Goal: Task Accomplishment & Management: Use online tool/utility

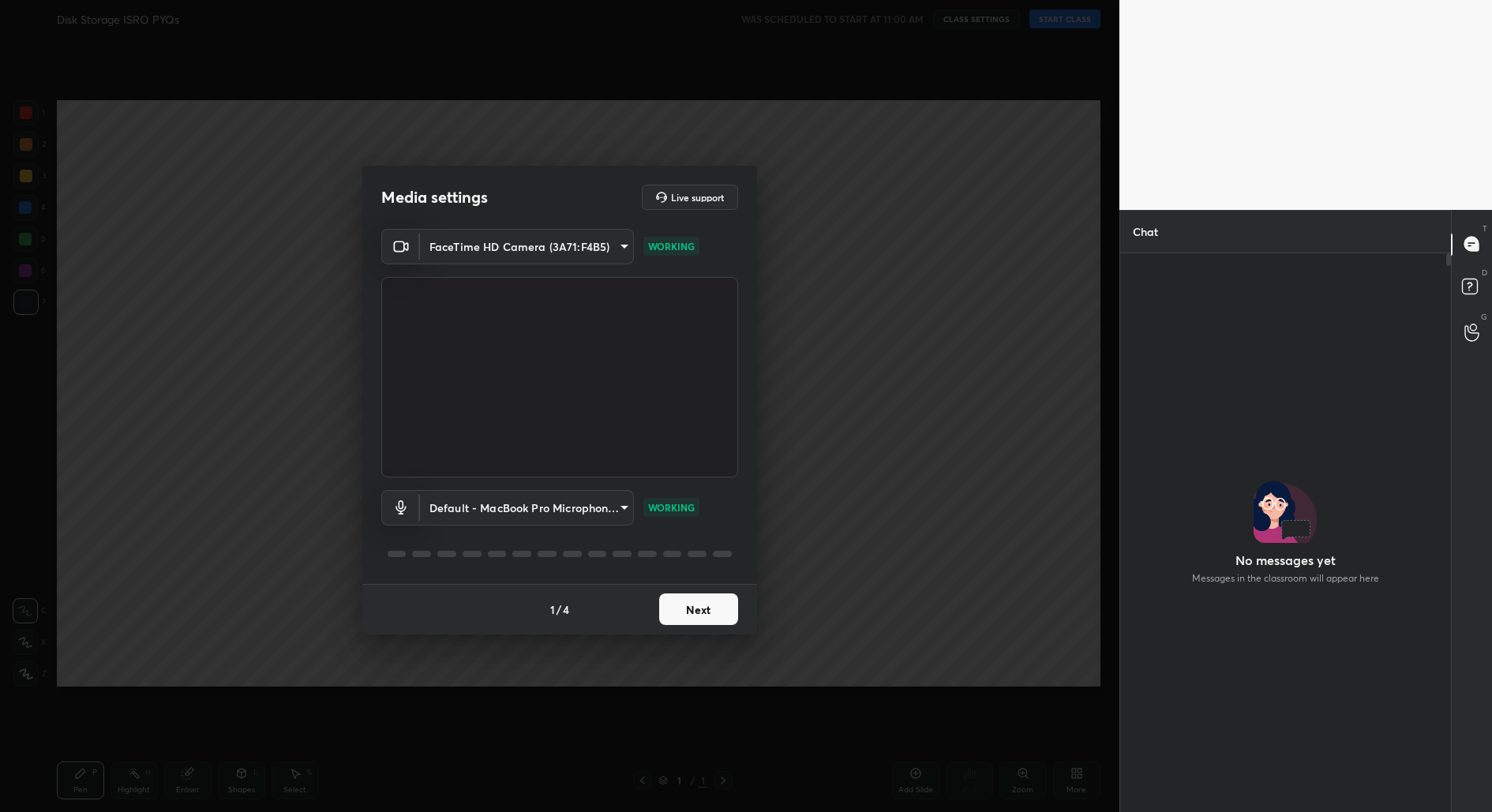
scroll to position [6, 5]
click at [711, 618] on button "Next" at bounding box center [698, 609] width 79 height 32
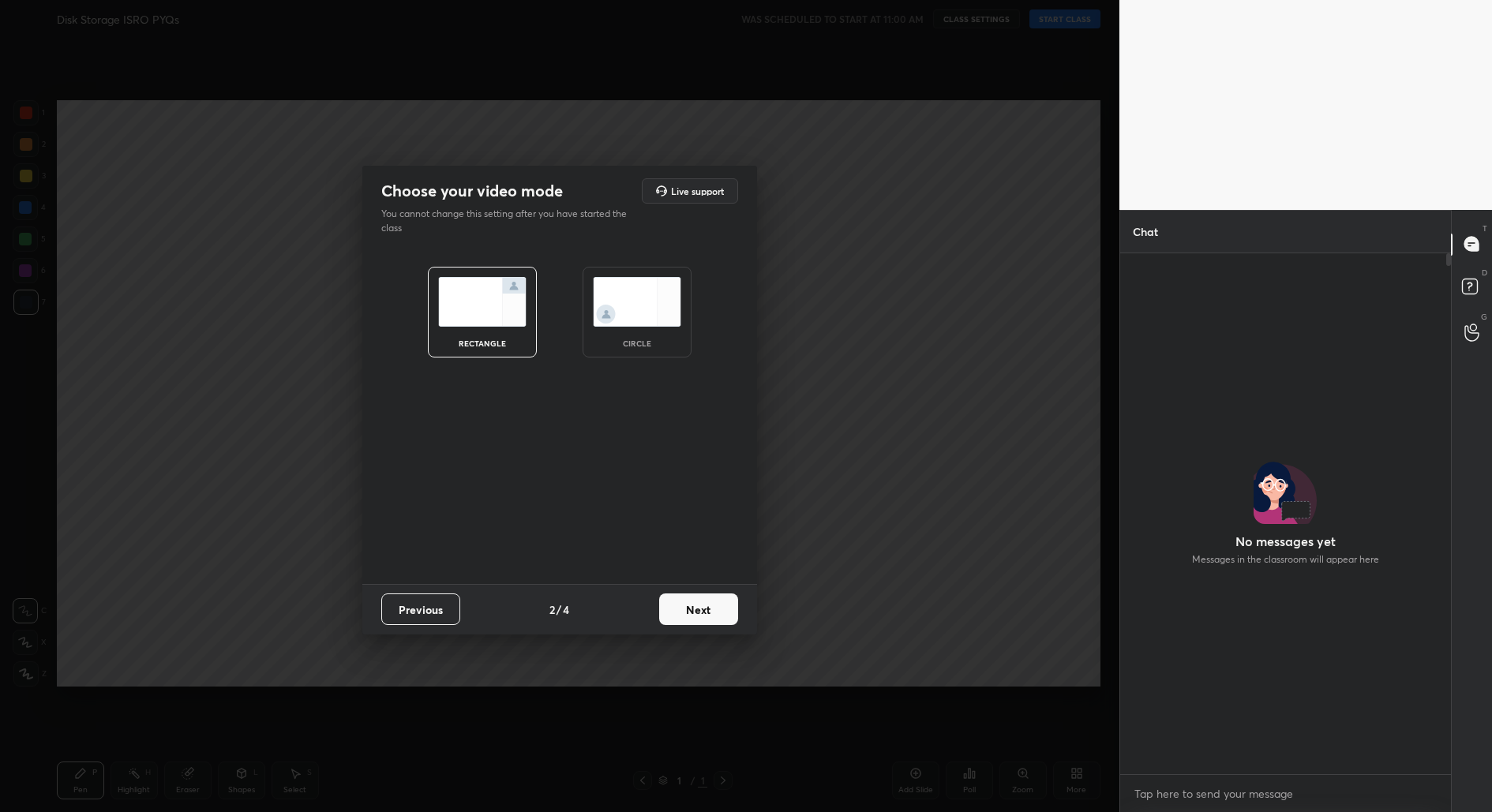
click at [711, 618] on button "Next" at bounding box center [698, 609] width 79 height 32
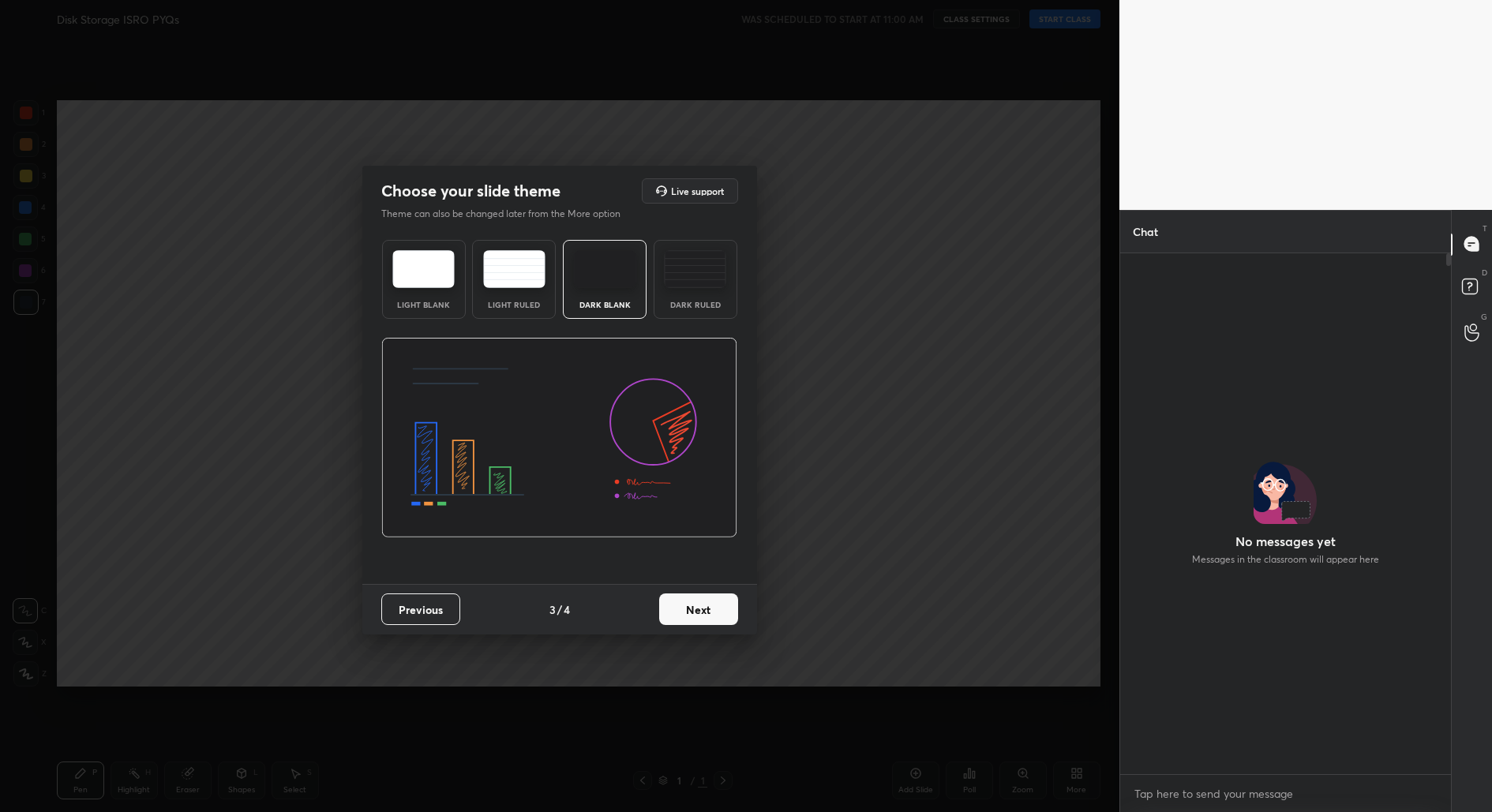
click at [711, 618] on button "Next" at bounding box center [698, 609] width 79 height 32
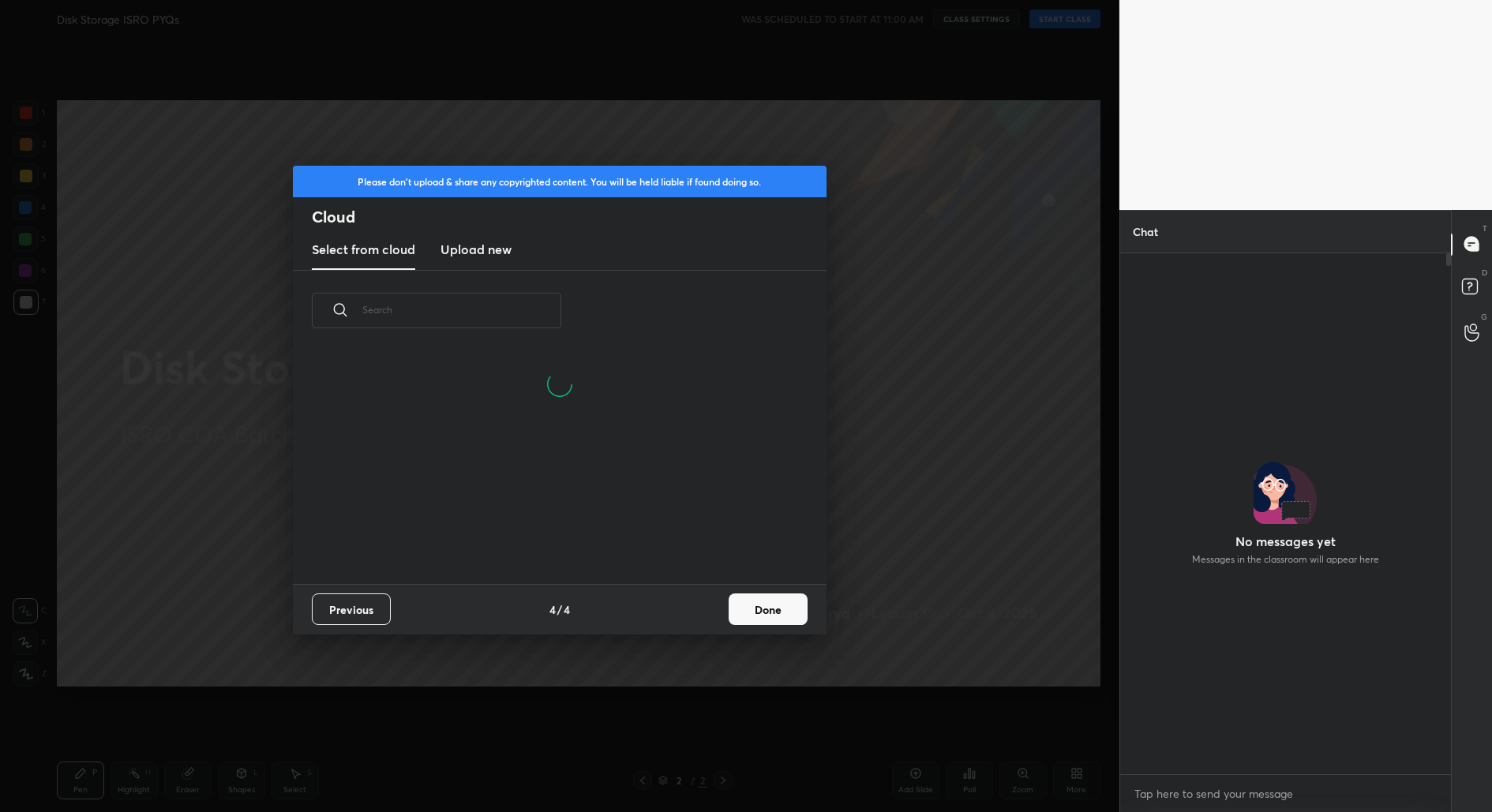
click at [778, 612] on button "Done" at bounding box center [768, 609] width 79 height 32
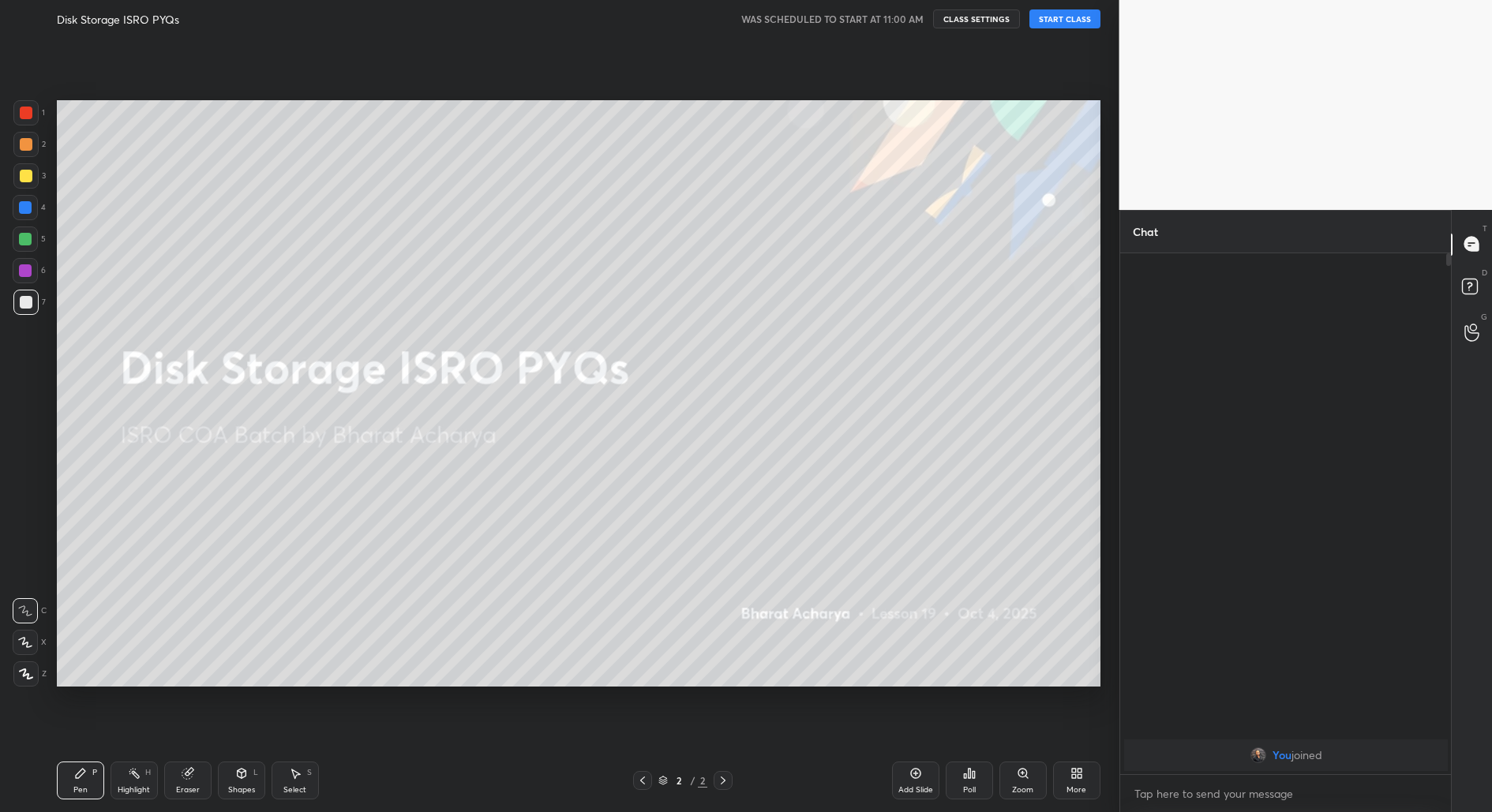
click at [1071, 16] on button "START CLASS" at bounding box center [1065, 18] width 71 height 19
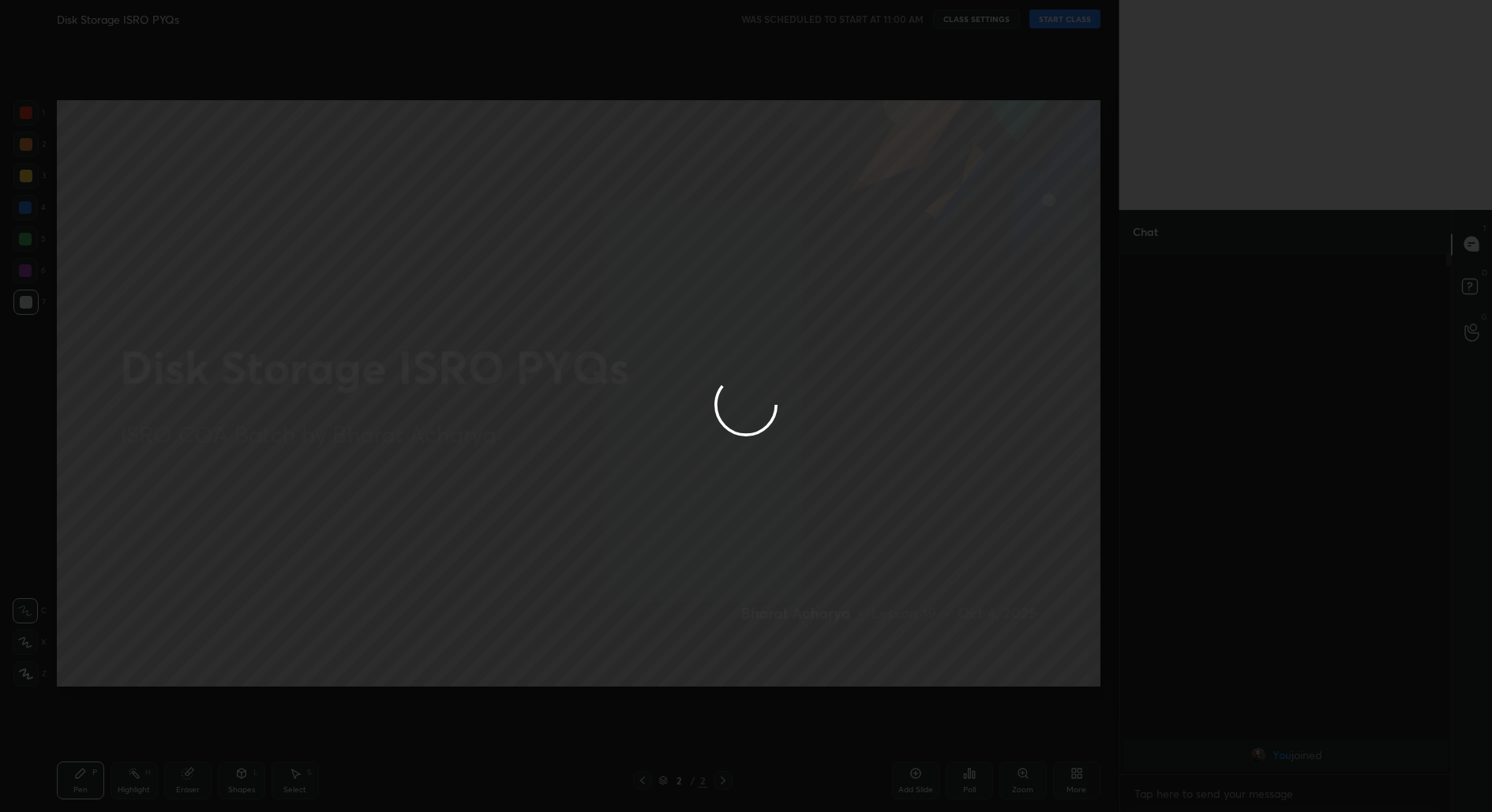
type textarea "x"
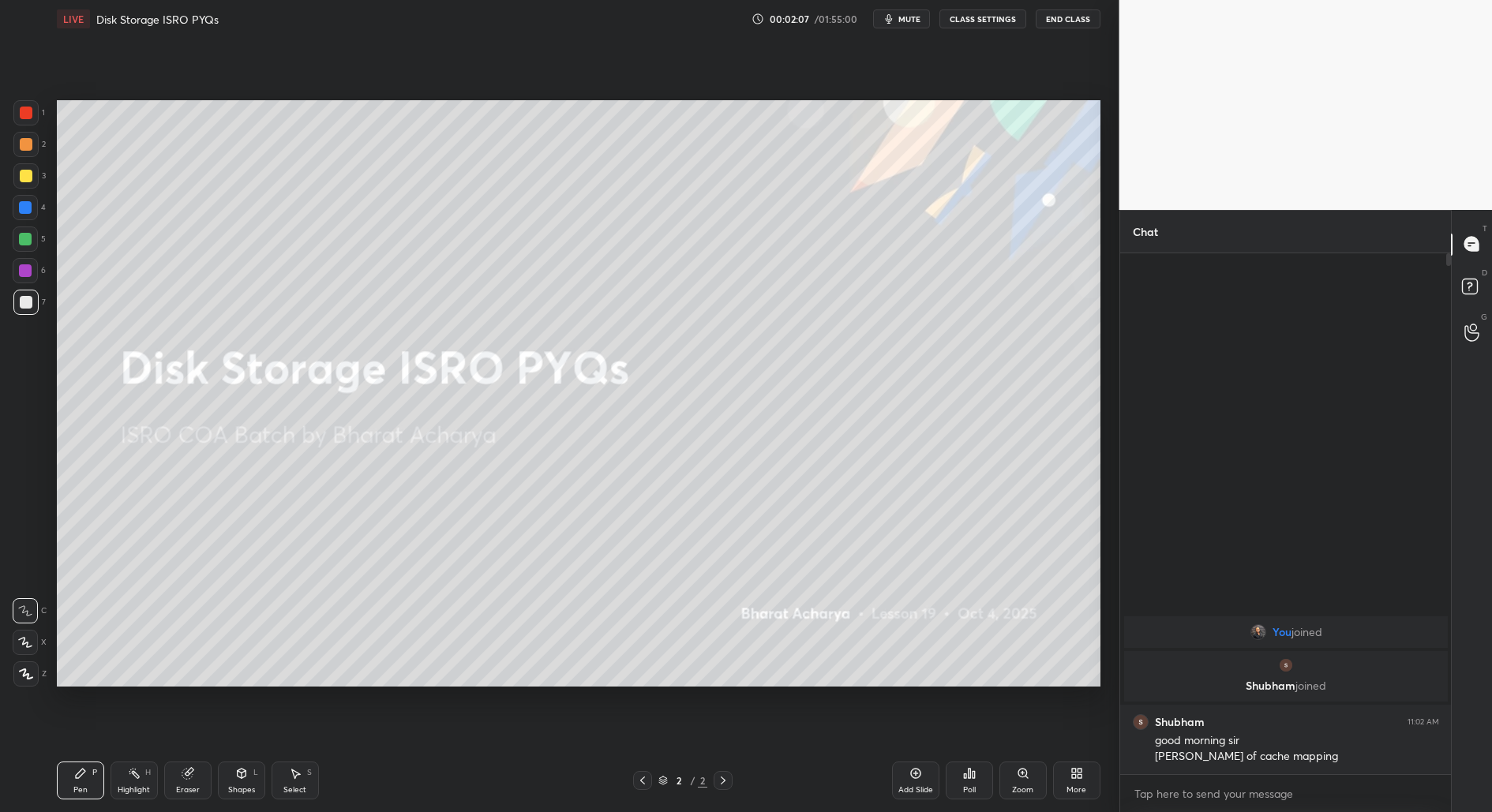
click at [917, 767] on div "Add Slide" at bounding box center [915, 780] width 47 height 38
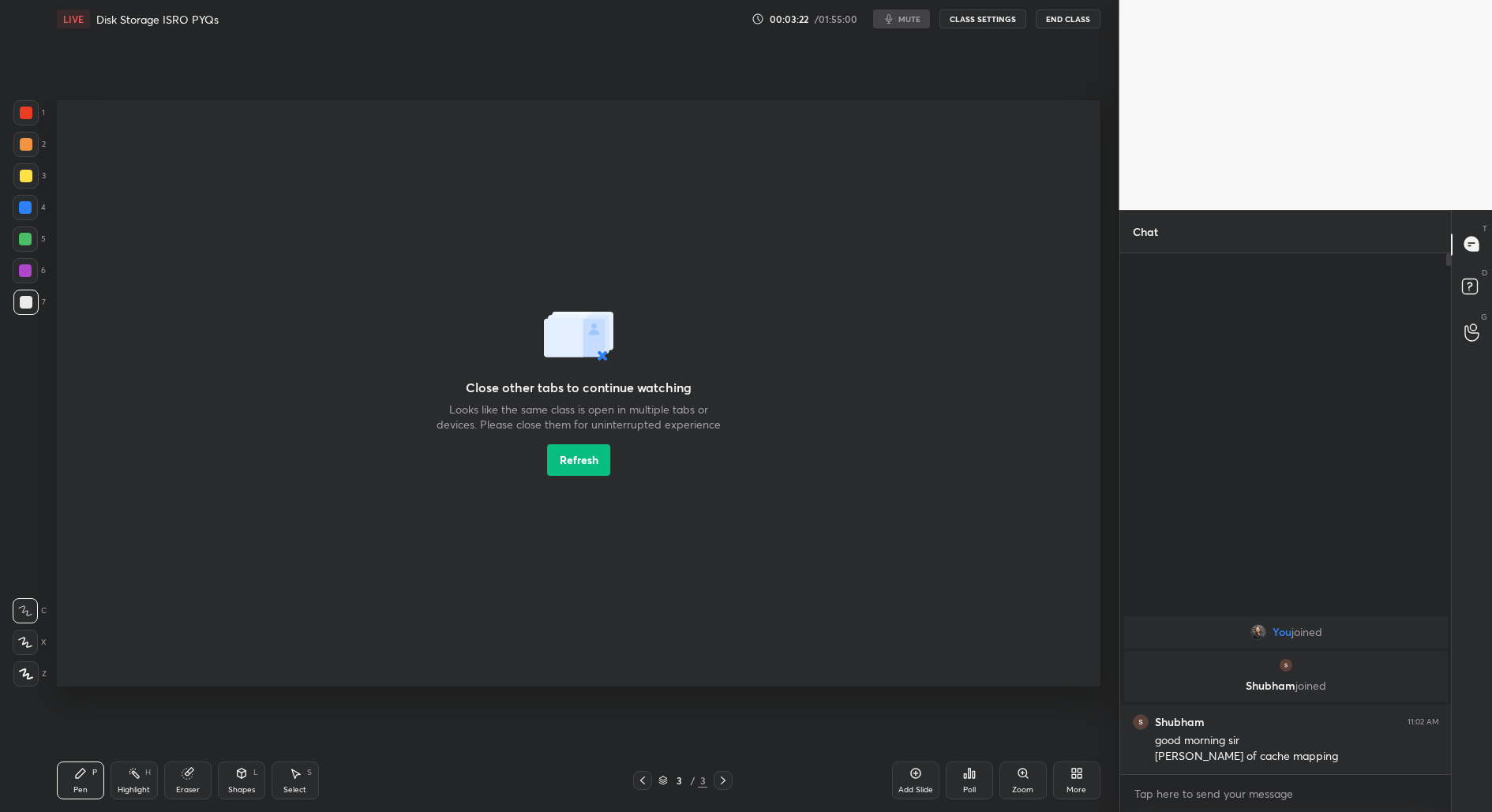
click at [596, 450] on button "Refresh" at bounding box center [578, 459] width 63 height 32
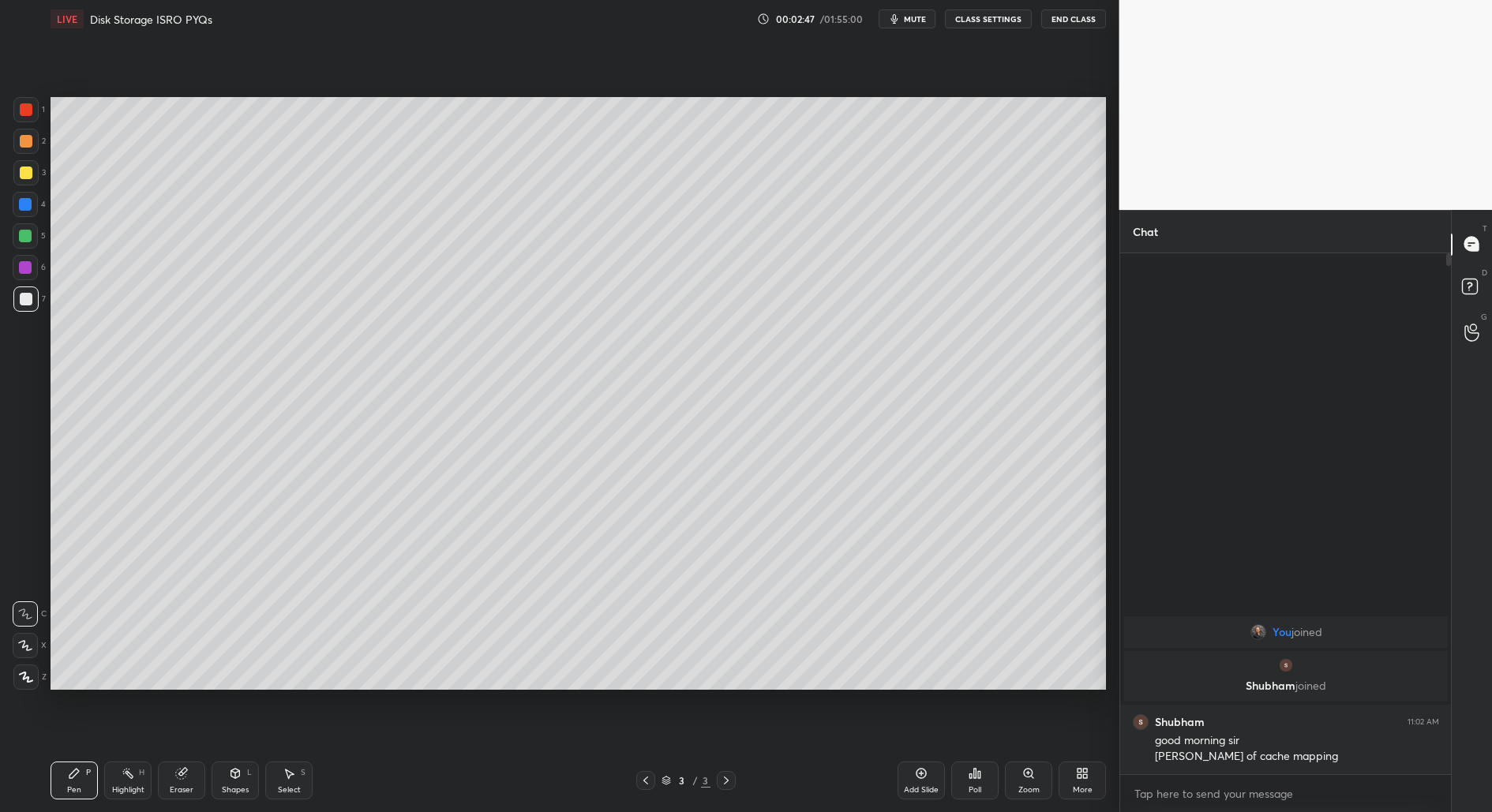
scroll to position [78195, 77886]
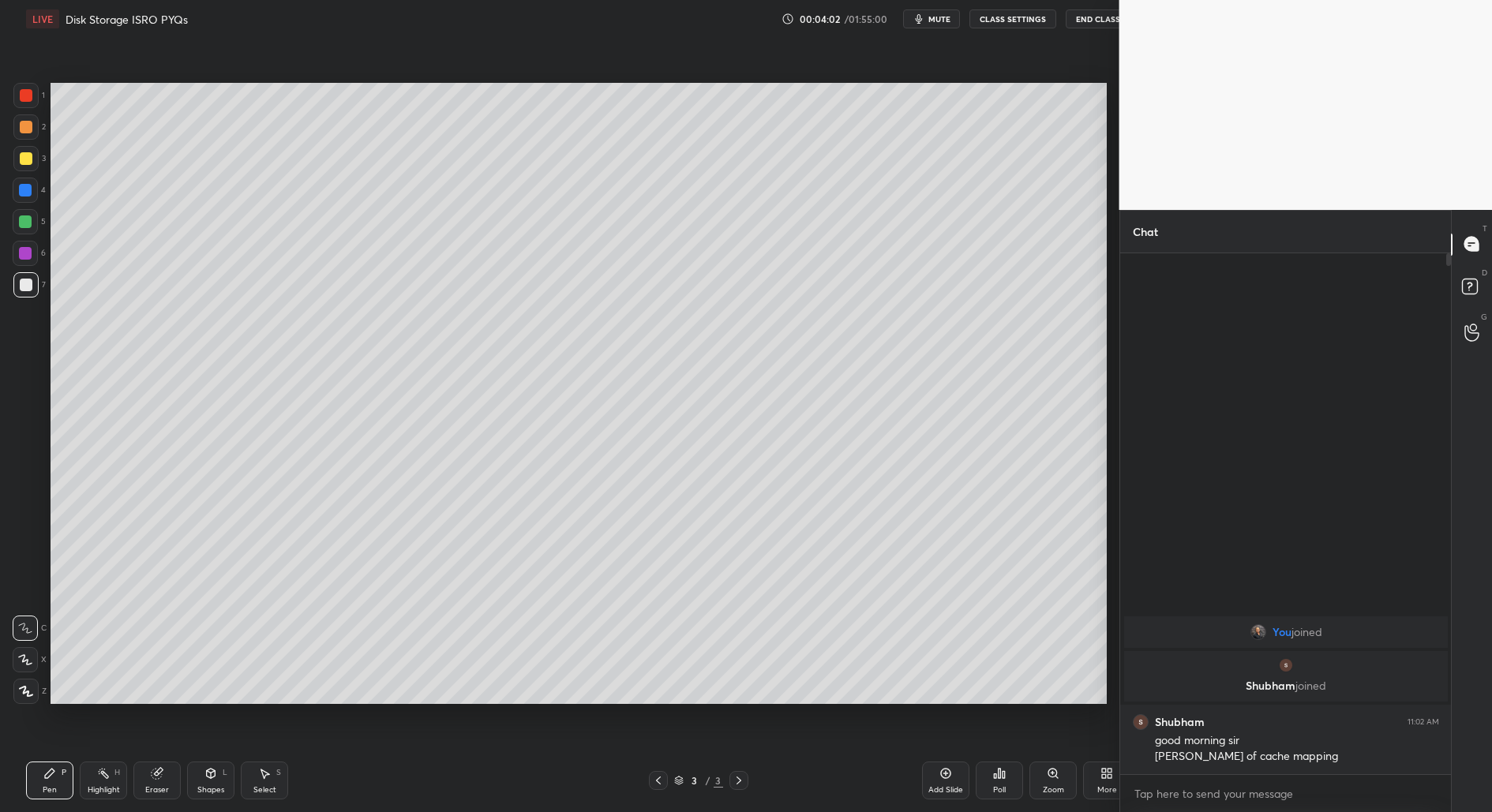
scroll to position [78195, 77886]
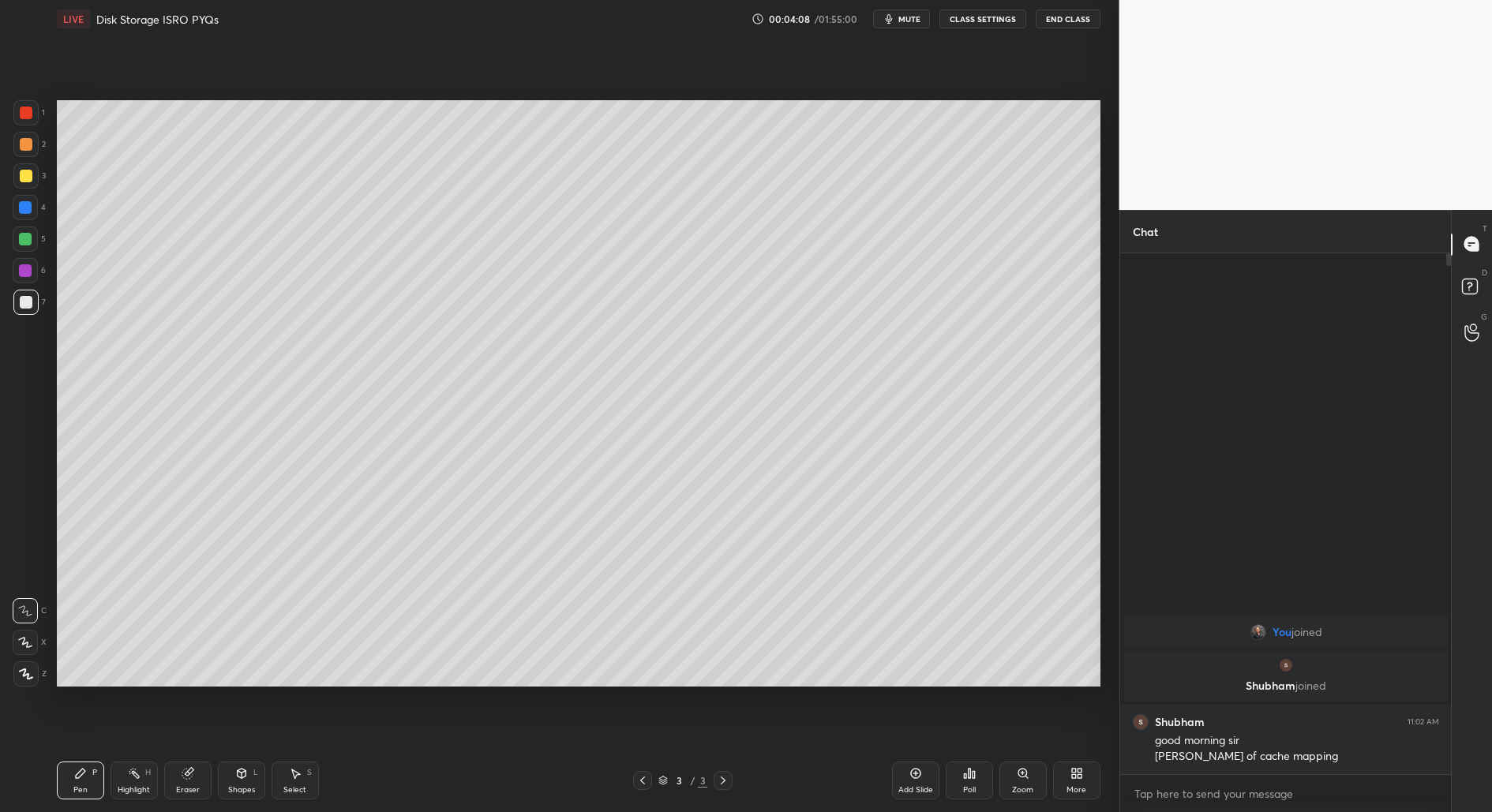
click at [299, 789] on div "Select" at bounding box center [295, 790] width 23 height 8
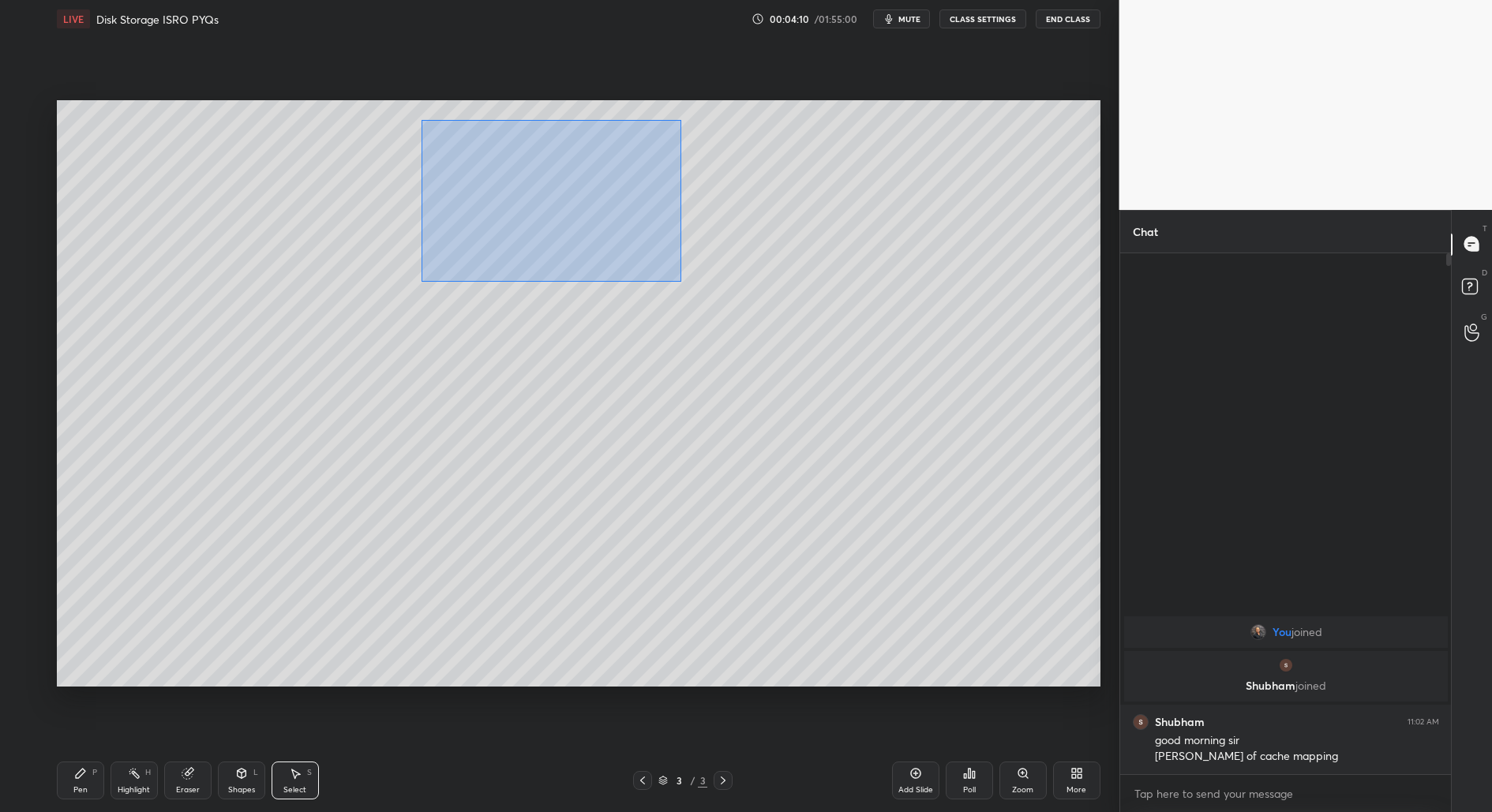
drag, startPoint x: 421, startPoint y: 119, endPoint x: 680, endPoint y: 281, distance: 305.5
click at [680, 281] on div "0 ° Undo Copy Duplicate Duplicate to new slide Delete" at bounding box center [578, 394] width 1044 height 587
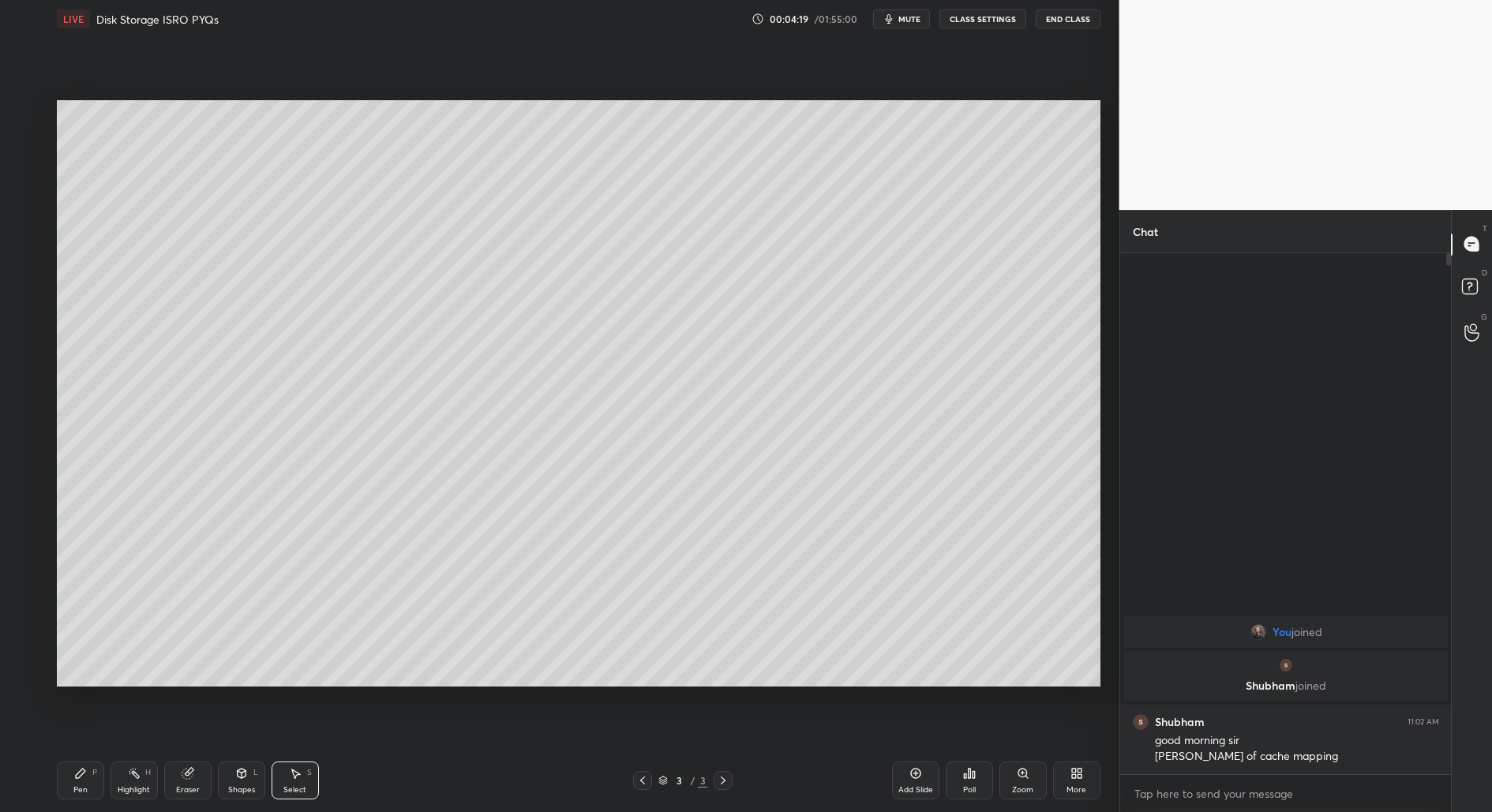
click at [248, 793] on div "Shapes" at bounding box center [241, 790] width 27 height 8
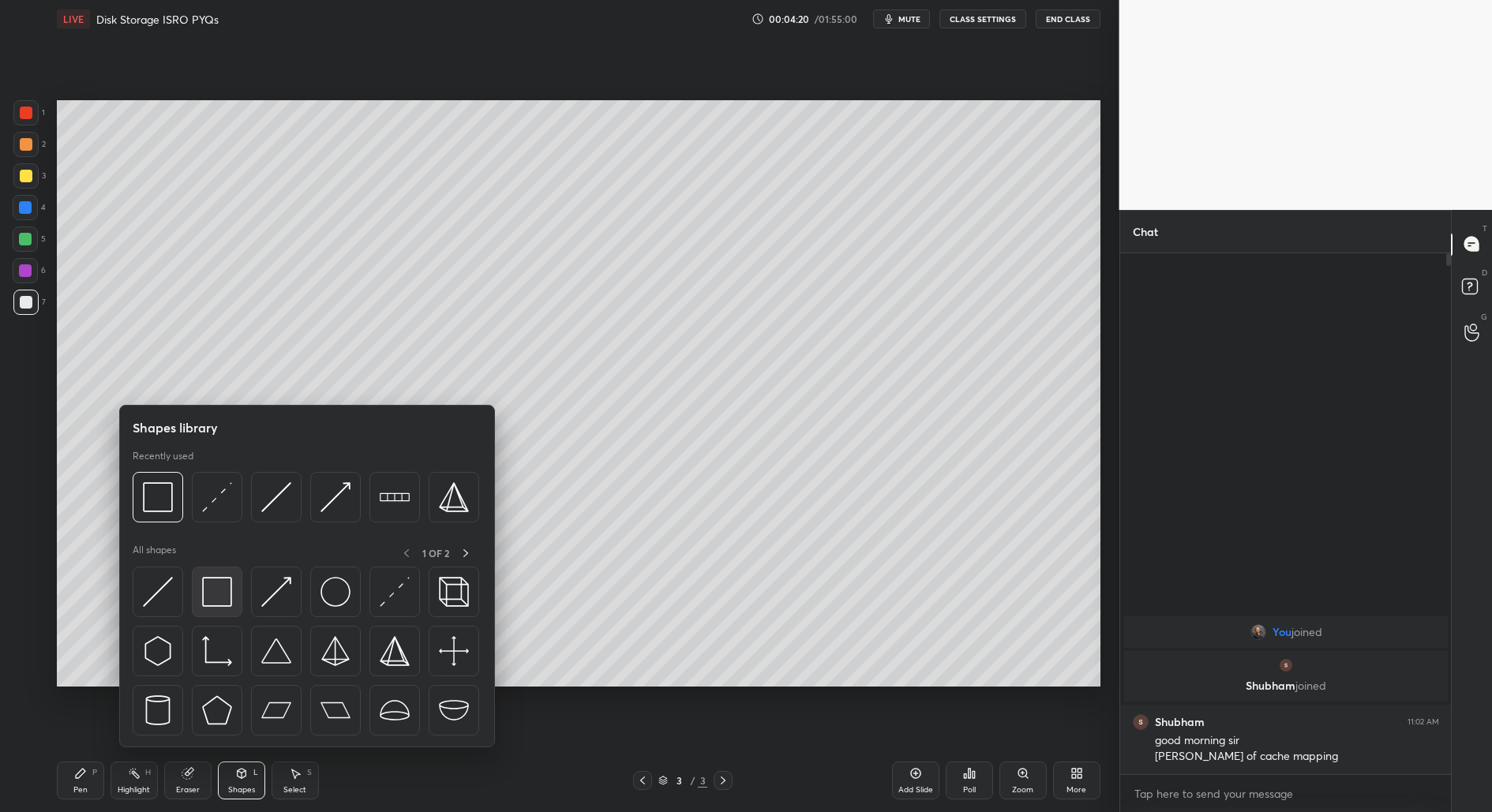
click at [205, 602] on img at bounding box center [217, 591] width 30 height 30
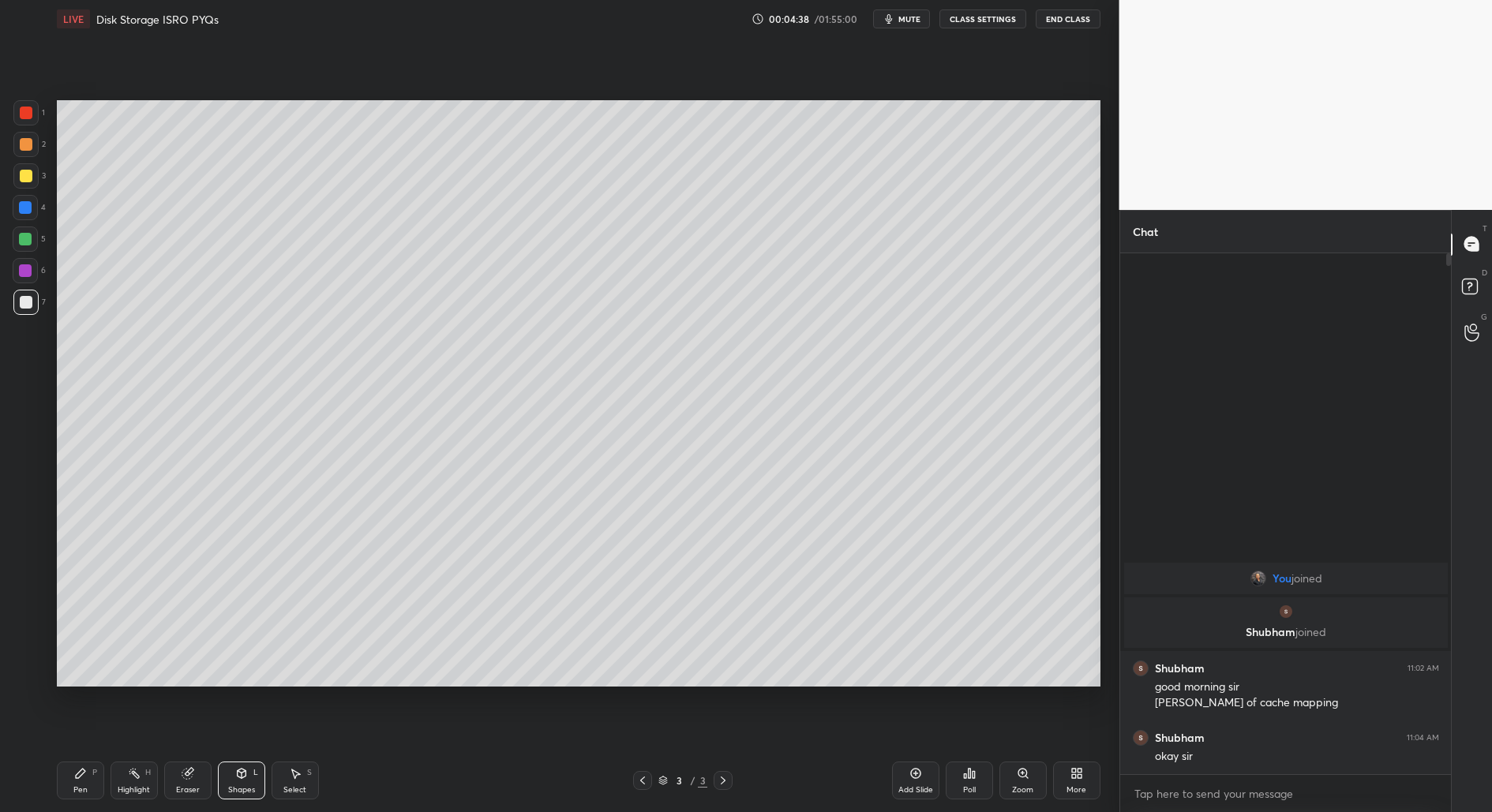
drag, startPoint x: 89, startPoint y: 780, endPoint x: 112, endPoint y: 707, distance: 76.5
click at [89, 777] on div "Pen P" at bounding box center [80, 780] width 47 height 38
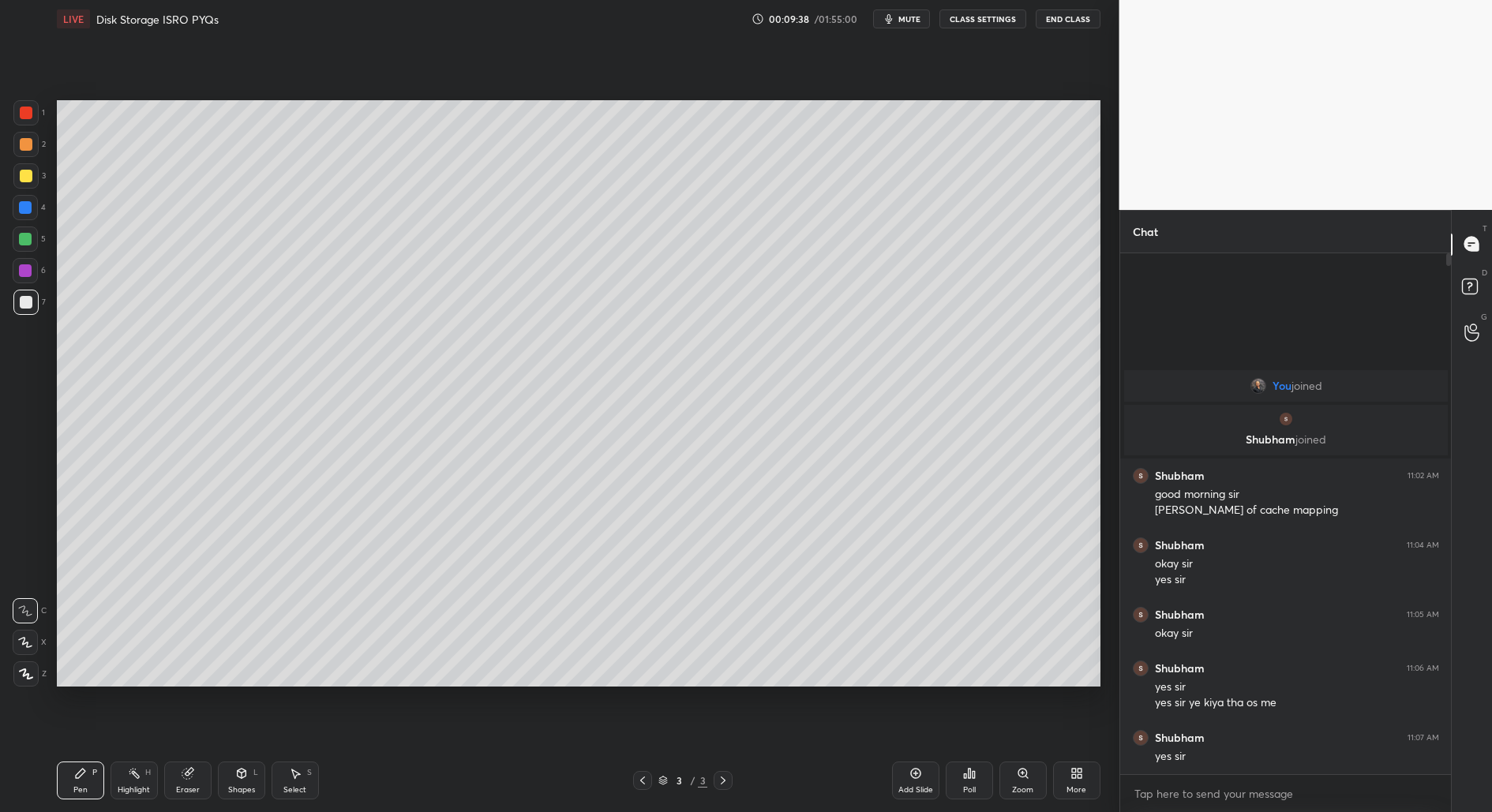
drag, startPoint x: 24, startPoint y: 173, endPoint x: 12, endPoint y: 174, distance: 12.0
click at [20, 173] on div at bounding box center [26, 176] width 12 height 12
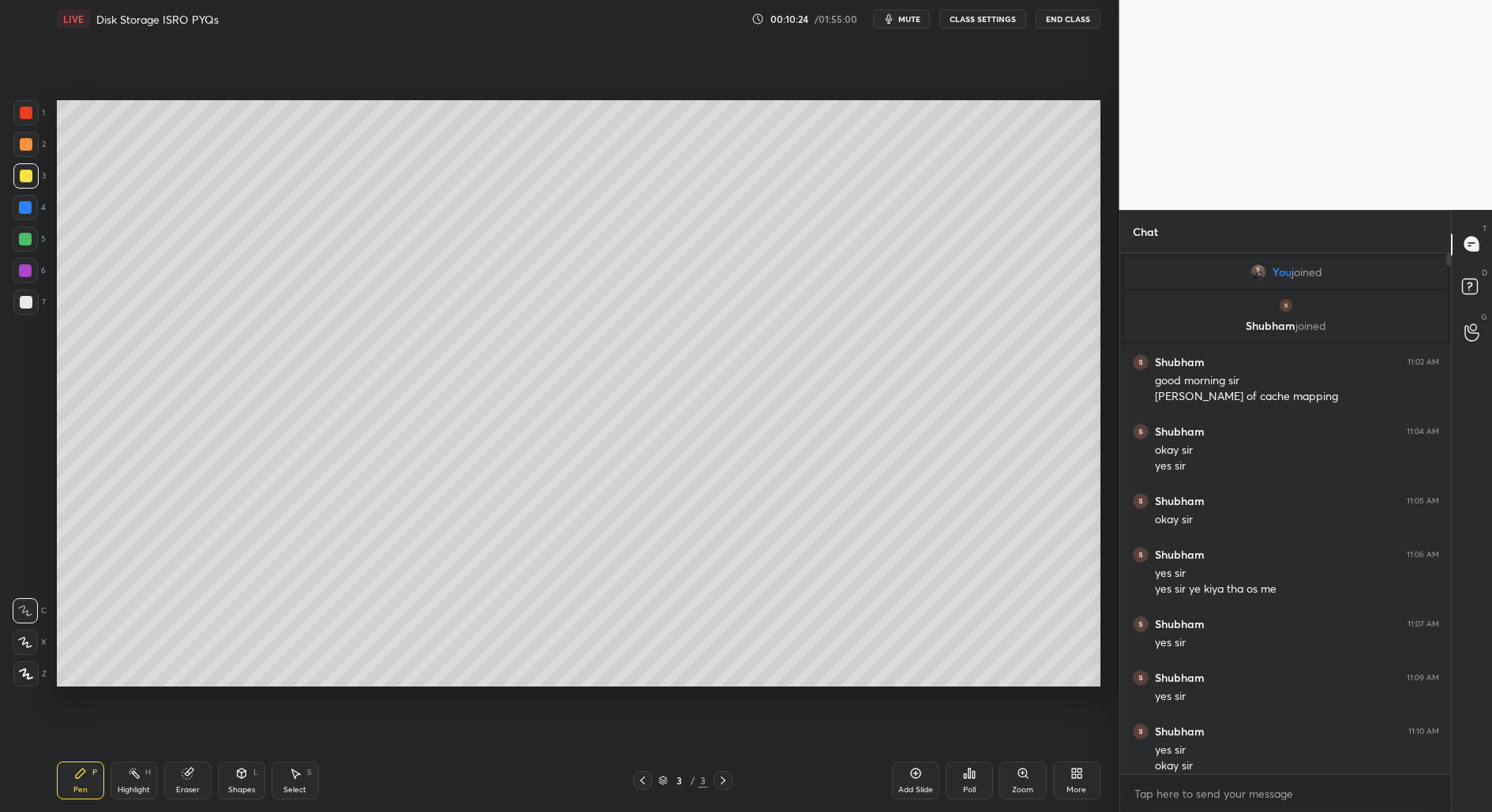
click at [917, 781] on div "Add Slide" at bounding box center [915, 780] width 47 height 38
click at [248, 765] on div "Shapes L" at bounding box center [241, 780] width 47 height 38
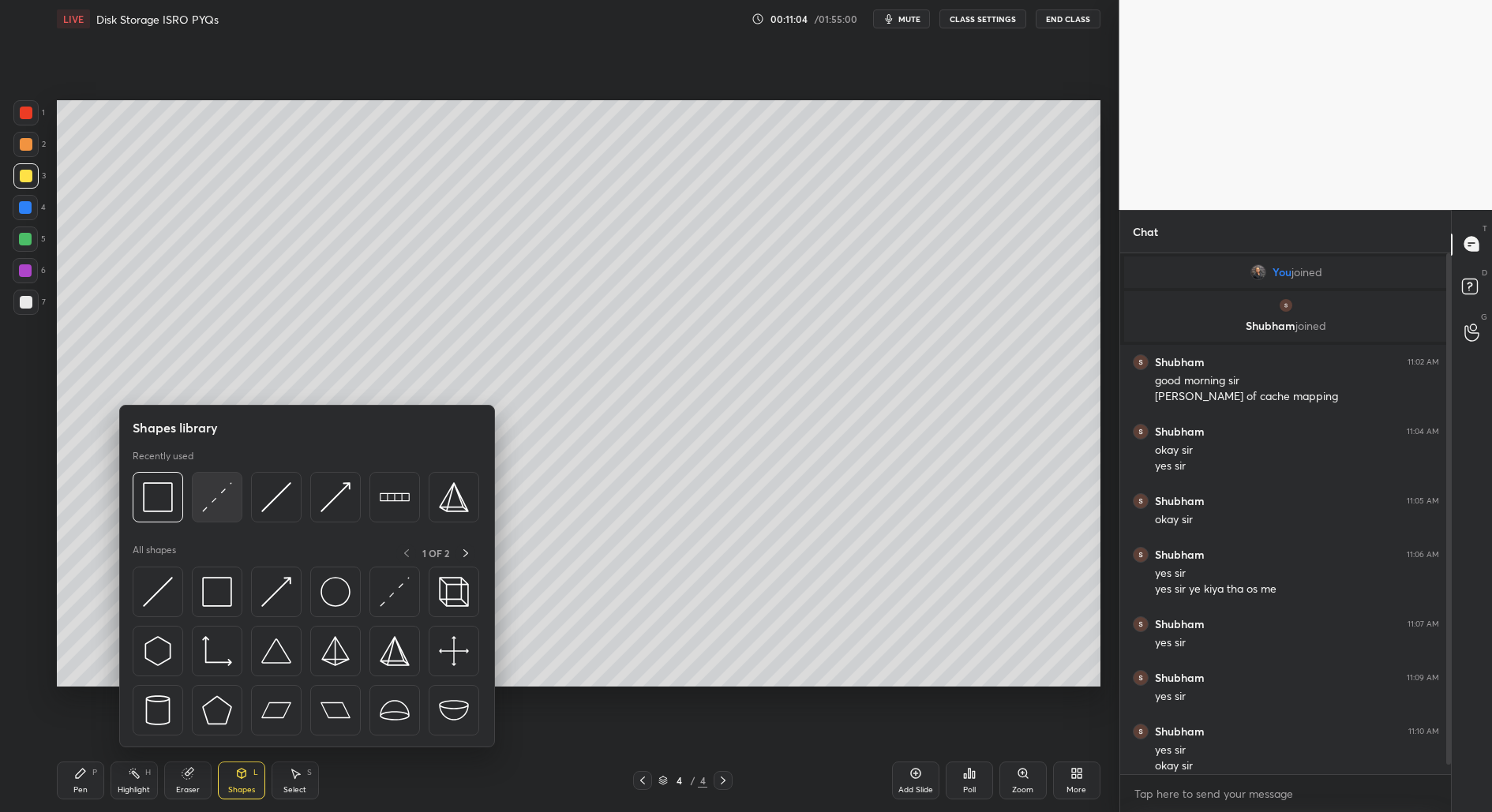
click at [215, 498] on img at bounding box center [217, 497] width 30 height 30
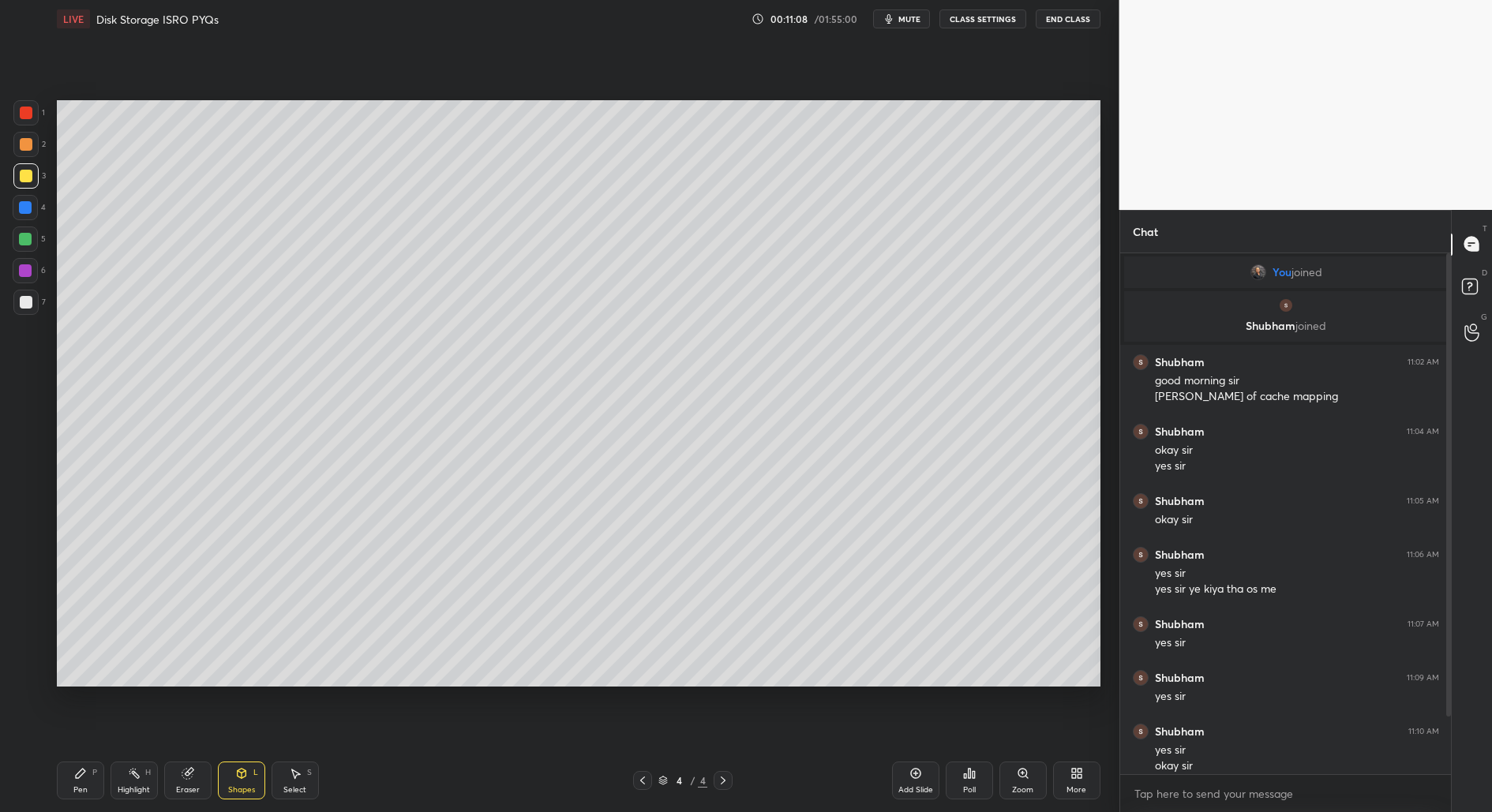
click at [241, 784] on div "Shapes L" at bounding box center [241, 780] width 47 height 38
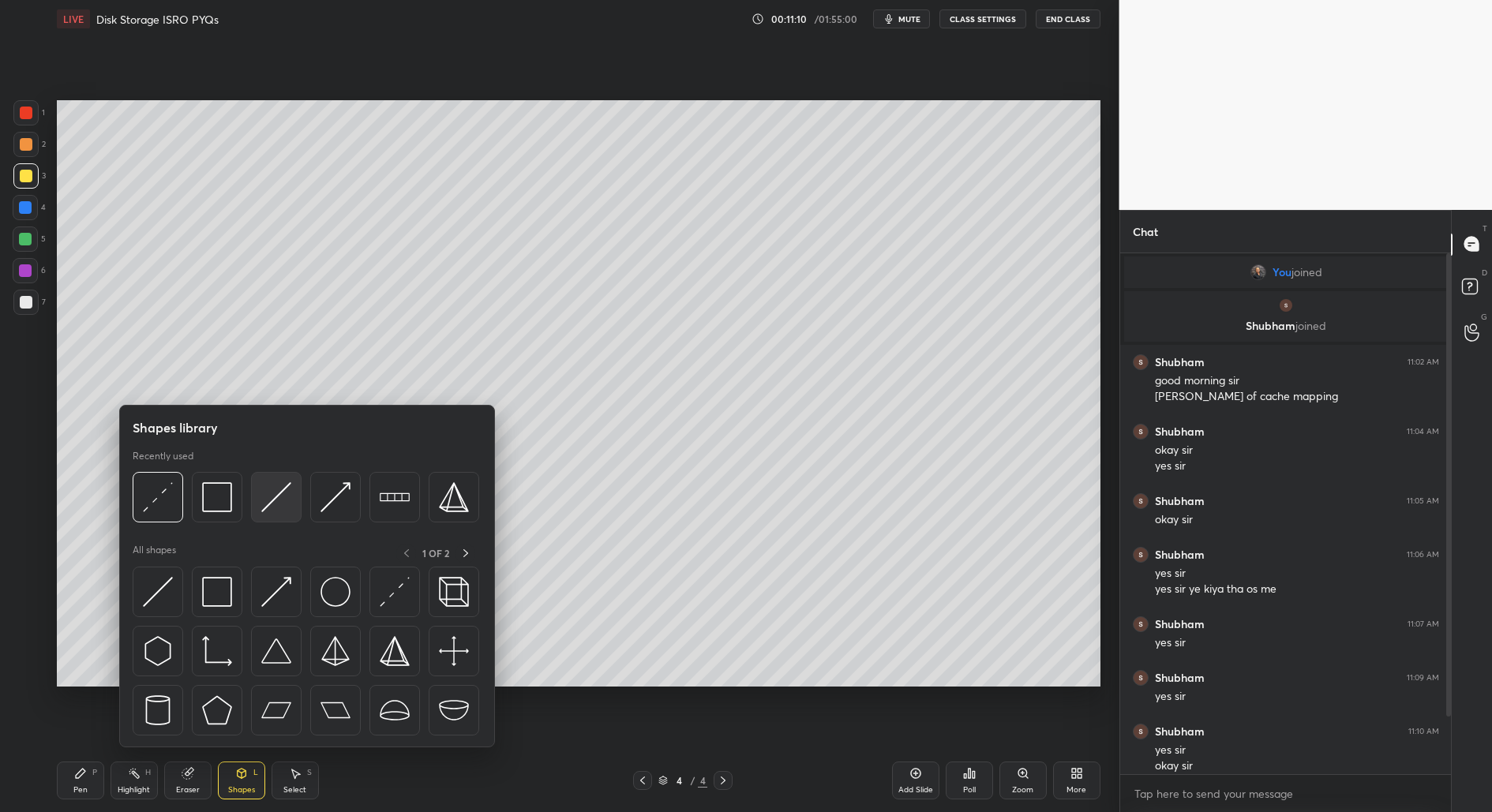
drag, startPoint x: 264, startPoint y: 510, endPoint x: 309, endPoint y: 515, distance: 45.3
drag, startPoint x: 275, startPoint y: 494, endPoint x: 278, endPoint y: 503, distance: 9.5
click at [279, 508] on img at bounding box center [276, 497] width 30 height 30
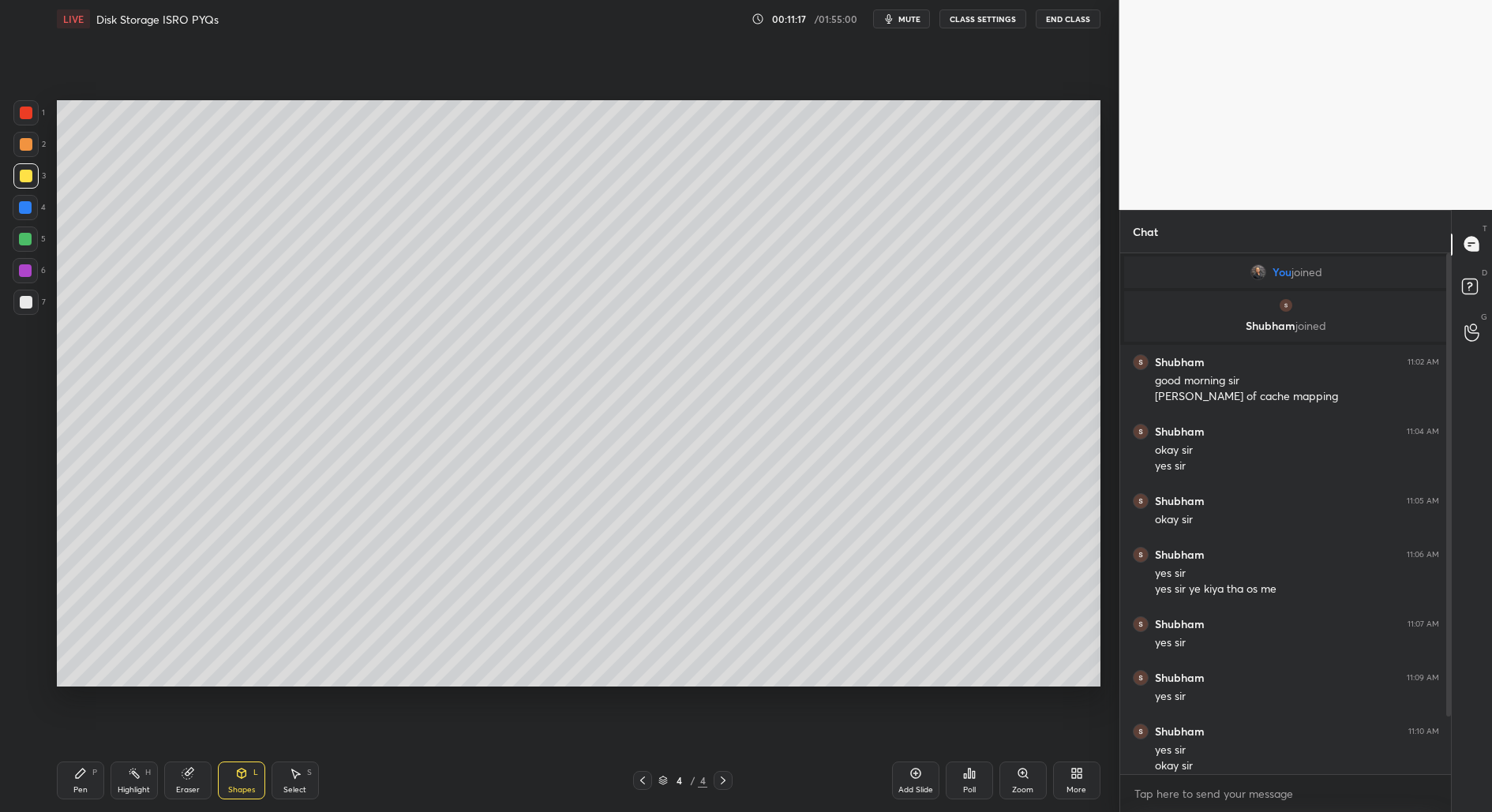
drag, startPoint x: 88, startPoint y: 785, endPoint x: 140, endPoint y: 746, distance: 65.0
click at [89, 785] on div "Pen P" at bounding box center [80, 780] width 47 height 38
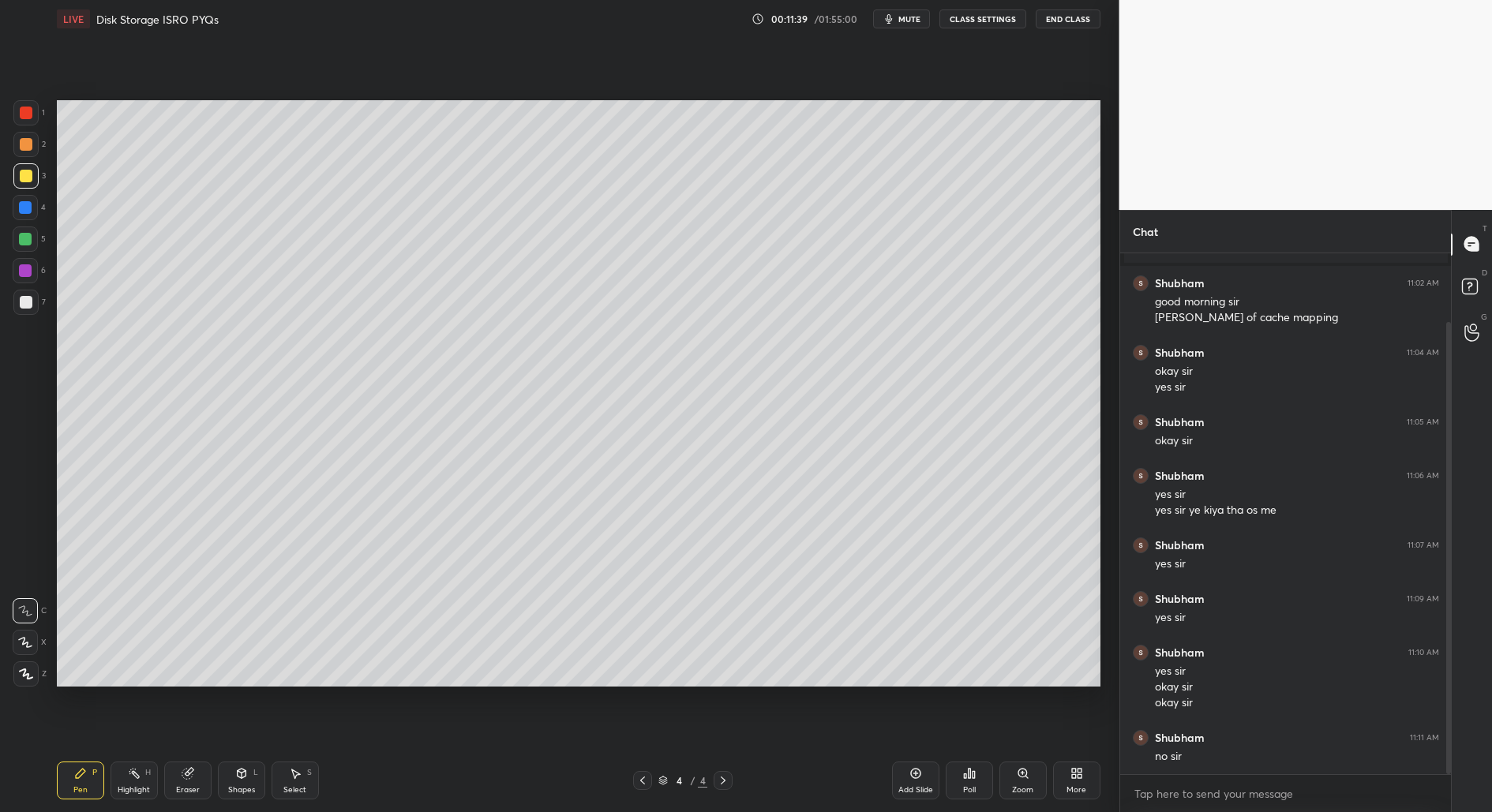
drag, startPoint x: 24, startPoint y: 304, endPoint x: 41, endPoint y: 303, distance: 17.0
click at [24, 304] on div at bounding box center [26, 302] width 12 height 12
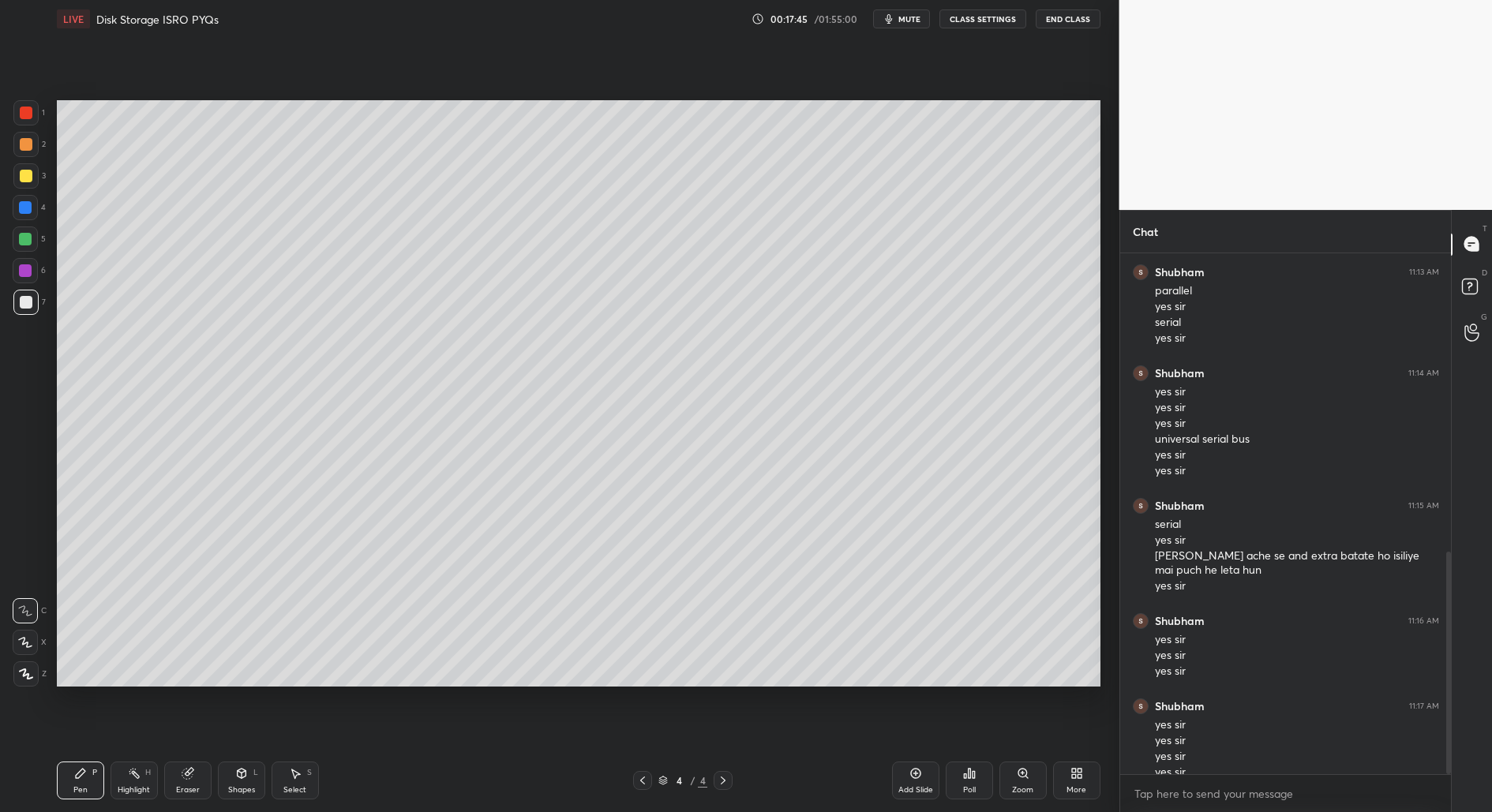
scroll to position [699, 0]
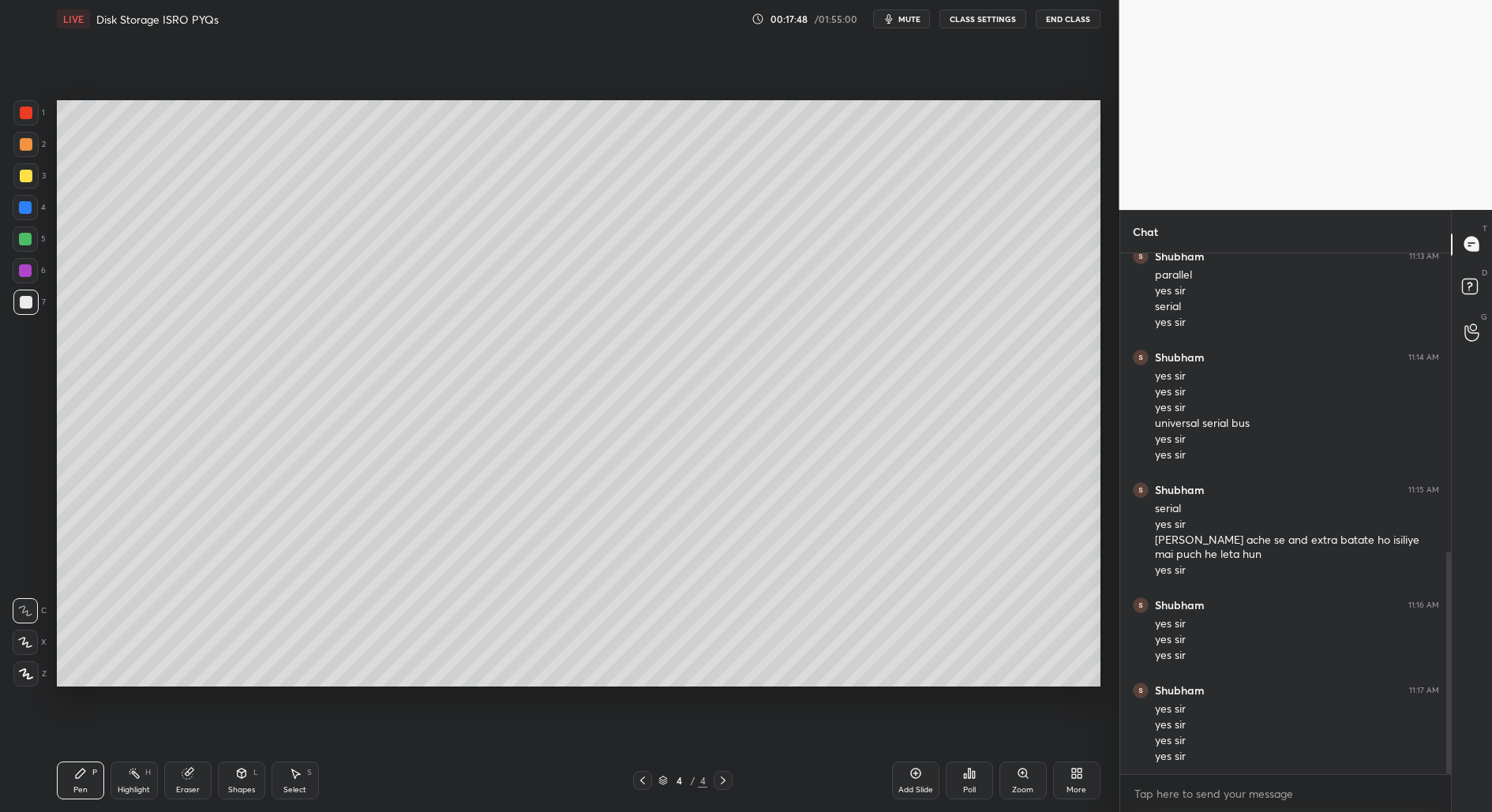
click at [929, 767] on div "Add Slide" at bounding box center [915, 780] width 47 height 38
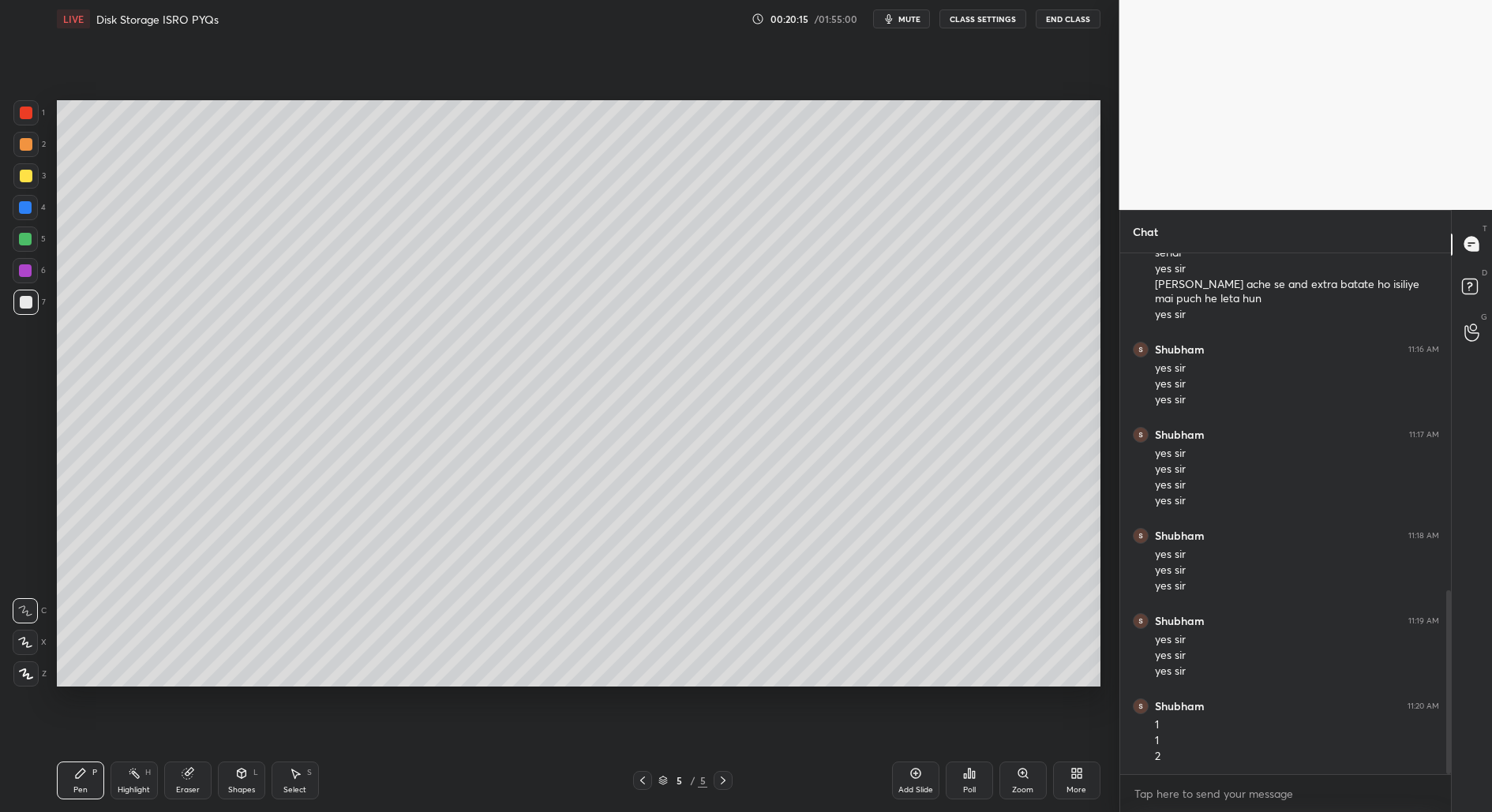
scroll to position [970, 0]
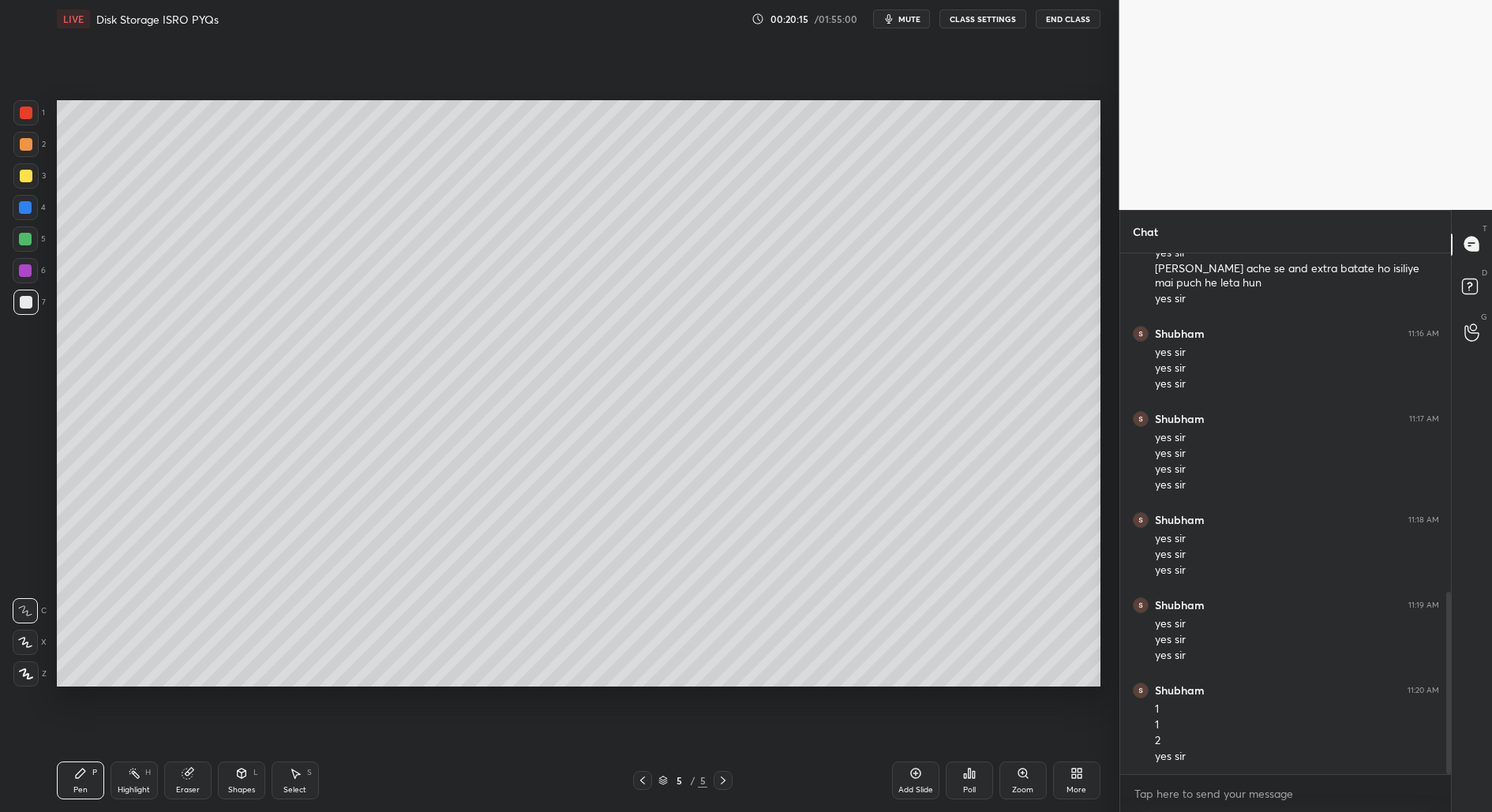
click at [923, 799] on div "Add Slide" at bounding box center [915, 780] width 47 height 38
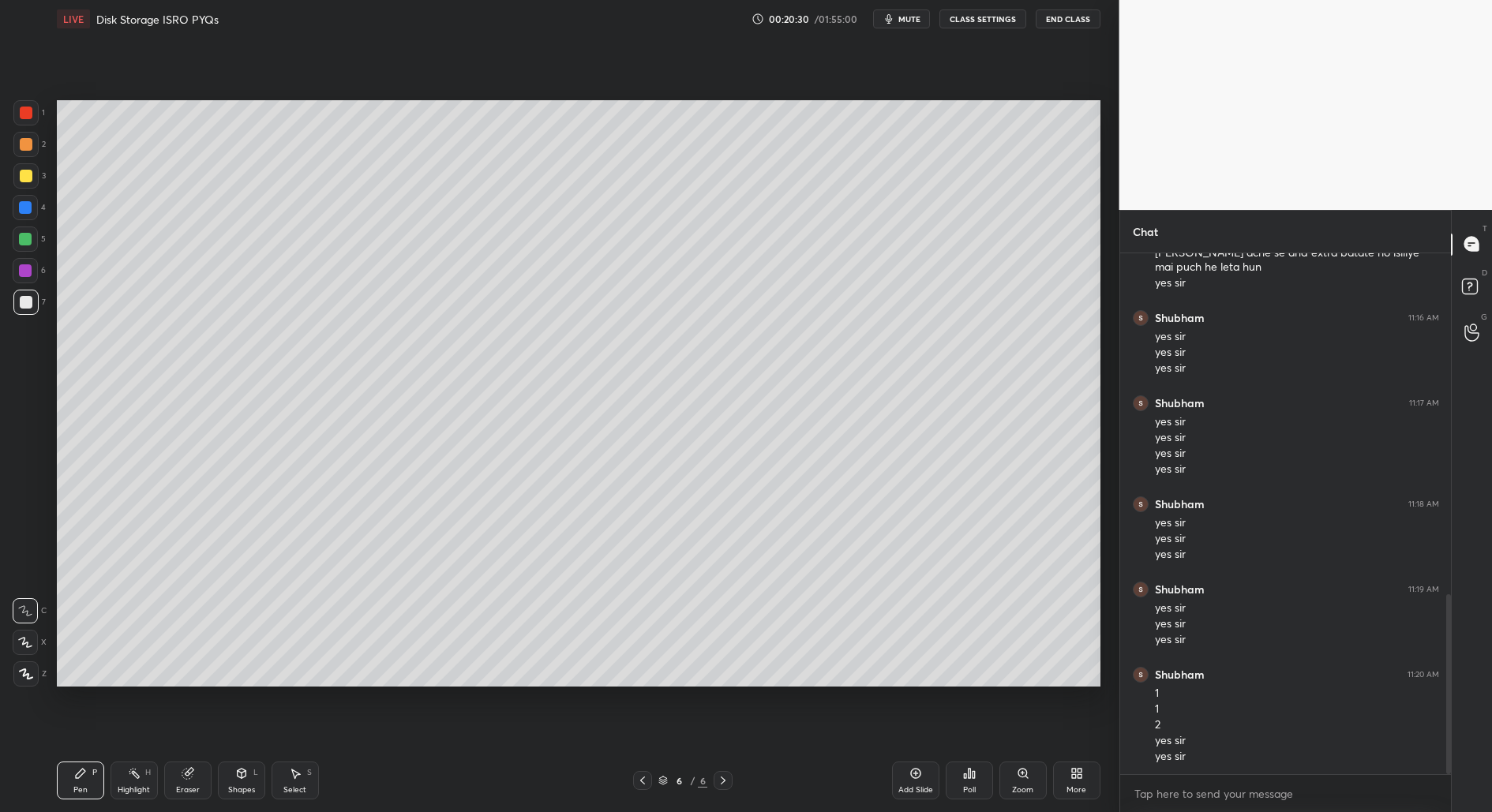
click at [251, 790] on div "Shapes" at bounding box center [241, 790] width 27 height 8
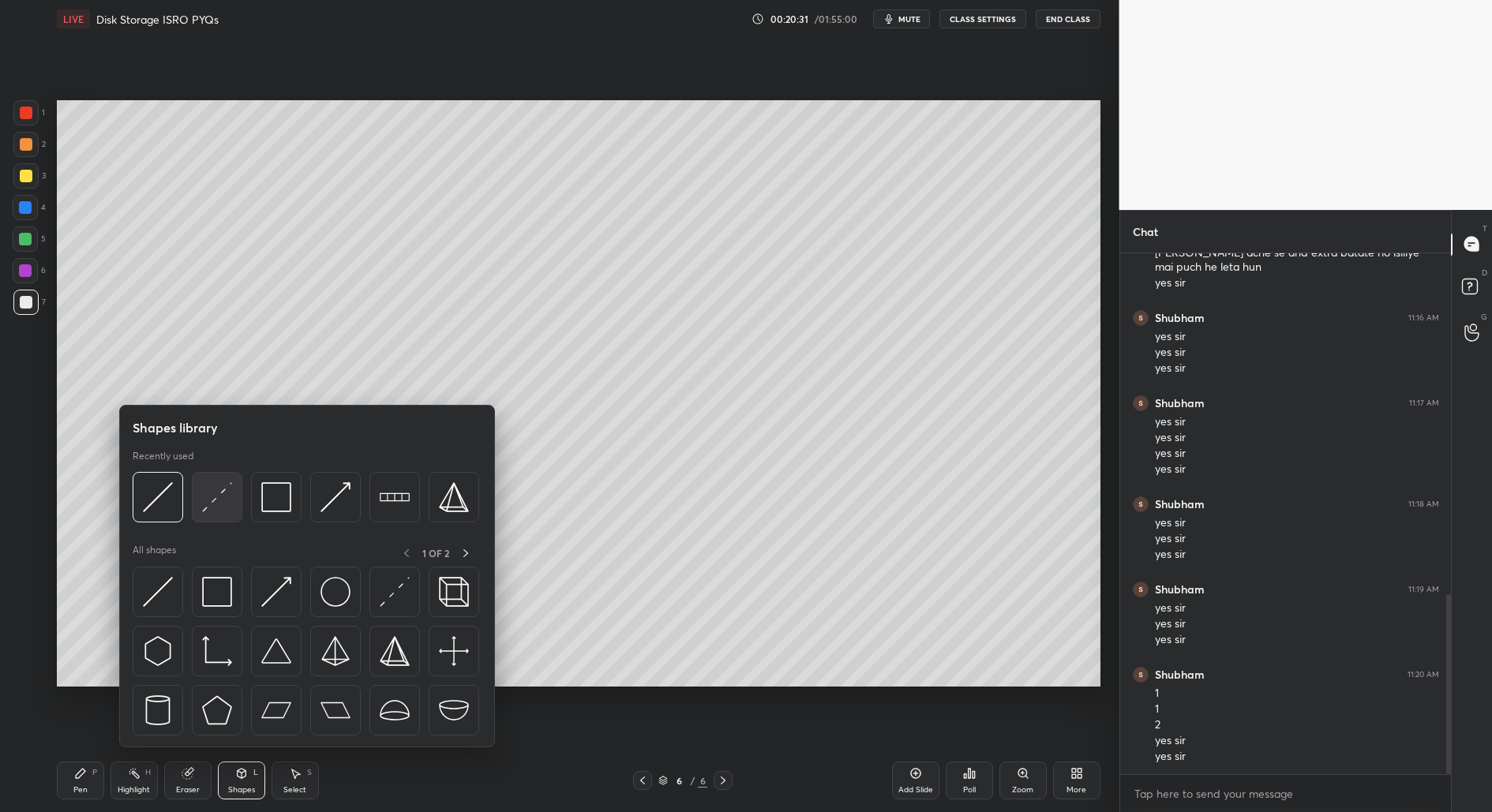
click at [220, 518] on div at bounding box center [217, 497] width 51 height 51
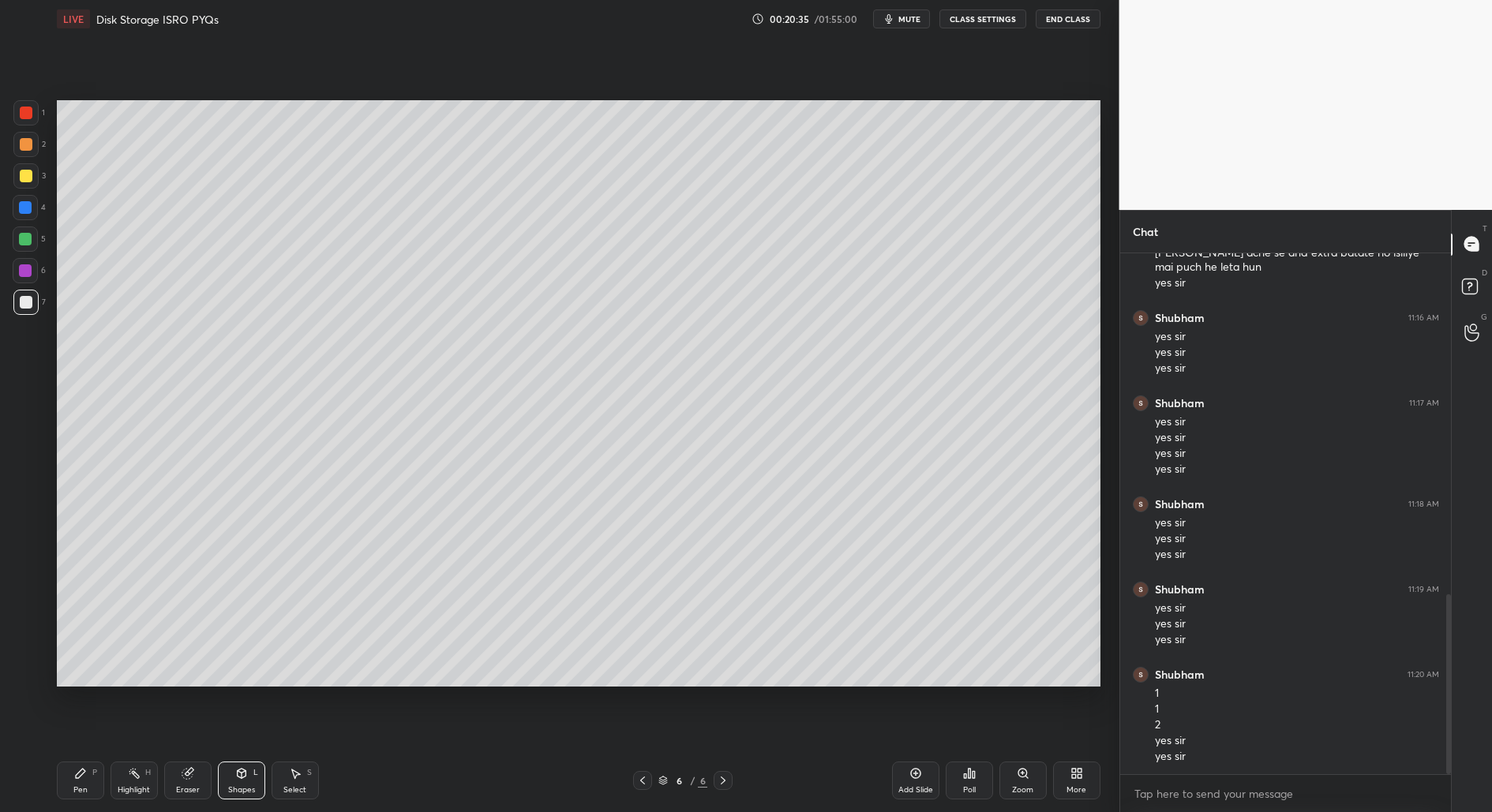
click at [232, 774] on div "Shapes L" at bounding box center [241, 780] width 47 height 38
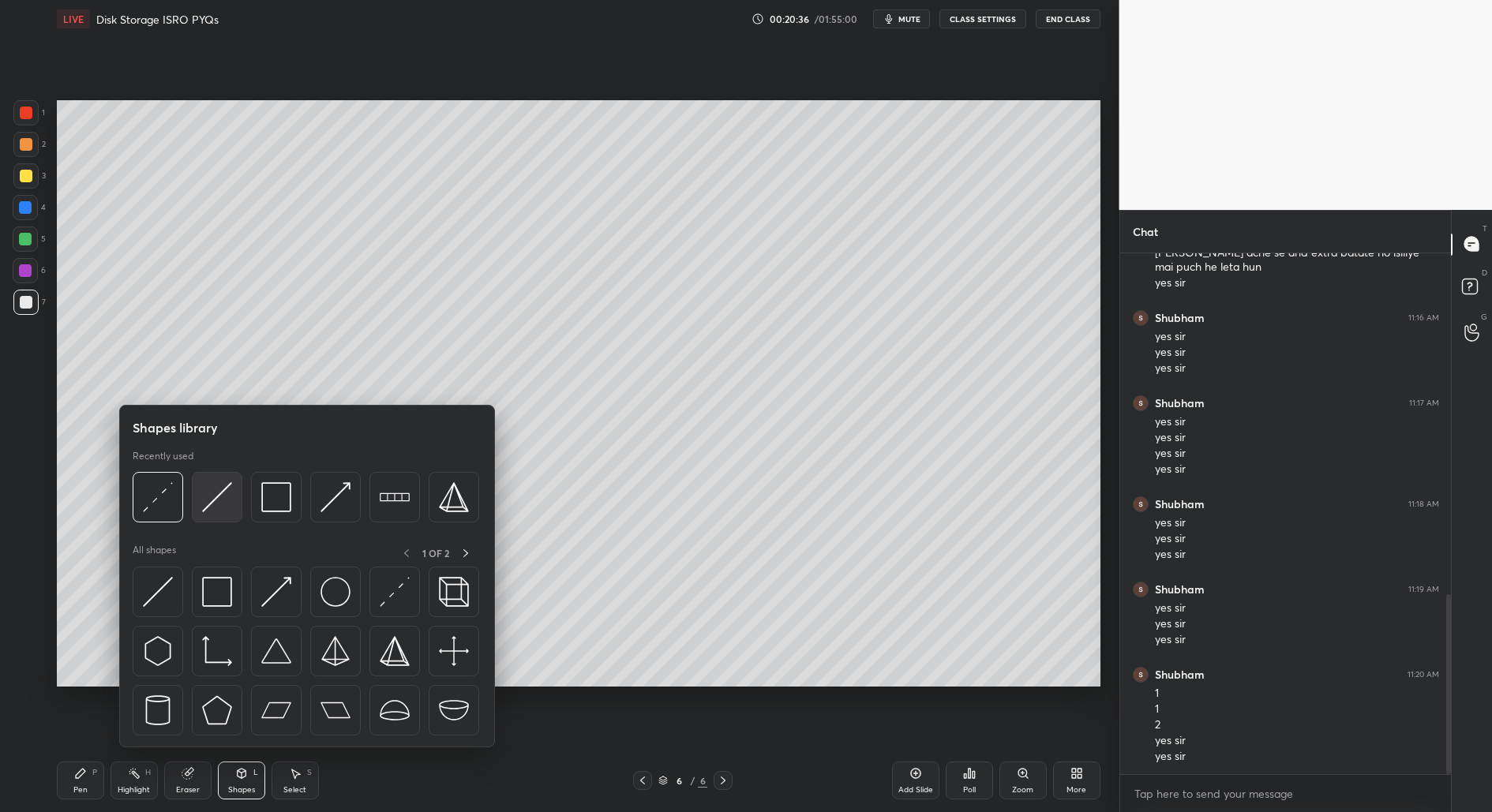
click at [211, 494] on img at bounding box center [217, 497] width 30 height 30
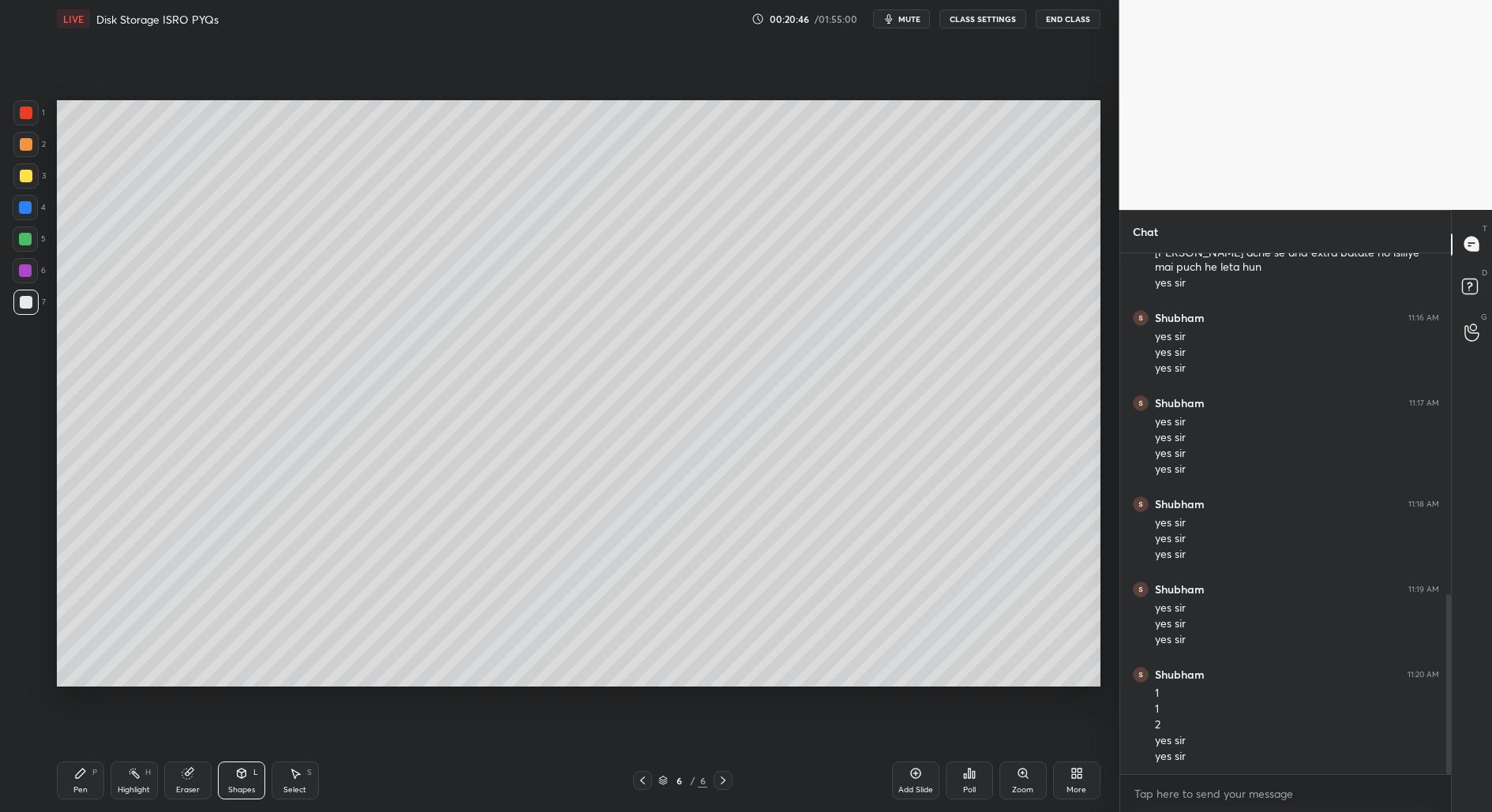
drag, startPoint x: 291, startPoint y: 779, endPoint x: 288, endPoint y: 752, distance: 27.2
click at [292, 780] on div "Select S" at bounding box center [295, 780] width 47 height 38
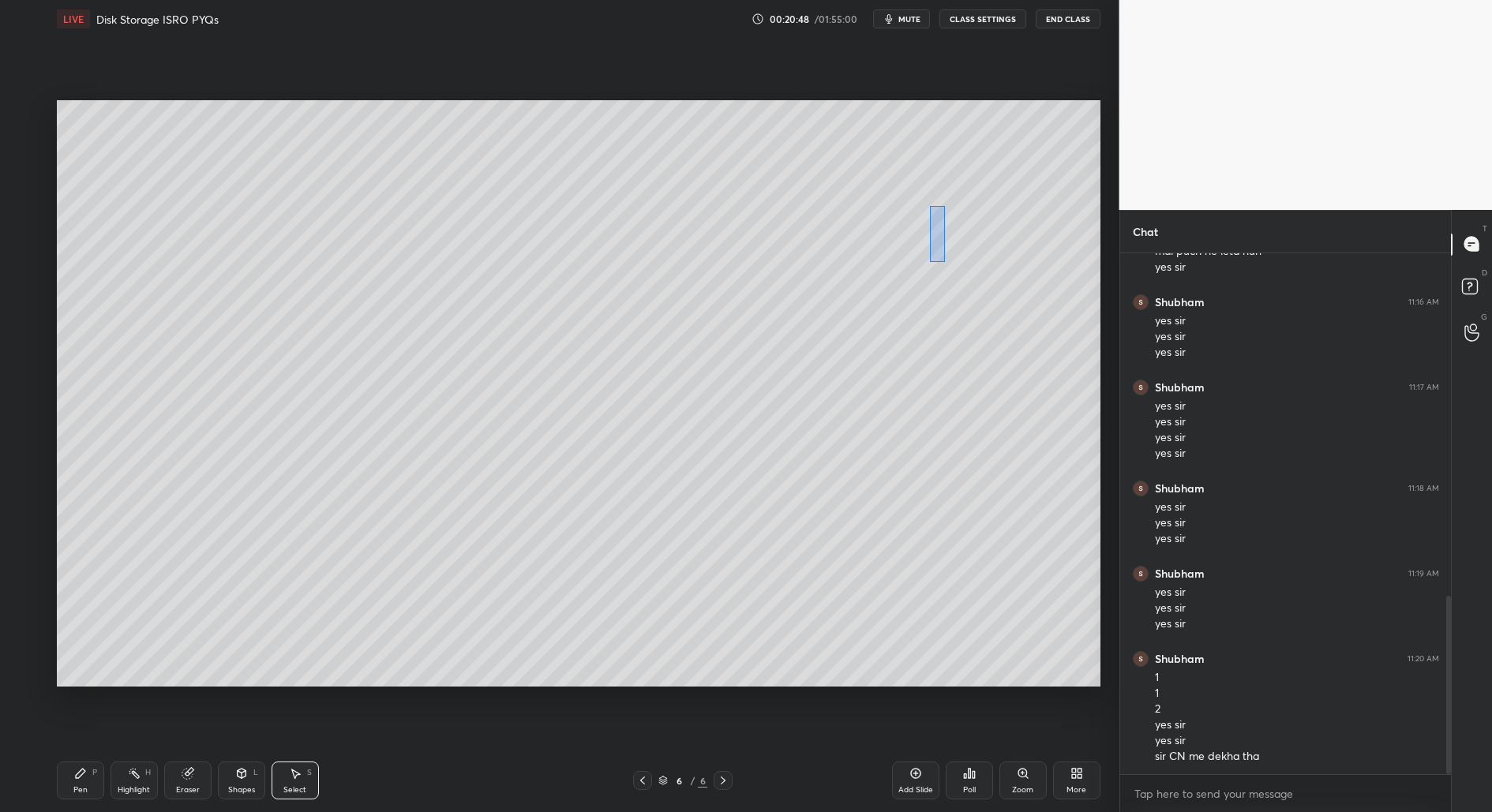
drag, startPoint x: 930, startPoint y: 205, endPoint x: 949, endPoint y: 266, distance: 63.9
click at [948, 274] on div "0 ° Undo Copy Duplicate Duplicate to new slide Delete" at bounding box center [578, 394] width 1044 height 587
drag, startPoint x: 966, startPoint y: 235, endPoint x: 950, endPoint y: 211, distance: 28.8
click at [950, 211] on div "0 ° Undo Copy Duplicate Duplicate to new slide Delete" at bounding box center [578, 394] width 1044 height 587
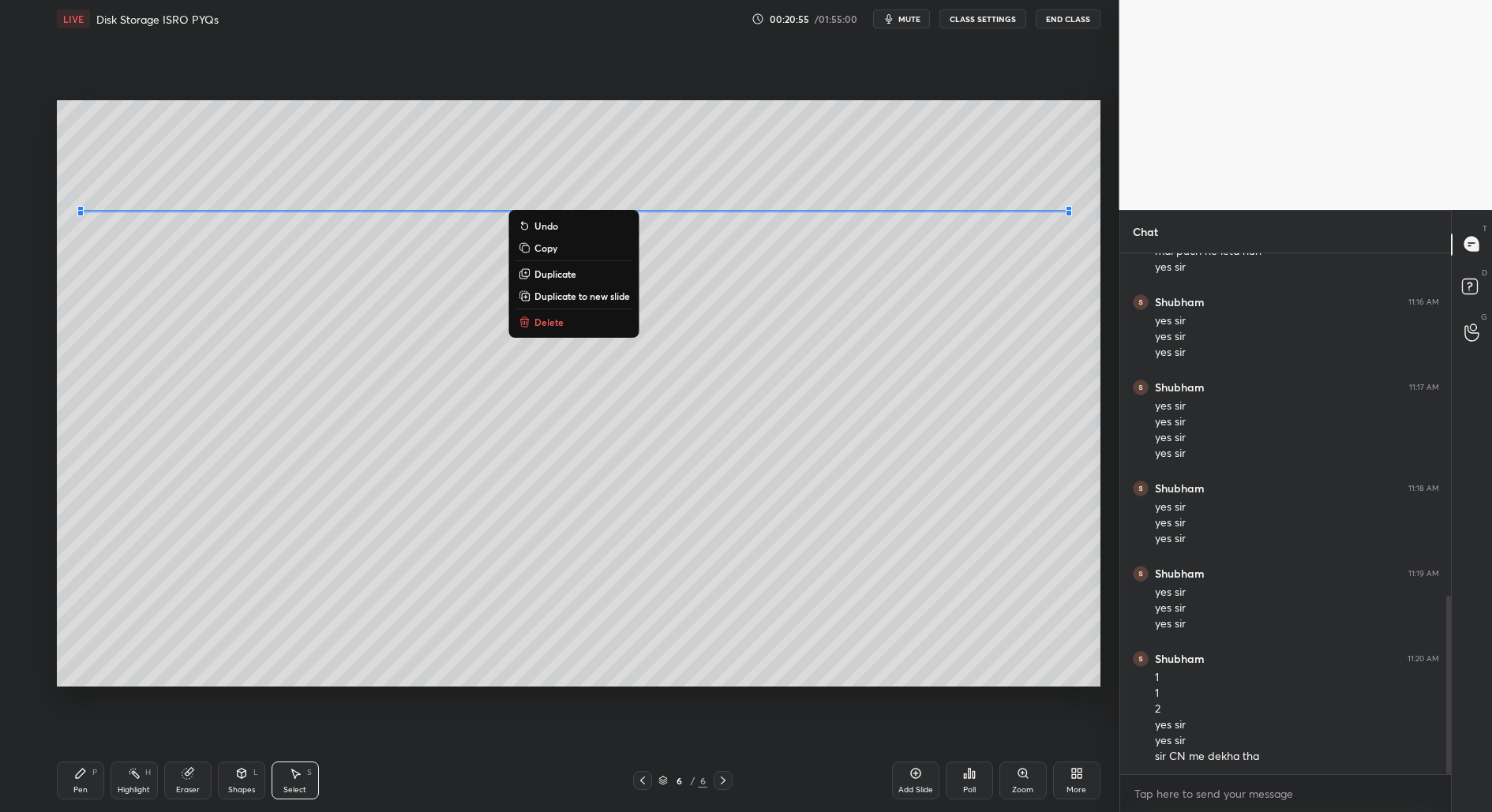
click at [598, 269] on button "Duplicate" at bounding box center [574, 274] width 118 height 19
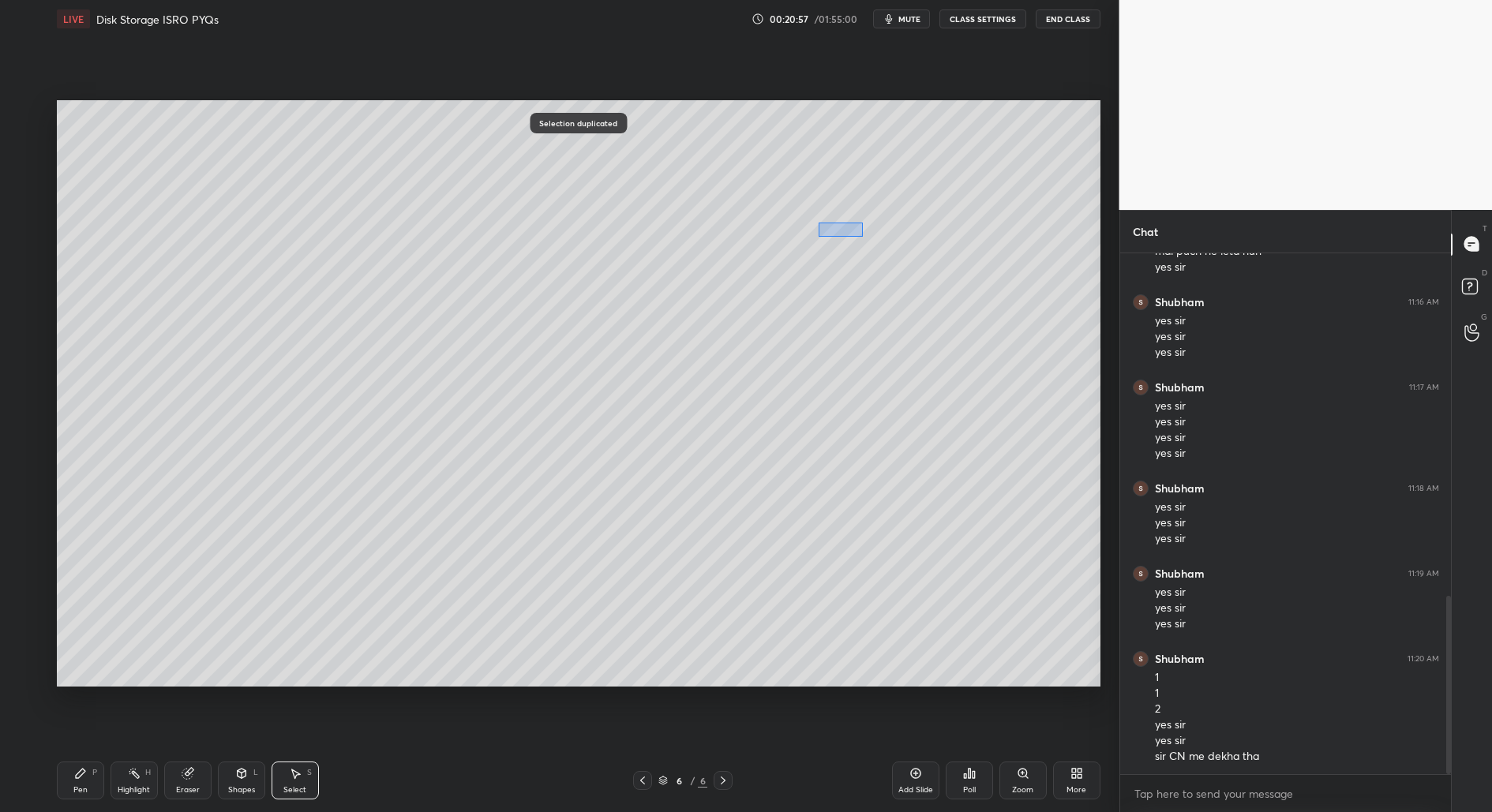
drag, startPoint x: 863, startPoint y: 236, endPoint x: 832, endPoint y: 231, distance: 31.4
click at [819, 223] on div "0 ° Undo Copy Duplicate Duplicate to new slide Delete" at bounding box center [578, 394] width 1044 height 587
drag, startPoint x: 856, startPoint y: 236, endPoint x: 836, endPoint y: 231, distance: 20.6
click at [836, 231] on div "0 ° Undo Copy Duplicate Duplicate to new slide Delete" at bounding box center [578, 394] width 1044 height 587
click at [855, 236] on div "0 ° Undo Copy Duplicate Duplicate to new slide Delete" at bounding box center [578, 394] width 1044 height 587
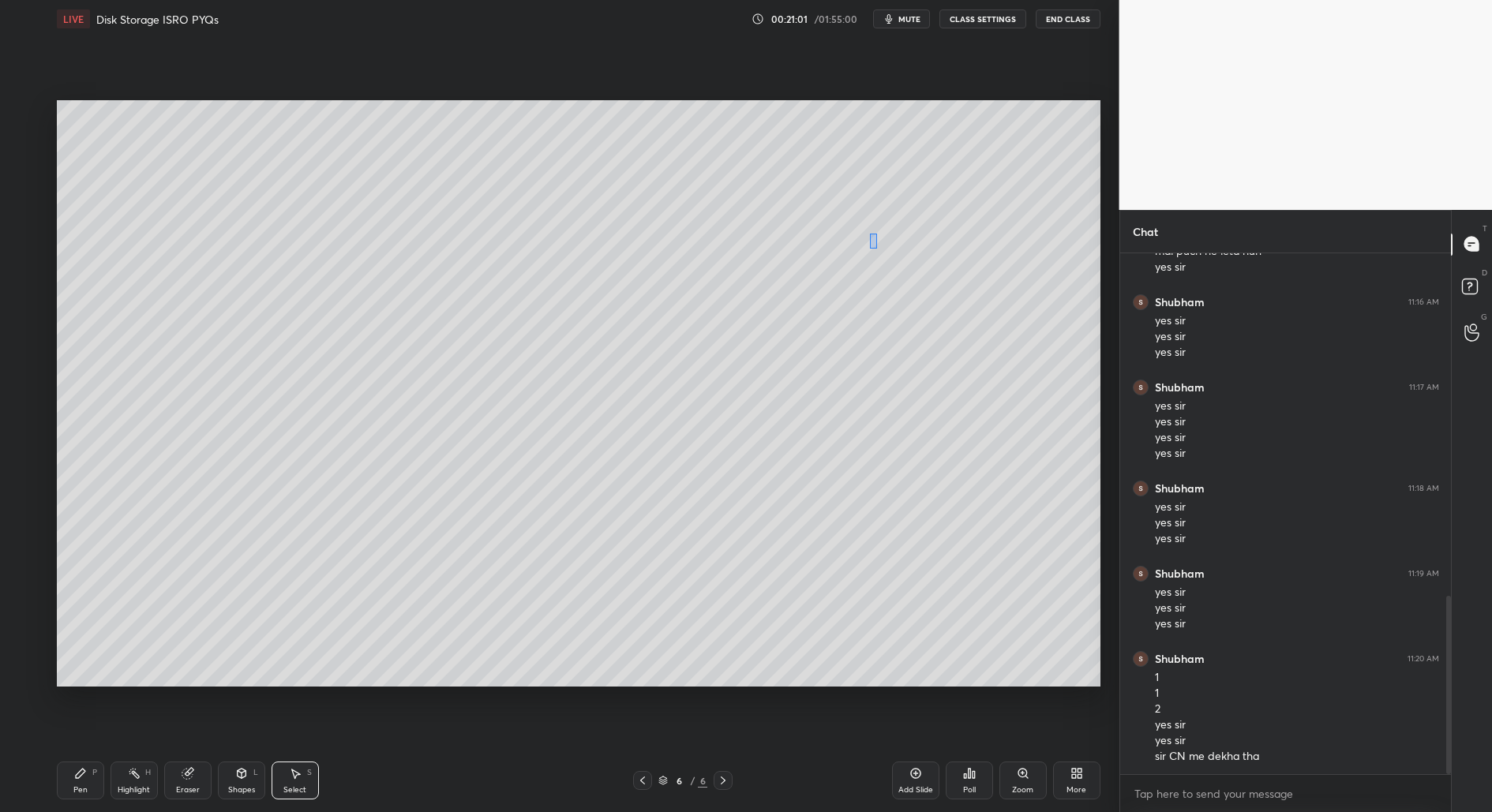
drag, startPoint x: 875, startPoint y: 237, endPoint x: 884, endPoint y: 226, distance: 14.2
click at [883, 224] on div "0 ° Undo Copy Duplicate Duplicate to new slide Delete" at bounding box center [578, 394] width 1044 height 587
drag, startPoint x: 881, startPoint y: 235, endPoint x: 852, endPoint y: 214, distance: 35.8
click at [856, 219] on div "0 ° Undo Copy Duplicate Duplicate to new slide Delete" at bounding box center [578, 394] width 1044 height 587
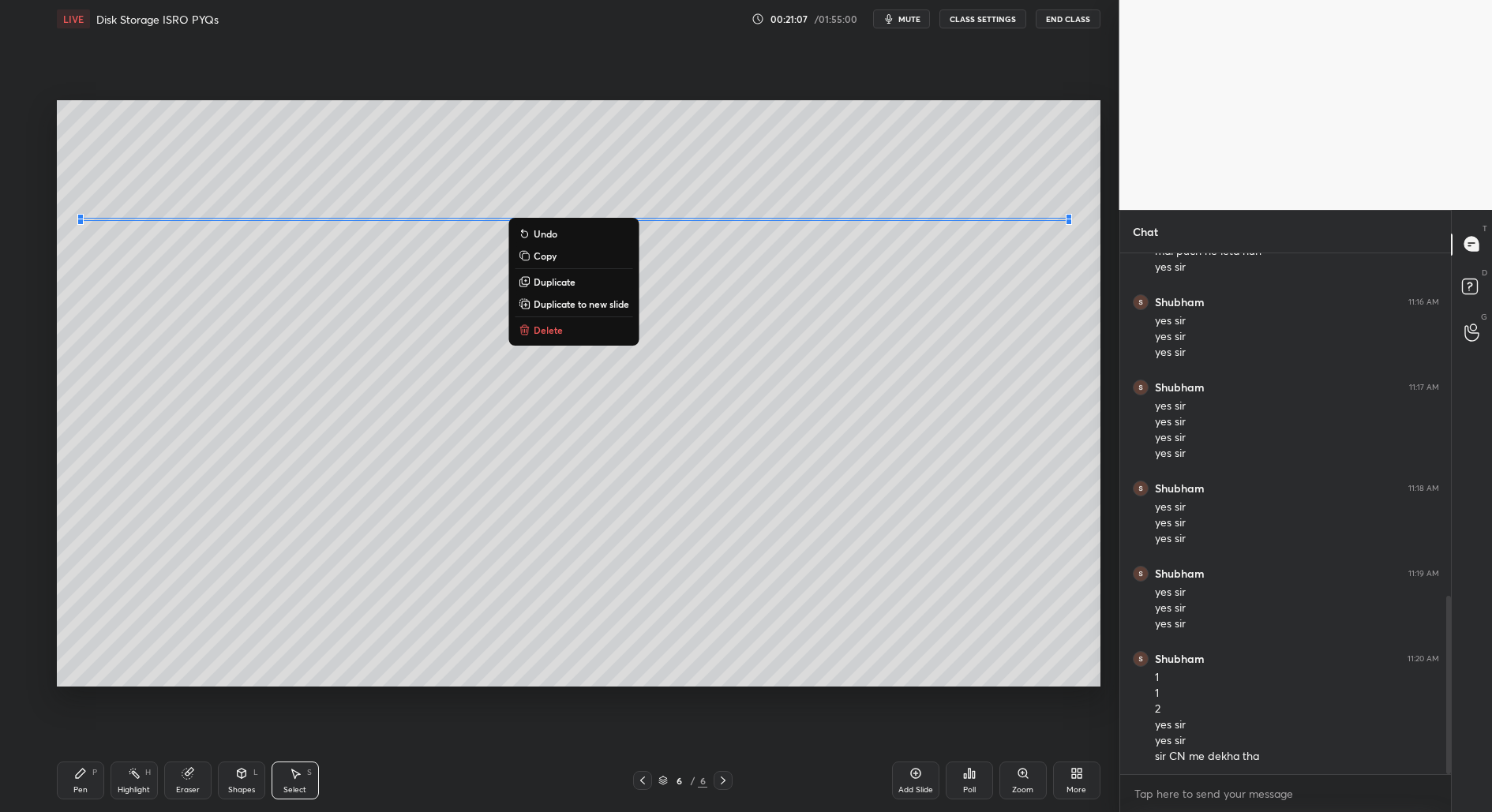
click at [802, 322] on div "0 ° Undo Copy Duplicate Duplicate to new slide Delete" at bounding box center [578, 394] width 1044 height 587
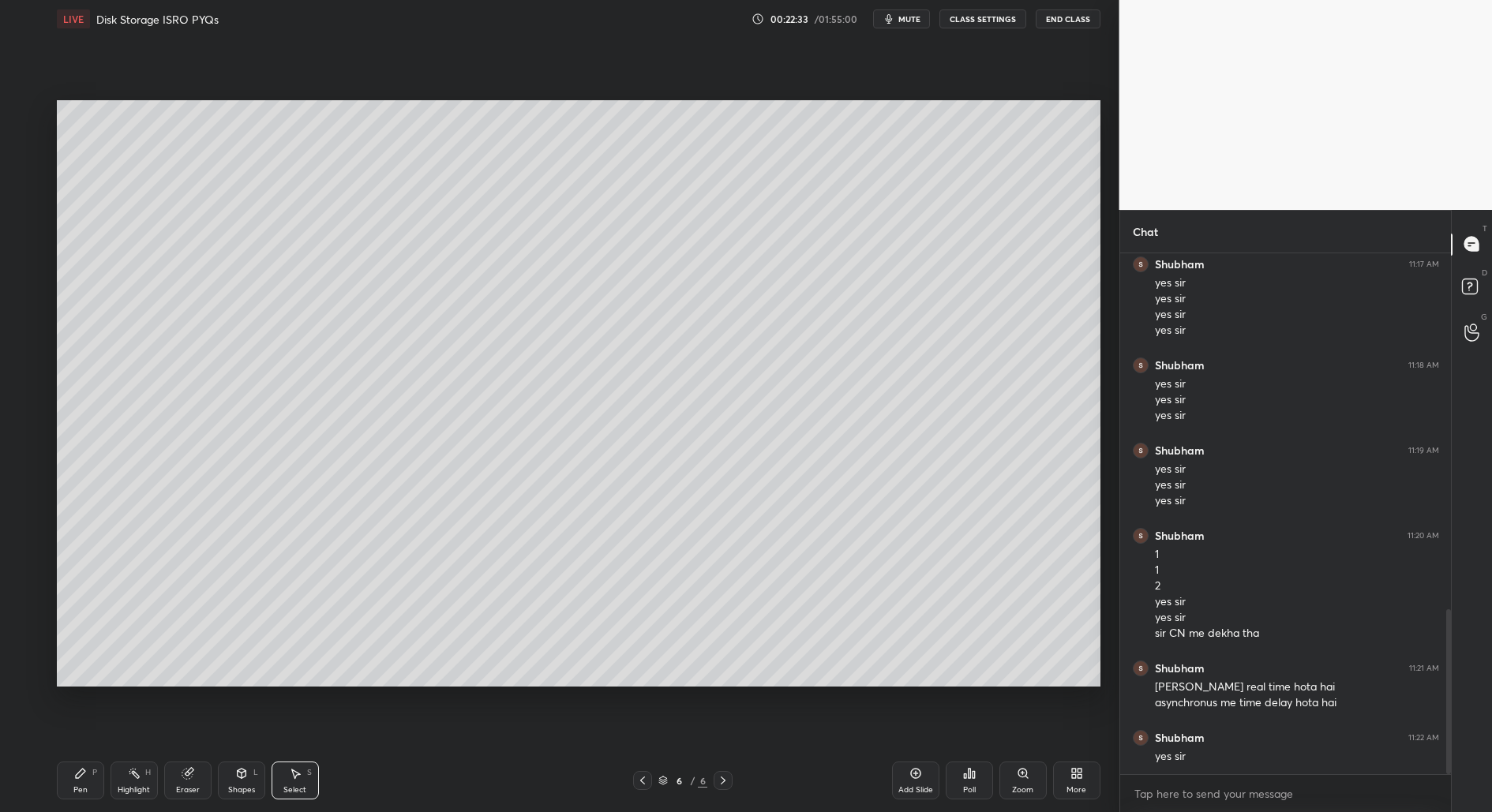
scroll to position [1141, 0]
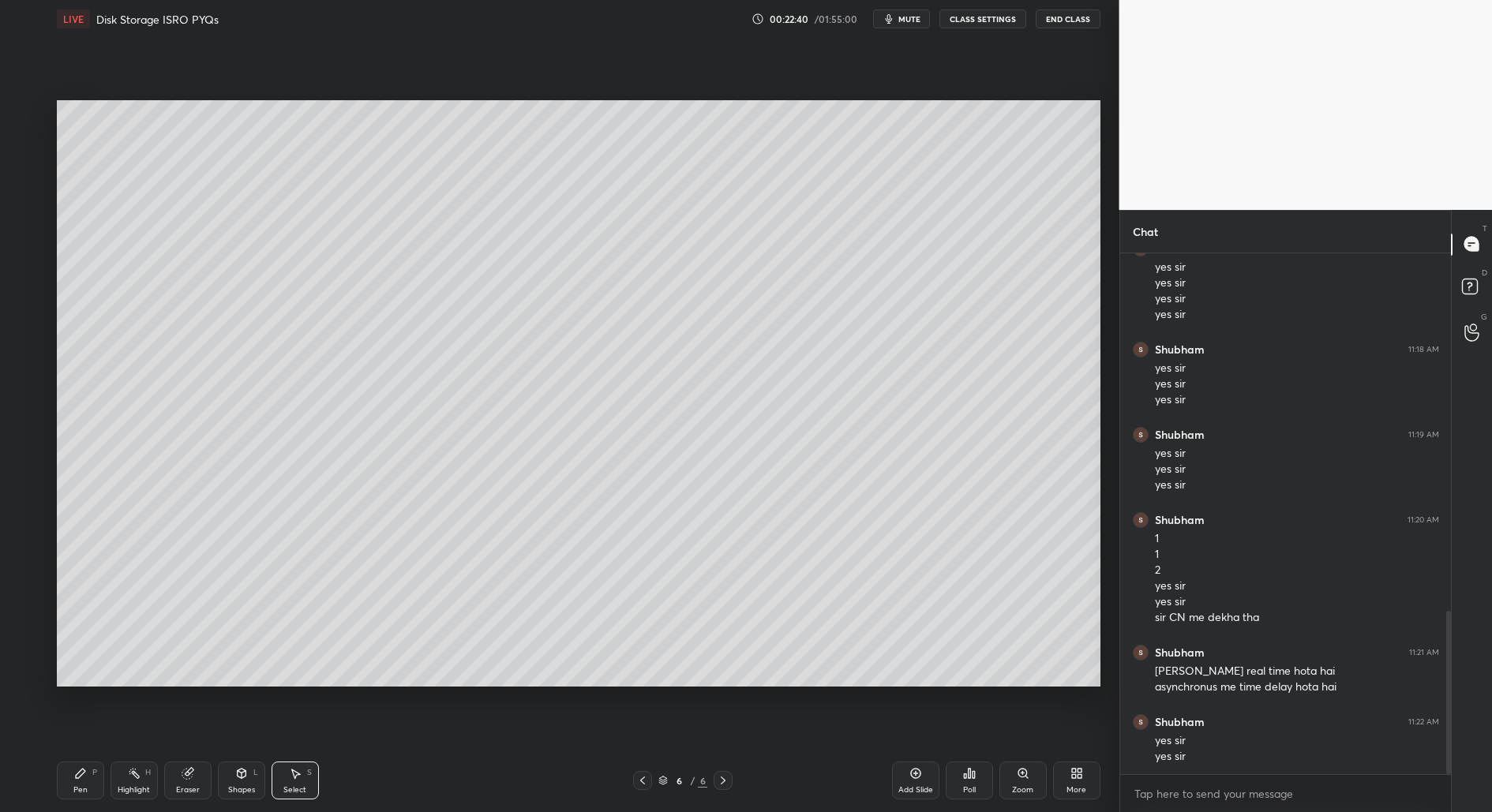
click at [284, 786] on div "Select" at bounding box center [295, 790] width 23 height 8
drag, startPoint x: 160, startPoint y: 213, endPoint x: 156, endPoint y: 284, distance: 71.1
click at [157, 286] on div "0 ° Undo Copy Duplicate Duplicate to new slide Delete" at bounding box center [578, 394] width 1044 height 587
drag, startPoint x: 166, startPoint y: 218, endPoint x: 160, endPoint y: 210, distance: 10.0
click at [166, 209] on div "0 ° Undo Copy Duplicate Duplicate to new slide Delete" at bounding box center [578, 394] width 1044 height 587
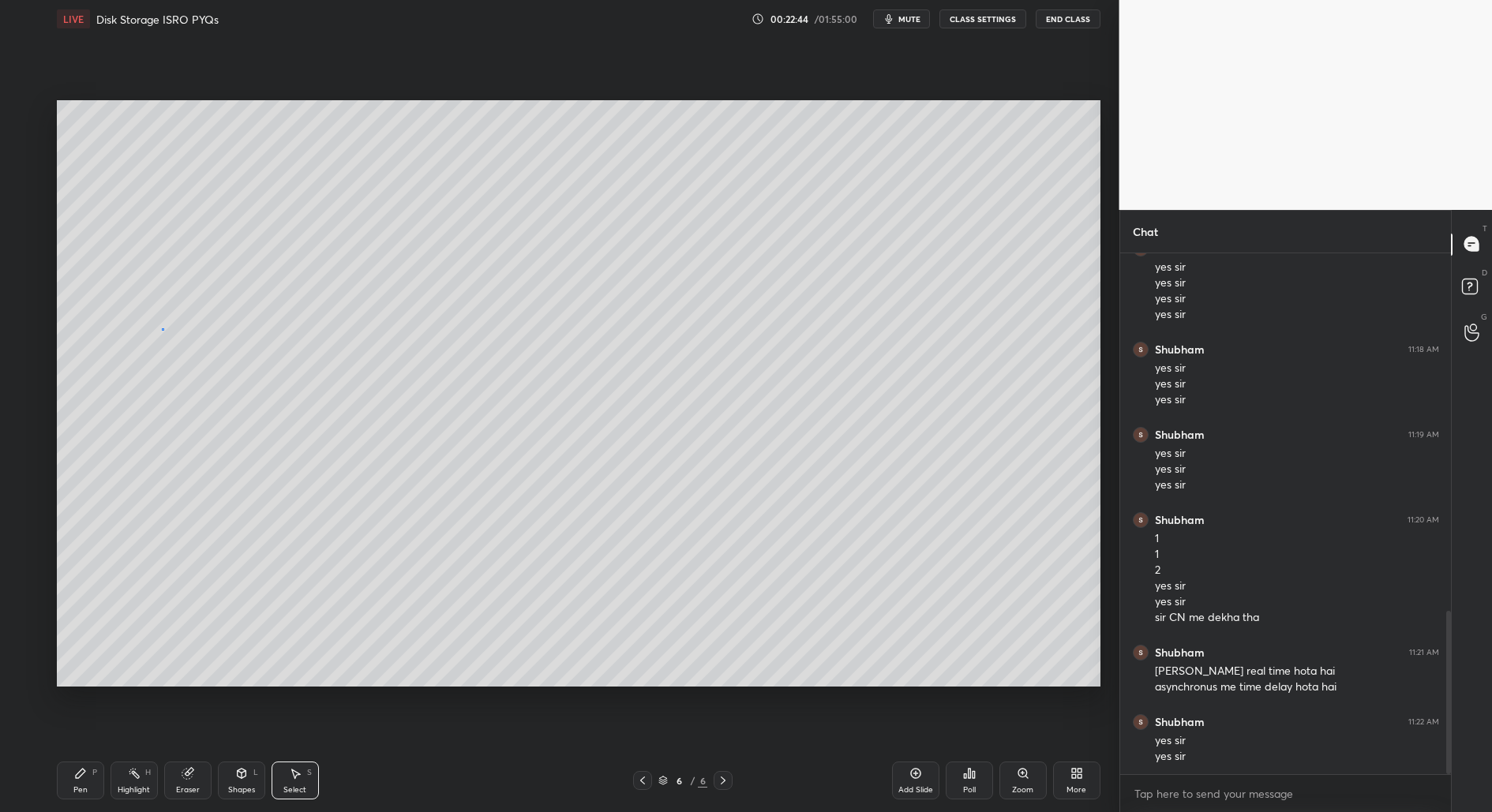
drag, startPoint x: 162, startPoint y: 328, endPoint x: 243, endPoint y: 256, distance: 108.4
click at [163, 328] on div "0 ° Undo Copy Duplicate Duplicate to new slide Delete" at bounding box center [578, 394] width 1044 height 587
drag, startPoint x: 424, startPoint y: 183, endPoint x: 446, endPoint y: 193, distance: 24.2
click at [446, 194] on div "0 ° Undo Copy Duplicate Duplicate to new slide Delete" at bounding box center [578, 394] width 1044 height 587
drag, startPoint x: 698, startPoint y: 174, endPoint x: 709, endPoint y: 189, distance: 18.6
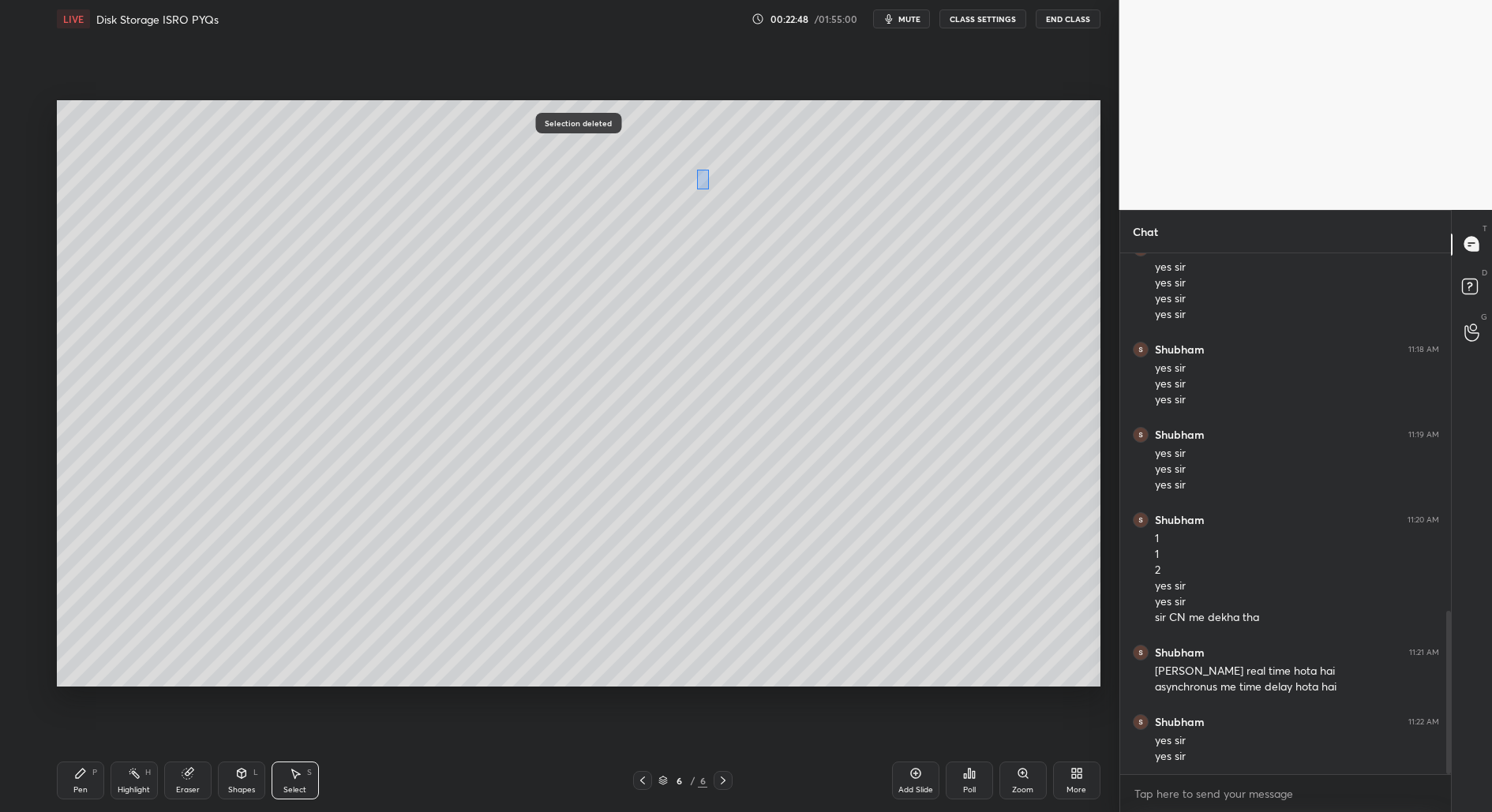
click at [709, 189] on div "0 ° Undo Copy Duplicate Duplicate to new slide Delete" at bounding box center [578, 394] width 1044 height 587
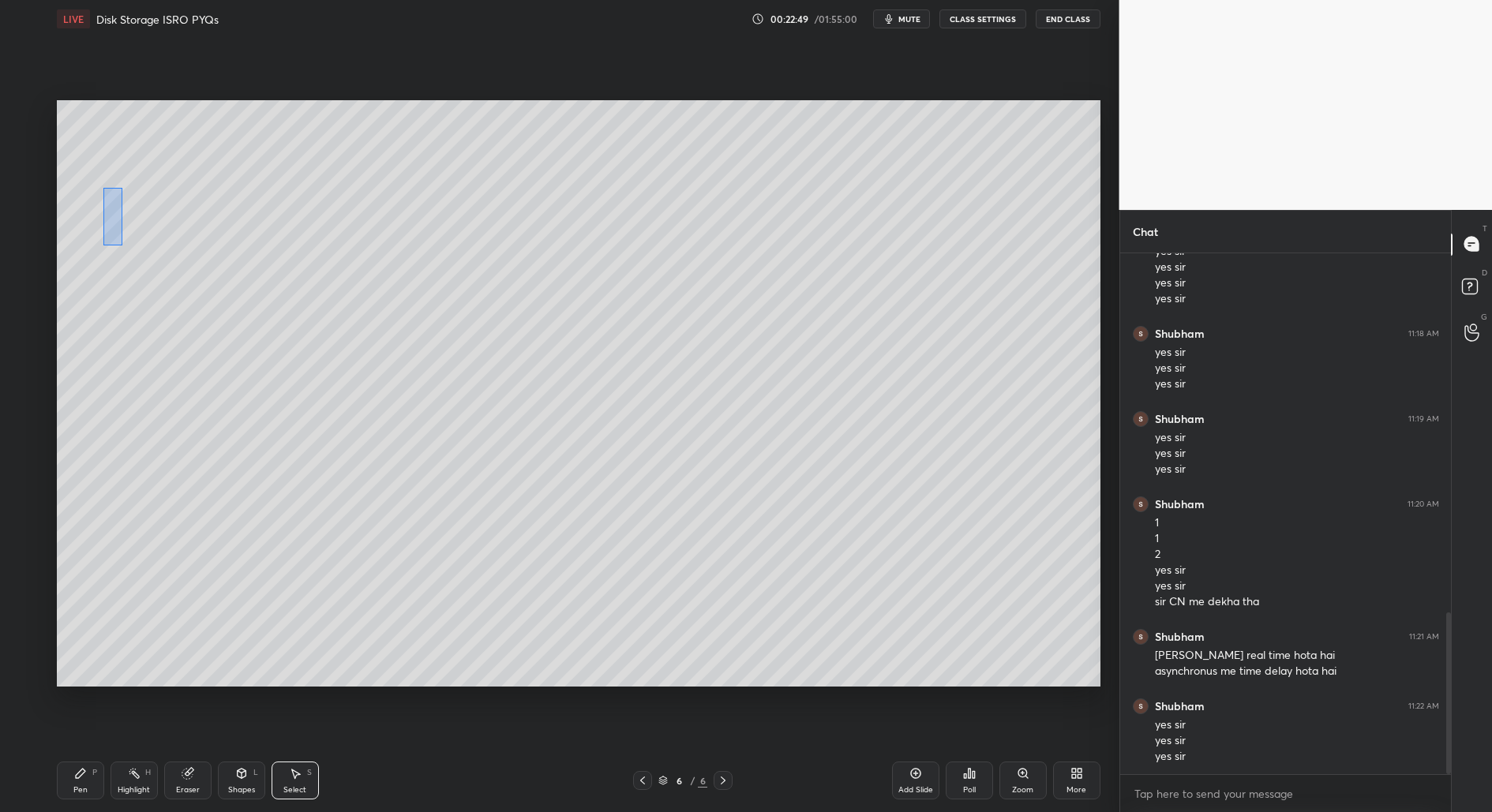
drag, startPoint x: 119, startPoint y: 226, endPoint x: 126, endPoint y: 241, distance: 16.6
click at [124, 248] on div "0 ° Undo Copy Duplicate Duplicate to new slide Delete" at bounding box center [578, 394] width 1044 height 587
drag, startPoint x: 119, startPoint y: 205, endPoint x: 119, endPoint y: 190, distance: 15.0
click at [120, 190] on div "0 ° Undo Copy Duplicate Duplicate to new slide Delete" at bounding box center [578, 394] width 1044 height 587
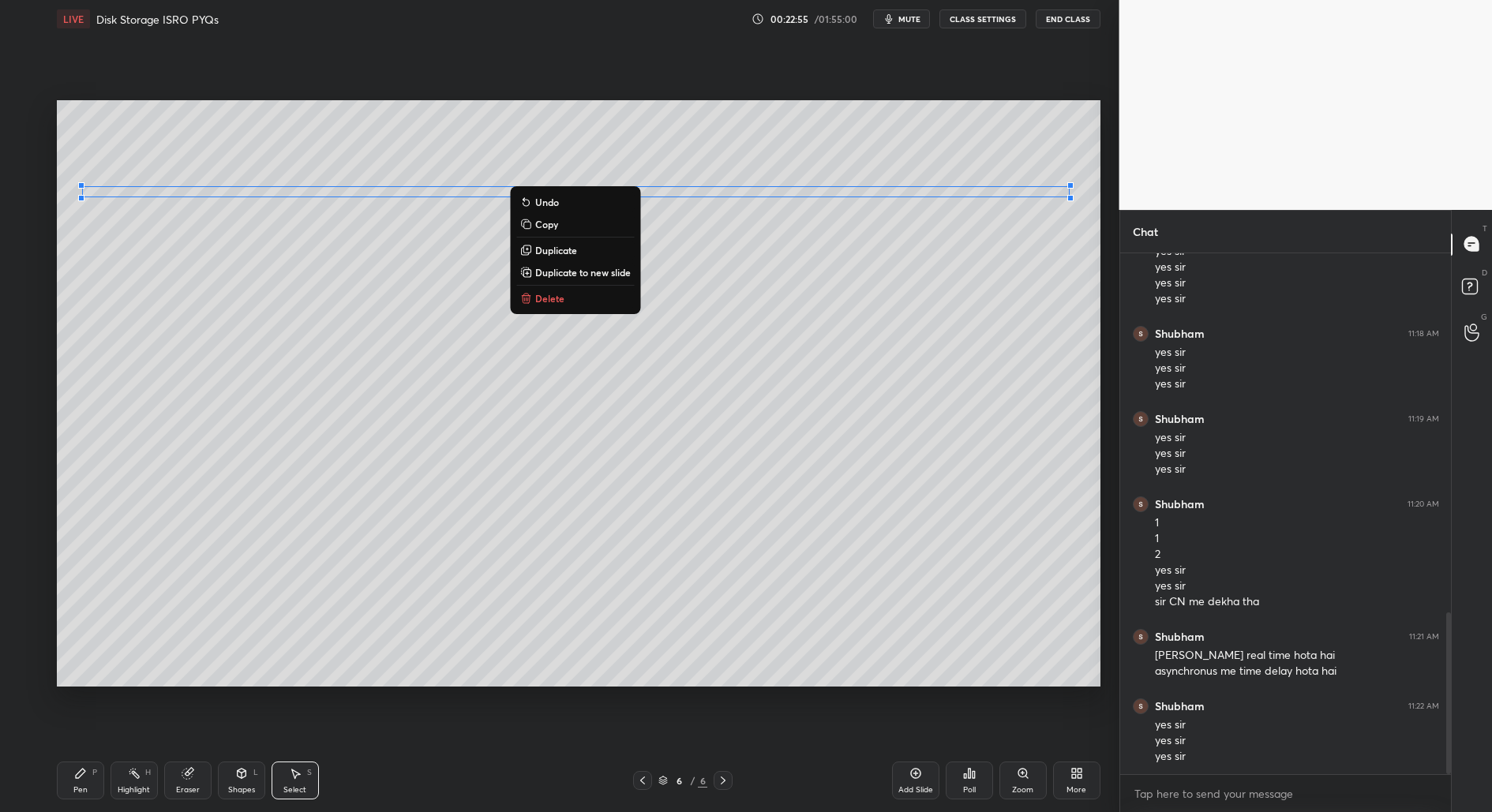
click at [85, 776] on icon at bounding box center [80, 773] width 12 height 12
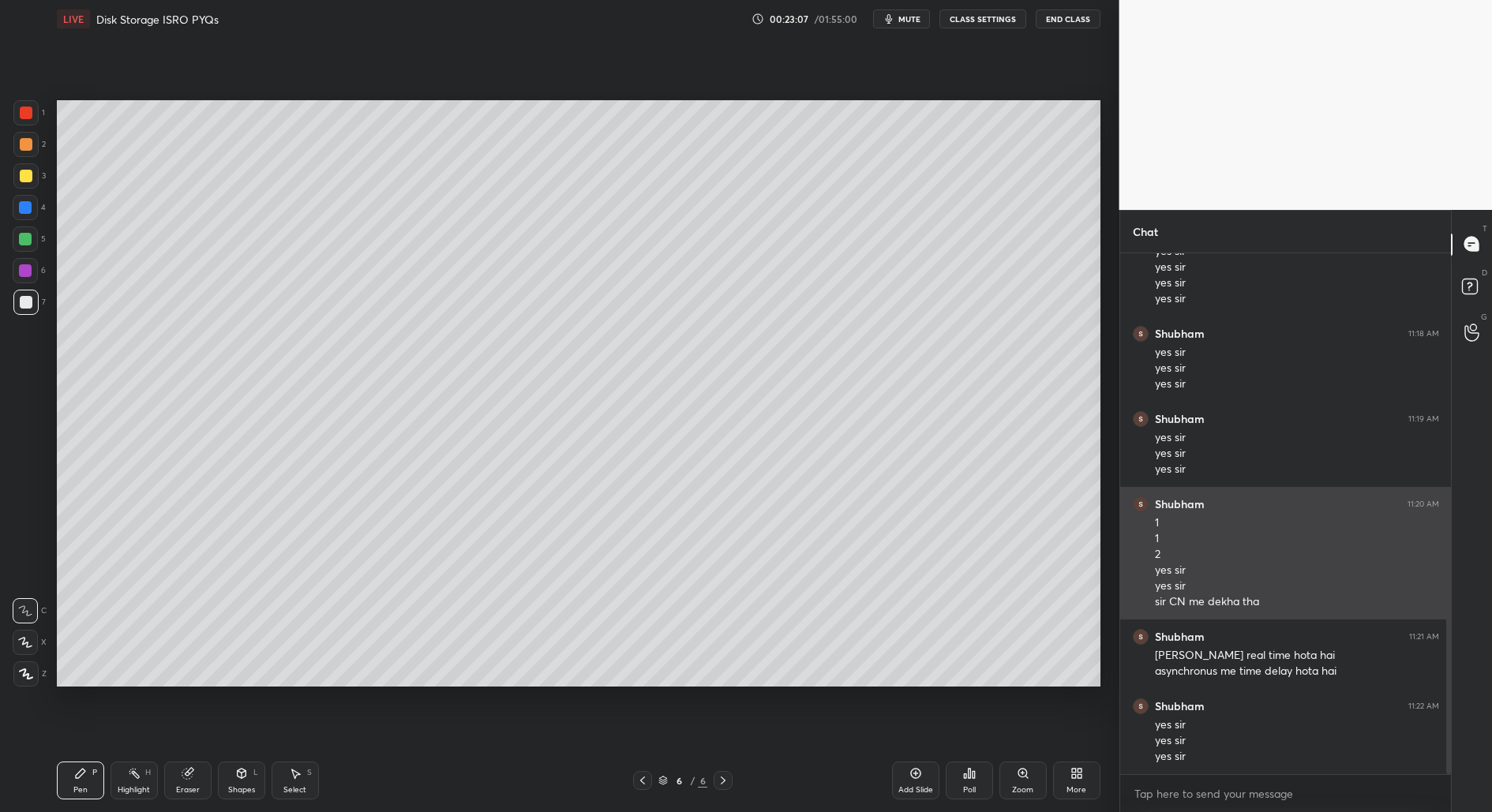
scroll to position [1209, 0]
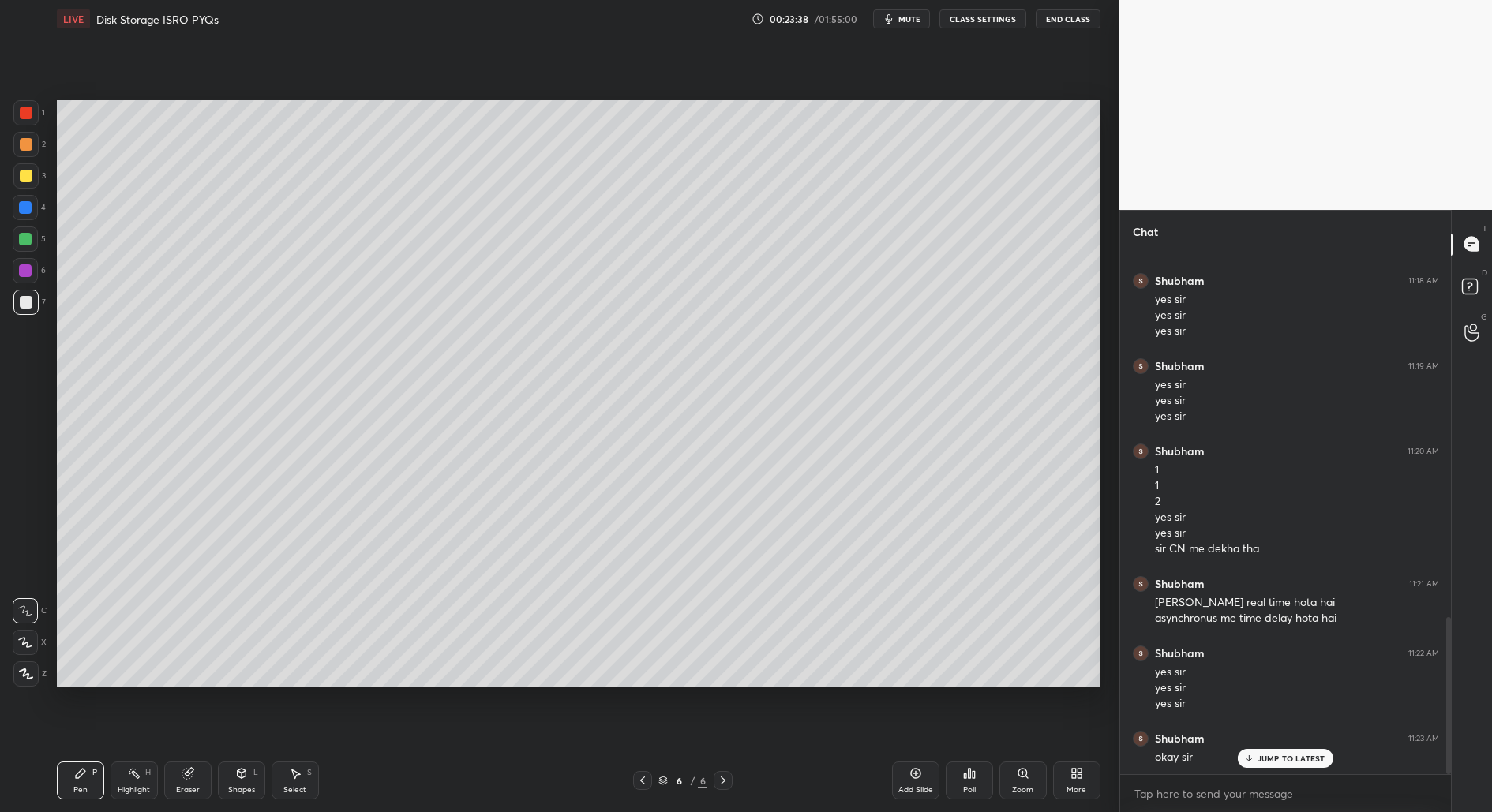
click at [290, 786] on div "Select" at bounding box center [295, 790] width 23 height 8
click at [923, 792] on div "Add Slide" at bounding box center [916, 790] width 35 height 8
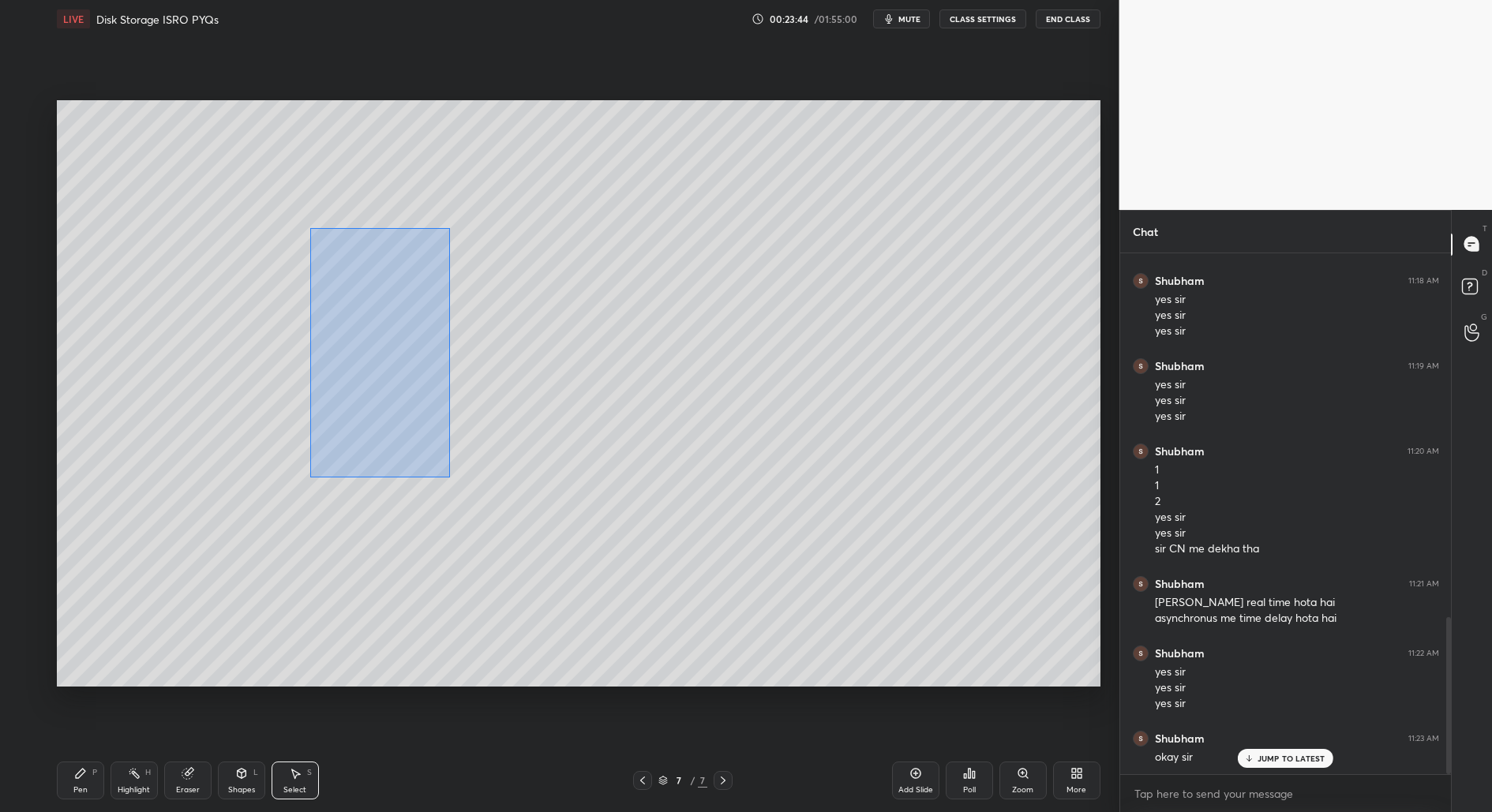
drag, startPoint x: 323, startPoint y: 299, endPoint x: 368, endPoint y: 537, distance: 242.2
click at [438, 479] on div "0 ° Undo Copy Duplicate Duplicate to new slide Delete" at bounding box center [578, 394] width 1044 height 587
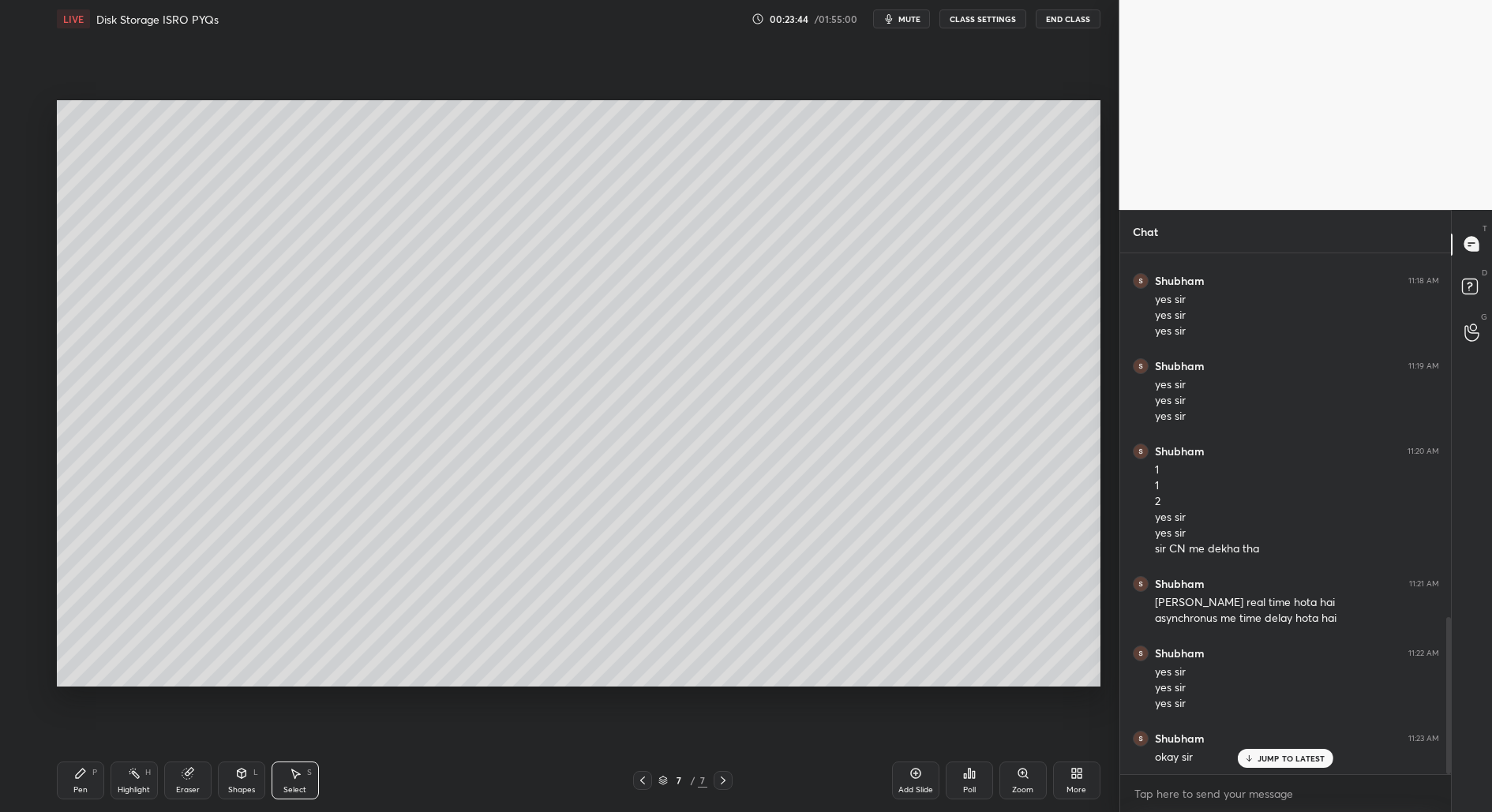
drag, startPoint x: 240, startPoint y: 789, endPoint x: 241, endPoint y: 755, distance: 34.0
click at [240, 788] on div "Shapes" at bounding box center [241, 790] width 27 height 8
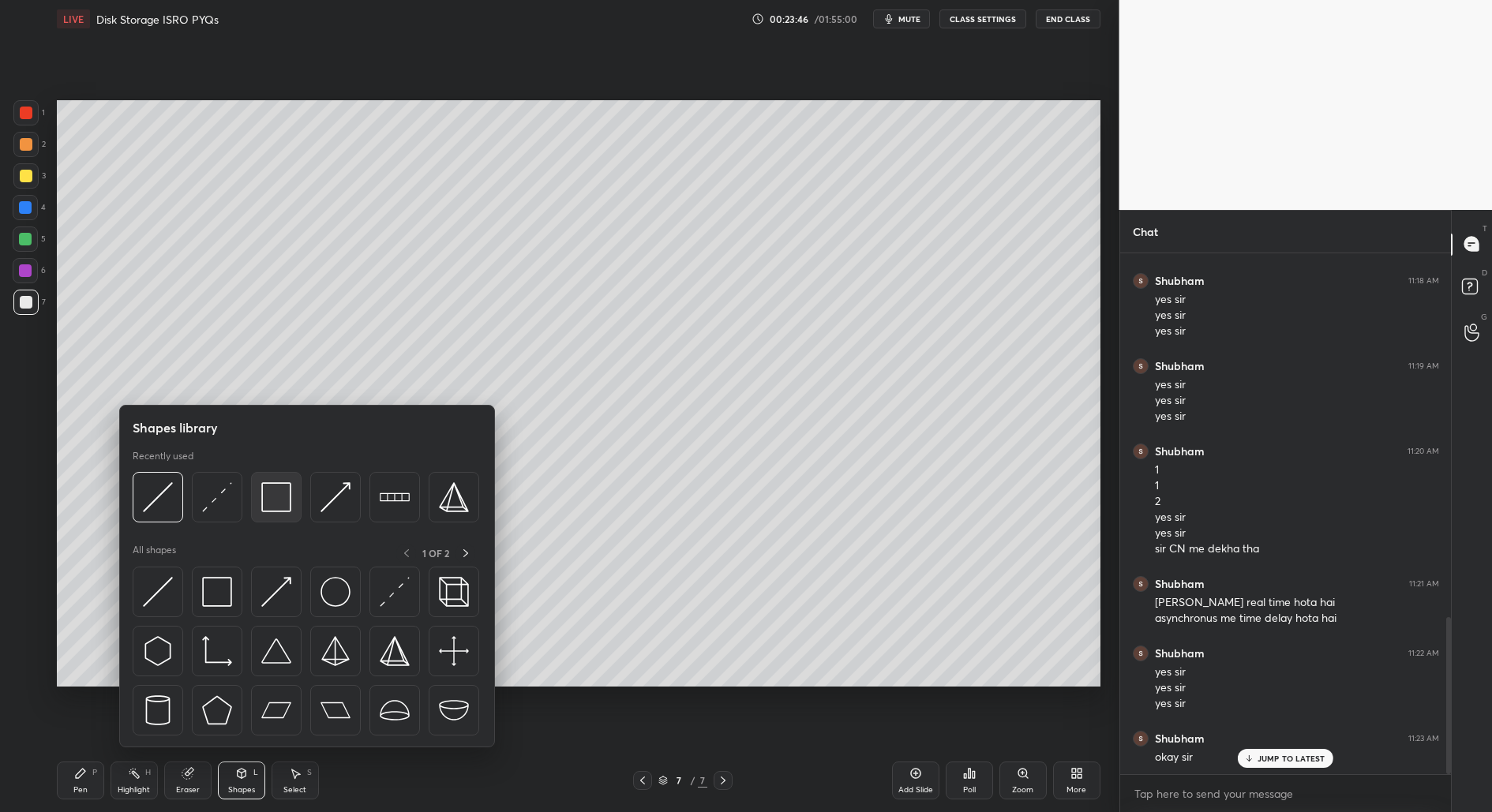
drag, startPoint x: 264, startPoint y: 503, endPoint x: 274, endPoint y: 486, distance: 19.7
click at [275, 484] on img at bounding box center [276, 497] width 30 height 30
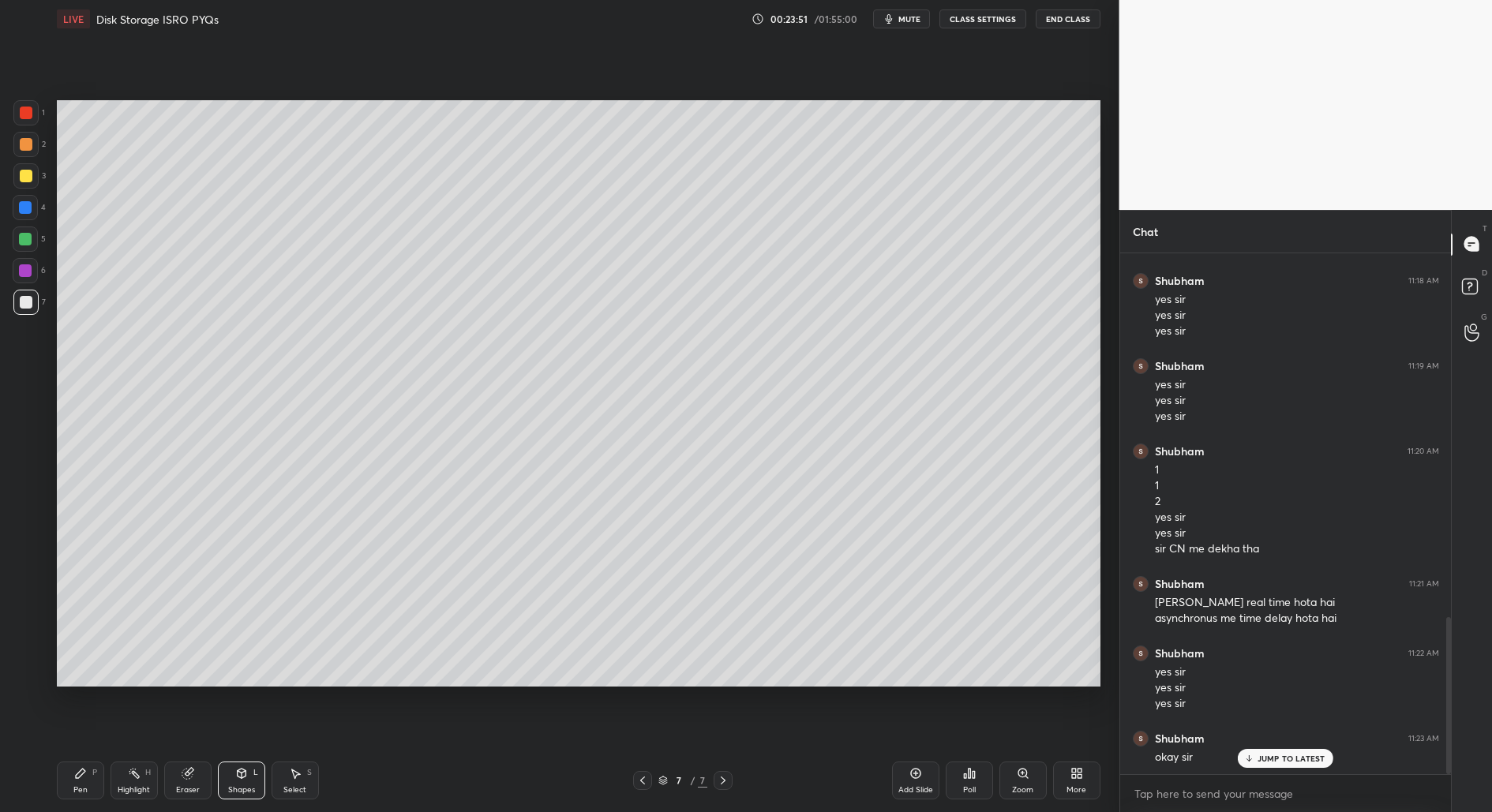
click at [76, 790] on div "Pen" at bounding box center [80, 790] width 14 height 8
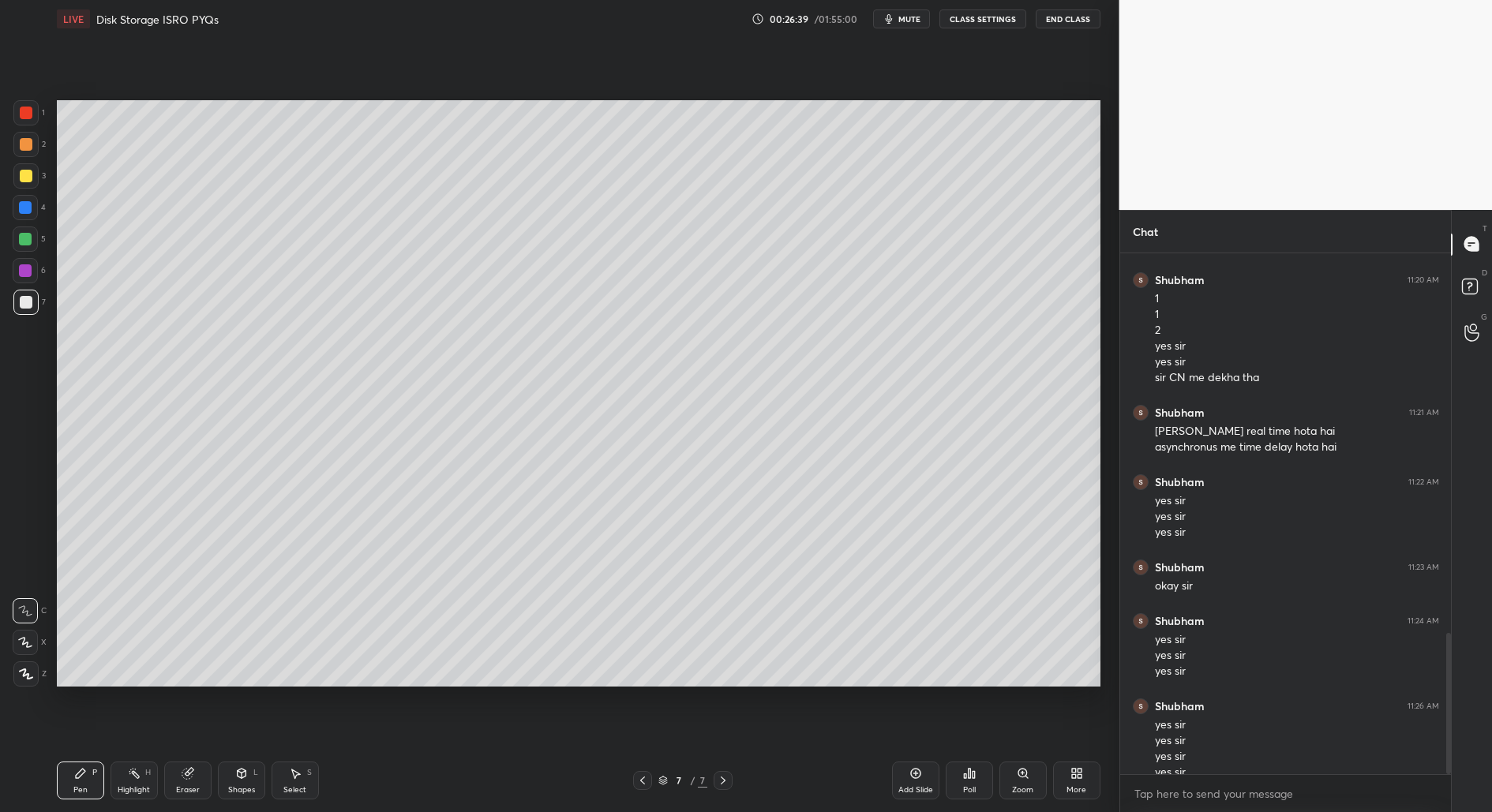
scroll to position [1397, 0]
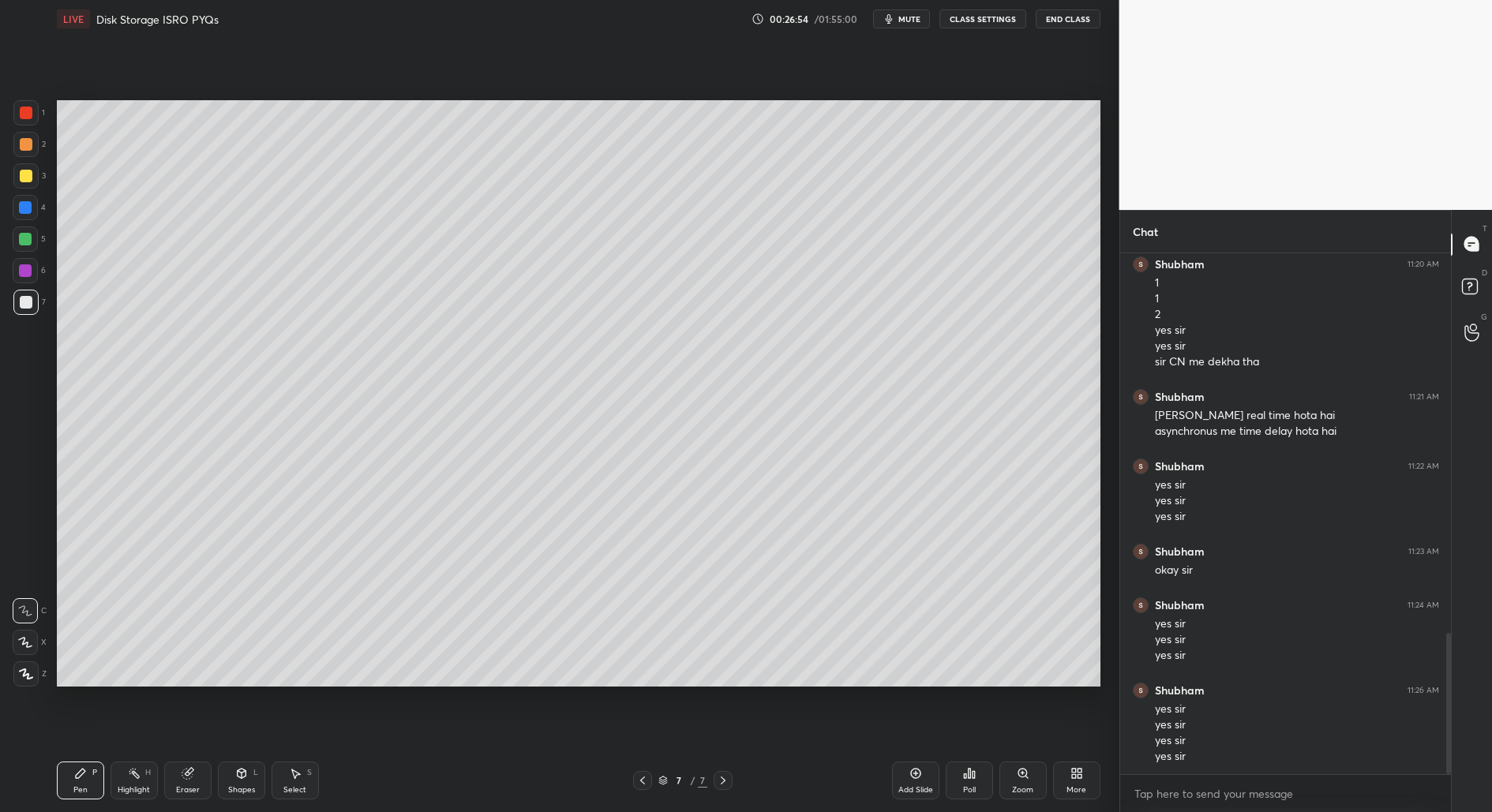
drag, startPoint x: 281, startPoint y: 788, endPoint x: 302, endPoint y: 767, distance: 29.7
click at [281, 788] on div "Select S" at bounding box center [295, 780] width 47 height 38
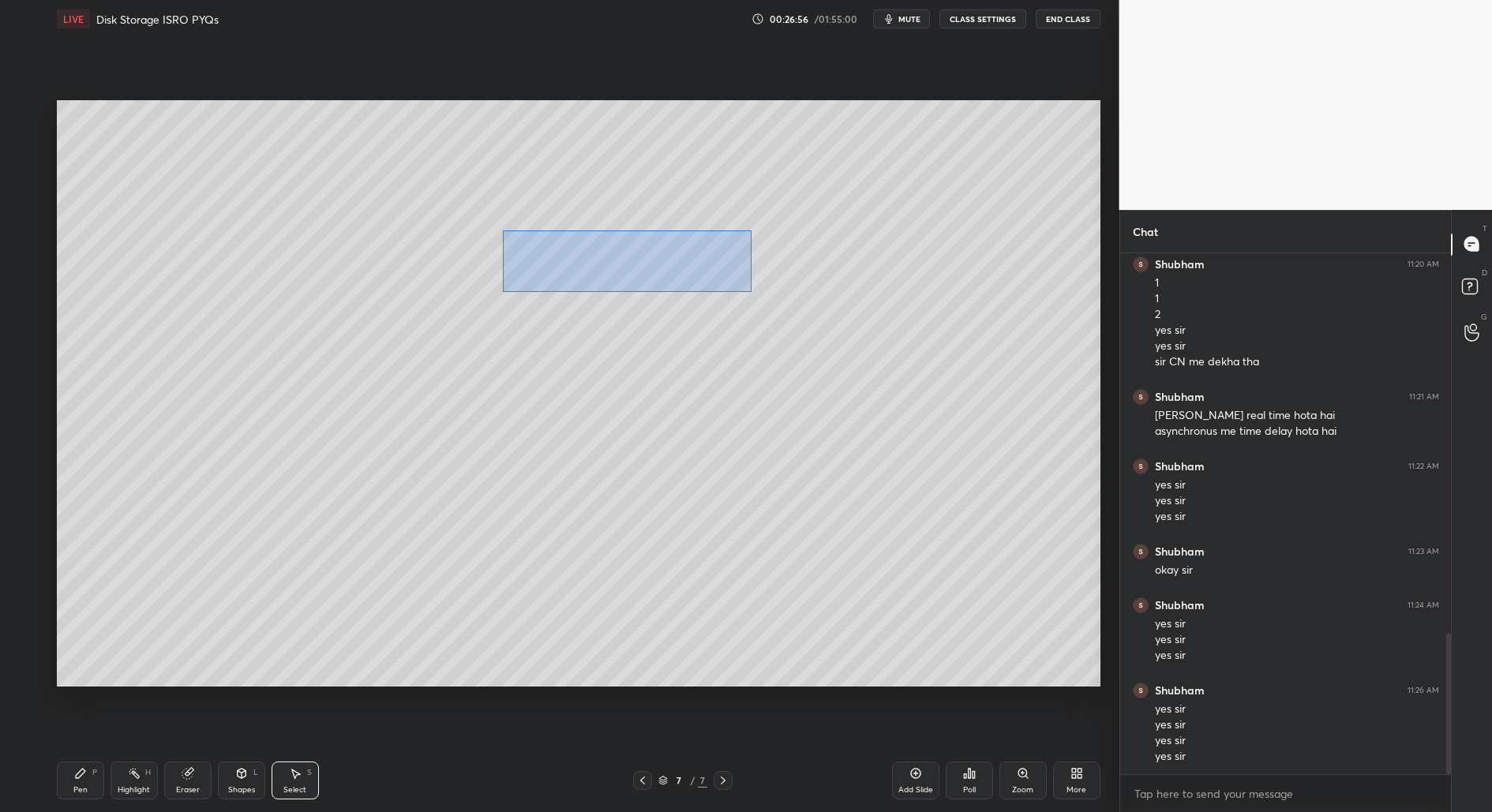
drag, startPoint x: 563, startPoint y: 289, endPoint x: 693, endPoint y: 269, distance: 131.5
click at [754, 289] on div "0 ° Undo Copy Duplicate Duplicate to new slide Delete" at bounding box center [578, 394] width 1044 height 587
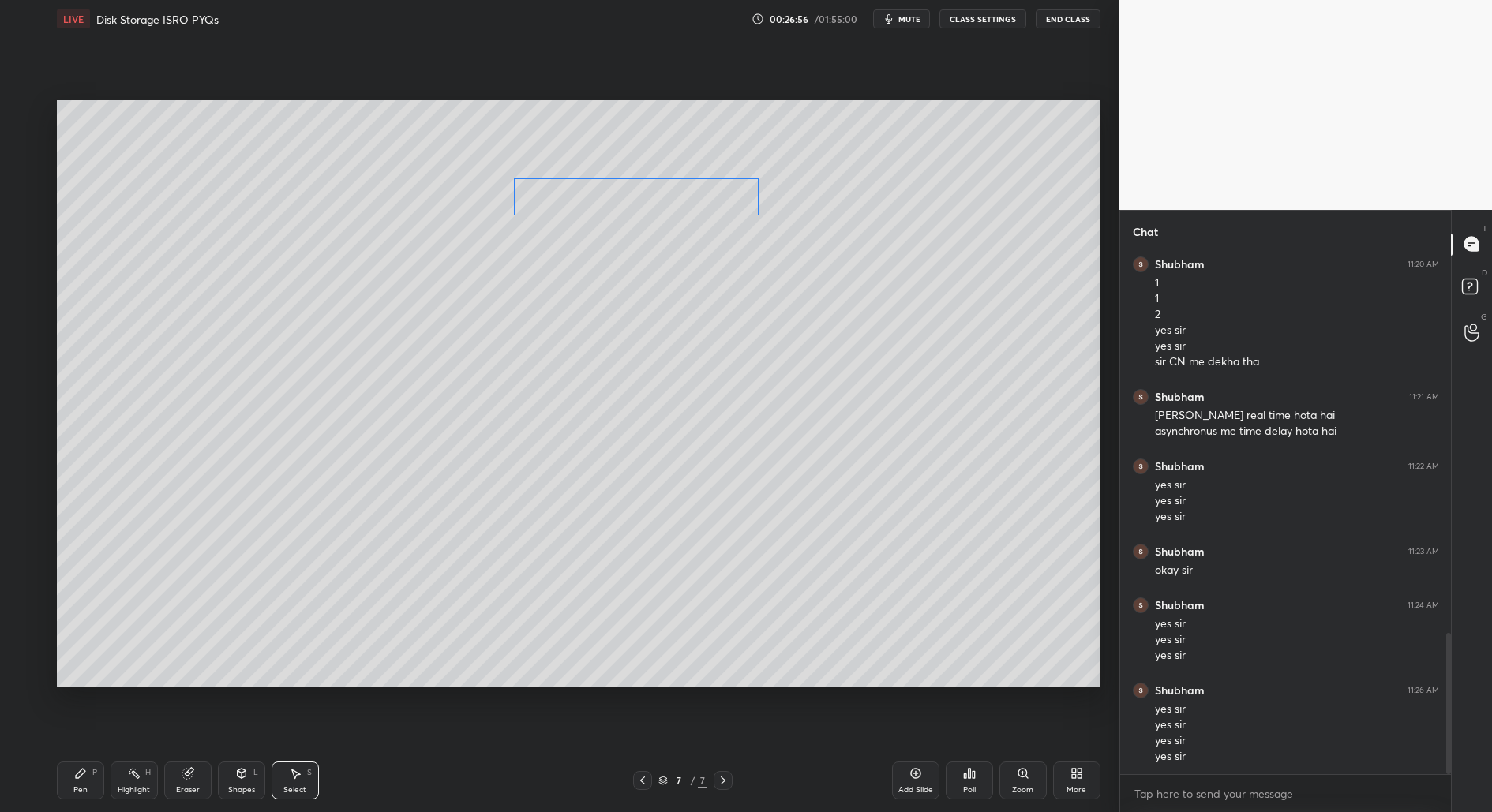
drag, startPoint x: 674, startPoint y: 262, endPoint x: 673, endPoint y: 201, distance: 61.0
click at [673, 199] on div "0 ° Undo Copy Duplicate Duplicate to new slide Delete" at bounding box center [578, 394] width 1044 height 587
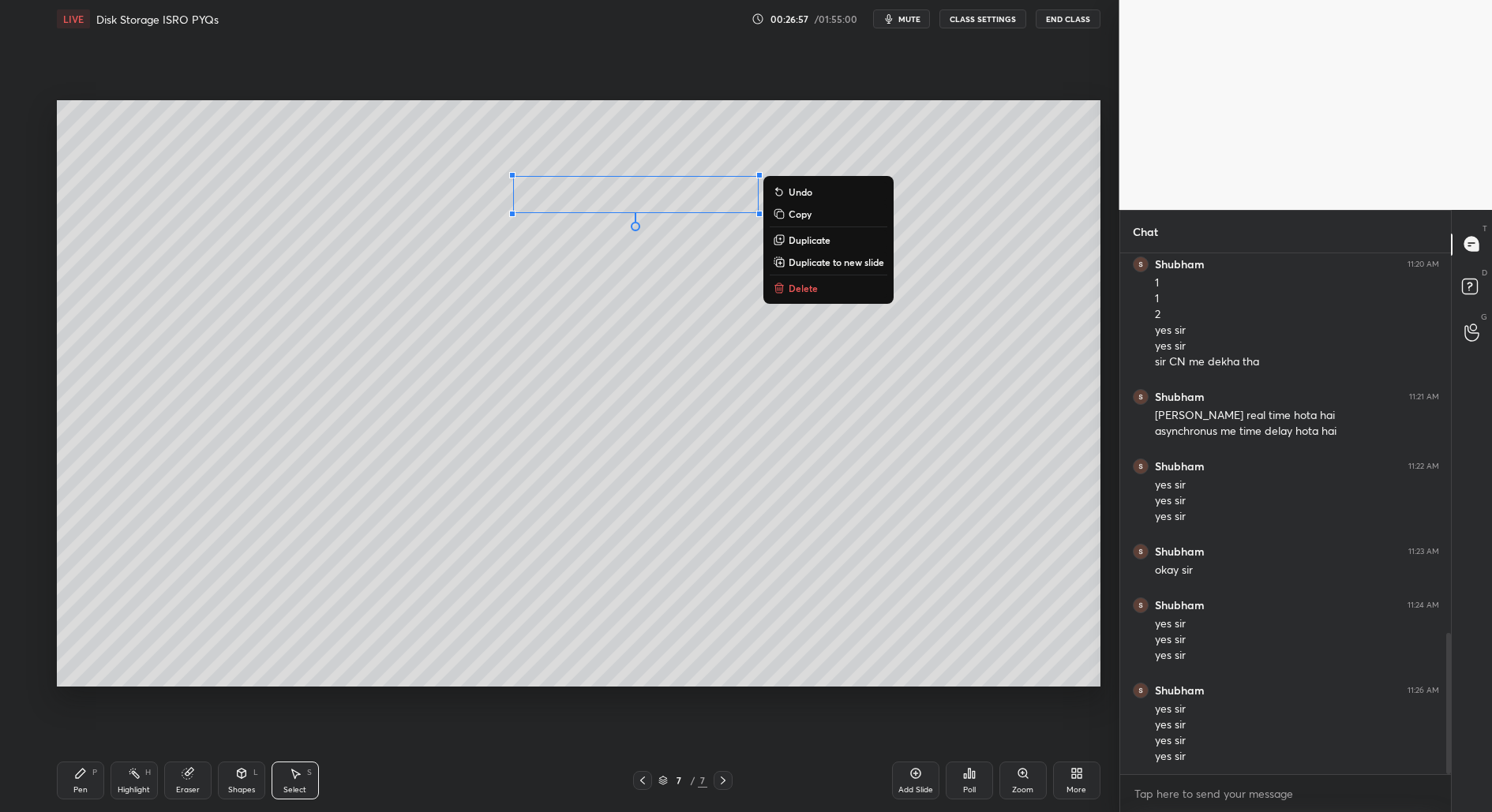
drag, startPoint x: 71, startPoint y: 793, endPoint x: 75, endPoint y: 780, distance: 13.6
click at [71, 790] on div "Pen P" at bounding box center [80, 780] width 47 height 38
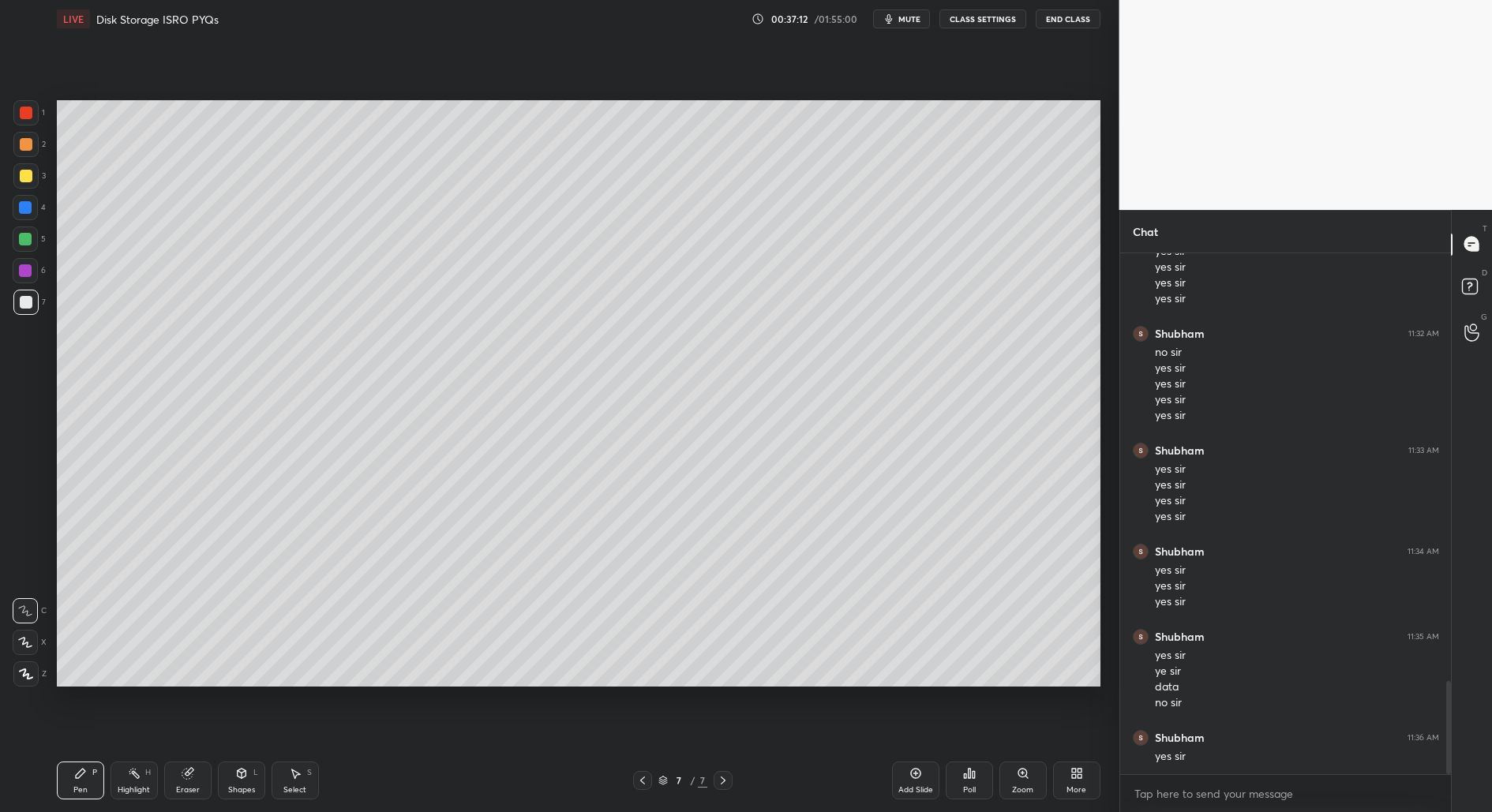
scroll to position [2444, 0]
click at [296, 766] on div "Select S" at bounding box center [295, 780] width 47 height 38
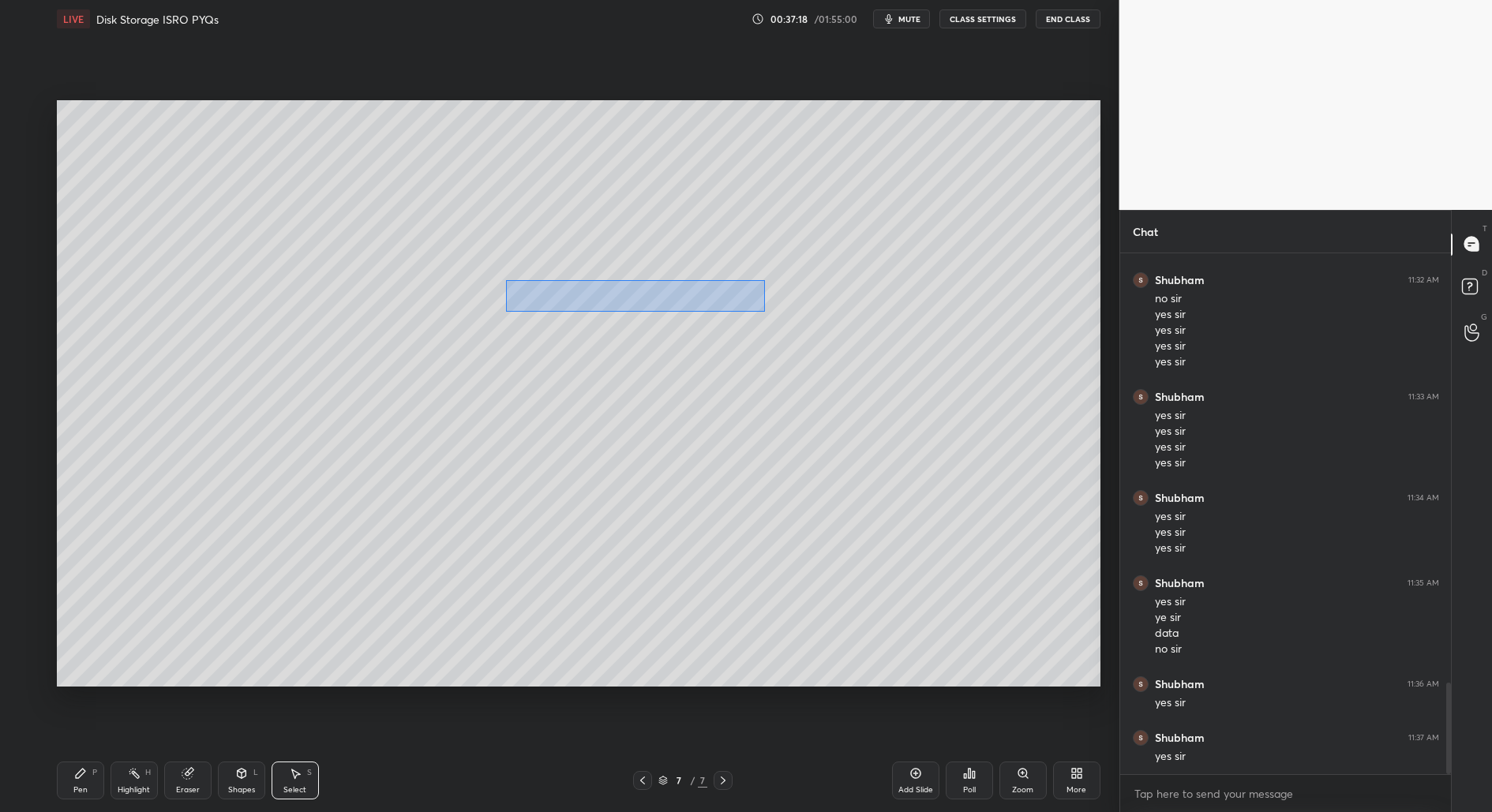
drag, startPoint x: 506, startPoint y: 282, endPoint x: 761, endPoint y: 308, distance: 256.3
click at [766, 311] on div "0 ° Undo Copy Duplicate Duplicate to new slide Delete" at bounding box center [578, 394] width 1044 height 587
drag, startPoint x: 85, startPoint y: 789, endPoint x: 95, endPoint y: 767, distance: 24.2
click at [89, 791] on div "Pen P" at bounding box center [80, 780] width 47 height 38
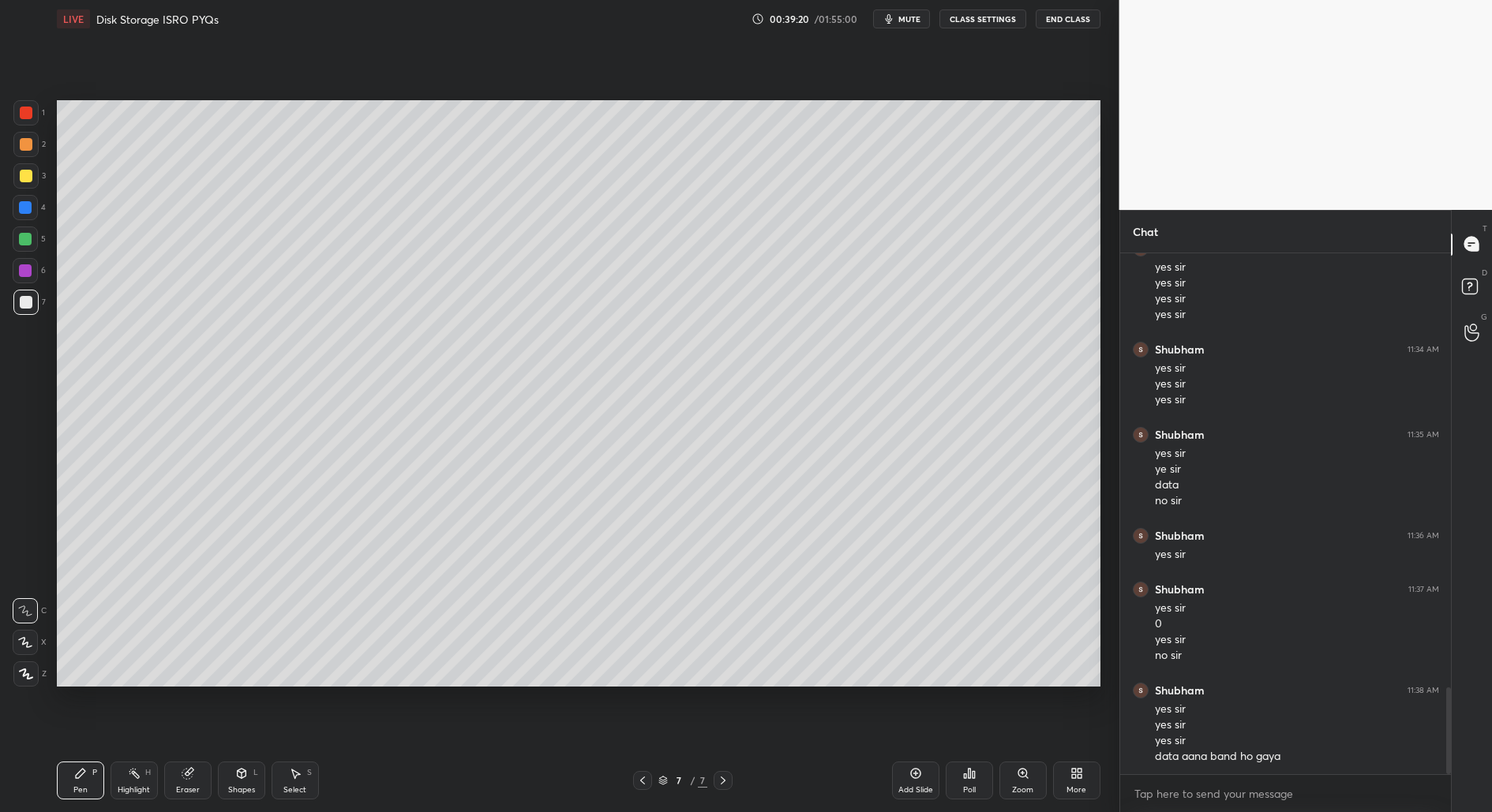
scroll to position [2646, 0]
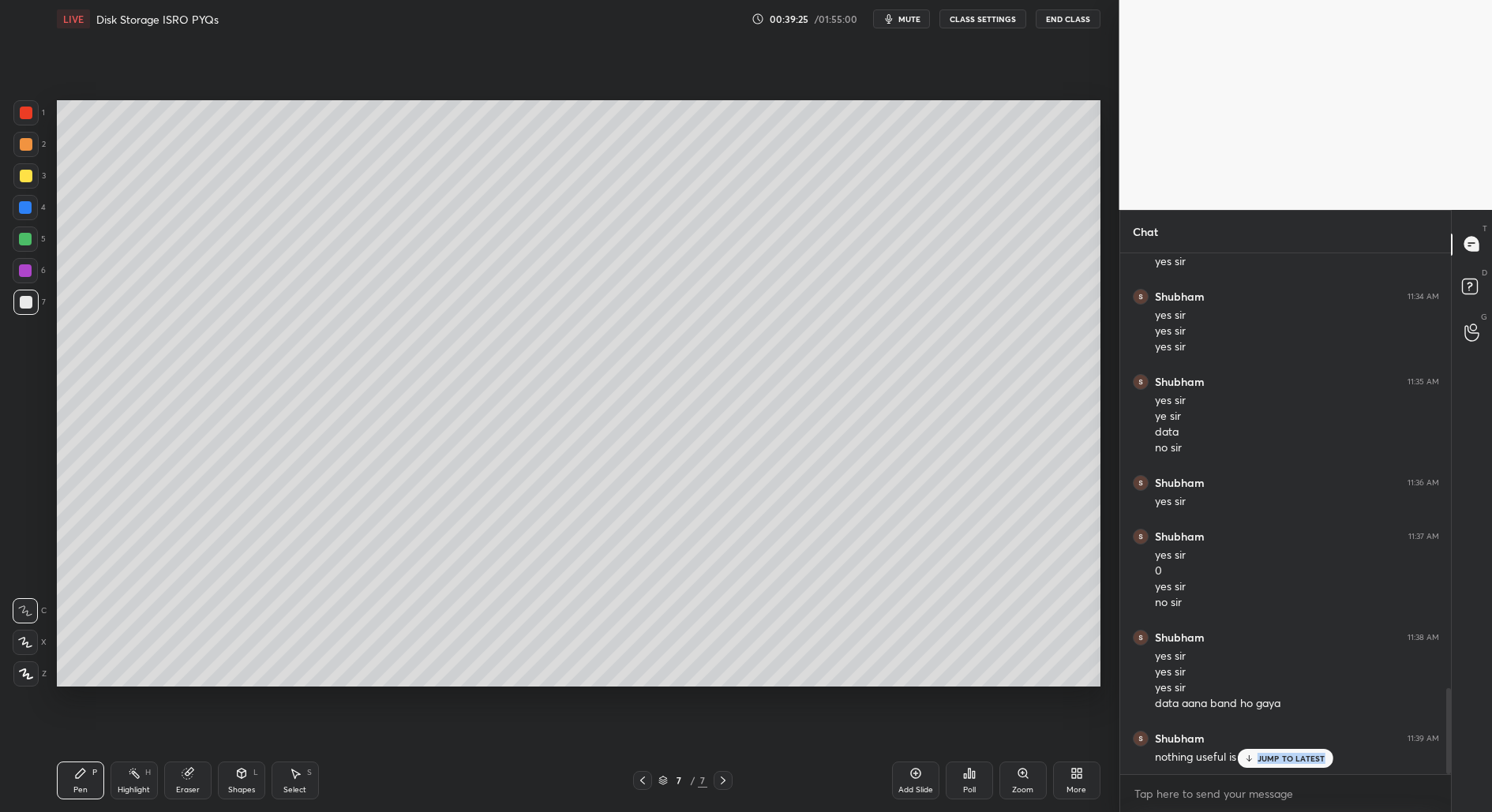
click at [1284, 765] on div "Shubham 11:22 AM yes sir yes sir yes sir Shubham 11:23 AM okay sir Shubham 11:2…" at bounding box center [1286, 513] width 332 height 521
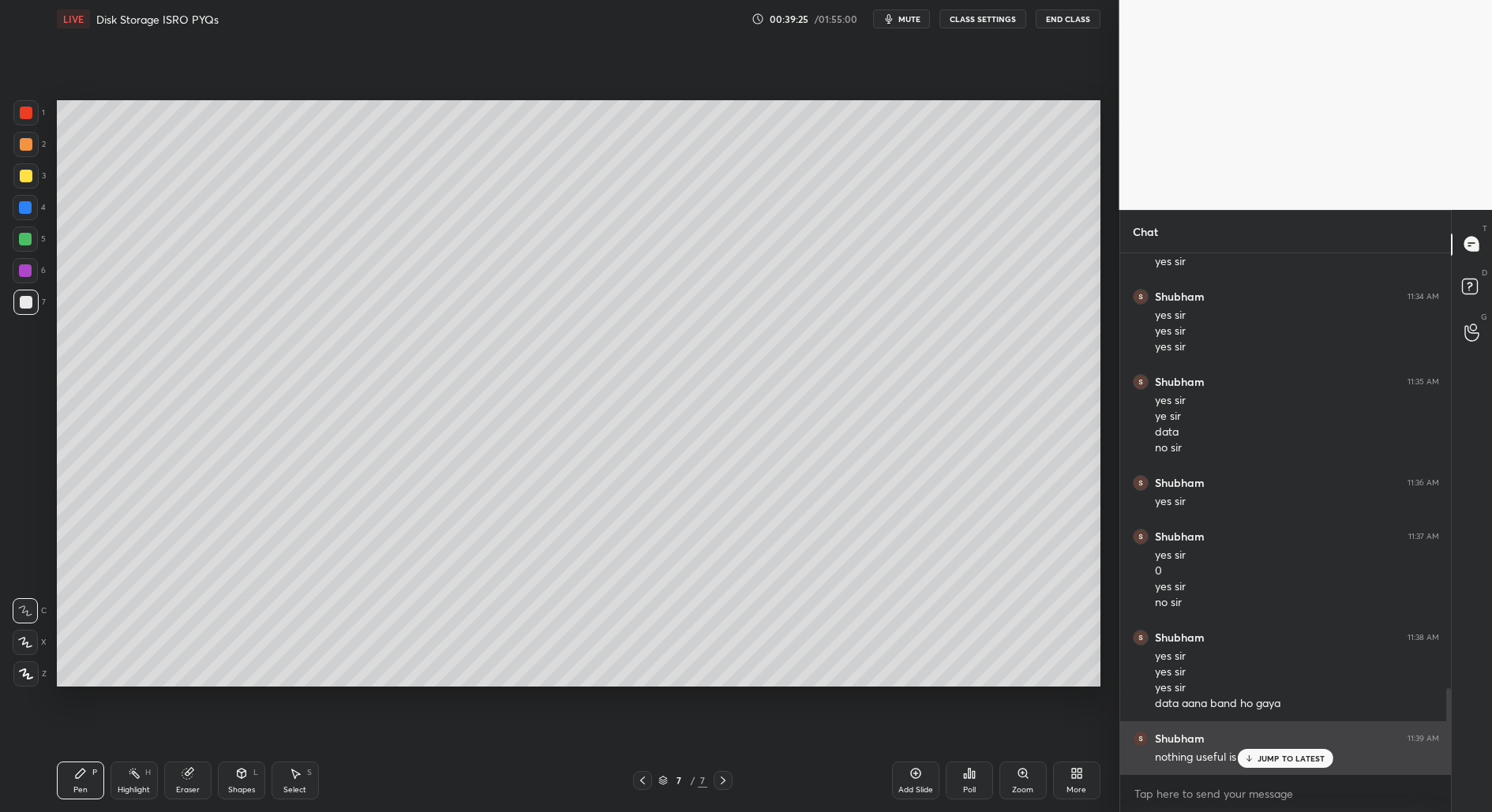
click at [1287, 758] on p "JUMP TO LATEST" at bounding box center [1291, 758] width 68 height 9
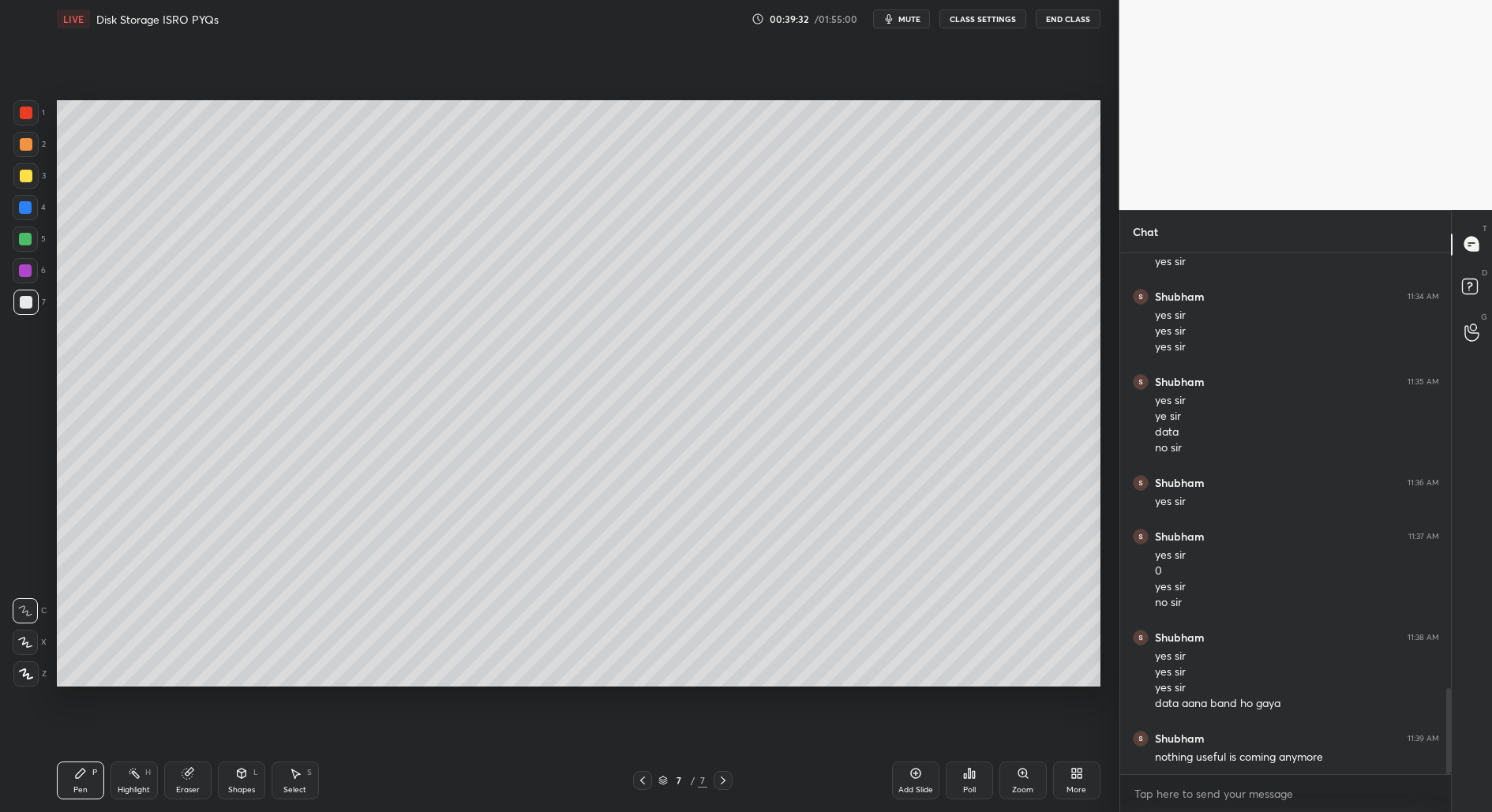
scroll to position [2662, 0]
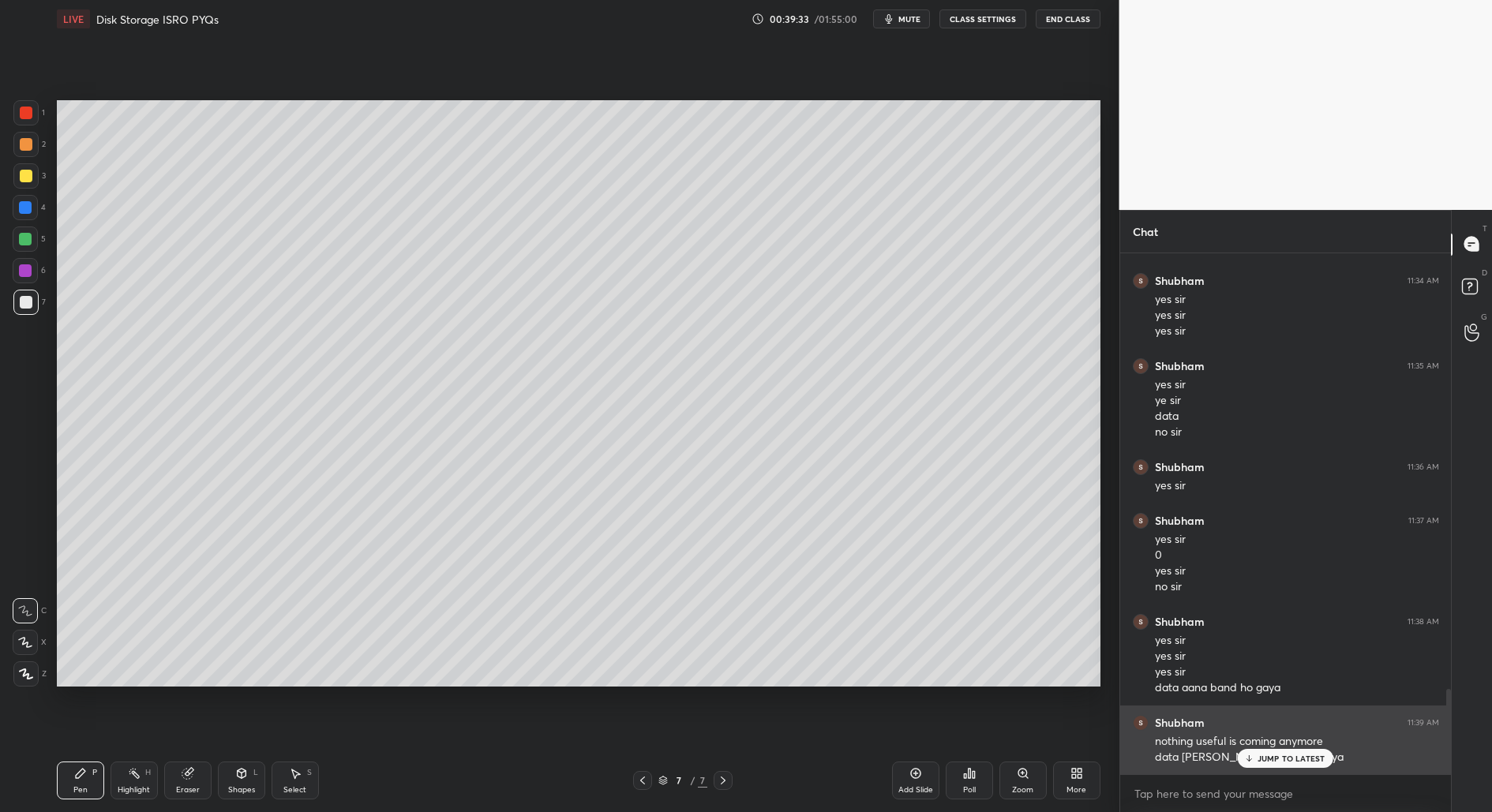
click at [1290, 771] on div "Shubham 11:39 AM nothing useful is coming anymore data ana band ho gaya" at bounding box center [1286, 740] width 332 height 70
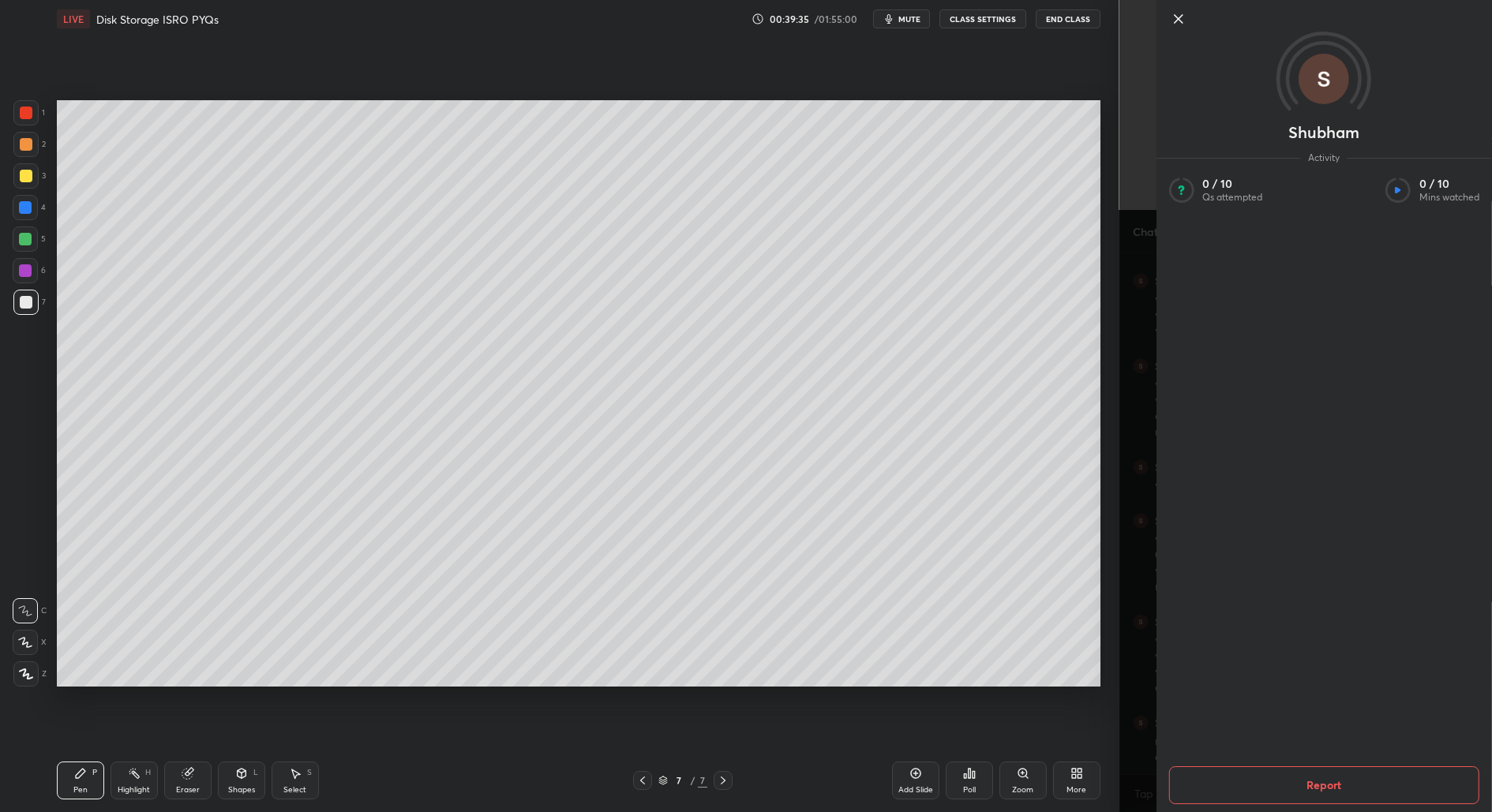
click at [1175, 22] on icon at bounding box center [1178, 18] width 19 height 19
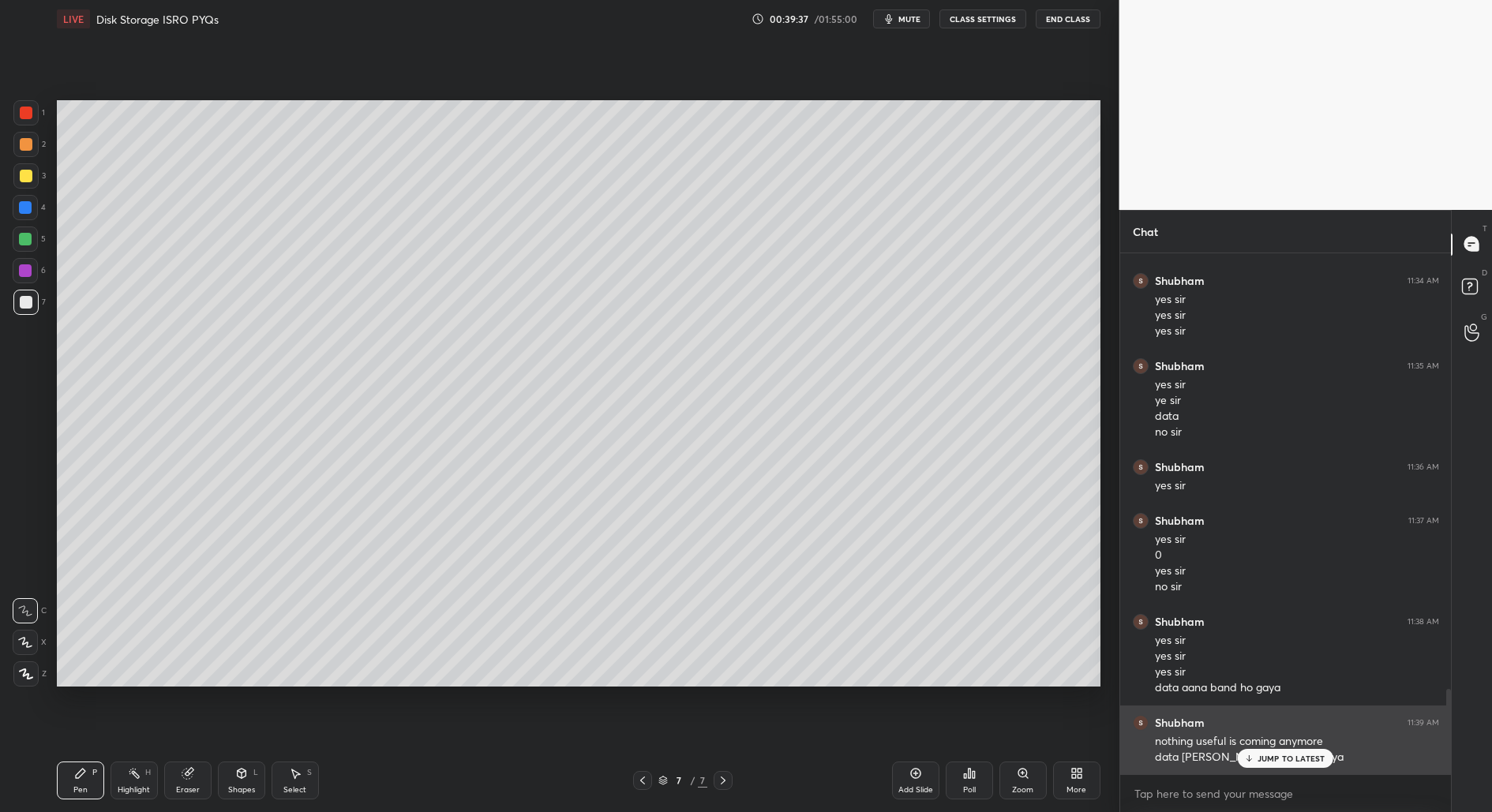
drag, startPoint x: 1292, startPoint y: 759, endPoint x: 1286, endPoint y: 772, distance: 14.3
click at [1293, 758] on p "JUMP TO LATEST" at bounding box center [1291, 758] width 68 height 9
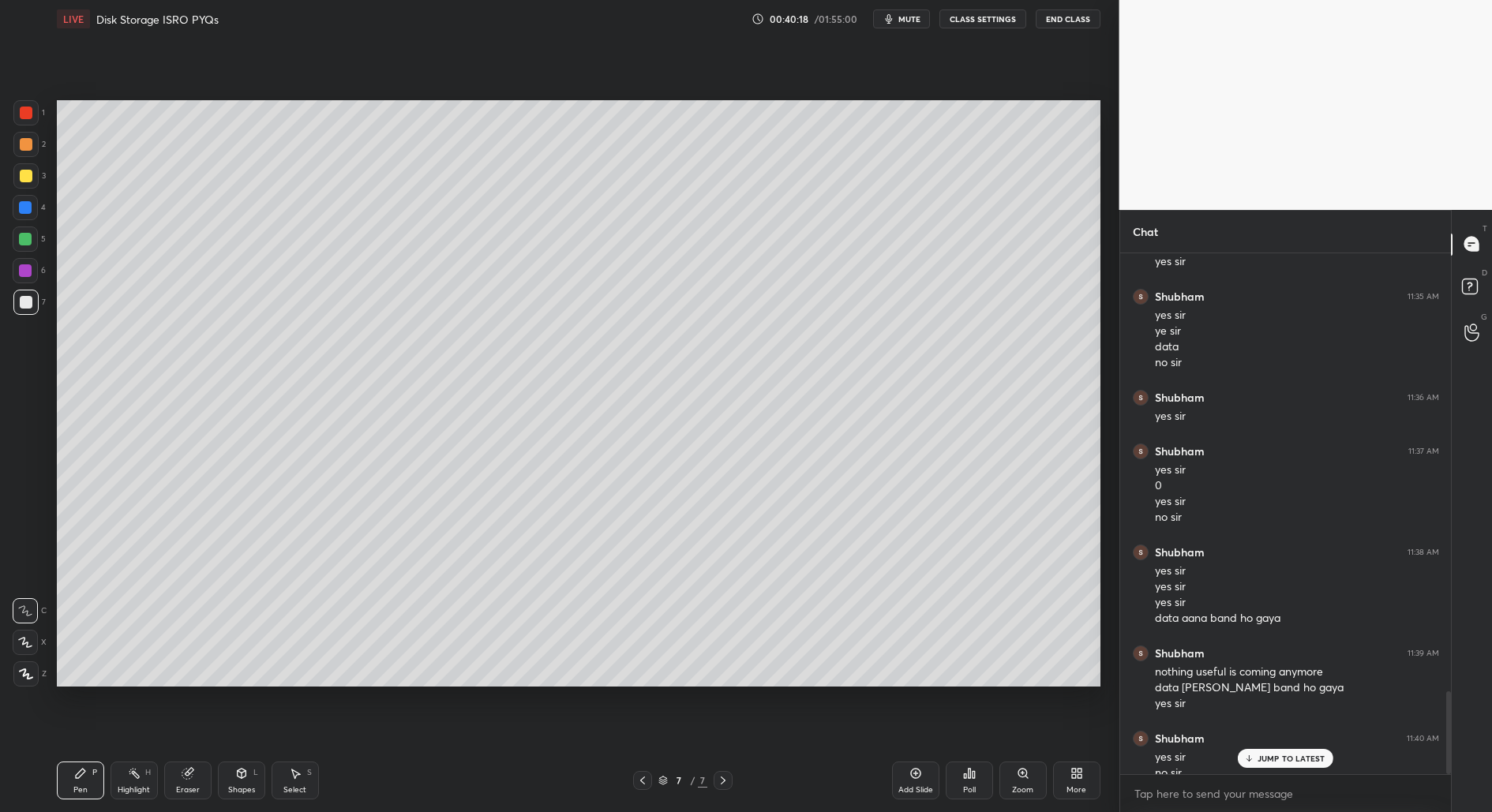
scroll to position [2747, 0]
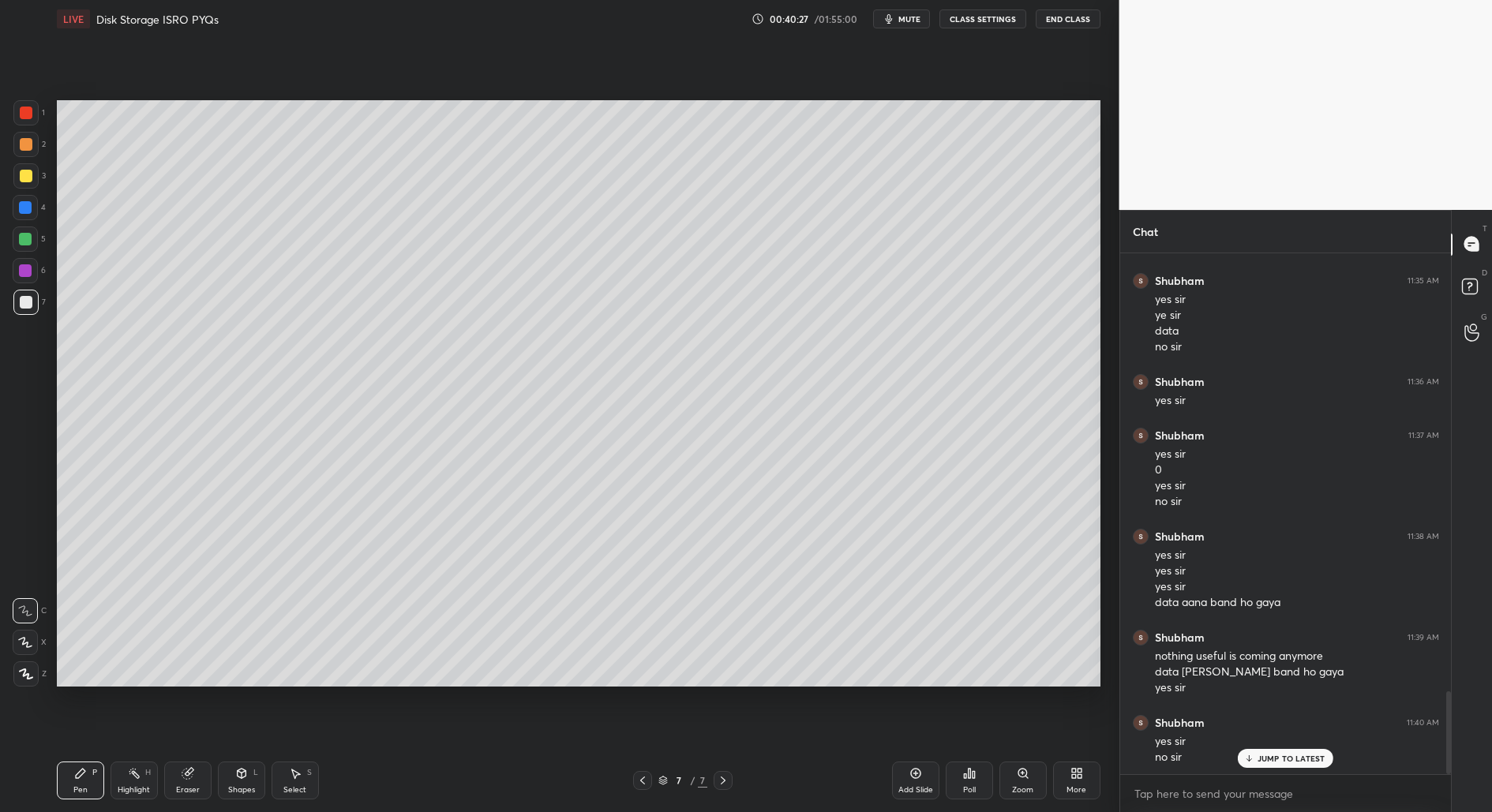
click at [286, 776] on div "Select S" at bounding box center [295, 780] width 47 height 38
drag, startPoint x: 506, startPoint y: 197, endPoint x: 586, endPoint y: 213, distance: 81.6
click at [592, 212] on div "0 ° Undo Copy Duplicate Duplicate to new slide Delete" at bounding box center [578, 394] width 1044 height 587
drag, startPoint x: 71, startPoint y: 772, endPoint x: 91, endPoint y: 721, distance: 54.8
click at [71, 771] on div "Pen P" at bounding box center [80, 780] width 47 height 38
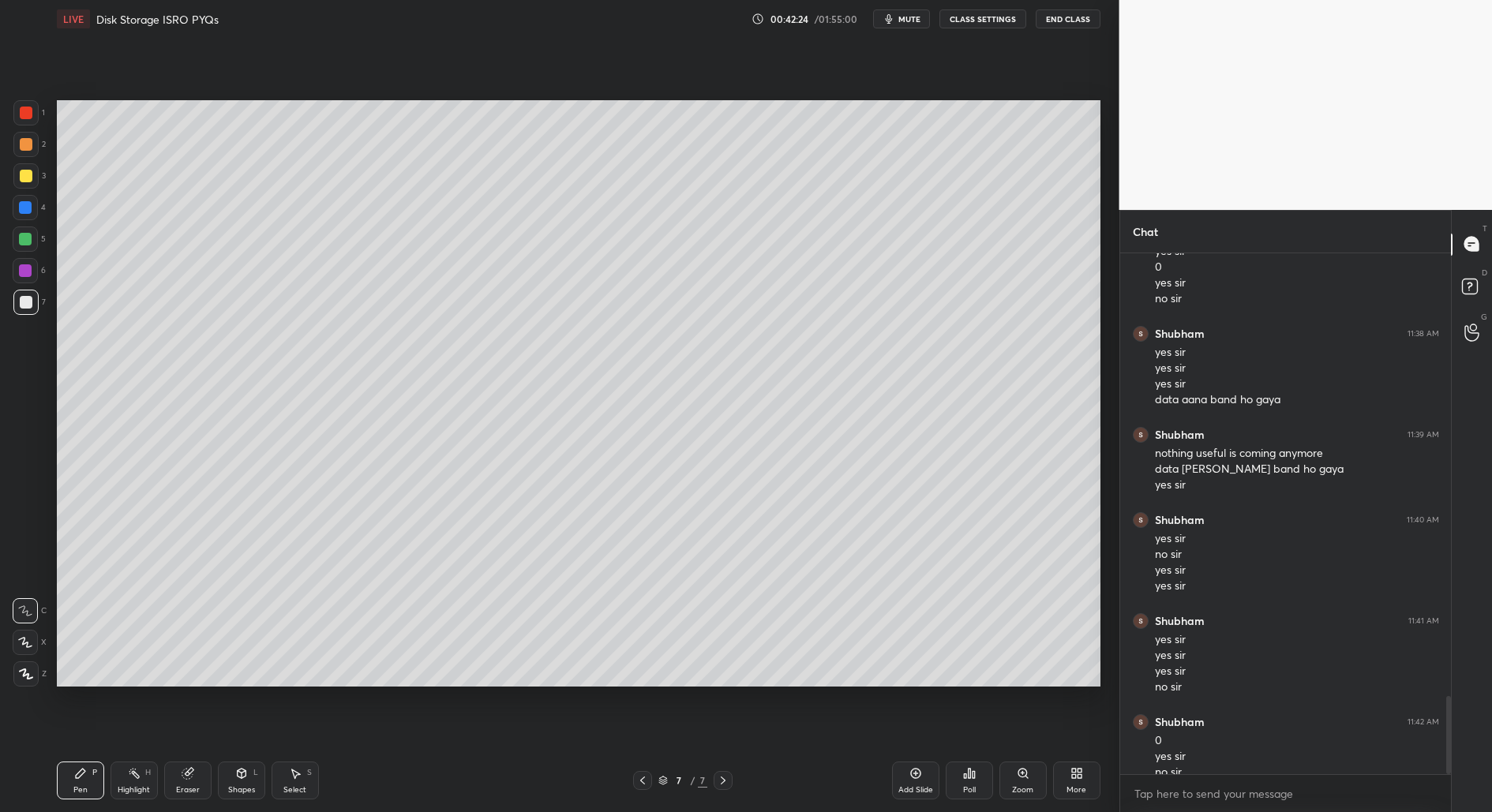
scroll to position [2965, 0]
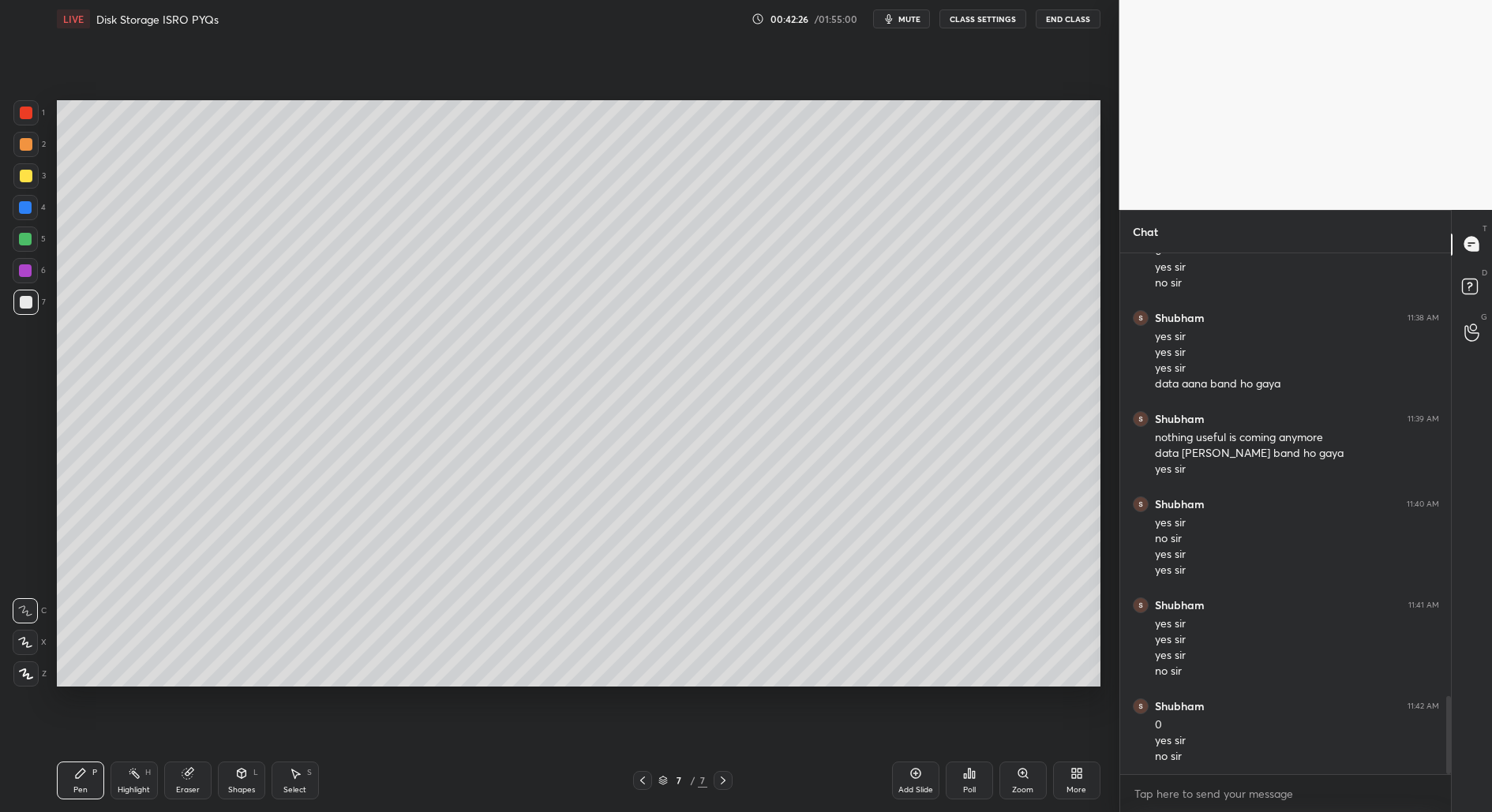
click at [287, 772] on div "Select S" at bounding box center [295, 780] width 47 height 38
click at [236, 779] on div "Shapes L" at bounding box center [241, 780] width 47 height 38
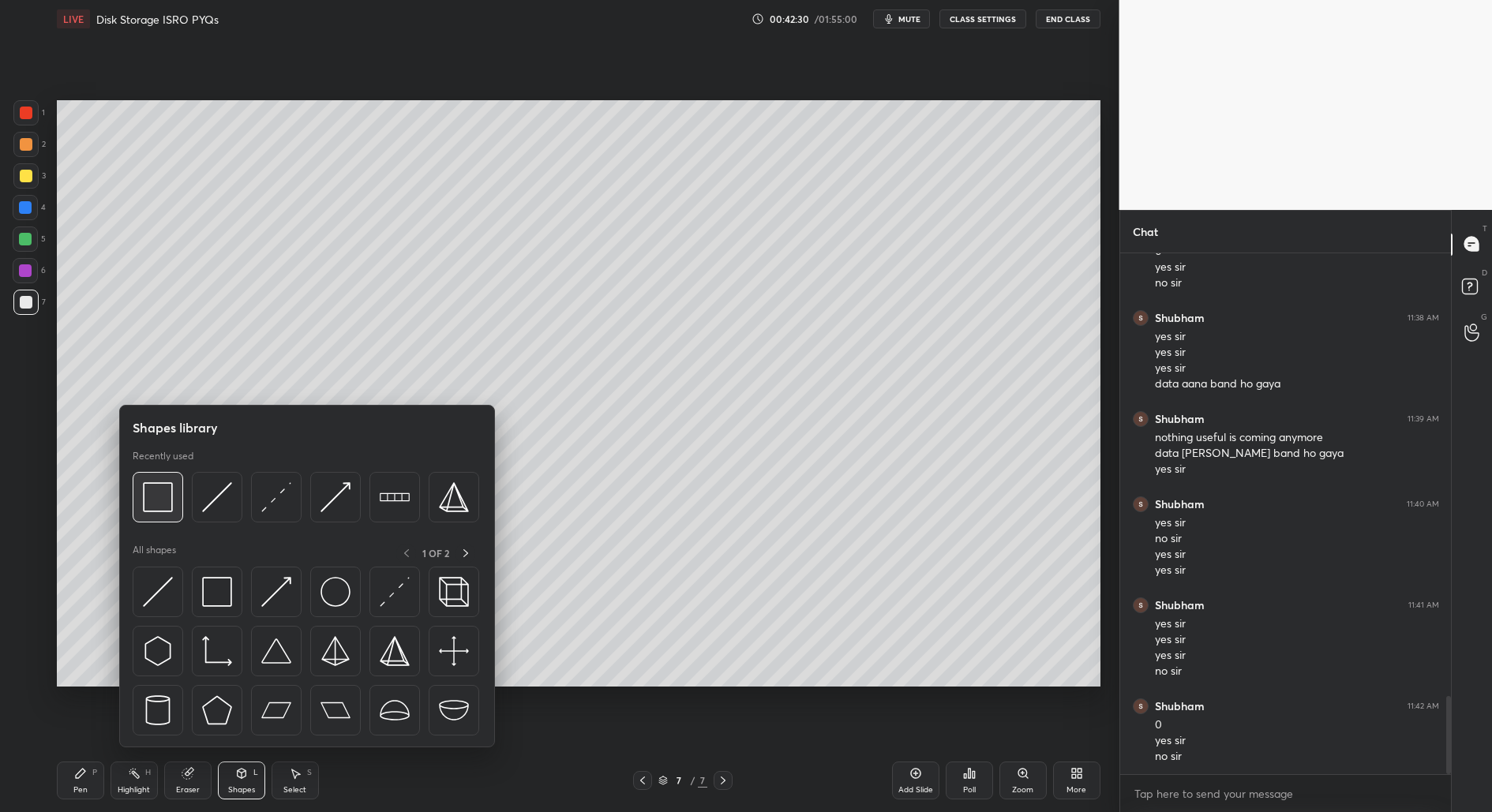
click at [167, 495] on img at bounding box center [158, 497] width 30 height 30
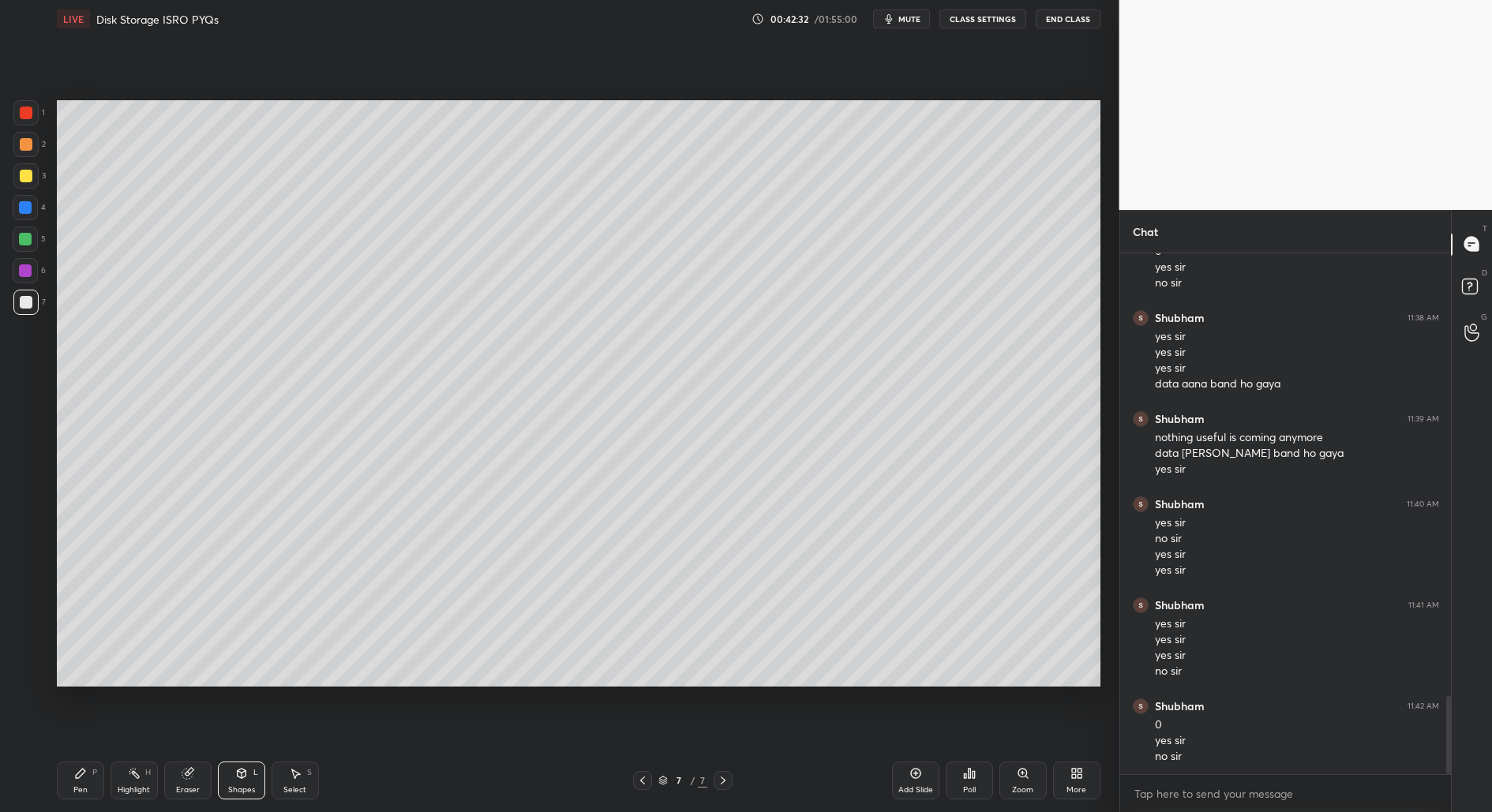
click at [594, 688] on div "Setting up your live class Poll for secs No correct answer Start poll" at bounding box center [578, 393] width 1056 height 711
click at [75, 779] on icon at bounding box center [80, 773] width 12 height 12
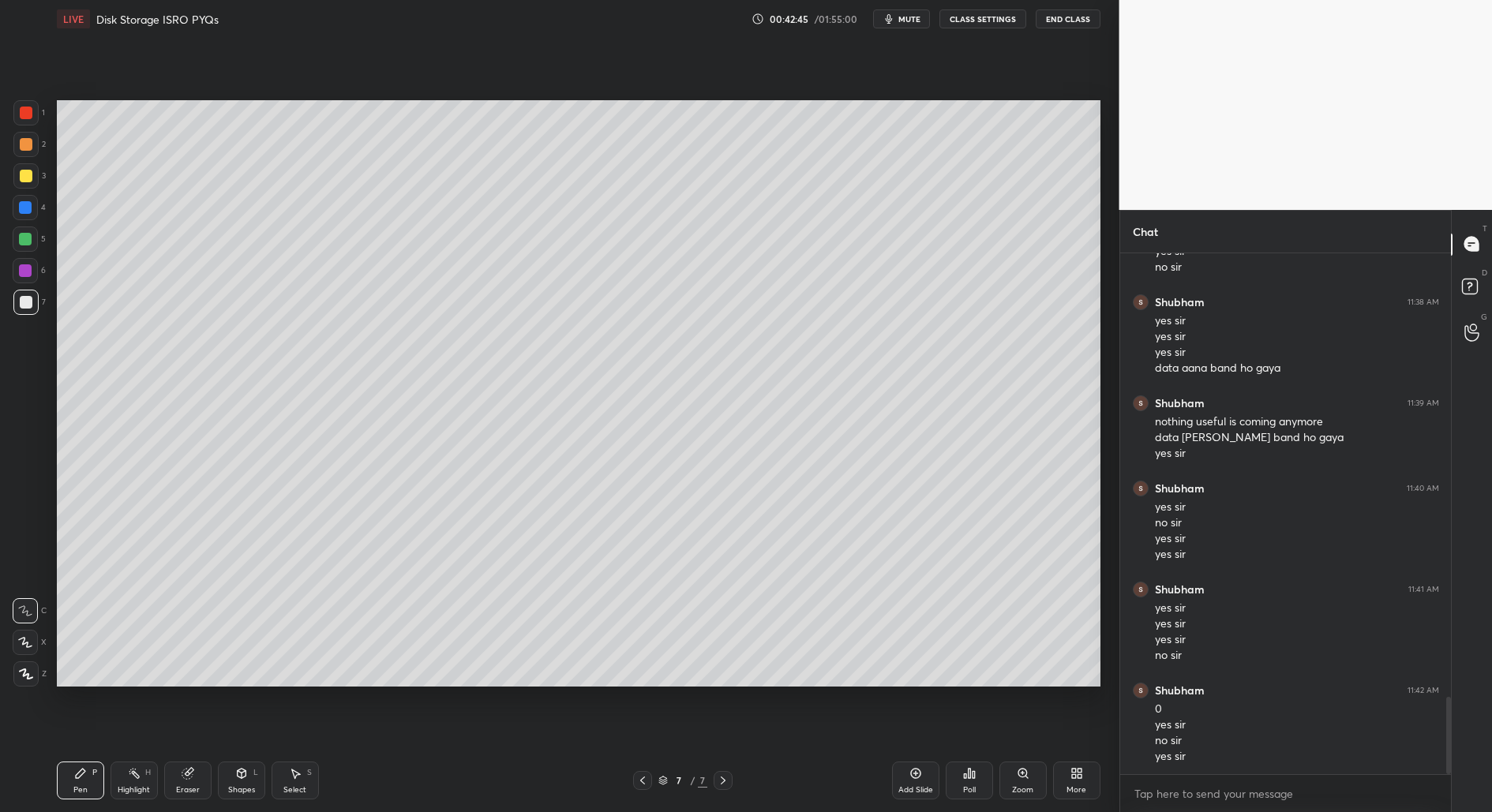
click at [914, 786] on div "Add Slide" at bounding box center [916, 790] width 35 height 8
click at [299, 784] on div "Select S" at bounding box center [295, 780] width 47 height 38
click at [240, 781] on div "Shapes L" at bounding box center [241, 780] width 47 height 38
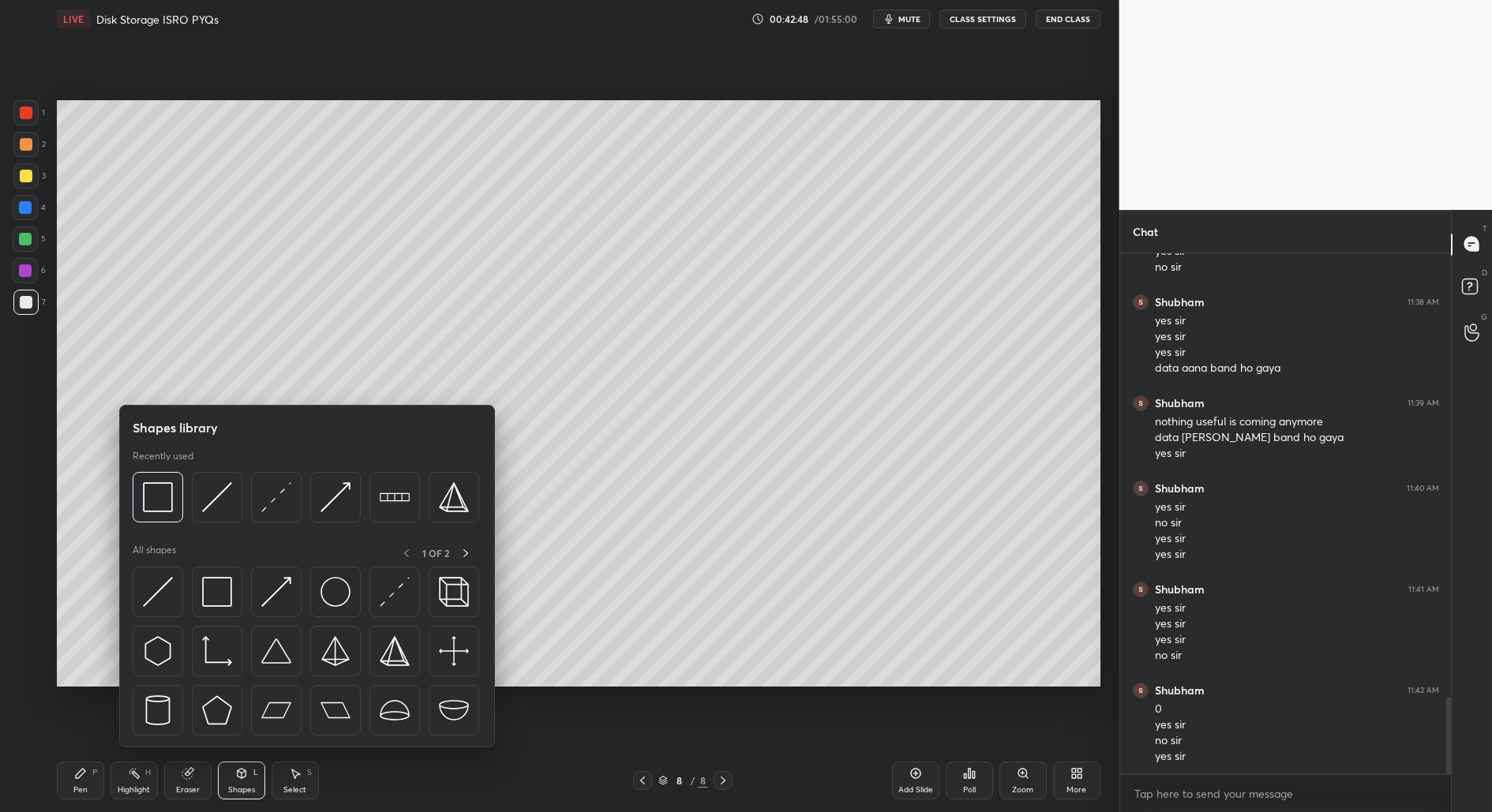
drag, startPoint x: 241, startPoint y: 771, endPoint x: 258, endPoint y: 725, distance: 49.0
click at [241, 772] on icon at bounding box center [241, 773] width 12 height 12
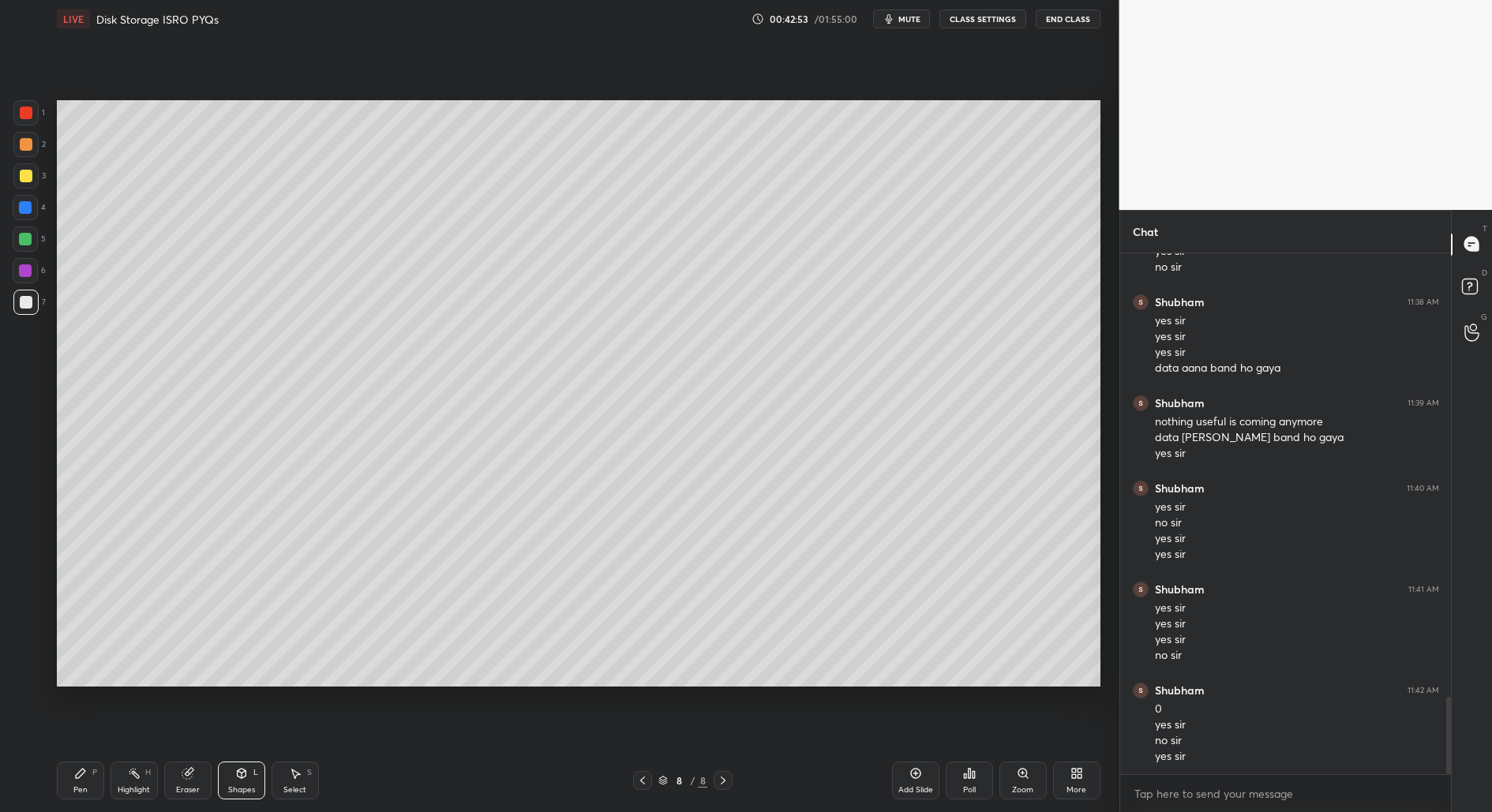
drag, startPoint x: 90, startPoint y: 779, endPoint x: 89, endPoint y: 758, distance: 21.0
click at [90, 780] on div "Pen P" at bounding box center [80, 780] width 47 height 38
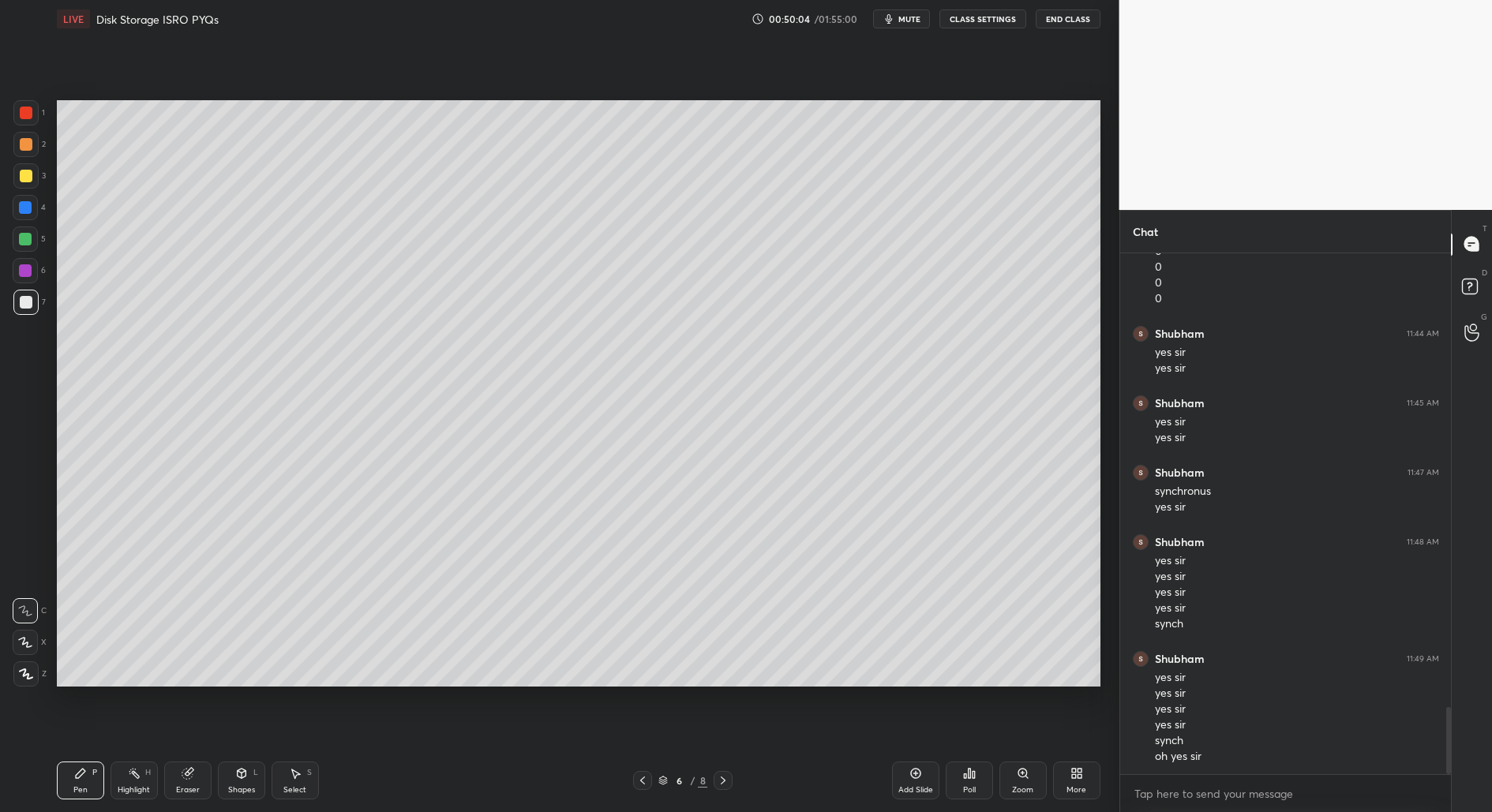
scroll to position [3592, 0]
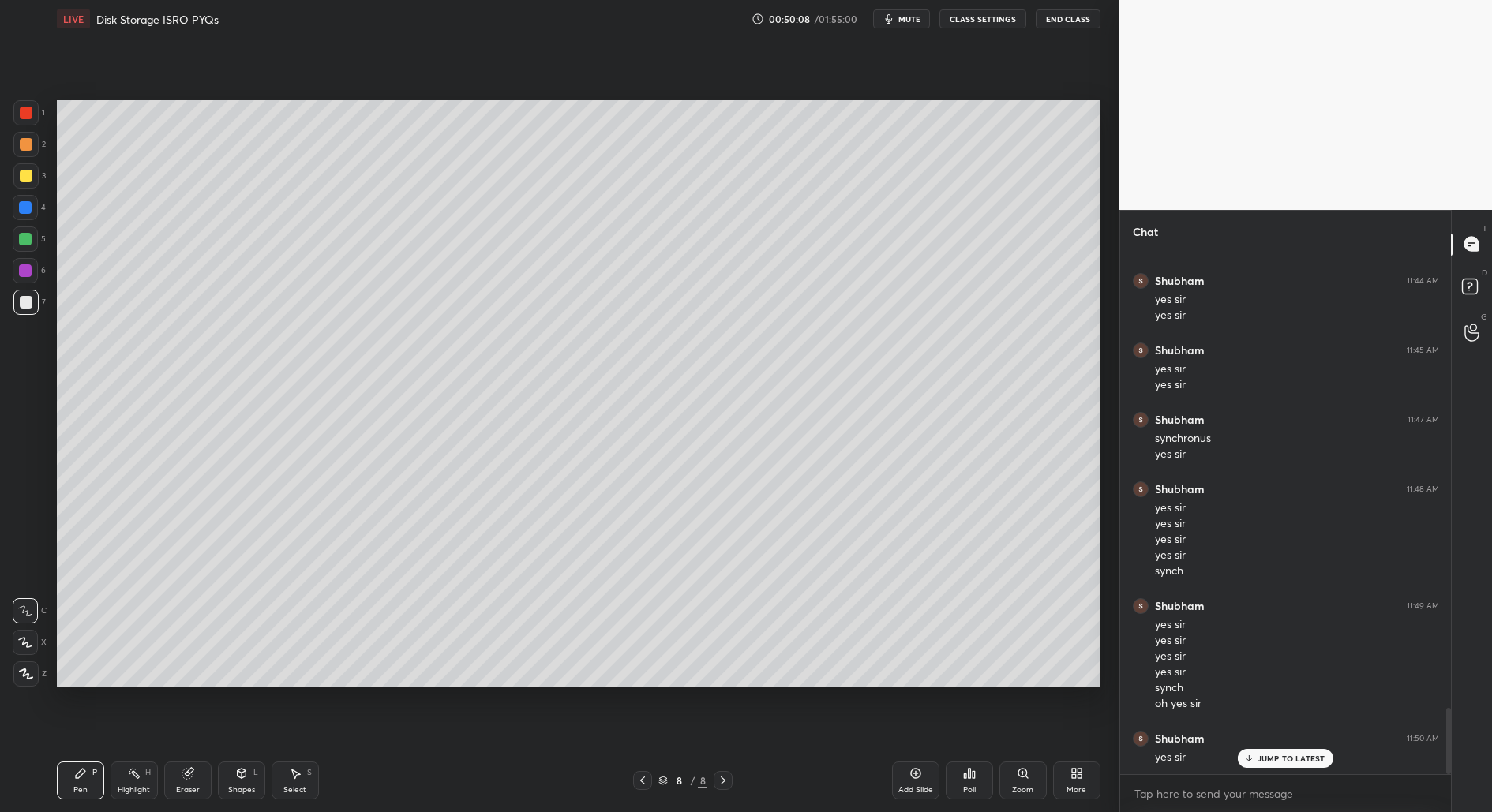
click at [912, 778] on icon at bounding box center [915, 773] width 12 height 12
drag, startPoint x: 289, startPoint y: 761, endPoint x: 285, endPoint y: 748, distance: 13.6
click at [289, 762] on div "Pen P Highlight H Eraser Shapes L Select S 9 / 9 Add Slide Poll Zoom More" at bounding box center [578, 780] width 1044 height 63
click at [299, 771] on icon at bounding box center [295, 773] width 12 height 12
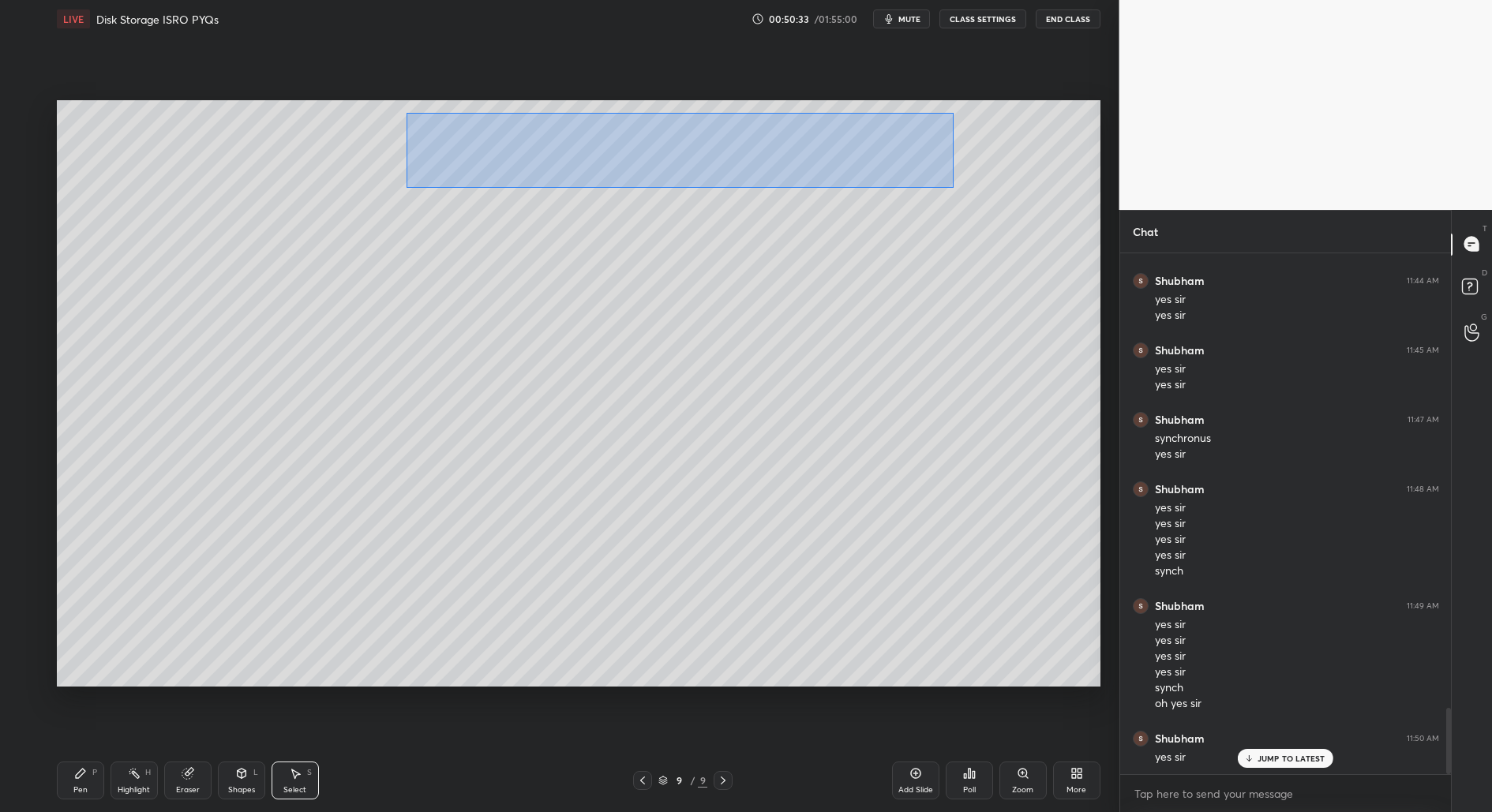
drag, startPoint x: 417, startPoint y: 168, endPoint x: 952, endPoint y: 187, distance: 535.3
click at [953, 187] on div "0 ° Undo Copy Duplicate Duplicate to new slide Delete" at bounding box center [578, 394] width 1044 height 587
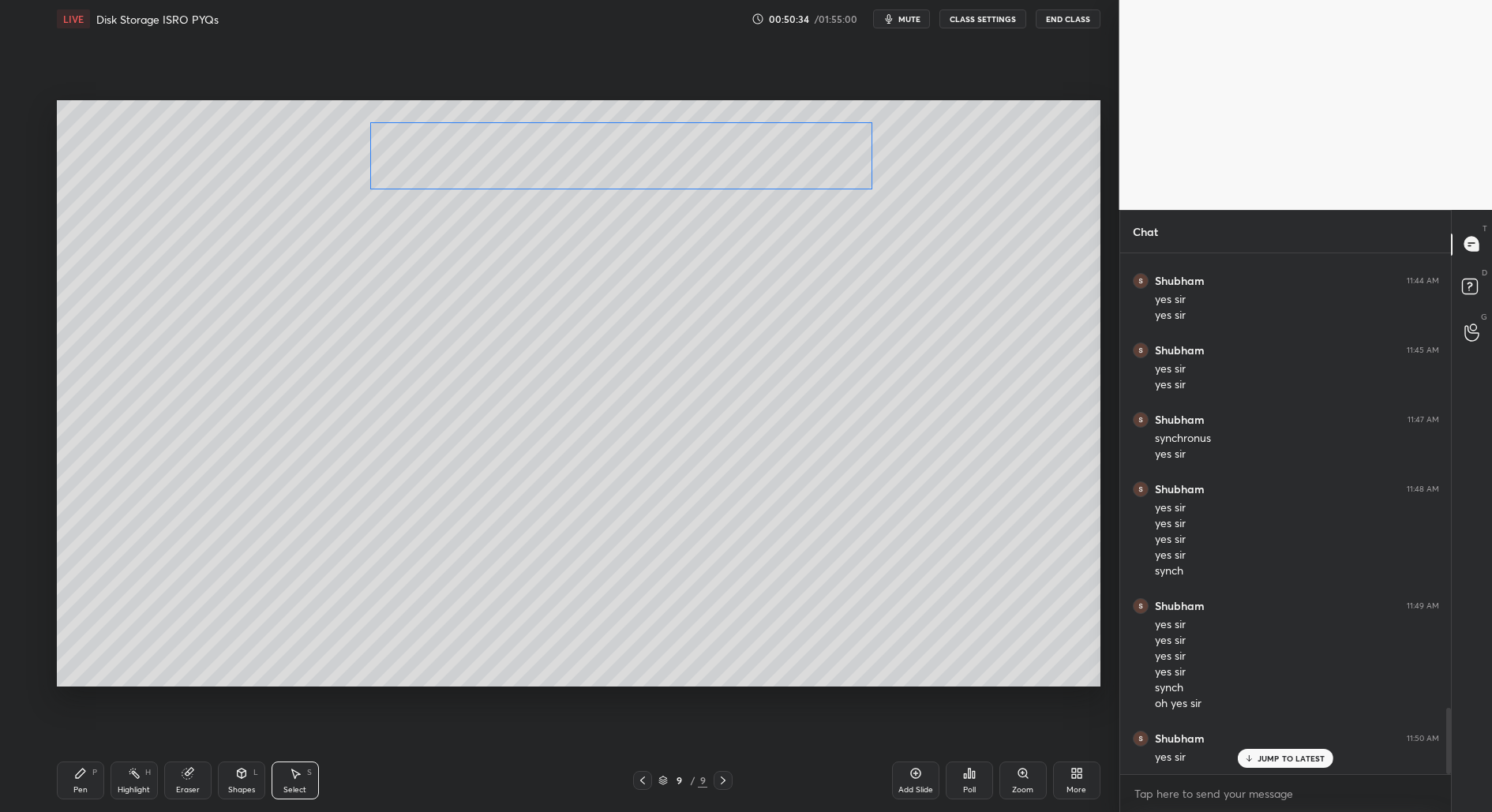
drag, startPoint x: 810, startPoint y: 167, endPoint x: 776, endPoint y: 173, distance: 34.5
click at [776, 173] on div "0 ° Undo Copy Duplicate Duplicate to new slide Delete" at bounding box center [578, 394] width 1044 height 587
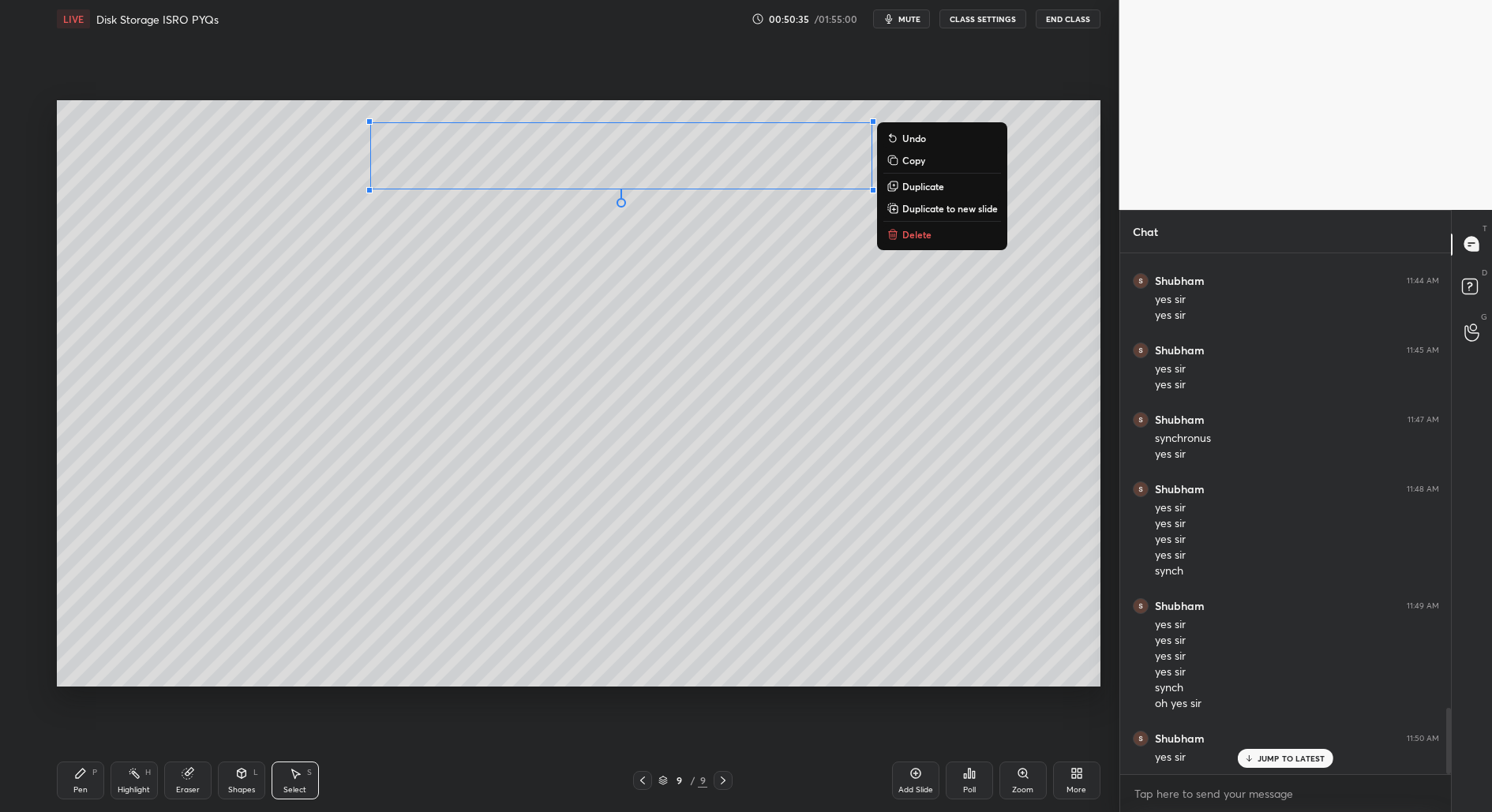
click at [87, 796] on div "Pen P" at bounding box center [80, 780] width 47 height 38
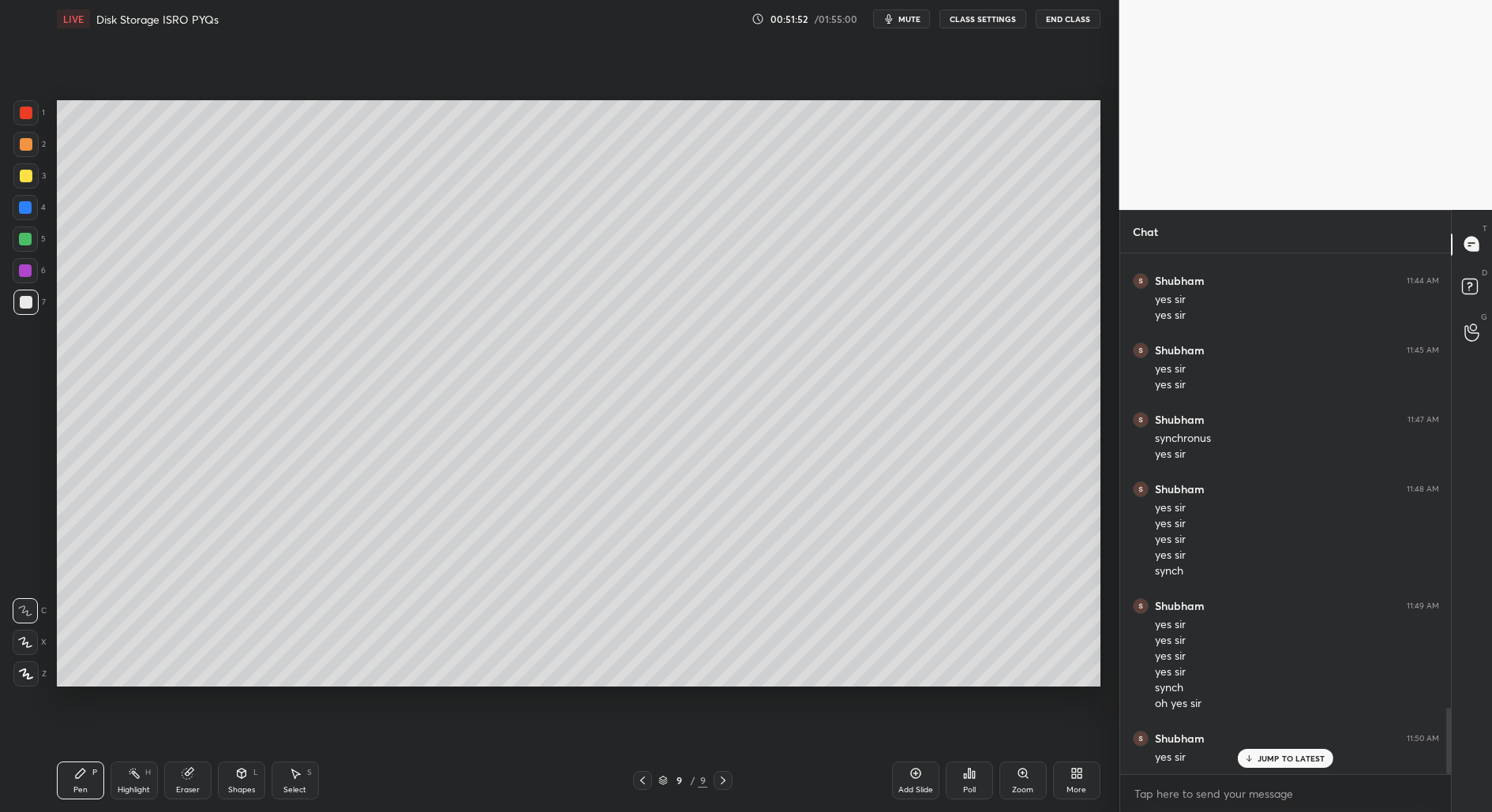
click at [920, 783] on div "Add Slide" at bounding box center [915, 780] width 47 height 38
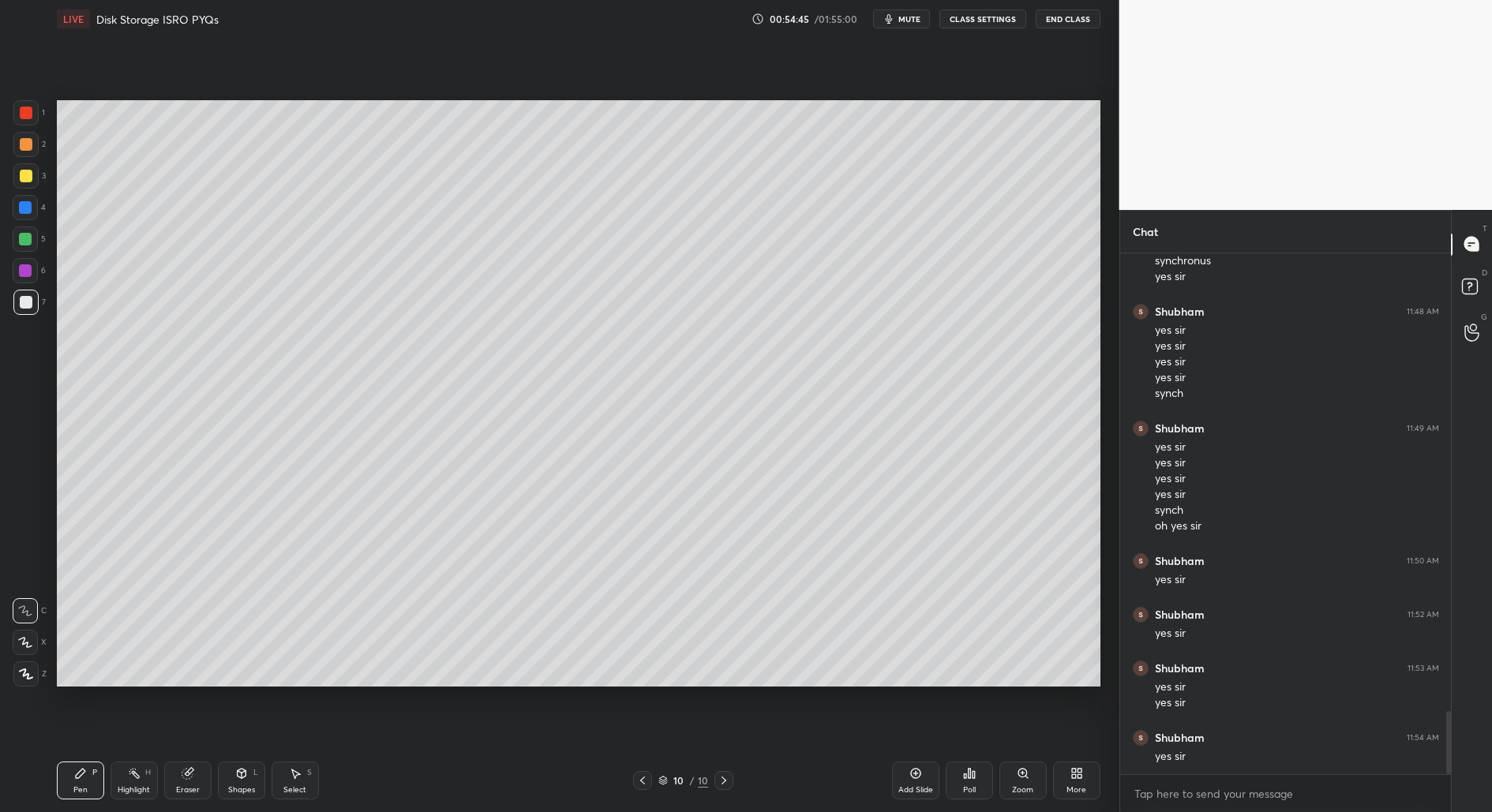
scroll to position [3786, 0]
drag, startPoint x: 917, startPoint y: 777, endPoint x: 875, endPoint y: 776, distance: 42.0
click at [917, 776] on icon at bounding box center [915, 774] width 10 height 10
drag, startPoint x: 646, startPoint y: 780, endPoint x: 645, endPoint y: 770, distance: 10.0
click at [648, 783] on icon at bounding box center [642, 780] width 12 height 12
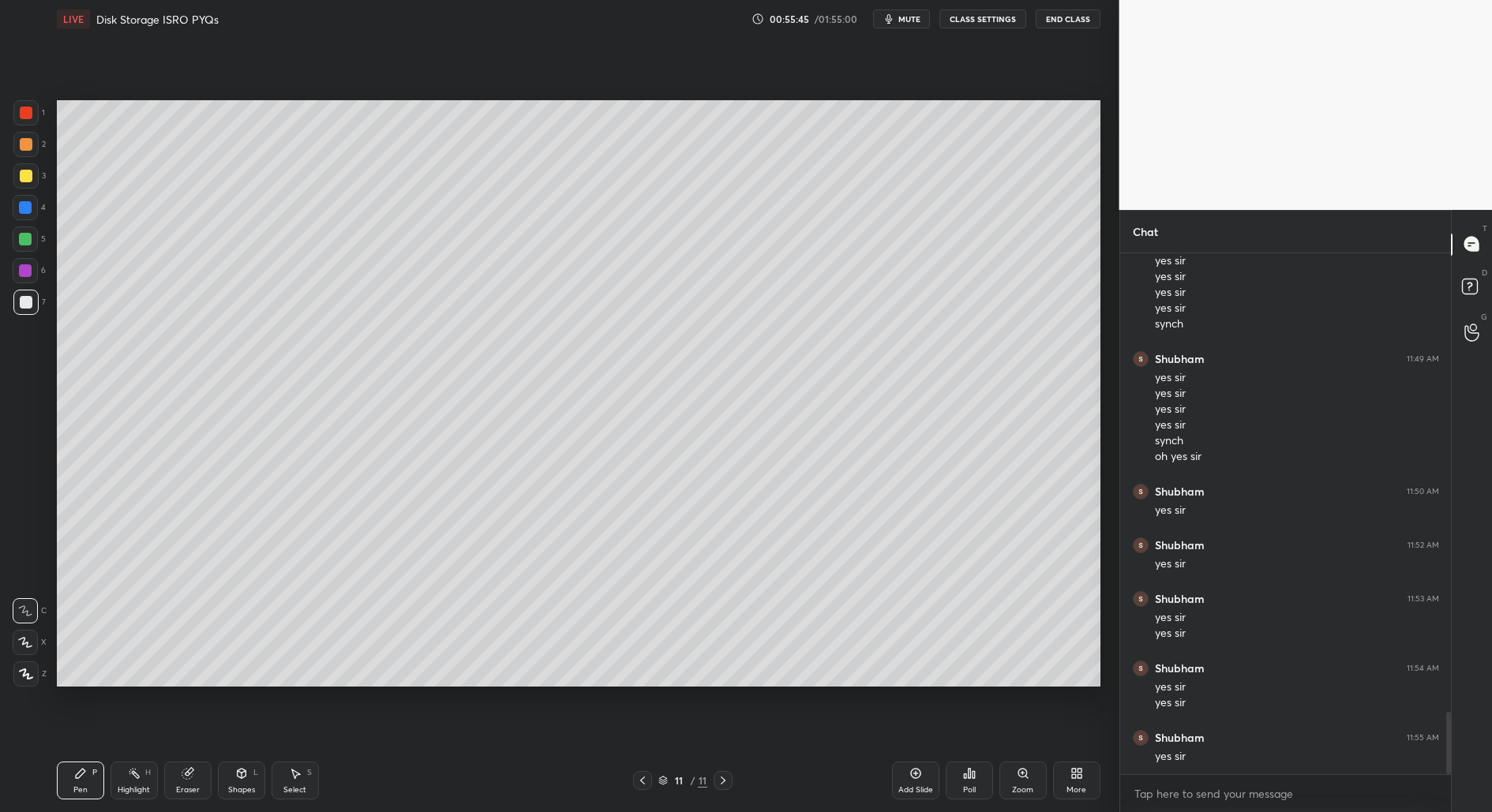
scroll to position [3855, 0]
click at [294, 786] on div "Select" at bounding box center [295, 790] width 23 height 8
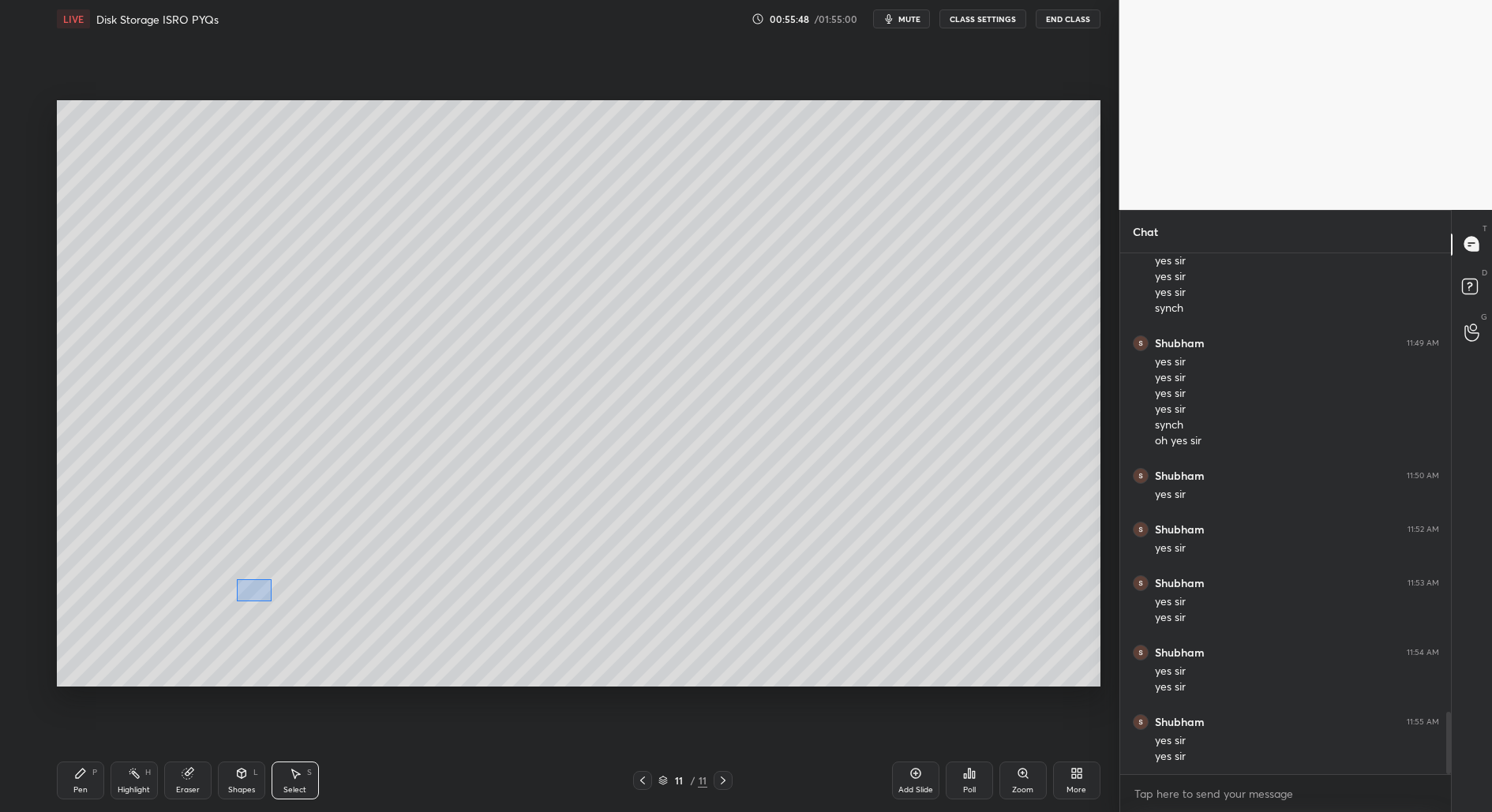
drag, startPoint x: 236, startPoint y: 578, endPoint x: 267, endPoint y: 605, distance: 41.1
click at [272, 604] on div "0 ° Undo Copy Duplicate Duplicate to new slide Delete" at bounding box center [578, 394] width 1044 height 587
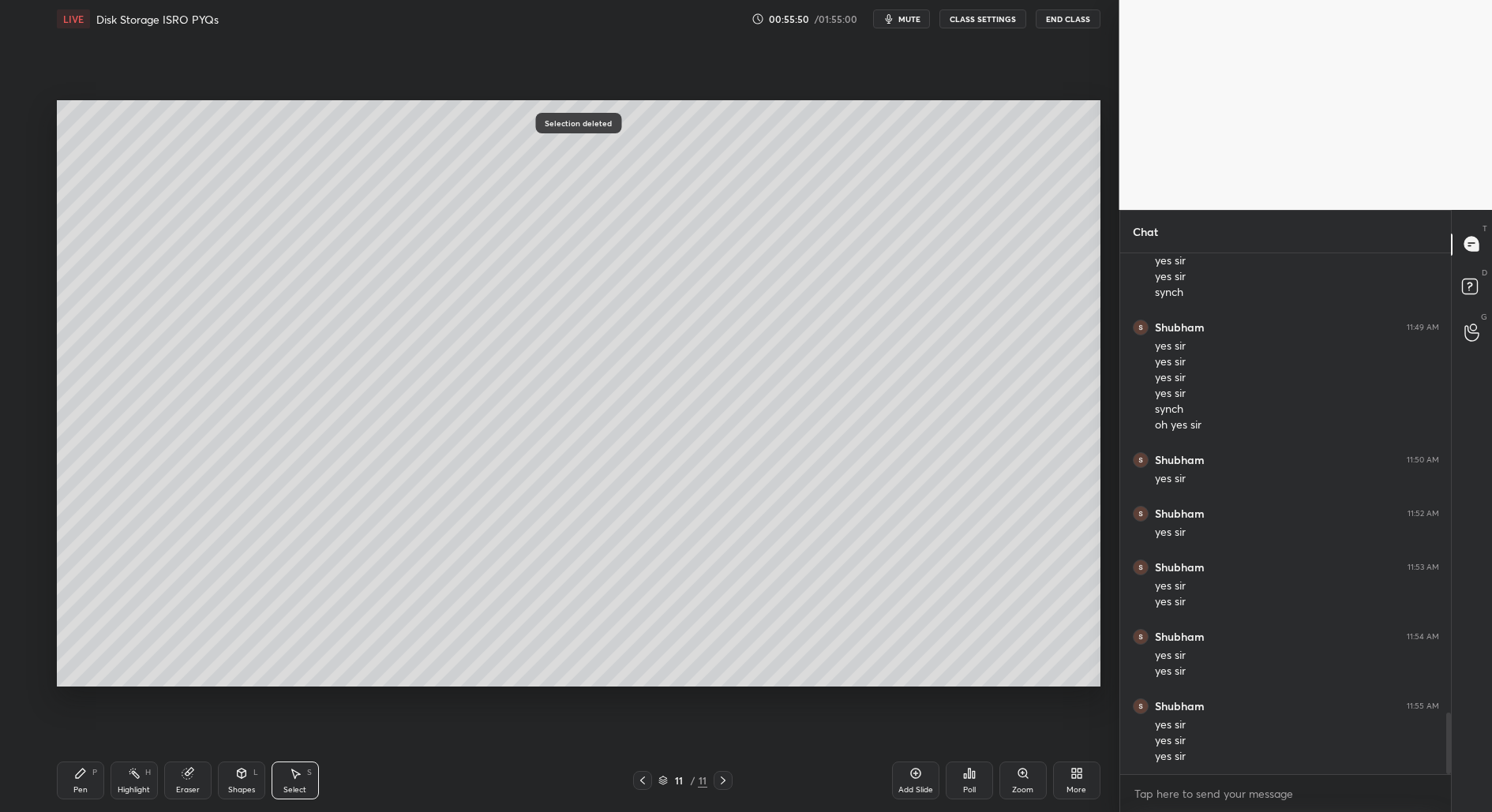
drag, startPoint x: 248, startPoint y: 219, endPoint x: 249, endPoint y: 269, distance: 50.0
click at [249, 268] on div "0 ° Undo Copy Duplicate Duplicate to new slide Delete" at bounding box center [578, 394] width 1044 height 587
click at [71, 774] on div "Pen P" at bounding box center [80, 780] width 47 height 38
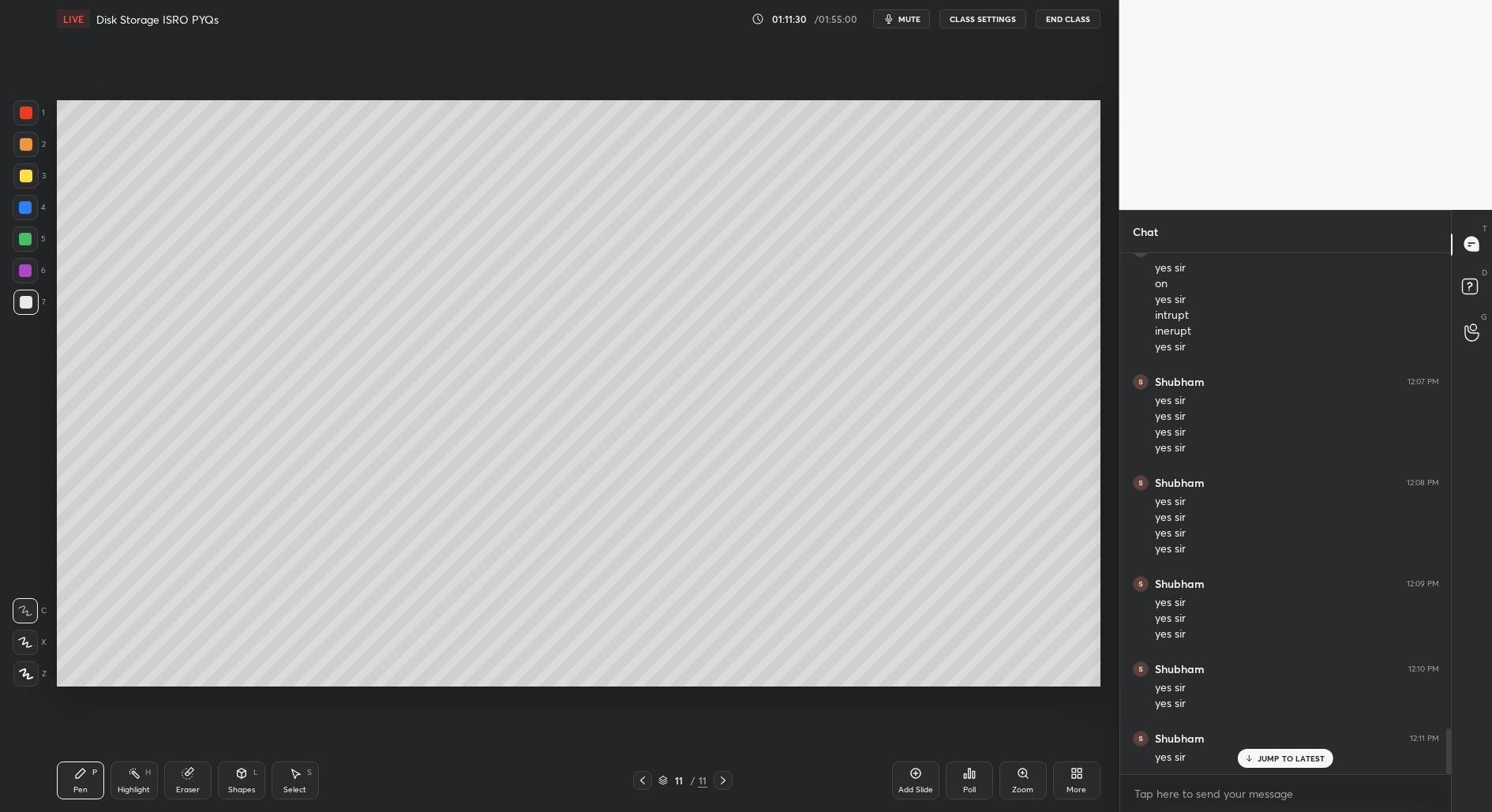
scroll to position [5375, 0]
click at [971, 794] on div "Poll" at bounding box center [969, 790] width 12 height 8
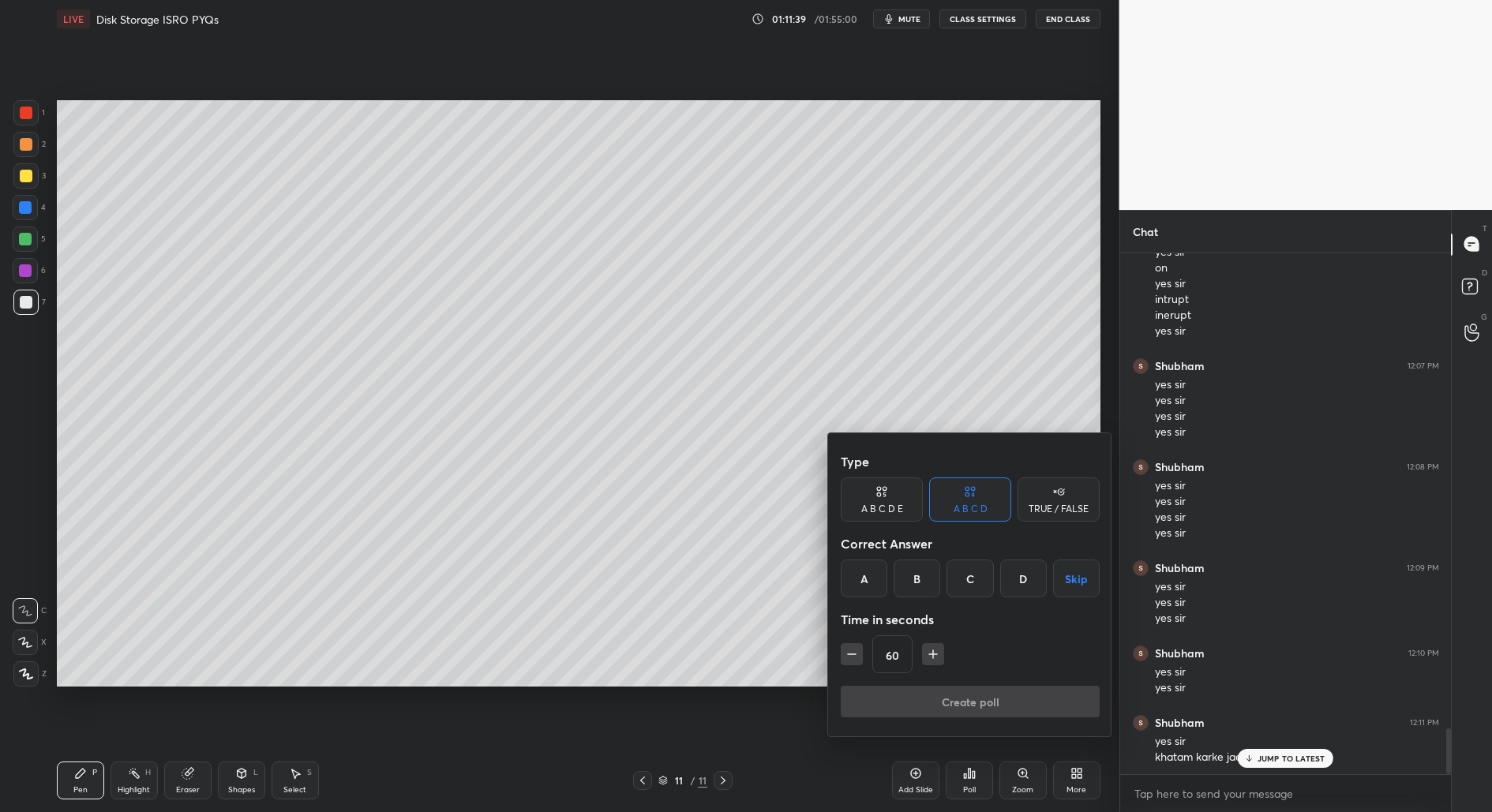
scroll to position [5392, 0]
click at [916, 588] on div "B" at bounding box center [917, 579] width 46 height 38
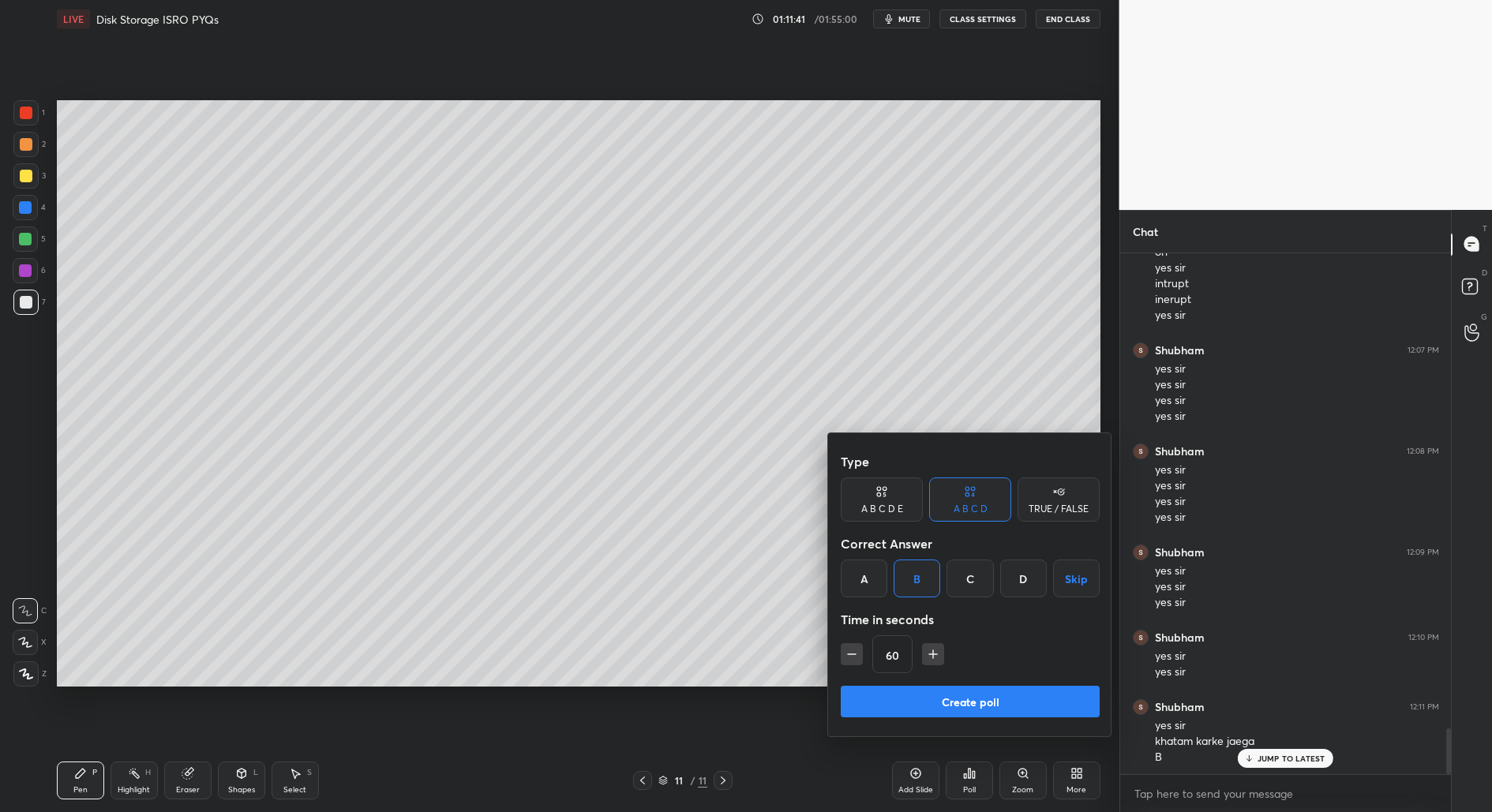
click at [857, 592] on div "A" at bounding box center [864, 579] width 46 height 38
drag, startPoint x: 904, startPoint y: 573, endPoint x: 903, endPoint y: 586, distance: 13.0
click at [902, 576] on div "B" at bounding box center [917, 579] width 46 height 38
click at [854, 669] on div "60" at bounding box center [970, 654] width 259 height 38
click at [855, 658] on icon "button" at bounding box center [851, 654] width 16 height 16
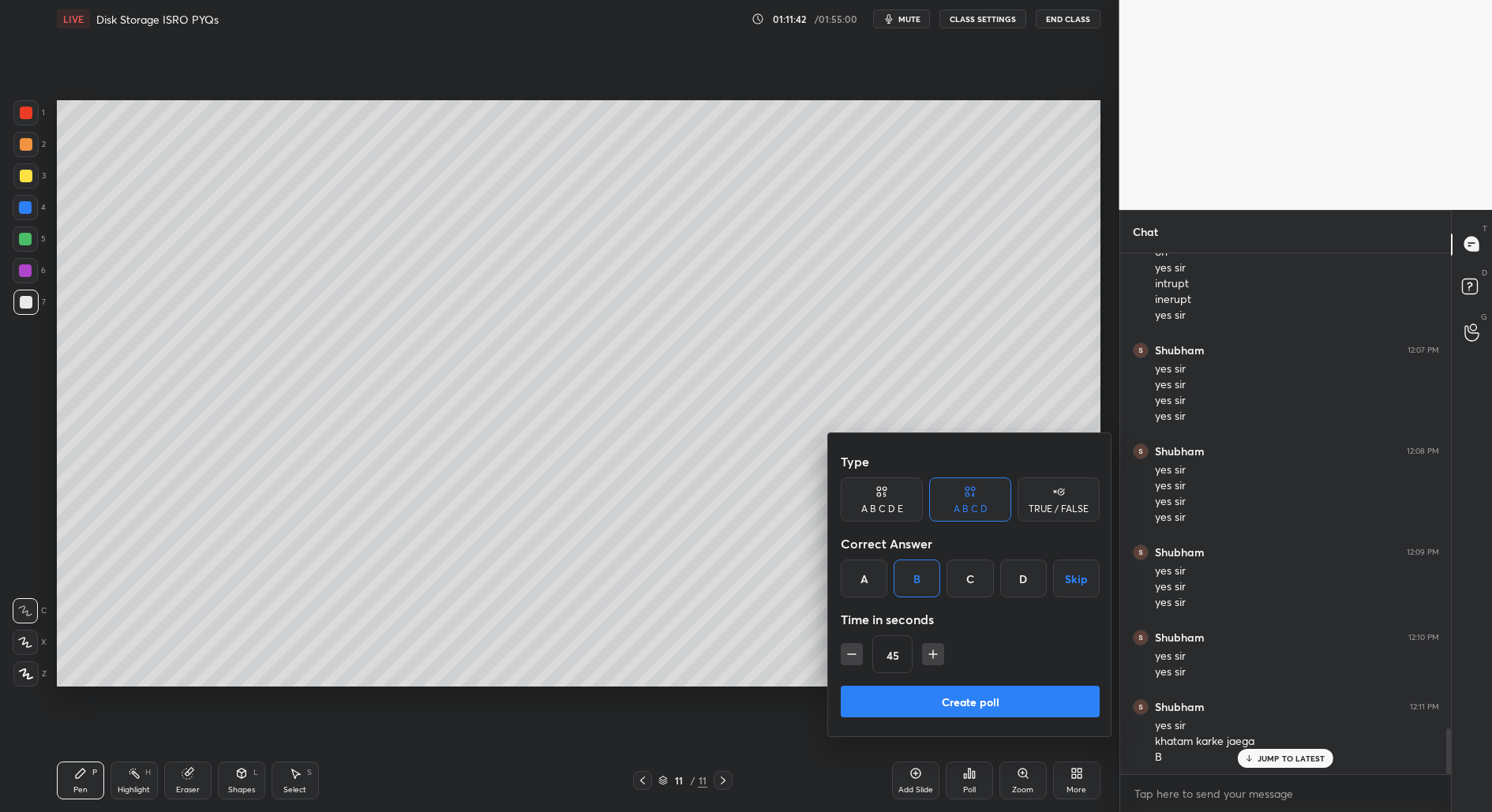
click at [858, 657] on icon "button" at bounding box center [851, 654] width 16 height 16
click at [851, 653] on icon "button" at bounding box center [851, 654] width 16 height 16
type input "15"
click at [852, 650] on div "15" at bounding box center [970, 654] width 259 height 38
click at [853, 644] on div "15" at bounding box center [970, 654] width 259 height 38
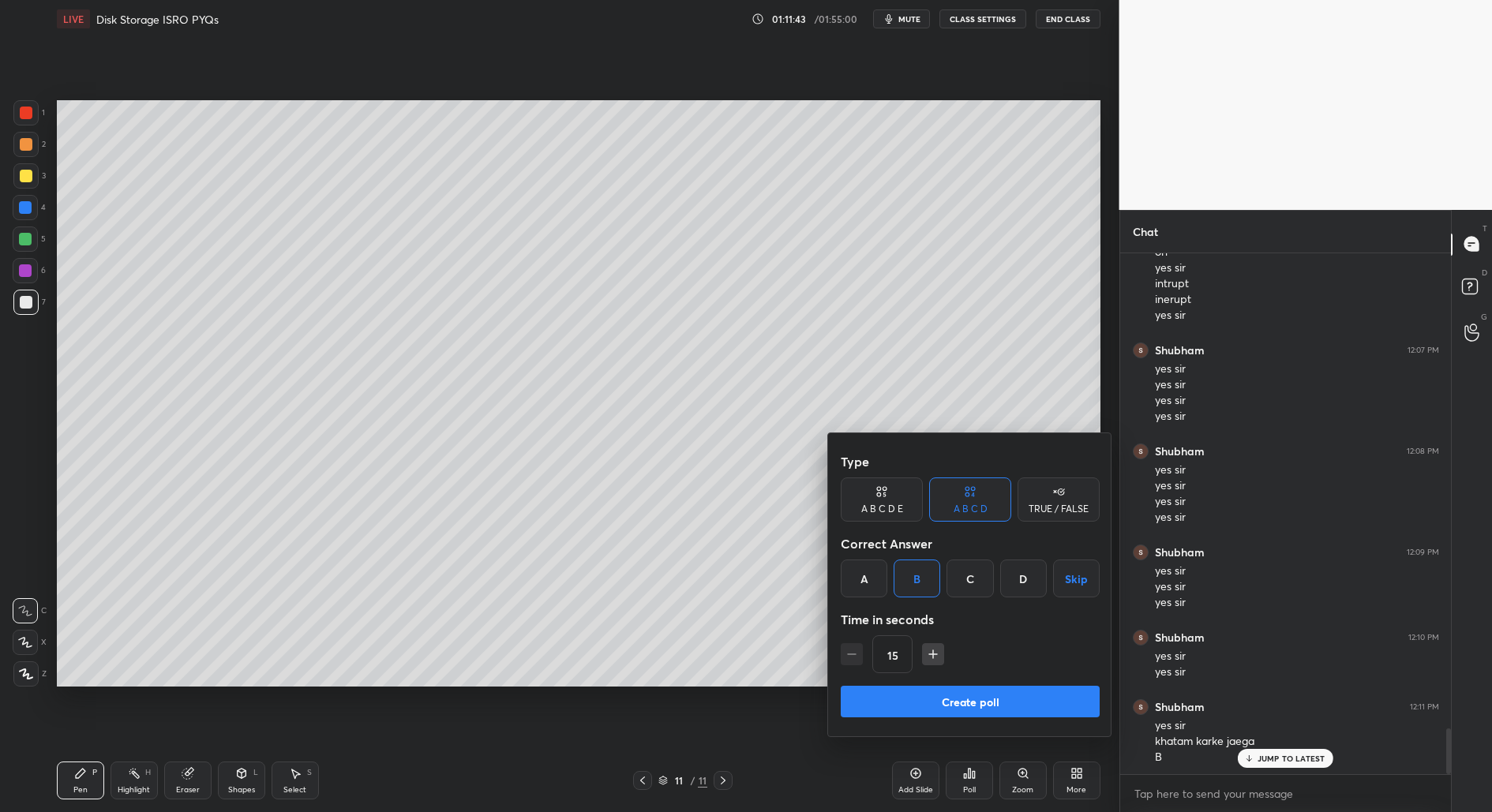
click at [851, 646] on div "15" at bounding box center [970, 654] width 259 height 38
click at [854, 653] on div "15" at bounding box center [970, 654] width 259 height 38
click at [917, 711] on button "Create poll" at bounding box center [970, 702] width 259 height 32
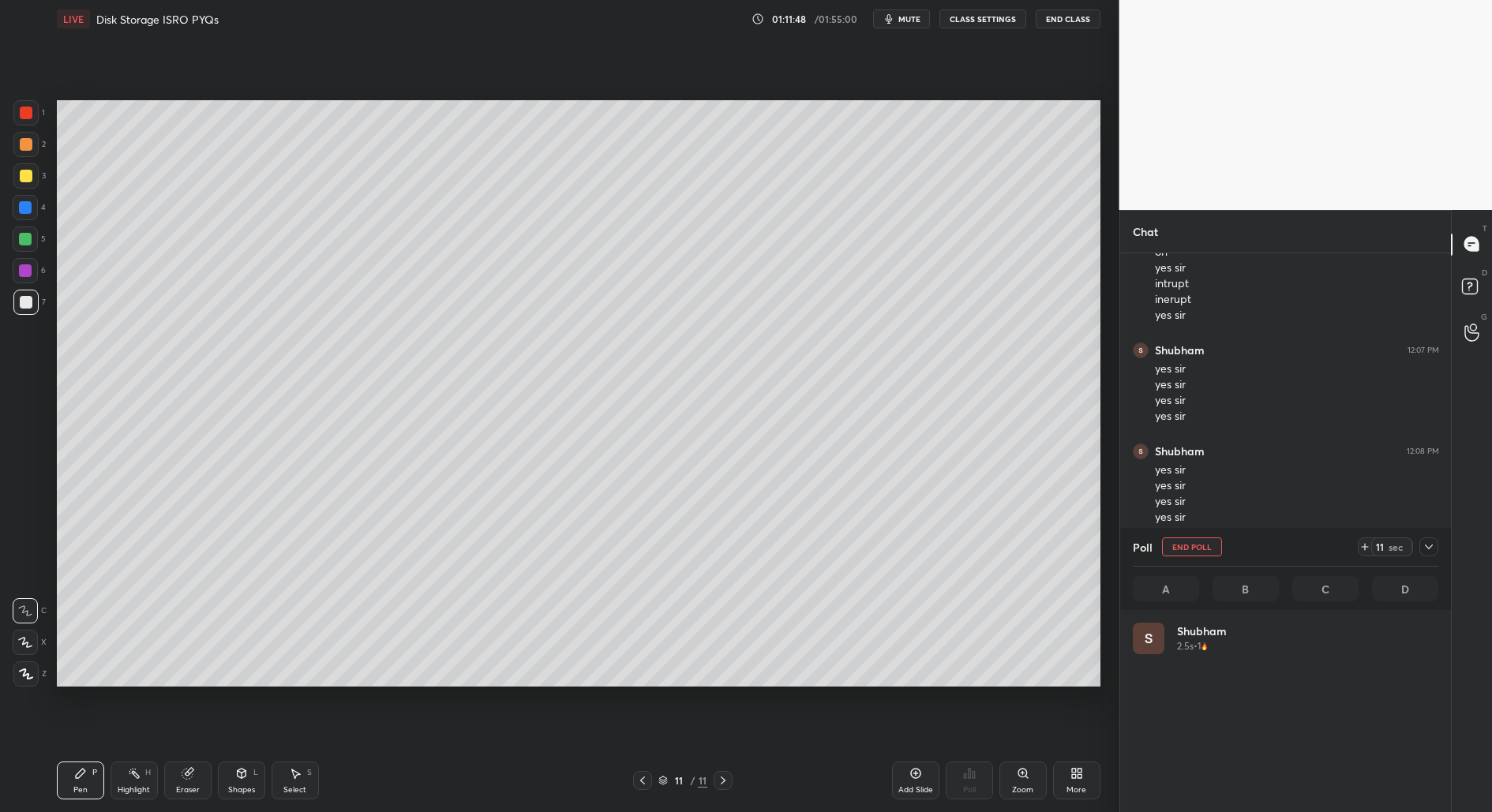
scroll to position [185, 300]
drag, startPoint x: 1428, startPoint y: 547, endPoint x: 1419, endPoint y: 560, distance: 15.8
click at [1427, 548] on icon at bounding box center [1428, 547] width 12 height 12
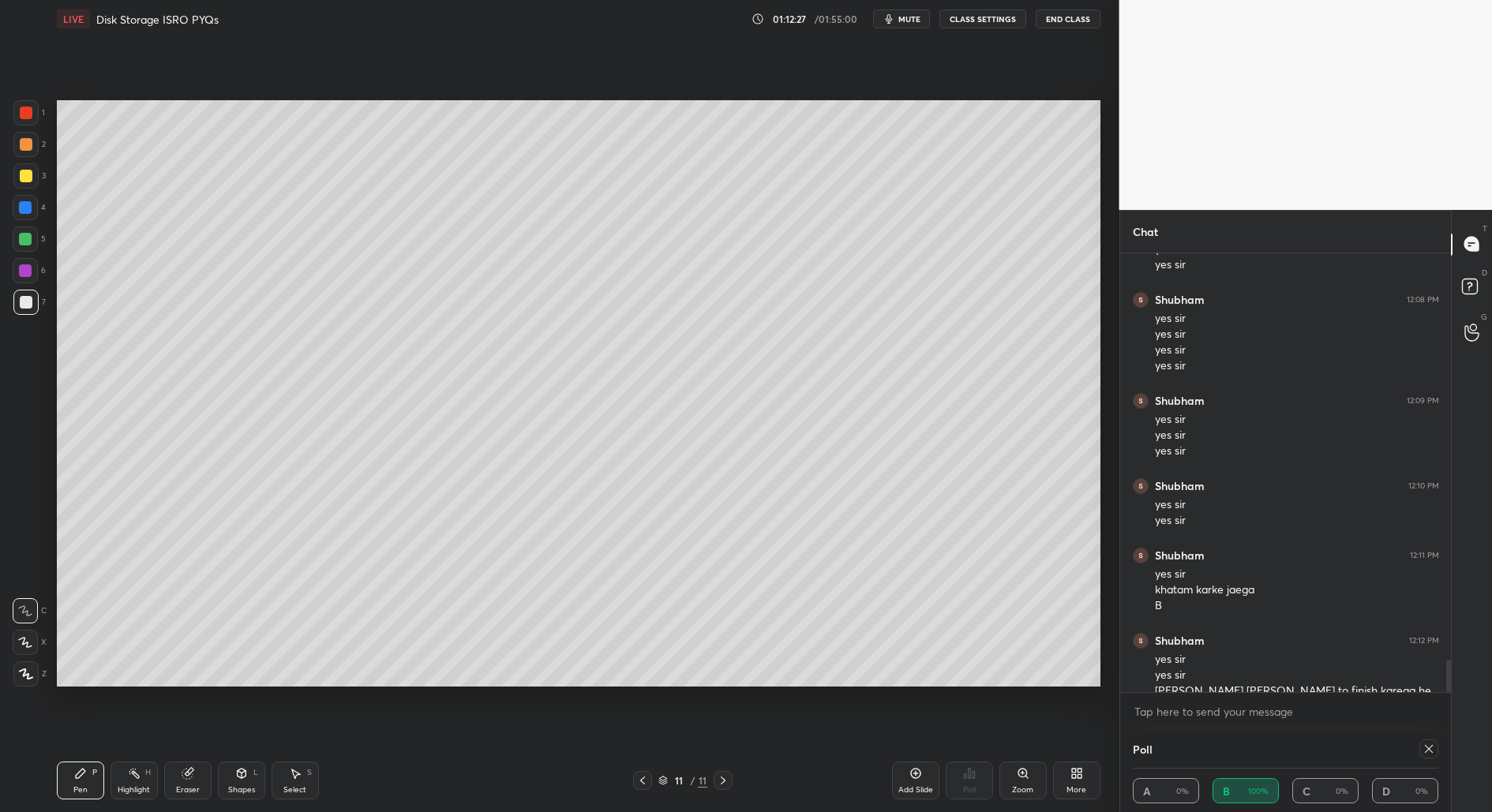
scroll to position [5559, 0]
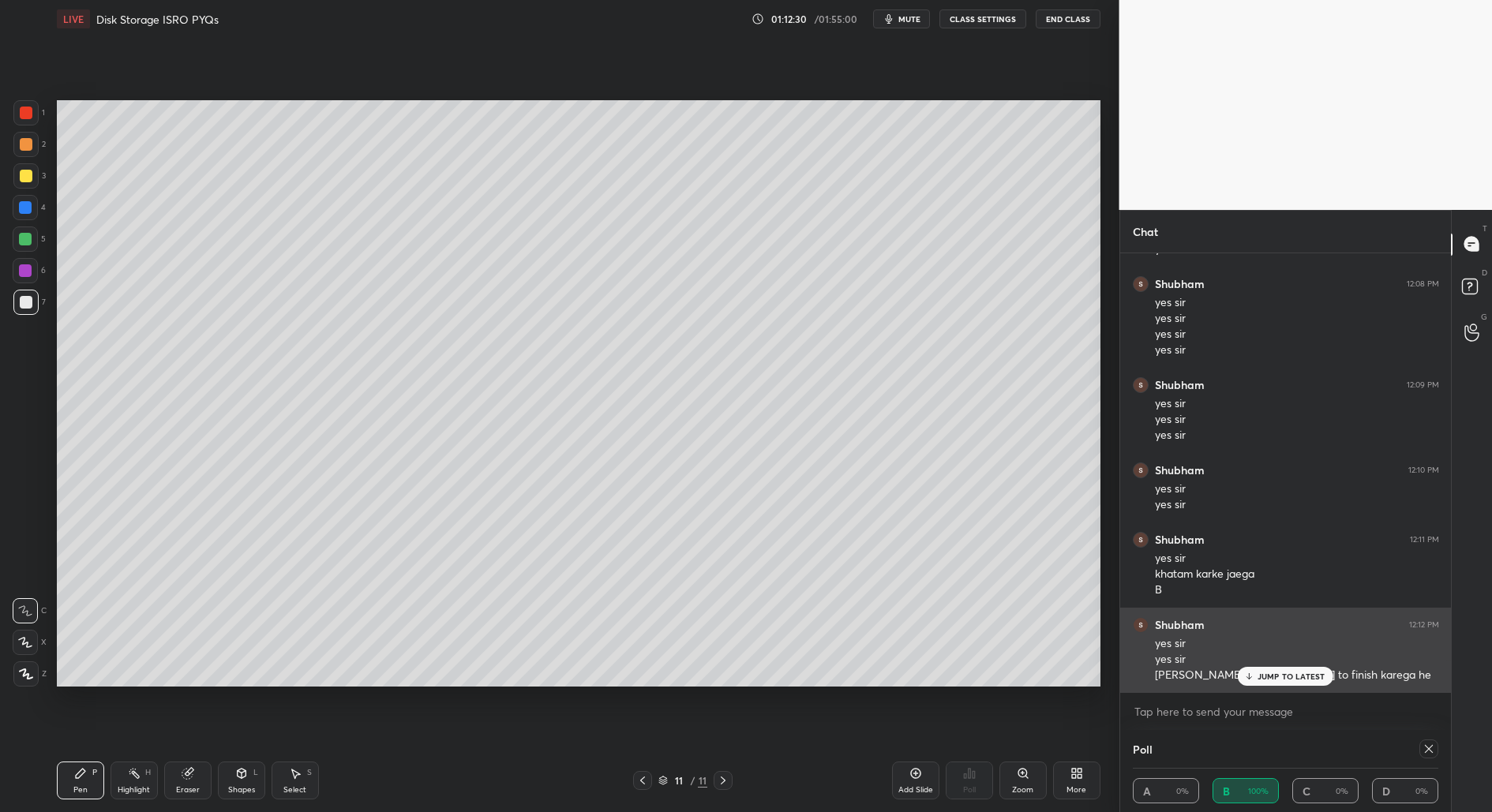
drag, startPoint x: 1287, startPoint y: 673, endPoint x: 1285, endPoint y: 681, distance: 8.2
click at [1285, 677] on p "JUMP TO LATEST" at bounding box center [1291, 676] width 68 height 9
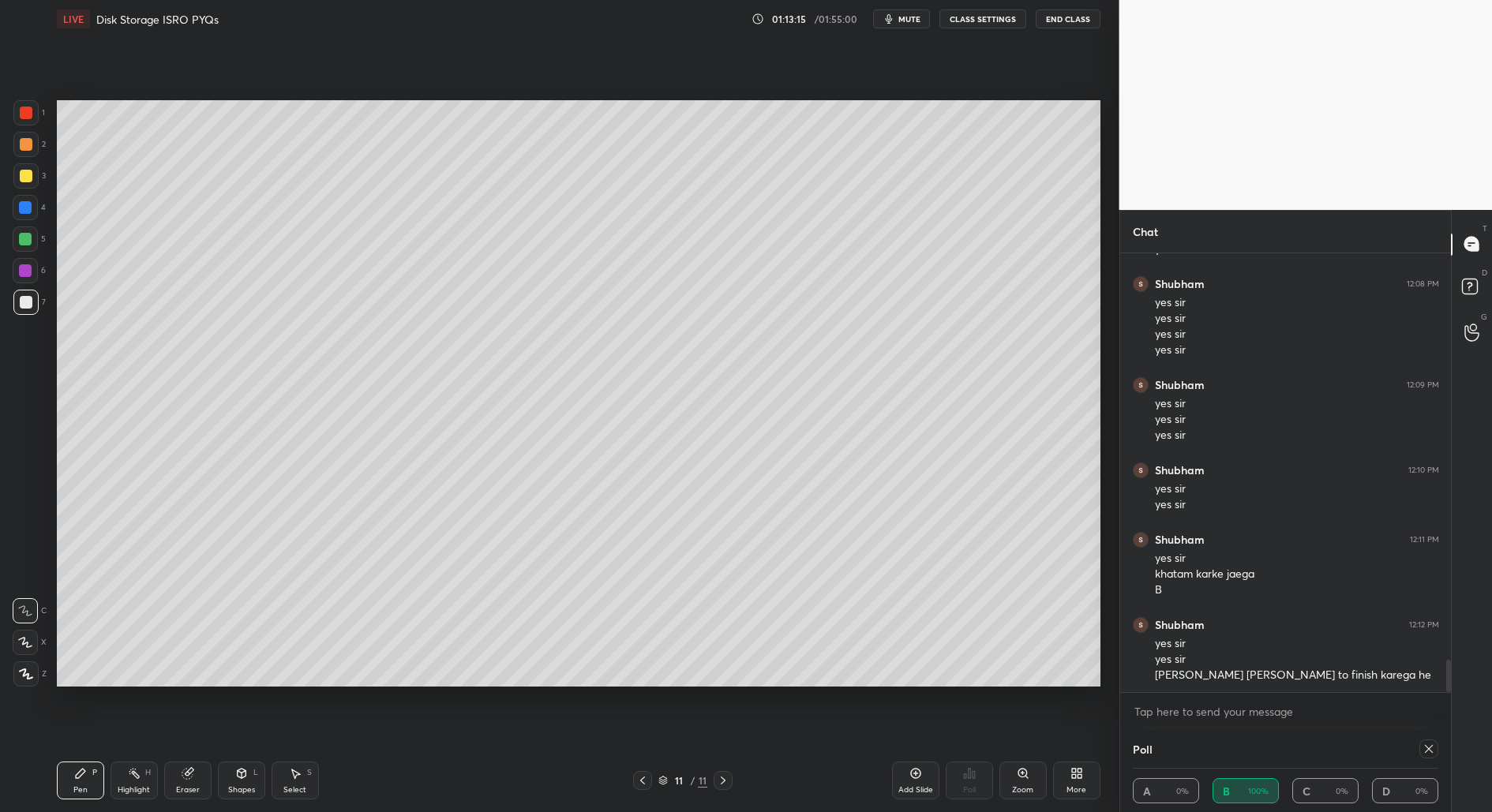
drag, startPoint x: 300, startPoint y: 795, endPoint x: 310, endPoint y: 785, distance: 14.1
click at [301, 795] on div "Select S" at bounding box center [295, 780] width 47 height 38
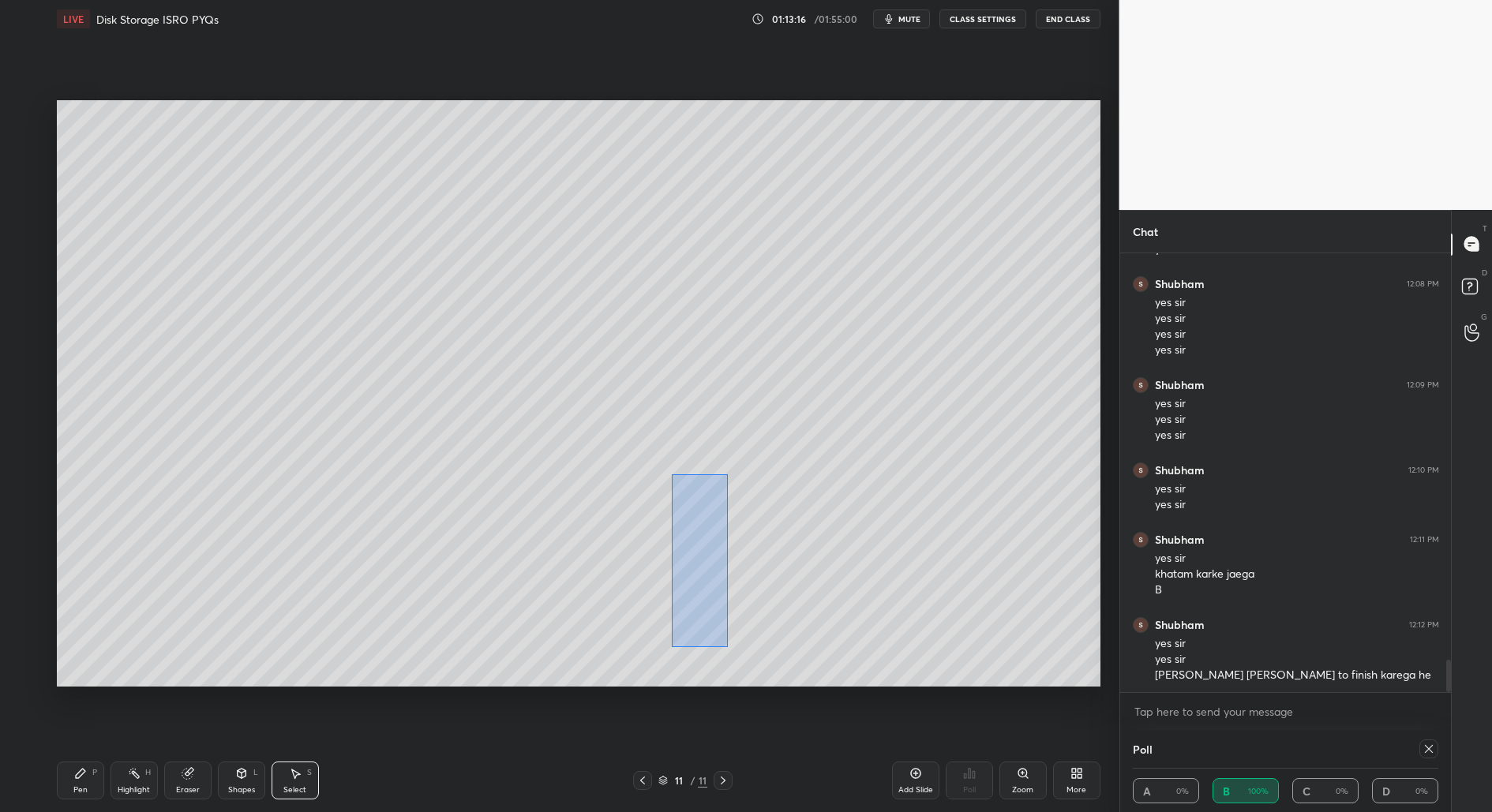
drag, startPoint x: 703, startPoint y: 479, endPoint x: 729, endPoint y: 658, distance: 180.9
click at [729, 664] on div "0 ° Undo Copy Duplicate Duplicate to new slide Delete" at bounding box center [578, 394] width 1044 height 587
click at [700, 521] on div "0 ° Undo Copy Duplicate Duplicate to new slide Delete" at bounding box center [578, 394] width 1044 height 587
drag, startPoint x: 704, startPoint y: 527, endPoint x: 699, endPoint y: 534, distance: 8.6
click at [699, 534] on div "0 ° Undo Copy Duplicate Duplicate to new slide Delete" at bounding box center [578, 394] width 1044 height 587
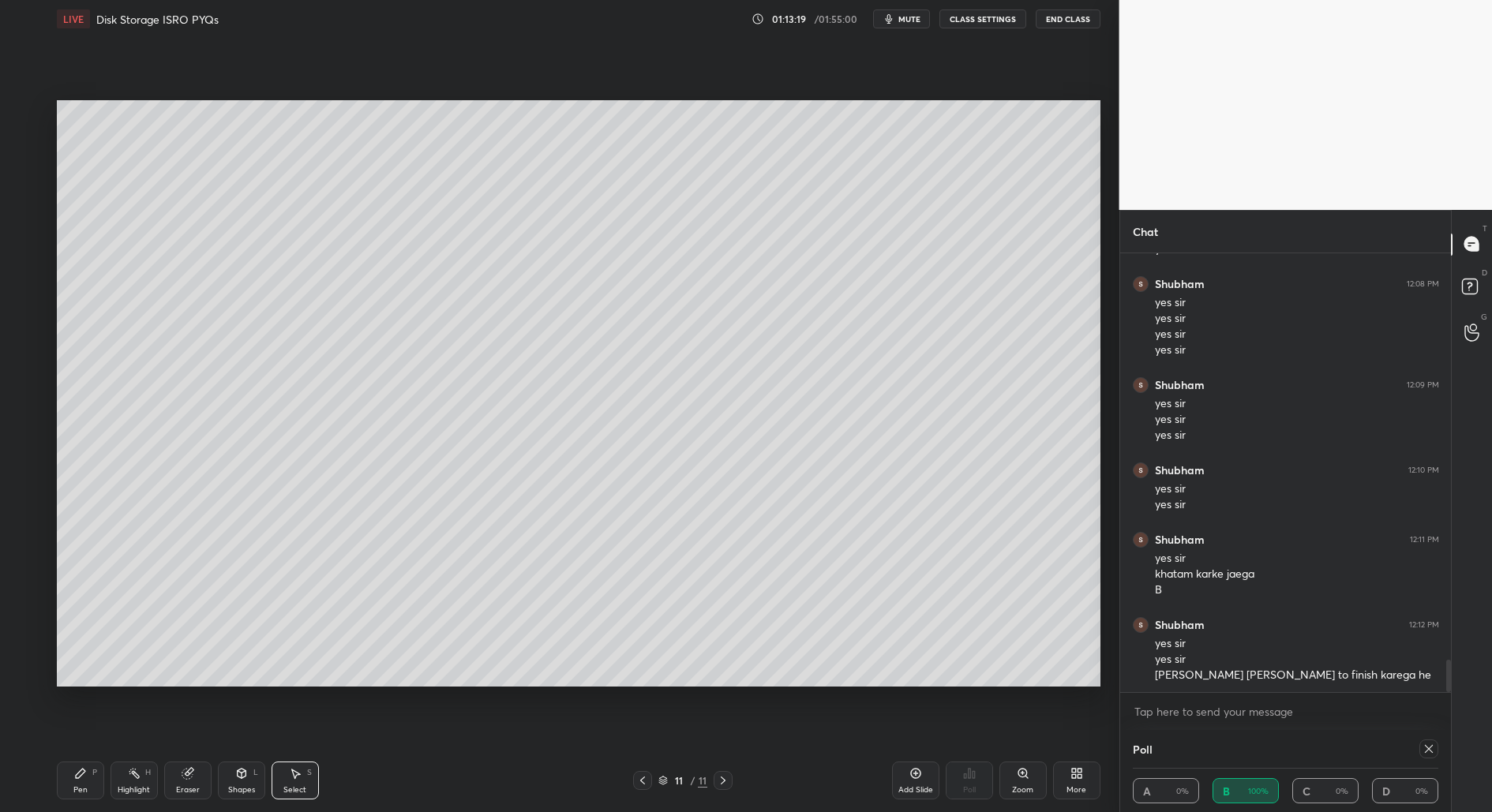
drag, startPoint x: 89, startPoint y: 785, endPoint x: 112, endPoint y: 766, distance: 29.8
click at [90, 784] on div "Pen P" at bounding box center [80, 780] width 47 height 38
click at [1429, 747] on icon at bounding box center [1429, 749] width 8 height 8
type textarea "x"
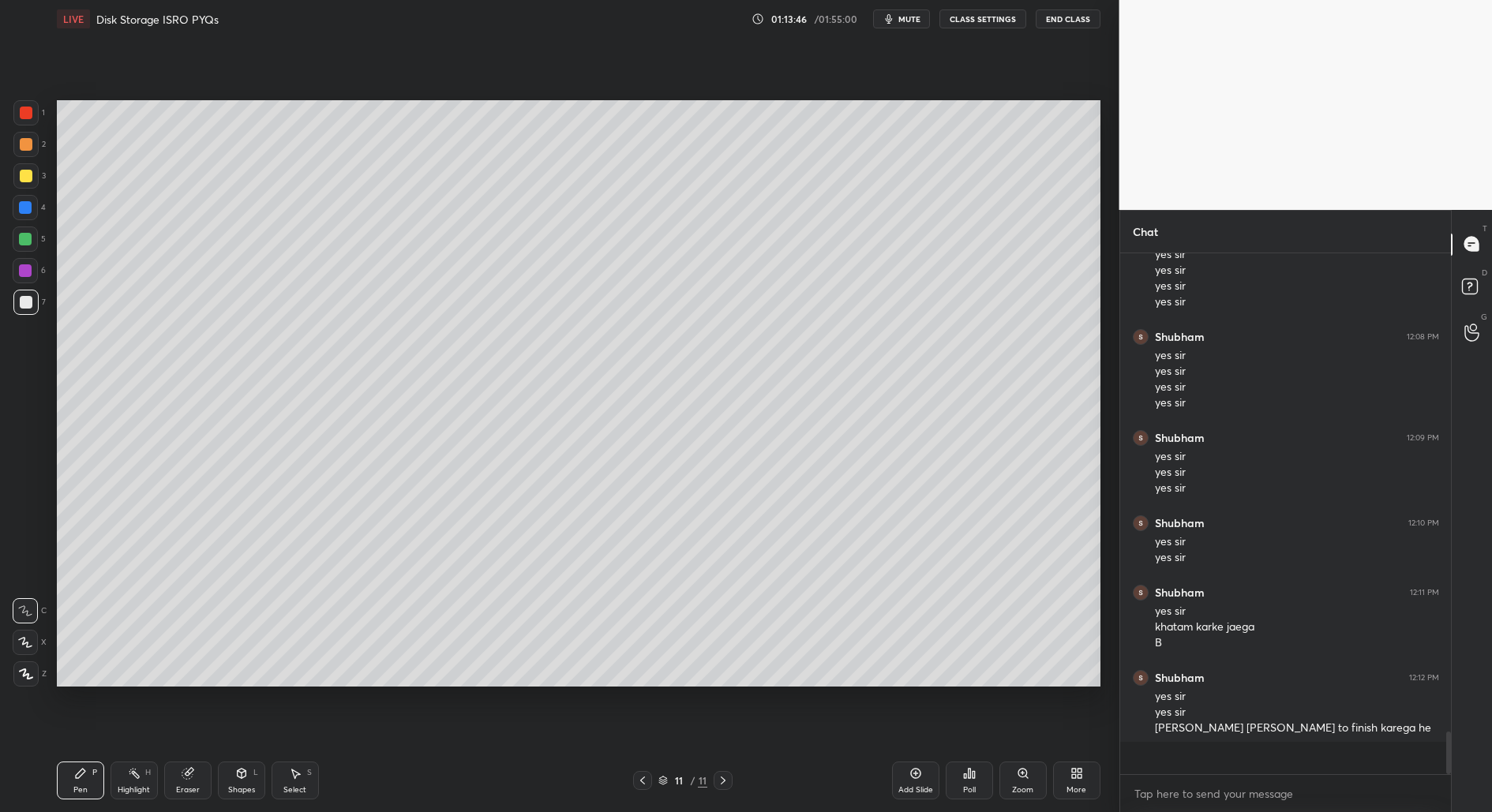
scroll to position [0, 0]
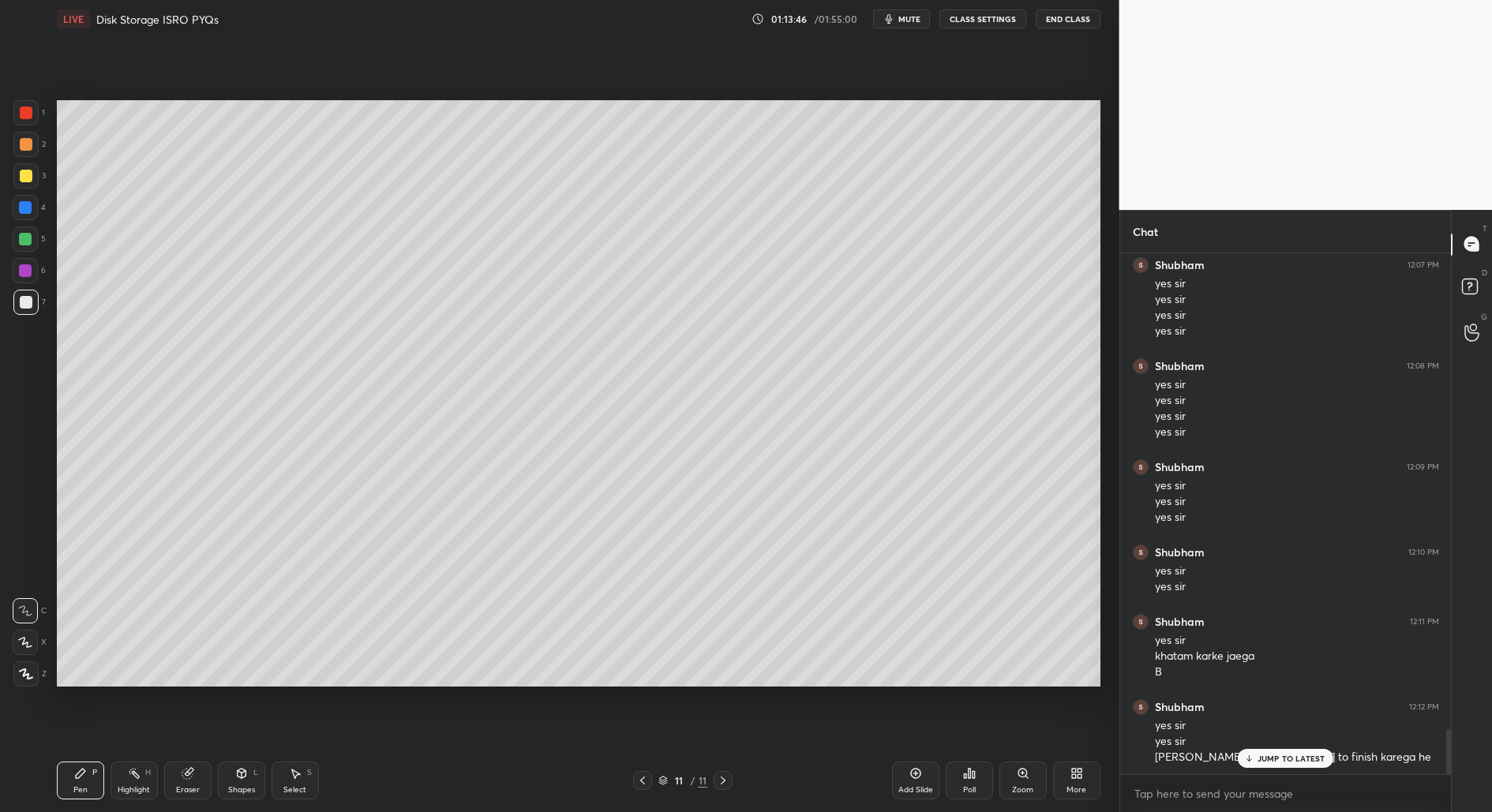
click at [972, 781] on div "Poll" at bounding box center [969, 780] width 47 height 38
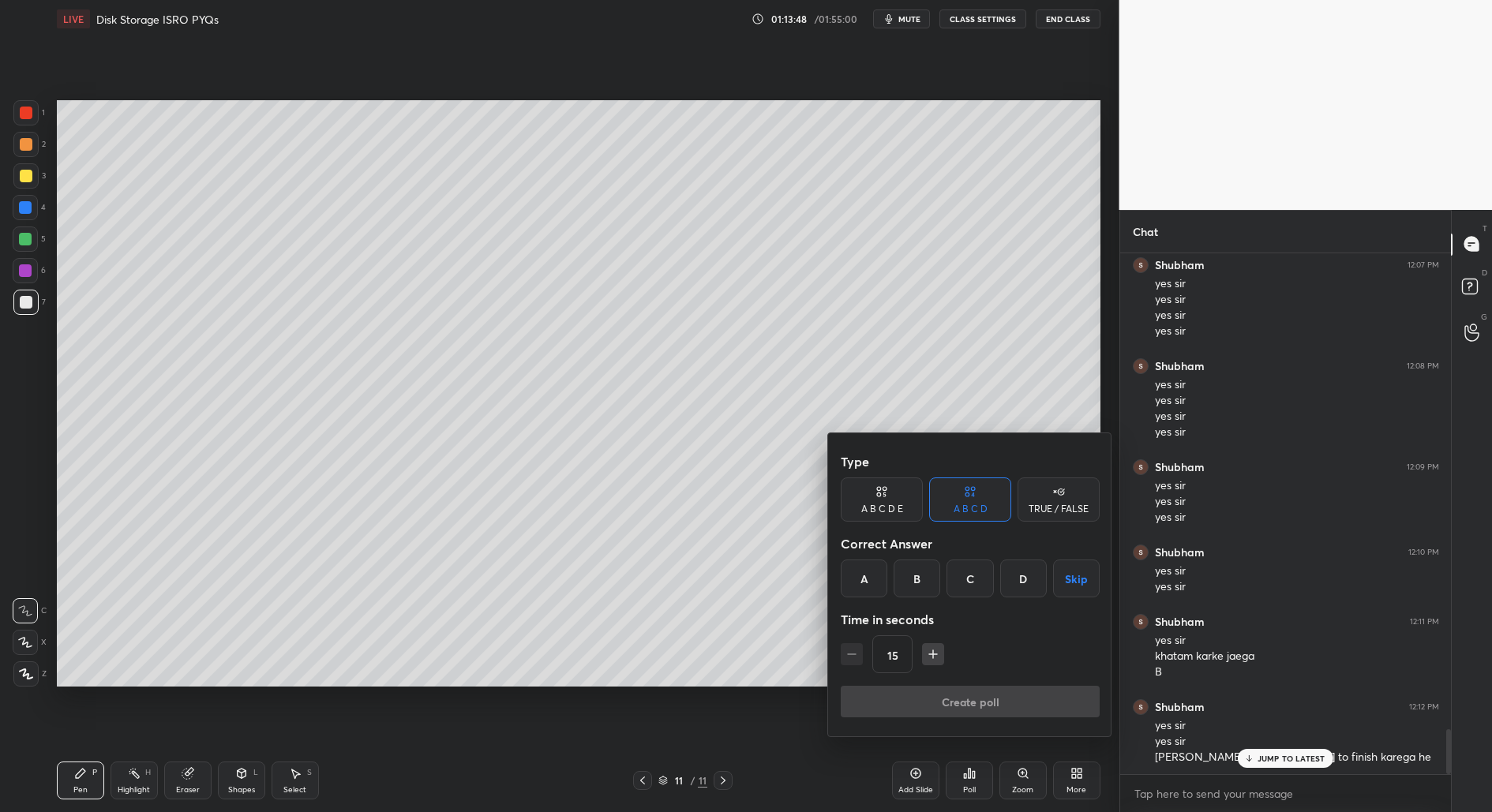
click at [1025, 578] on div "D" at bounding box center [1023, 579] width 46 height 38
click at [929, 661] on button "button" at bounding box center [933, 654] width 22 height 22
click at [932, 660] on icon "button" at bounding box center [933, 654] width 16 height 16
click at [932, 658] on icon "button" at bounding box center [933, 654] width 16 height 16
click at [936, 655] on icon "button" at bounding box center [933, 654] width 16 height 16
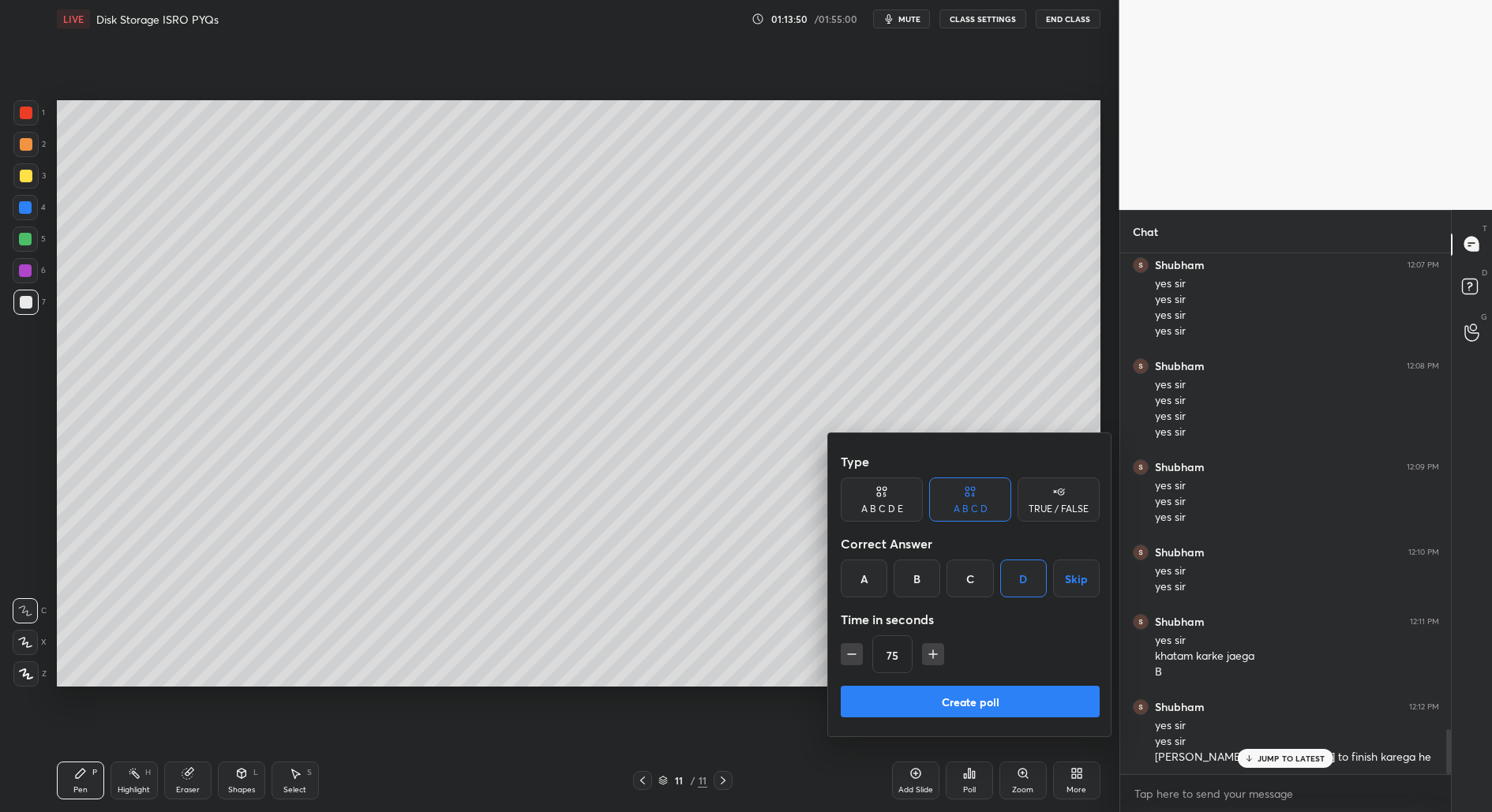
click at [939, 655] on icon "button" at bounding box center [933, 654] width 16 height 16
type input "90"
click at [959, 701] on button "Create poll" at bounding box center [970, 702] width 259 height 32
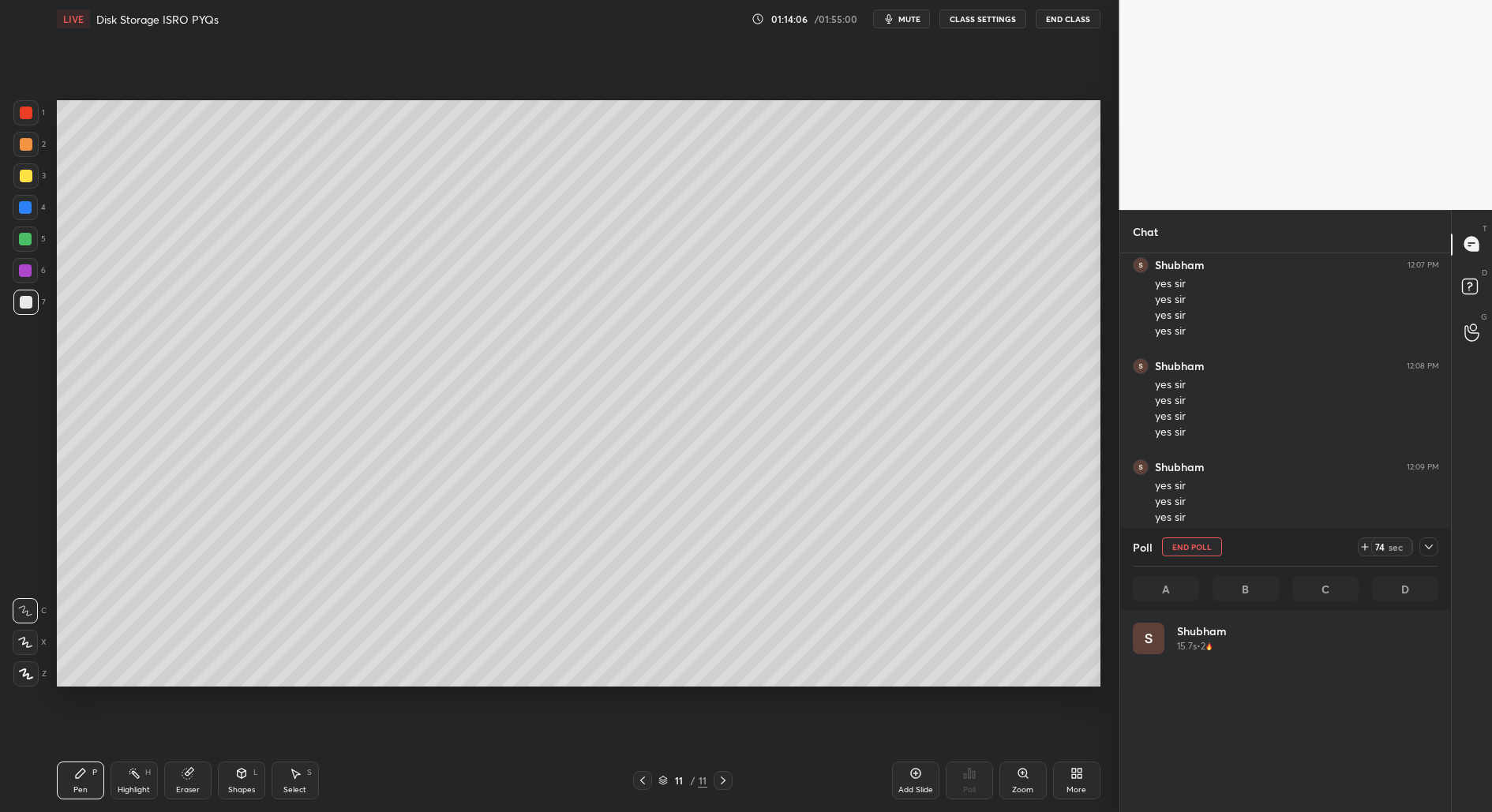
scroll to position [185, 300]
drag, startPoint x: 1435, startPoint y: 549, endPoint x: 1418, endPoint y: 545, distance: 17.5
click at [1434, 548] on icon at bounding box center [1428, 547] width 12 height 12
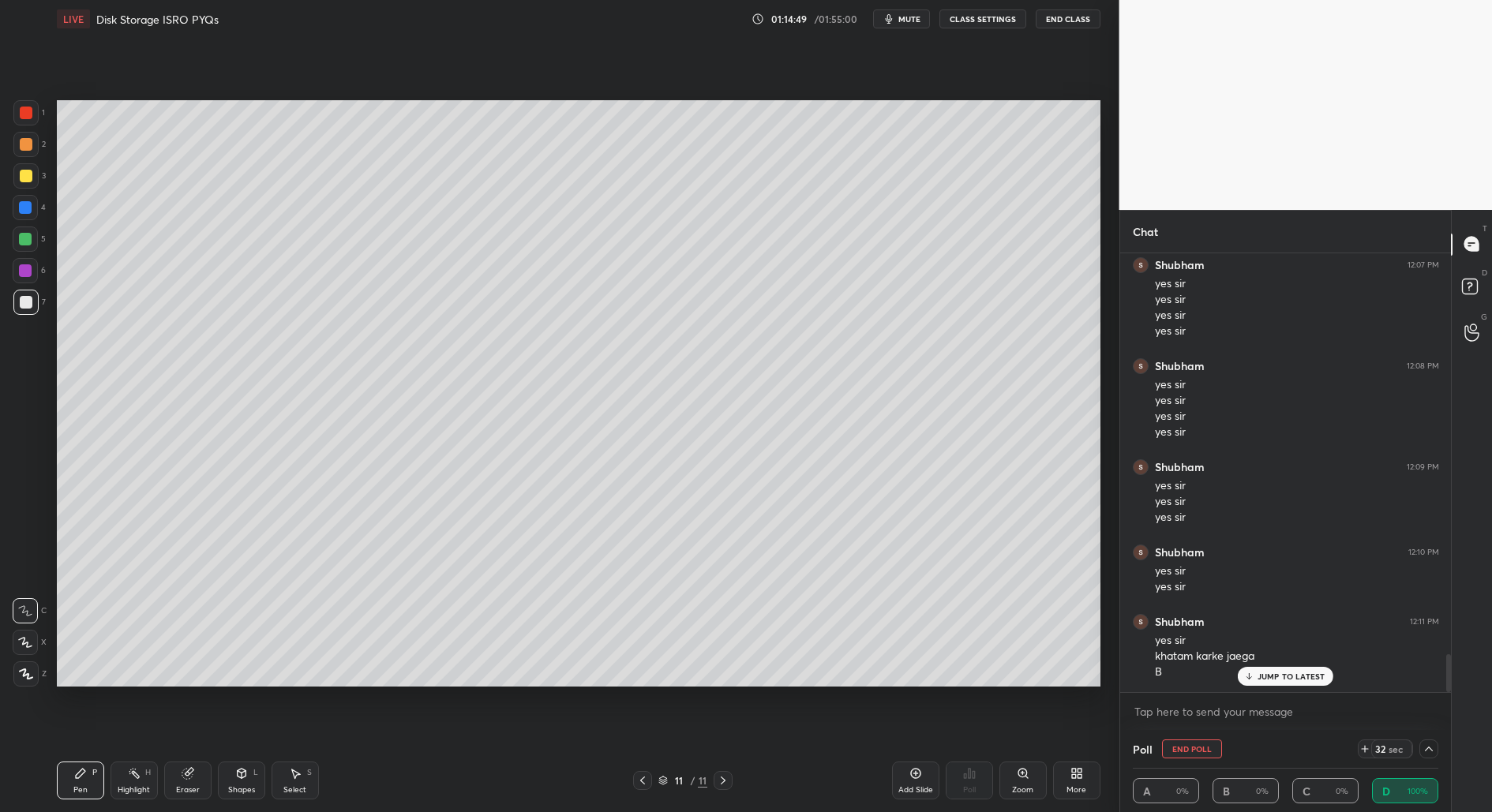
scroll to position [5613, 0]
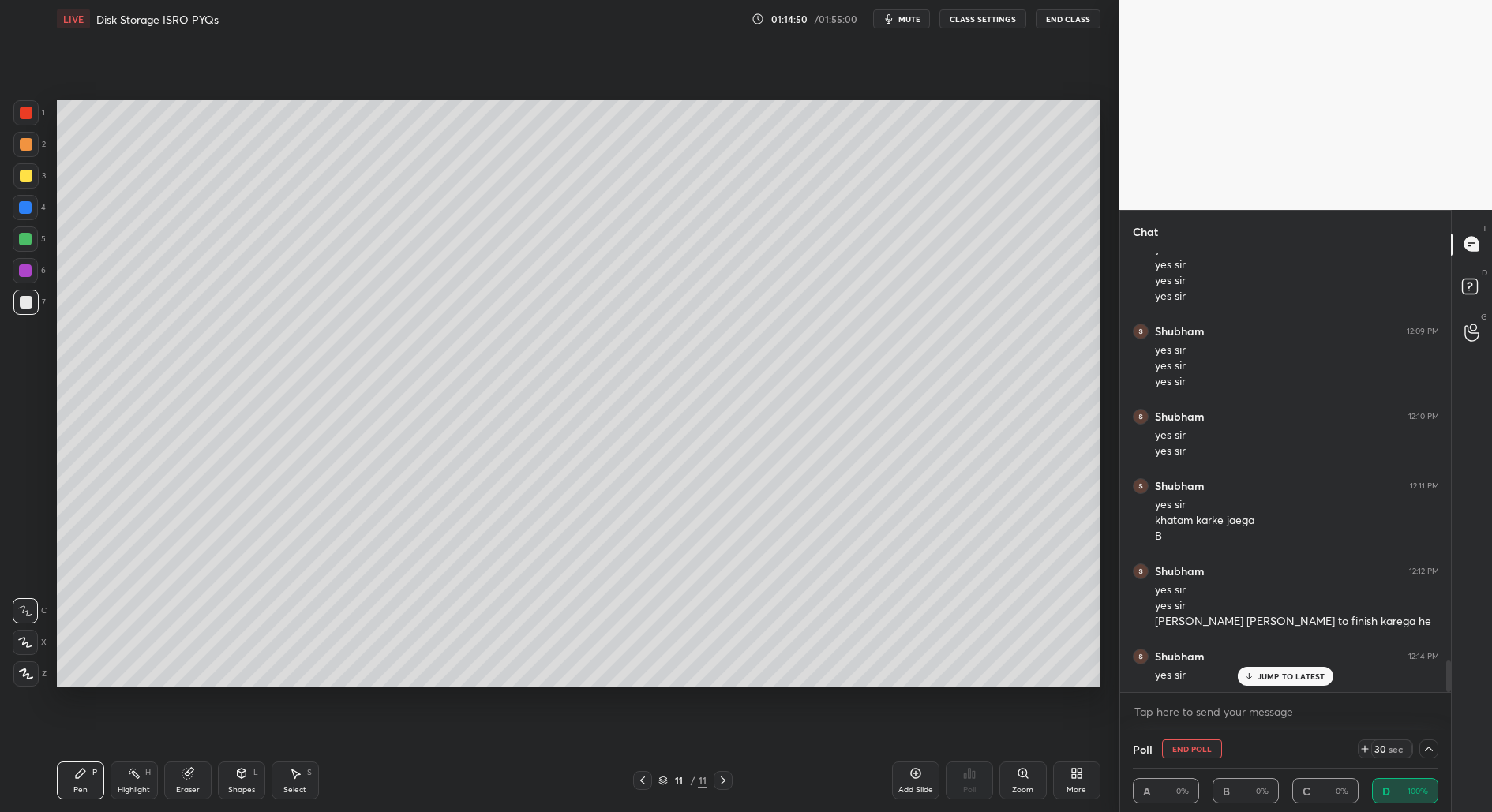
click at [726, 777] on icon at bounding box center [723, 780] width 12 height 12
click at [908, 784] on div "Add Slide" at bounding box center [915, 780] width 47 height 38
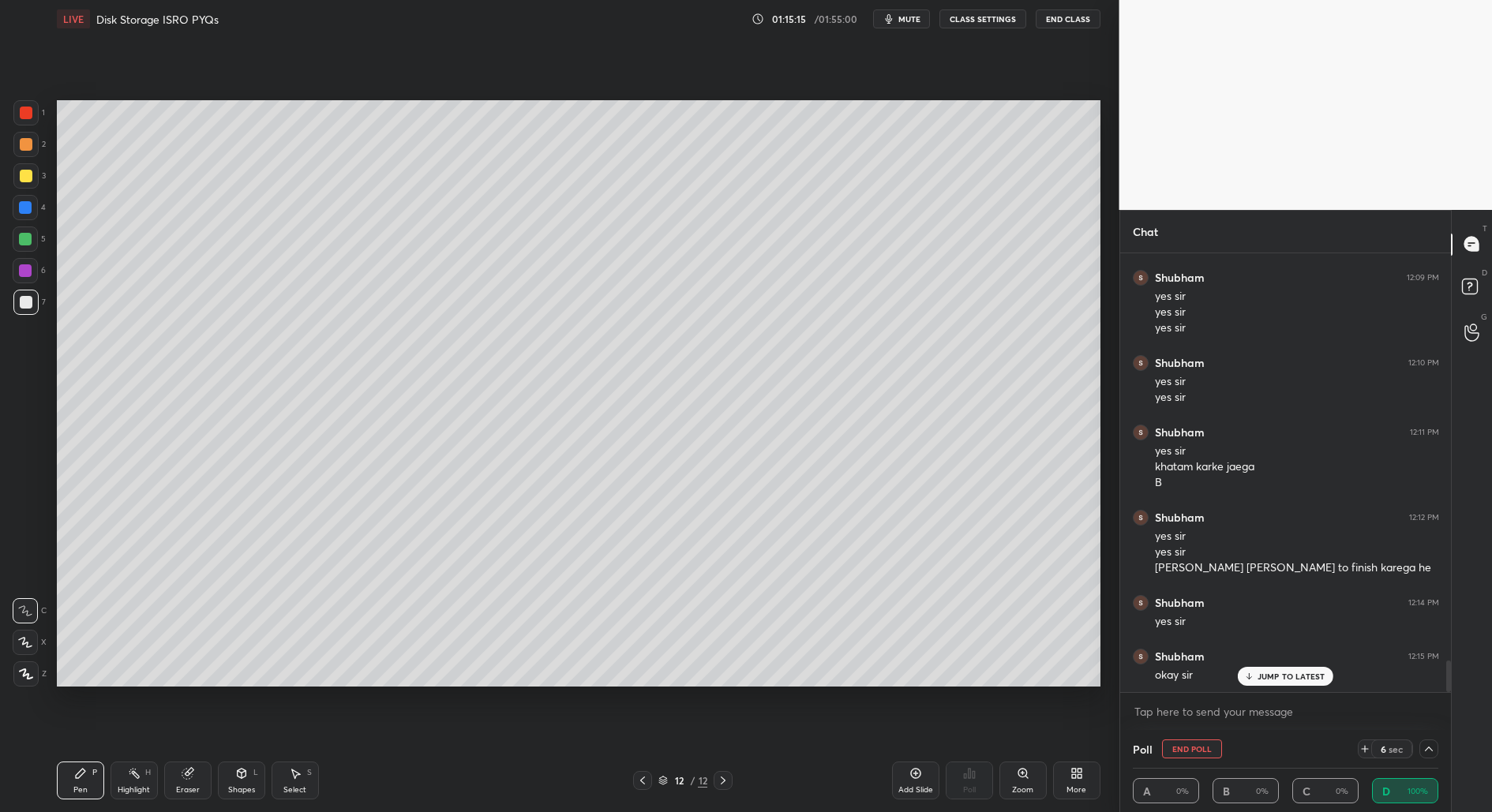
click at [41, 149] on div "1 2 3 4 5 6 7 C X Z C X Z E E Erase all H H LIVE Disk Storage ISRO PYQs 01:15:1…" at bounding box center [553, 406] width 1107 height 812
click at [908, 782] on div "Add Slide" at bounding box center [915, 780] width 47 height 38
click at [924, 784] on div "Add Slide" at bounding box center [915, 780] width 47 height 38
drag, startPoint x: 924, startPoint y: 780, endPoint x: 900, endPoint y: 727, distance: 58.2
click at [920, 780] on div "Add Slide" at bounding box center [915, 780] width 47 height 38
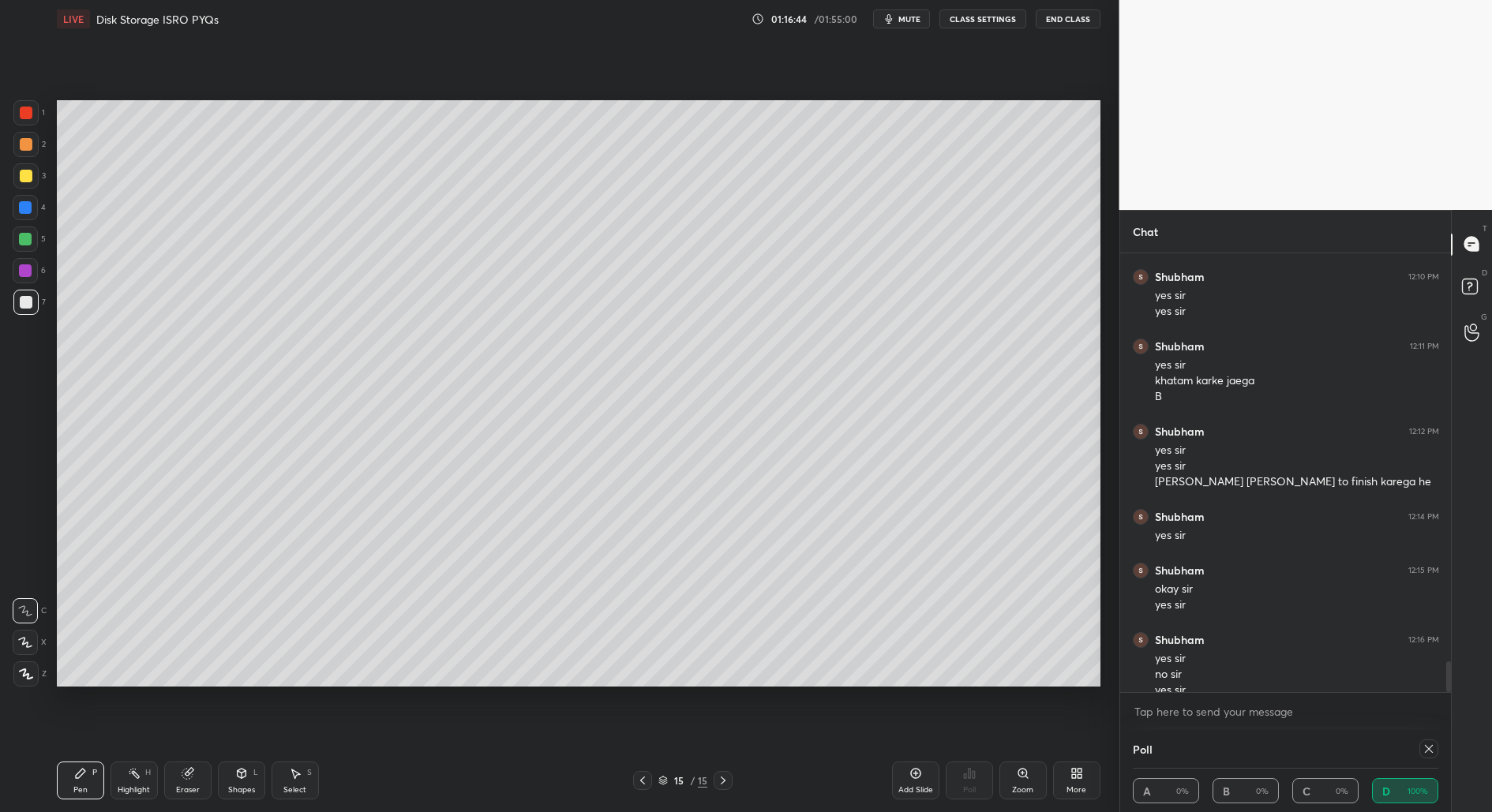
scroll to position [5768, 0]
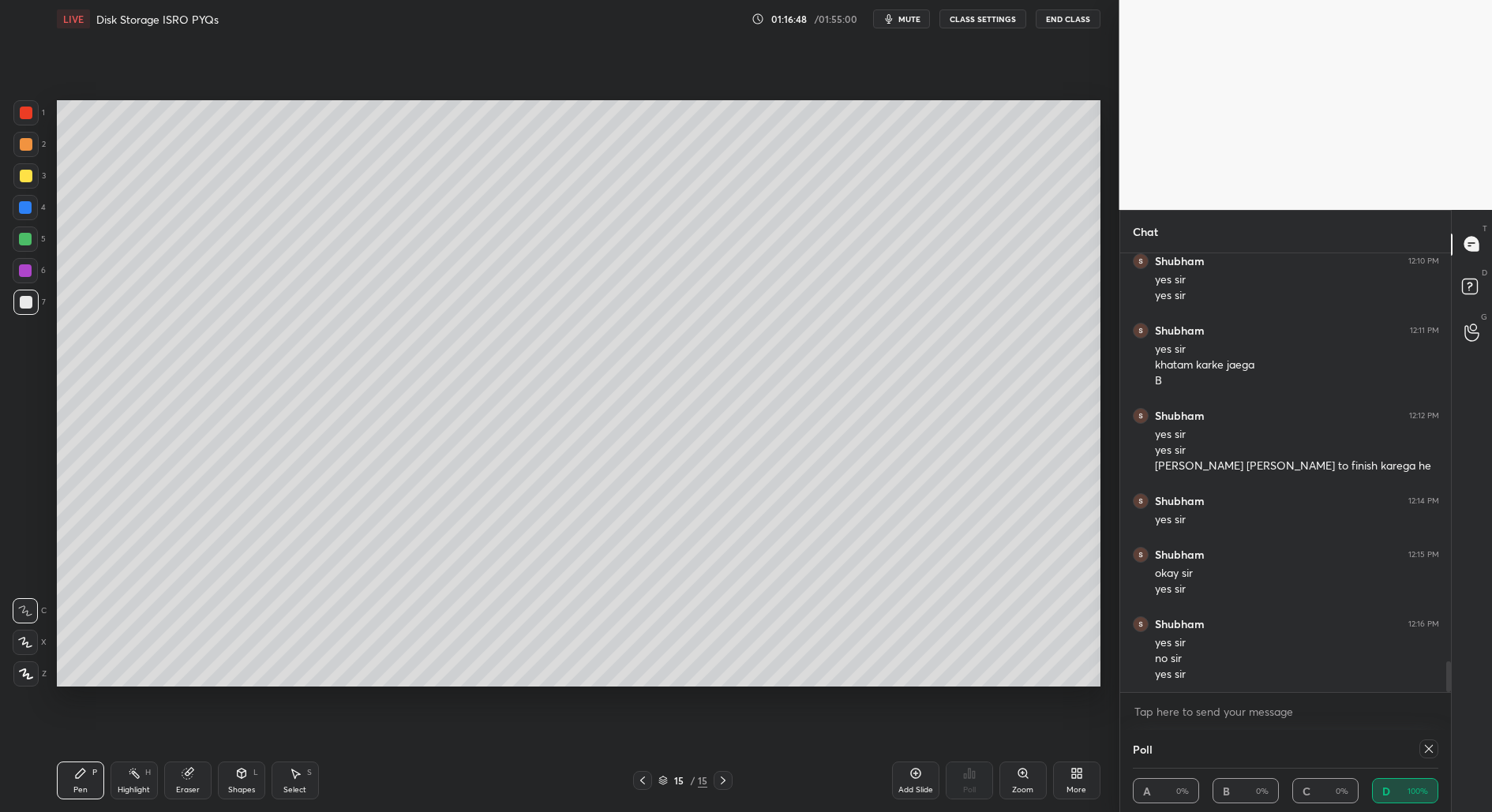
drag, startPoint x: 1432, startPoint y: 749, endPoint x: 1426, endPoint y: 756, distance: 9.2
click at [1431, 752] on icon at bounding box center [1428, 748] width 12 height 12
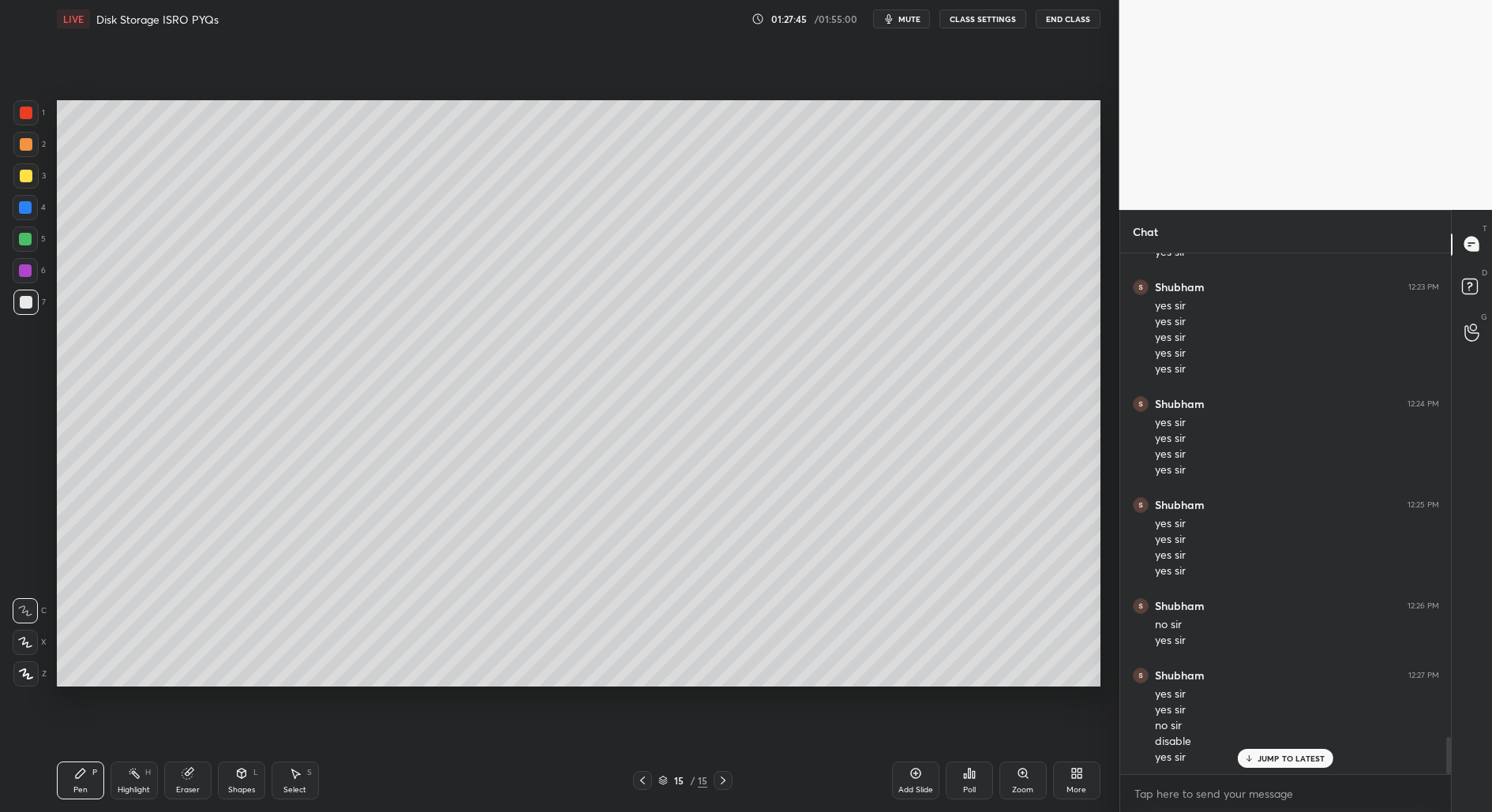
scroll to position [6891, 0]
click at [902, 98] on div "Setting up your live class Poll for secs No correct answer Start poll" at bounding box center [578, 393] width 1056 height 711
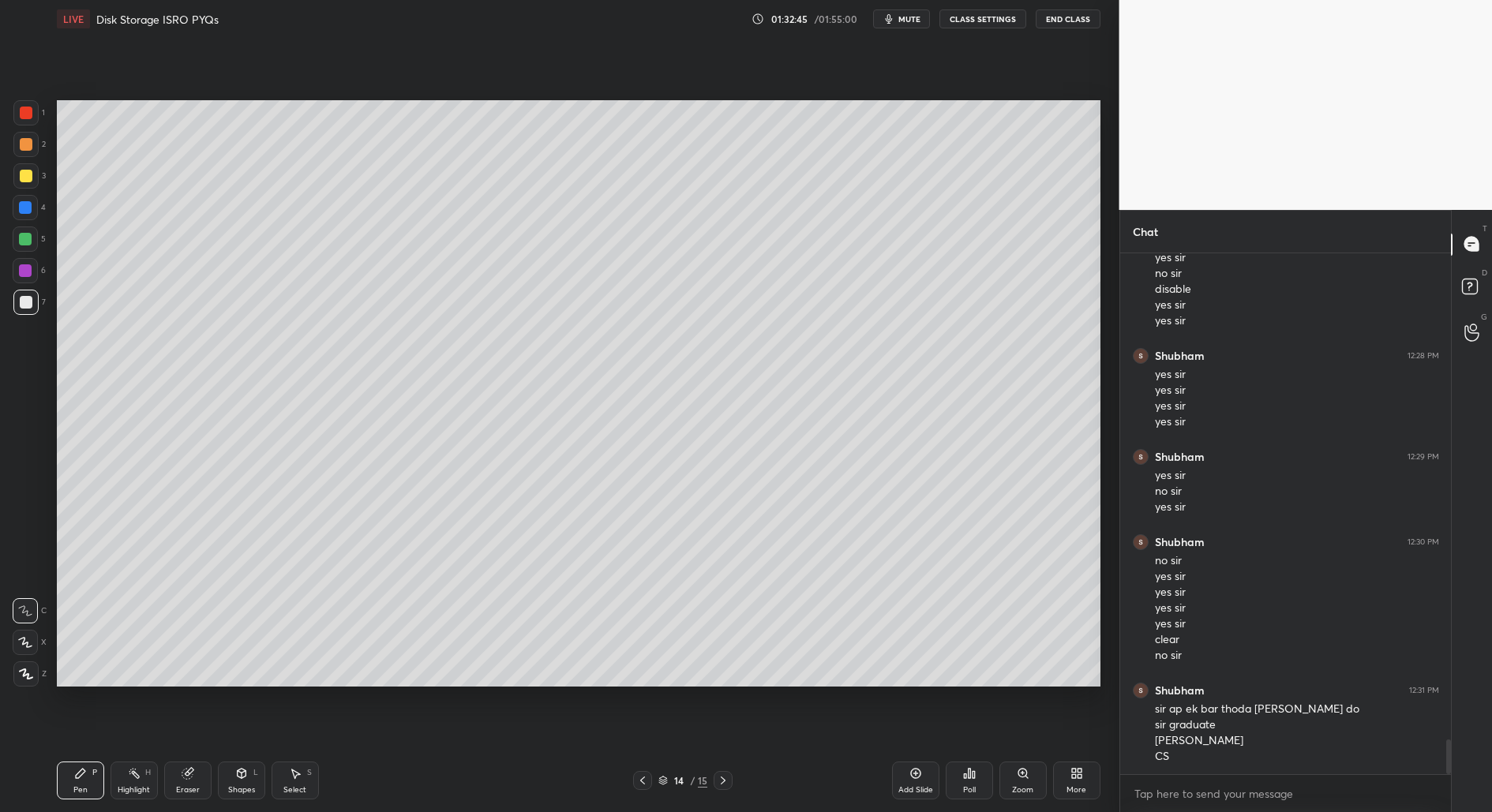
scroll to position [7380, 0]
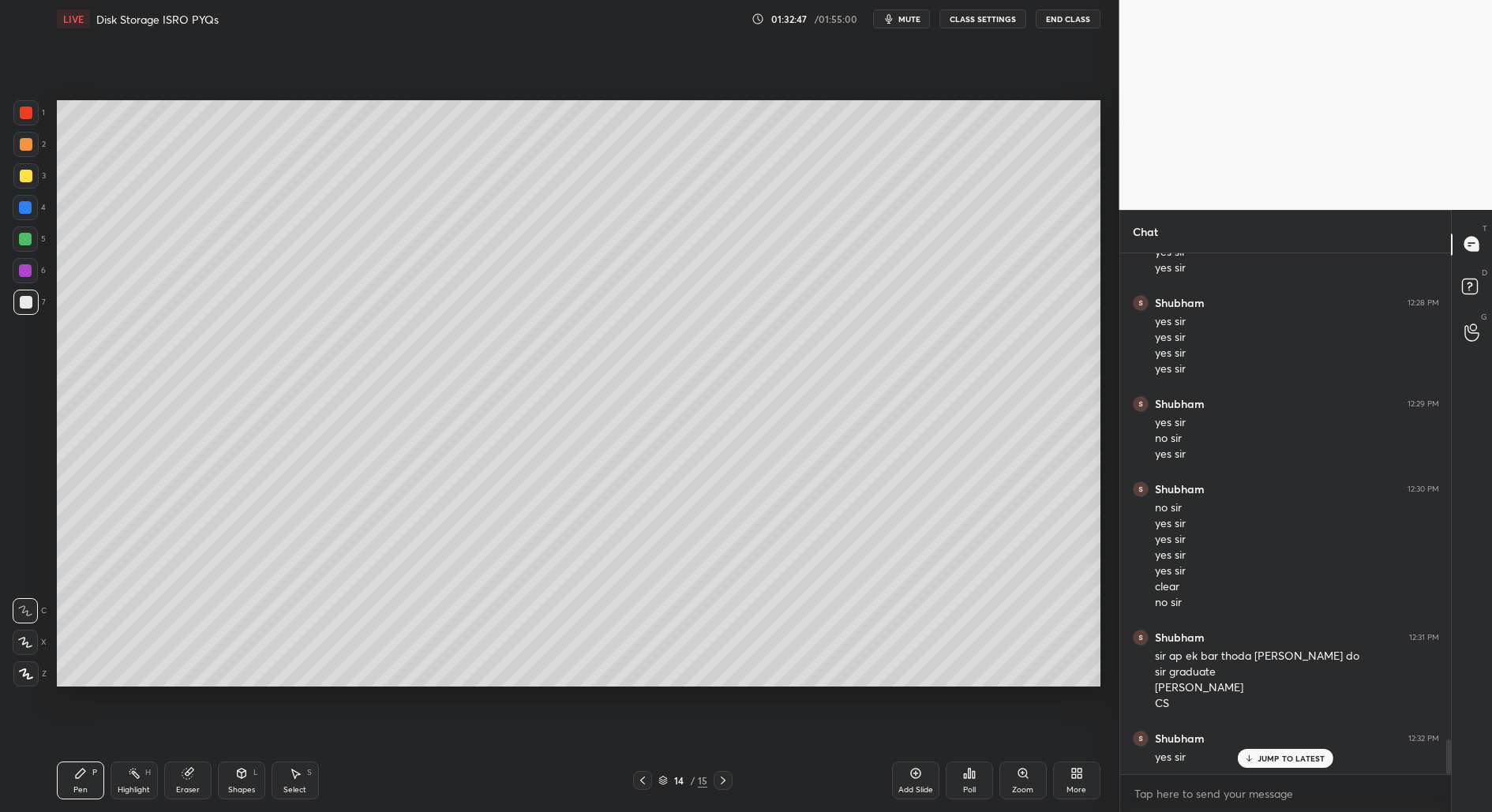
click at [242, 786] on div "Shapes" at bounding box center [241, 790] width 27 height 8
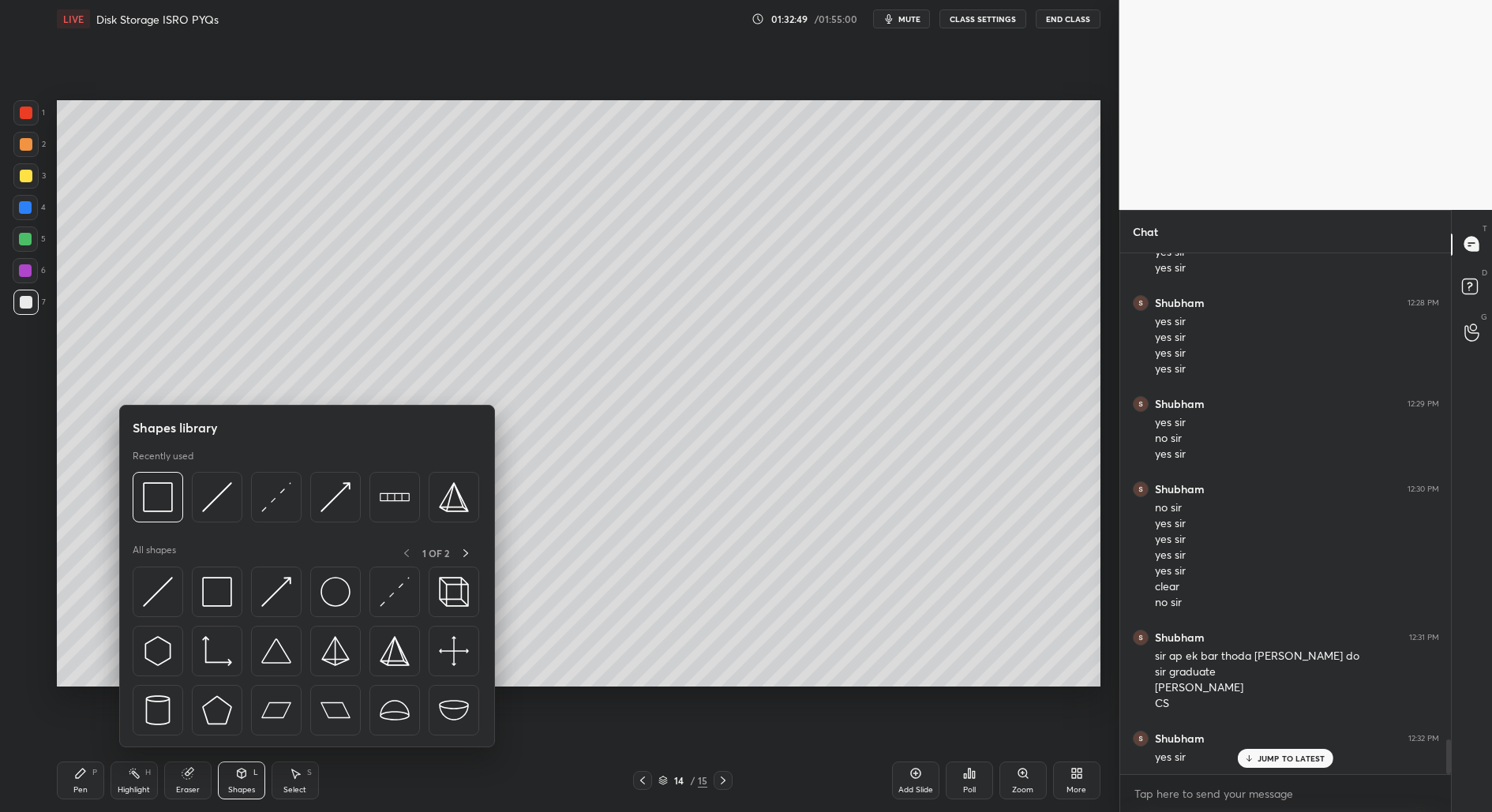
drag, startPoint x: 247, startPoint y: 776, endPoint x: 225, endPoint y: 693, distance: 85.9
click at [246, 776] on icon at bounding box center [241, 773] width 12 height 12
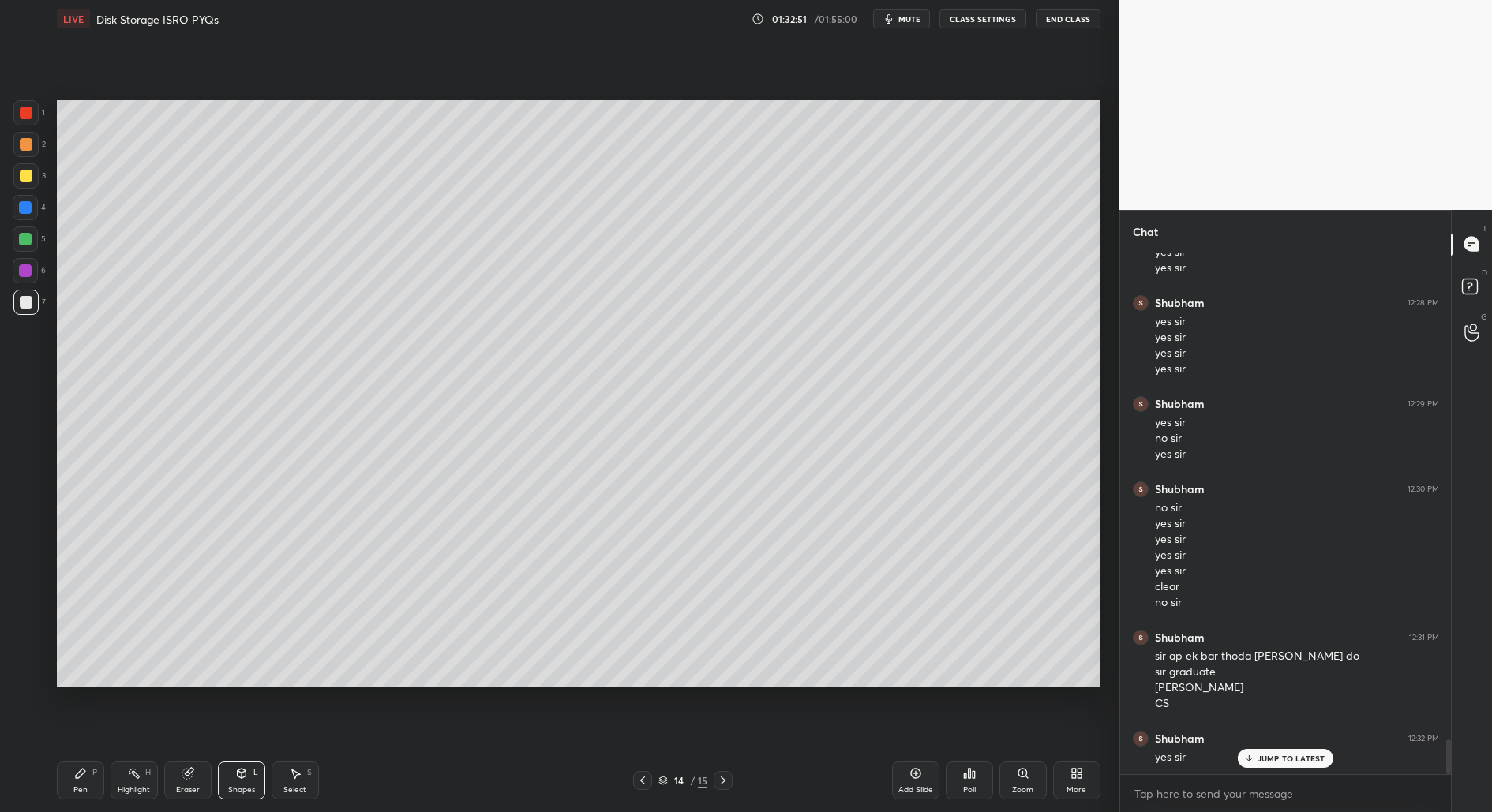
drag, startPoint x: 79, startPoint y: 774, endPoint x: 73, endPoint y: 743, distance: 31.6
click at [79, 774] on icon at bounding box center [80, 773] width 9 height 9
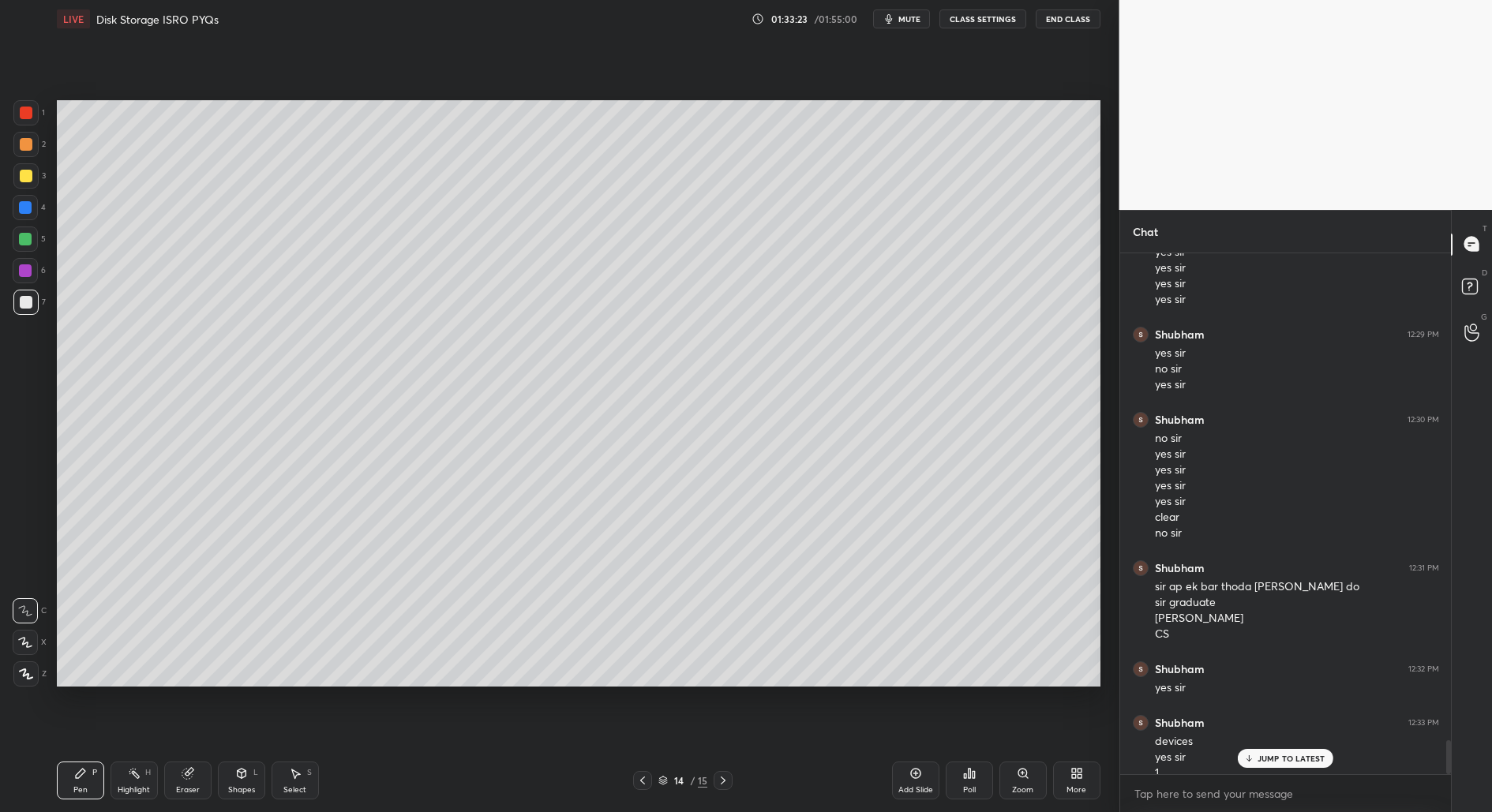
scroll to position [7466, 0]
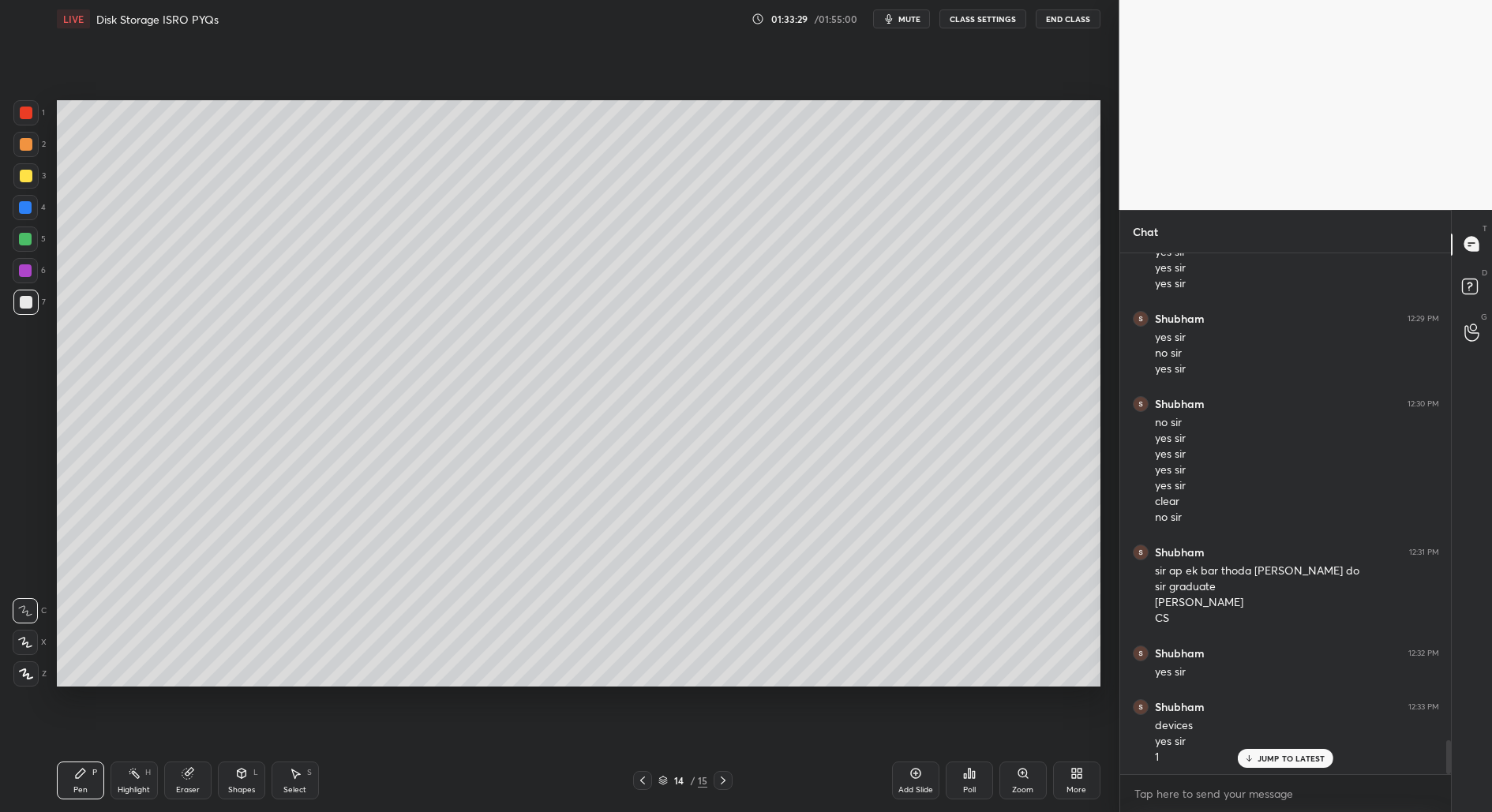
click at [300, 776] on div "Select S" at bounding box center [295, 780] width 47 height 38
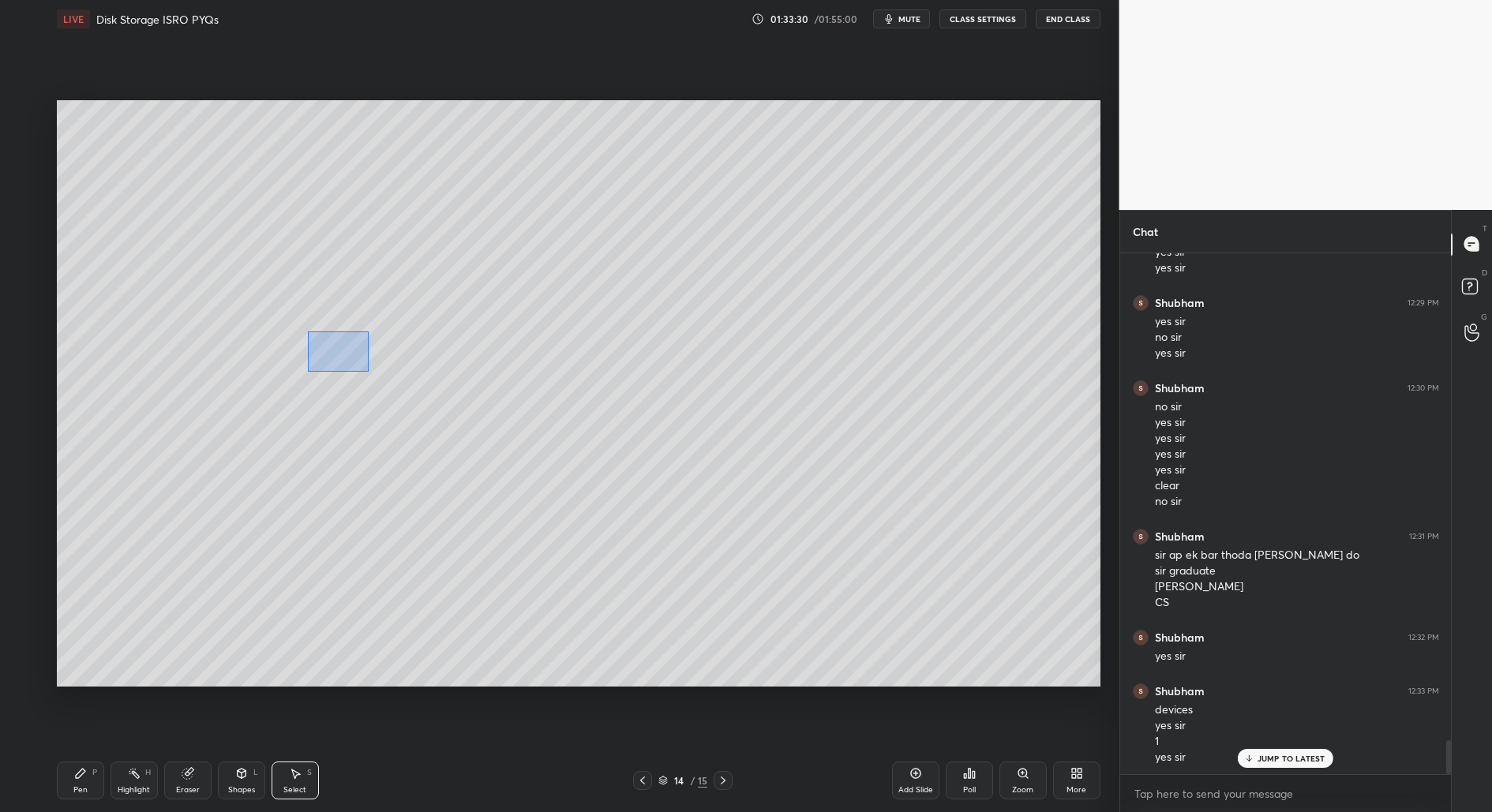
drag, startPoint x: 315, startPoint y: 346, endPoint x: 369, endPoint y: 372, distance: 59.9
click at [369, 372] on div "0 ° Undo Copy Duplicate Duplicate to new slide Delete" at bounding box center [578, 394] width 1044 height 587
drag, startPoint x: 90, startPoint y: 793, endPoint x: 84, endPoint y: 777, distance: 17.1
click at [91, 795] on div "Pen P" at bounding box center [80, 780] width 47 height 38
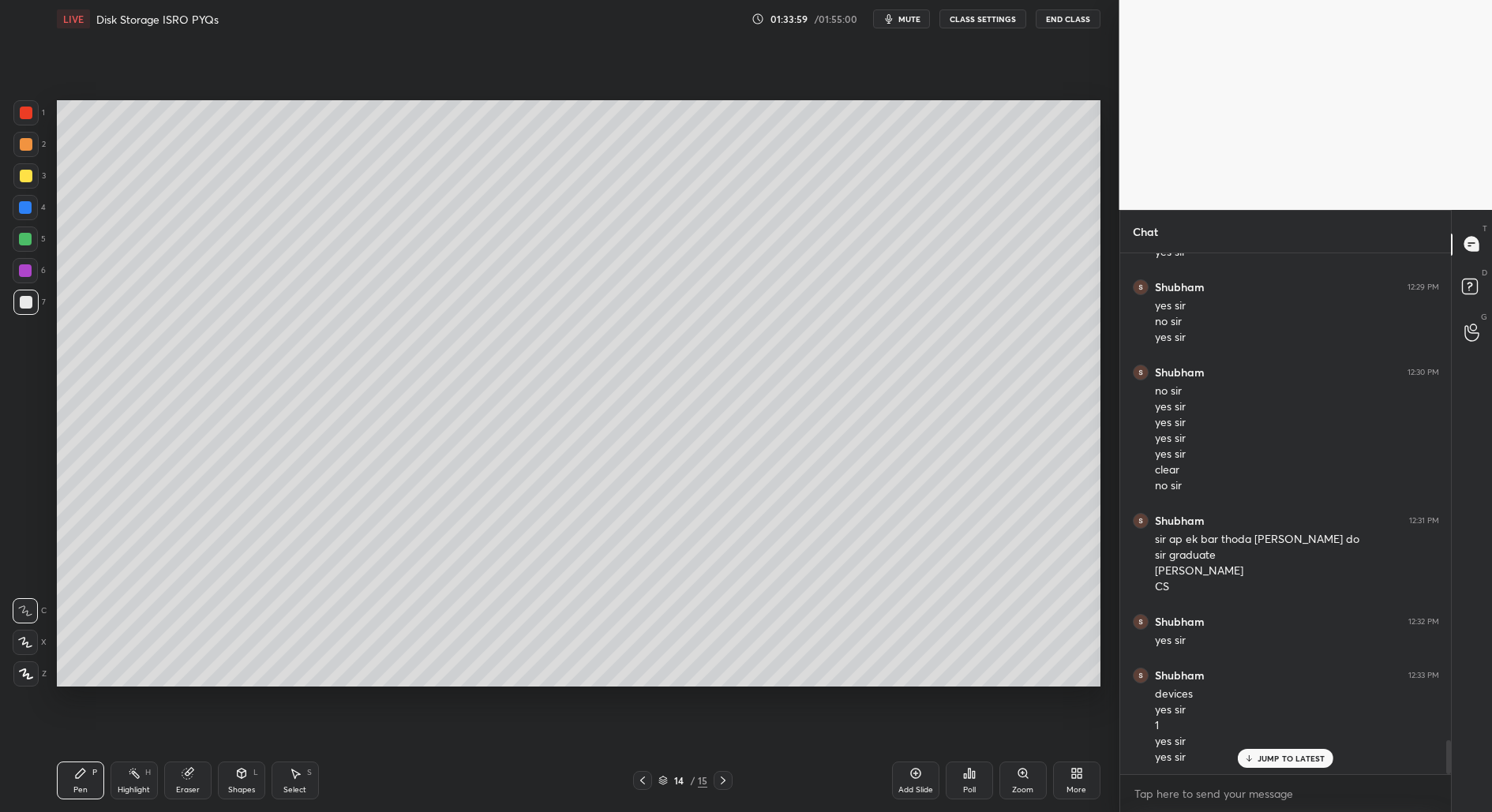
click at [330, 771] on div "Pen P Highlight H Eraser Shapes L Select S" at bounding box center [265, 780] width 417 height 38
click at [311, 786] on div "Select S" at bounding box center [295, 780] width 47 height 38
click at [84, 788] on div "Pen" at bounding box center [80, 790] width 14 height 8
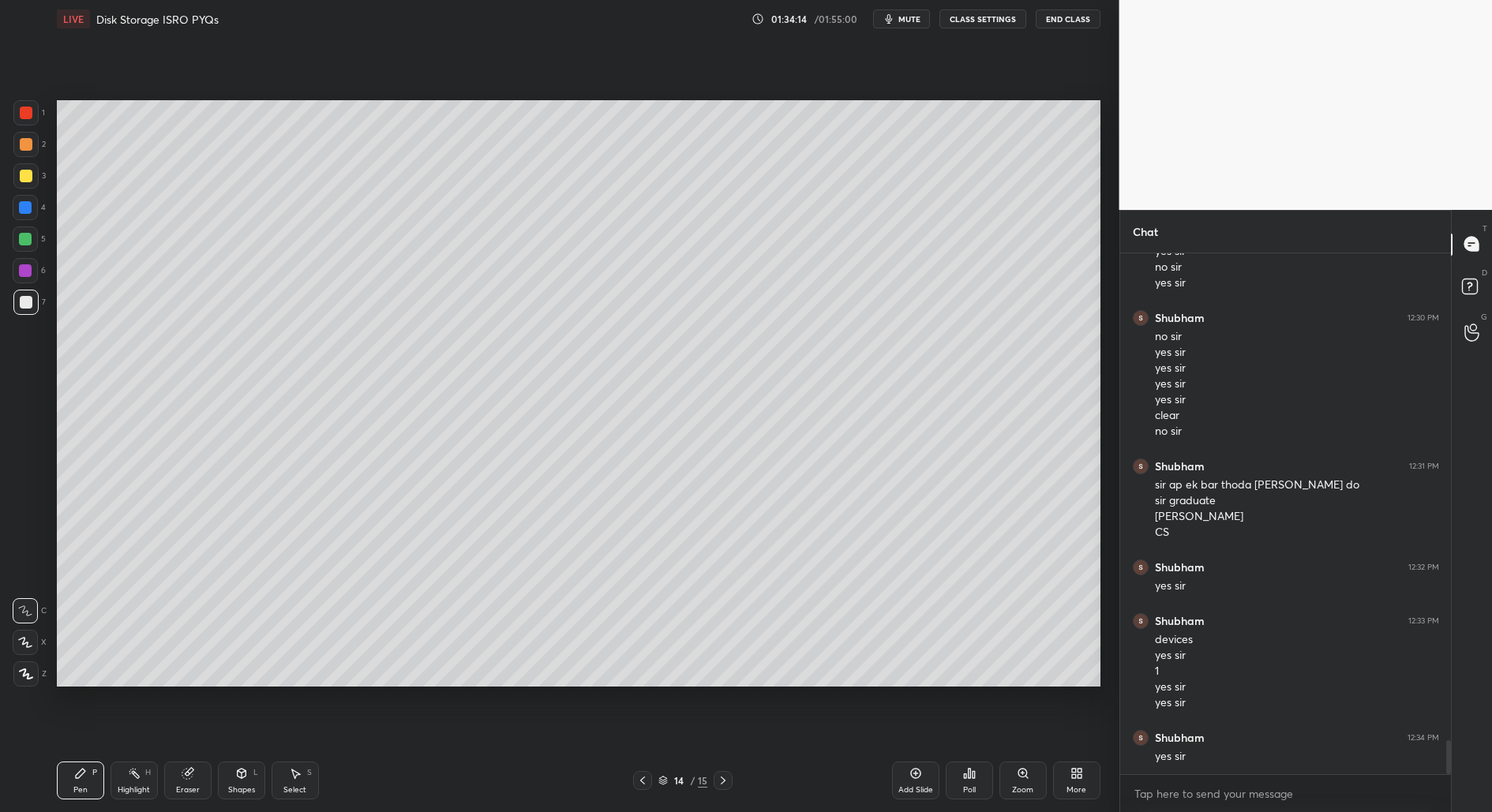
drag, startPoint x: 30, startPoint y: 186, endPoint x: 13, endPoint y: 189, distance: 17.3
click at [30, 184] on div at bounding box center [26, 176] width 25 height 25
click at [17, 674] on div at bounding box center [26, 673] width 25 height 25
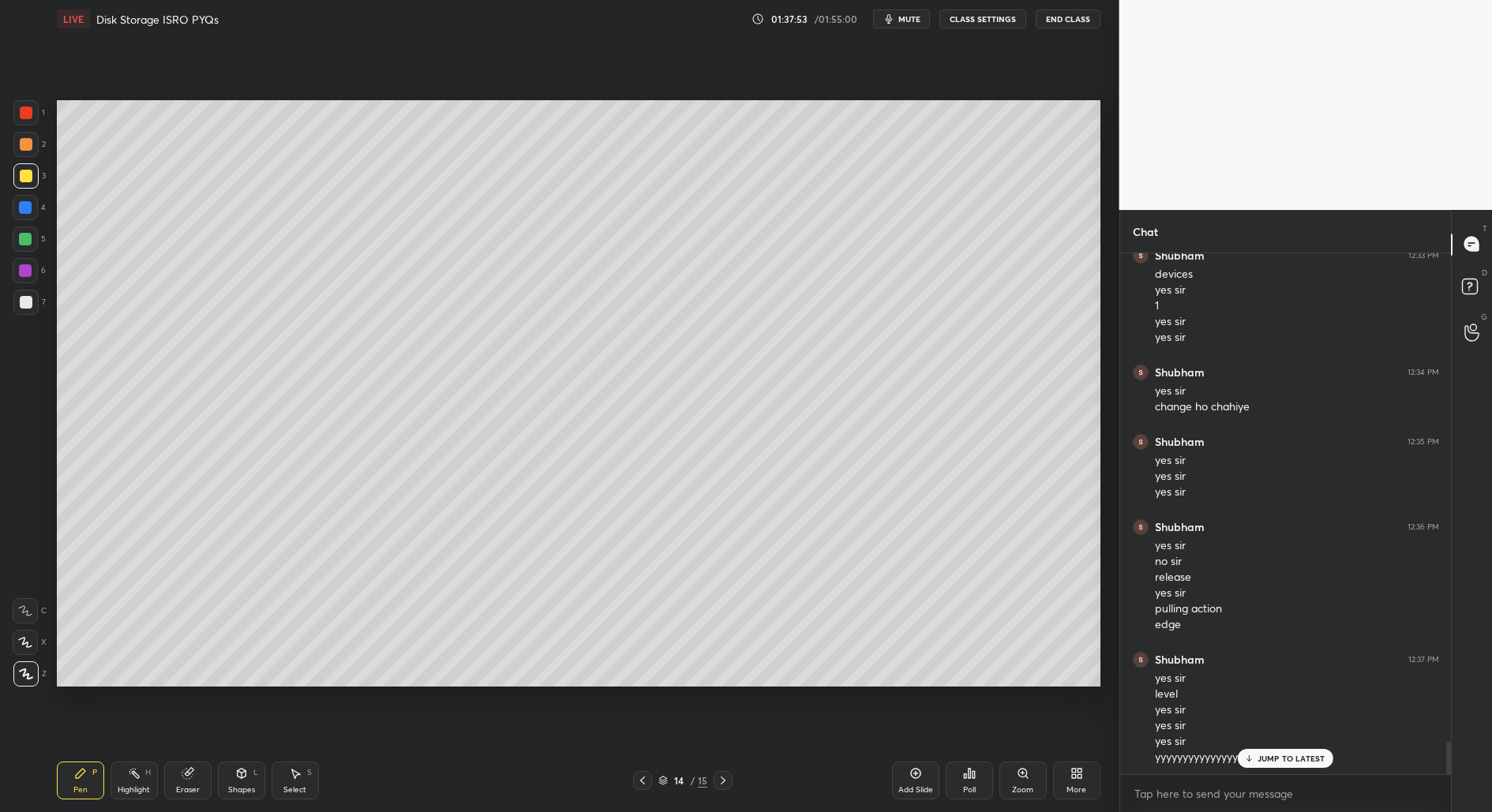
scroll to position [7933, 0]
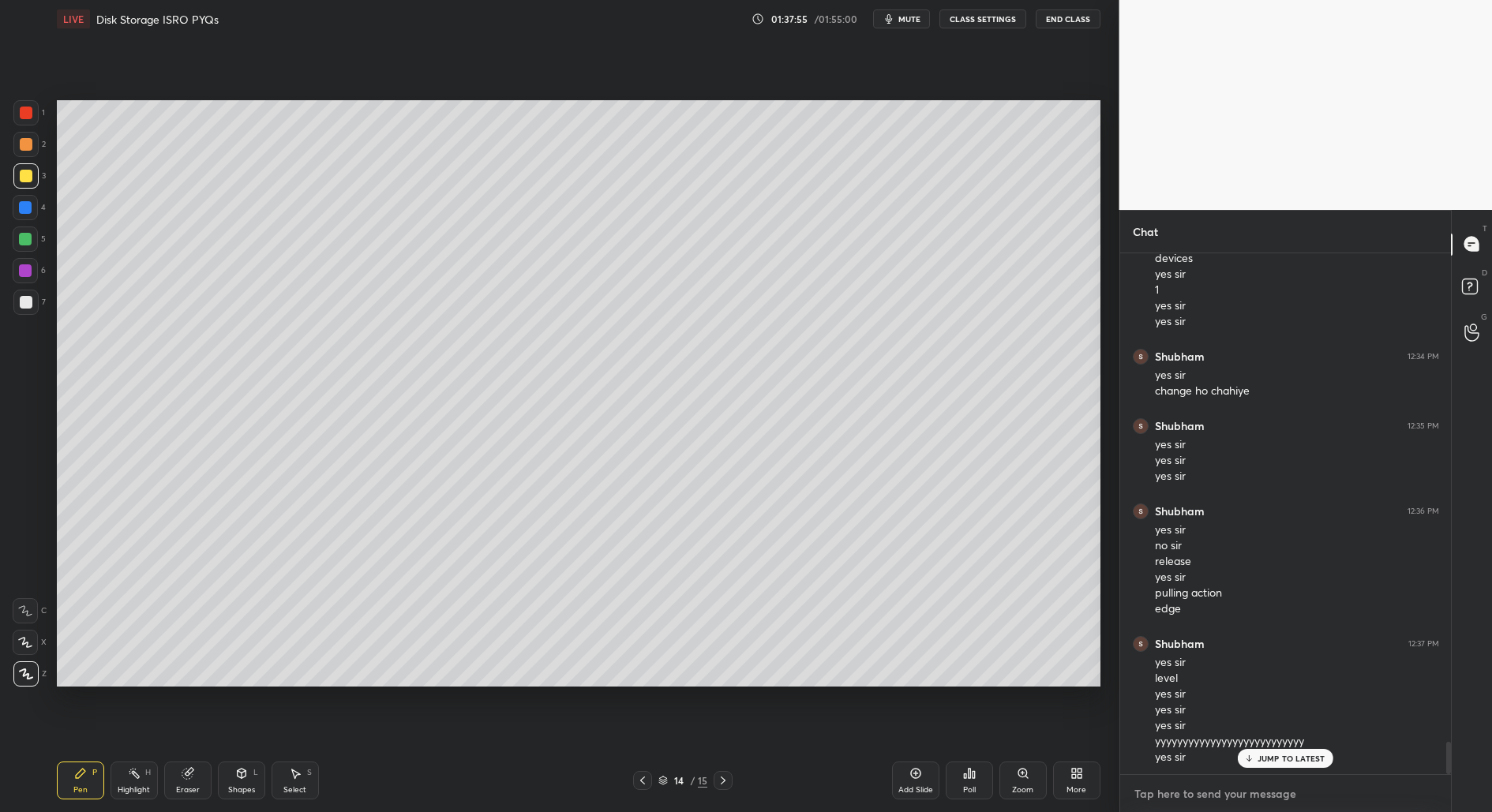
type textarea "x"
click at [1152, 799] on textarea at bounding box center [1285, 794] width 306 height 25
type textarea "y"
type textarea "x"
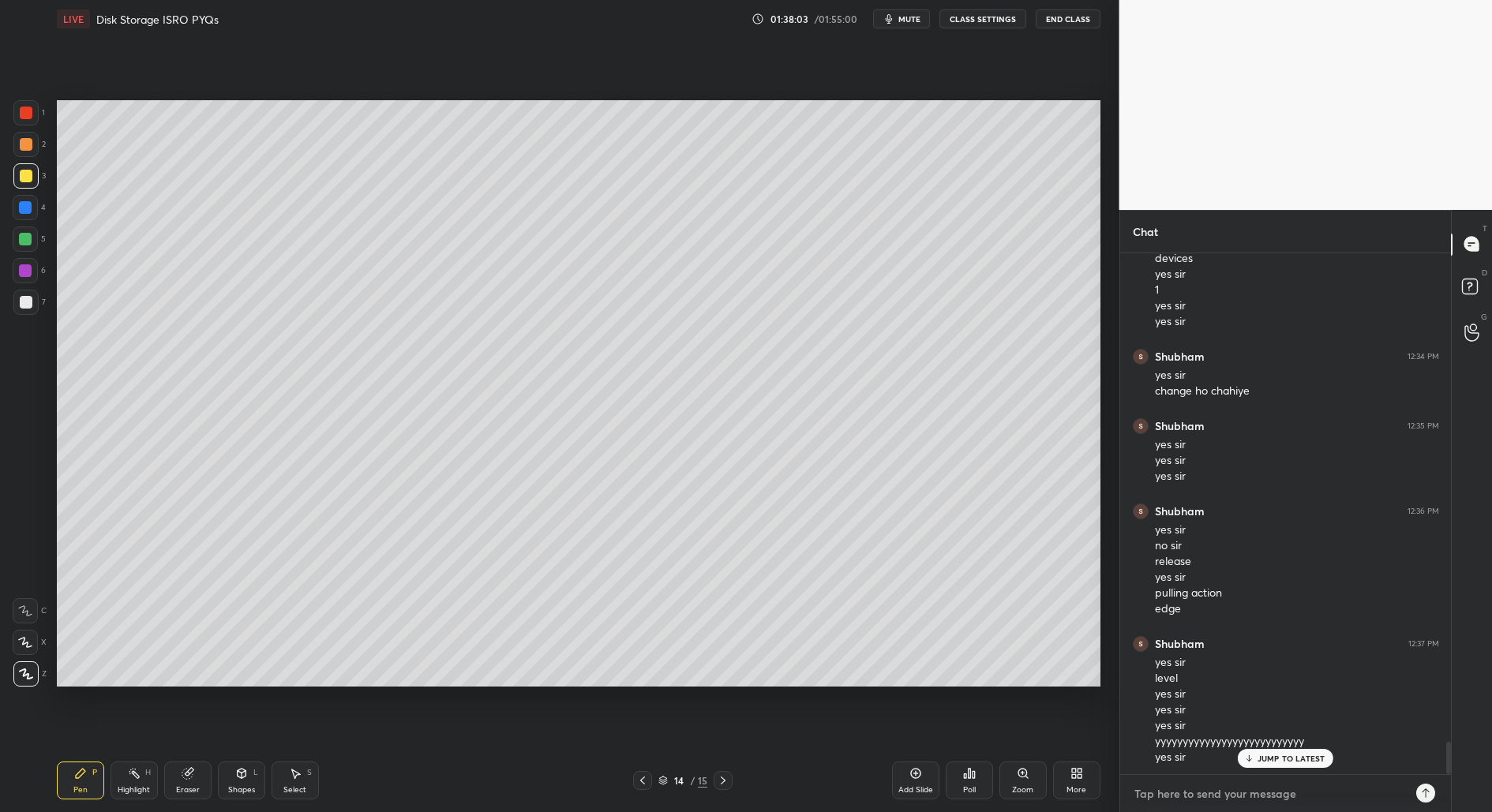
type textarea "x"
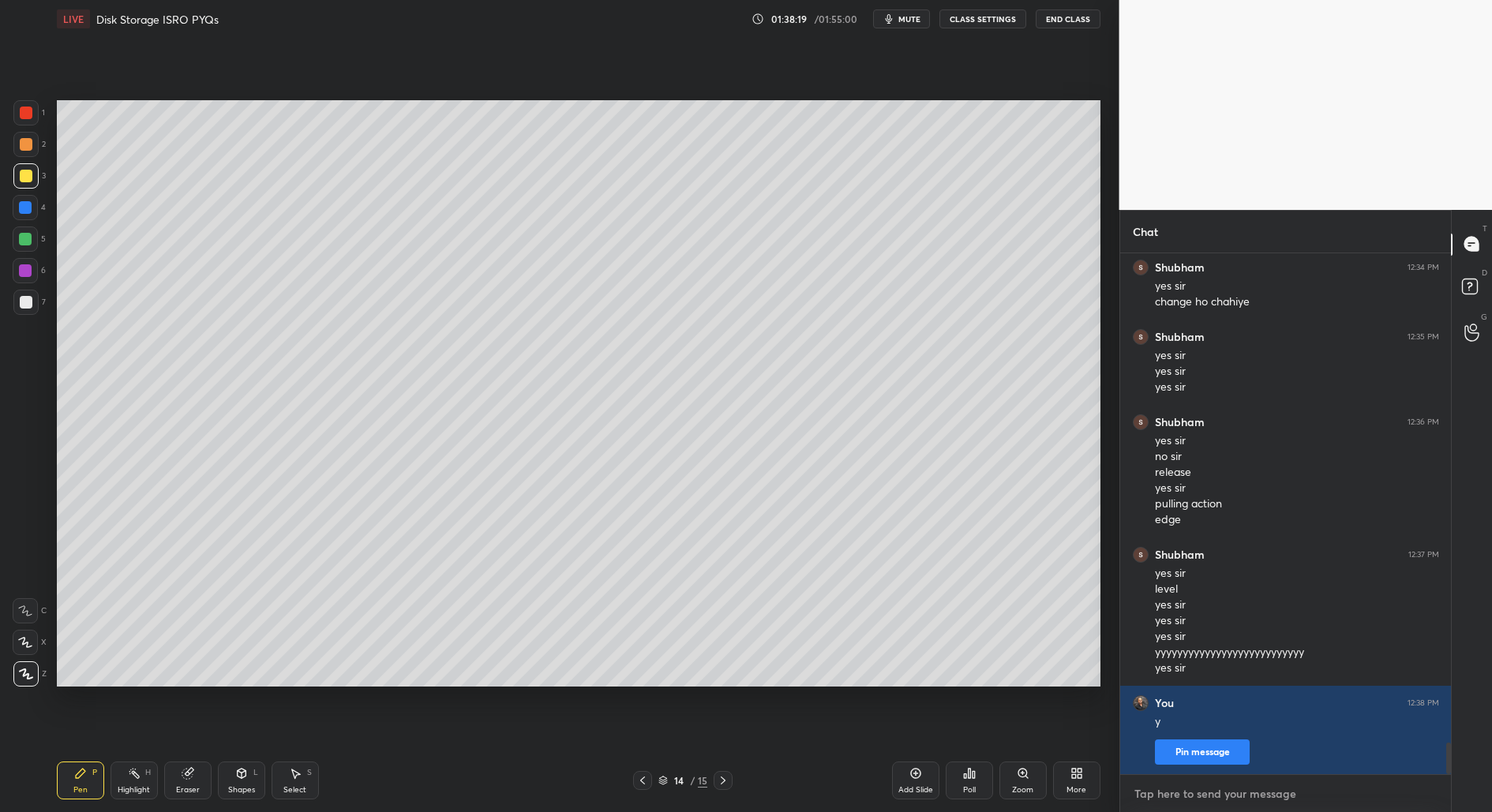
scroll to position [8074, 0]
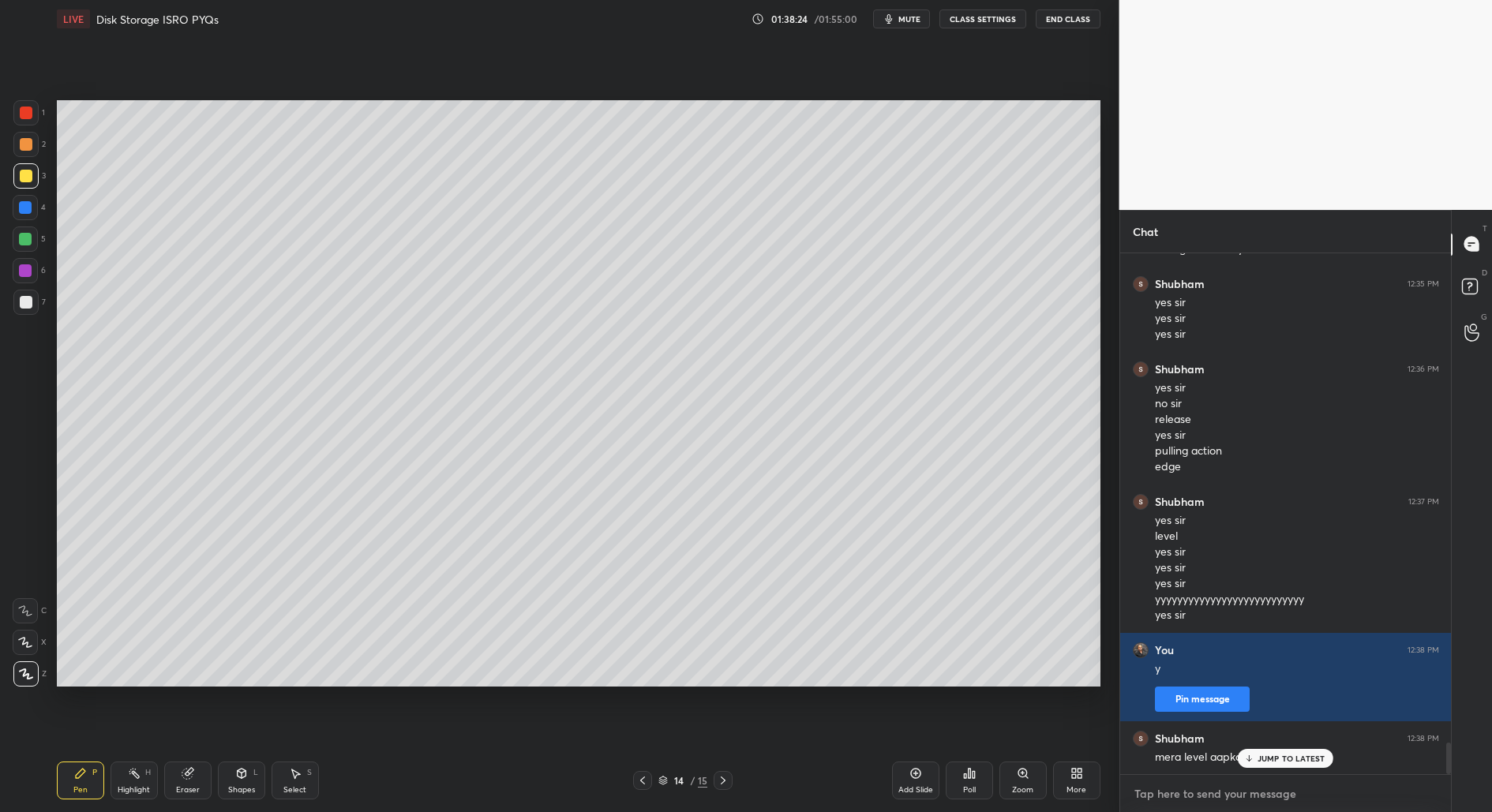
type textarea "v"
type textarea "x"
type textarea "vhg"
type textarea "x"
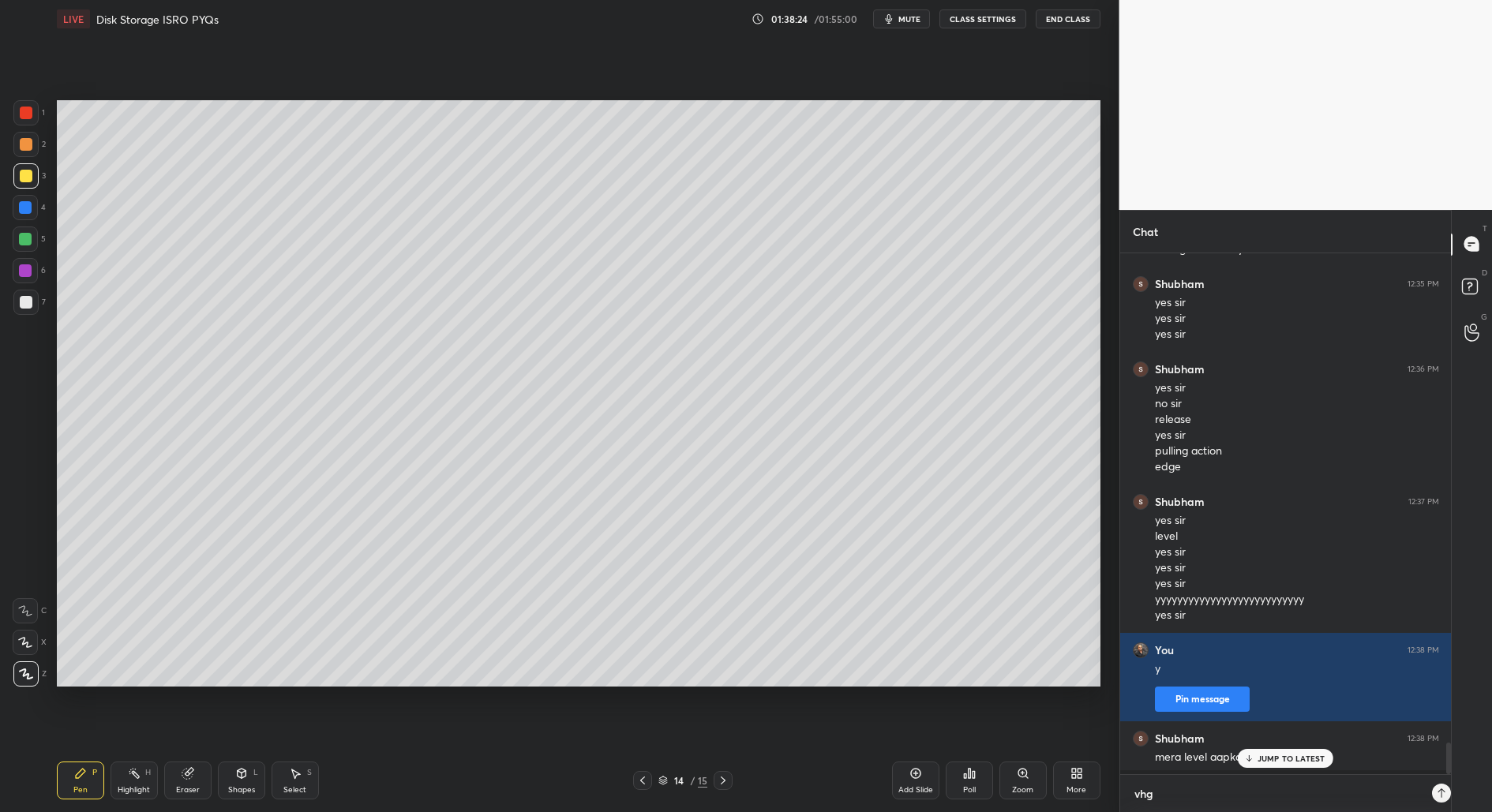
scroll to position [6, 5]
type textarea "vhgv"
type textarea "x"
type textarea "vhgvjh"
type textarea "x"
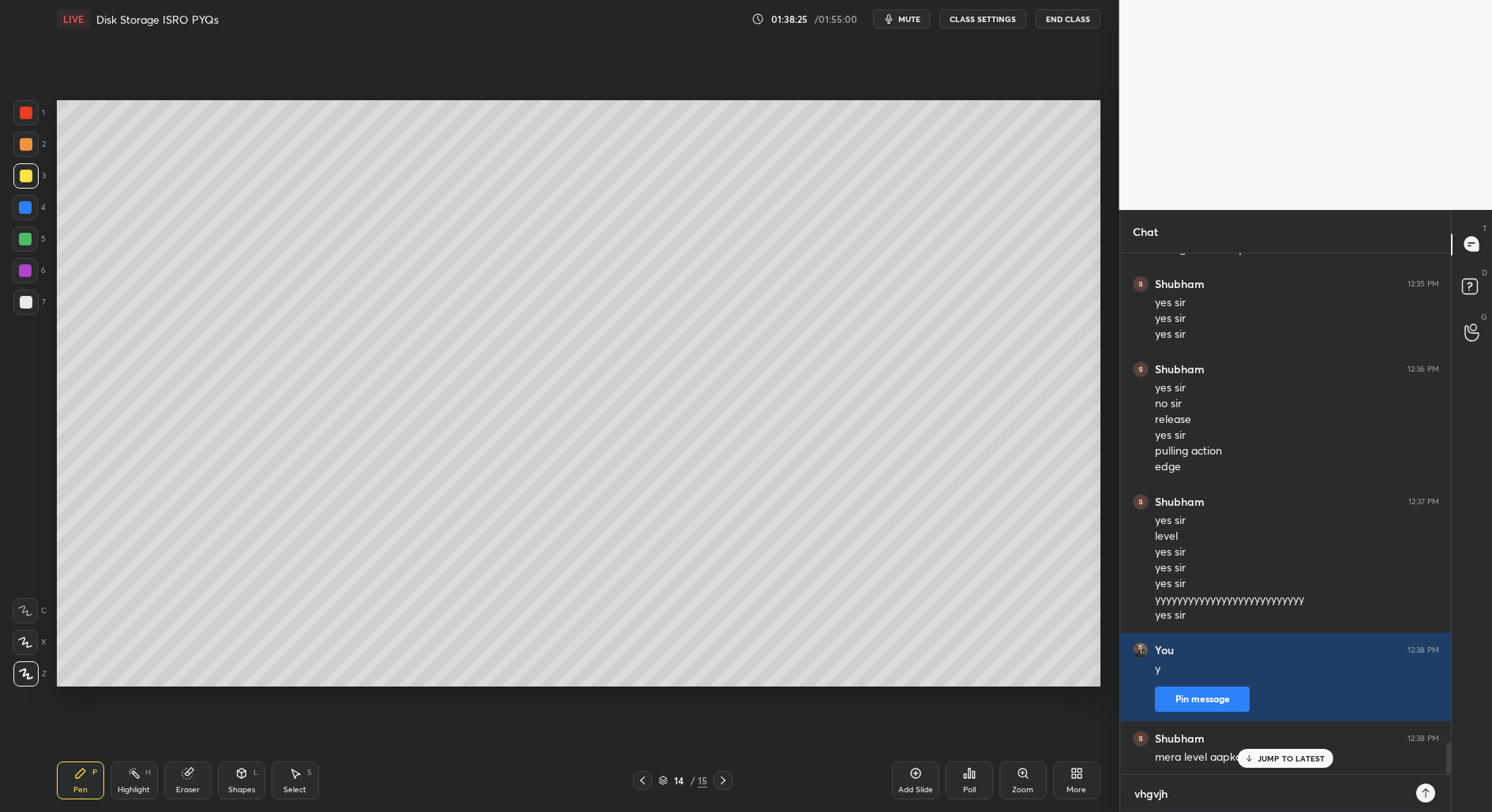
type textarea "vhgvjhg"
type textarea "x"
type textarea "vhgvjhgj"
type textarea "x"
type textarea "vhgvjhgjh"
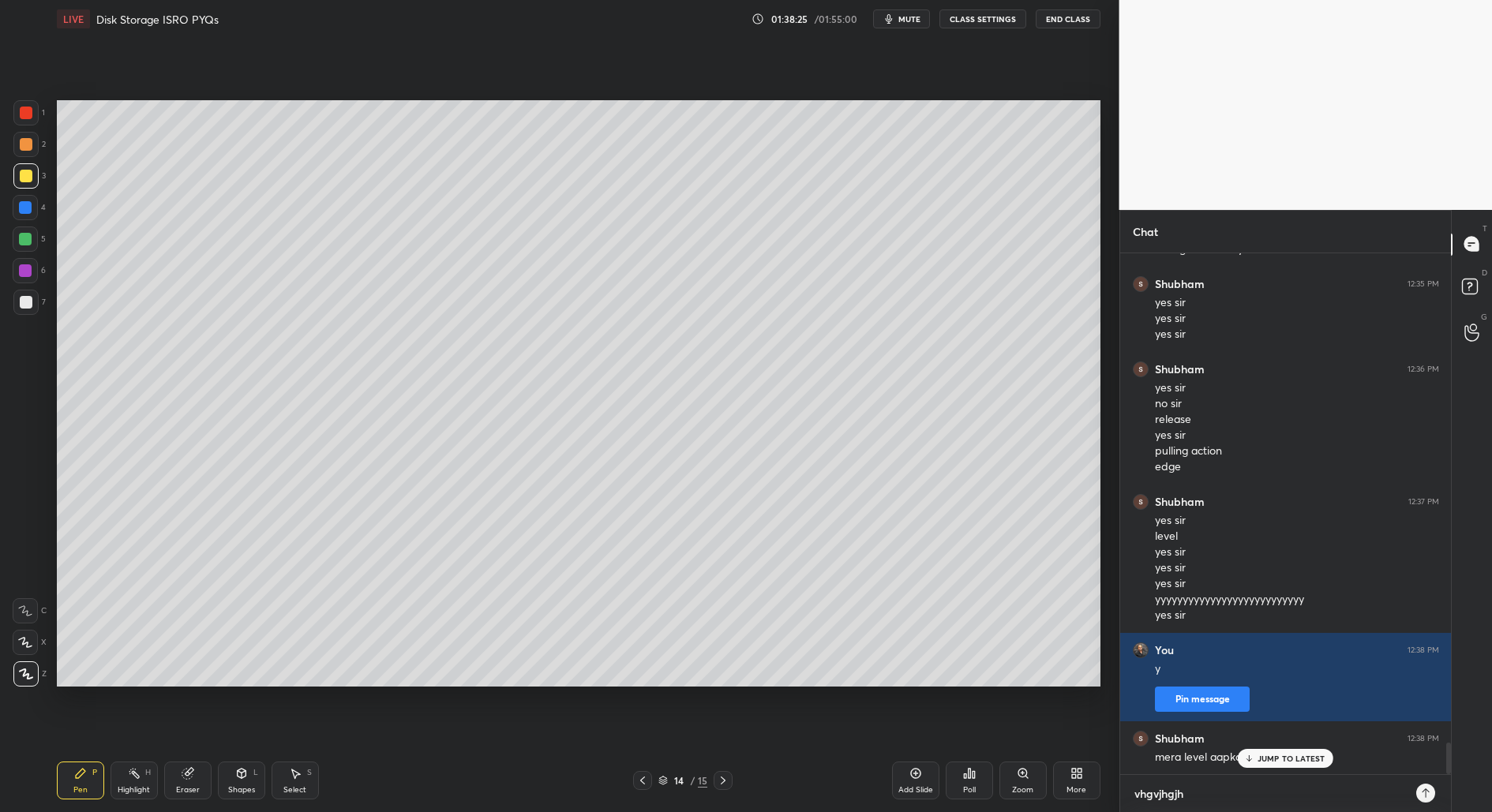
type textarea "x"
type textarea "vhgvjhgjhg"
type textarea "x"
type textarea "vhgvjhgjhgj"
type textarea "x"
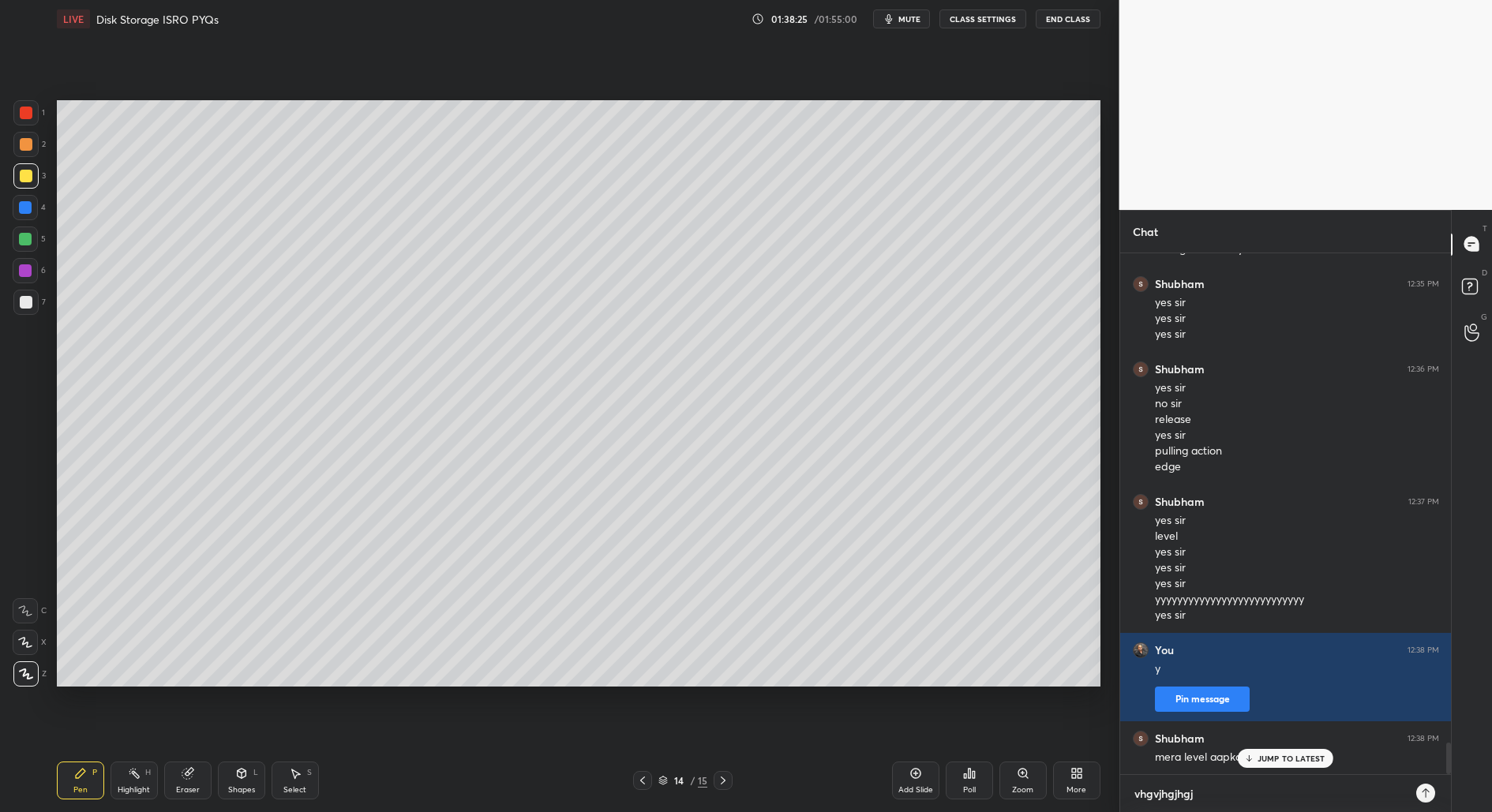
type textarea "vhgvjhgjhgjh"
type textarea "x"
type textarea "vhgvjhgjhgjhg"
type textarea "x"
type textarea "vhgvjhgjhgjhgj"
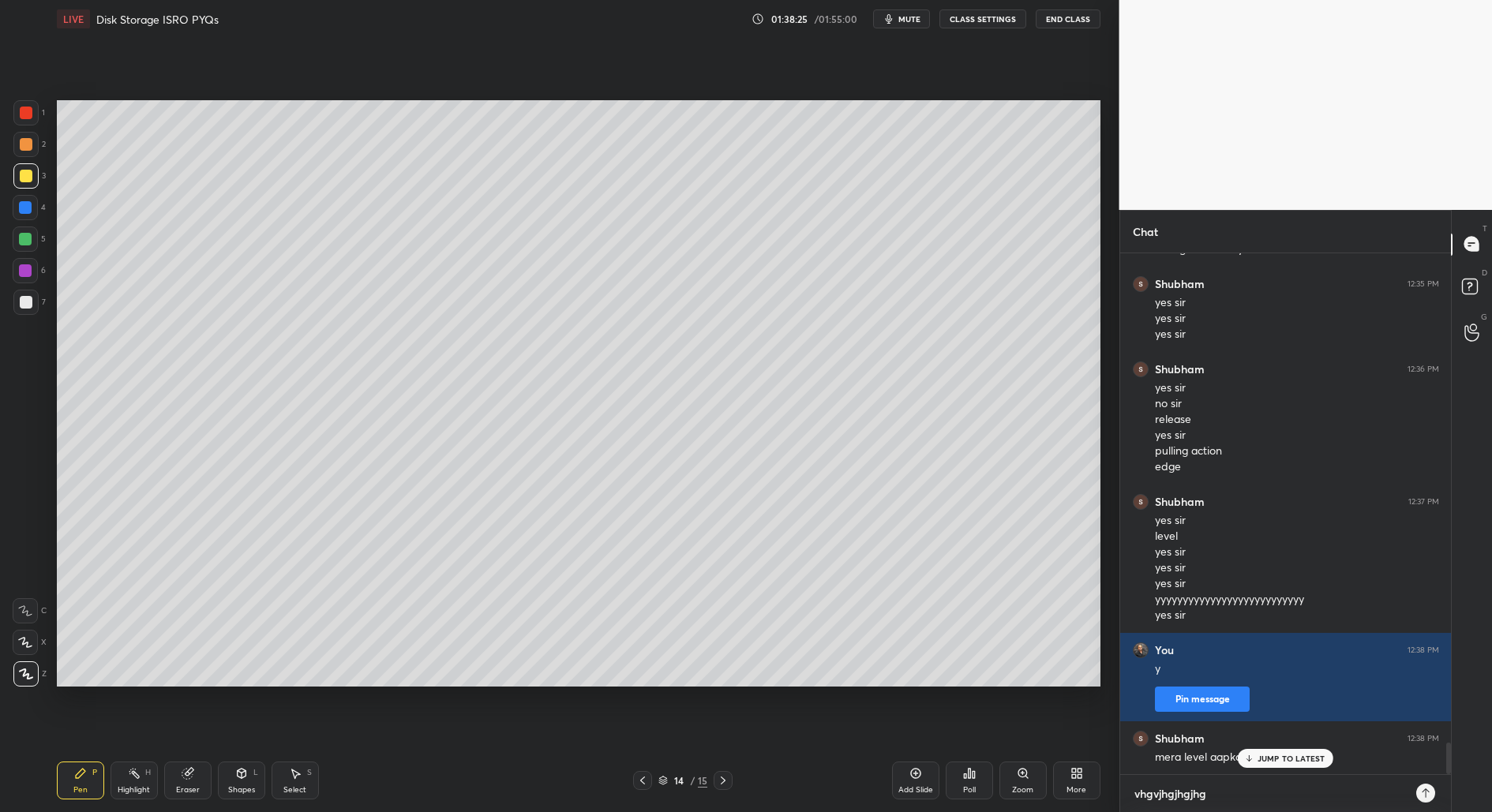
type textarea "x"
type textarea "vhgvjhgjhgjhgjh"
type textarea "x"
type textarea "vhgvjhgjhgjhgjhg"
type textarea "x"
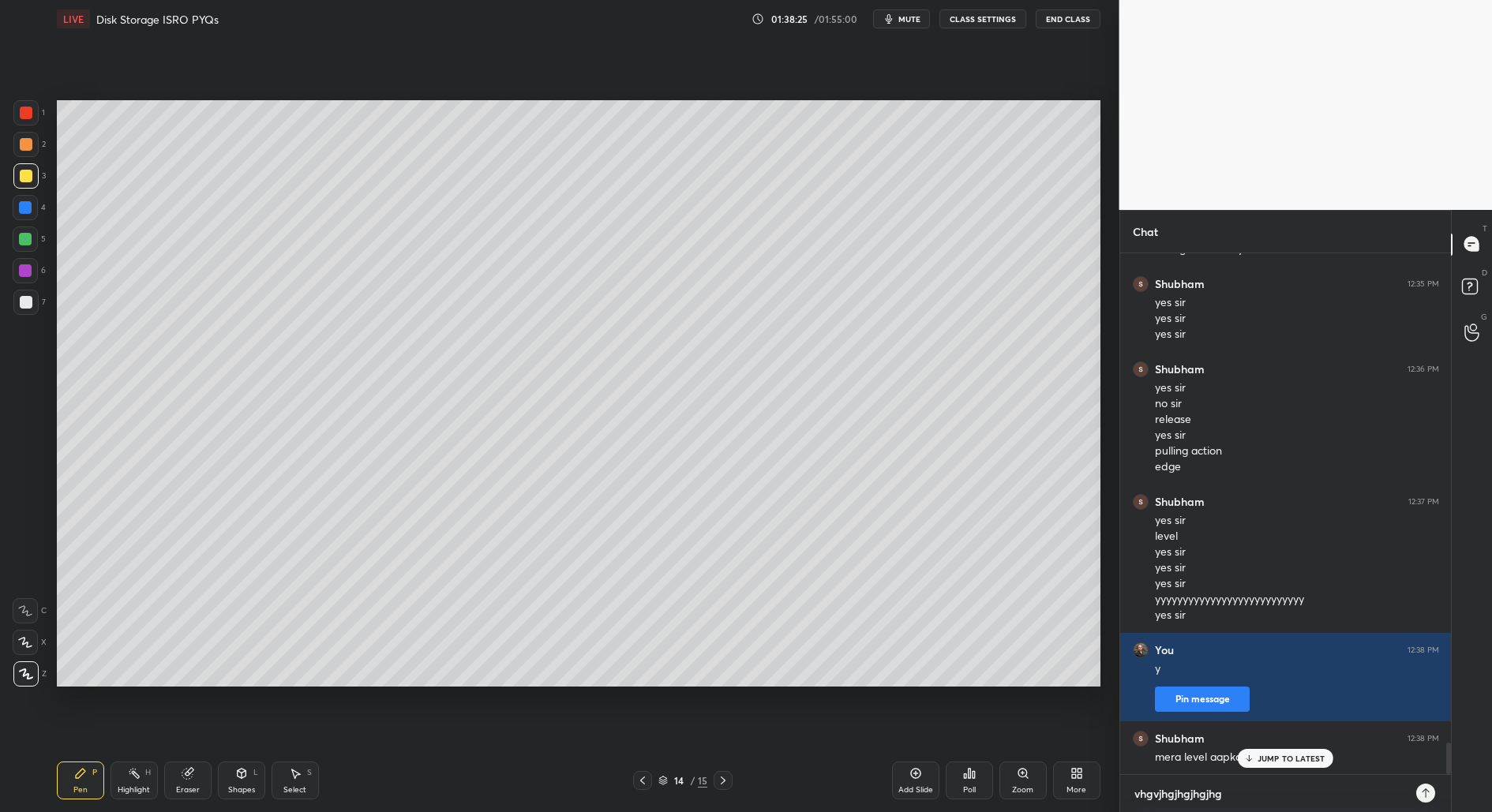
type textarea "vhgvjhgjhgjhgjhgj"
type textarea "x"
type textarea "vhgvjhgjhgjhgjhgjh"
type textarea "x"
type textarea "vhgvjhgjhgjhgjhgjhg"
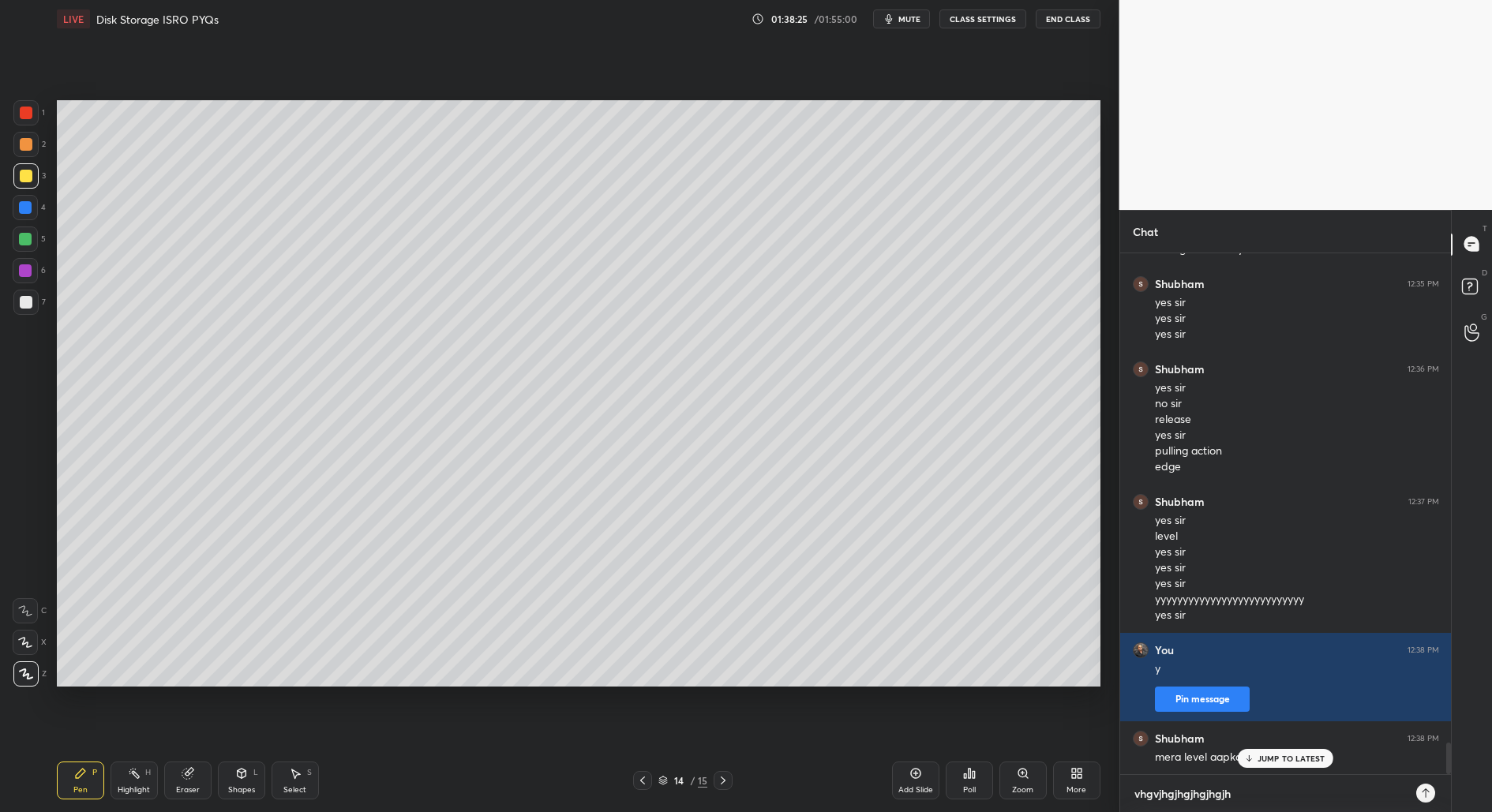
type textarea "x"
type textarea "vhgvjhgjhgjhgjhgjhgj"
type textarea "x"
type textarea "vhgvjhgjhgjhgjhgjhgjh"
type textarea "x"
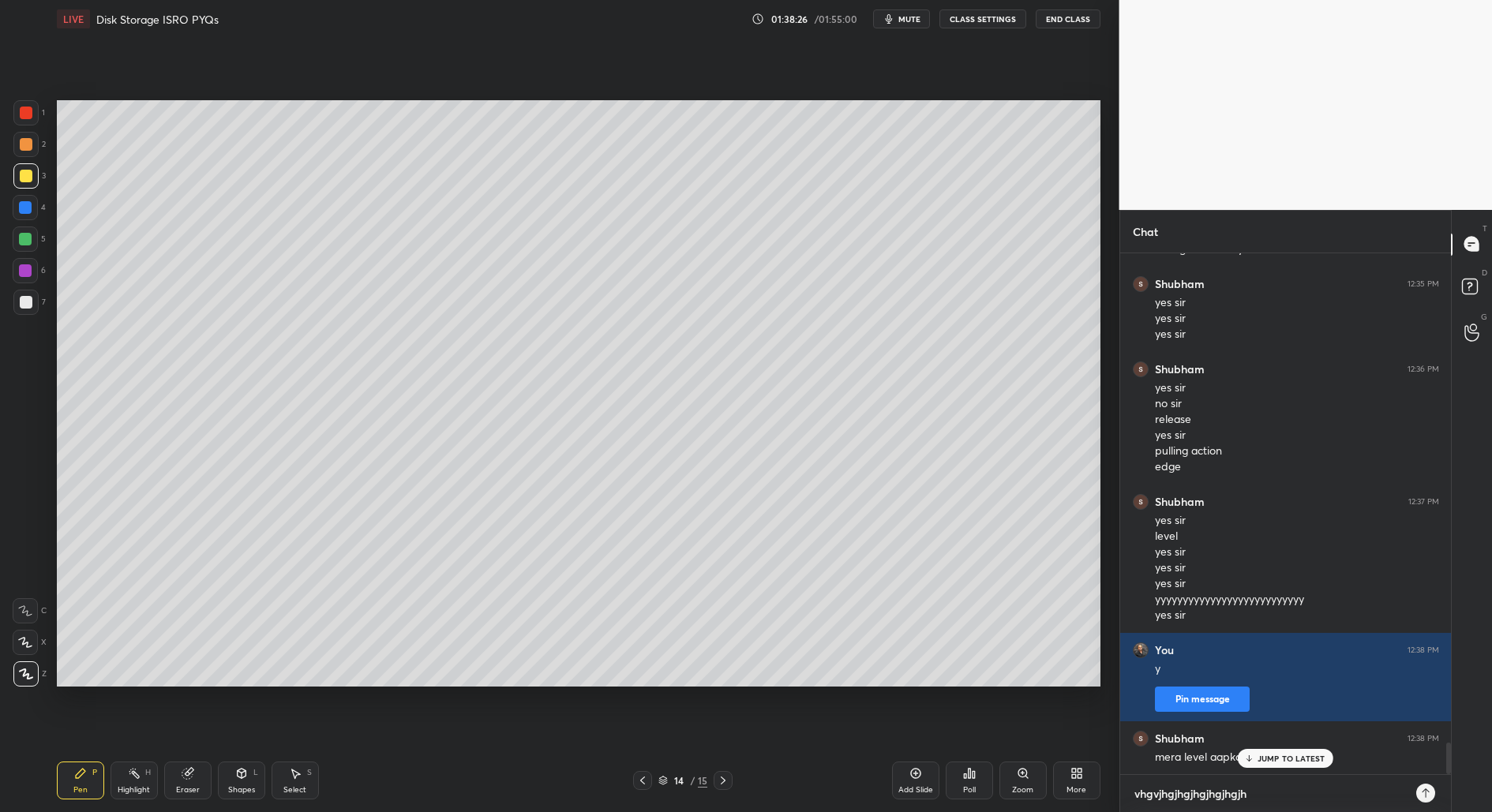
type textarea "vhgvjhgjhgjhgjhgjhgjhg"
type textarea "x"
type textarea "vhgvjhgjhgjhgjhgjhgjhgj"
type textarea "x"
type textarea "vhgvjhgjhgjhgjhgjhgjhgjh"
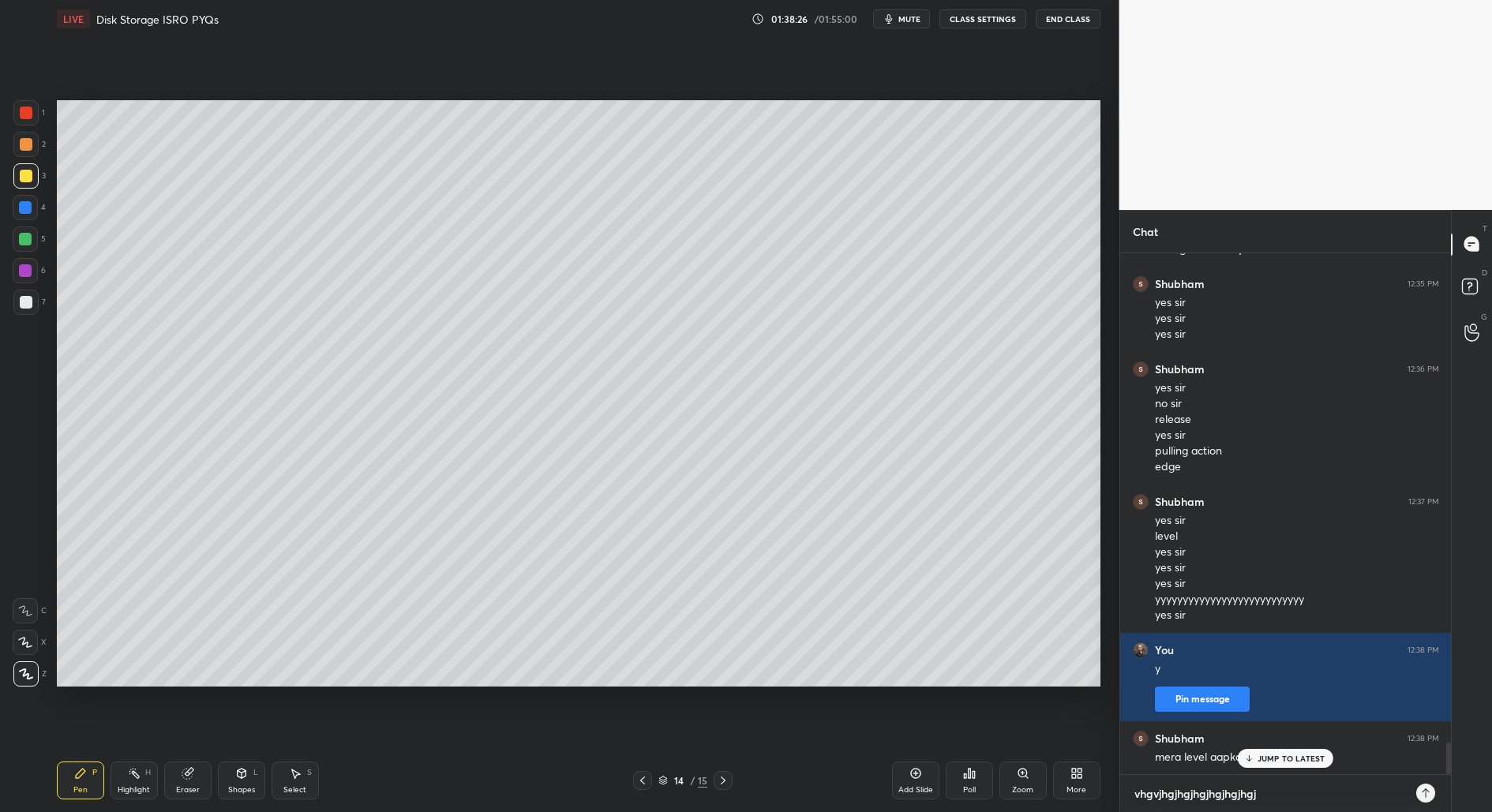
type textarea "x"
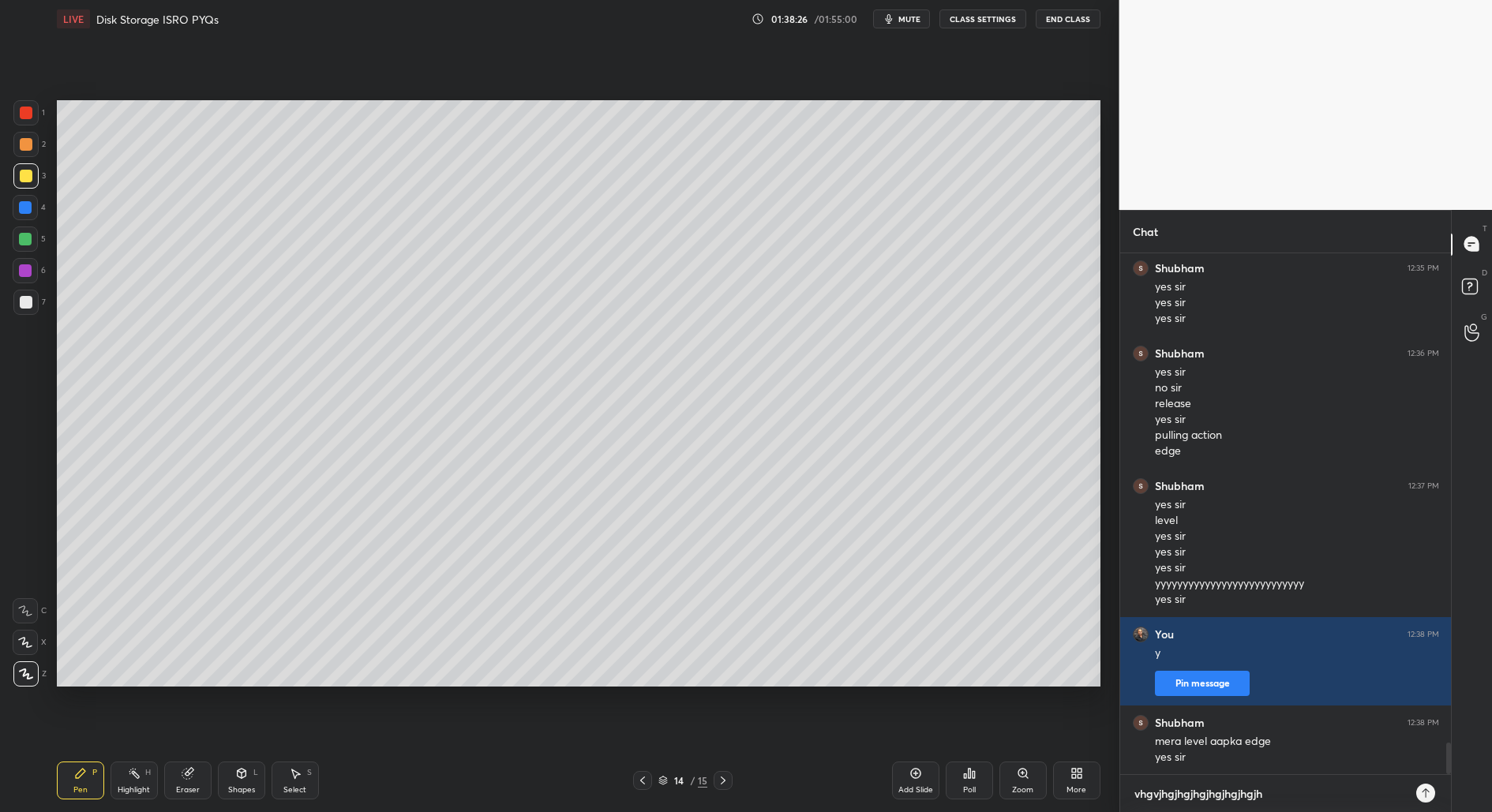
type textarea "vhgvjhgjhgjhgjhgjhgjhgjhg"
type textarea "x"
type textarea "vhgvjhgjhgjhgjhgjhgjhgjhgj"
type textarea "x"
type textarea "vhgvjhgjhgjhgjhgjhgjhgjhgjh"
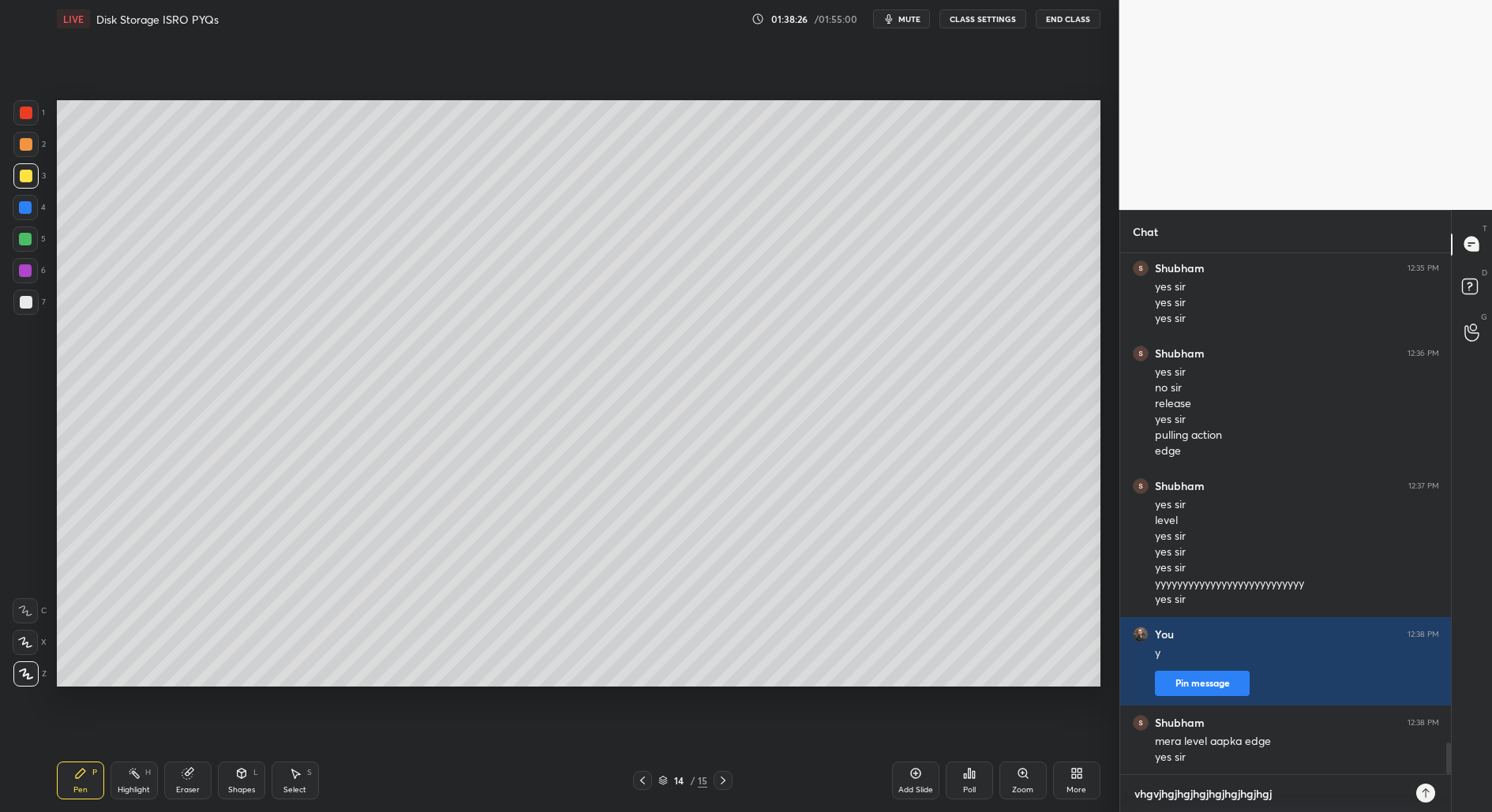
type textarea "x"
type textarea "vhgvjhgjhgjhgjhgjhgjhgjhgj"
type textarea "x"
type textarea "vhgvjhgjhgjhgjhgjhgjhgjhg"
type textarea "x"
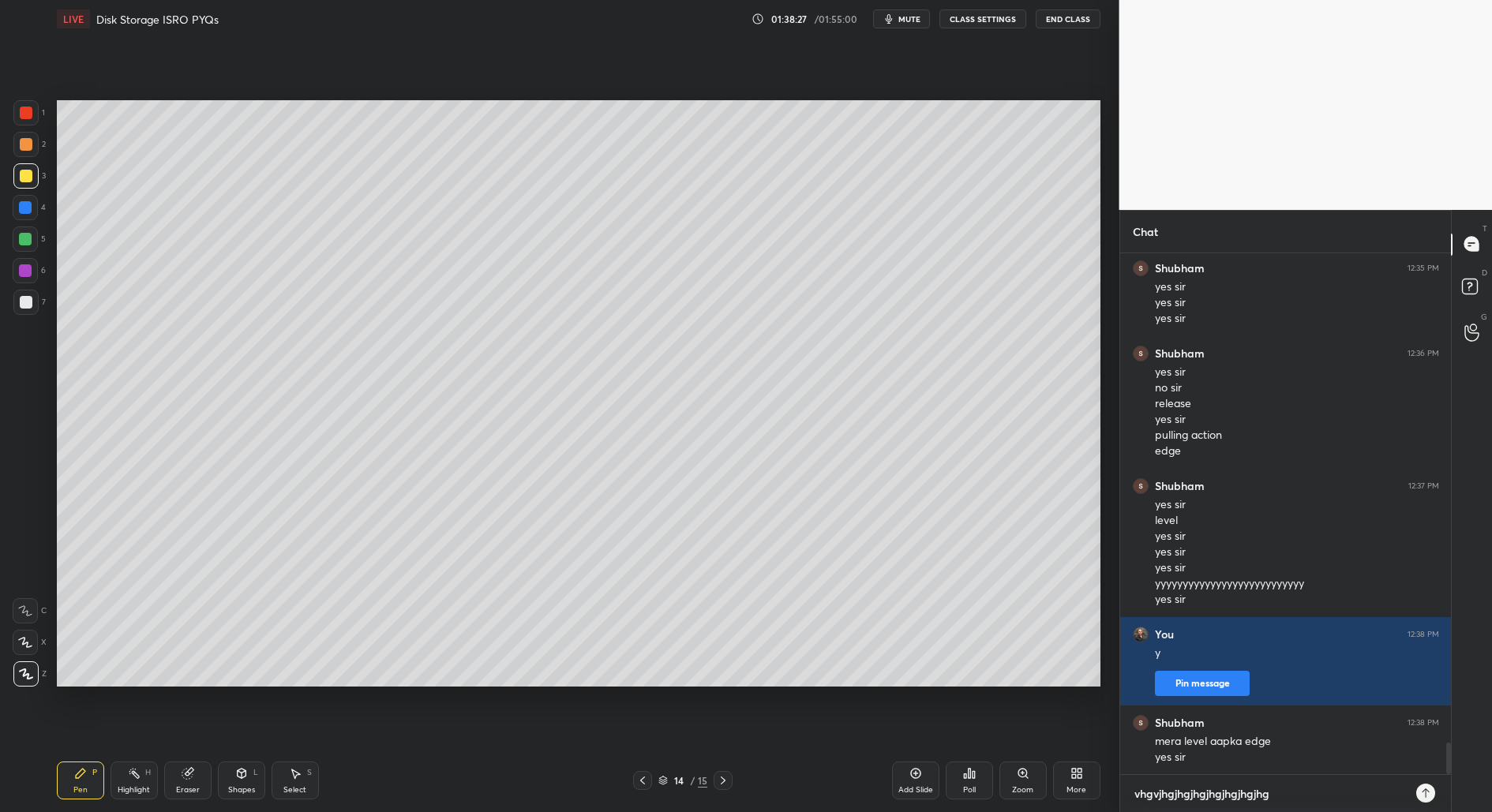
type textarea "vhgvjhgjhgjhgjhgjhgjhgjh"
type textarea "x"
type textarea "vhgvjhgjhgjhgjhgjhgjhgj"
type textarea "x"
type textarea "vhgvjhgjhgjhgjhgjhgjhg"
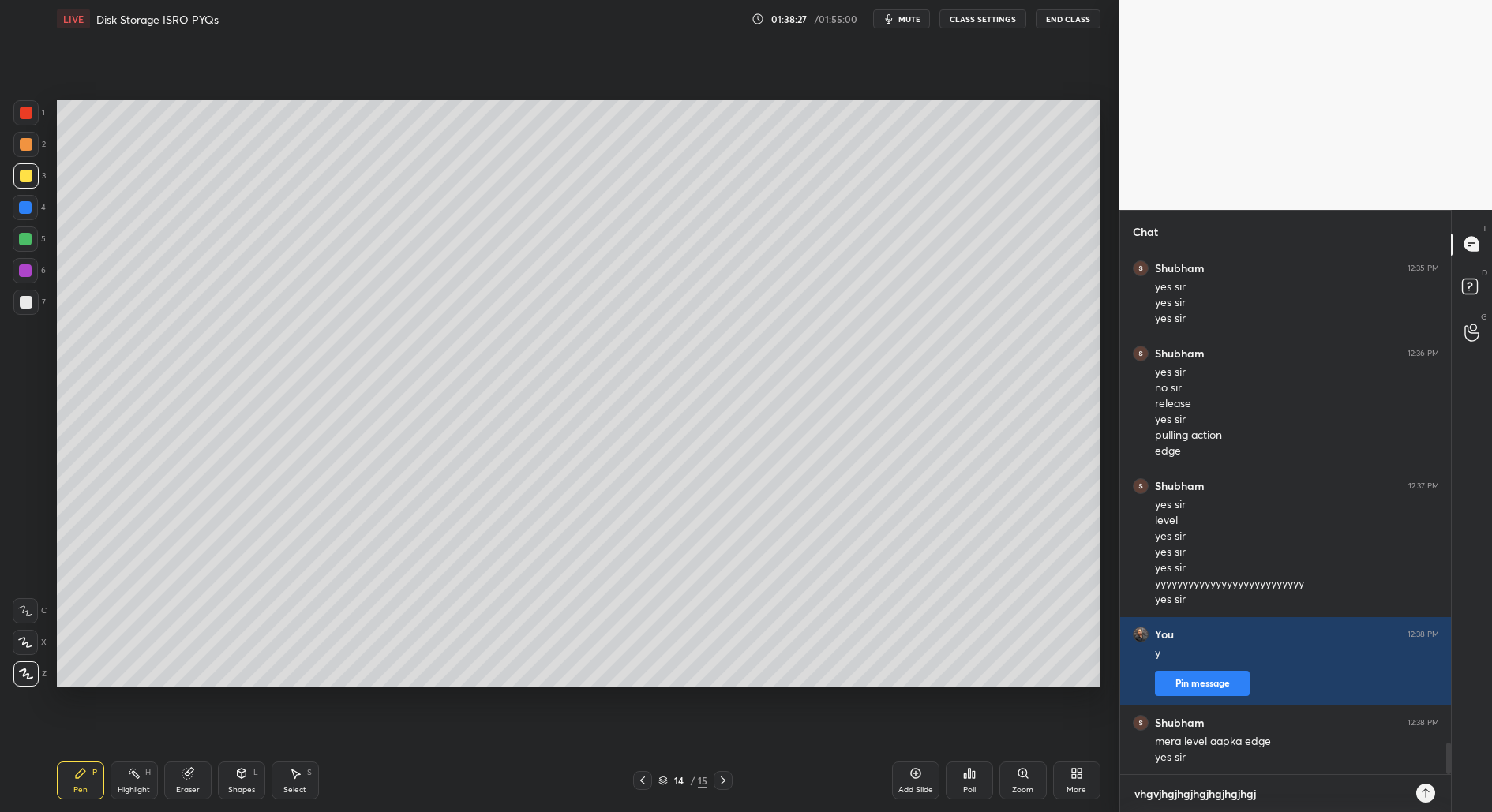
type textarea "x"
type textarea "vhgvjhgjhgjhgjhgjhgjh"
type textarea "x"
type textarea "vhgvjhgjhgjhgjhgjhgj"
type textarea "x"
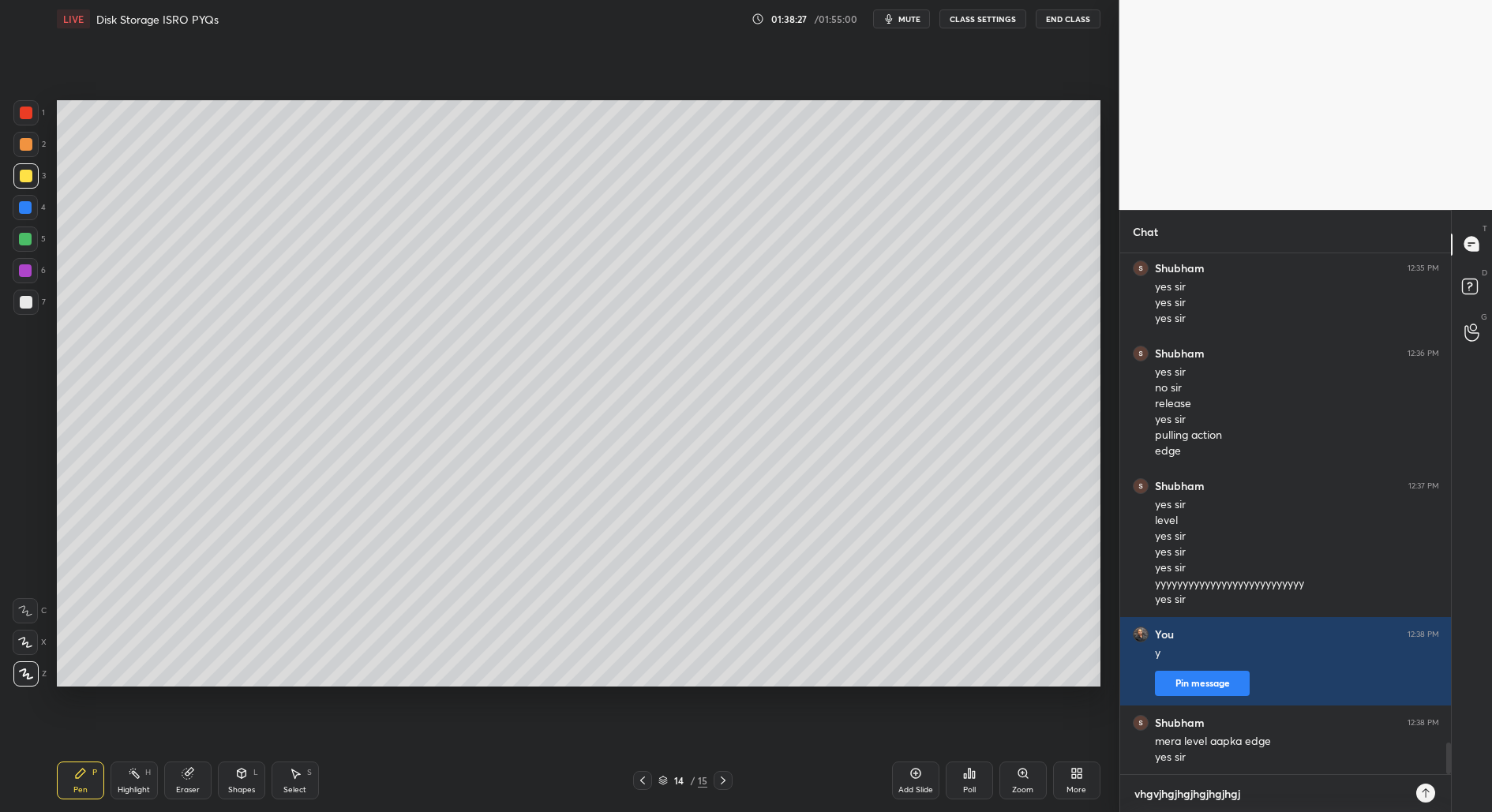
type textarea "vhgvjhgjhgjhgjhgjhg"
type textarea "x"
type textarea "vhgvjhgjhgjhgjhgjh"
type textarea "x"
type textarea "vhgvjhgjhgjhgjhgj"
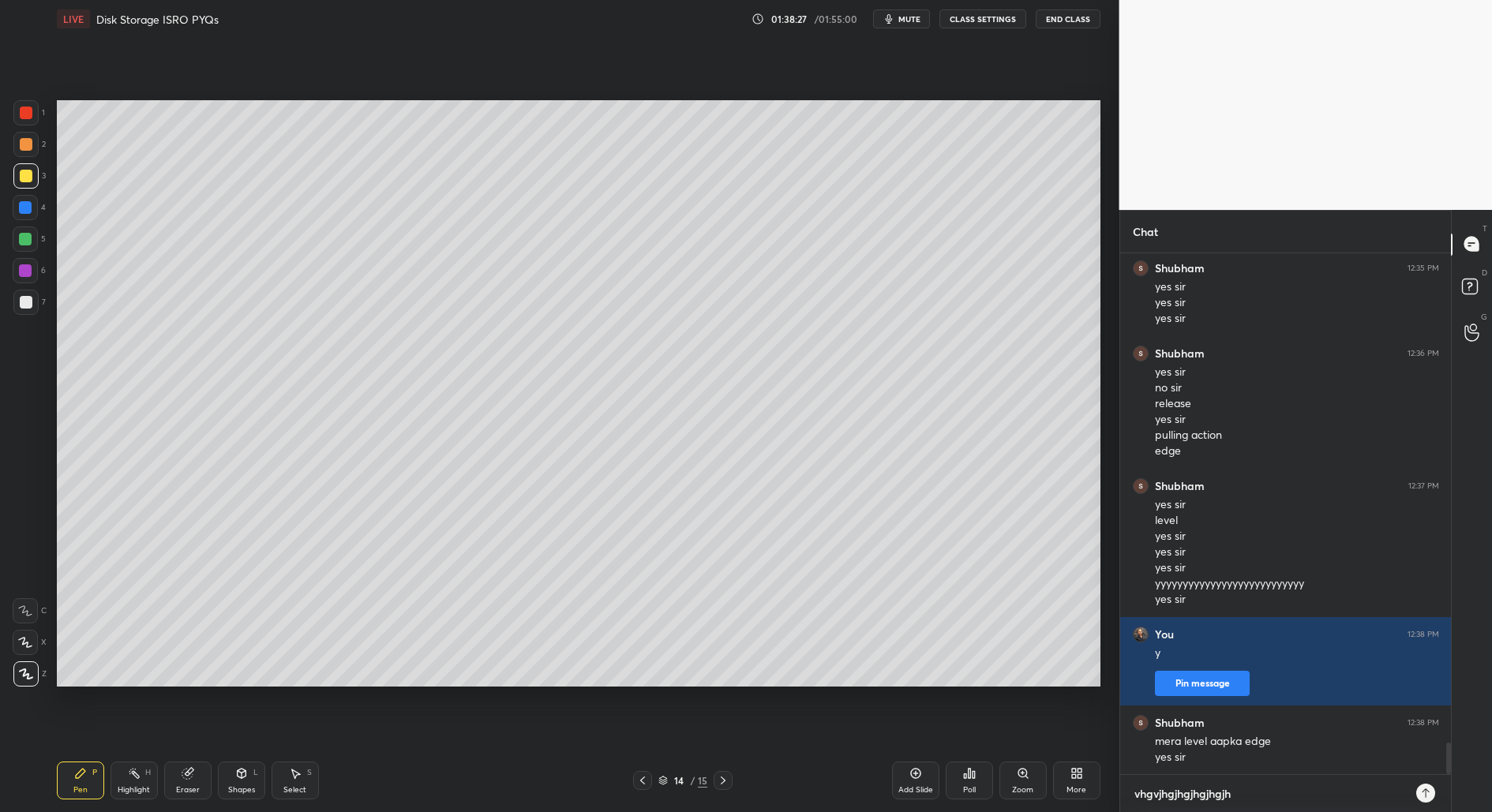
type textarea "x"
type textarea "vhgvjhgjhgjhgjhg"
type textarea "x"
type textarea "vhgvjhgjhgjhgjh"
type textarea "x"
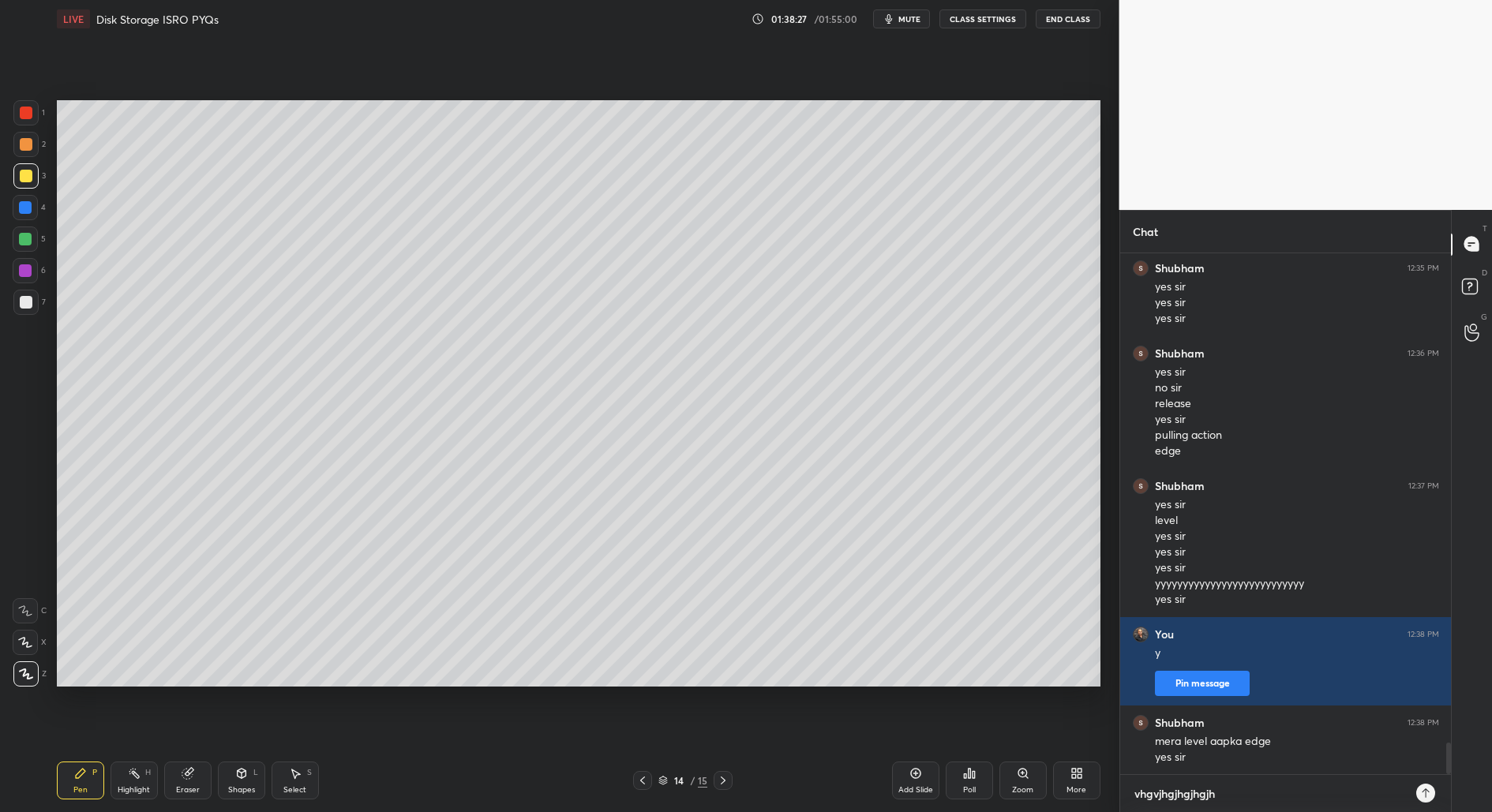
type textarea "vhgvjhgjhgjhgj"
type textarea "x"
type textarea "vhgvjhgjhgjhg"
type textarea "x"
type textarea "vhgvjhgjhgjh"
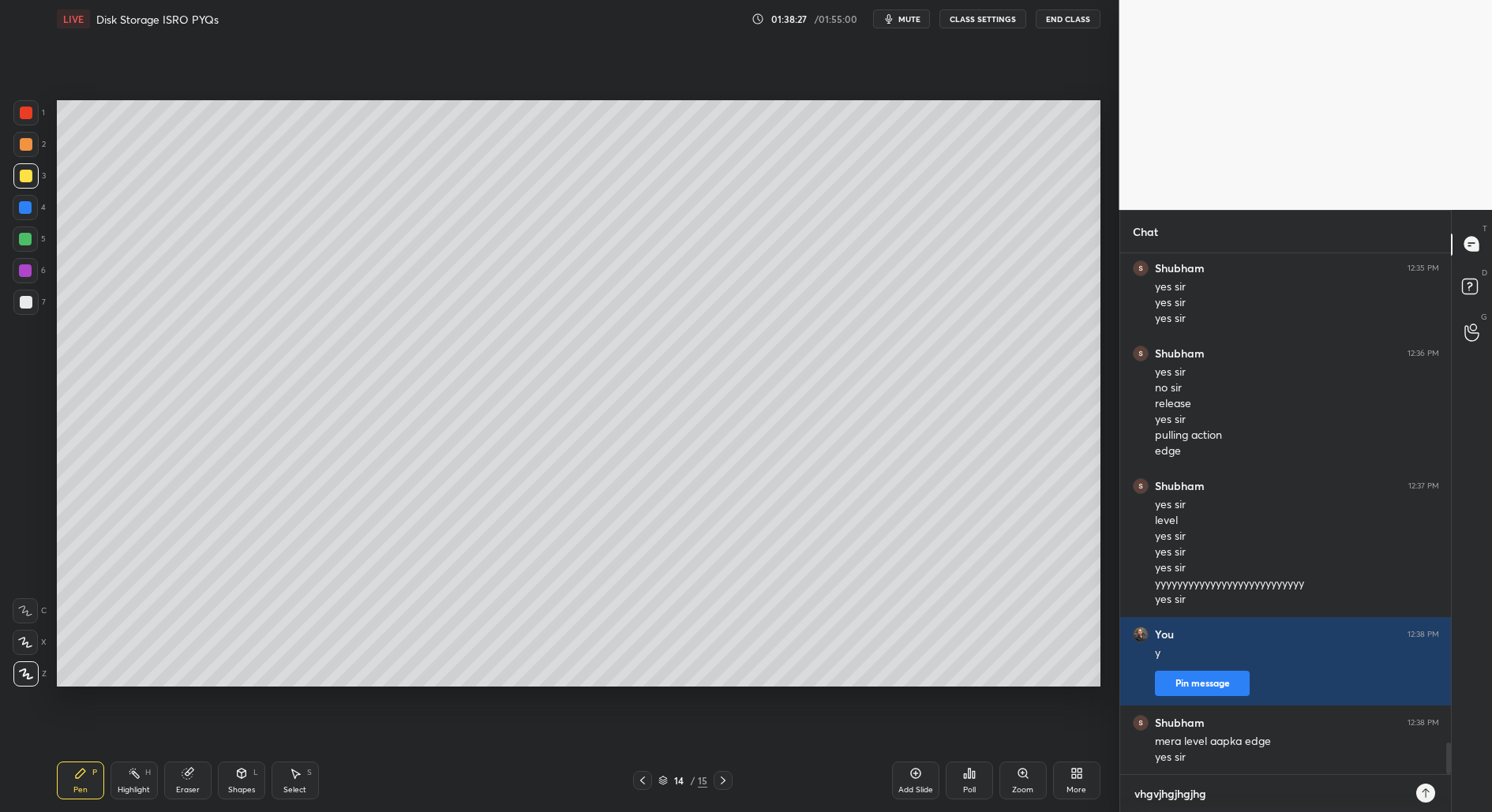
type textarea "x"
type textarea "vhgvjhgjhgj"
type textarea "x"
type textarea "vhgvjhgjhg"
type textarea "x"
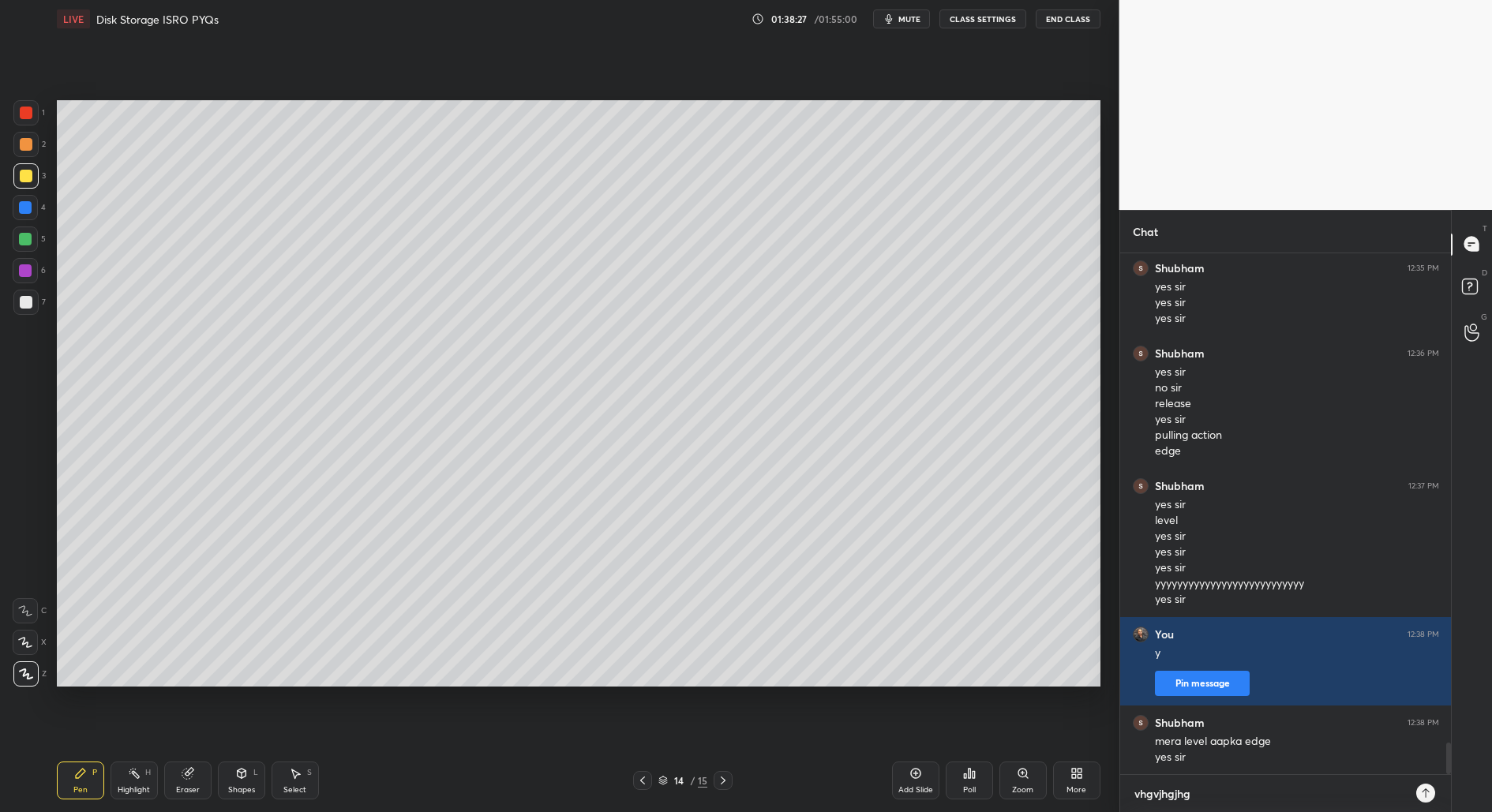
type textarea "vhgvjhgjh"
type textarea "x"
type textarea "vhgvjhgj"
type textarea "x"
type textarea "vhgvjhg"
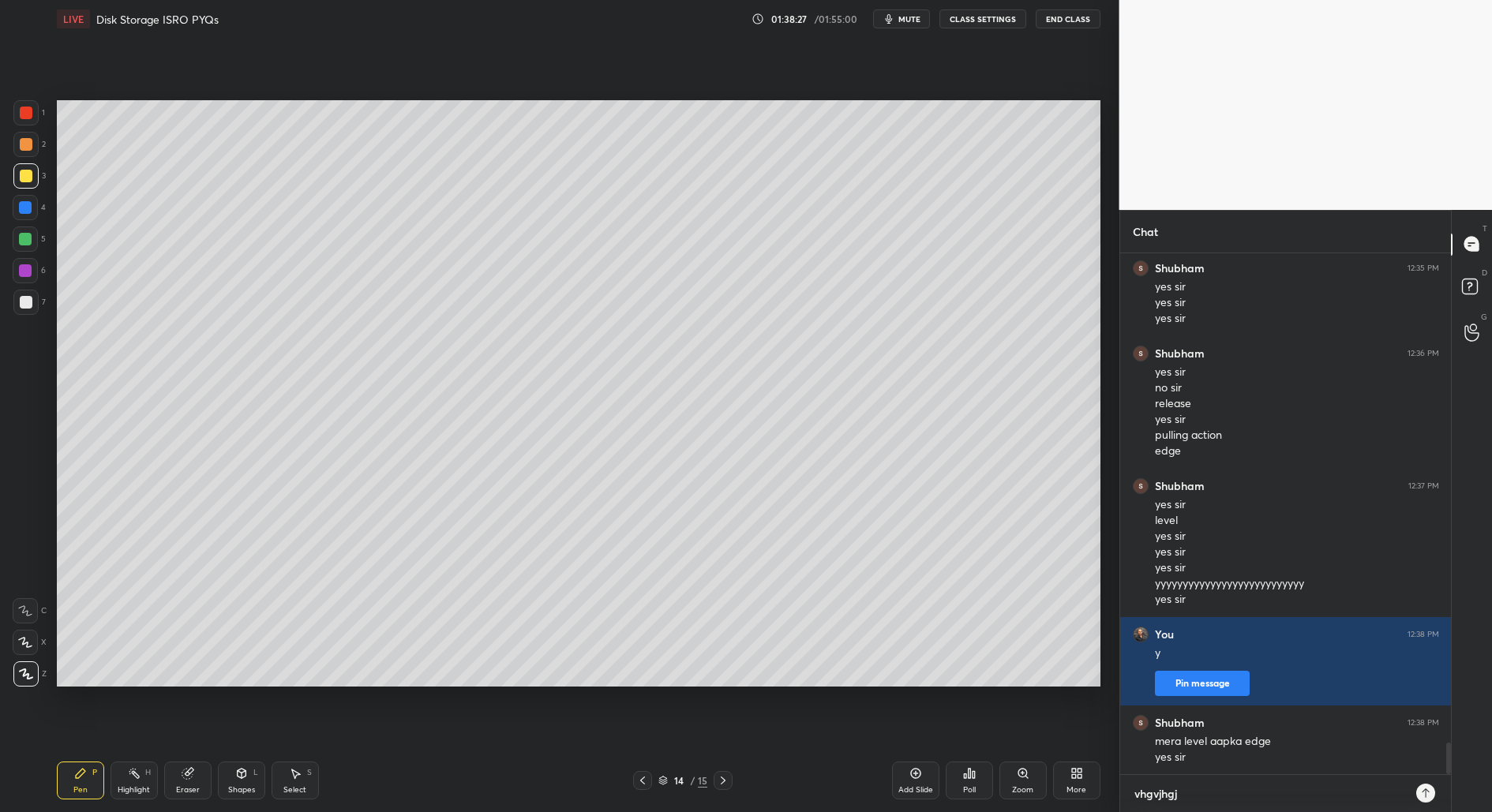
type textarea "x"
type textarea "vhgvjh"
type textarea "x"
type textarea "vhgvj"
type textarea "x"
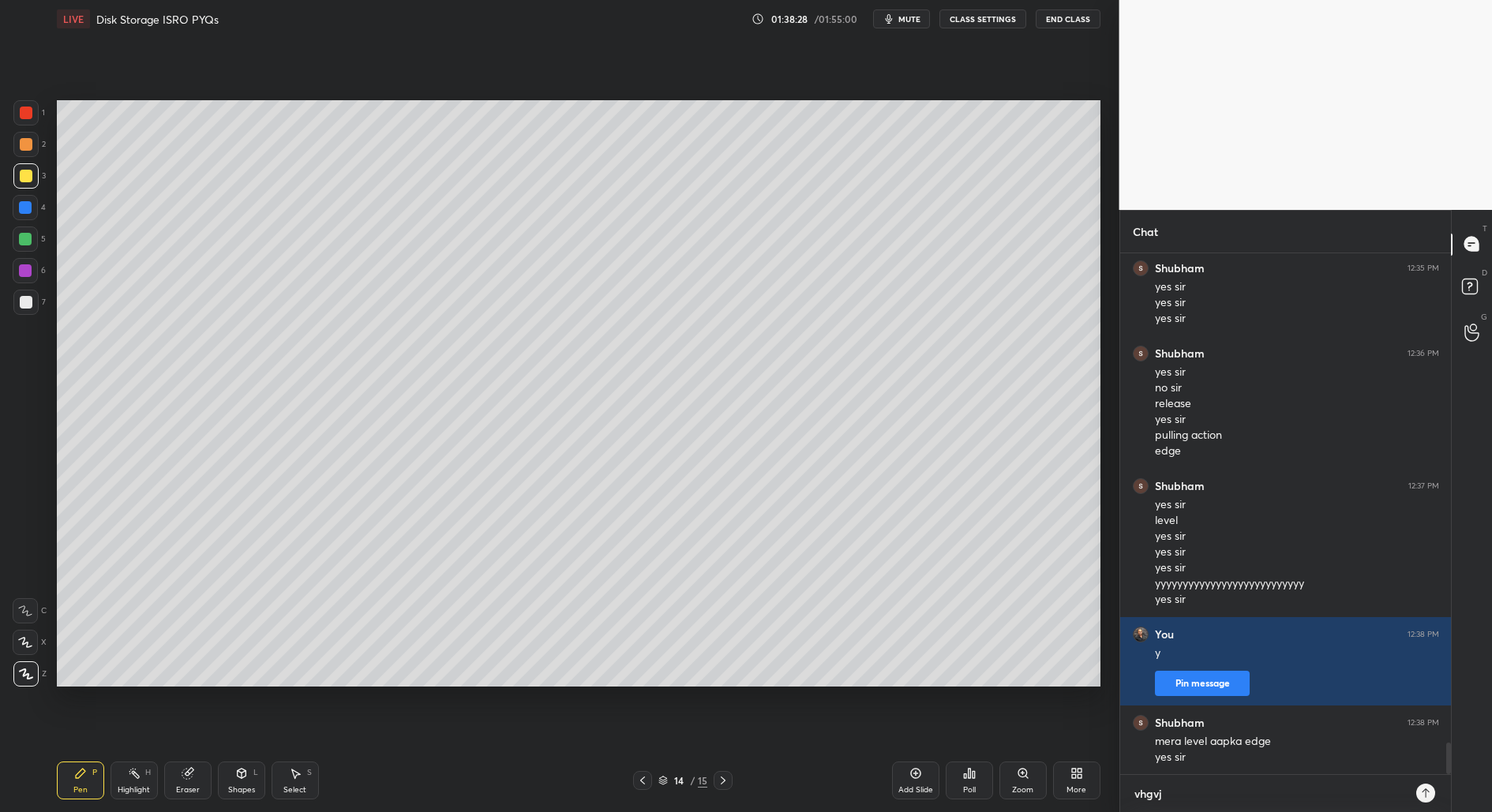
type textarea "vhgv"
type textarea "x"
type textarea "vhg"
type textarea "x"
type textarea "vh"
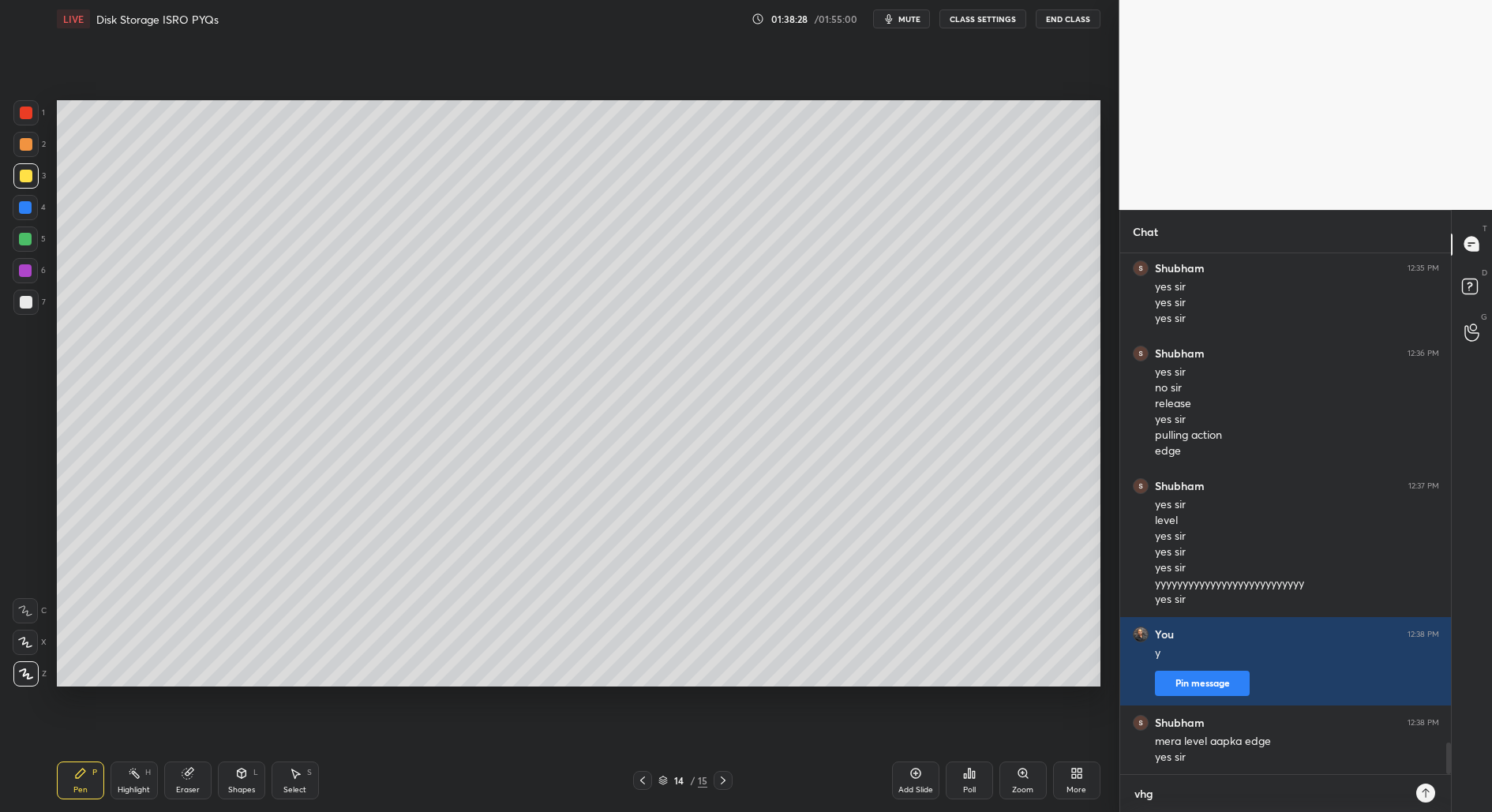
type textarea "x"
type textarea "v"
type textarea "x"
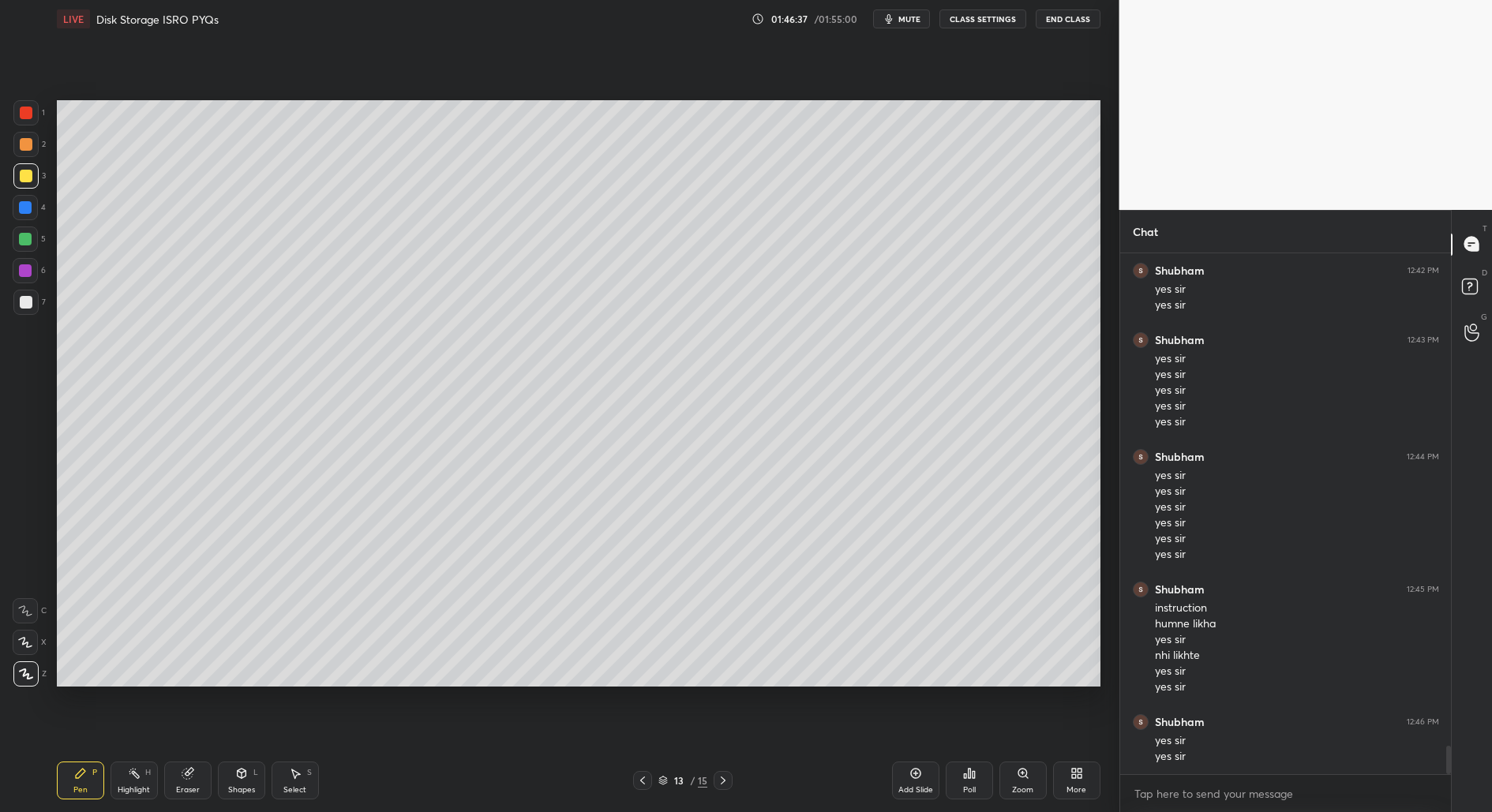
scroll to position [8978, 0]
click at [759, 693] on div "Setting up your live class Poll for secs No correct answer Start poll" at bounding box center [578, 393] width 1056 height 711
click at [903, 692] on div "Setting up your live class Poll for secs No correct answer Start poll" at bounding box center [578, 393] width 1056 height 711
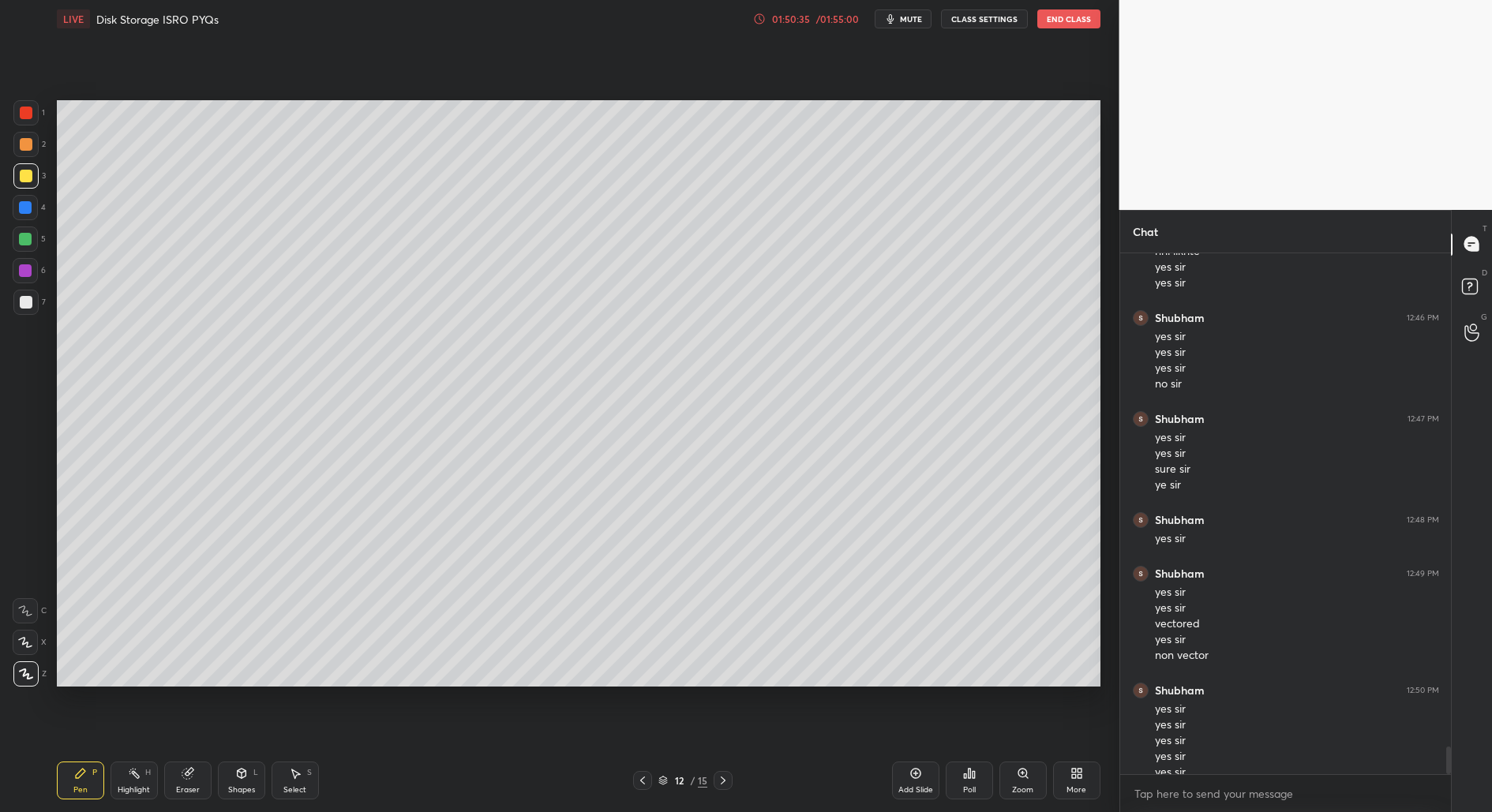
scroll to position [9382, 0]
click at [1070, 23] on button "End Class" at bounding box center [1069, 18] width 63 height 19
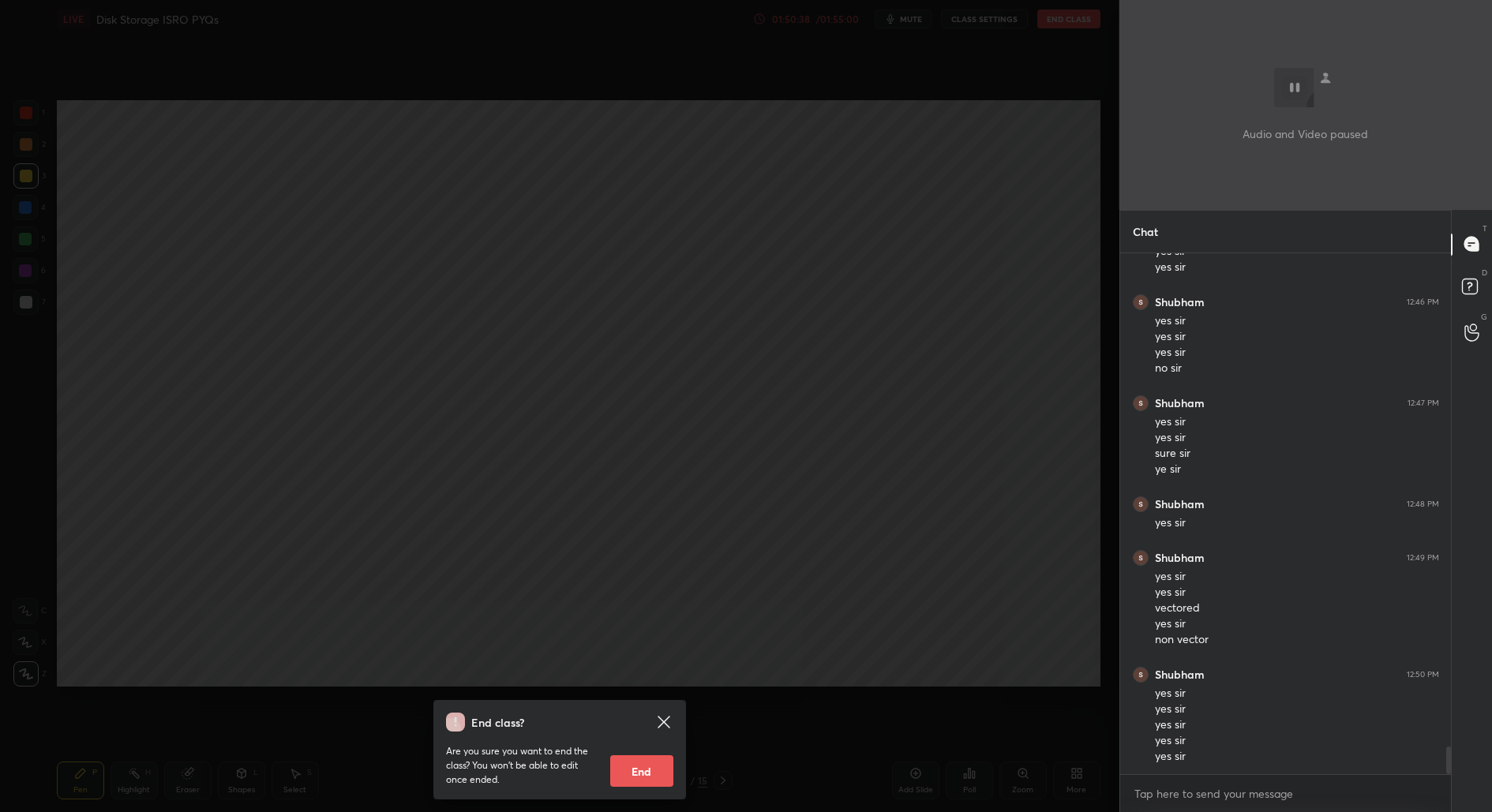
click at [645, 771] on button "End" at bounding box center [641, 771] width 63 height 32
type textarea "x"
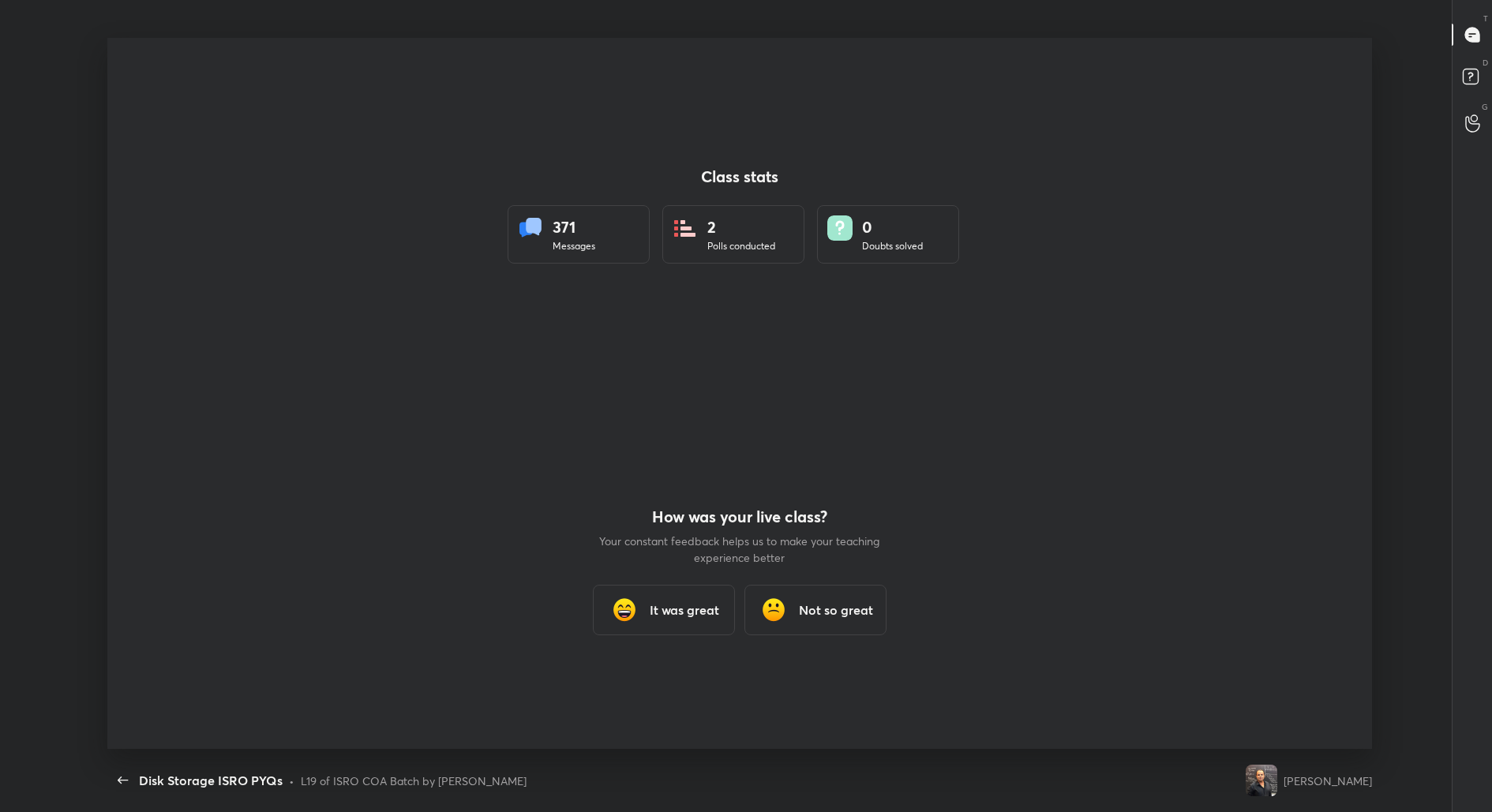
scroll to position [78195, 77472]
click at [658, 610] on h3 "It was great" at bounding box center [685, 610] width 70 height 19
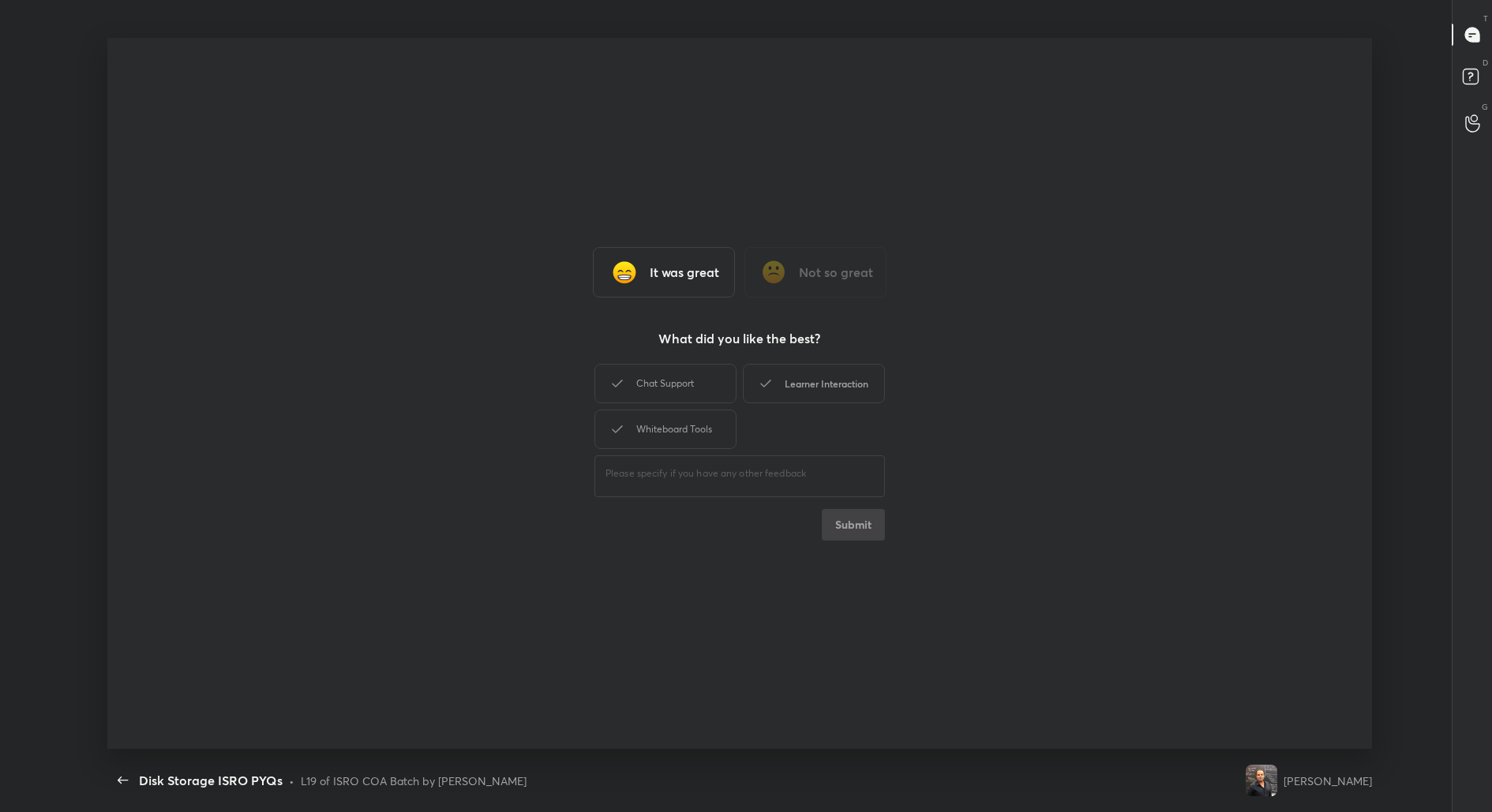
click at [851, 381] on div "Learner Interaction" at bounding box center [813, 384] width 142 height 40
click at [857, 528] on button "Submit" at bounding box center [853, 525] width 63 height 32
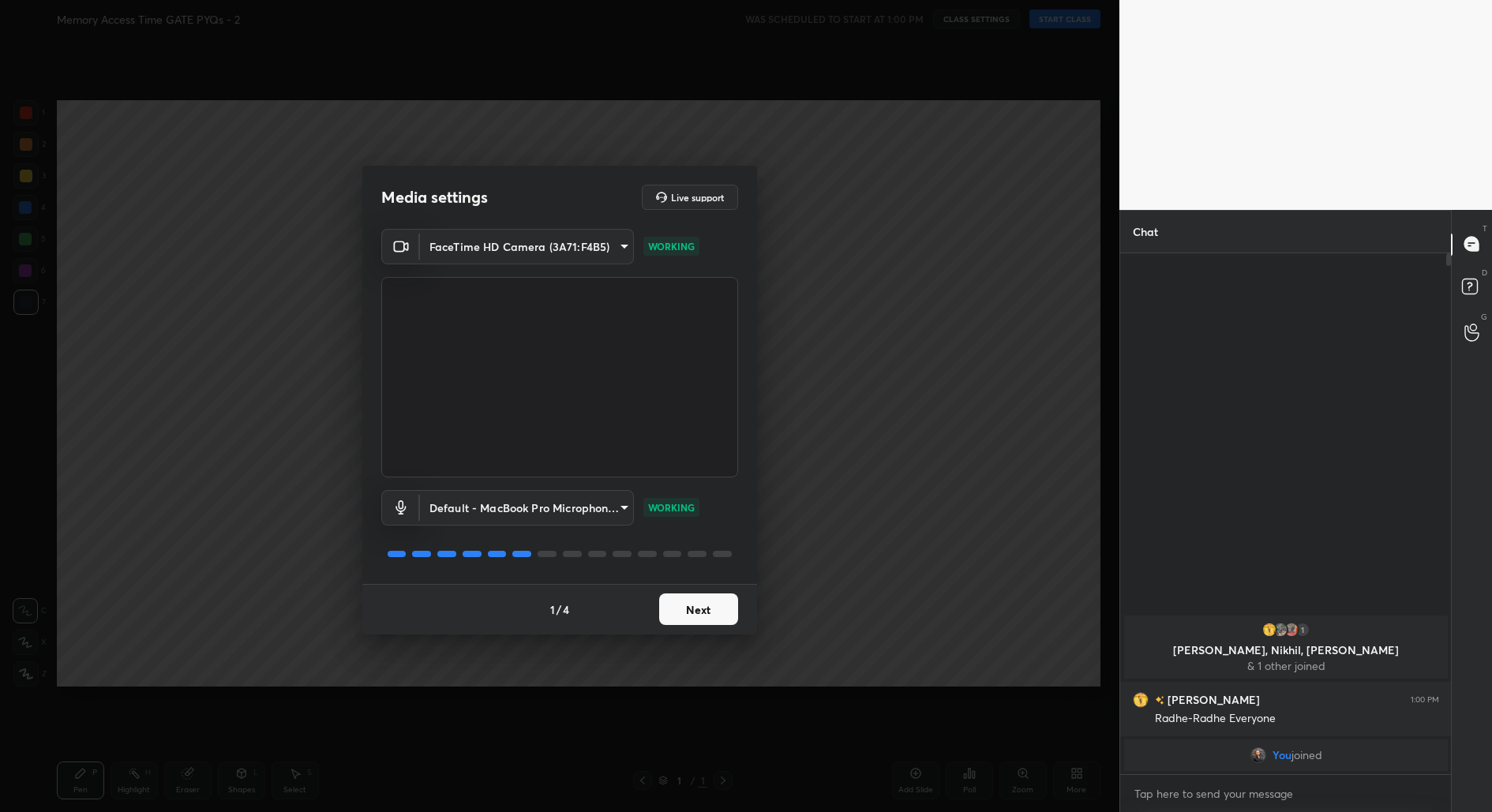
click at [722, 609] on button "Next" at bounding box center [698, 609] width 79 height 32
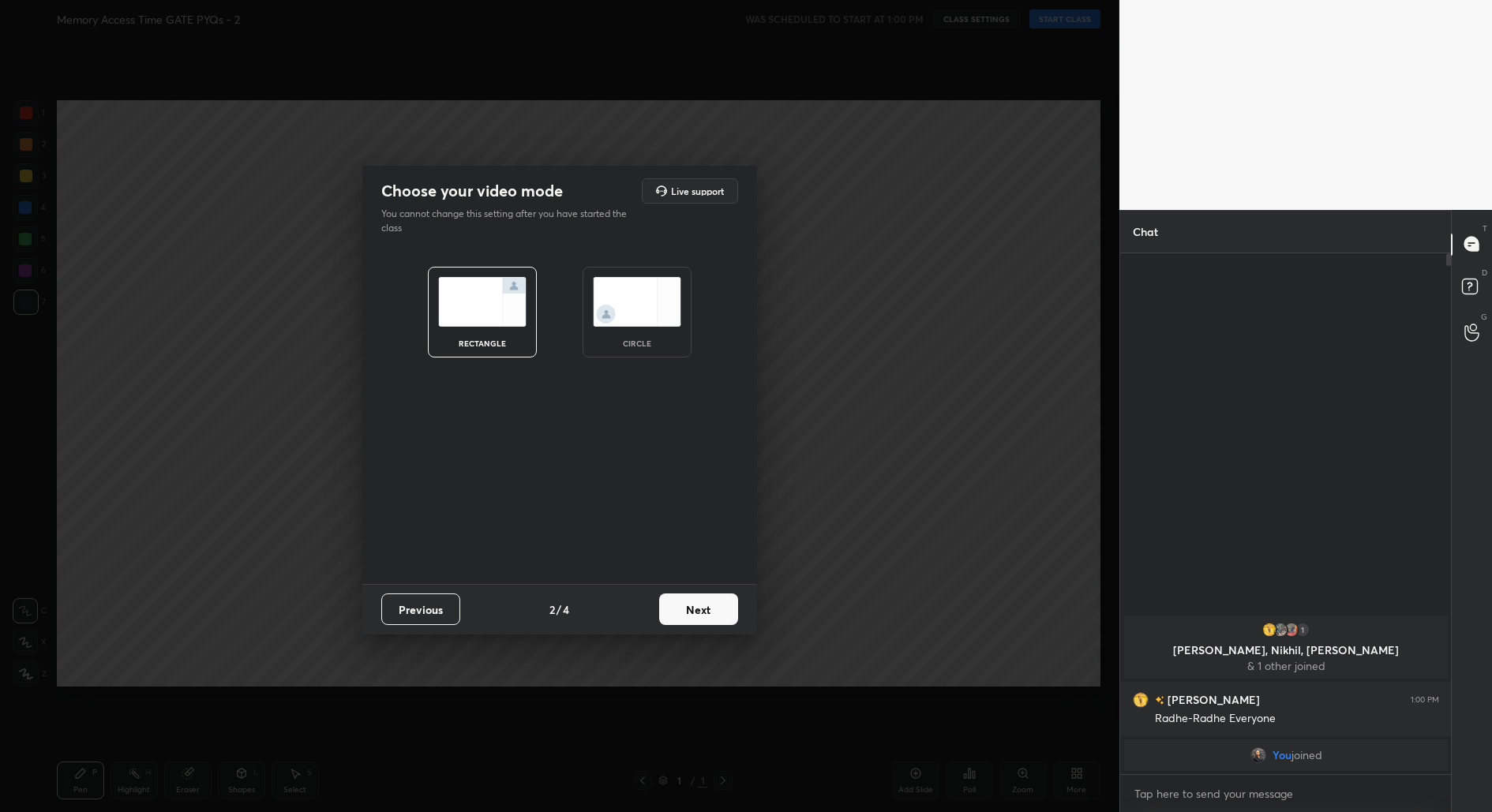
click at [722, 609] on button "Next" at bounding box center [698, 609] width 79 height 32
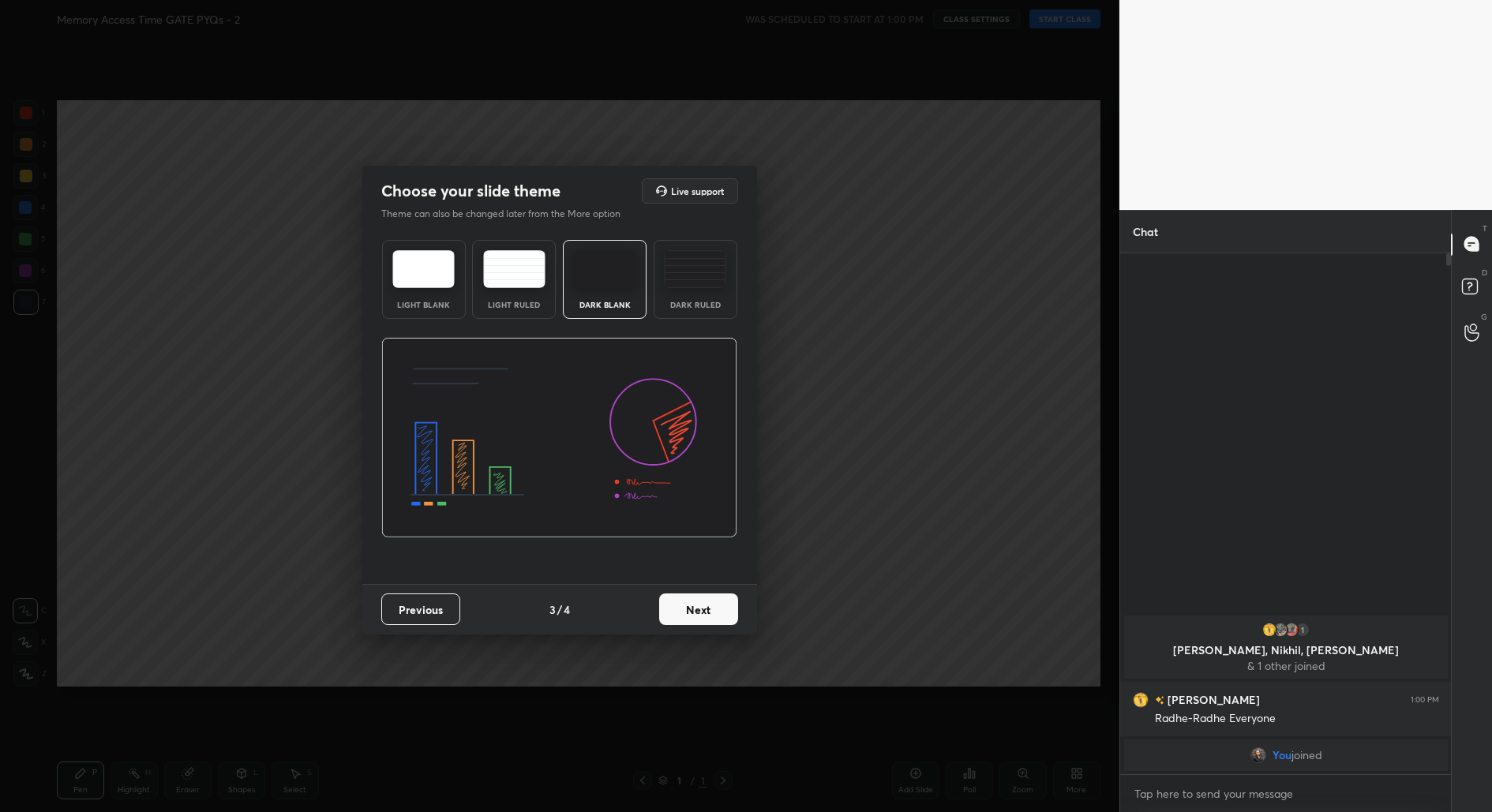
click at [722, 609] on button "Next" at bounding box center [698, 609] width 79 height 32
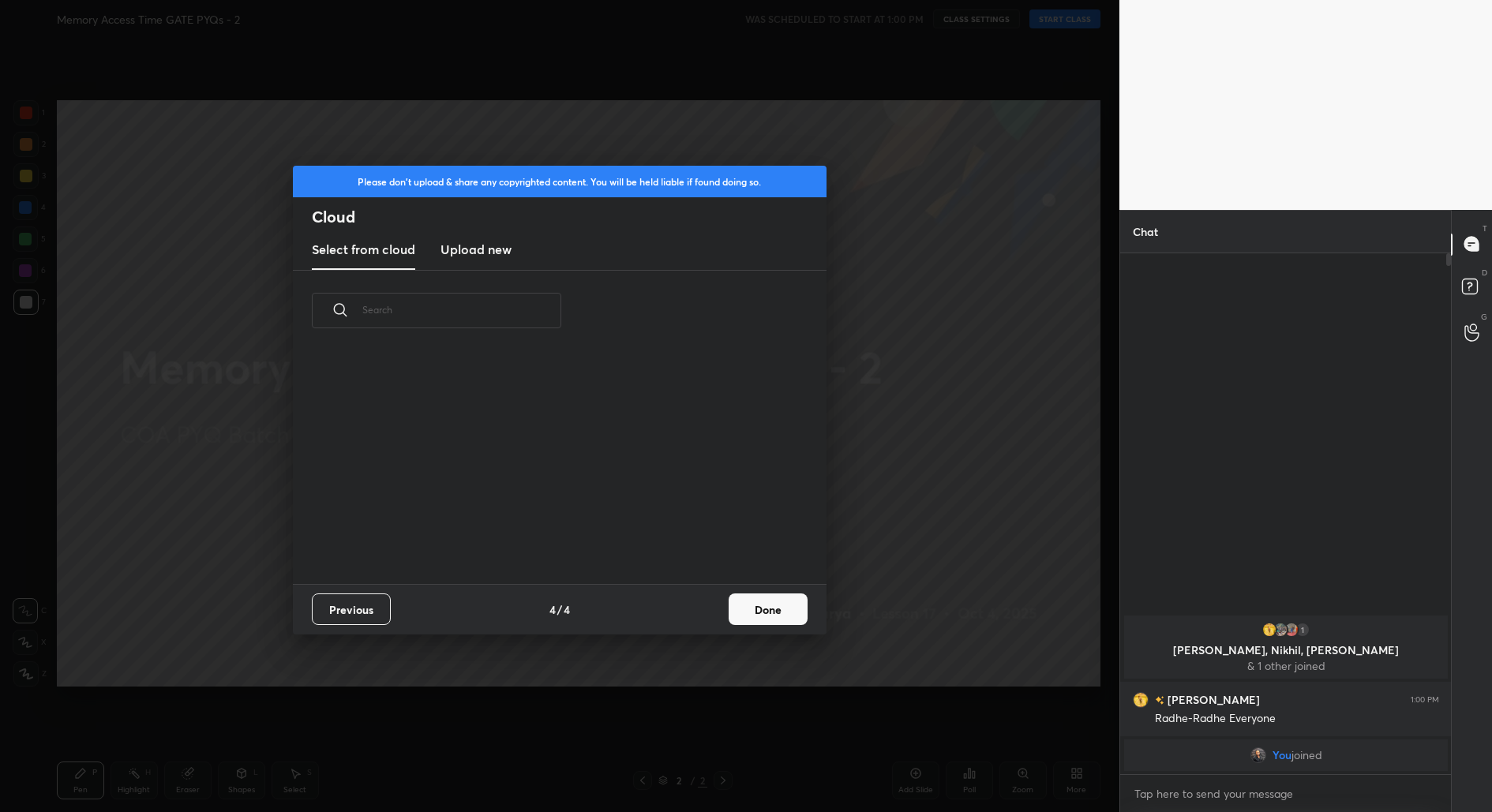
scroll to position [233, 506]
click at [766, 615] on button "Done" at bounding box center [768, 609] width 79 height 32
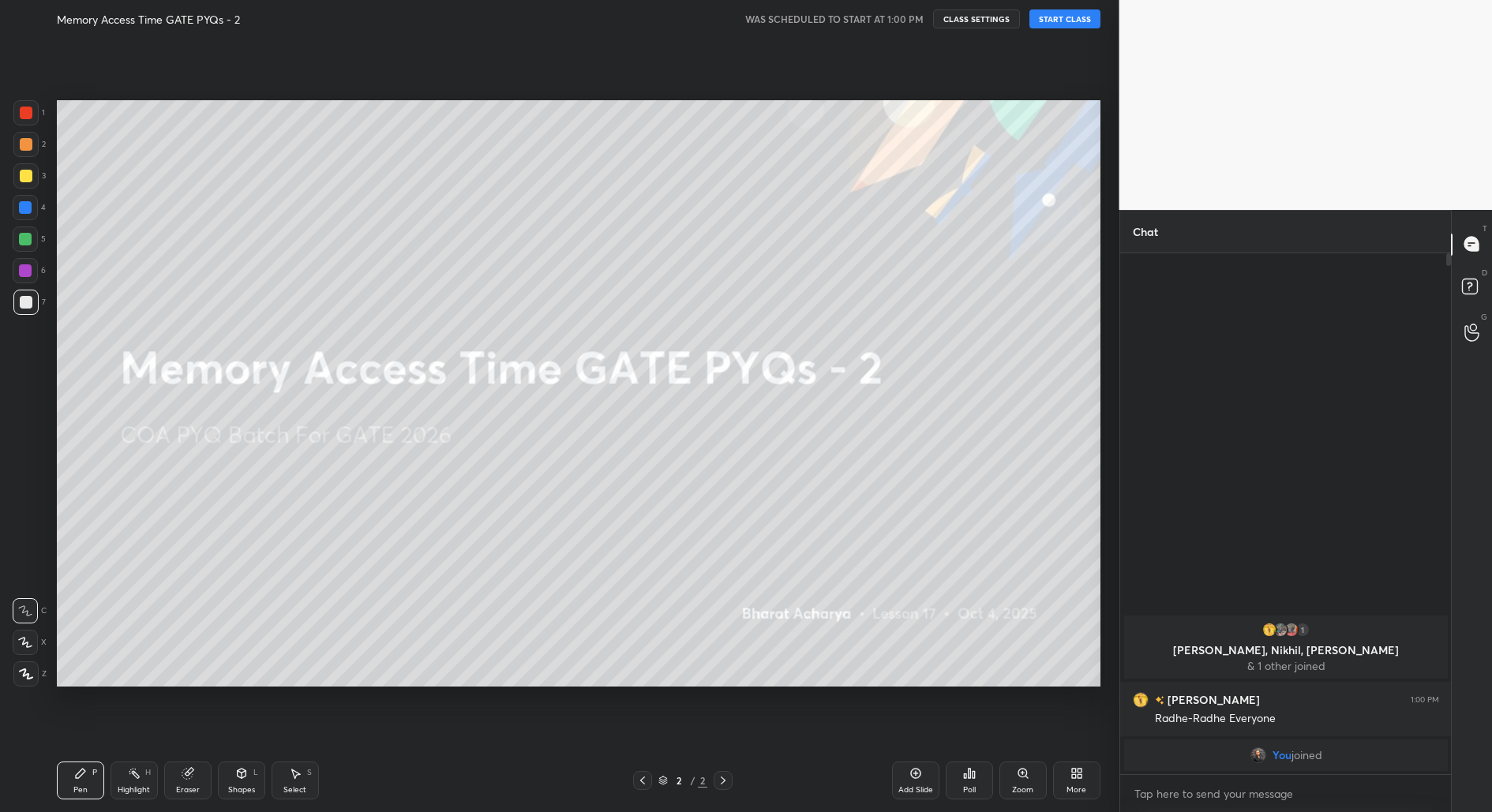
click at [1070, 17] on button "START CLASS" at bounding box center [1065, 18] width 71 height 19
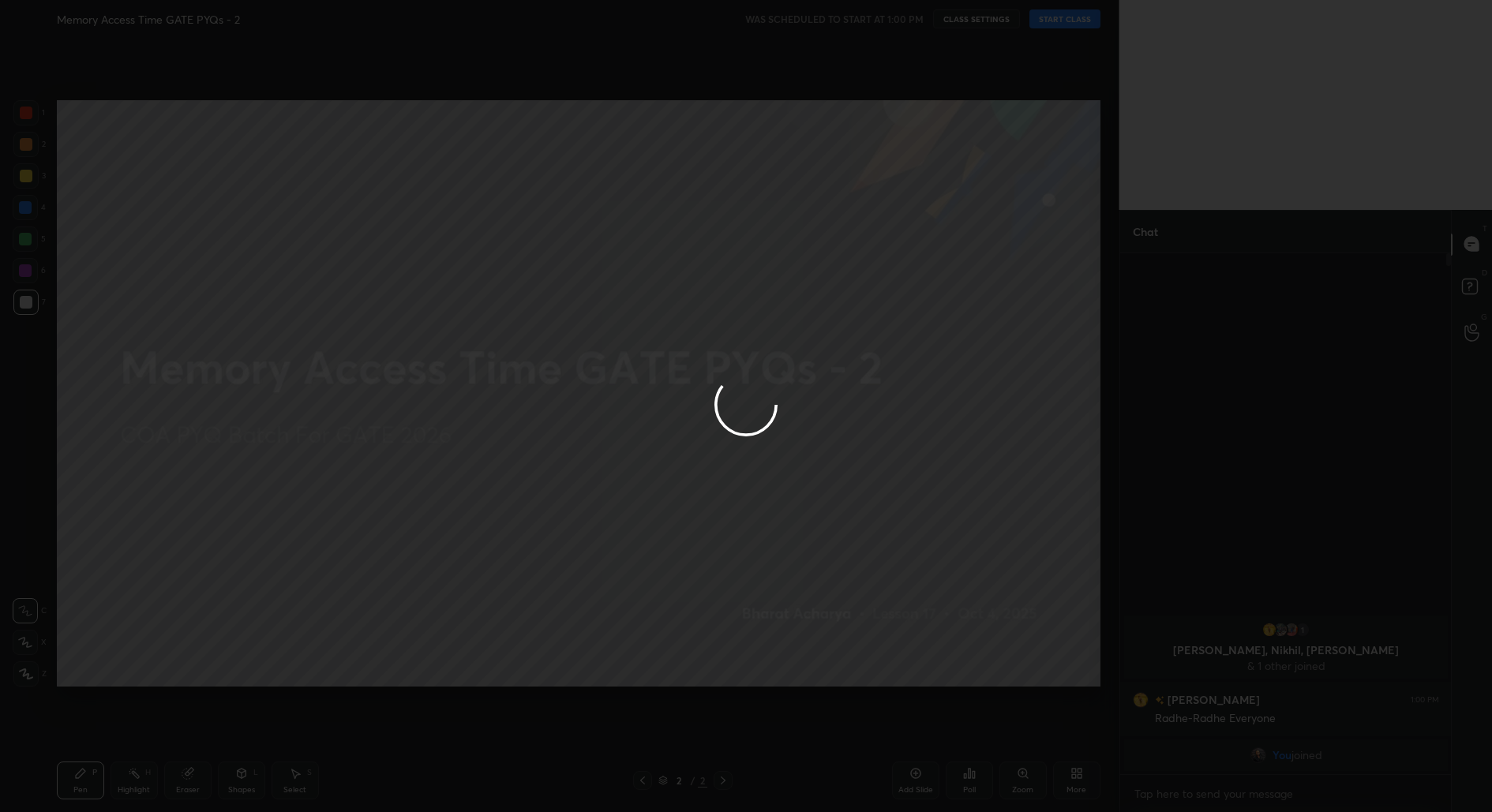
type textarea "x"
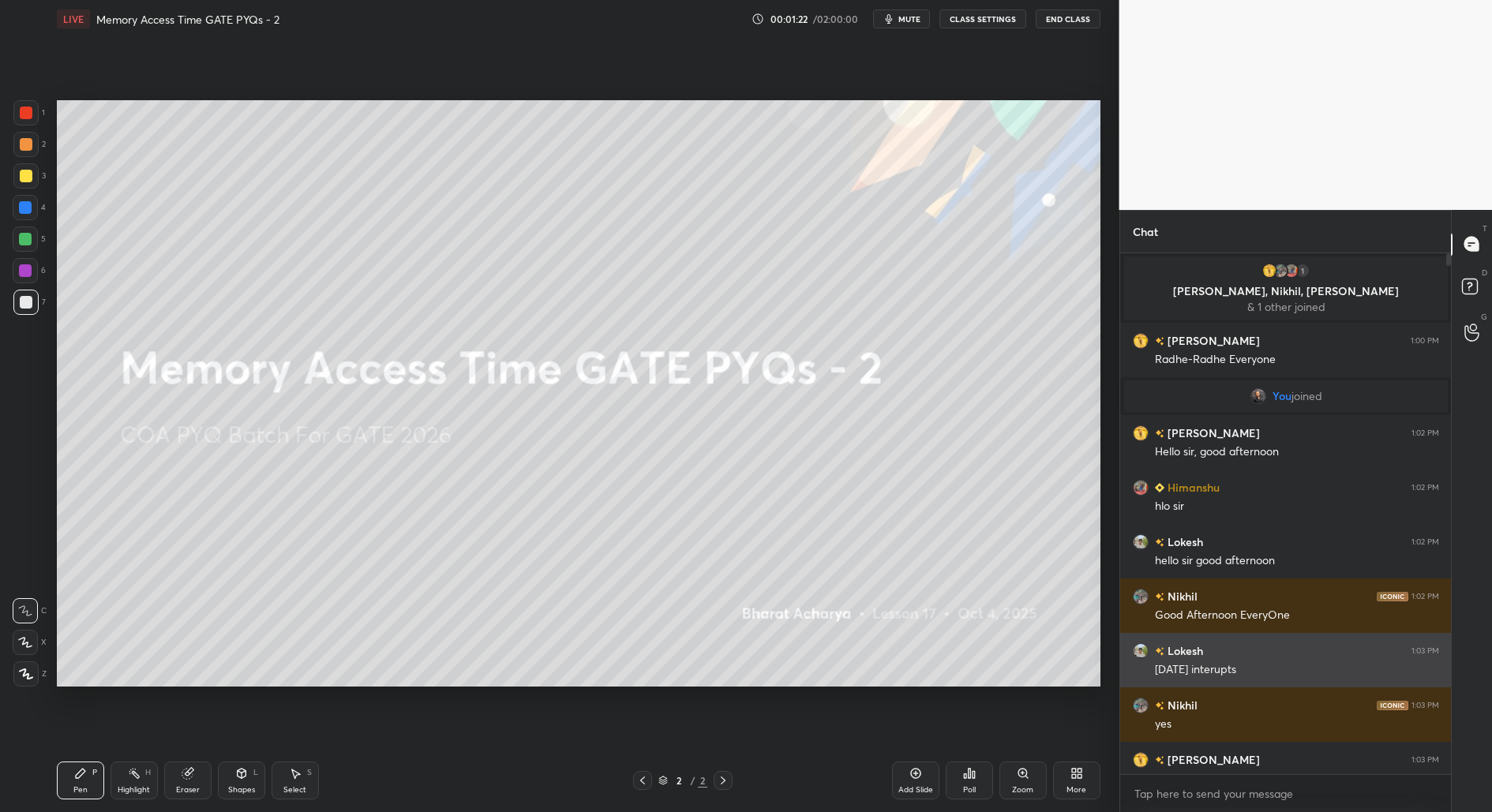
scroll to position [22, 0]
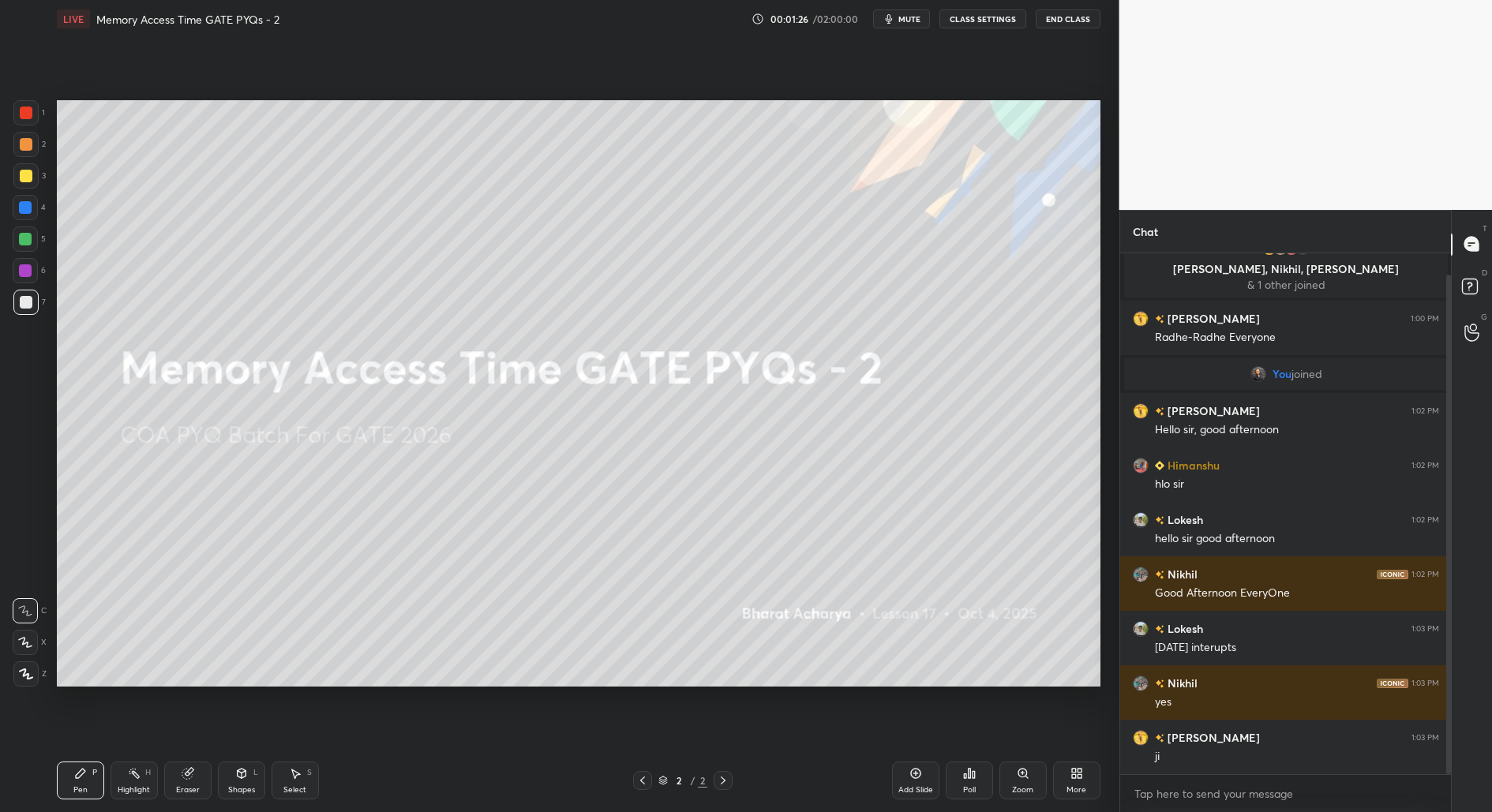
click at [909, 788] on div "Add Slide" at bounding box center [916, 790] width 35 height 8
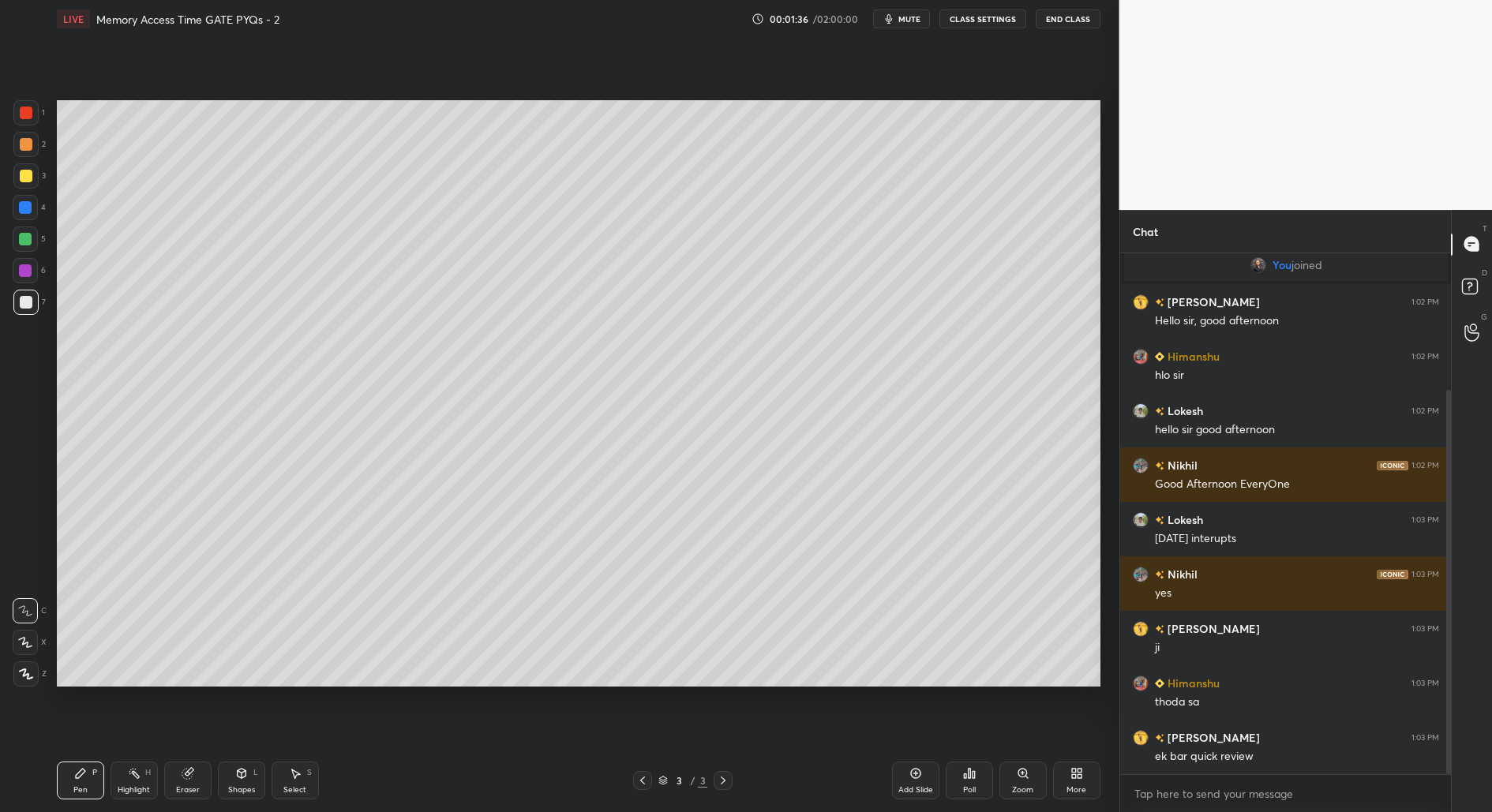
scroll to position [186, 0]
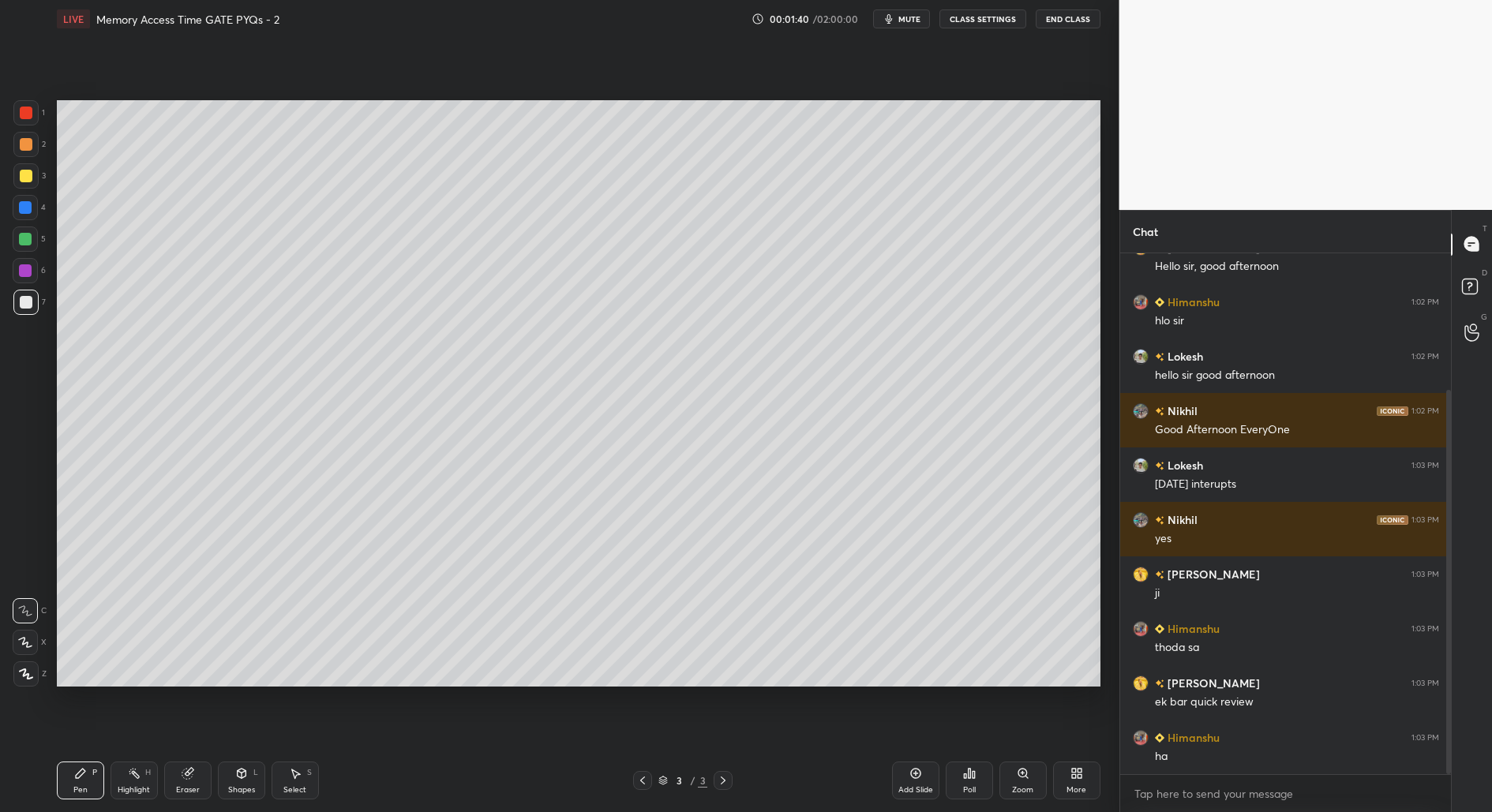
click at [240, 784] on div "Shapes L" at bounding box center [241, 780] width 47 height 38
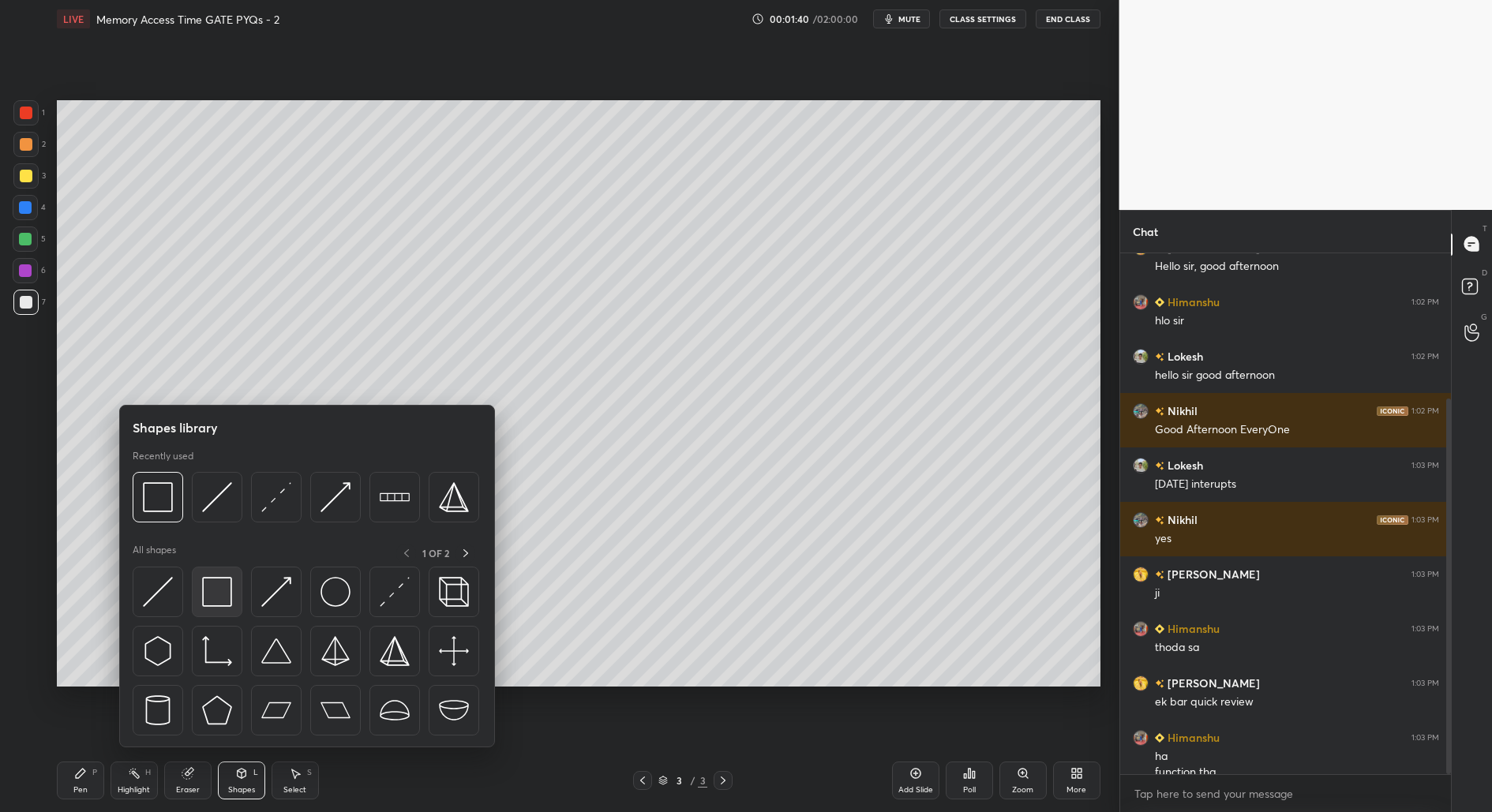
scroll to position [202, 0]
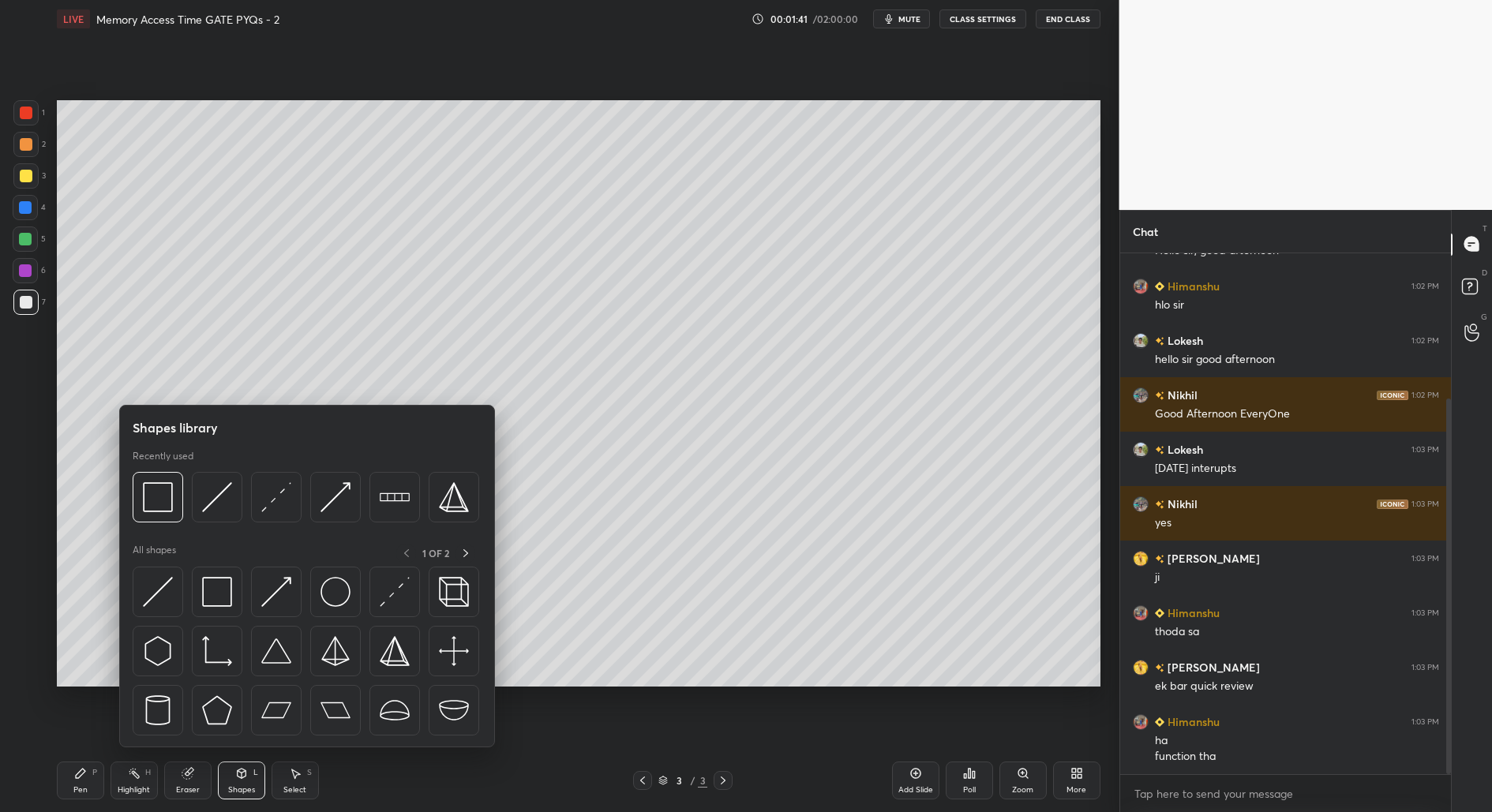
drag, startPoint x: 241, startPoint y: 786, endPoint x: 242, endPoint y: 752, distance: 34.0
click at [241, 787] on div "Shapes" at bounding box center [241, 790] width 27 height 8
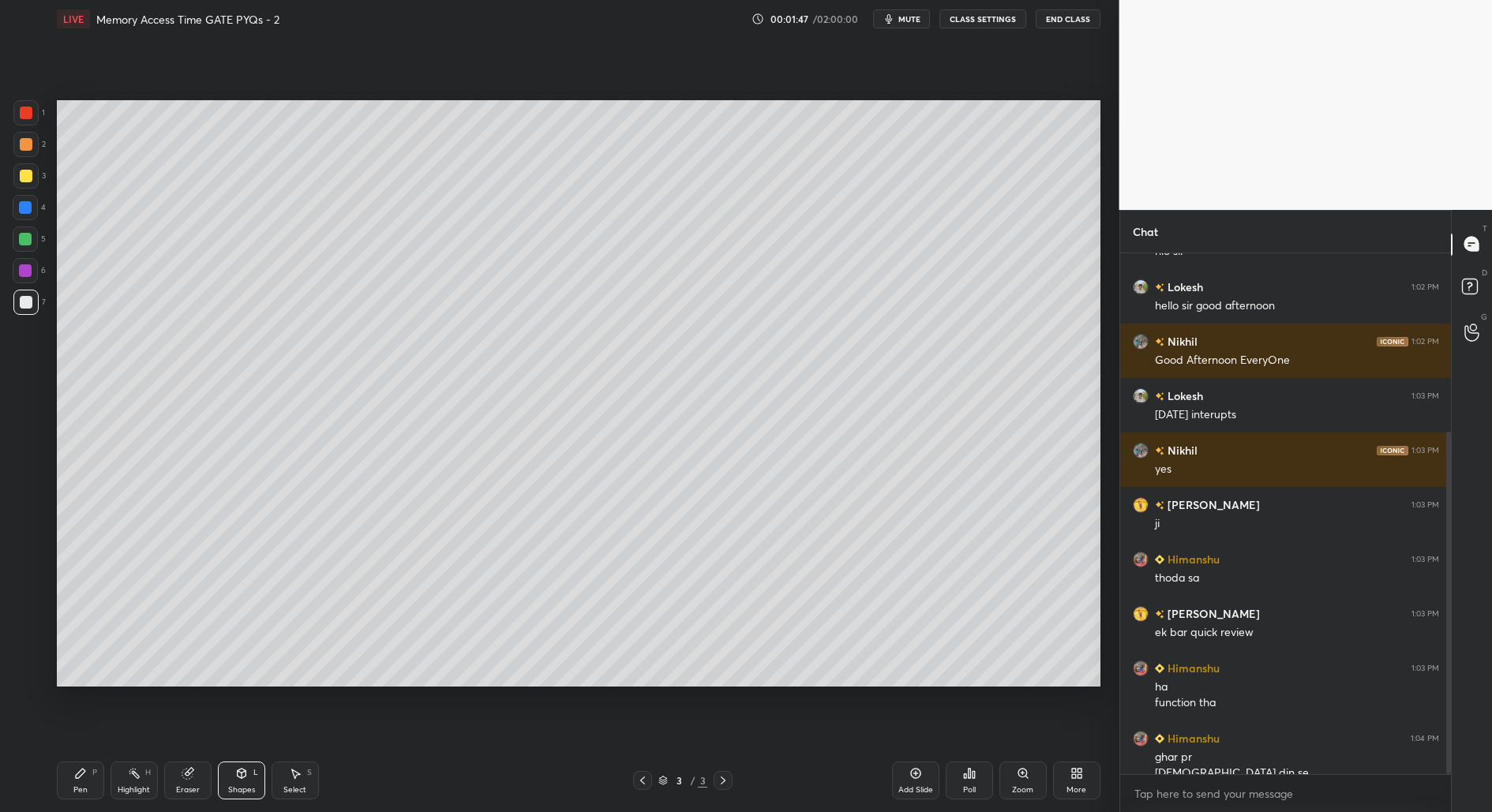
scroll to position [270, 0]
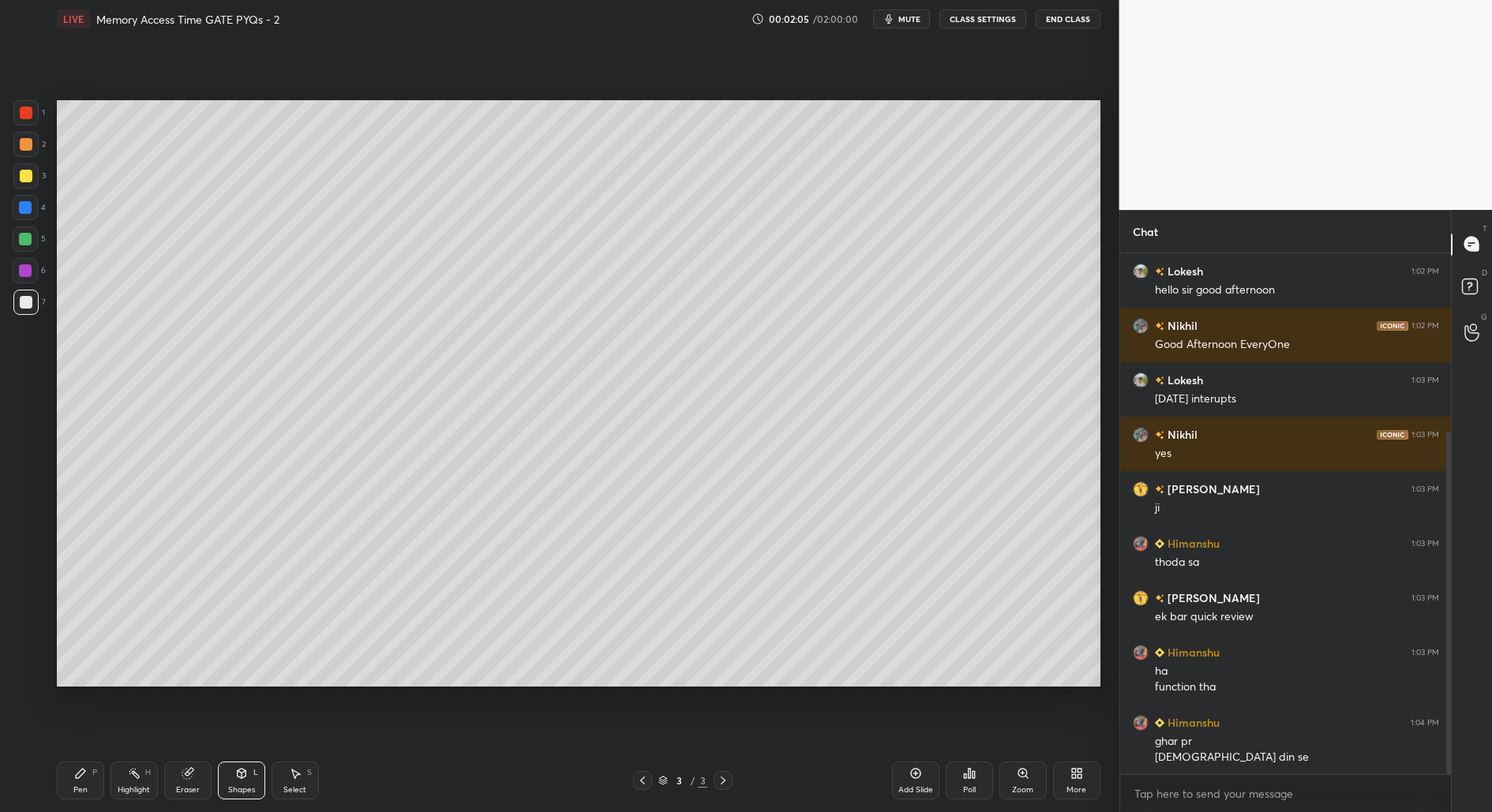
drag, startPoint x: 78, startPoint y: 786, endPoint x: 92, endPoint y: 756, distance: 33.1
click at [79, 786] on div "Pen" at bounding box center [80, 790] width 14 height 8
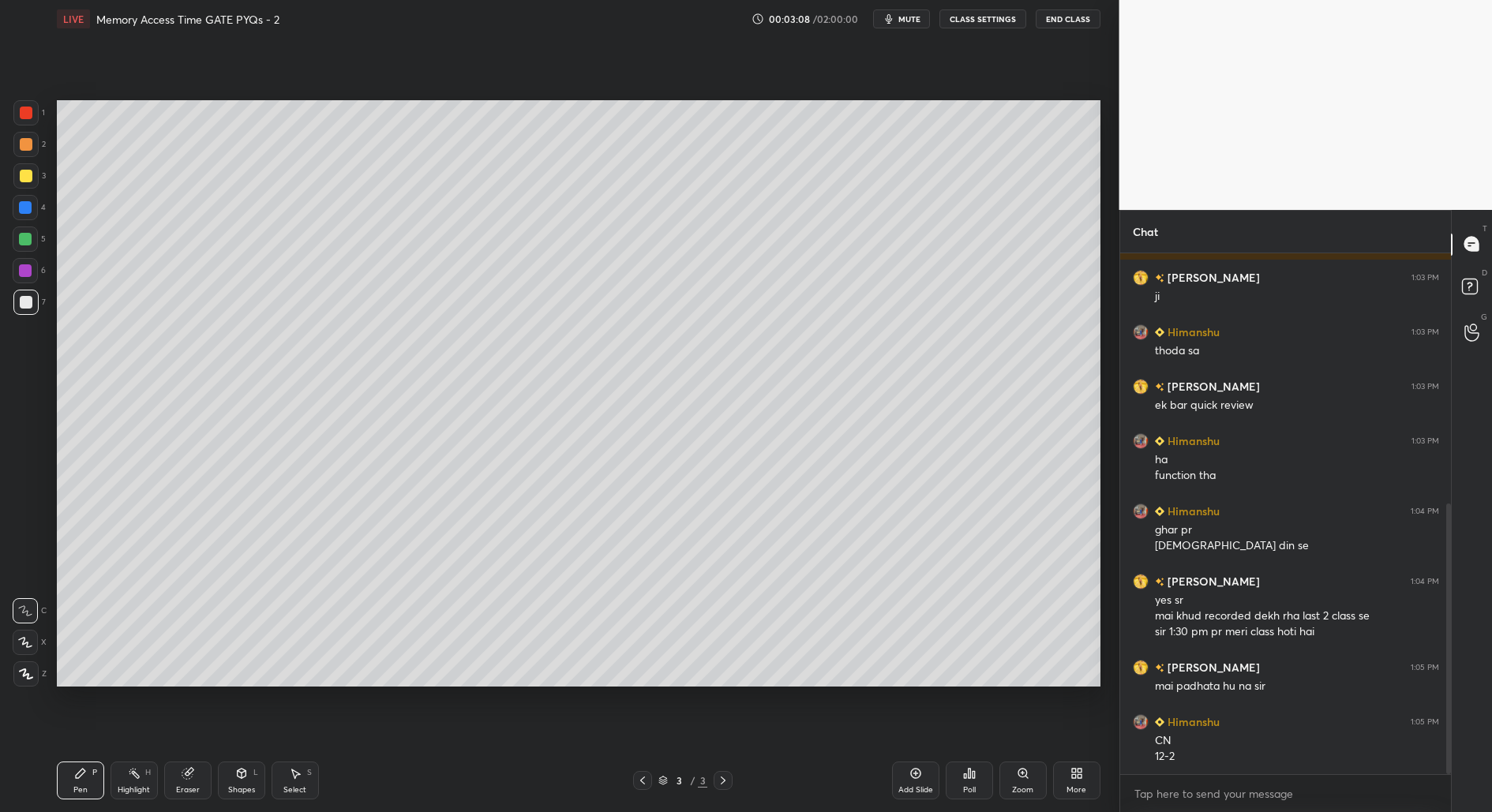
scroll to position [498, 0]
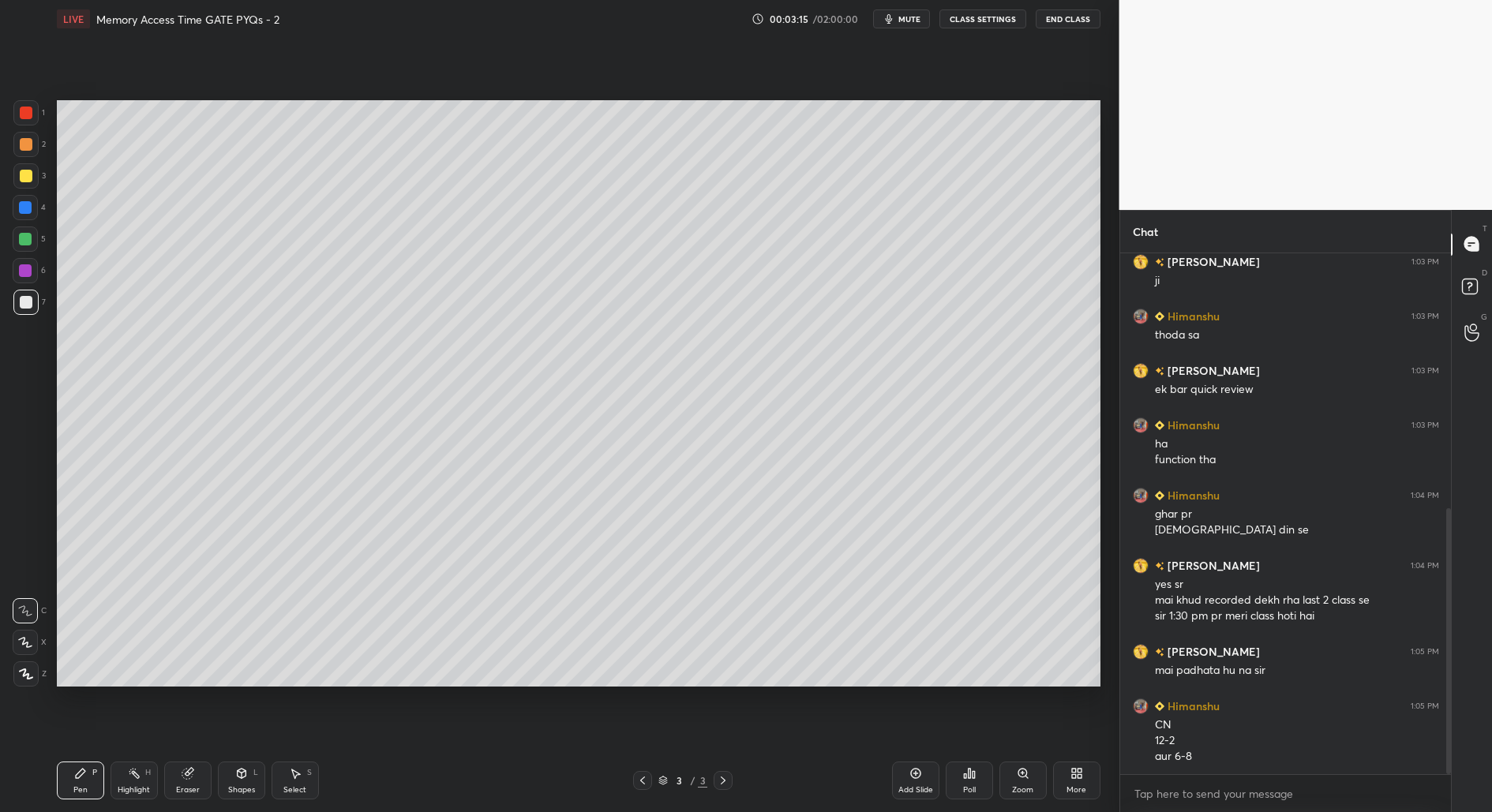
click at [295, 776] on icon at bounding box center [295, 773] width 12 height 12
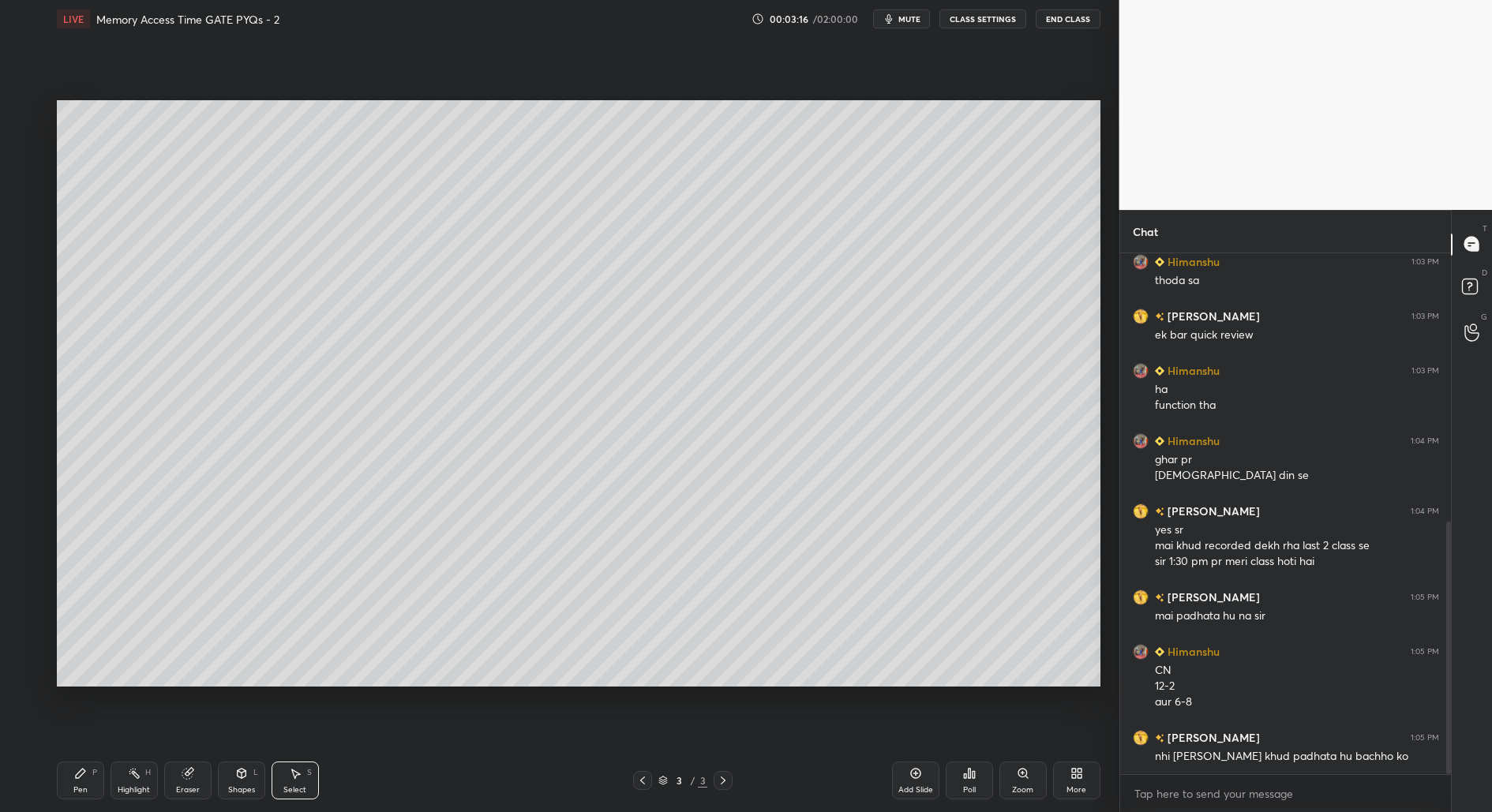
scroll to position [606, 0]
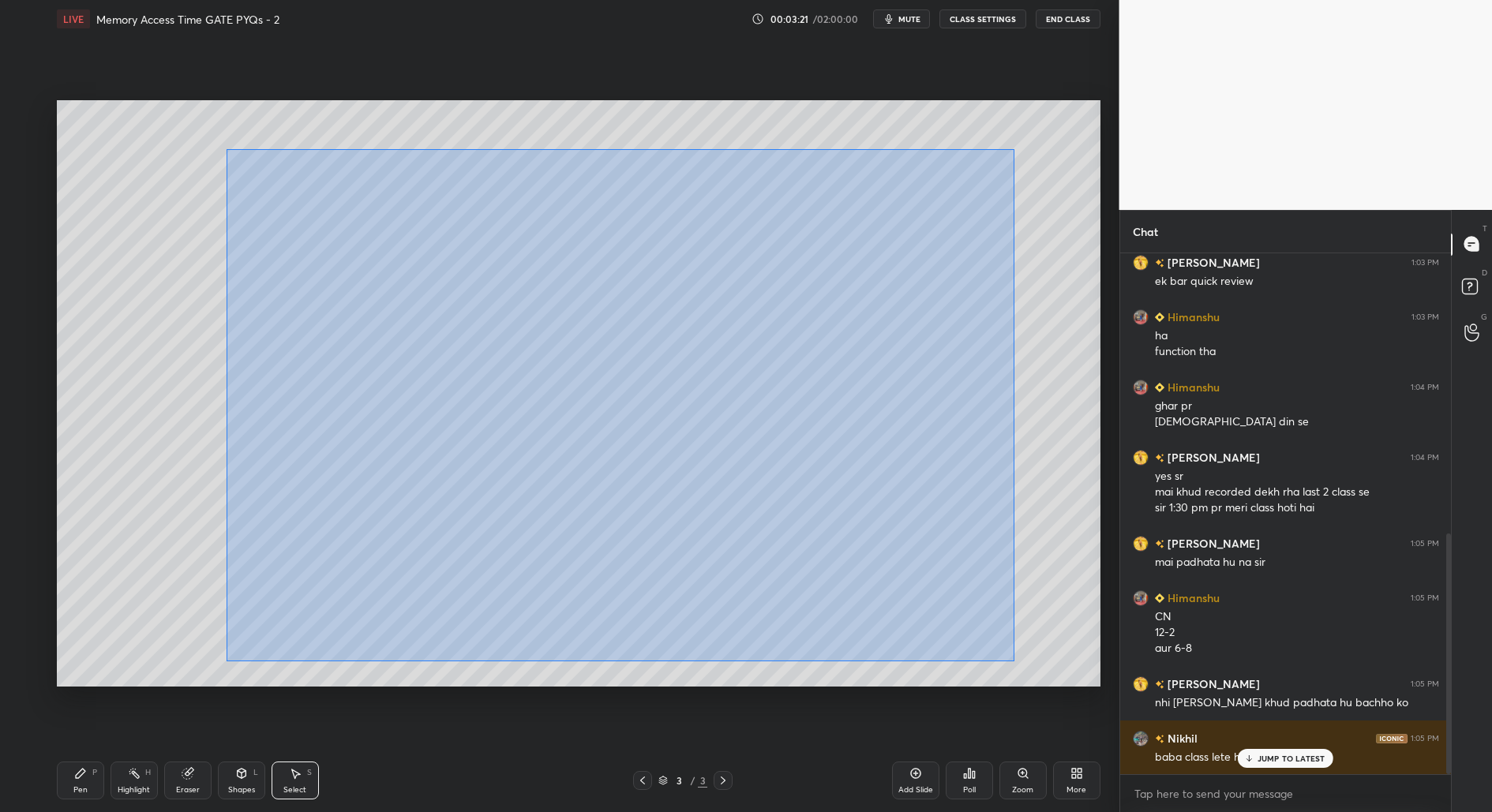
drag, startPoint x: 227, startPoint y: 148, endPoint x: 1012, endPoint y: 655, distance: 934.5
click at [1014, 659] on div "0 ° Undo Copy Duplicate Duplicate to new slide Delete" at bounding box center [578, 394] width 1044 height 587
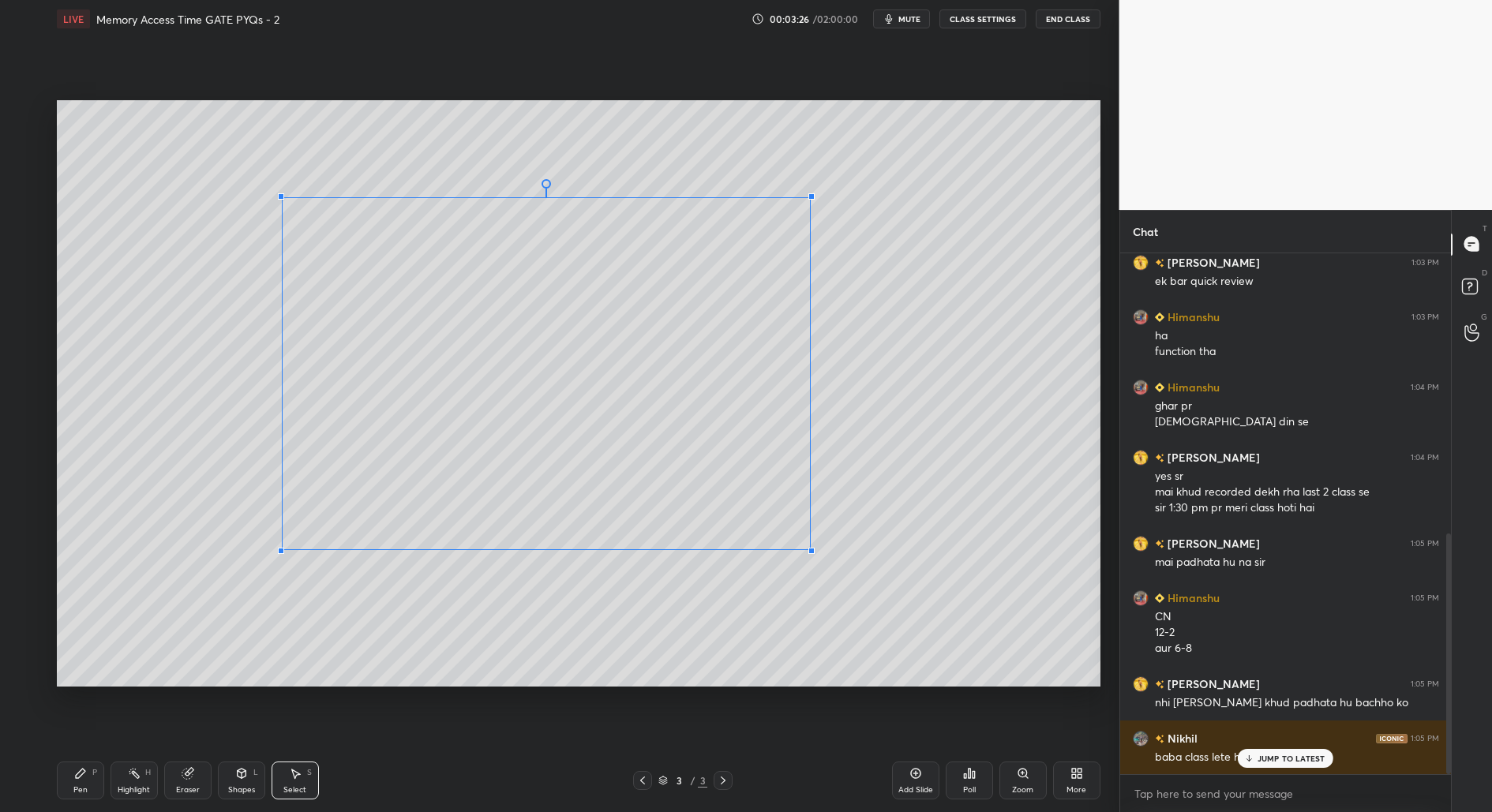
drag, startPoint x: 949, startPoint y: 654, endPoint x: 790, endPoint y: 556, distance: 186.8
click at [811, 548] on div at bounding box center [812, 551] width 7 height 7
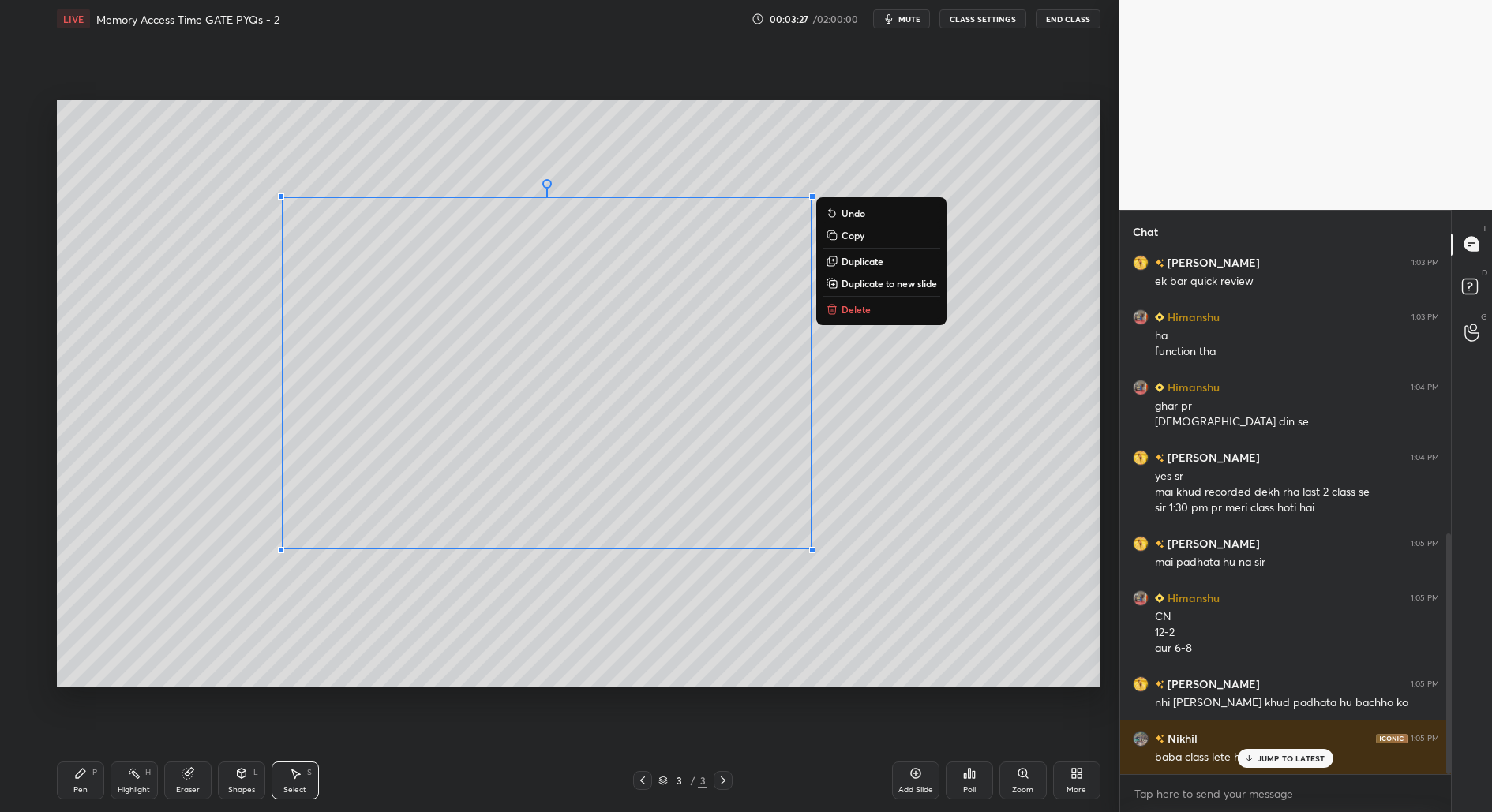
click at [84, 782] on div "Pen P" at bounding box center [80, 780] width 47 height 38
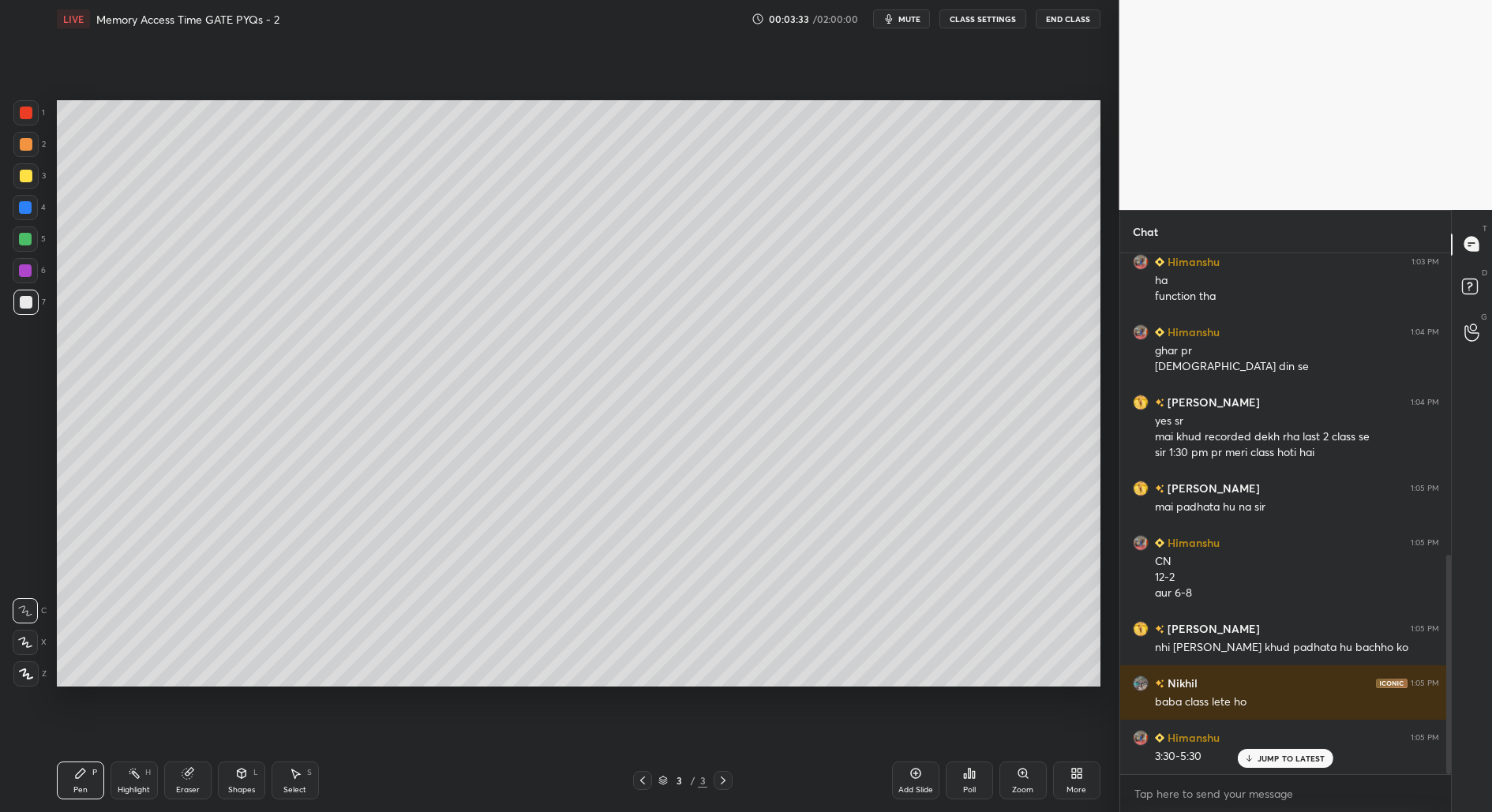
scroll to position [715, 0]
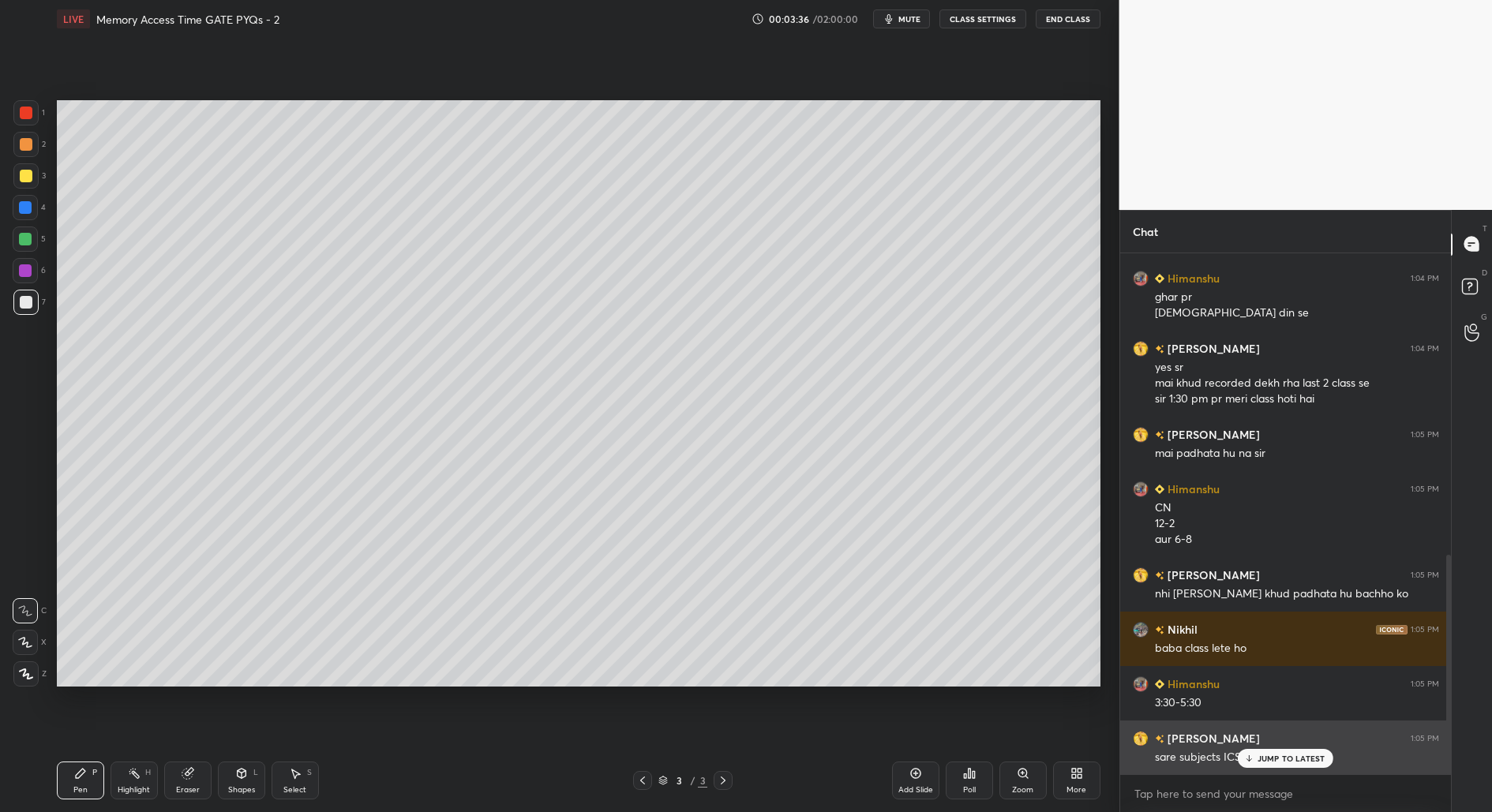
drag, startPoint x: 1274, startPoint y: 749, endPoint x: 1274, endPoint y: 756, distance: 7.0
click at [1274, 749] on div "JUMP TO LATEST" at bounding box center [1285, 758] width 95 height 19
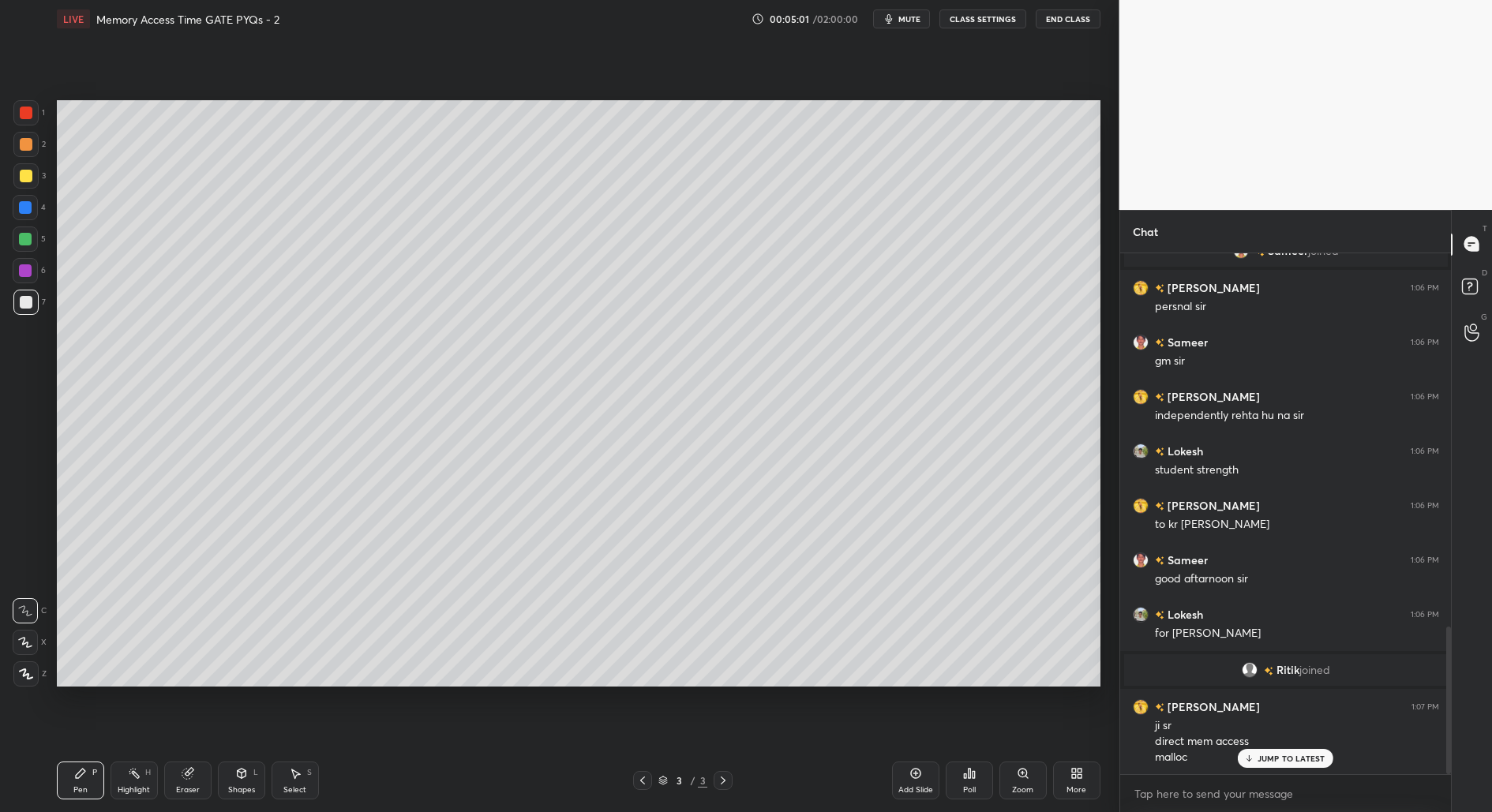
scroll to position [1374, 0]
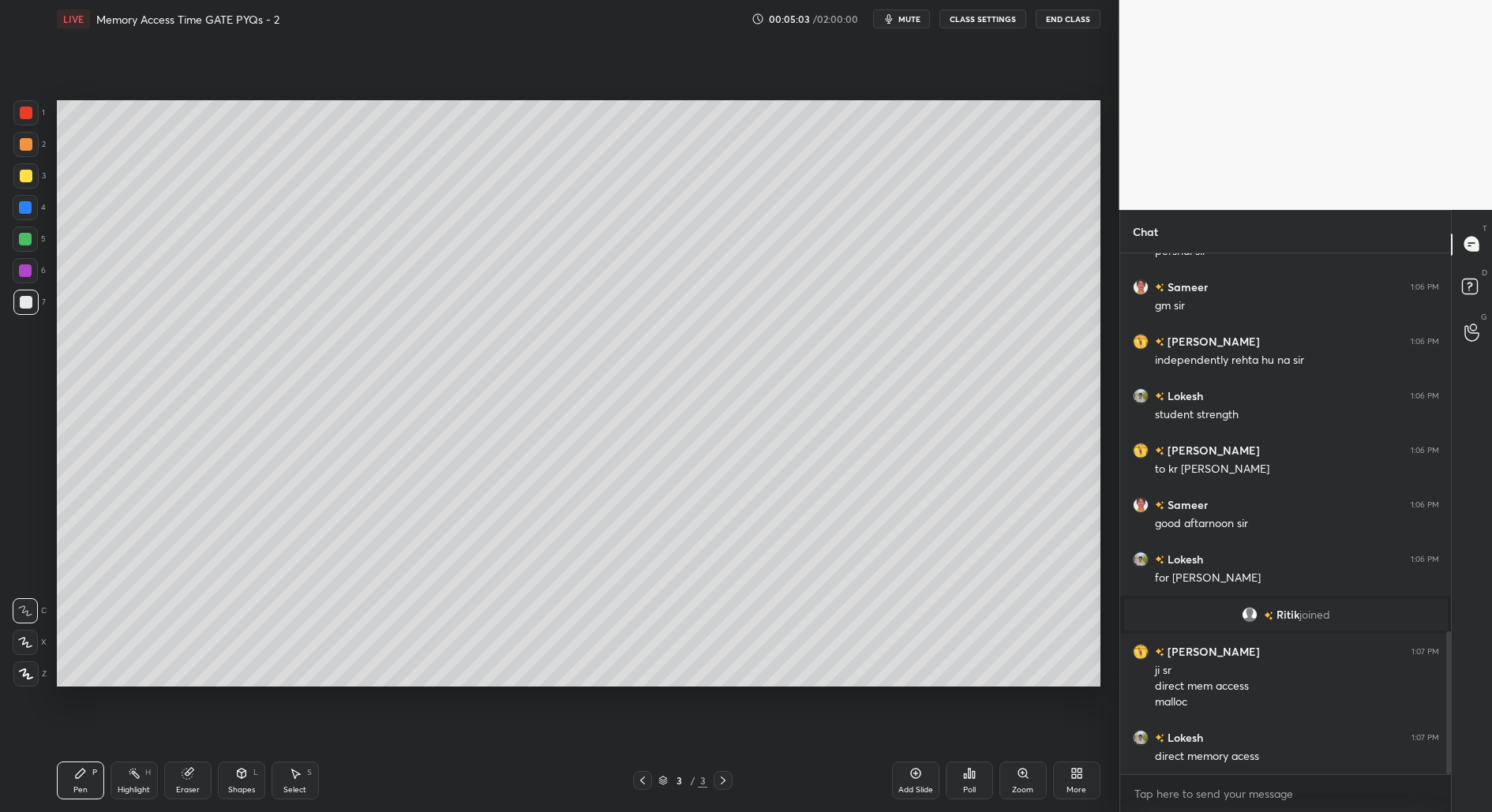
click at [921, 786] on div "Add Slide" at bounding box center [916, 790] width 35 height 8
click at [244, 794] on div "Shapes" at bounding box center [241, 790] width 27 height 8
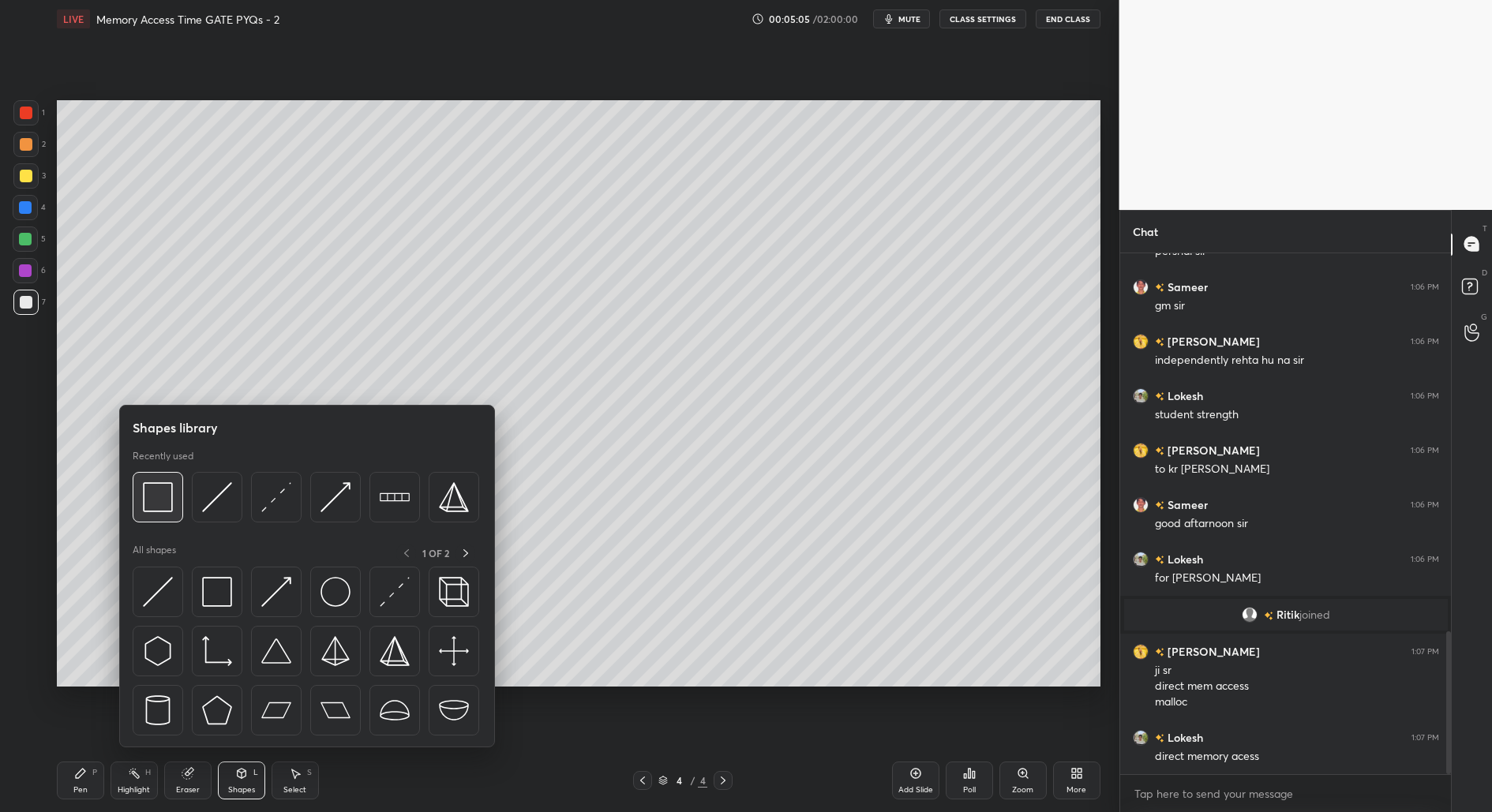
click at [154, 508] on img at bounding box center [158, 497] width 30 height 30
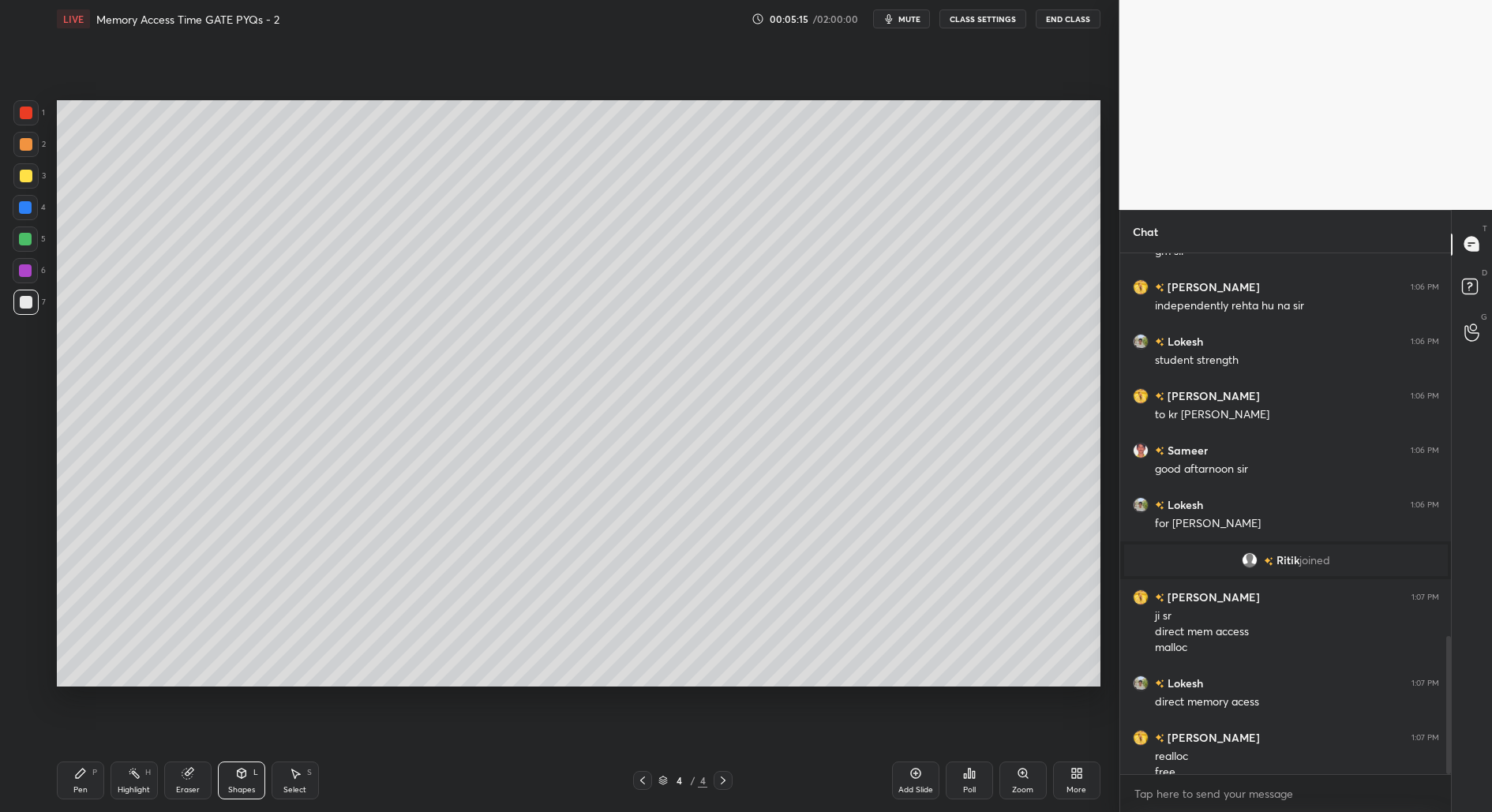
scroll to position [1444, 0]
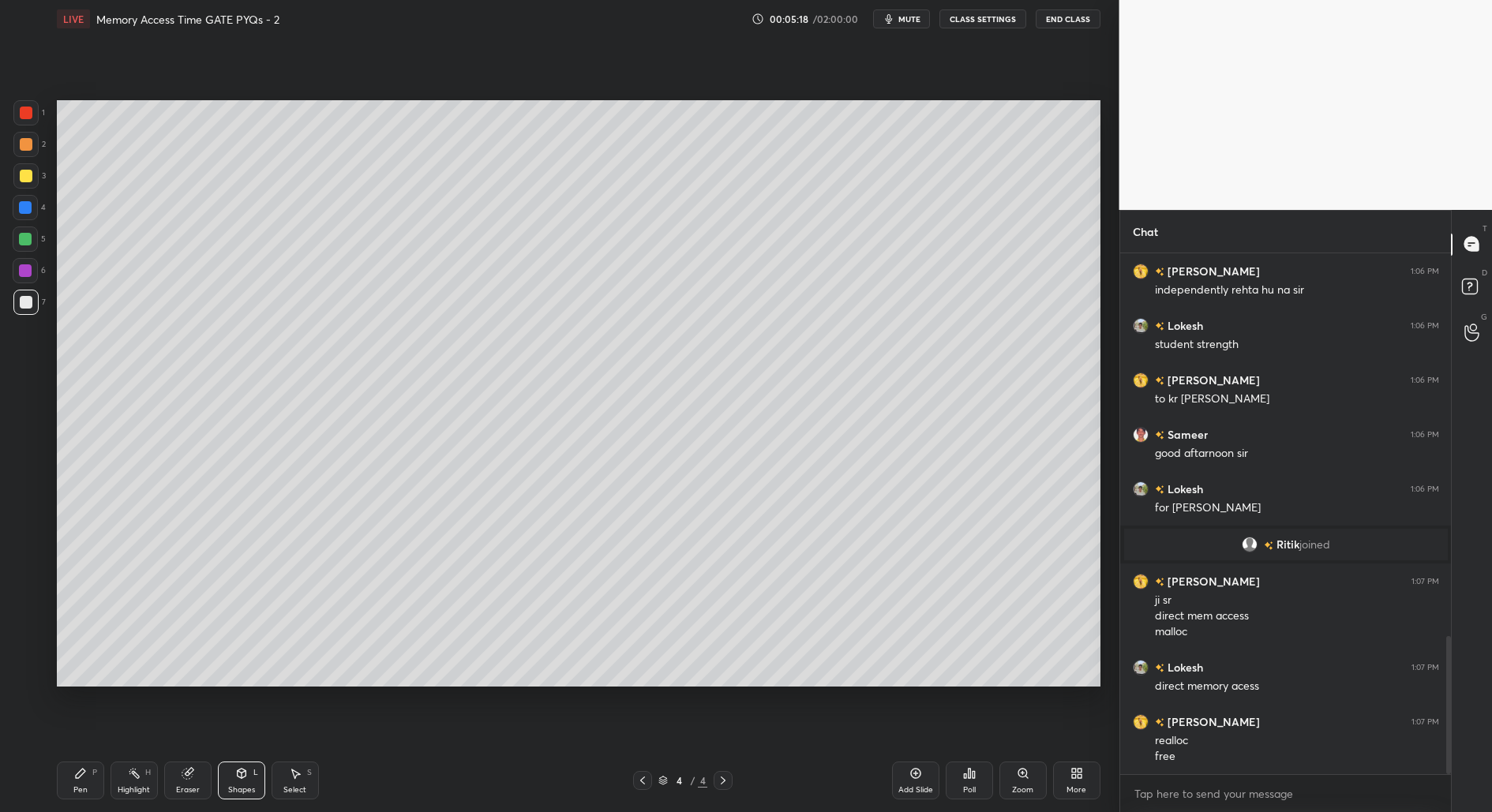
drag, startPoint x: 80, startPoint y: 785, endPoint x: 85, endPoint y: 767, distance: 18.7
click at [82, 786] on div "Pen" at bounding box center [80, 790] width 14 height 8
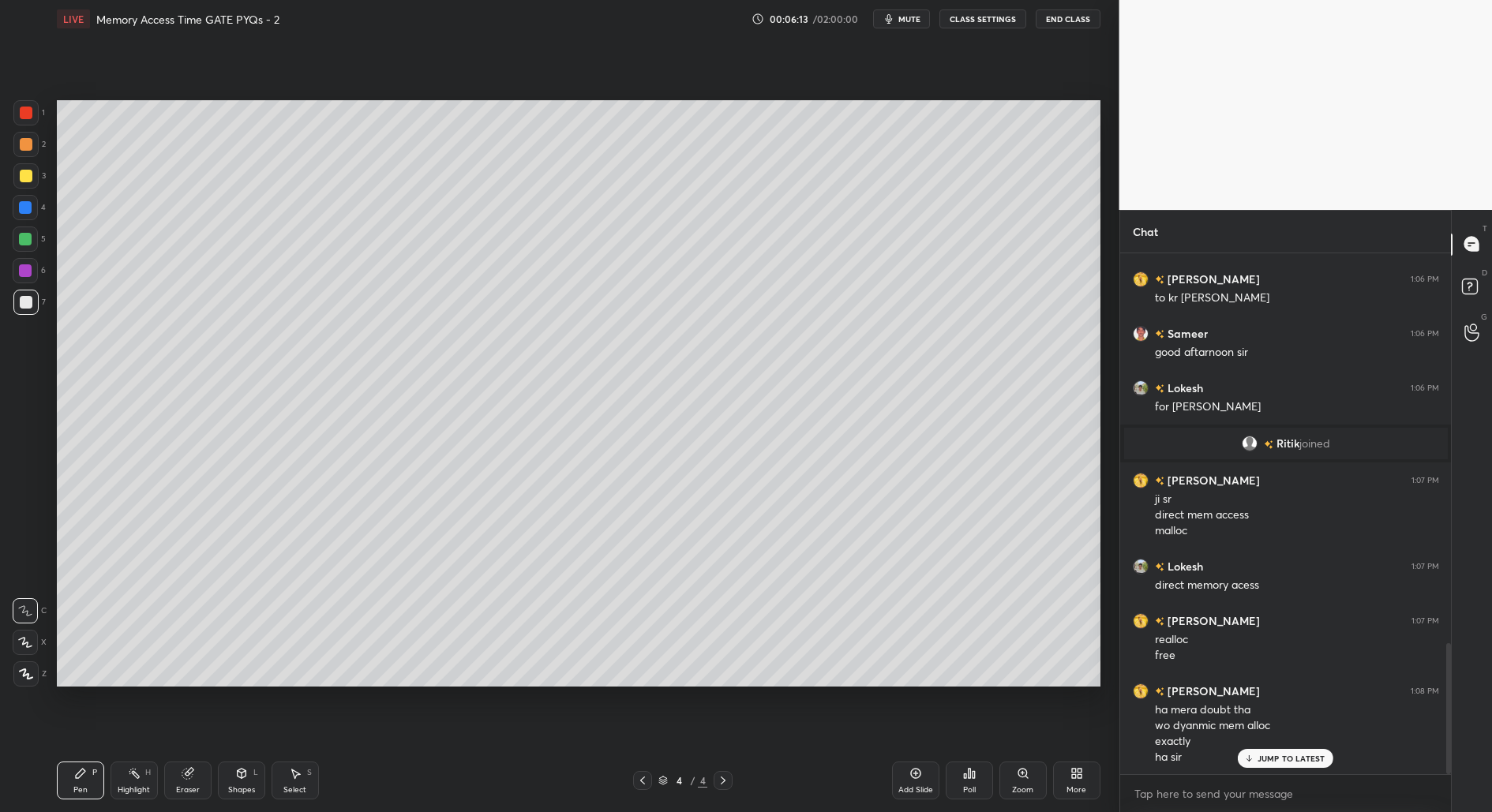
scroll to position [1561, 0]
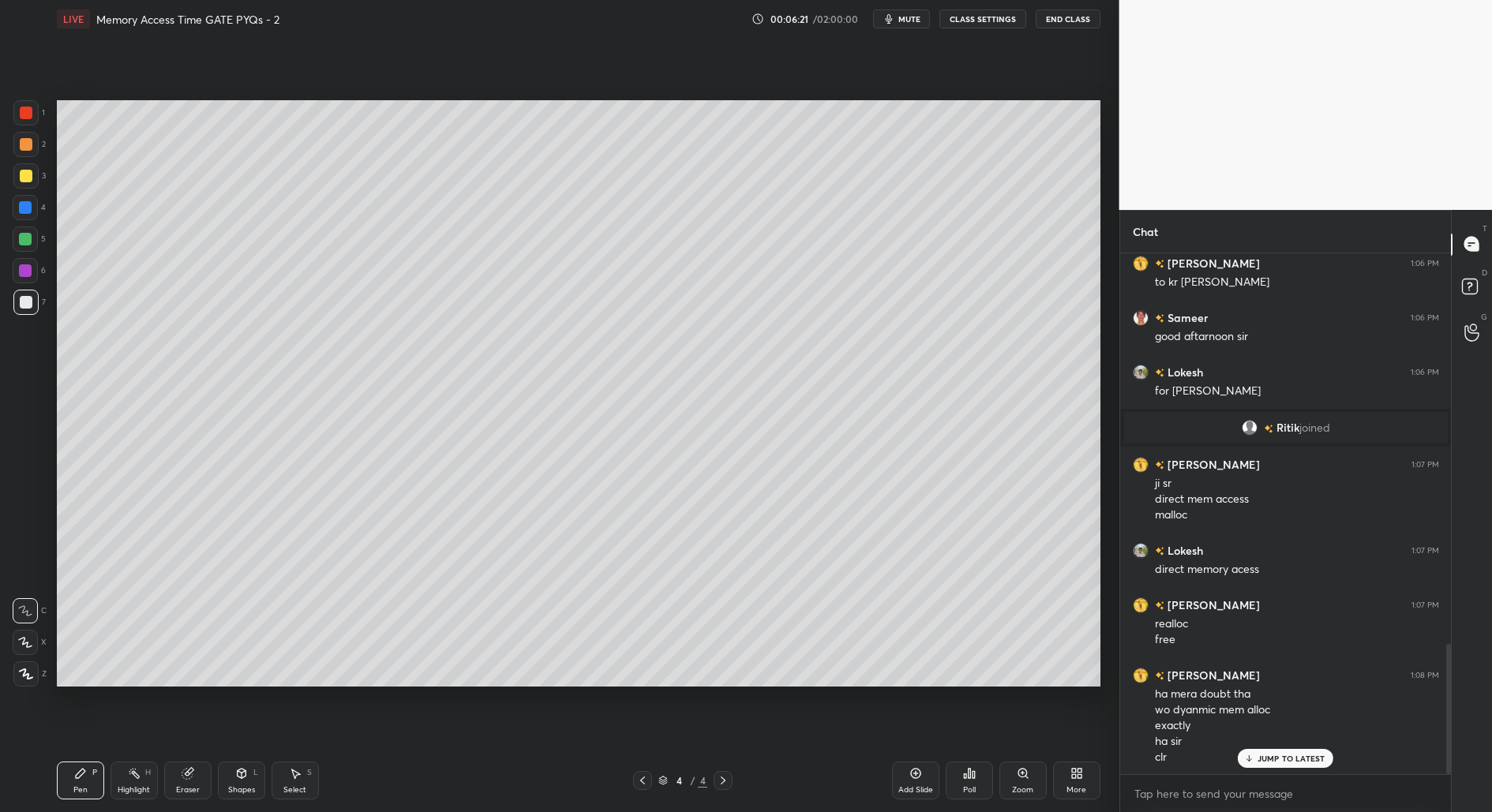
drag, startPoint x: 286, startPoint y: 774, endPoint x: 292, endPoint y: 758, distance: 17.1
click at [287, 776] on div "Select S" at bounding box center [295, 780] width 47 height 38
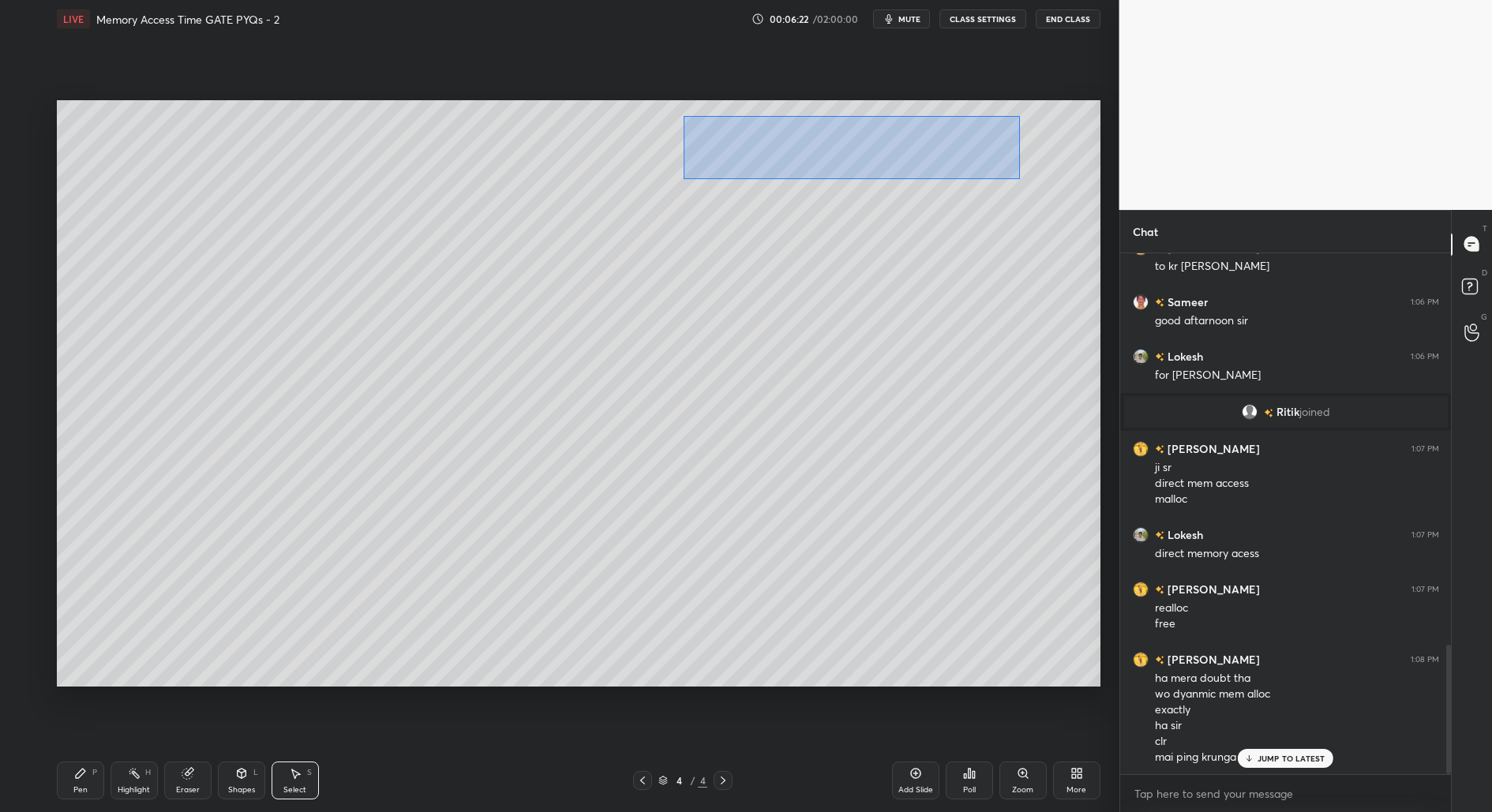
drag, startPoint x: 703, startPoint y: 157, endPoint x: 1012, endPoint y: 174, distance: 309.5
click at [1020, 180] on div "0 ° Undo Copy Duplicate Duplicate to new slide Delete" at bounding box center [578, 394] width 1044 height 587
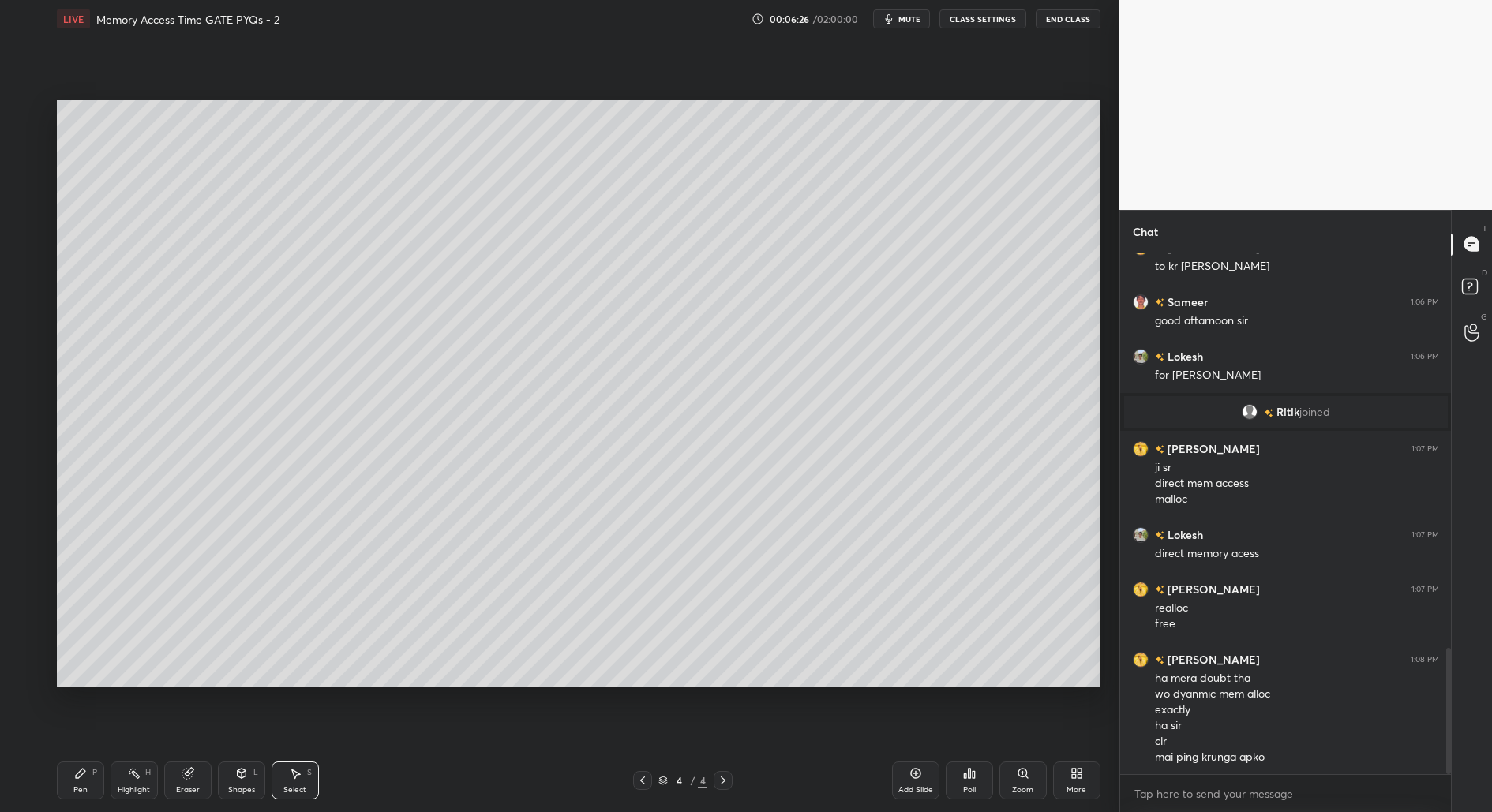
scroll to position [1631, 0]
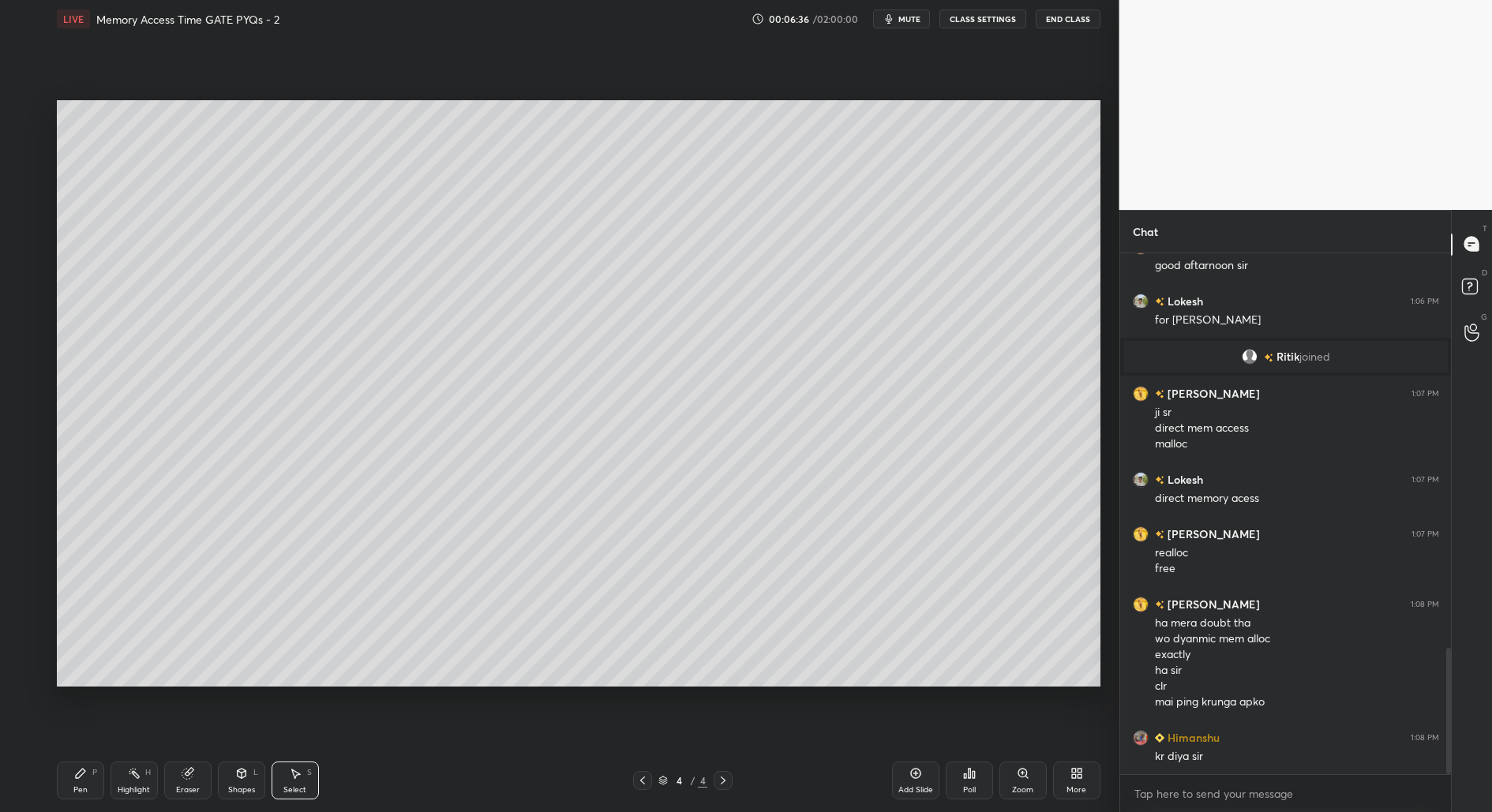
drag, startPoint x: 66, startPoint y: 796, endPoint x: 81, endPoint y: 769, distance: 30.9
click at [66, 798] on div "Pen P" at bounding box center [80, 780] width 47 height 38
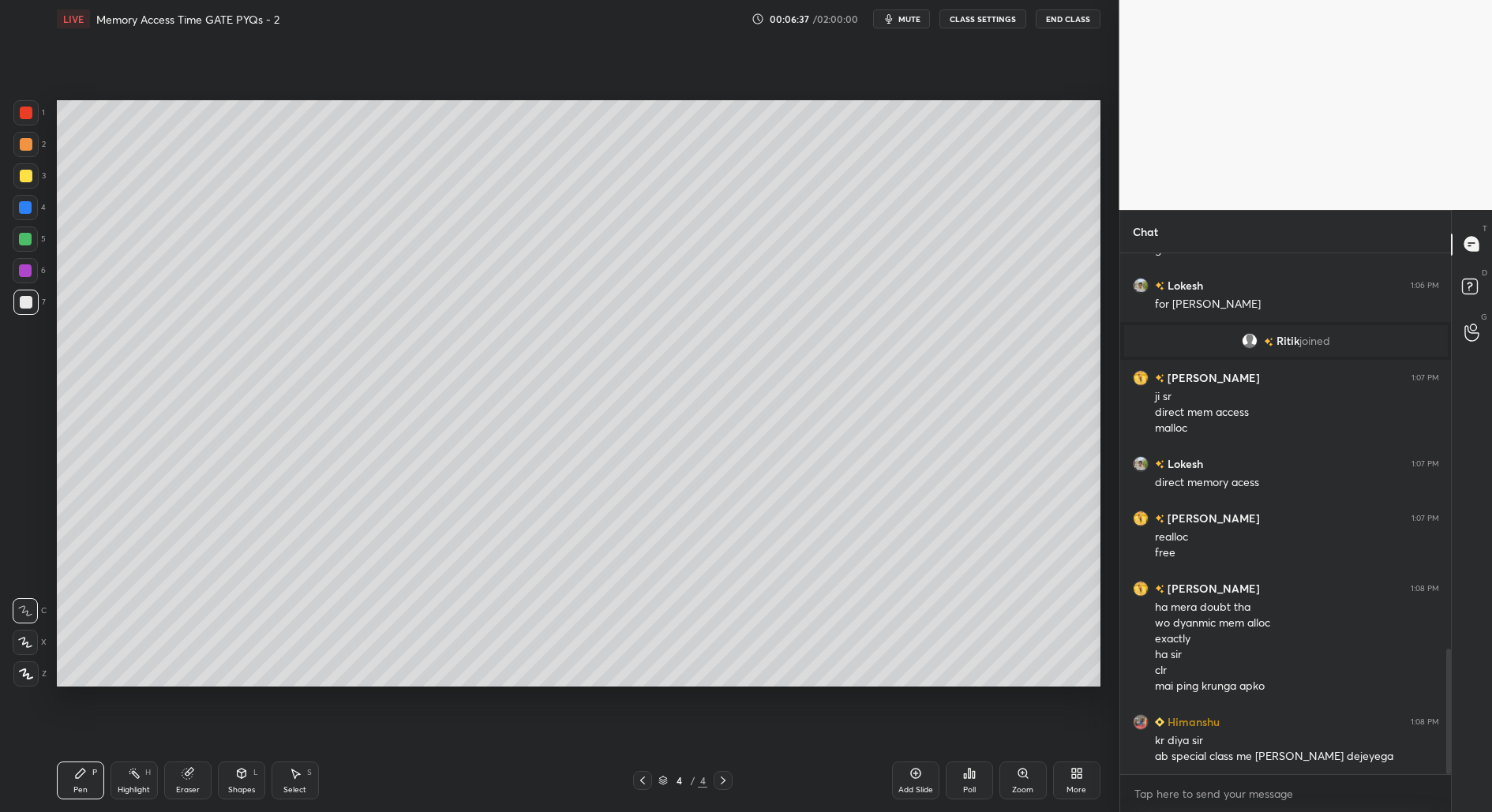
drag, startPoint x: 26, startPoint y: 179, endPoint x: 44, endPoint y: 193, distance: 22.8
click at [25, 182] on div at bounding box center [26, 176] width 25 height 25
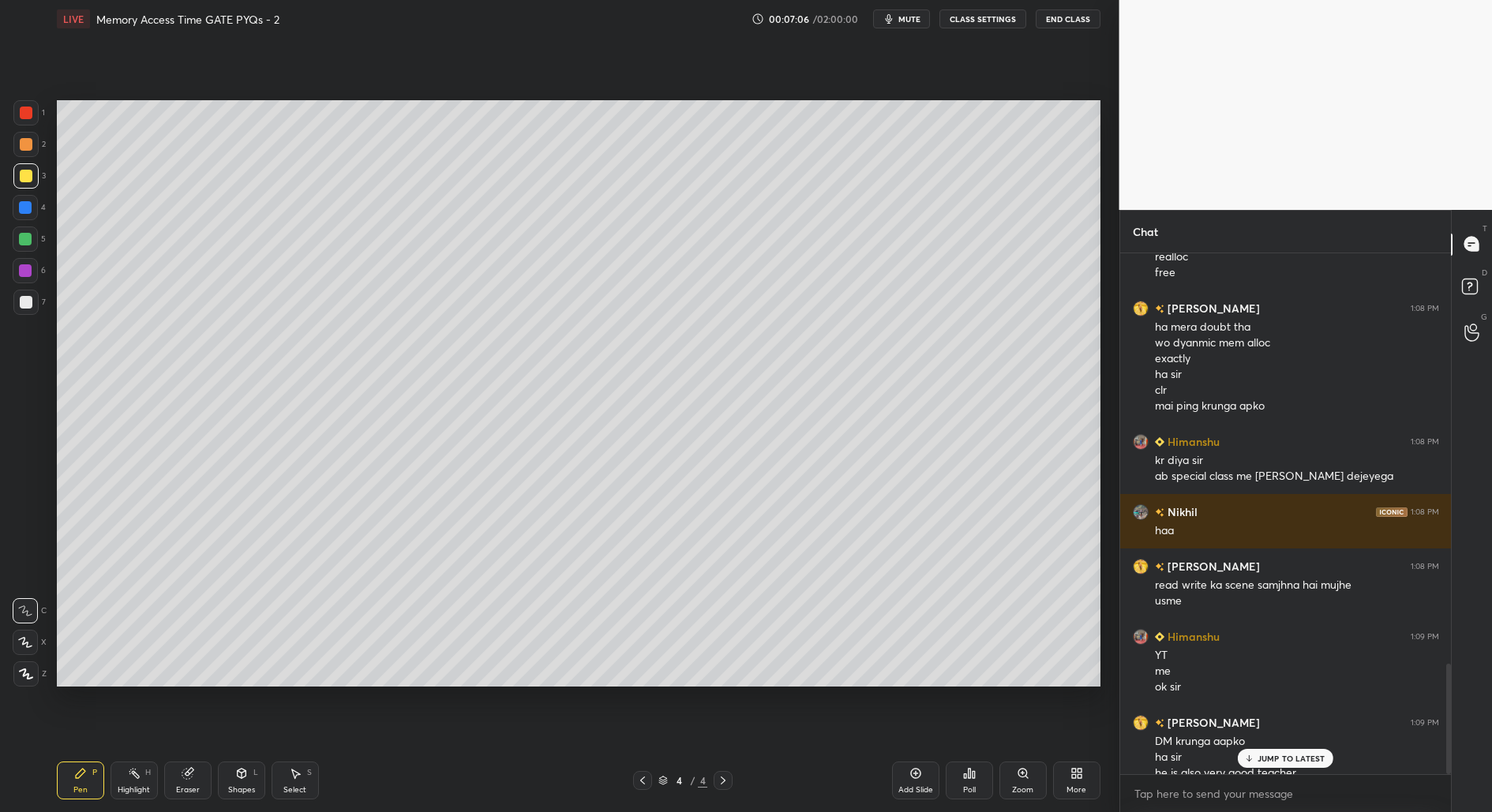
scroll to position [1943, 0]
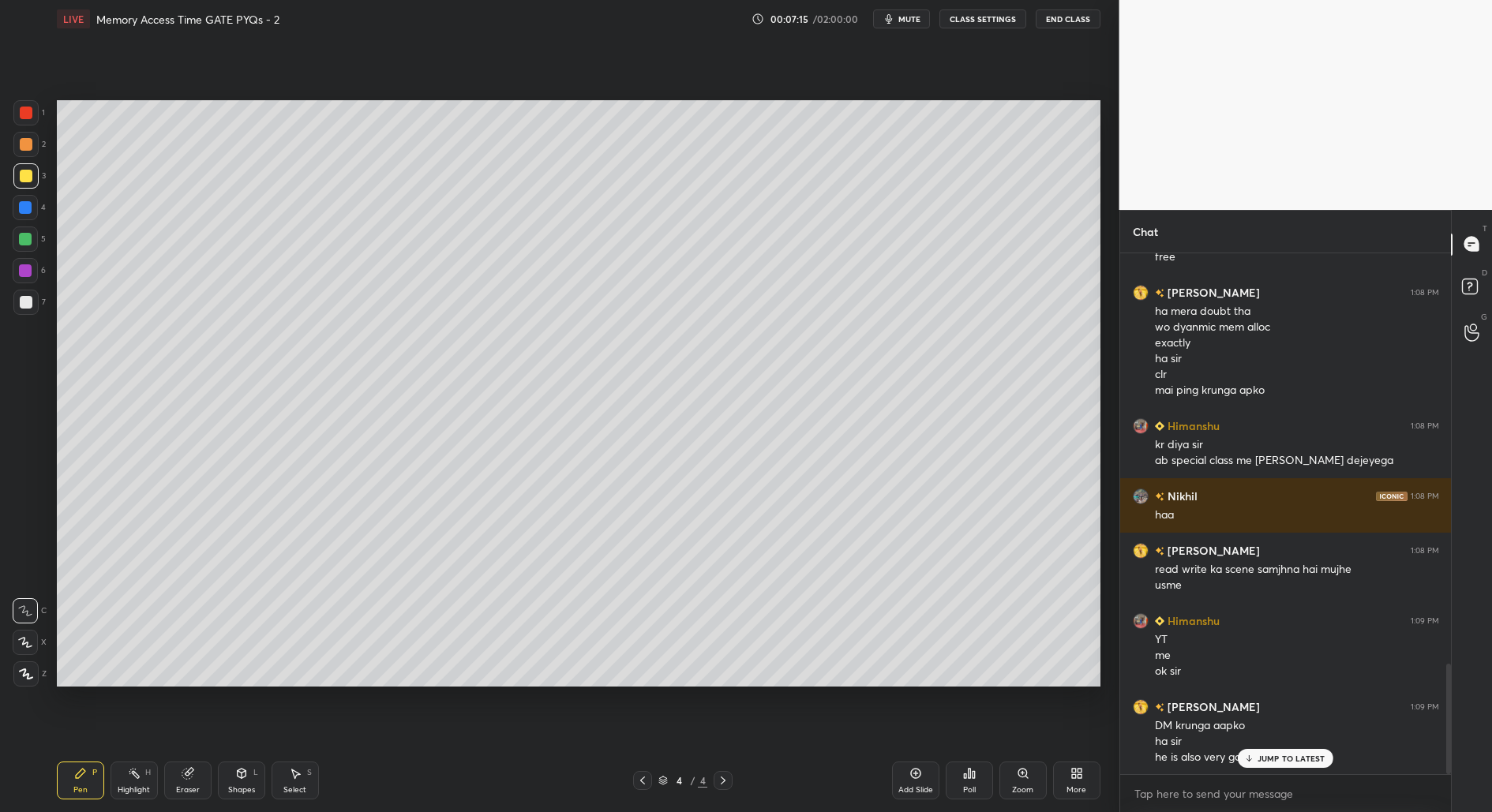
drag, startPoint x: 1319, startPoint y: 753, endPoint x: 1304, endPoint y: 780, distance: 30.9
click at [1319, 754] on p "JUMP TO LATEST" at bounding box center [1291, 758] width 68 height 9
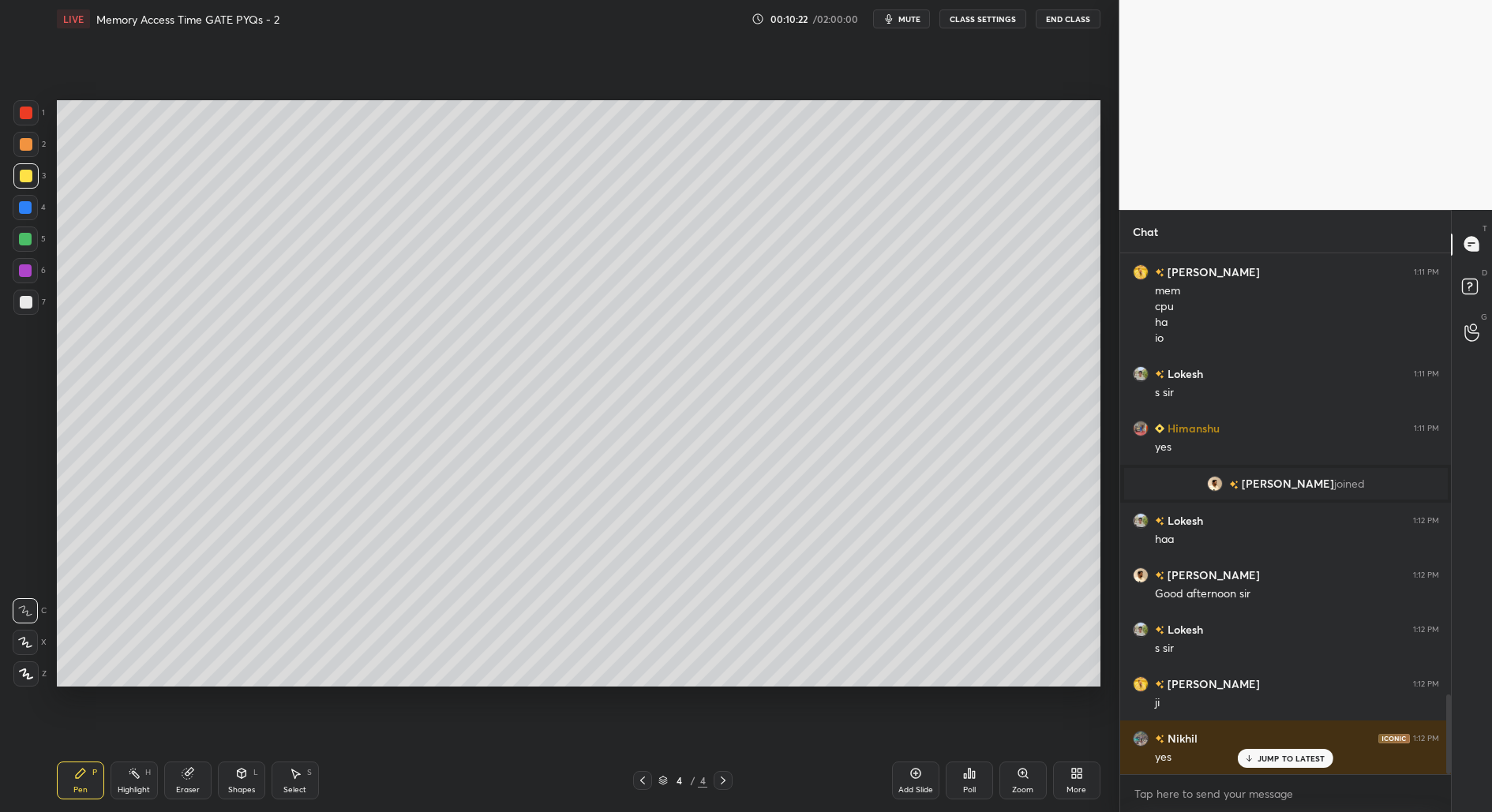
scroll to position [2948, 0]
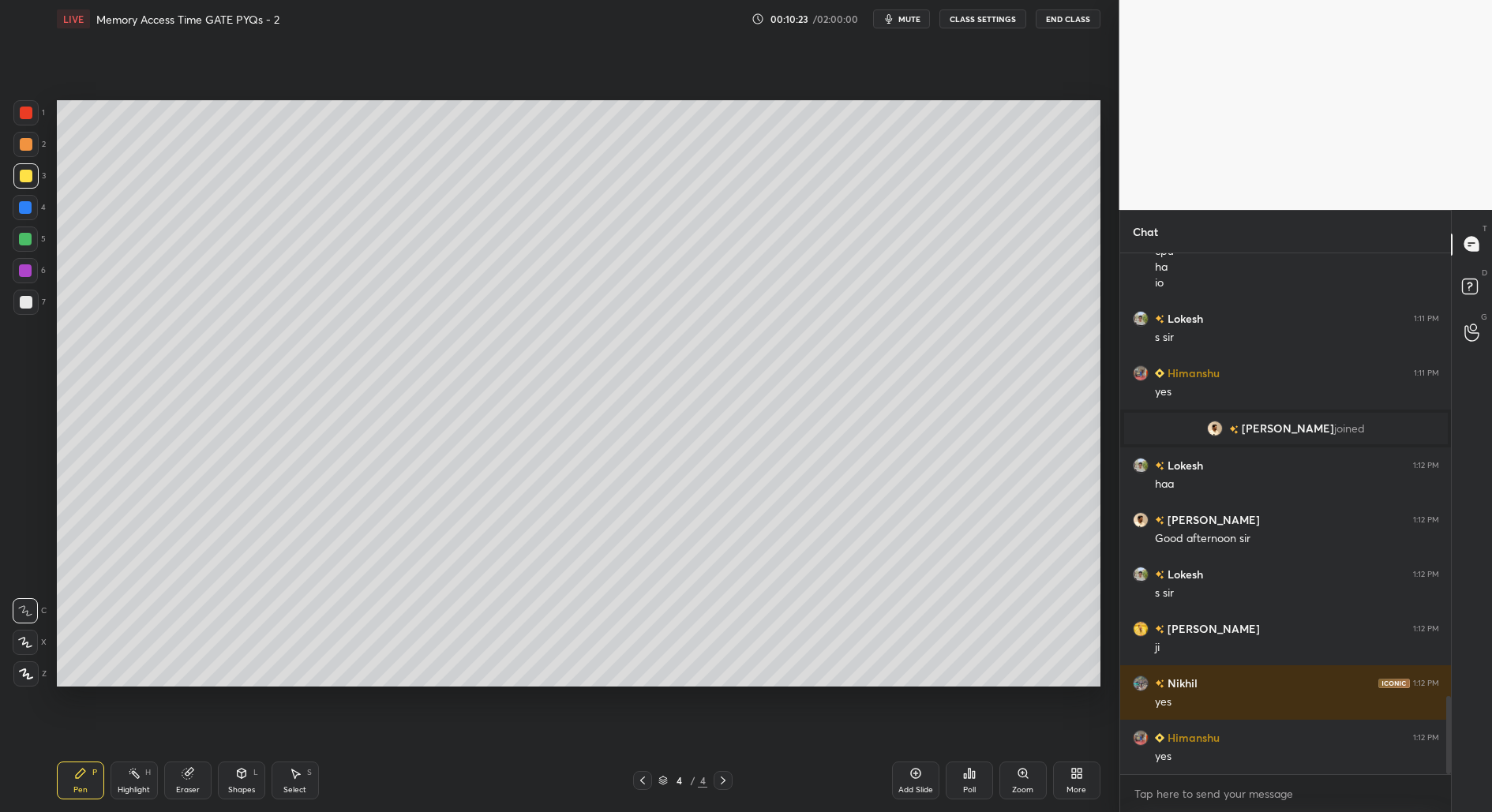
click at [917, 780] on div "Add Slide" at bounding box center [915, 780] width 47 height 38
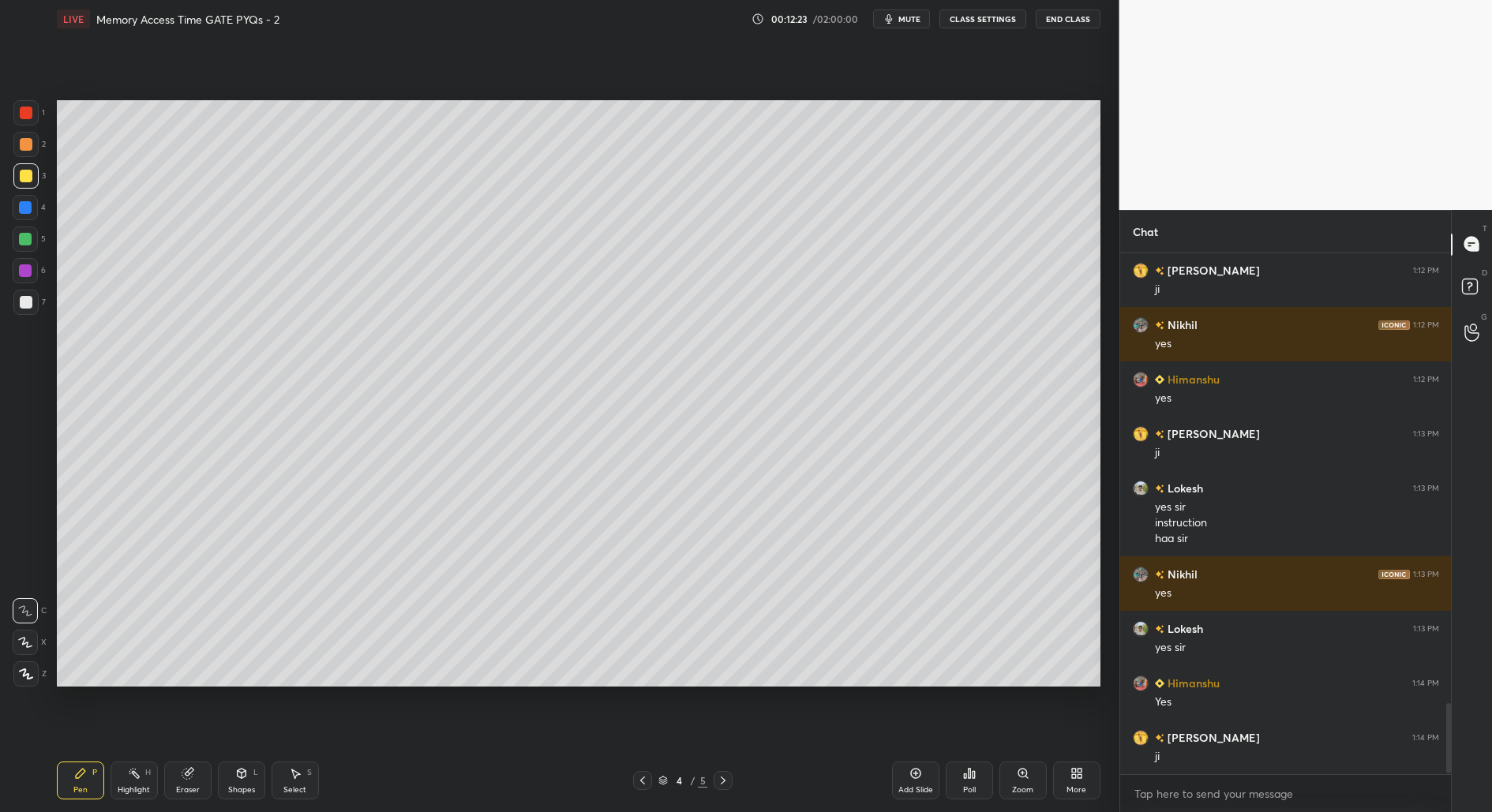
scroll to position [3360, 0]
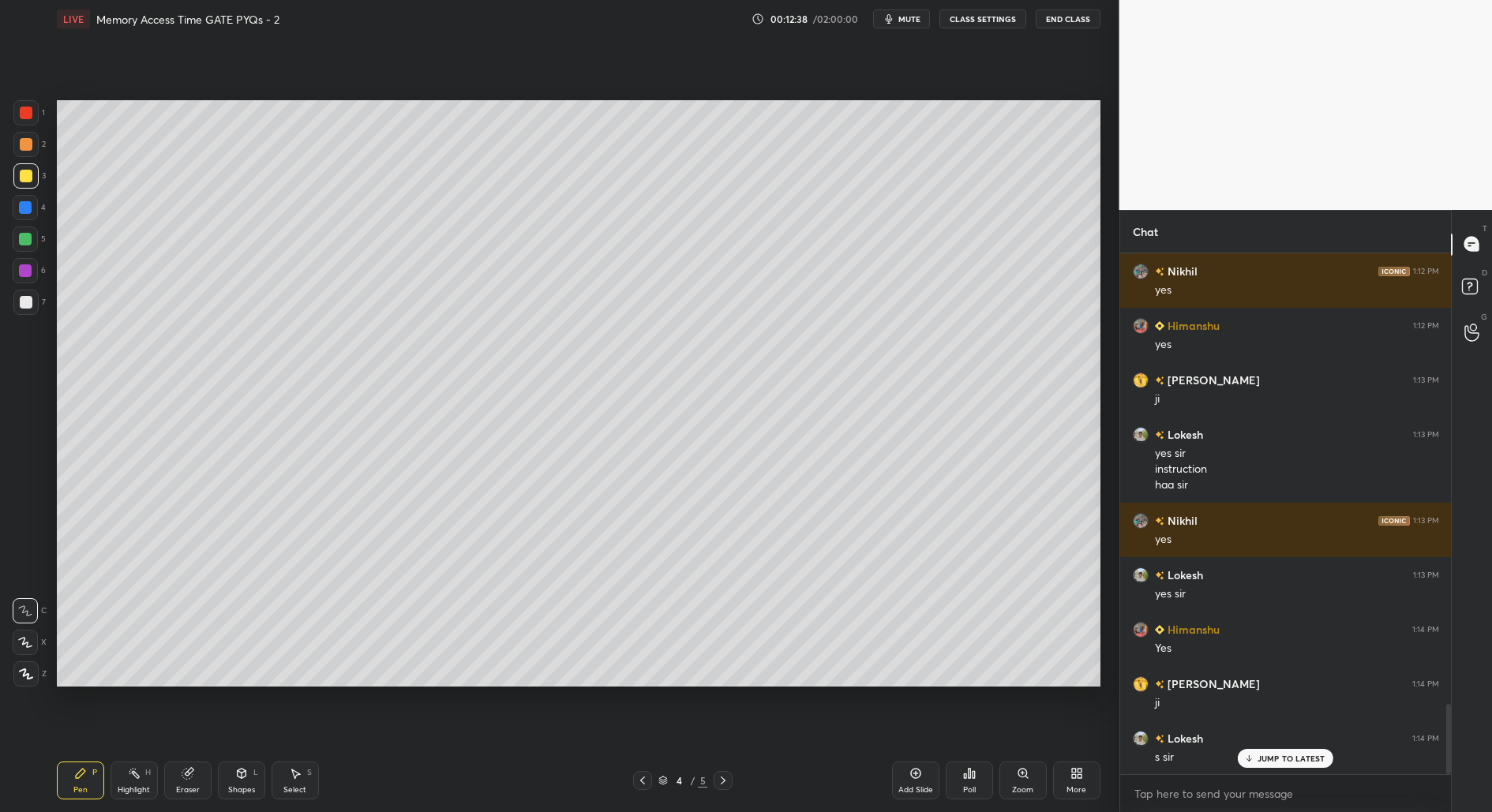
drag, startPoint x: 297, startPoint y: 784, endPoint x: 336, endPoint y: 700, distance: 92.6
click at [298, 783] on div "Select S" at bounding box center [295, 780] width 47 height 38
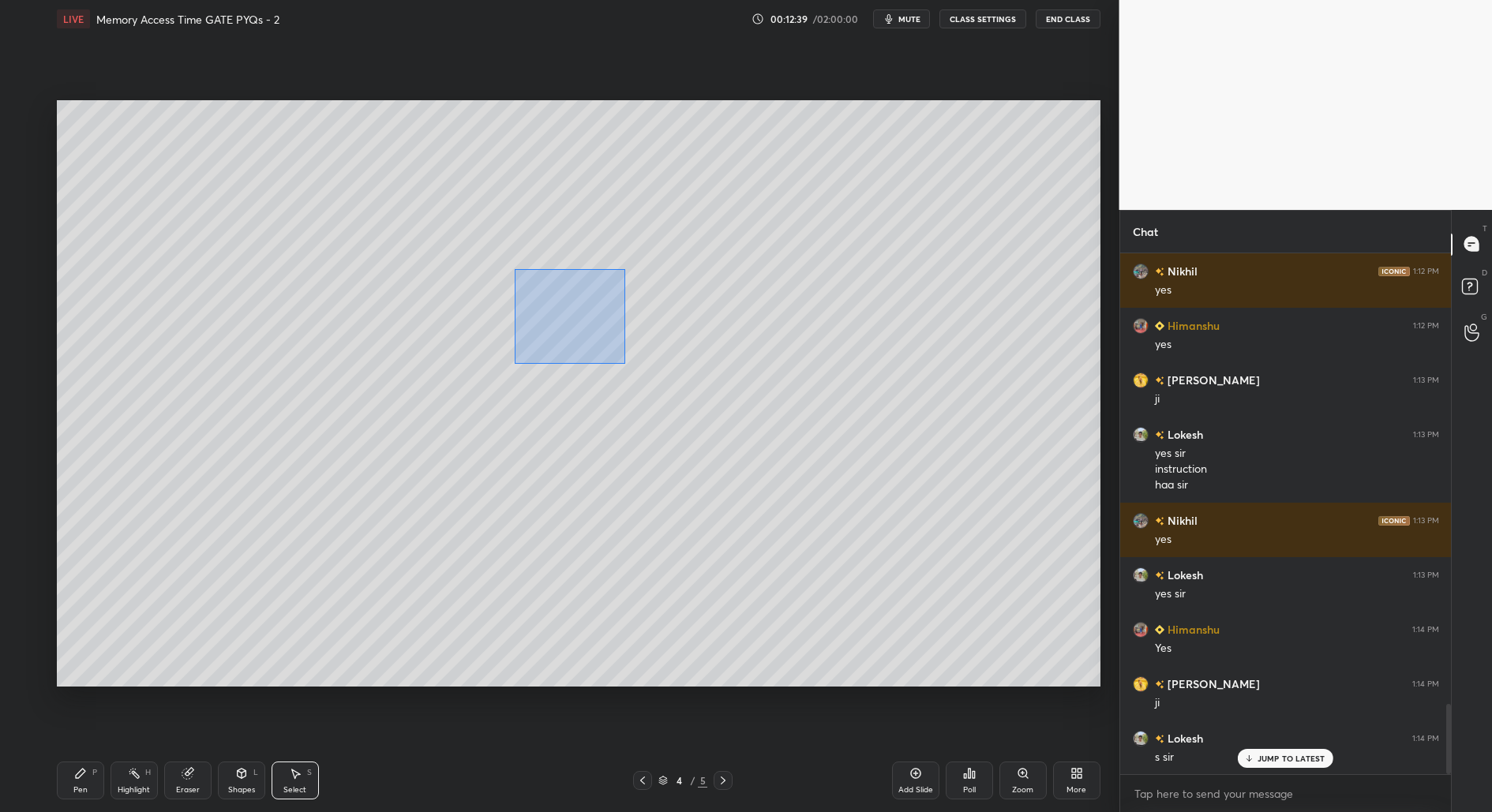
drag, startPoint x: 512, startPoint y: 267, endPoint x: 628, endPoint y: 365, distance: 151.9
click at [631, 367] on div "0 ° Undo Copy Duplicate Duplicate to new slide Delete" at bounding box center [578, 394] width 1044 height 587
drag, startPoint x: 451, startPoint y: 281, endPoint x: 471, endPoint y: 358, distance: 79.6
click at [460, 359] on div "0 ° Undo Copy Duplicate Duplicate to new slide Delete" at bounding box center [578, 394] width 1044 height 587
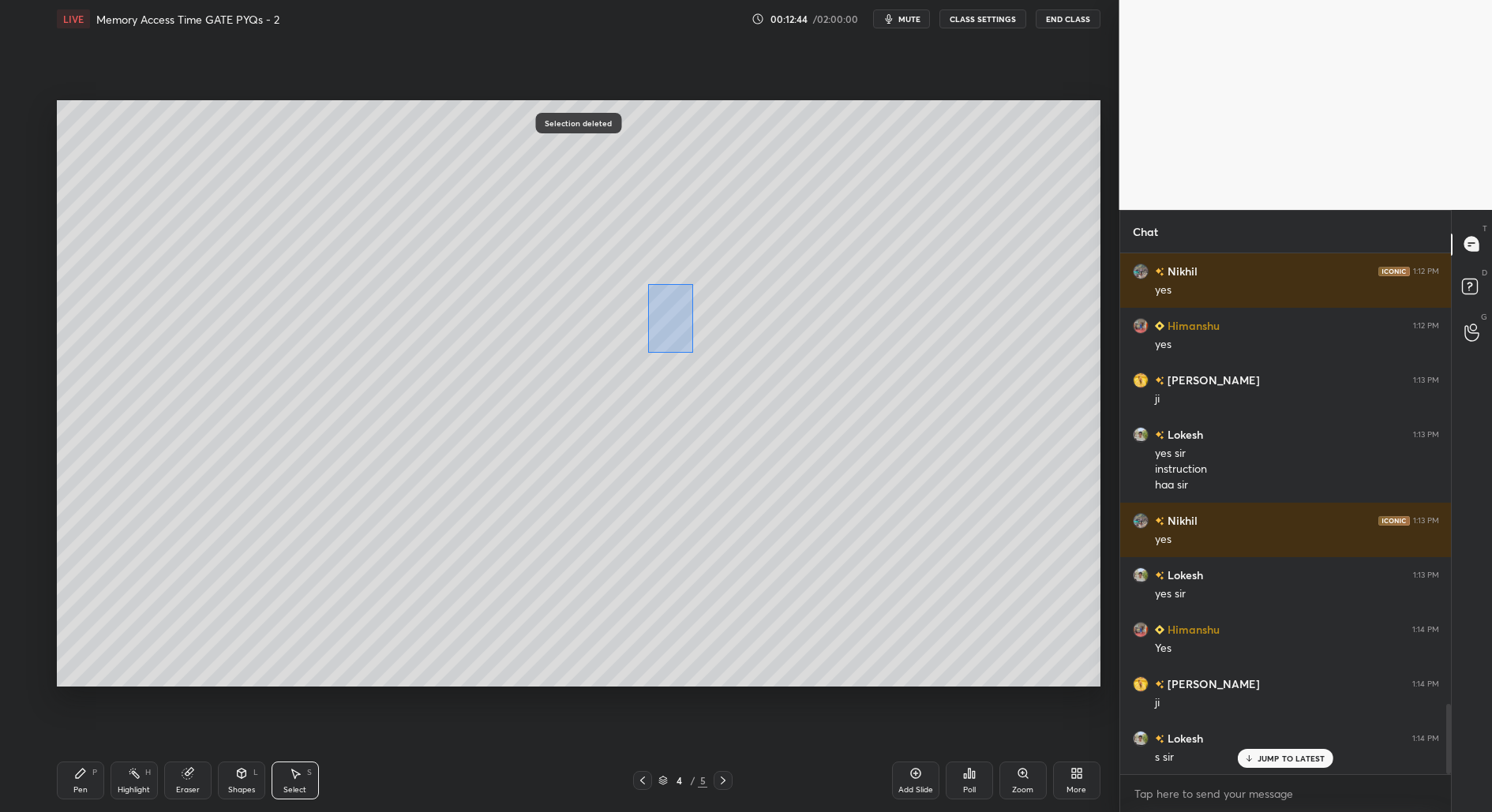
drag, startPoint x: 671, startPoint y: 300, endPoint x: 687, endPoint y: 357, distance: 59.2
click at [695, 356] on div "0 ° Undo Copy Duplicate Duplicate to new slide Delete" at bounding box center [578, 394] width 1044 height 587
drag, startPoint x: 540, startPoint y: 474, endPoint x: 592, endPoint y: 499, distance: 57.7
click at [592, 500] on div "0 ° Undo Copy Duplicate Duplicate to new slide Delete" at bounding box center [578, 394] width 1044 height 587
click at [80, 796] on div "Pen P" at bounding box center [80, 780] width 47 height 38
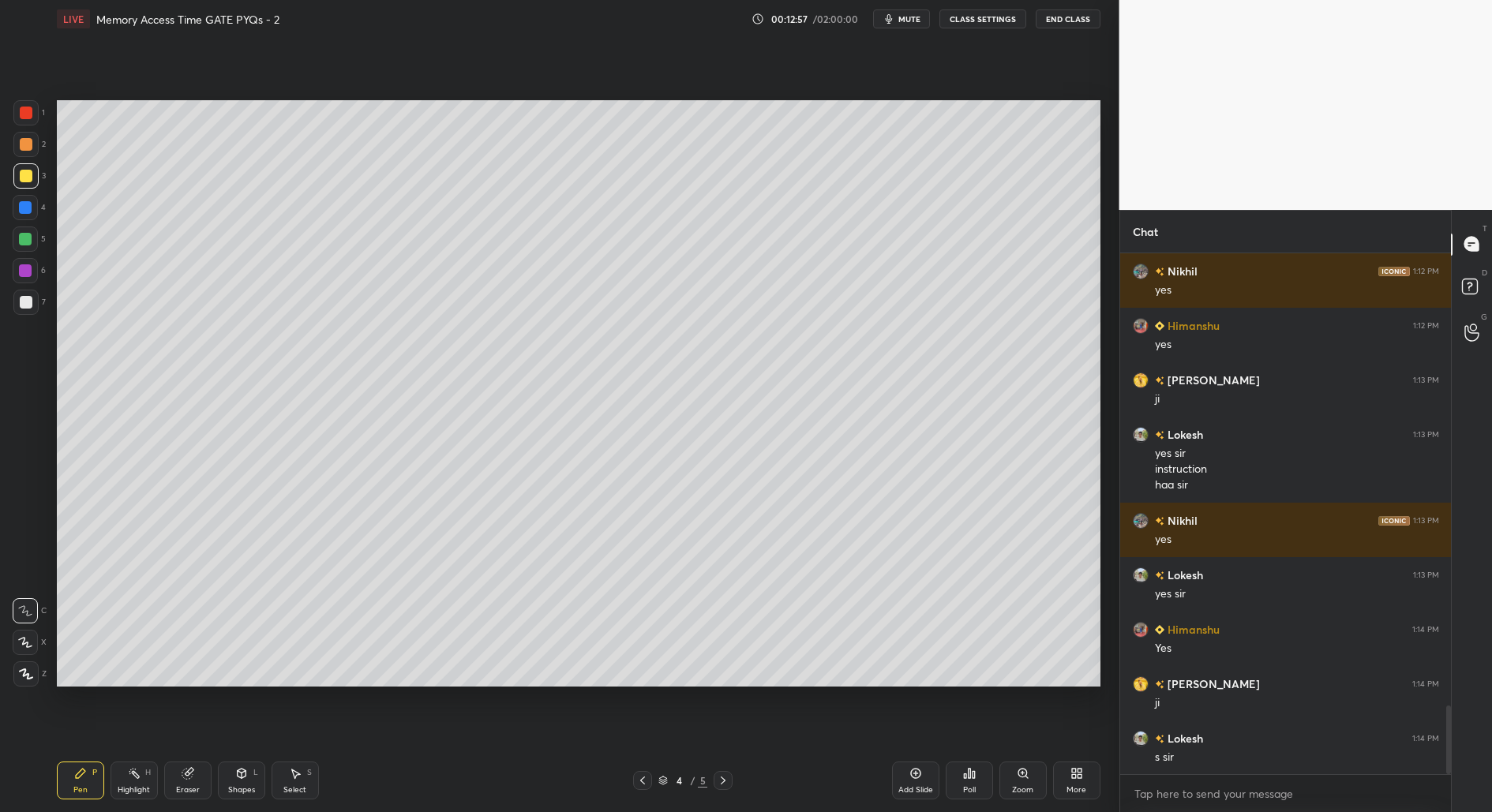
scroll to position [3415, 0]
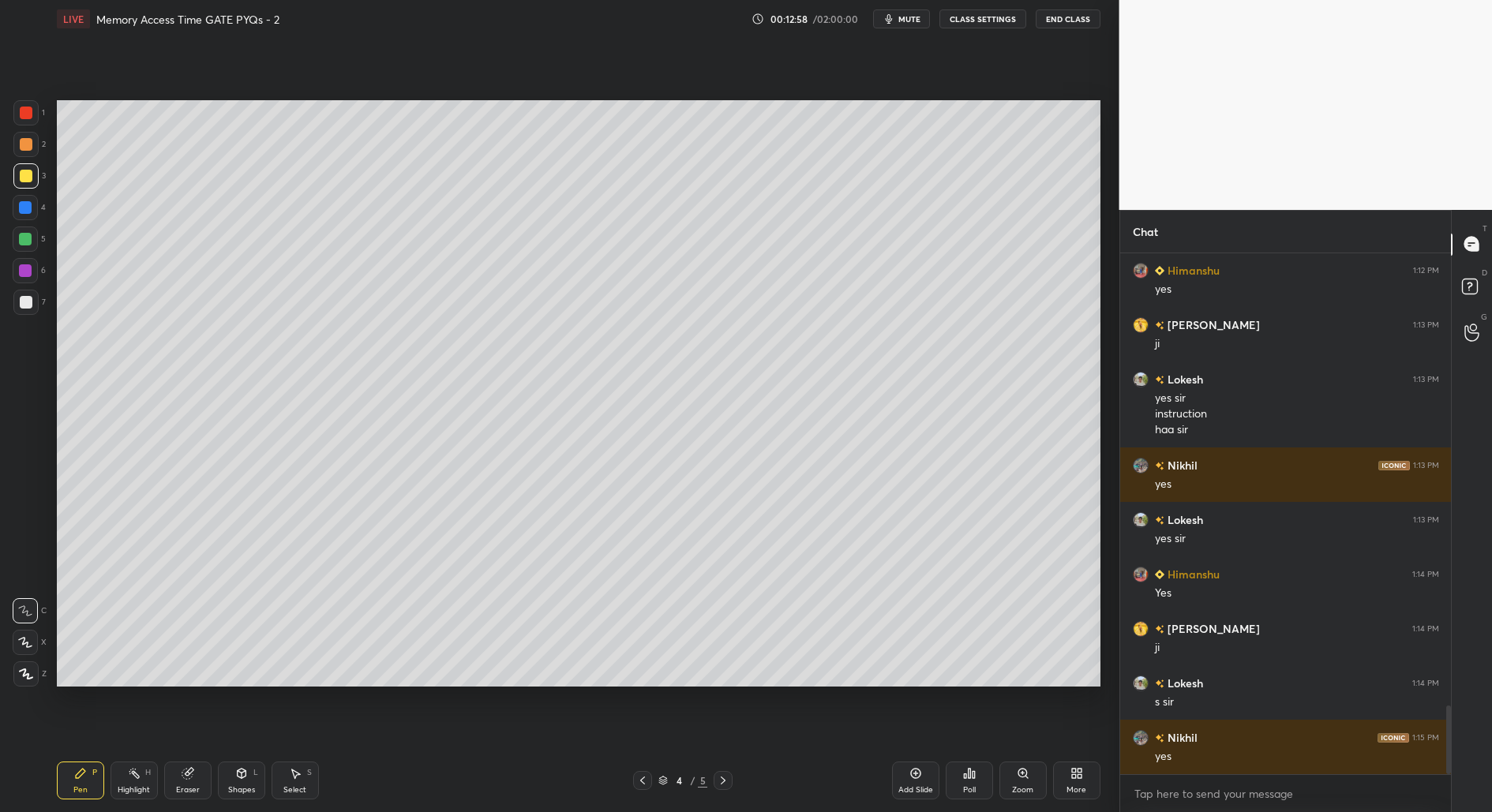
drag, startPoint x: 300, startPoint y: 780, endPoint x: 329, endPoint y: 737, distance: 51.9
click at [301, 780] on div "Select S" at bounding box center [295, 780] width 47 height 38
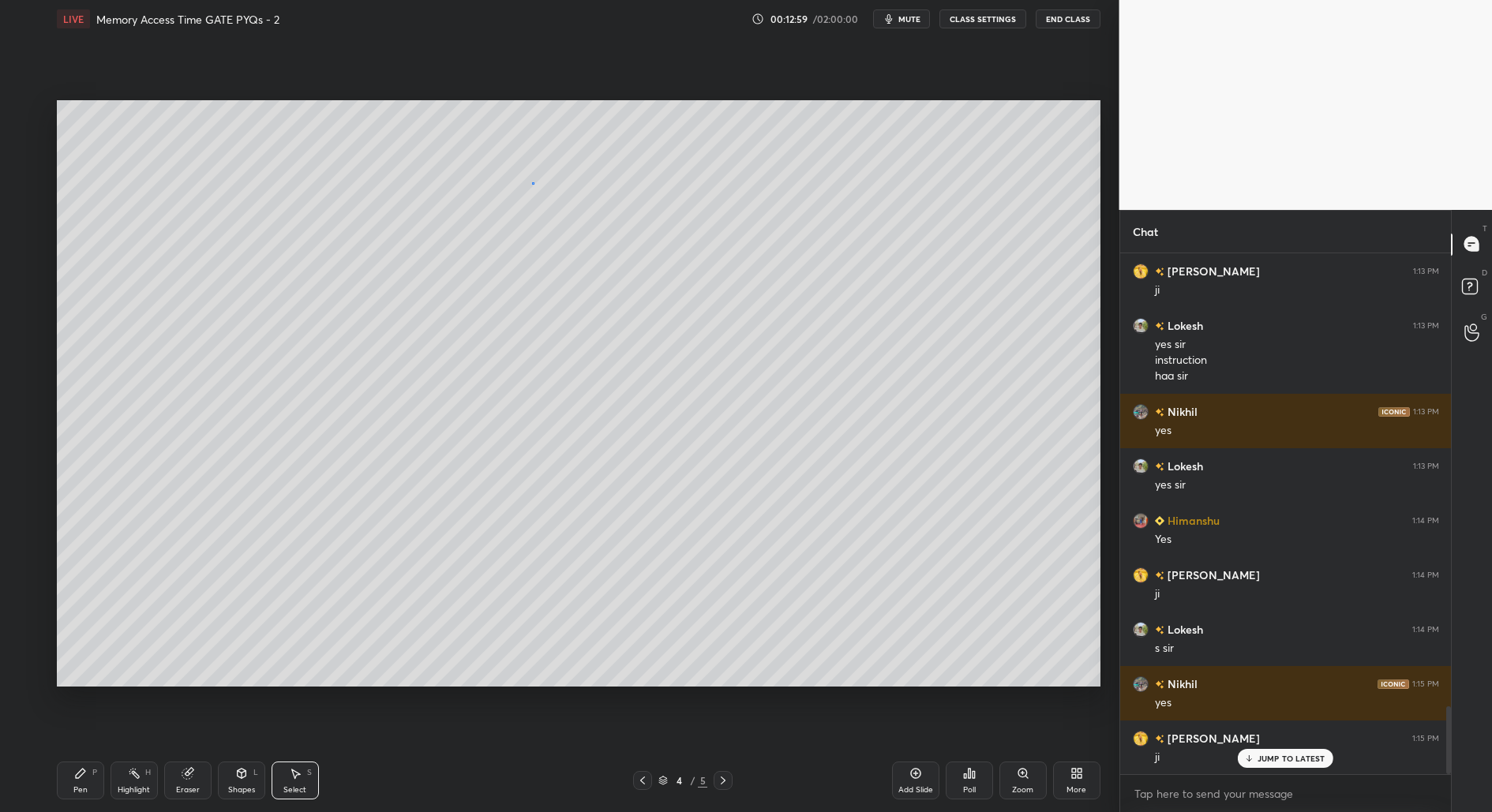
drag, startPoint x: 531, startPoint y: 183, endPoint x: 622, endPoint y: 318, distance: 162.8
click at [623, 319] on div "0 ° Undo Copy Duplicate Duplicate to new slide Delete" at bounding box center [578, 394] width 1044 height 587
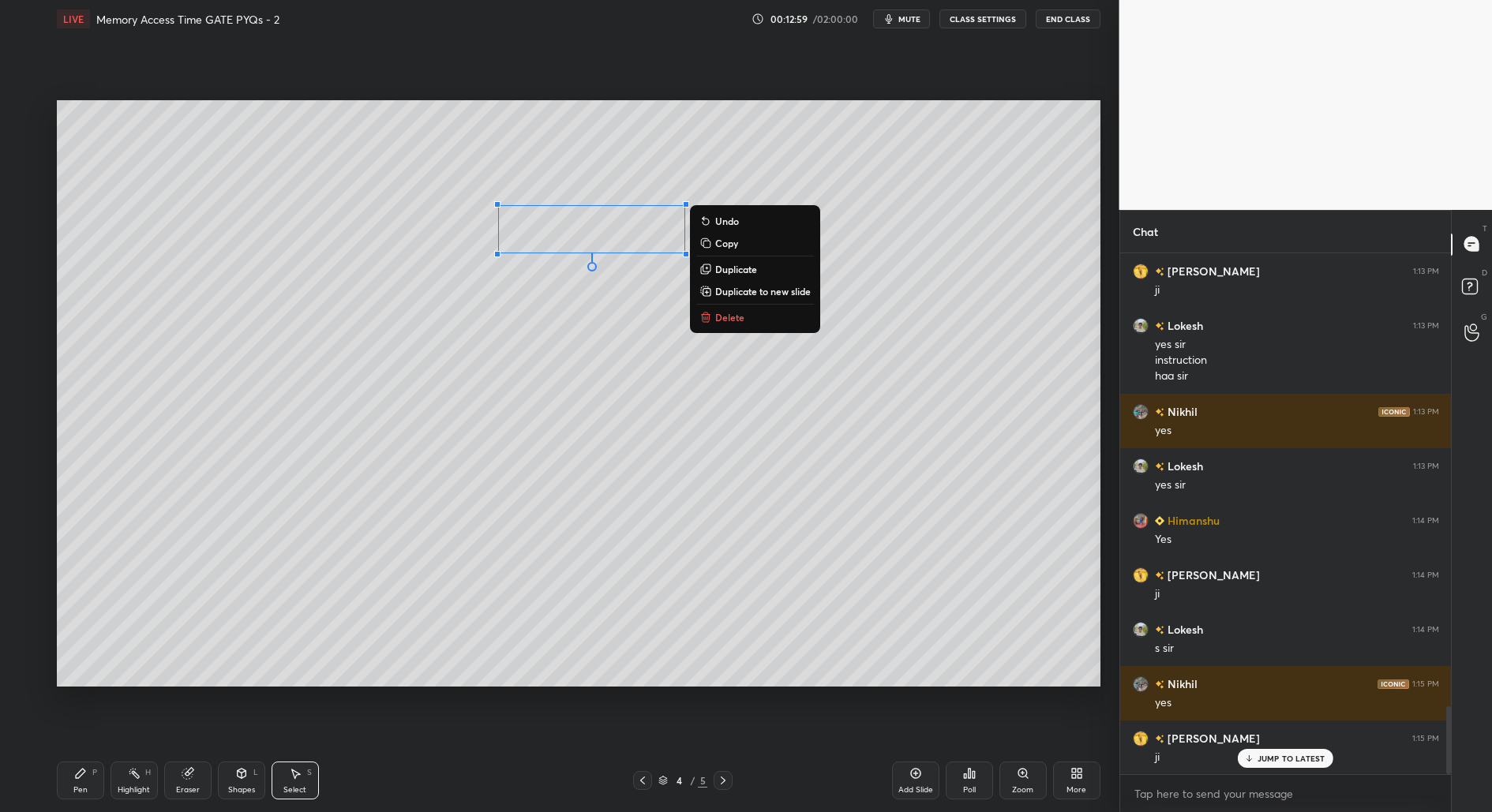
scroll to position [3578, 0]
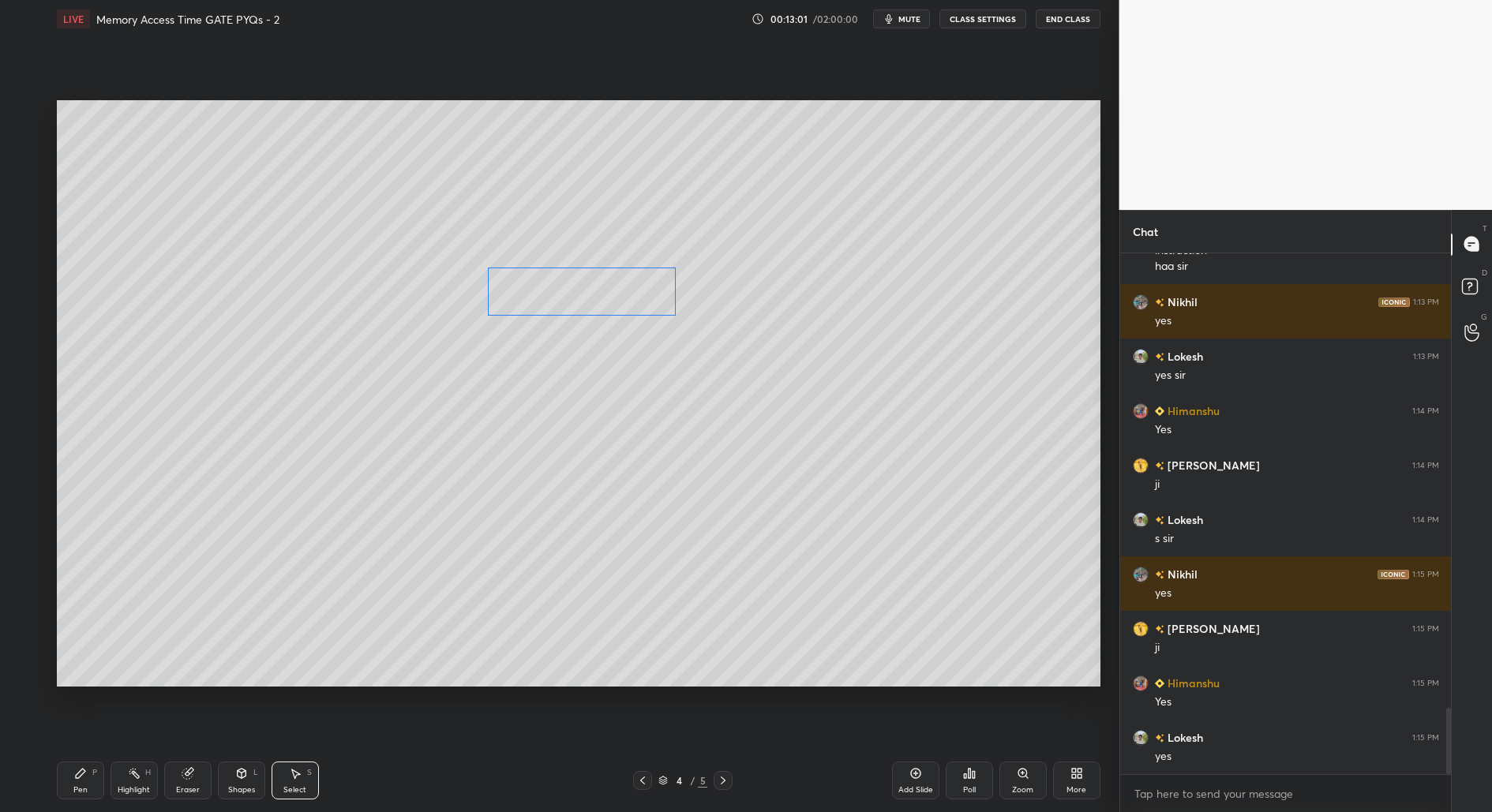
drag, startPoint x: 596, startPoint y: 265, endPoint x: 589, endPoint y: 291, distance: 26.9
click at [588, 294] on div "0 ° Undo Copy Duplicate Duplicate to new slide Delete" at bounding box center [578, 394] width 1044 height 587
drag, startPoint x: 486, startPoint y: 240, endPoint x: 654, endPoint y: 280, distance: 172.7
click at [661, 283] on div "0 ° Undo Copy Duplicate Duplicate to new slide Delete" at bounding box center [578, 394] width 1044 height 587
drag, startPoint x: 595, startPoint y: 239, endPoint x: 578, endPoint y: 284, distance: 48.1
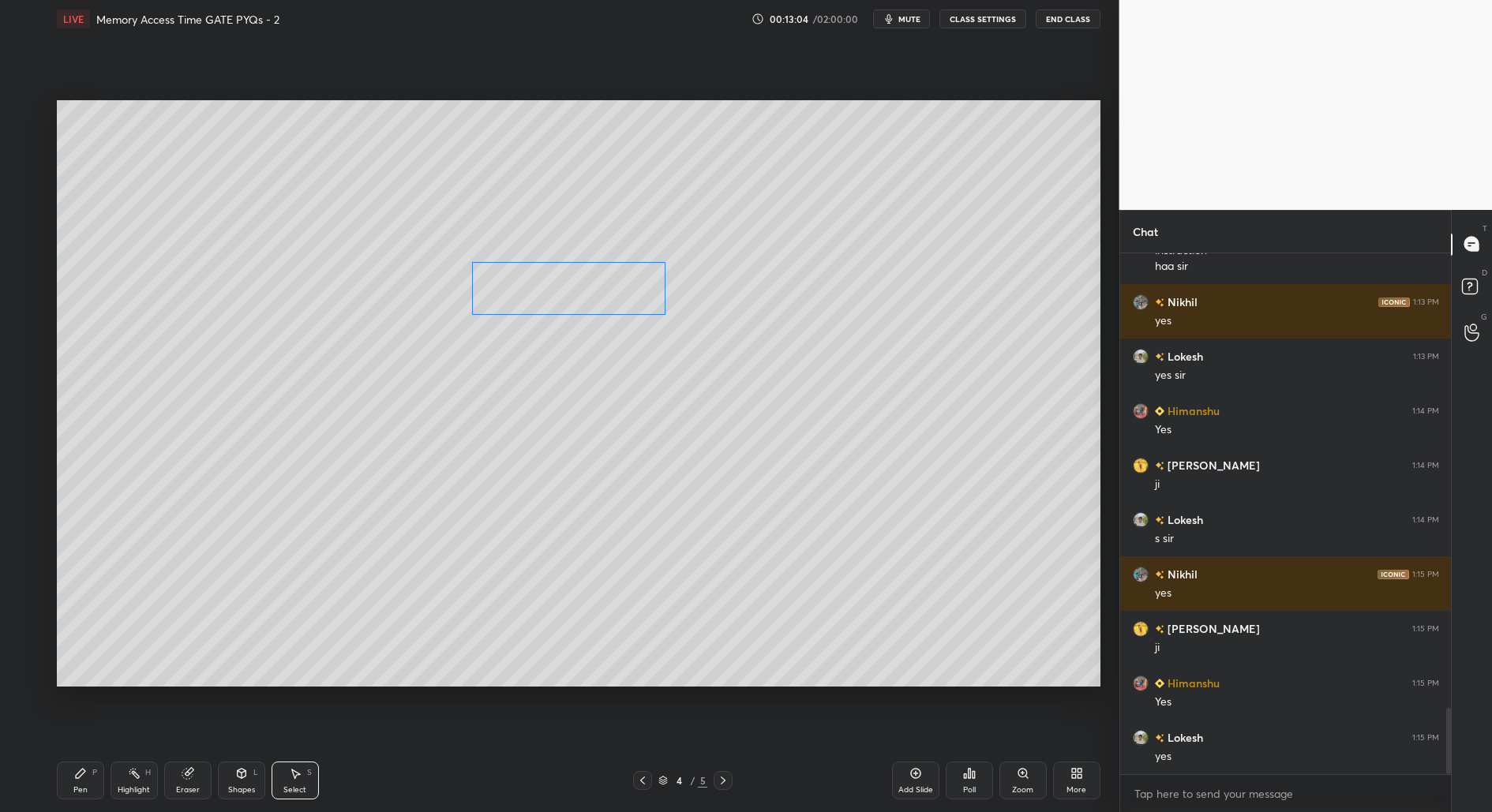
click at [578, 284] on div "0 ° Undo Copy Duplicate Duplicate to new slide Delete" at bounding box center [578, 394] width 1044 height 587
drag, startPoint x: 471, startPoint y: 372, endPoint x: 665, endPoint y: 435, distance: 204.0
click at [665, 435] on div "0 ° Undo Copy Duplicate Duplicate to new slide Delete" at bounding box center [578, 394] width 1044 height 587
drag, startPoint x: 573, startPoint y: 398, endPoint x: 550, endPoint y: 371, distance: 35.5
click at [572, 352] on div "0 ° Undo Copy Duplicate Duplicate to new slide Delete" at bounding box center [578, 394] width 1044 height 587
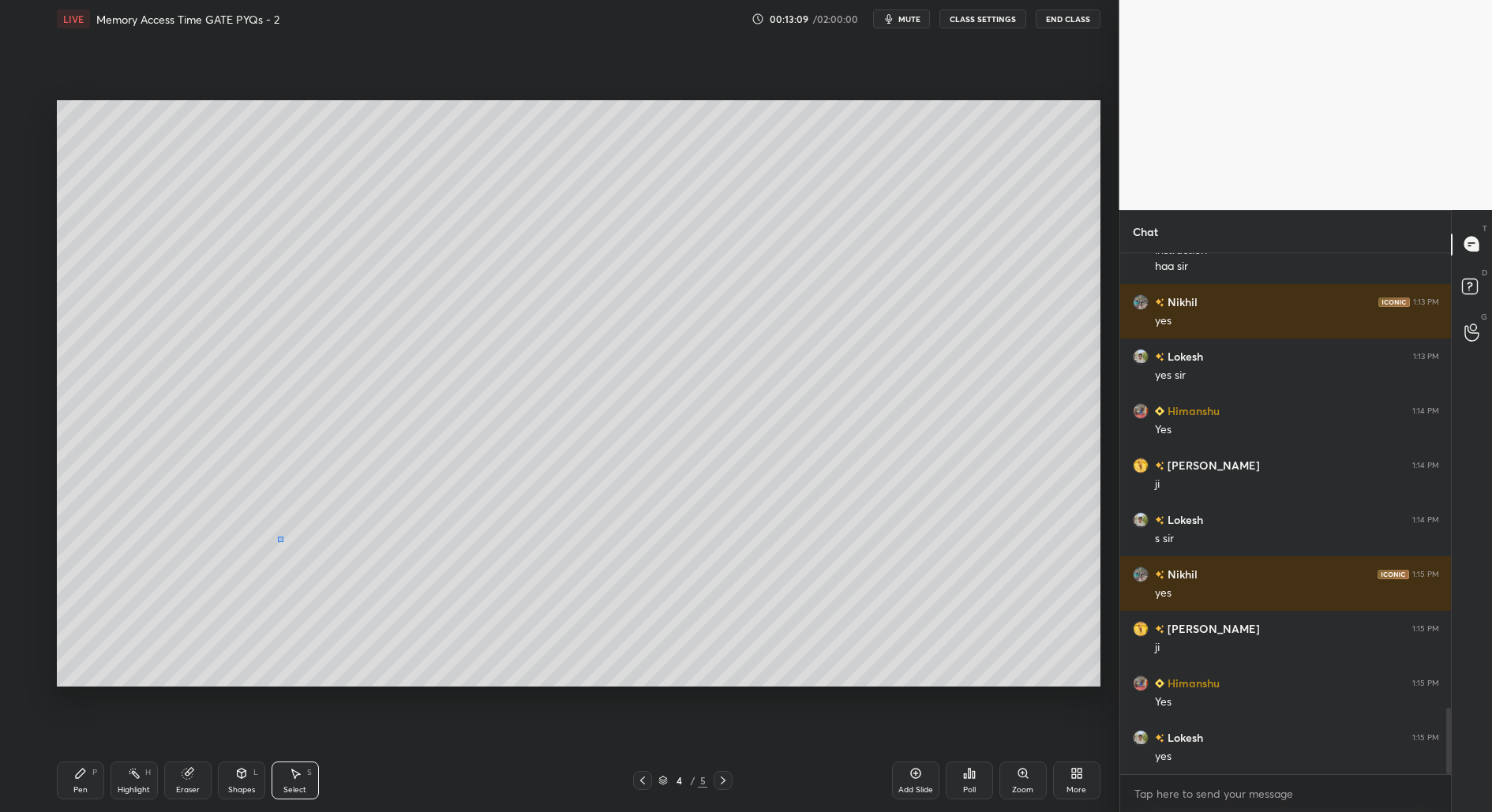
drag, startPoint x: 280, startPoint y: 540, endPoint x: 280, endPoint y: 575, distance: 35.0
click at [277, 542] on div "0 ° Undo Copy Duplicate Duplicate to new slide Delete" at bounding box center [578, 394] width 1044 height 587
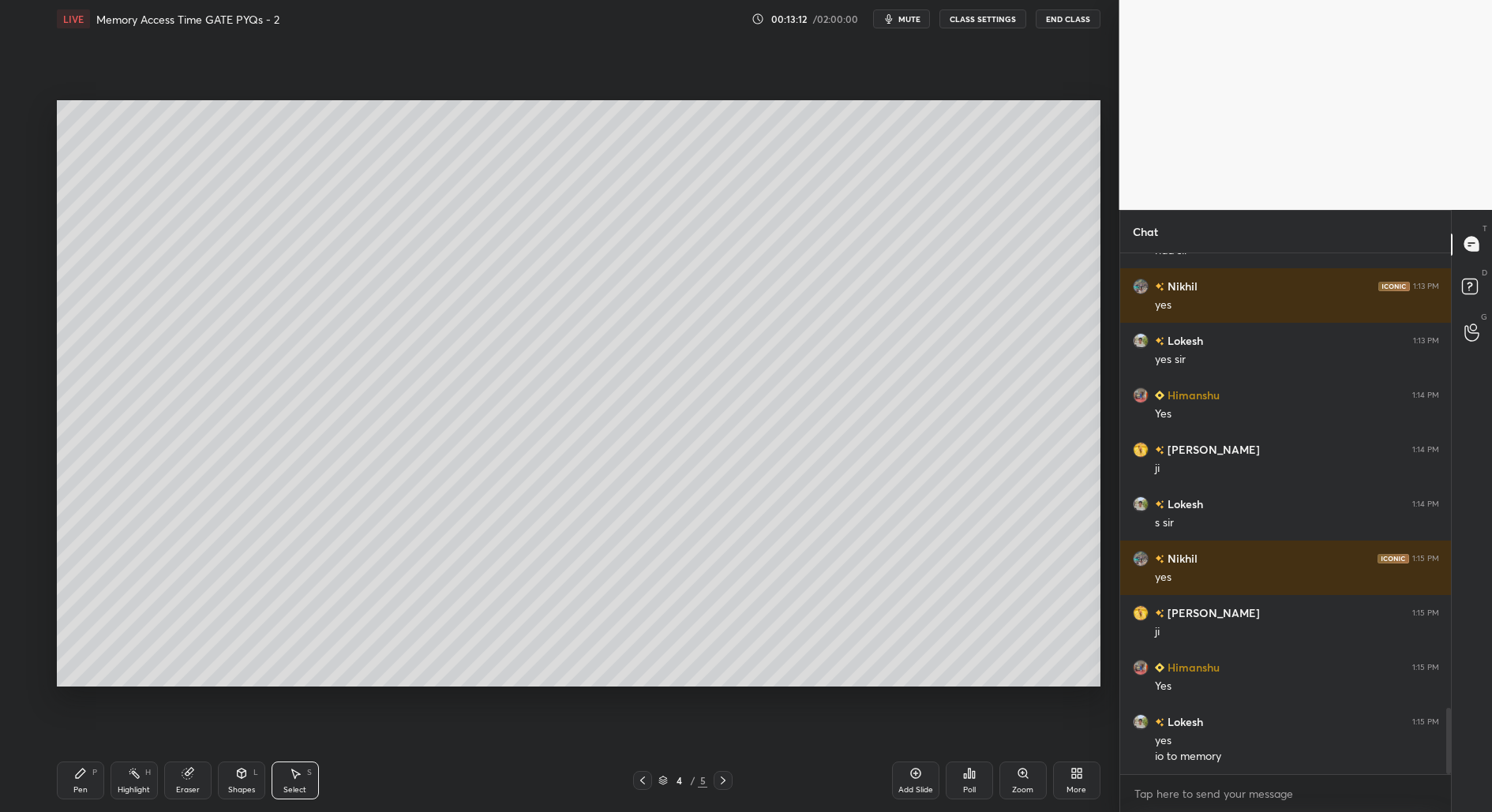
scroll to position [3648, 0]
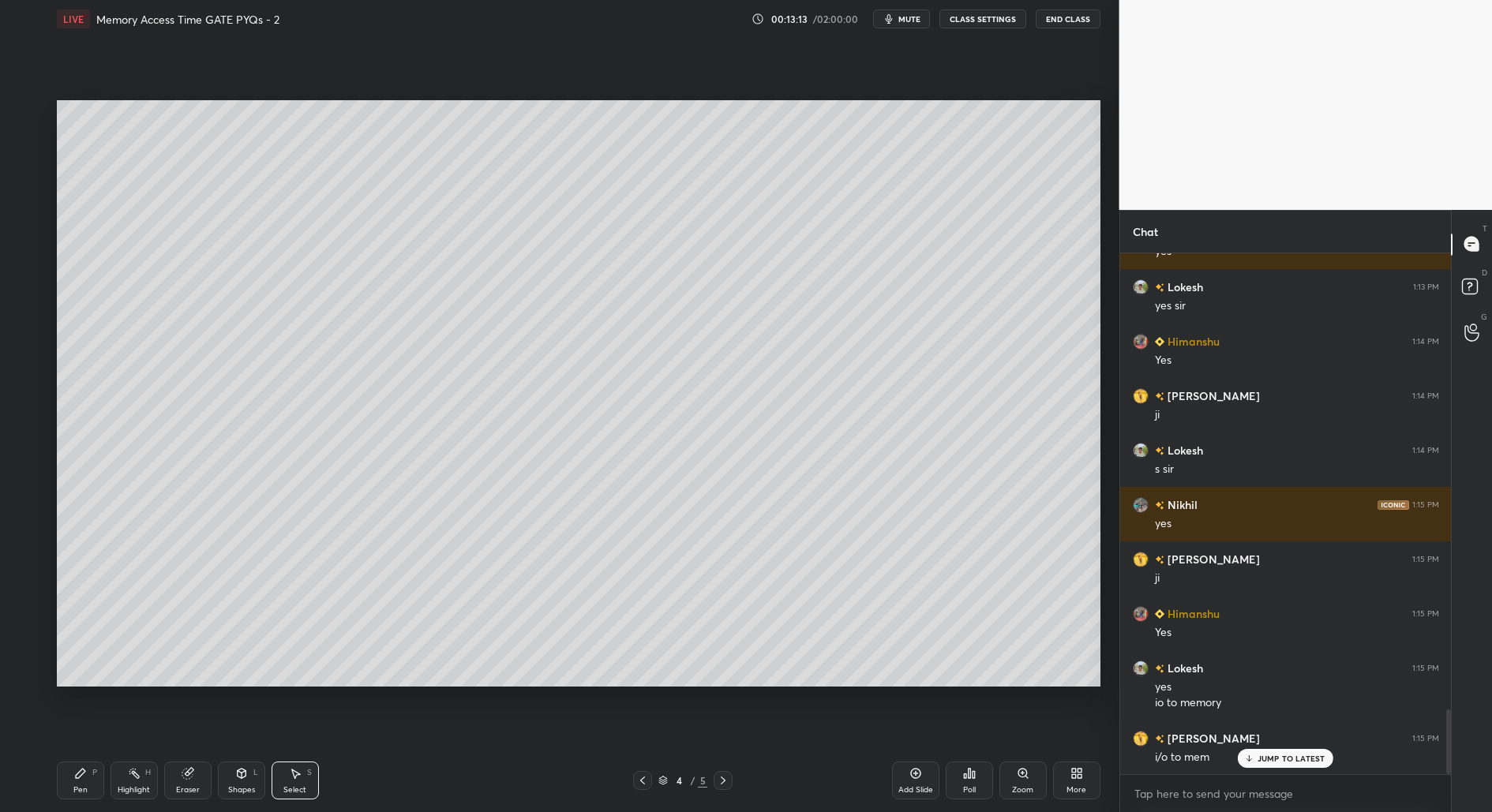
click at [93, 783] on div "Pen P" at bounding box center [80, 780] width 47 height 38
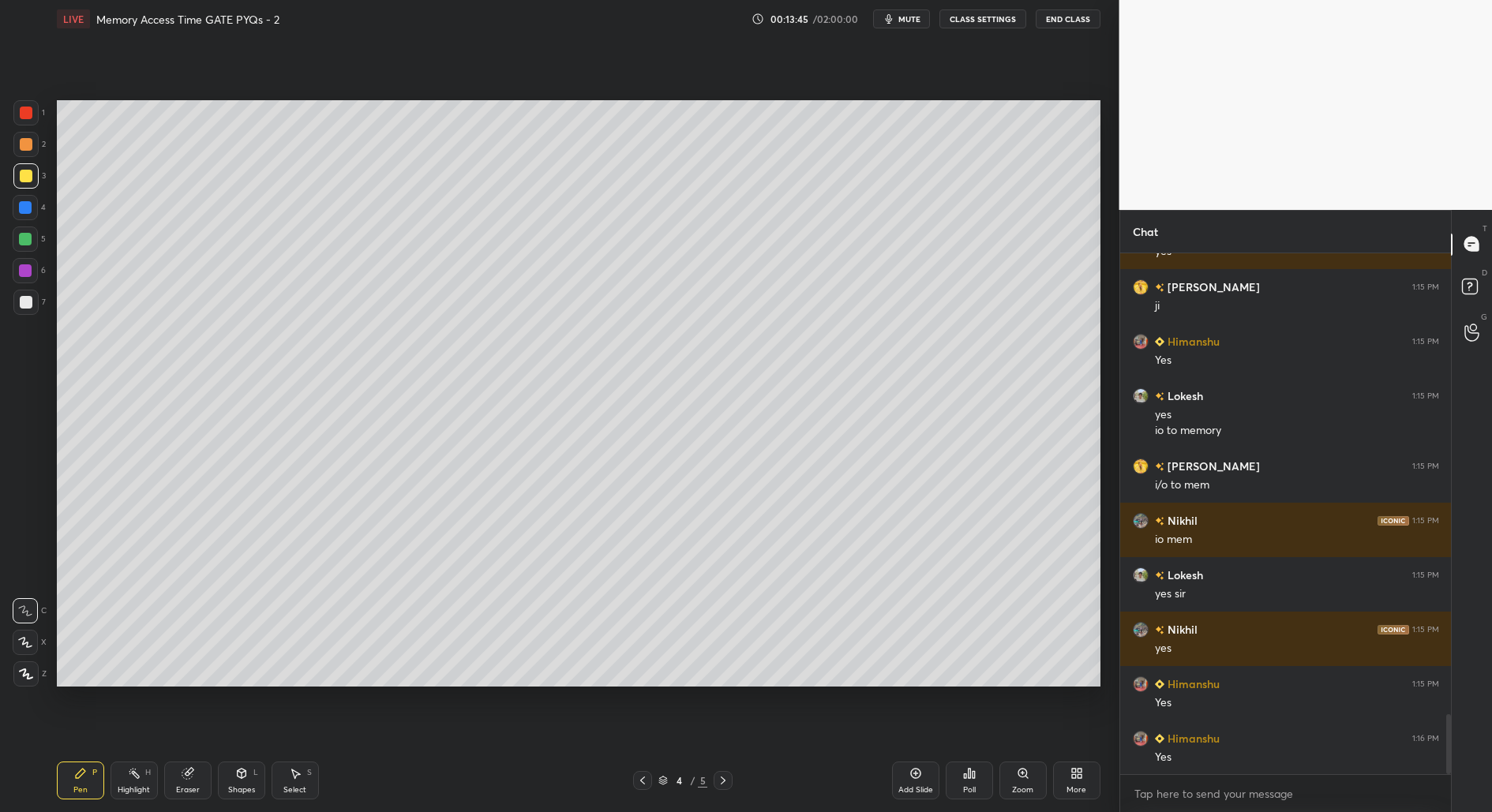
scroll to position [3975, 0]
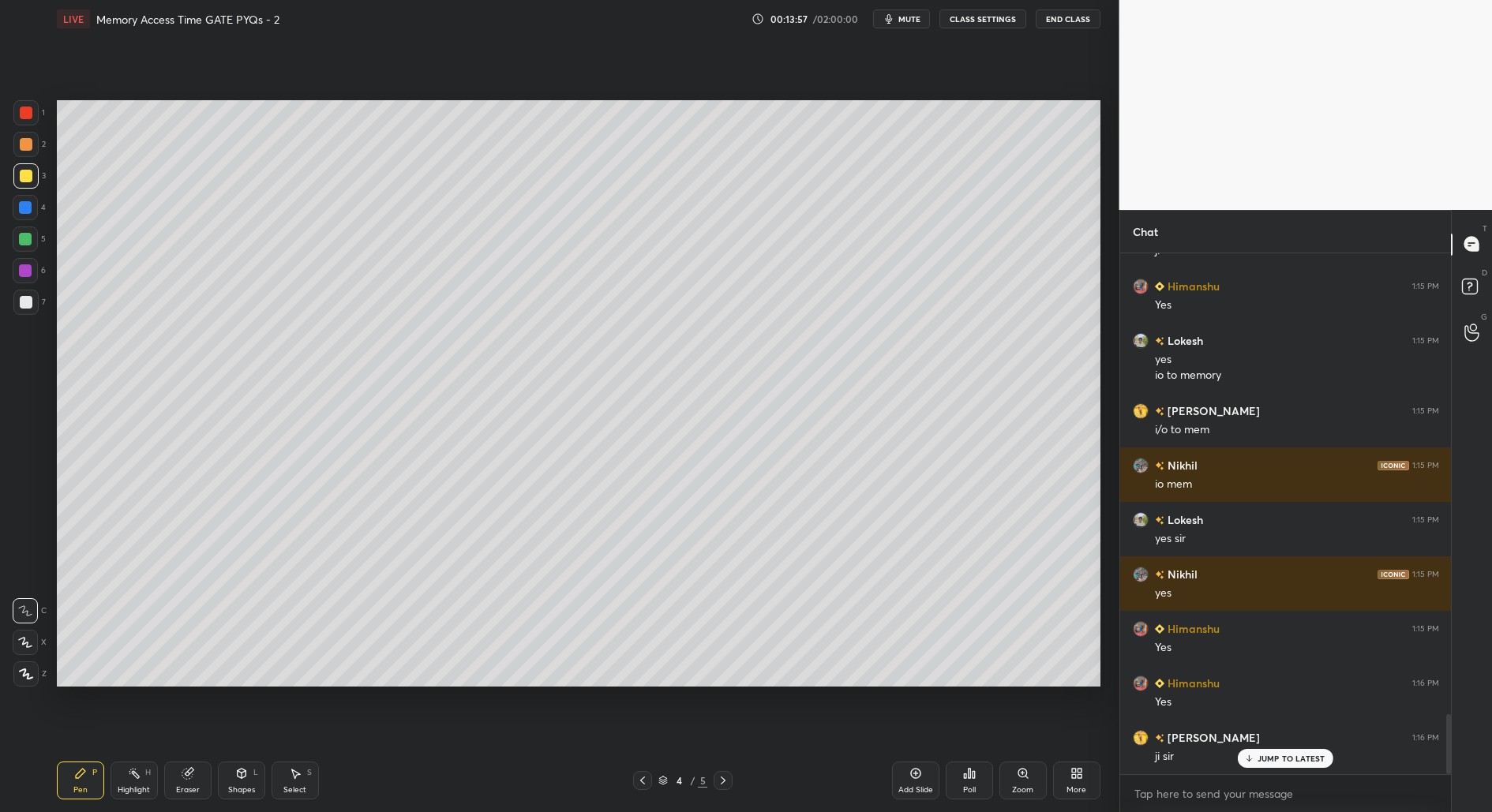
drag, startPoint x: 25, startPoint y: 238, endPoint x: 29, endPoint y: 259, distance: 21.4
click at [24, 241] on div at bounding box center [25, 239] width 12 height 12
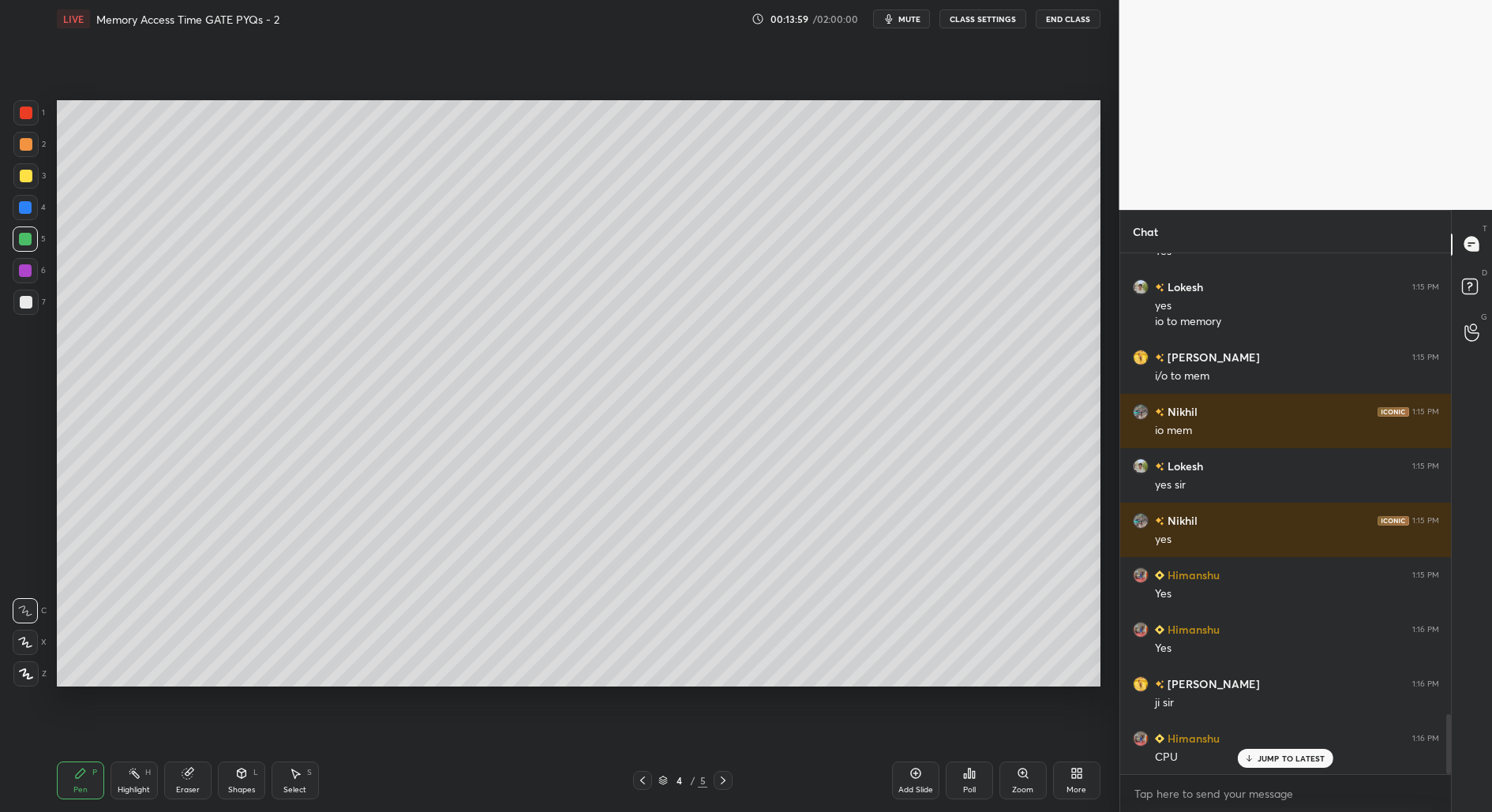
click at [22, 687] on div "1 2 3 4 5 6 7 C X Z C X Z E E Erase all H H LIVE Memory Access Time GATE PYQs -…" at bounding box center [553, 406] width 1107 height 812
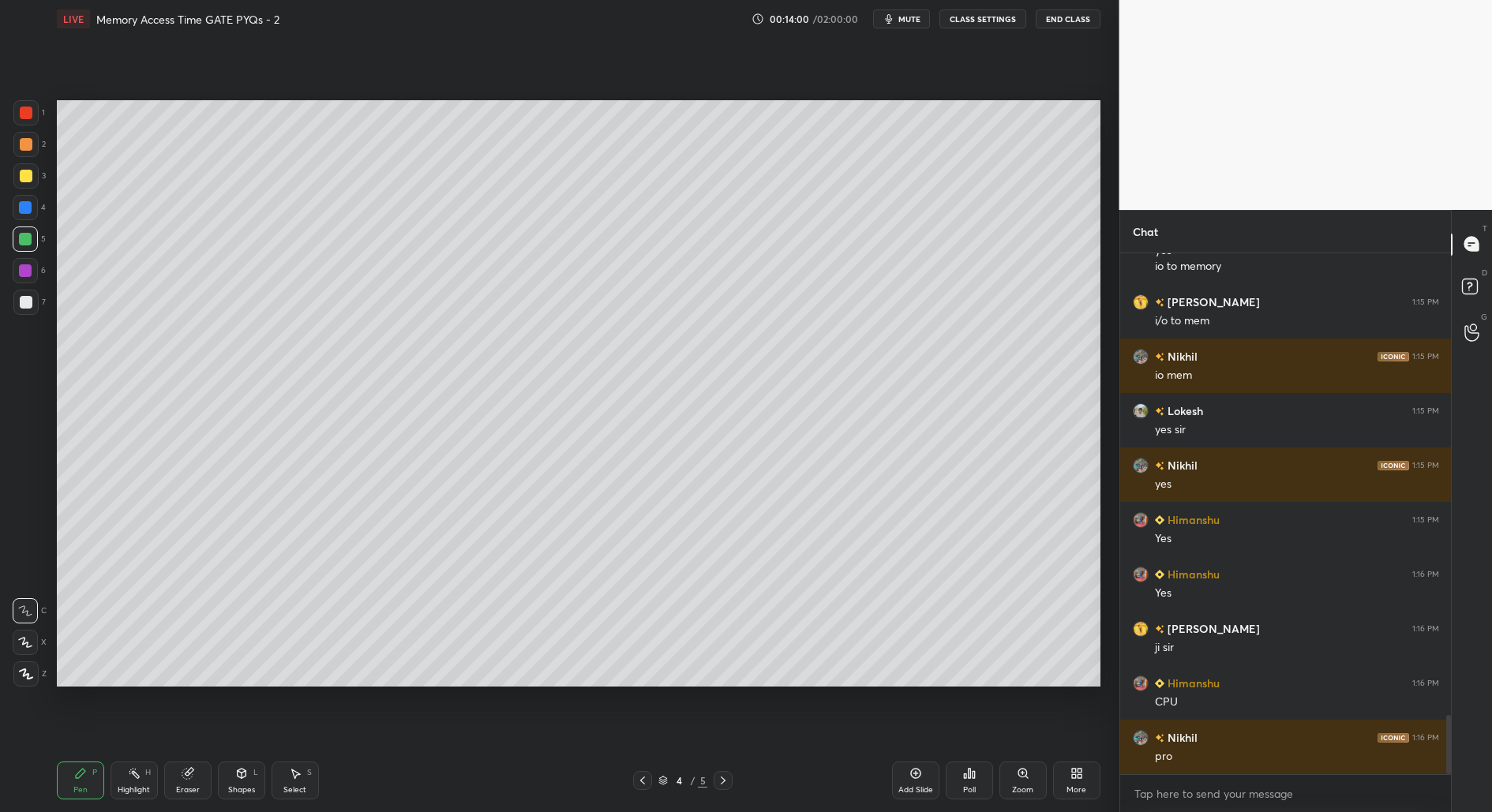
scroll to position [4139, 0]
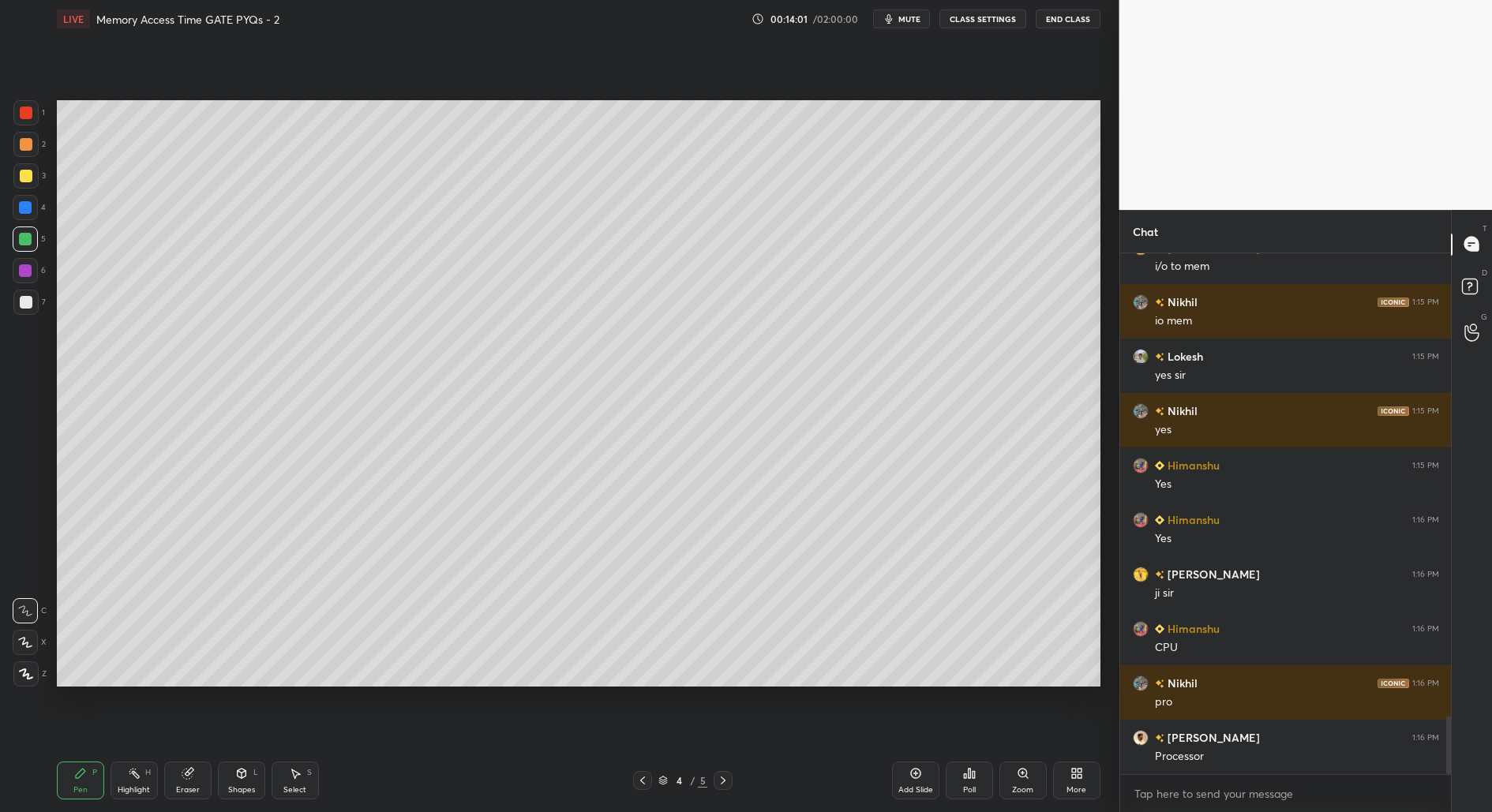
click at [23, 678] on icon at bounding box center [26, 673] width 14 height 11
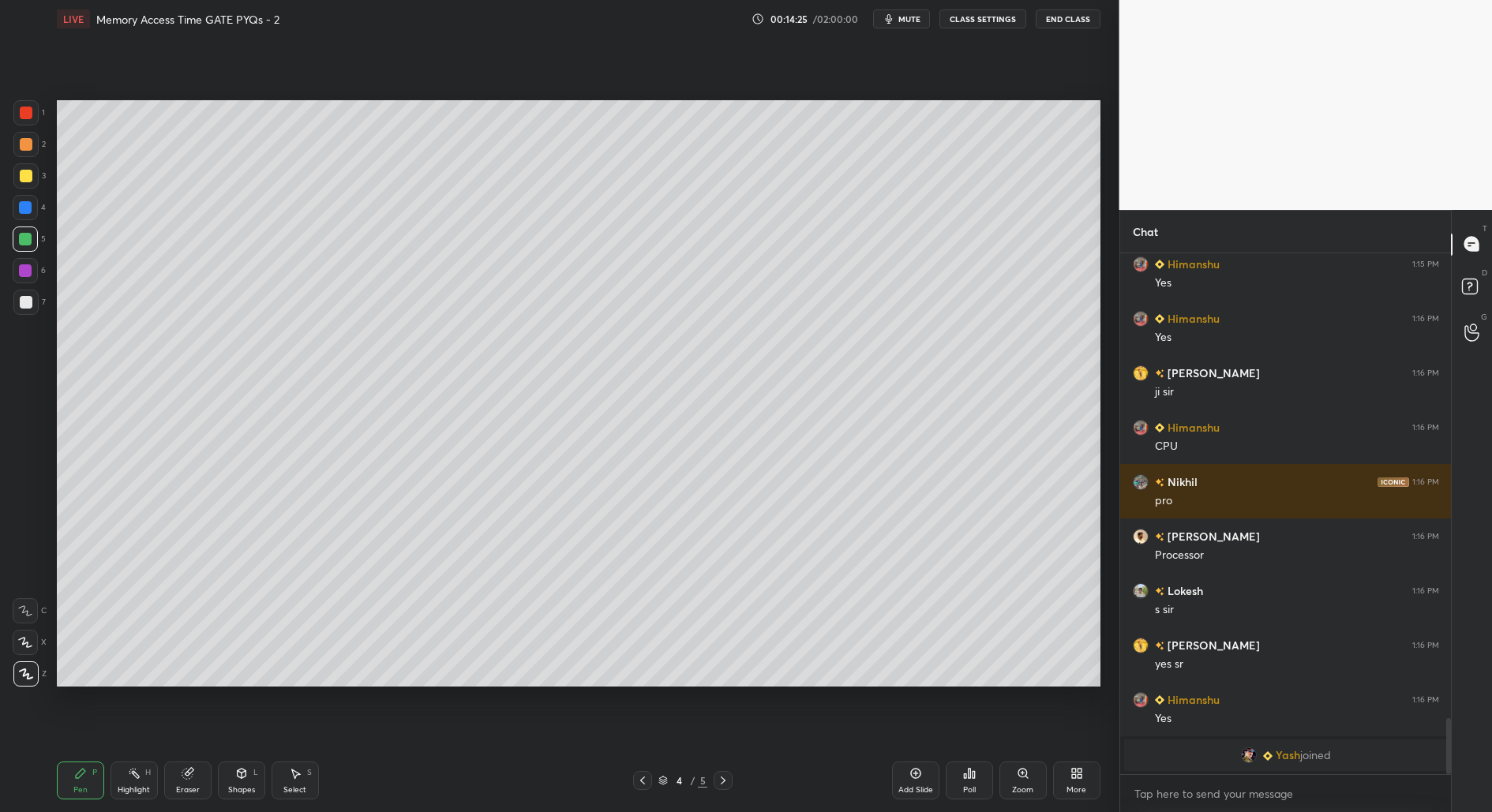
scroll to position [4393, 0]
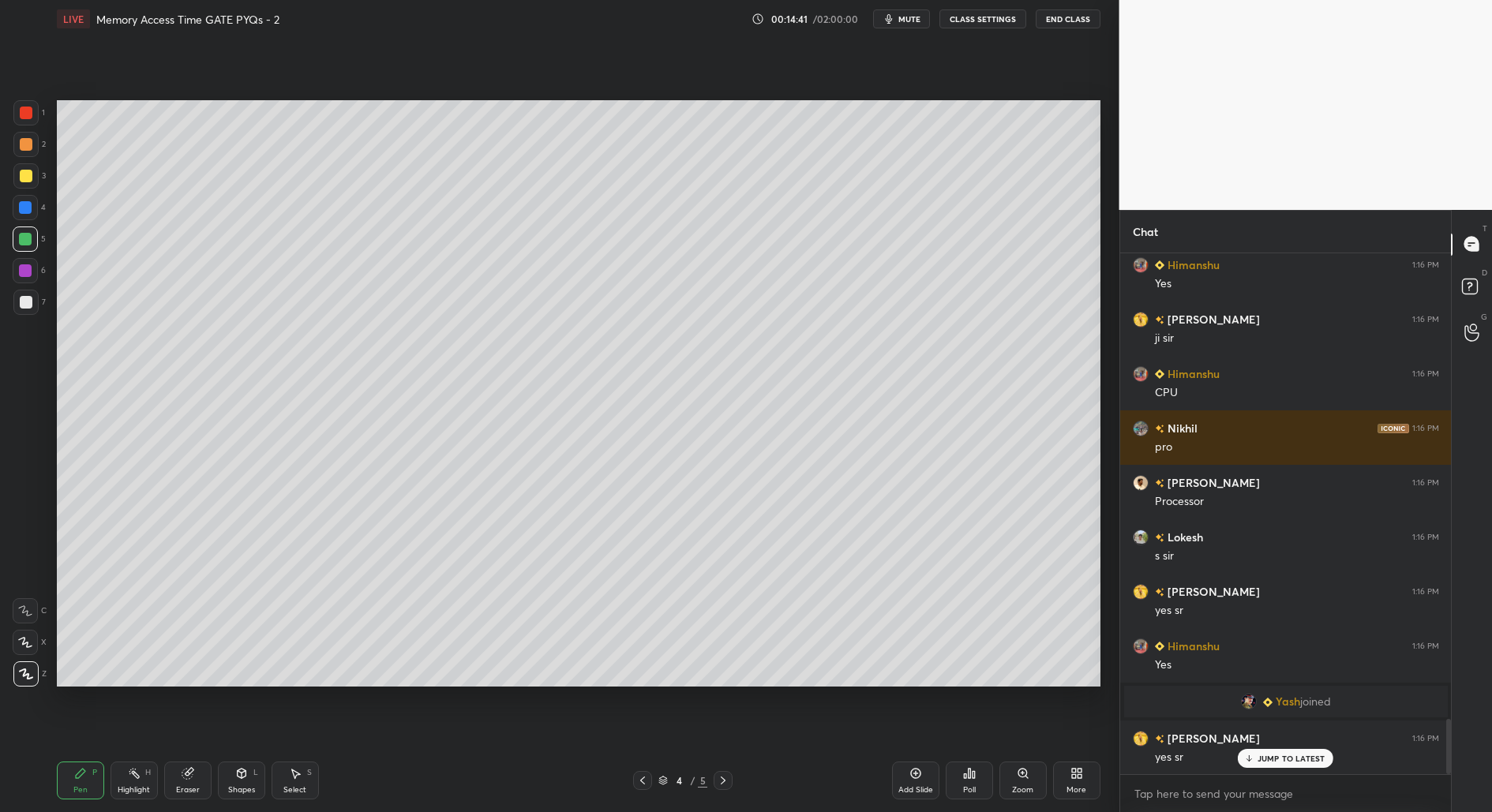
drag, startPoint x: 26, startPoint y: 209, endPoint x: 8, endPoint y: 239, distance: 35.0
click at [25, 212] on div at bounding box center [25, 207] width 12 height 12
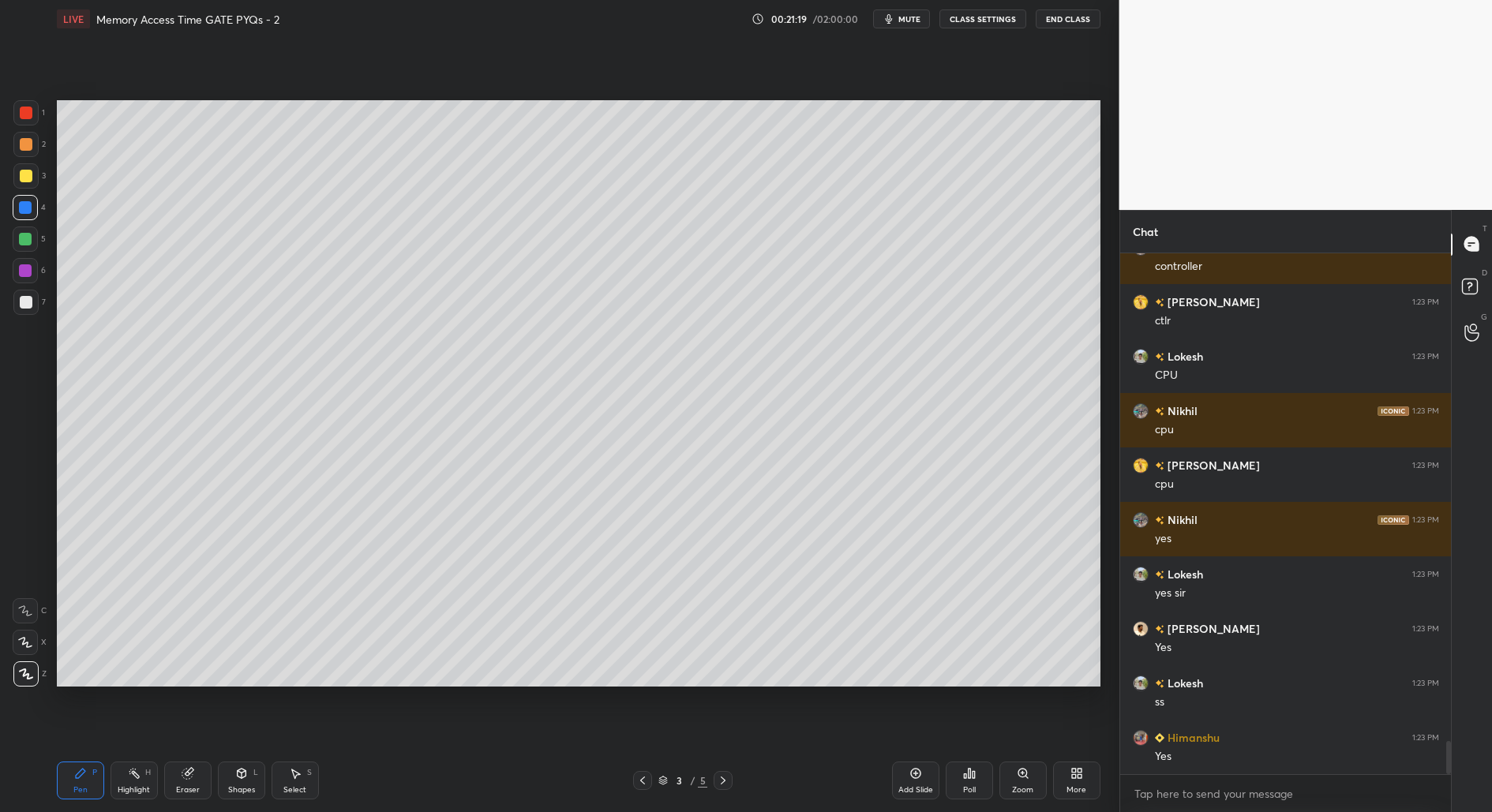
scroll to position [7670, 0]
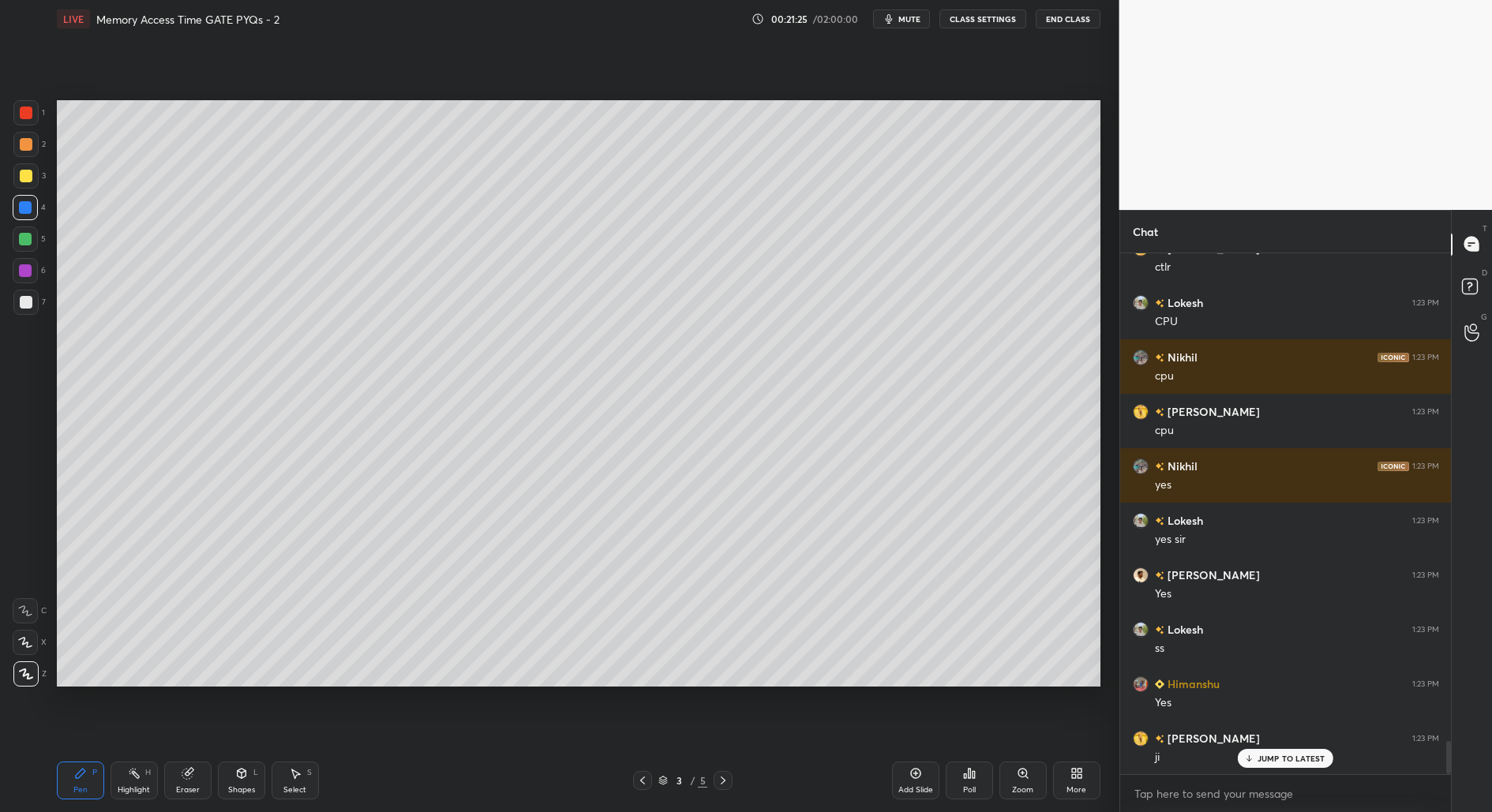
drag, startPoint x: 24, startPoint y: 266, endPoint x: 24, endPoint y: 251, distance: 15.0
click at [24, 265] on div at bounding box center [25, 270] width 12 height 12
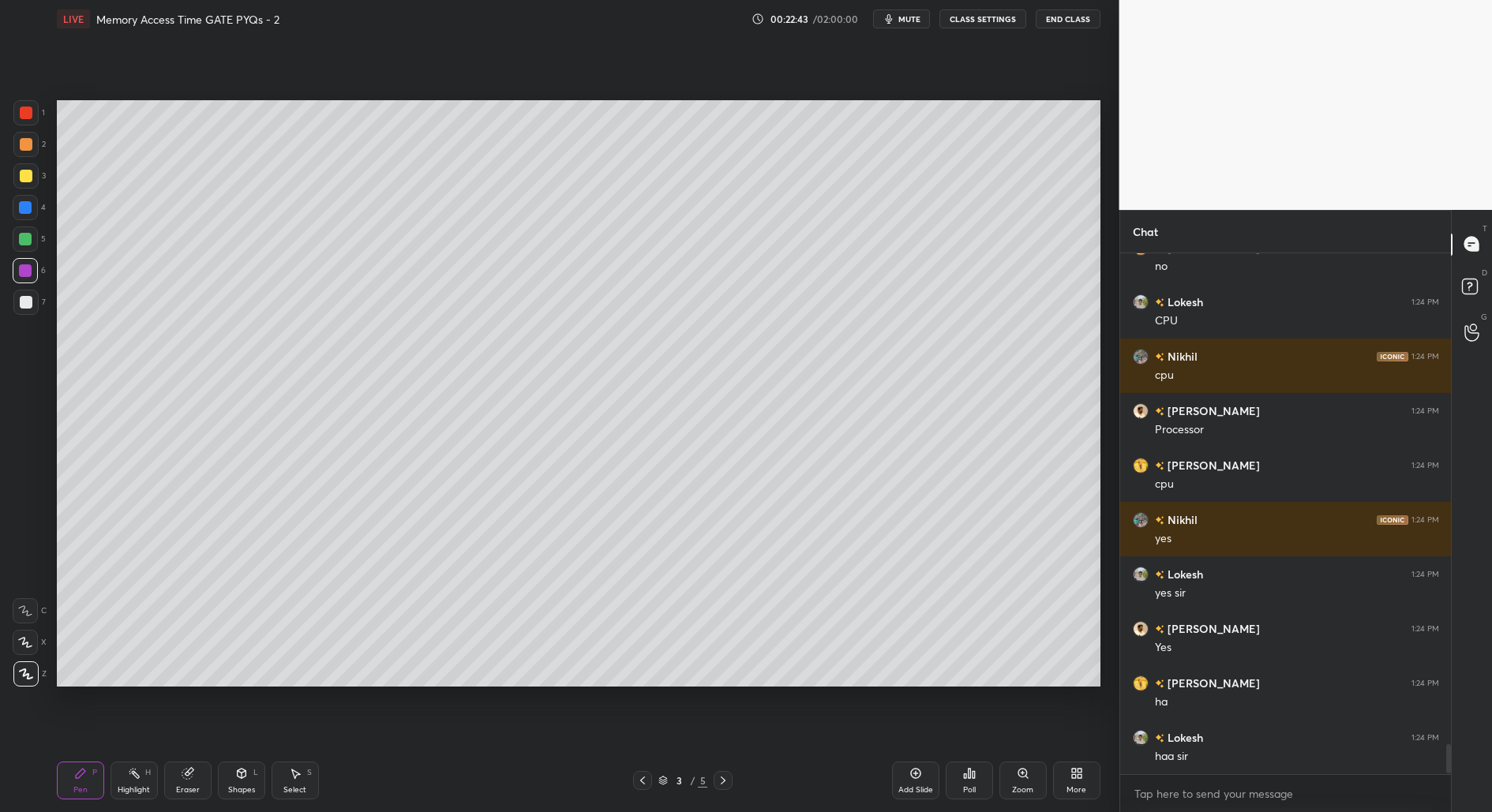
scroll to position [5, 5]
click at [27, 650] on div at bounding box center [25, 642] width 25 height 25
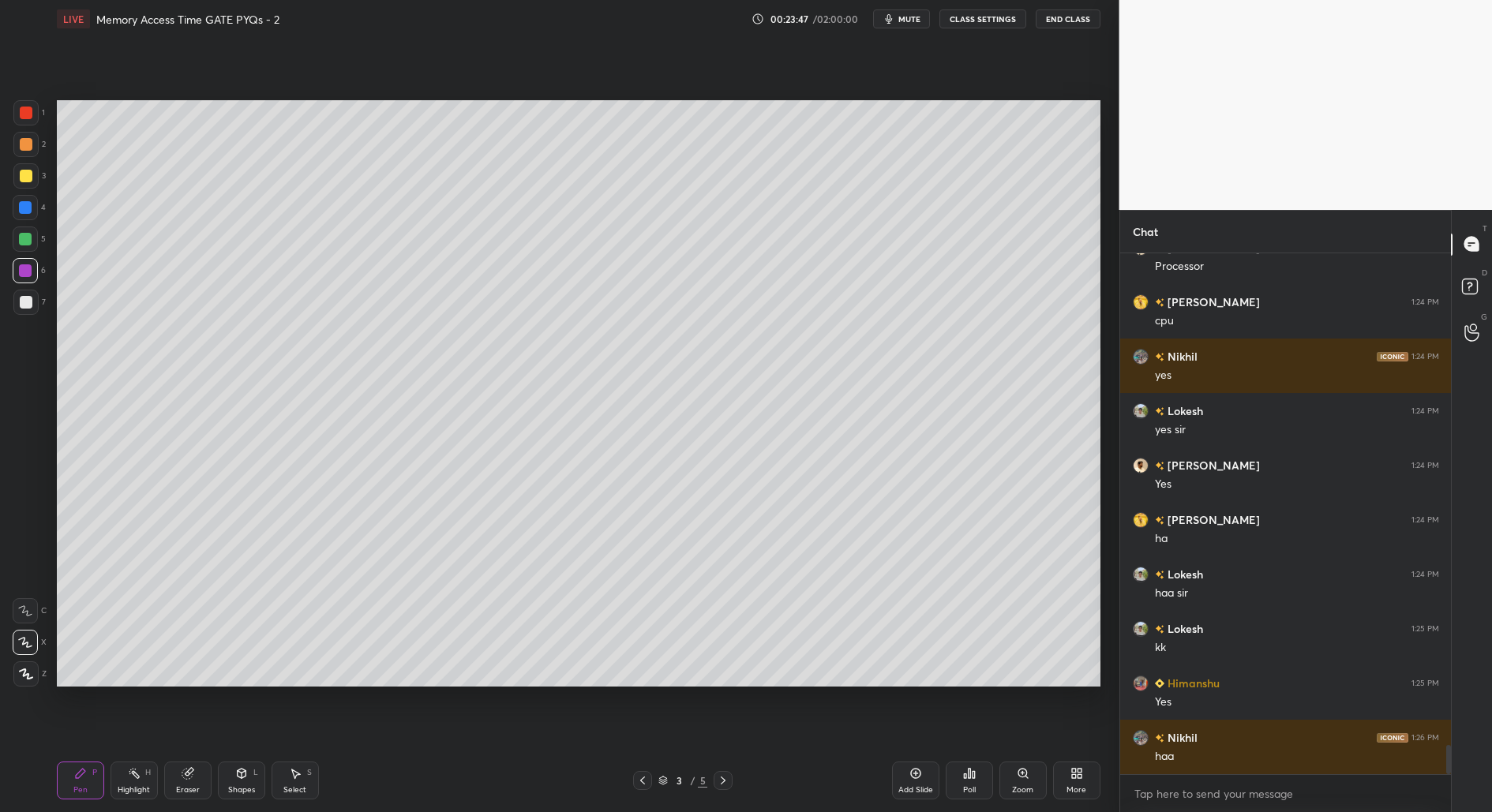
scroll to position [8814, 0]
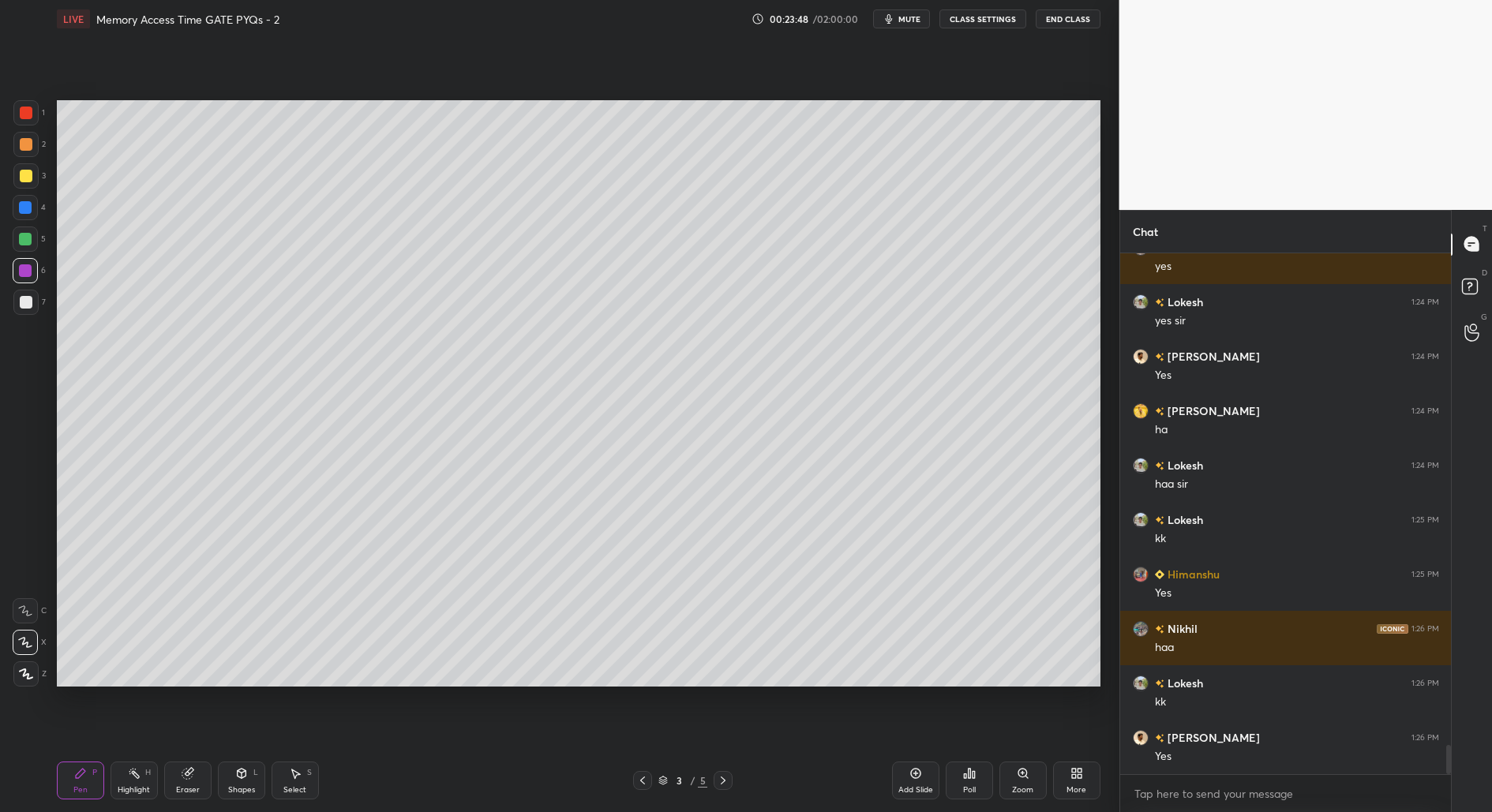
click at [21, 184] on div at bounding box center [26, 176] width 25 height 25
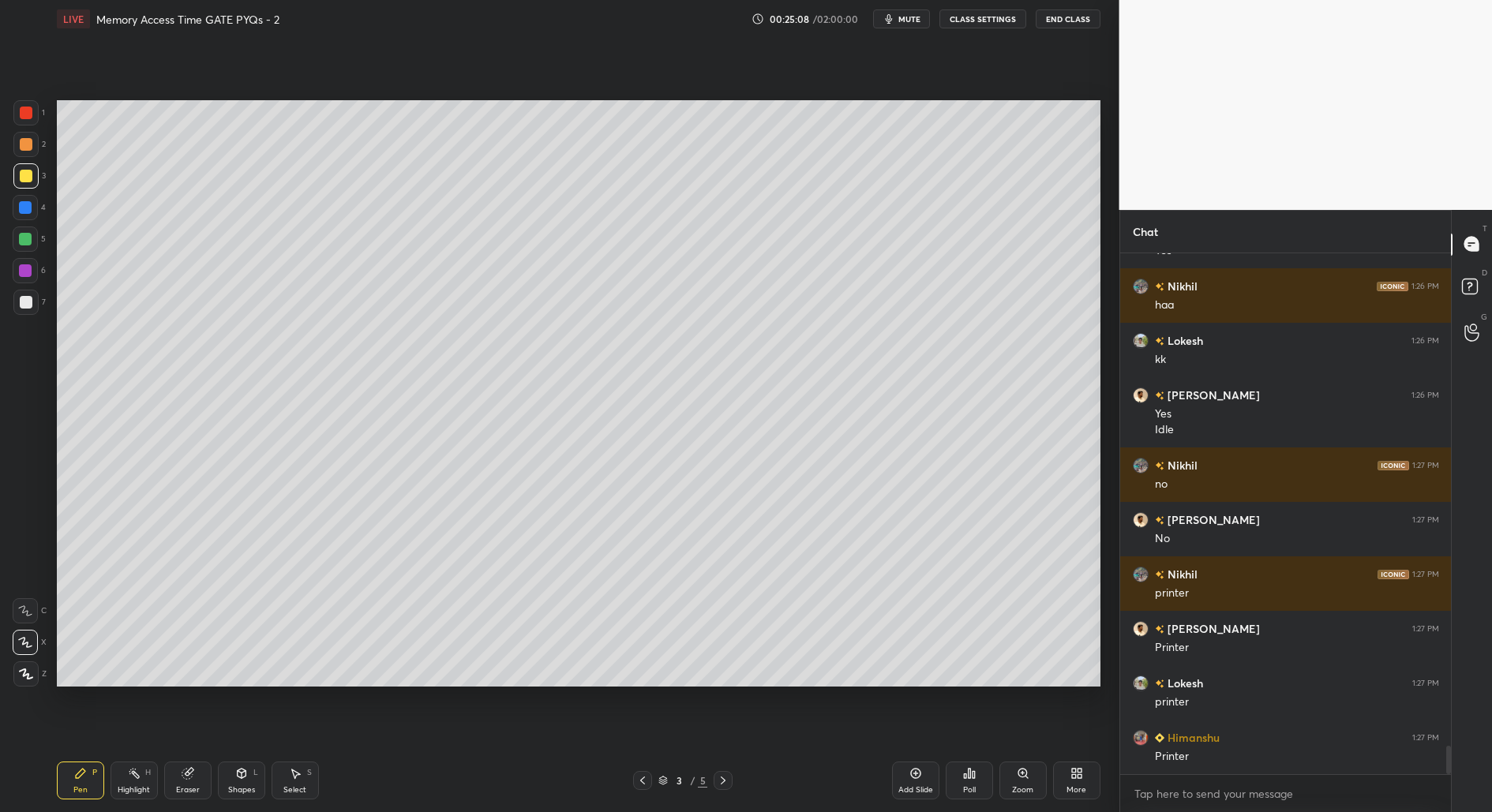
scroll to position [9211, 0]
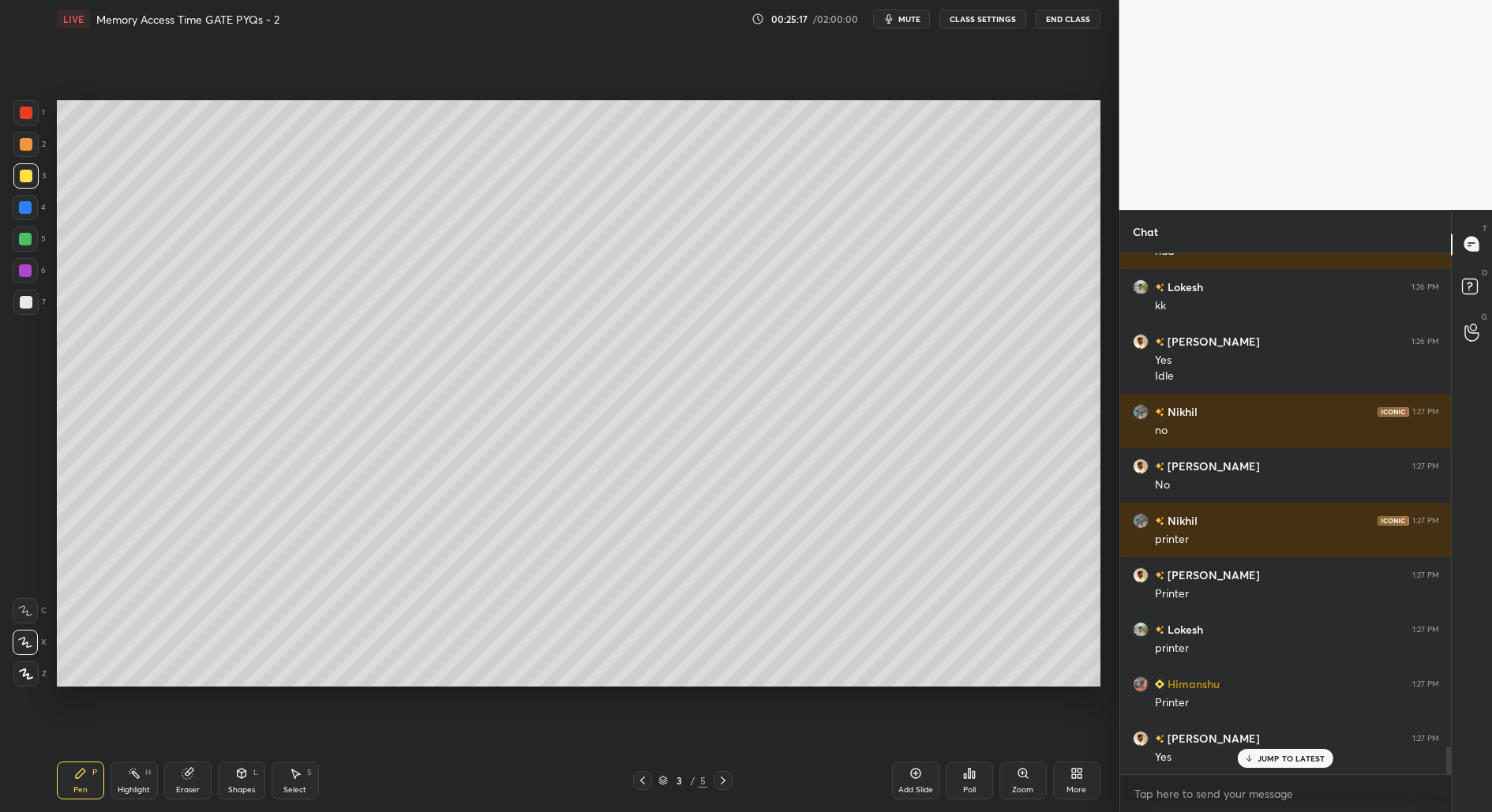
click at [301, 788] on div "Select" at bounding box center [295, 790] width 23 height 8
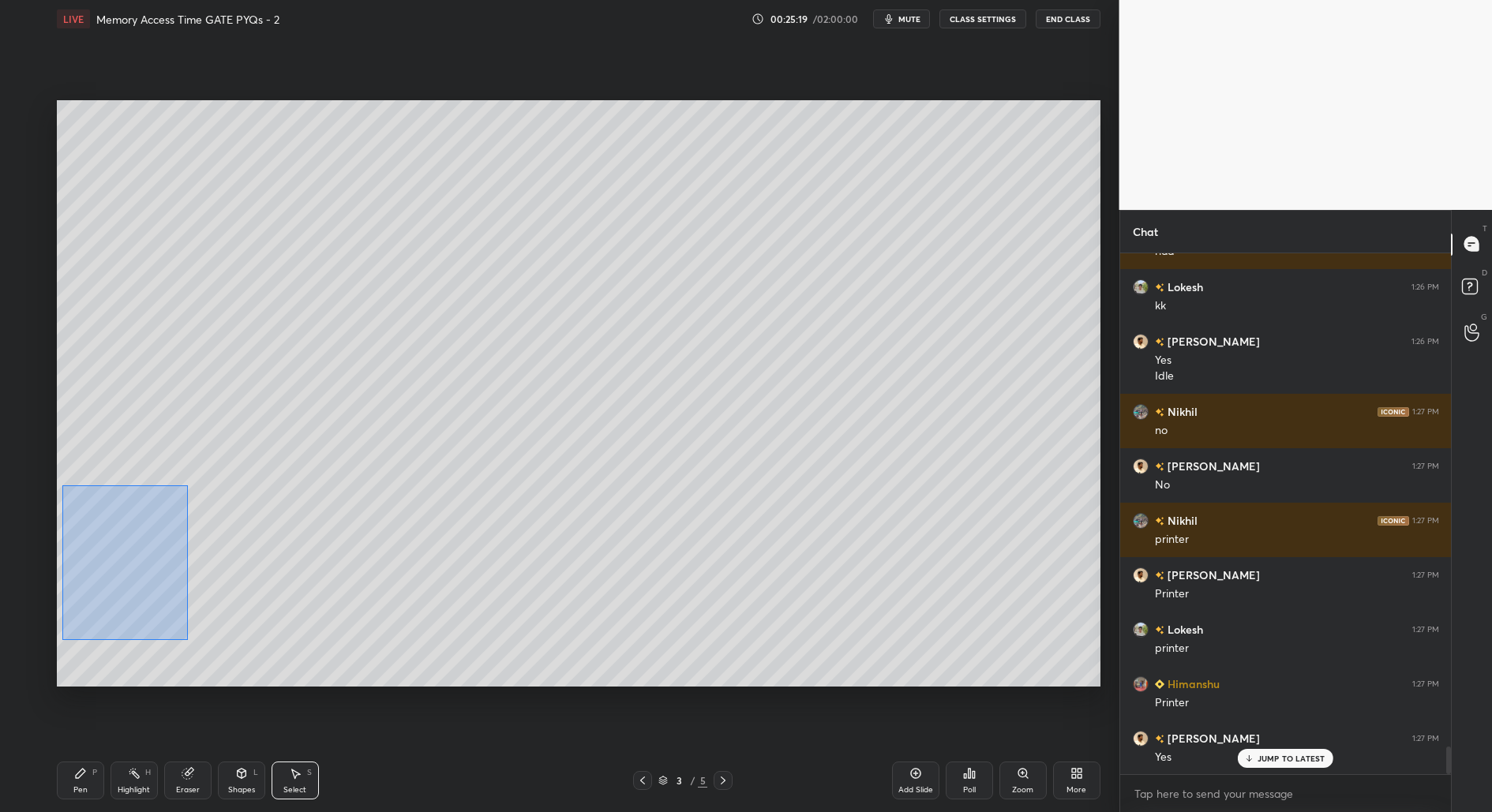
drag, startPoint x: 65, startPoint y: 484, endPoint x: 187, endPoint y: 640, distance: 198.0
click at [187, 640] on div "0 ° Undo Copy Duplicate Duplicate to new slide Delete" at bounding box center [578, 394] width 1044 height 587
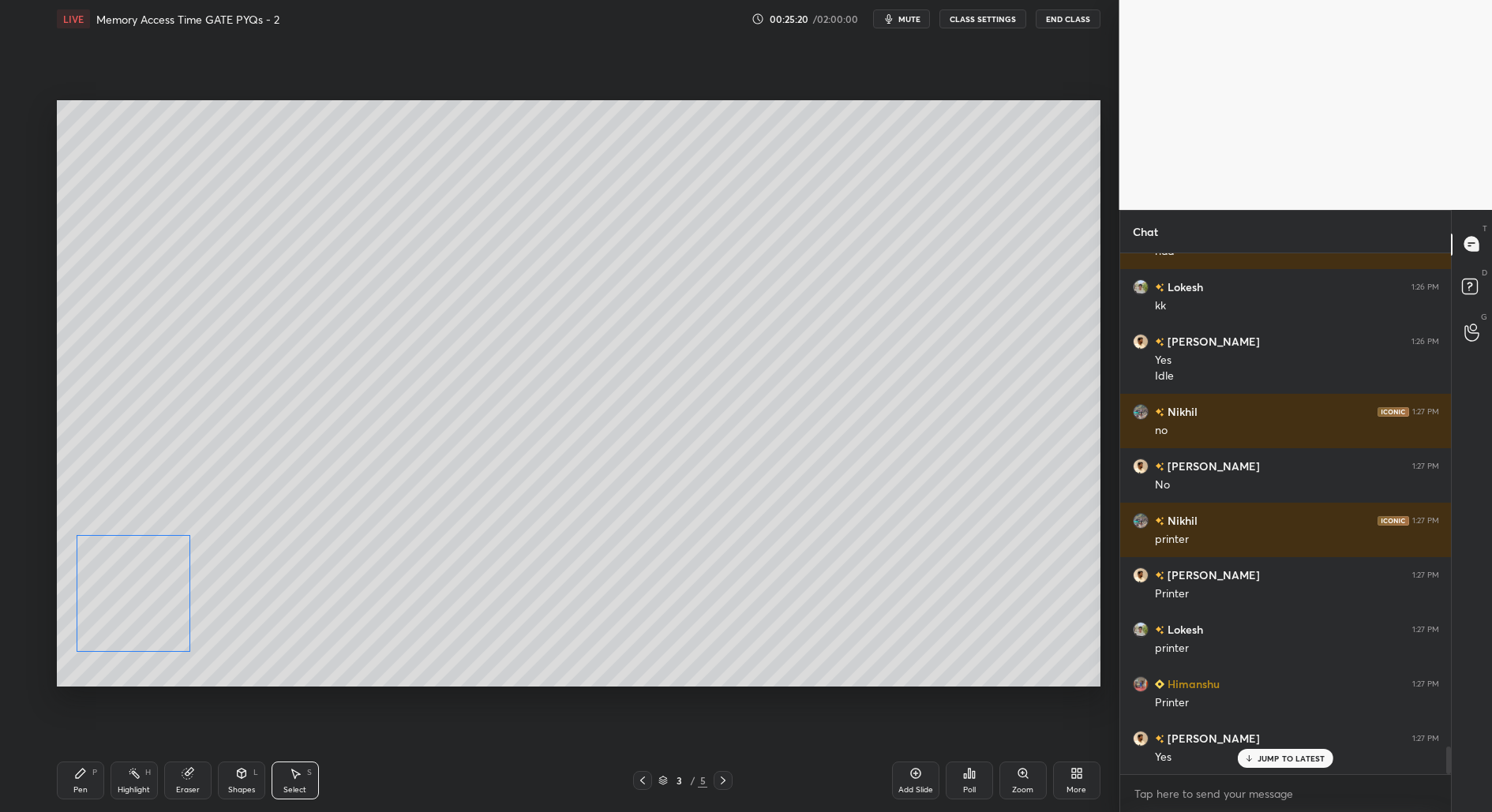
drag, startPoint x: 137, startPoint y: 553, endPoint x: 136, endPoint y: 600, distance: 47.0
click at [137, 600] on div "0 ° Undo Copy Duplicate Duplicate to new slide Delete" at bounding box center [578, 394] width 1044 height 587
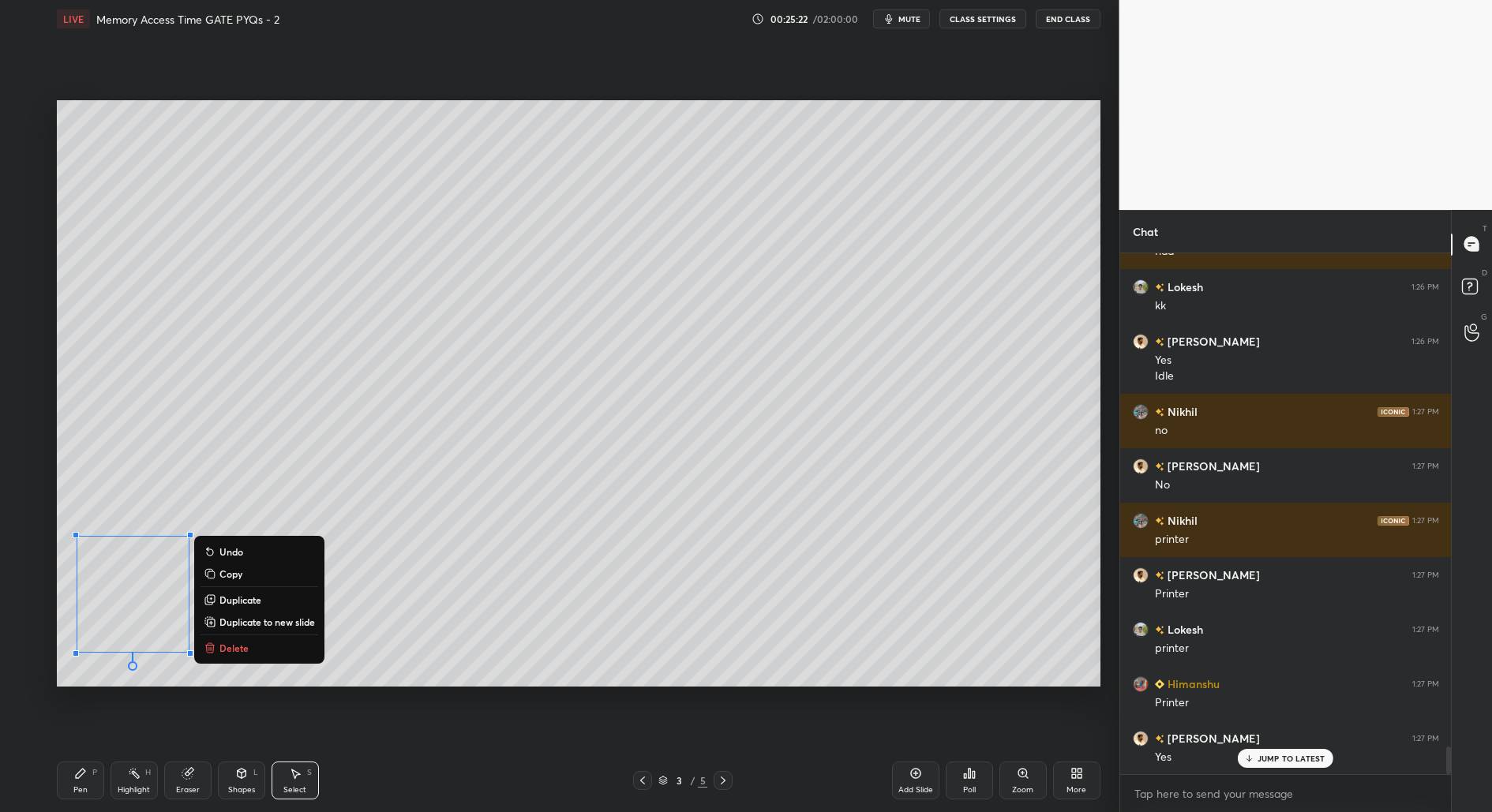
drag, startPoint x: 57, startPoint y: 412, endPoint x: 125, endPoint y: 428, distance: 69.9
click at [128, 429] on div "0 ° Undo Copy Duplicate Duplicate to new slide Delete Setting up your live clas…" at bounding box center [578, 393] width 1056 height 711
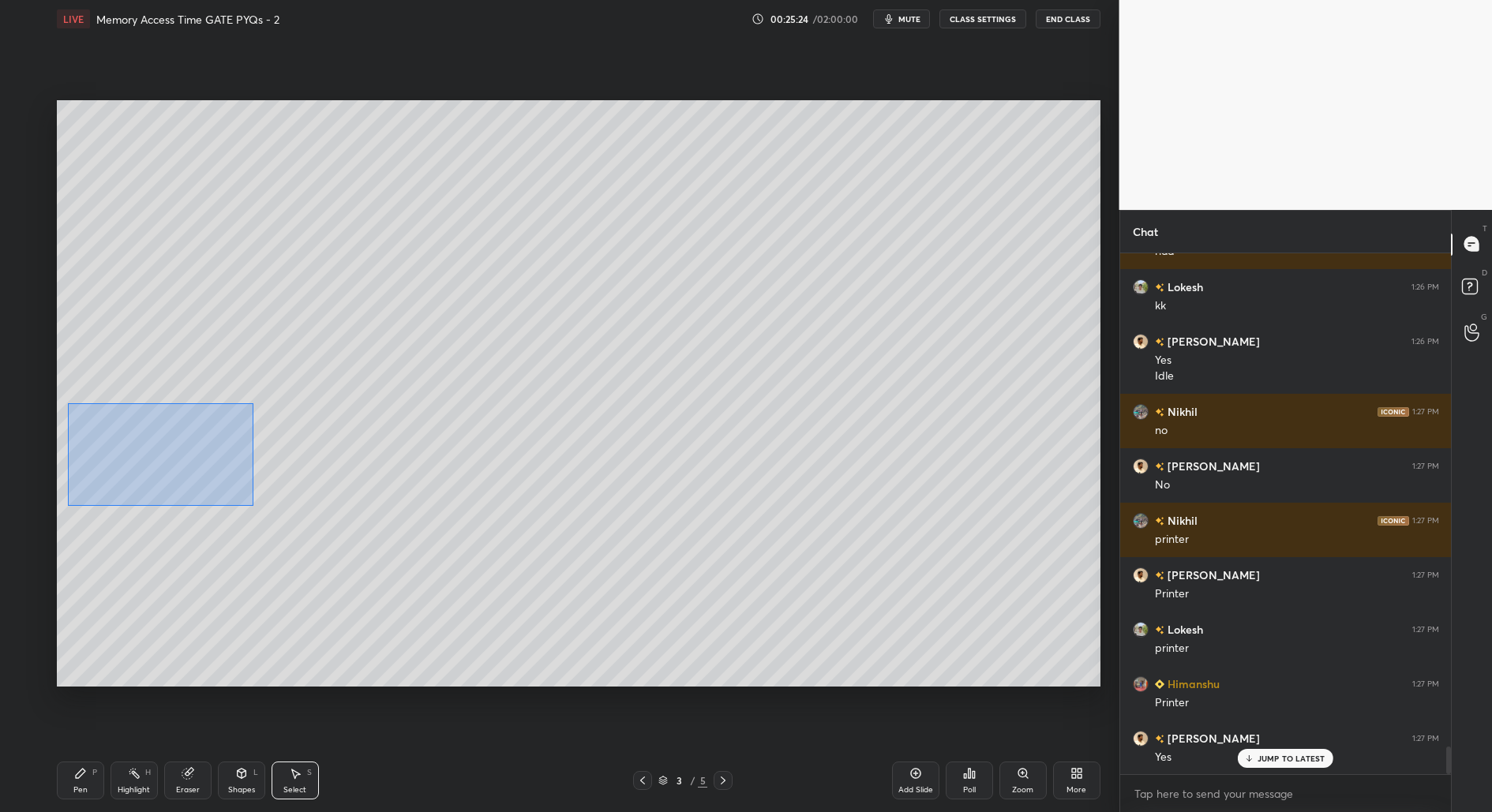
drag, startPoint x: 68, startPoint y: 402, endPoint x: 250, endPoint y: 503, distance: 208.1
click at [251, 504] on div "0 ° Undo Copy Duplicate Duplicate to new slide Delete" at bounding box center [578, 394] width 1044 height 587
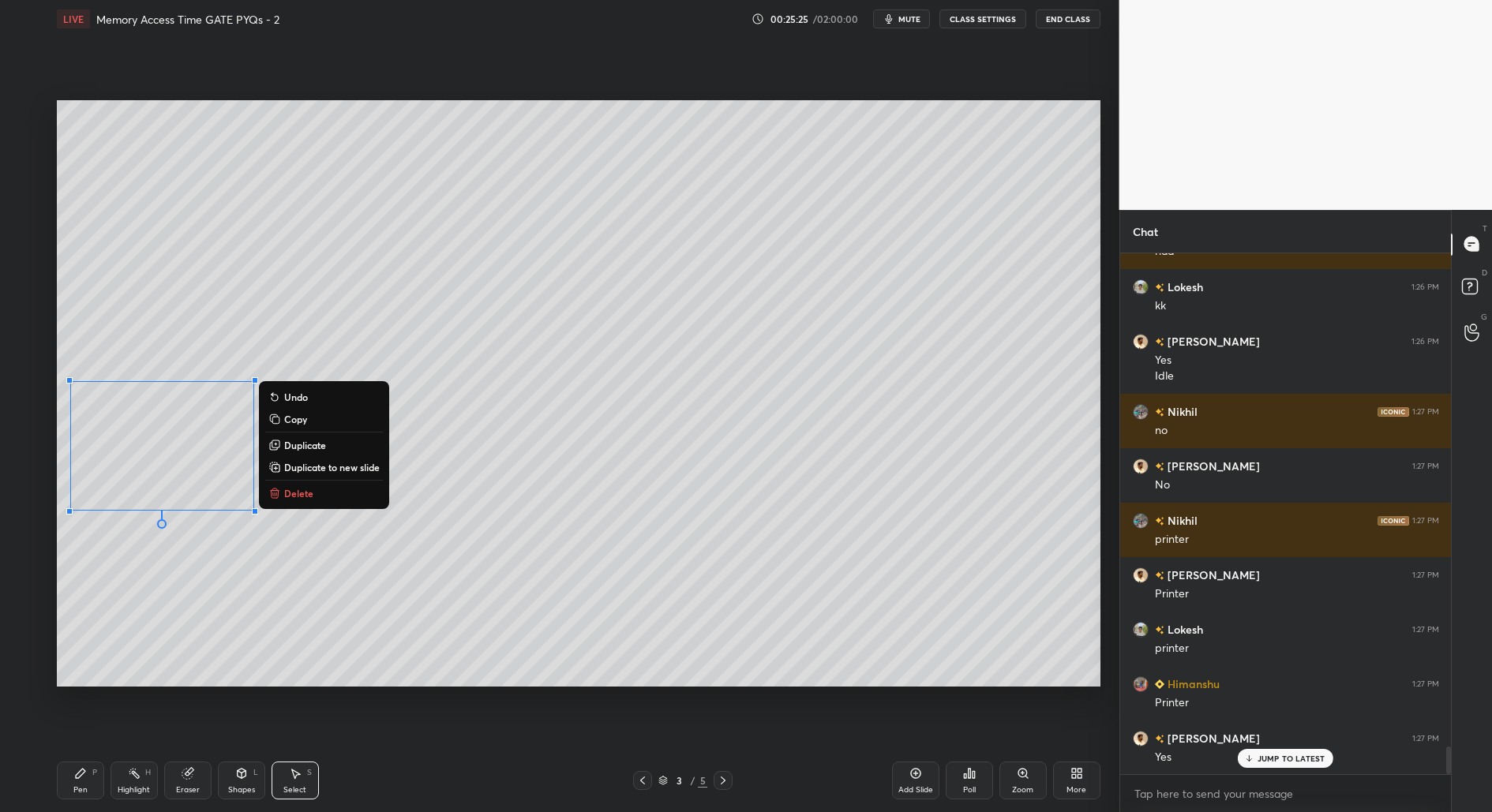
drag, startPoint x: 252, startPoint y: 547, endPoint x: 216, endPoint y: 535, distance: 37.9
click at [251, 546] on div "0 ° Undo Copy Duplicate Duplicate to new slide Delete" at bounding box center [578, 394] width 1044 height 587
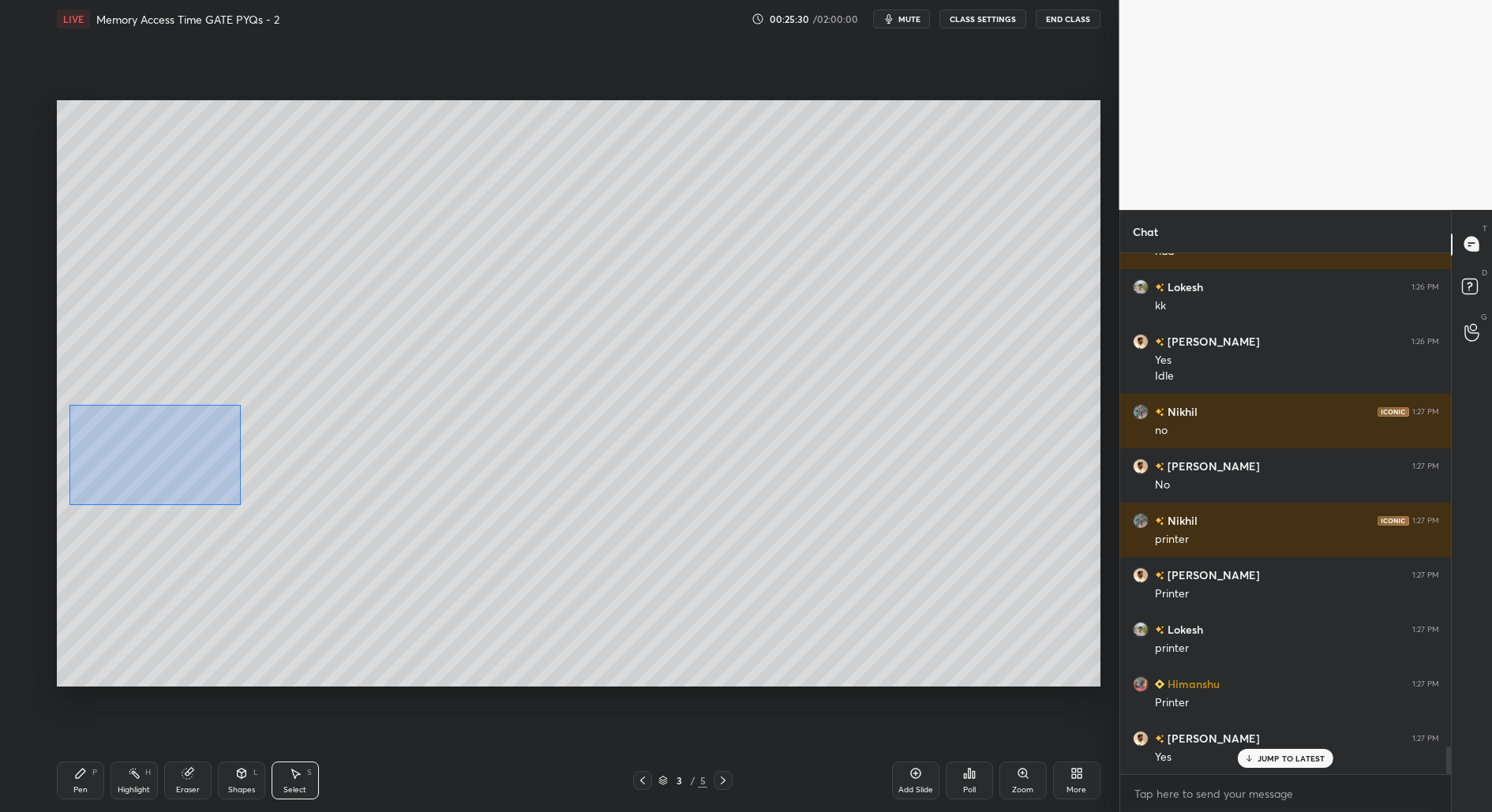
drag, startPoint x: 69, startPoint y: 404, endPoint x: 222, endPoint y: 506, distance: 183.9
click at [240, 503] on div "0 ° Undo Copy Duplicate Duplicate to new slide Delete" at bounding box center [578, 394] width 1044 height 587
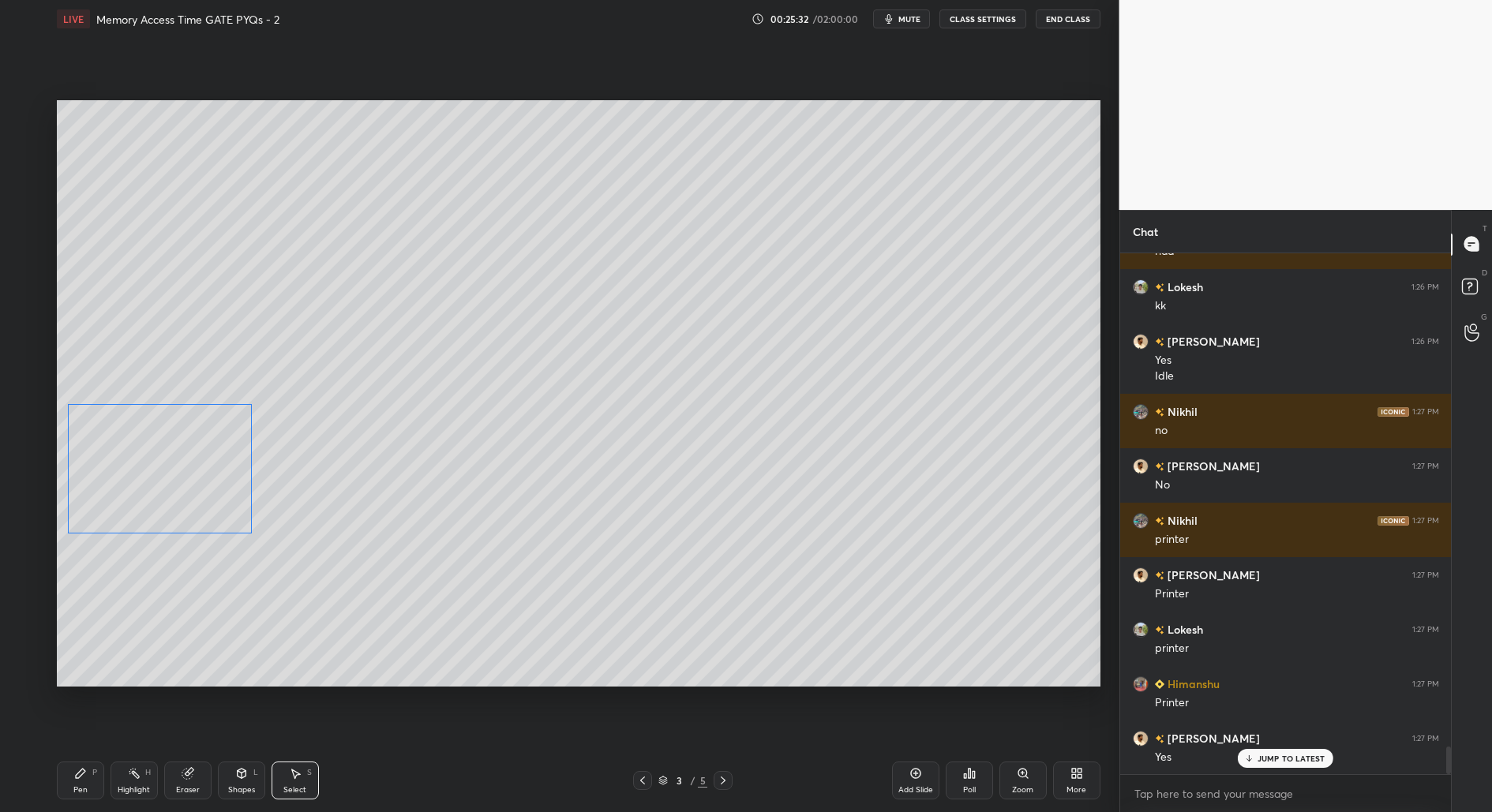
drag, startPoint x: 179, startPoint y: 469, endPoint x: 178, endPoint y: 494, distance: 25.0
click at [178, 494] on div "0 ° Undo Copy Duplicate Duplicate to new slide Delete" at bounding box center [578, 394] width 1044 height 587
drag, startPoint x: 248, startPoint y: 587, endPoint x: 218, endPoint y: 464, distance: 126.6
click at [247, 587] on div "0 ° Undo Copy Duplicate Duplicate to new slide Delete" at bounding box center [578, 394] width 1044 height 587
drag, startPoint x: 221, startPoint y: 414, endPoint x: 251, endPoint y: 417, distance: 30.1
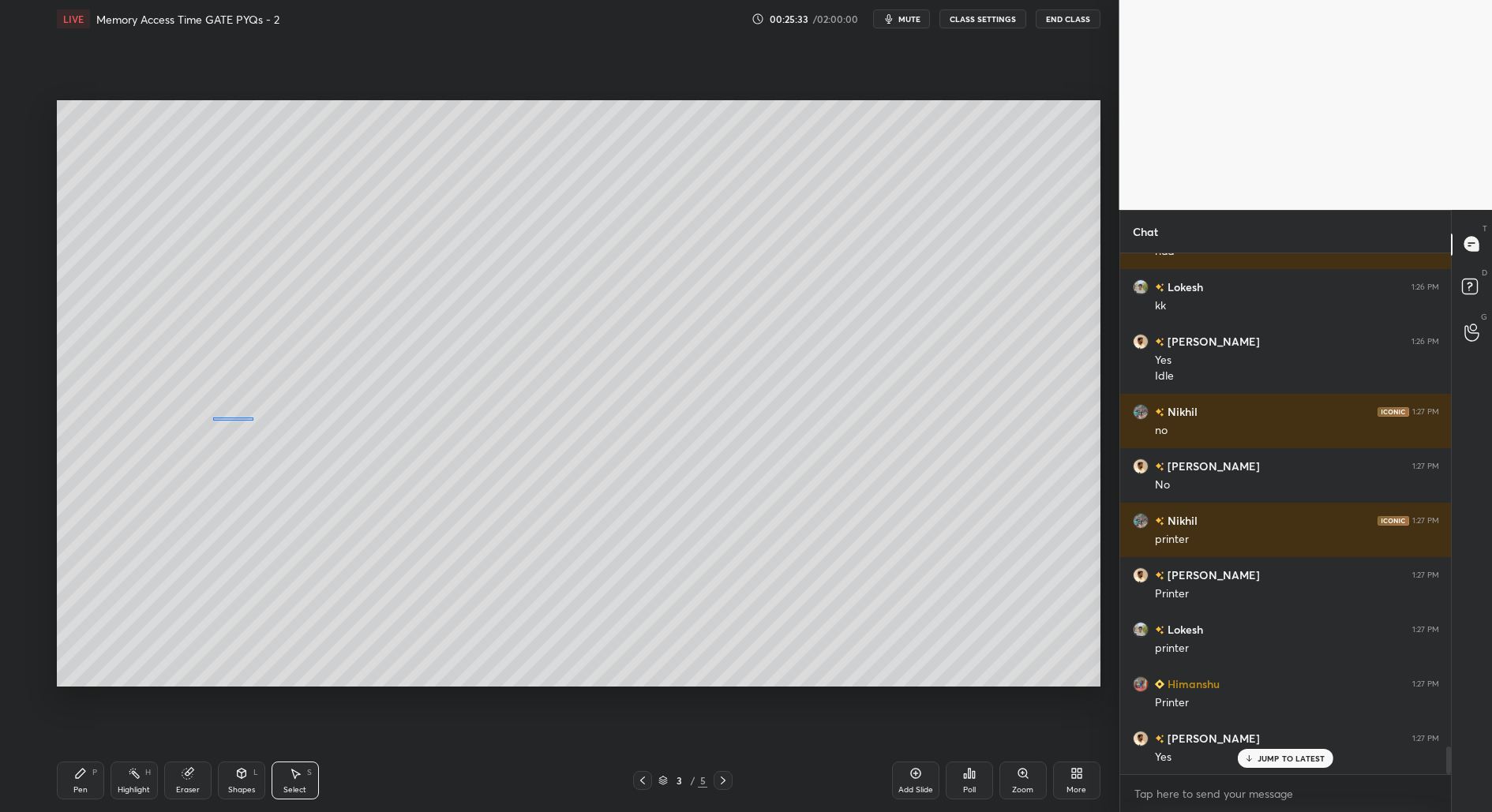
click at [252, 417] on div "0 ° Undo Copy Duplicate Duplicate to new slide Delete" at bounding box center [578, 394] width 1044 height 587
drag, startPoint x: 237, startPoint y: 421, endPoint x: 239, endPoint y: 397, distance: 24.1
click at [239, 397] on div "0 ° Undo Copy Duplicate Duplicate to new slide Delete" at bounding box center [578, 394] width 1044 height 587
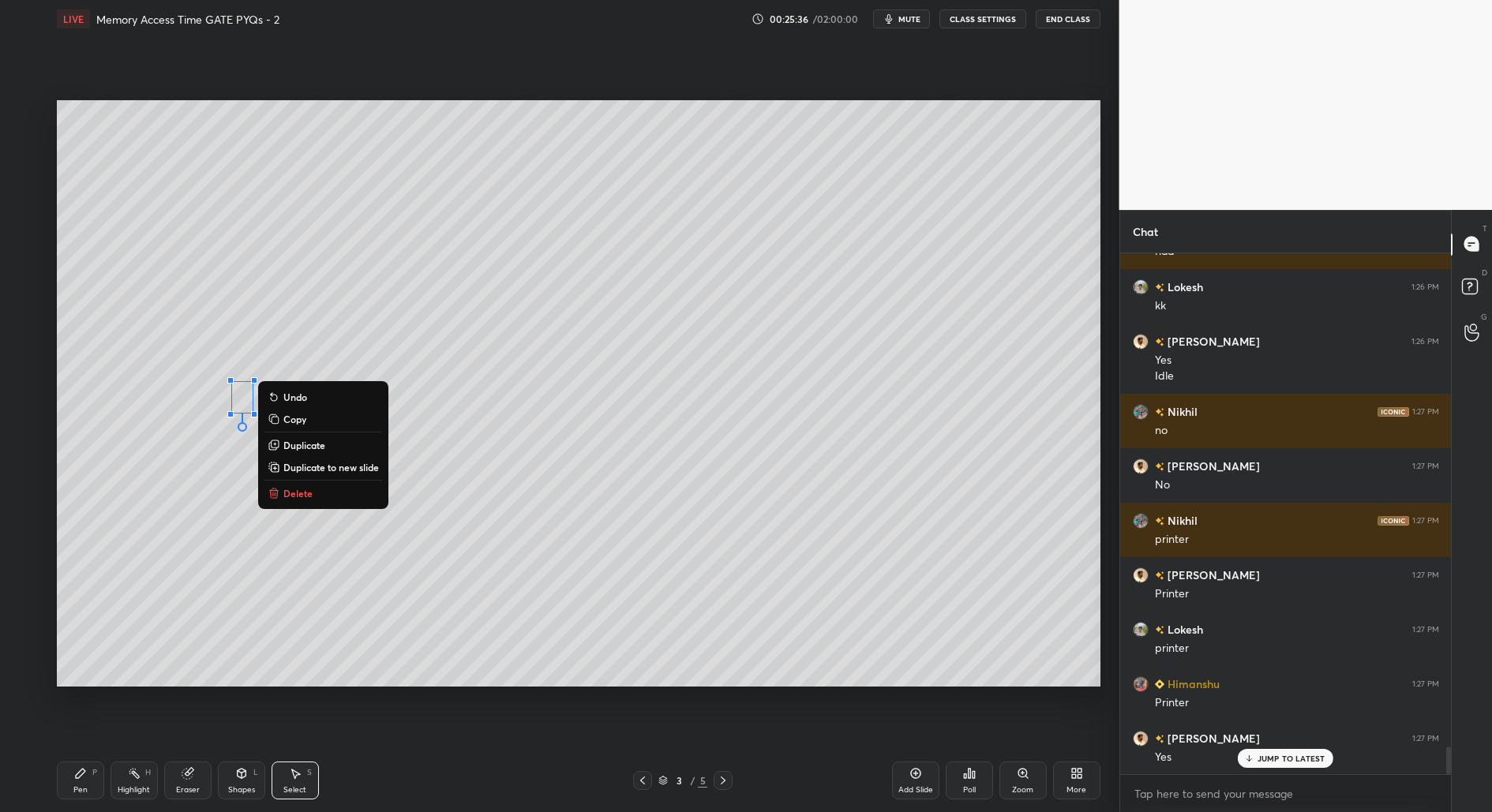
drag, startPoint x: 256, startPoint y: 645, endPoint x: 239, endPoint y: 608, distance: 40.7
click at [255, 644] on div "0 ° Undo Copy Duplicate Duplicate to new slide Delete" at bounding box center [578, 394] width 1044 height 587
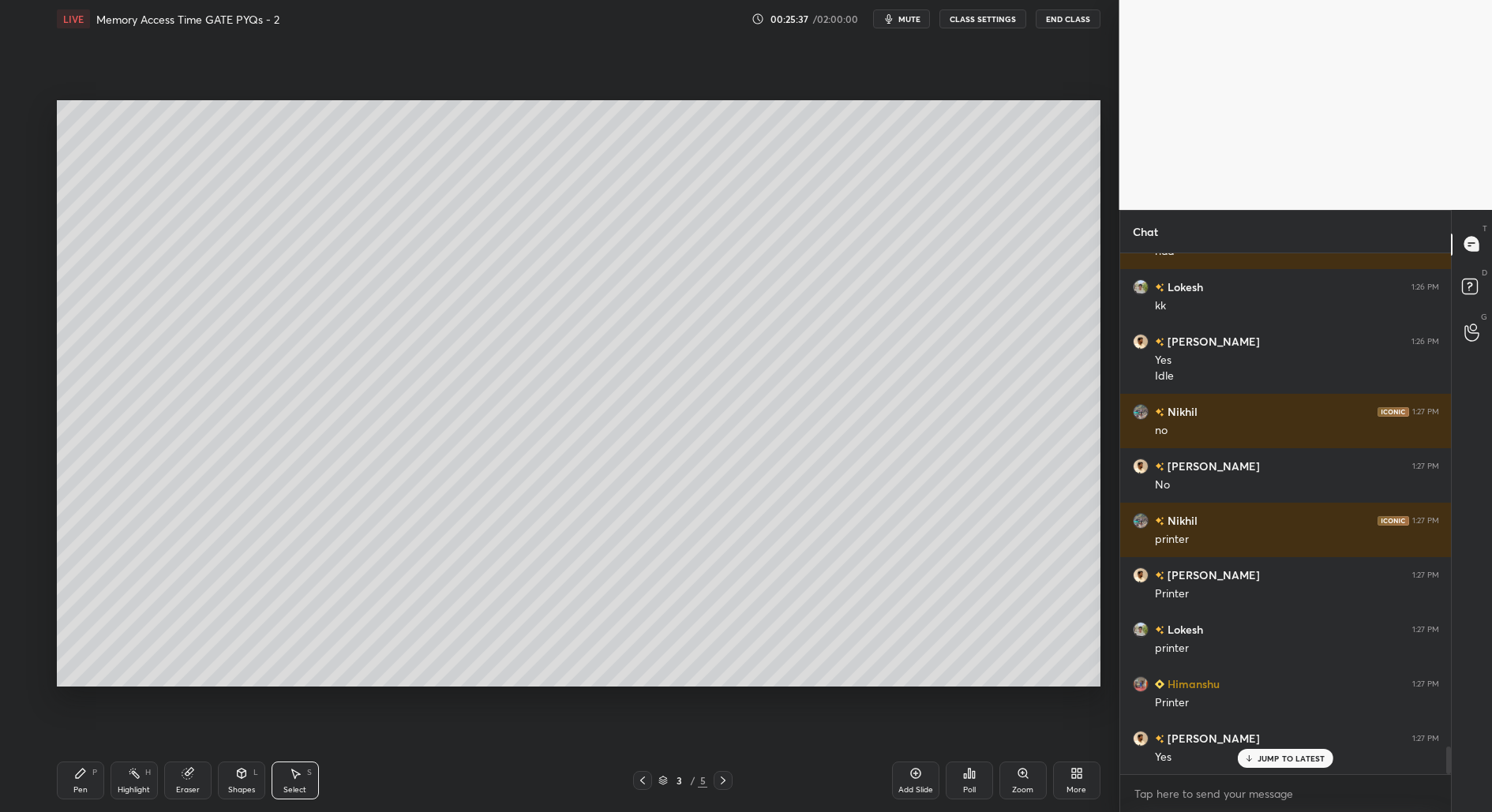
scroll to position [9266, 0]
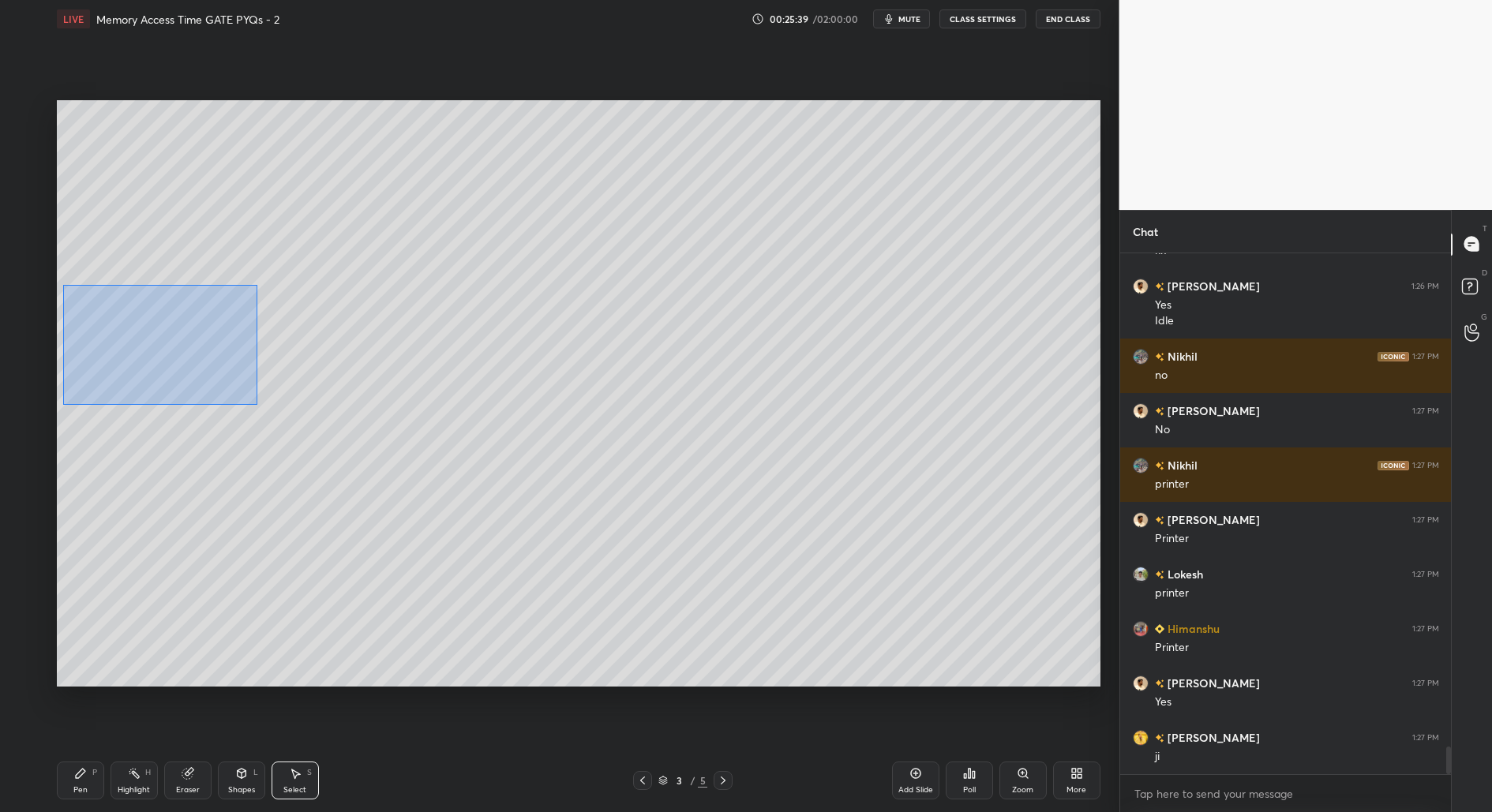
drag, startPoint x: 63, startPoint y: 284, endPoint x: 203, endPoint y: 372, distance: 165.4
click at [256, 403] on div "0 ° Undo Copy Duplicate Duplicate to new slide Delete" at bounding box center [578, 394] width 1044 height 587
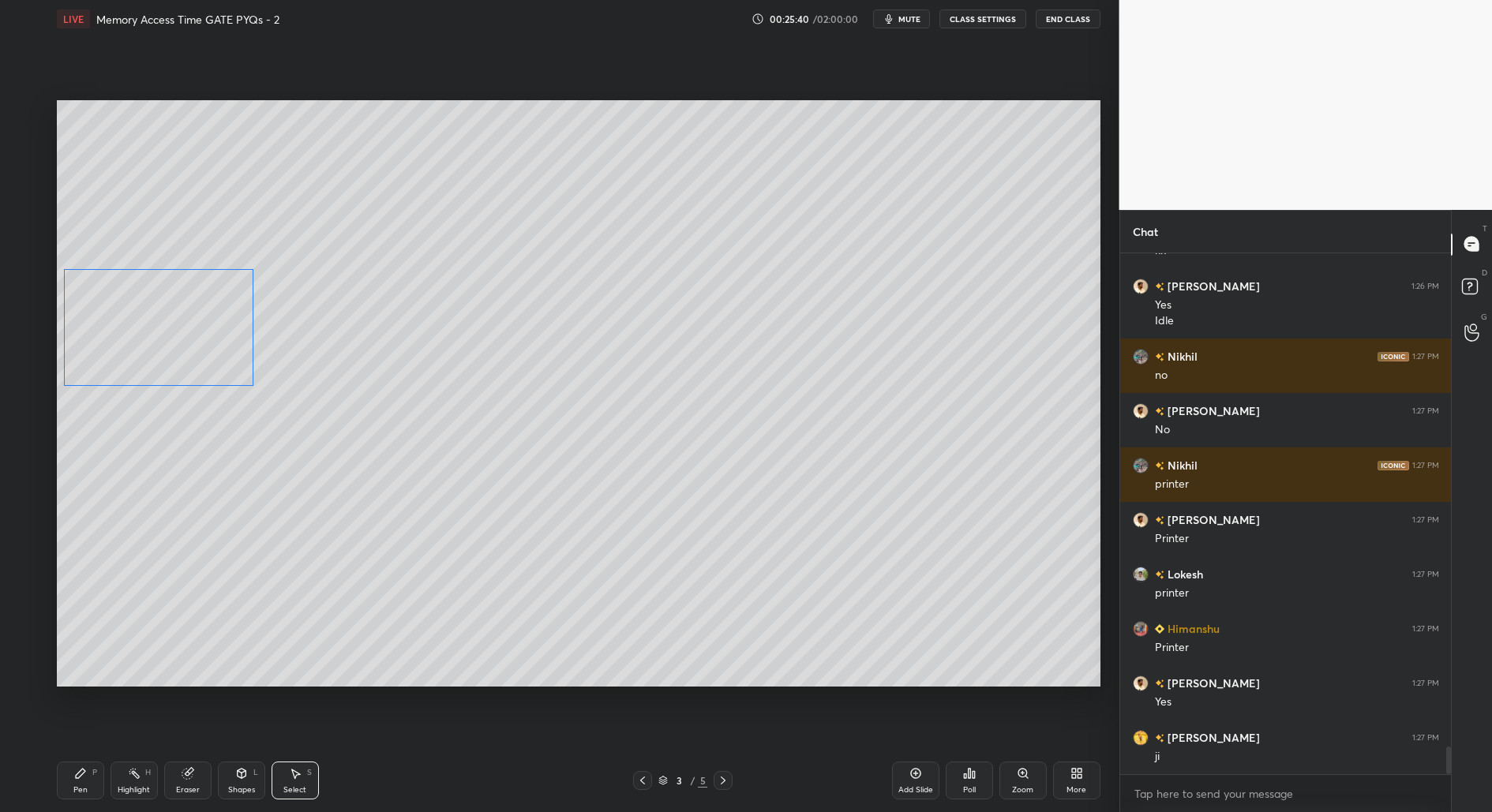
drag, startPoint x: 173, startPoint y: 365, endPoint x: 180, endPoint y: 382, distance: 18.4
click at [174, 342] on div "0 ° Undo Copy Duplicate Duplicate to new slide Delete" at bounding box center [578, 394] width 1044 height 587
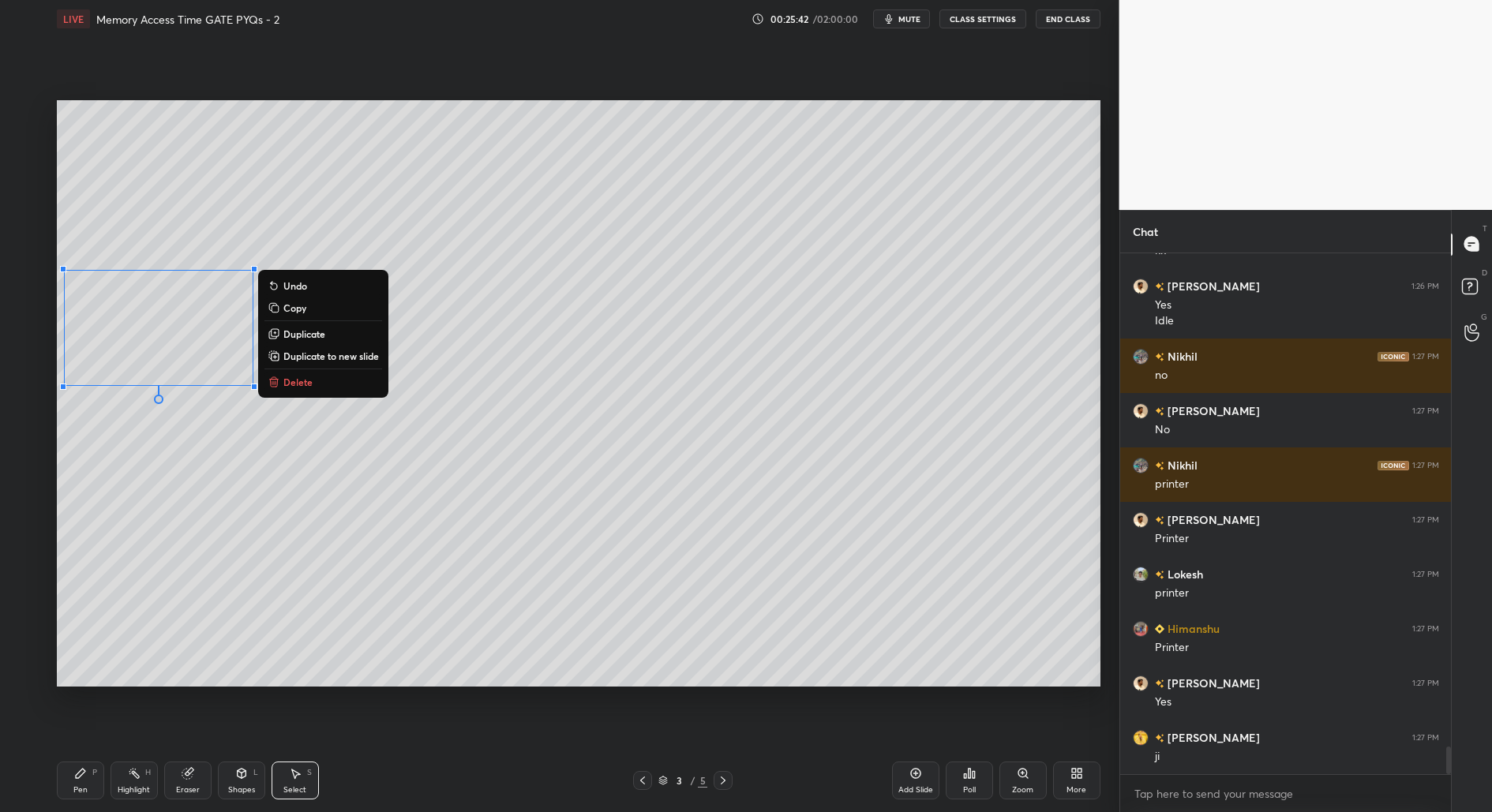
click at [84, 792] on div "Pen" at bounding box center [80, 790] width 14 height 8
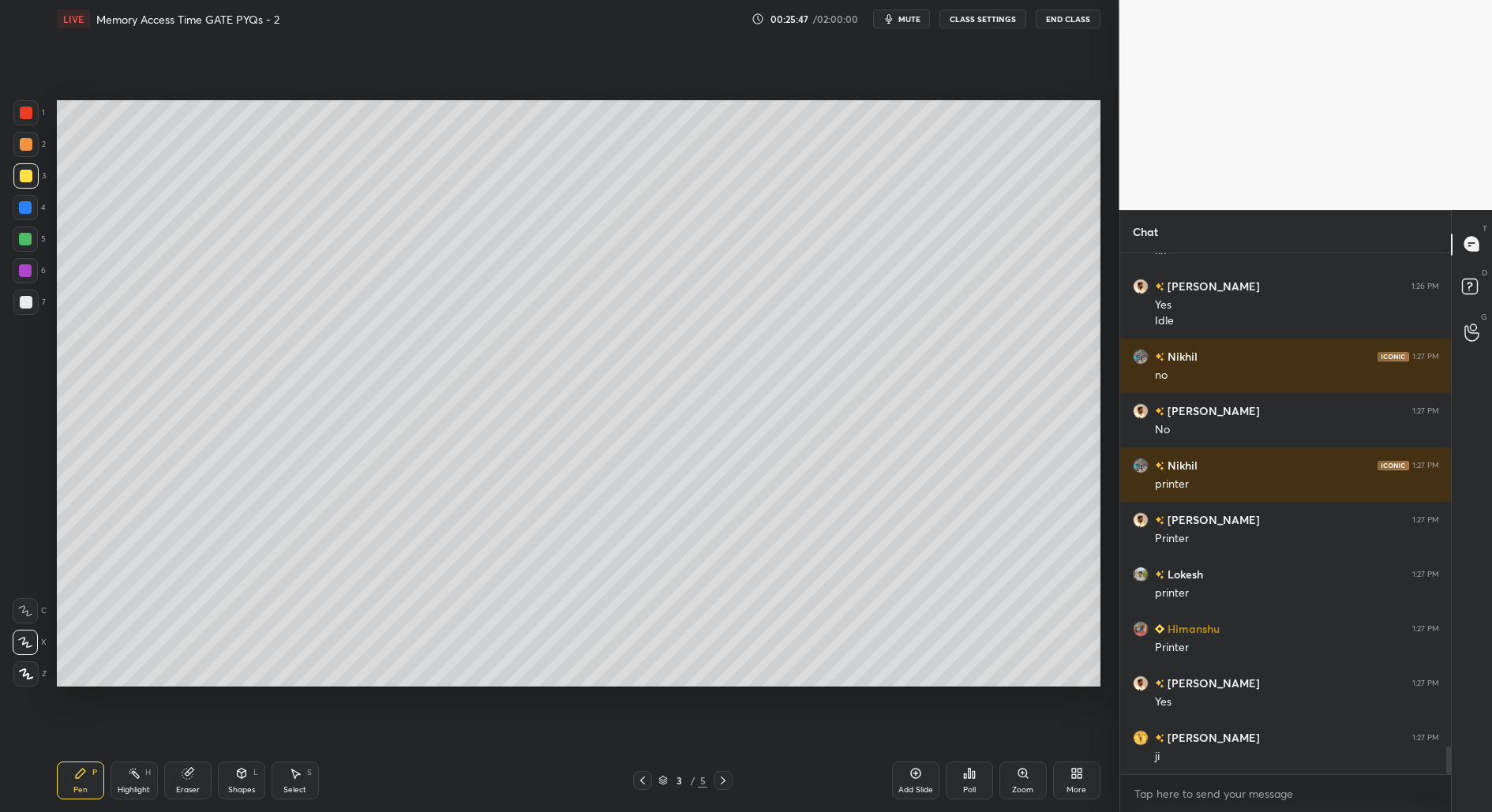
click at [296, 779] on icon at bounding box center [295, 773] width 12 height 12
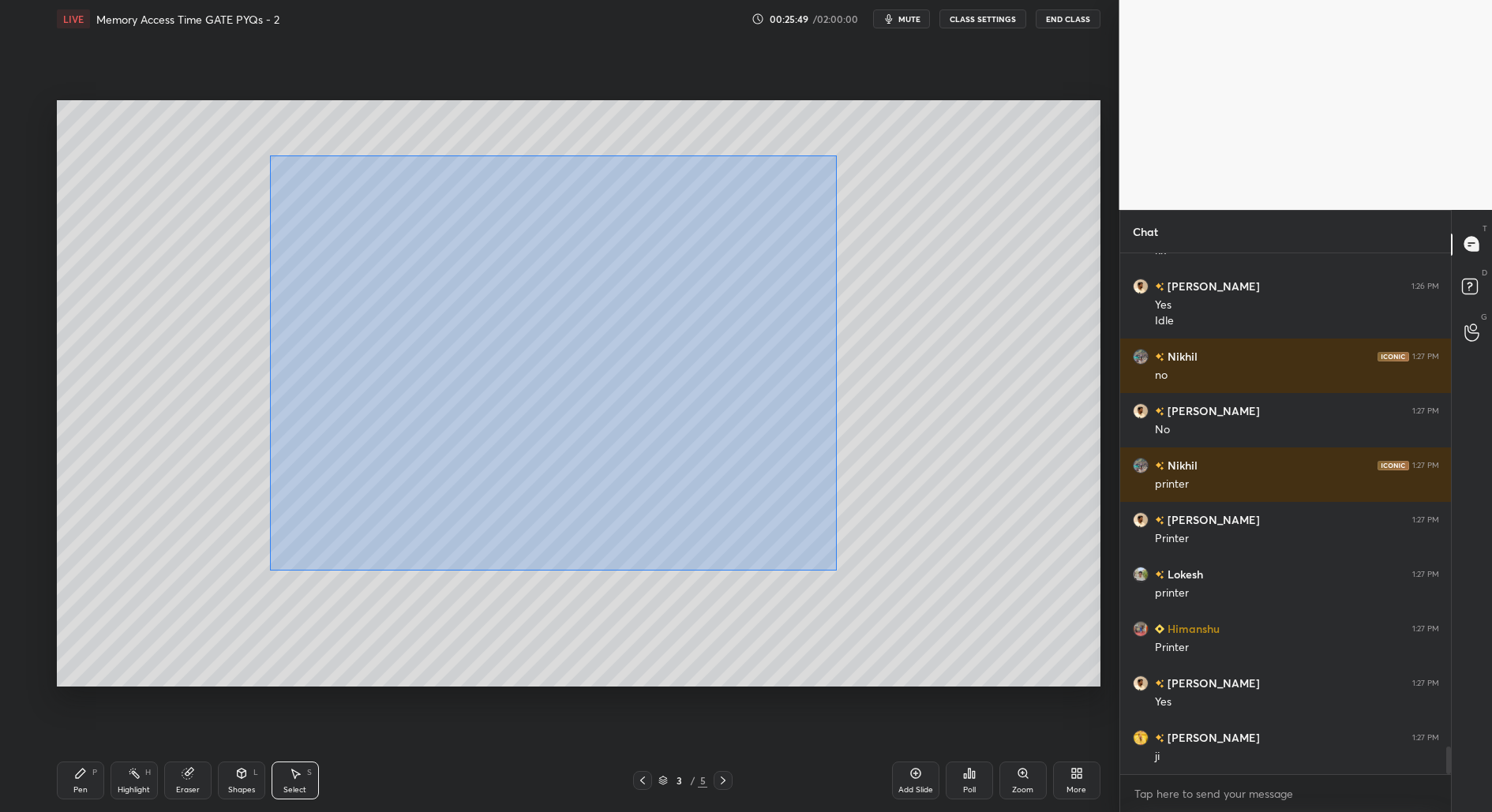
drag, startPoint x: 277, startPoint y: 192, endPoint x: 836, endPoint y: 572, distance: 675.9
click at [836, 572] on div "0 ° Undo Copy Duplicate Duplicate to new slide Delete" at bounding box center [578, 394] width 1044 height 587
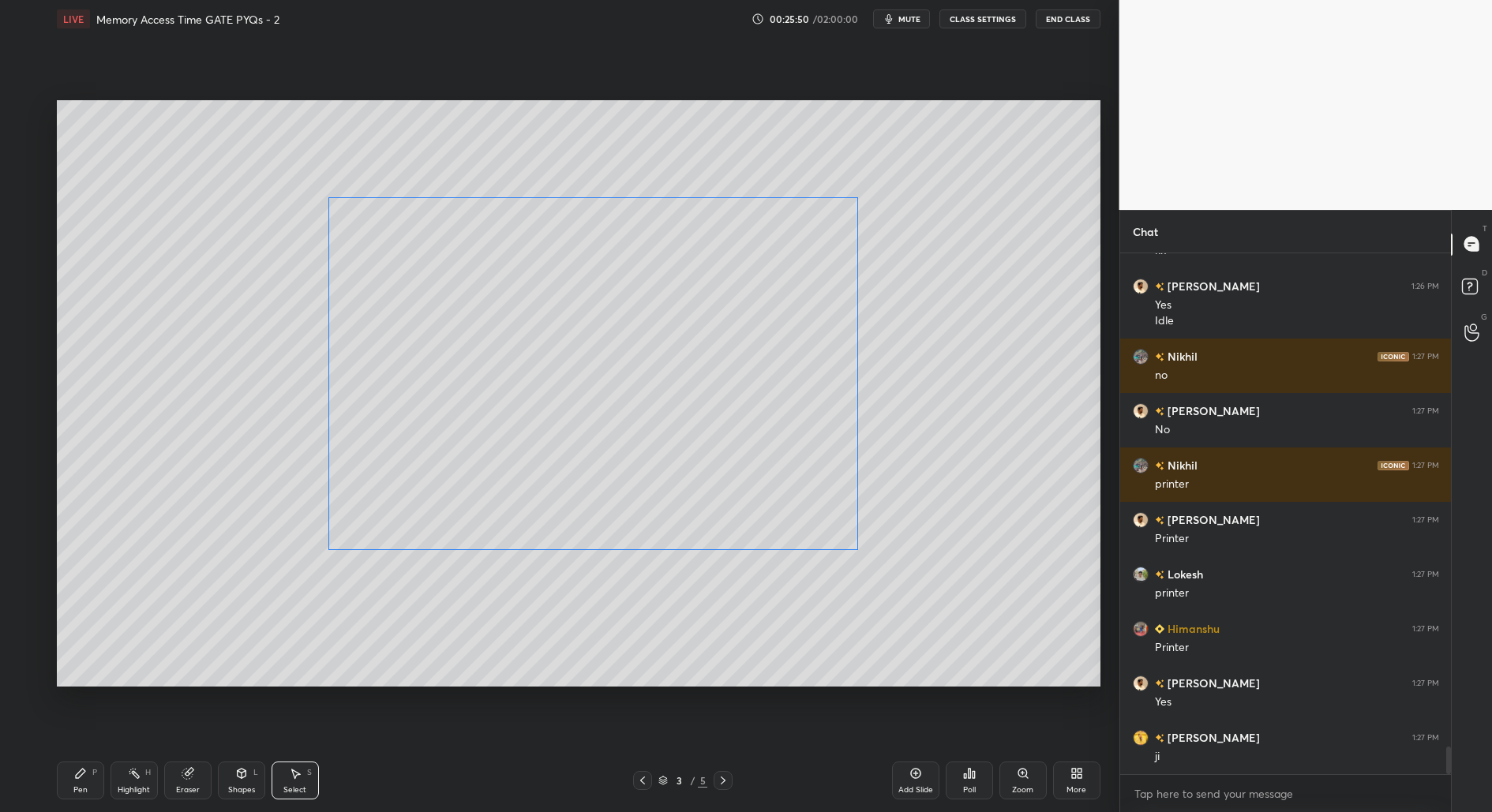
drag, startPoint x: 708, startPoint y: 467, endPoint x: 655, endPoint y: 519, distance: 74.2
click at [744, 469] on div "0 ° Undo Copy Duplicate Duplicate to new slide Delete" at bounding box center [578, 394] width 1044 height 587
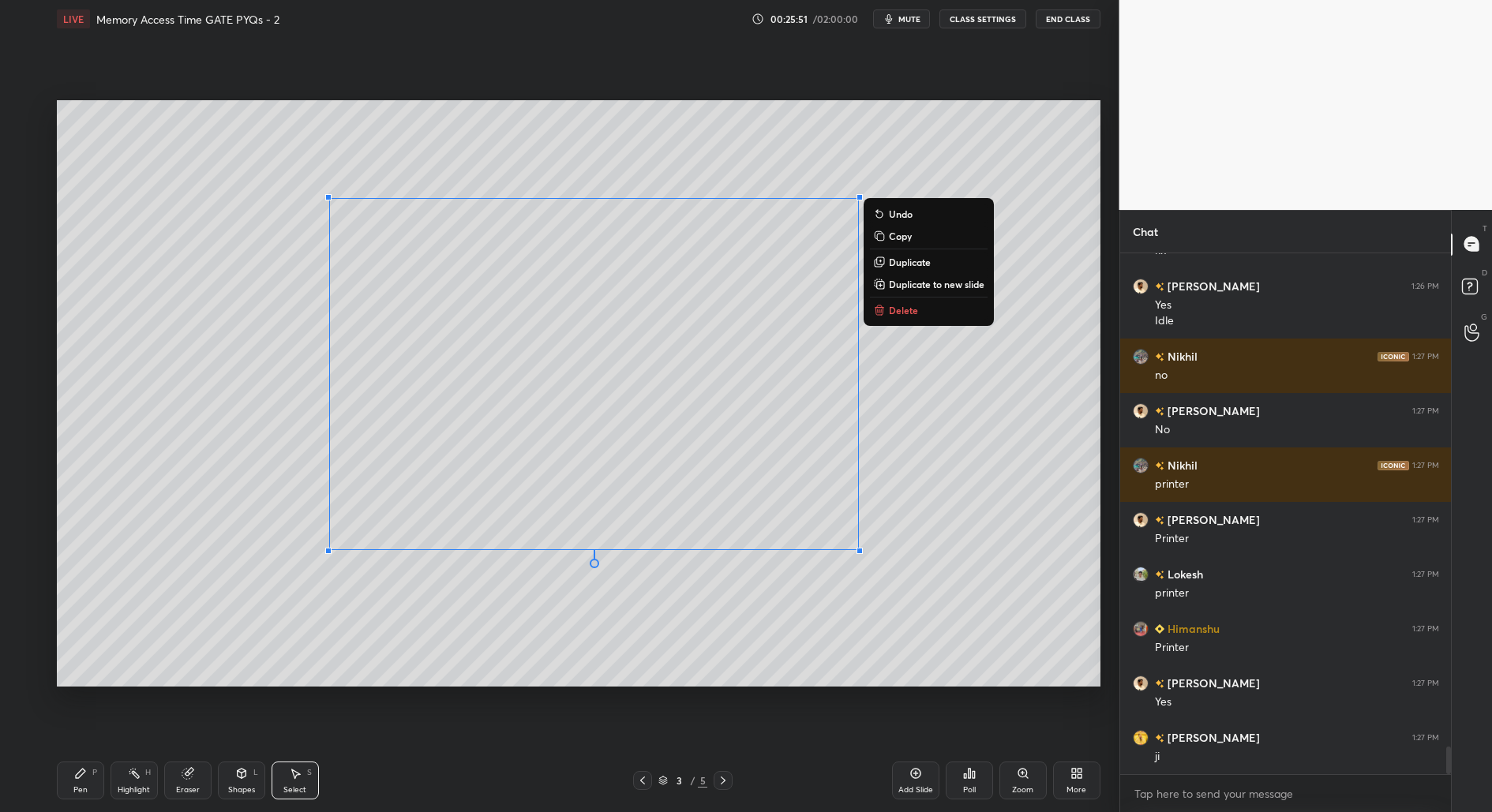
click at [72, 784] on div "Pen P" at bounding box center [80, 780] width 47 height 38
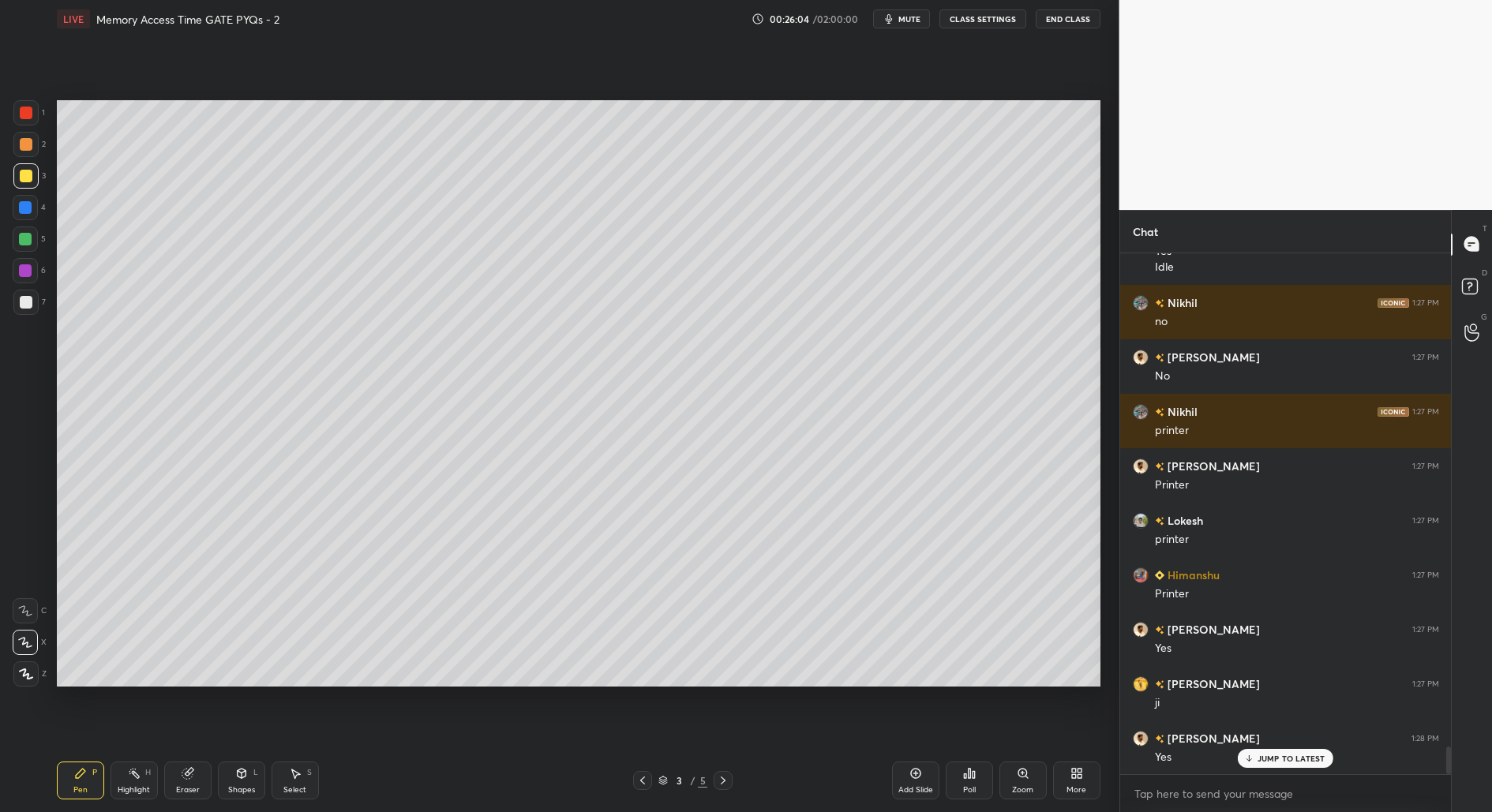
scroll to position [9375, 0]
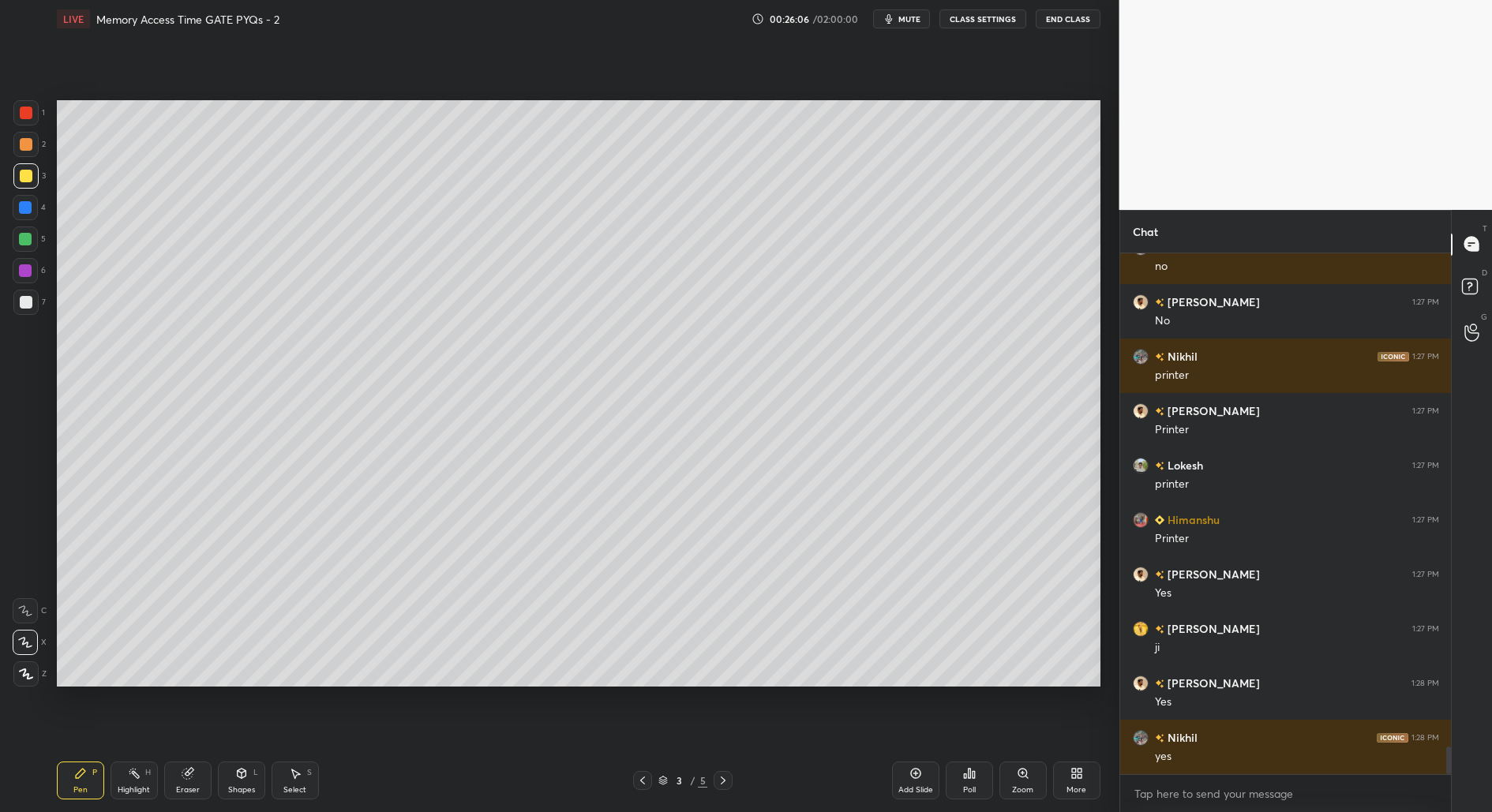
drag, startPoint x: 27, startPoint y: 272, endPoint x: 22, endPoint y: 286, distance: 14.9
click at [24, 273] on div at bounding box center [25, 270] width 12 height 12
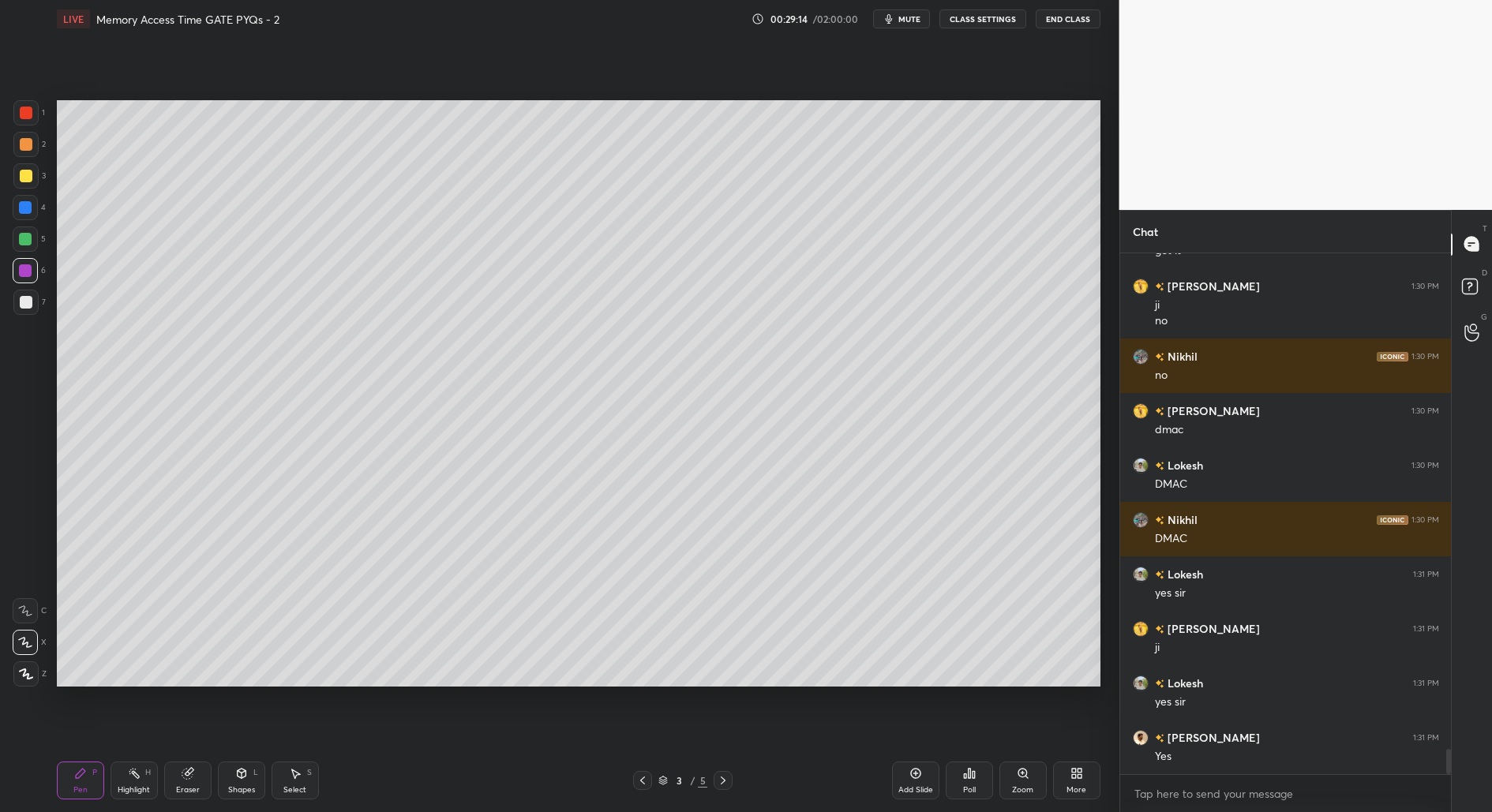
scroll to position [10331, 0]
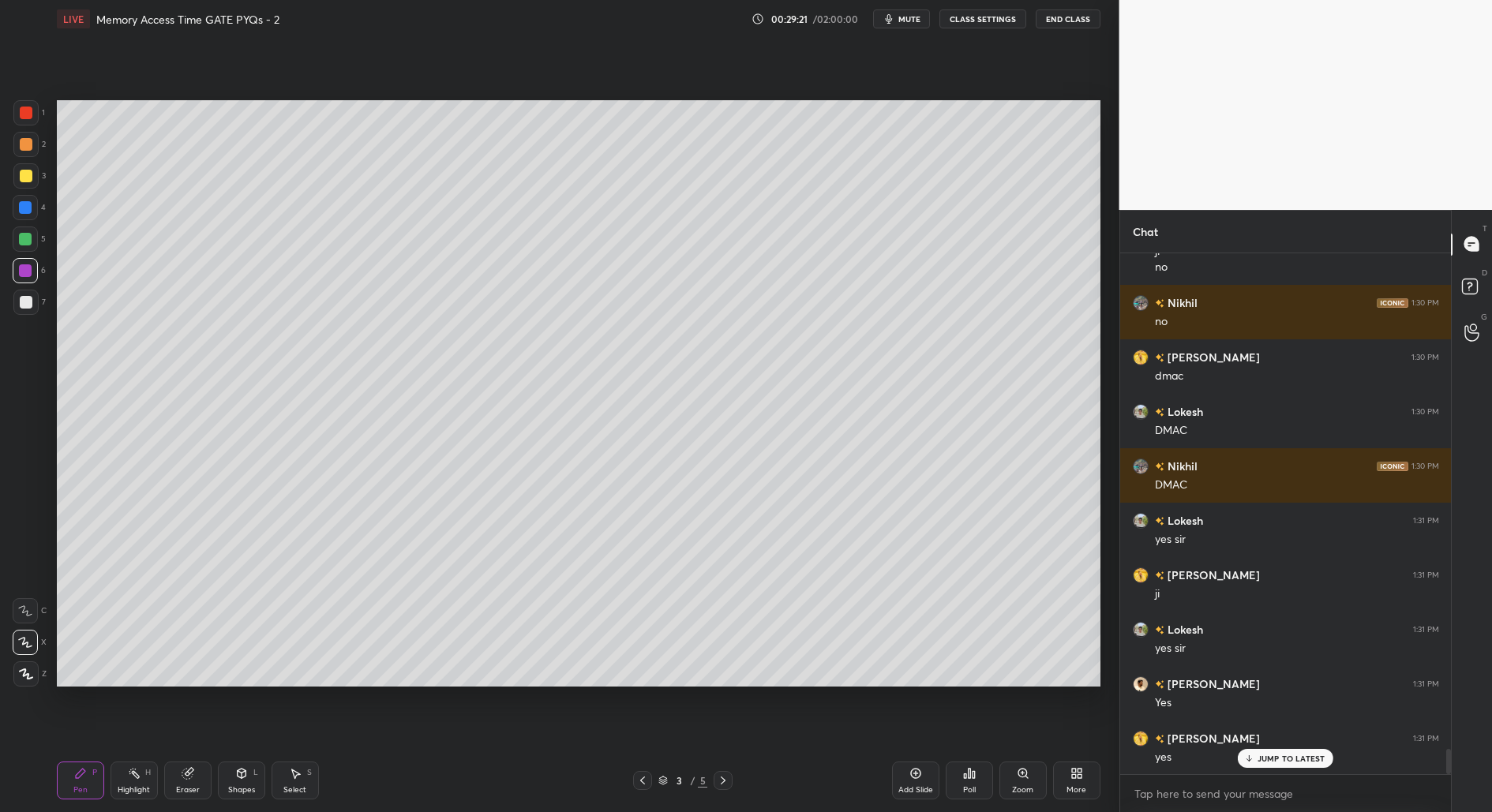
click at [25, 115] on div at bounding box center [26, 112] width 12 height 12
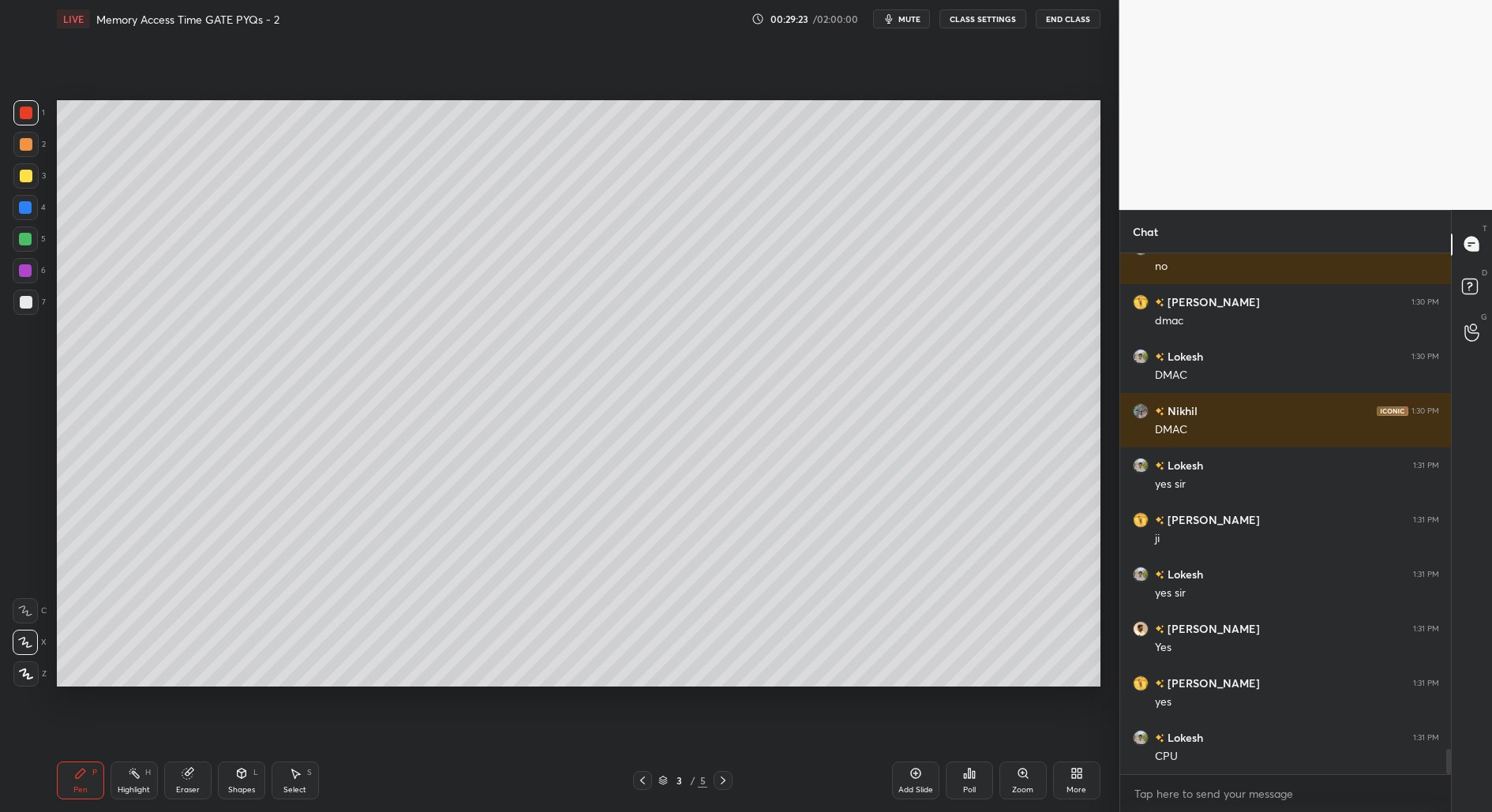
click at [26, 236] on div at bounding box center [25, 239] width 12 height 12
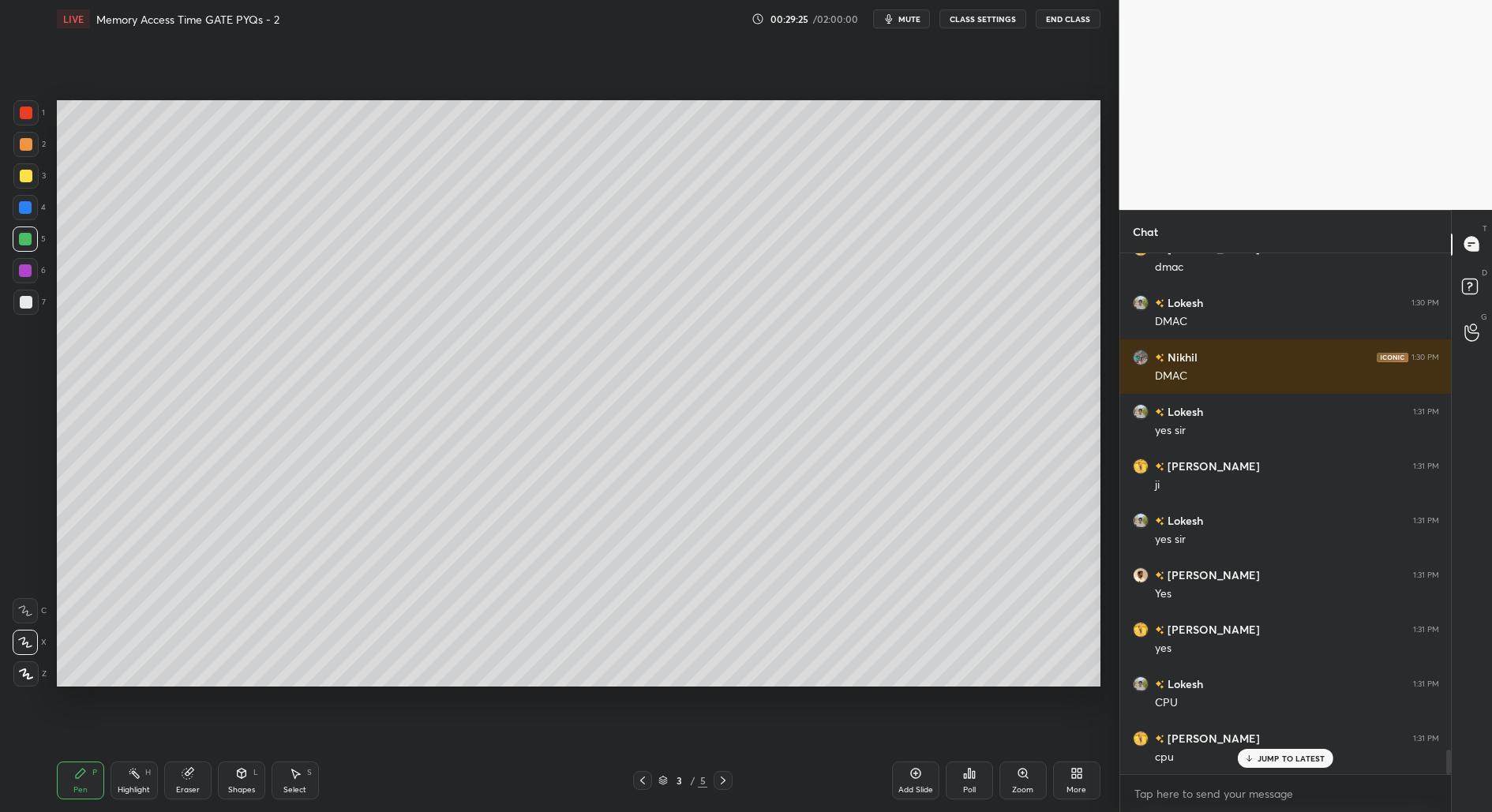
drag, startPoint x: 17, startPoint y: 674, endPoint x: 26, endPoint y: 670, distance: 9.8
click at [17, 673] on div at bounding box center [26, 673] width 25 height 25
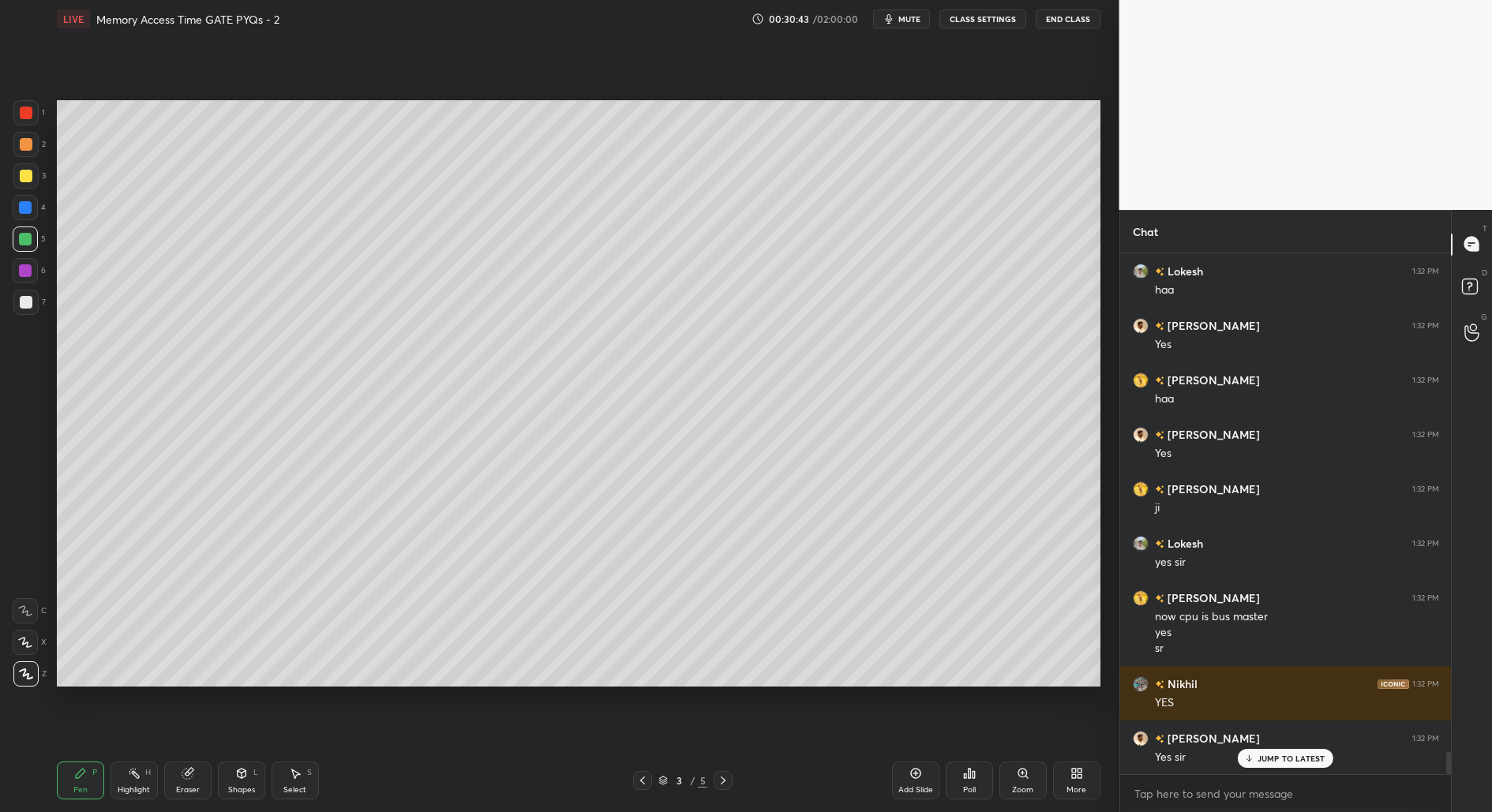
scroll to position [11616, 0]
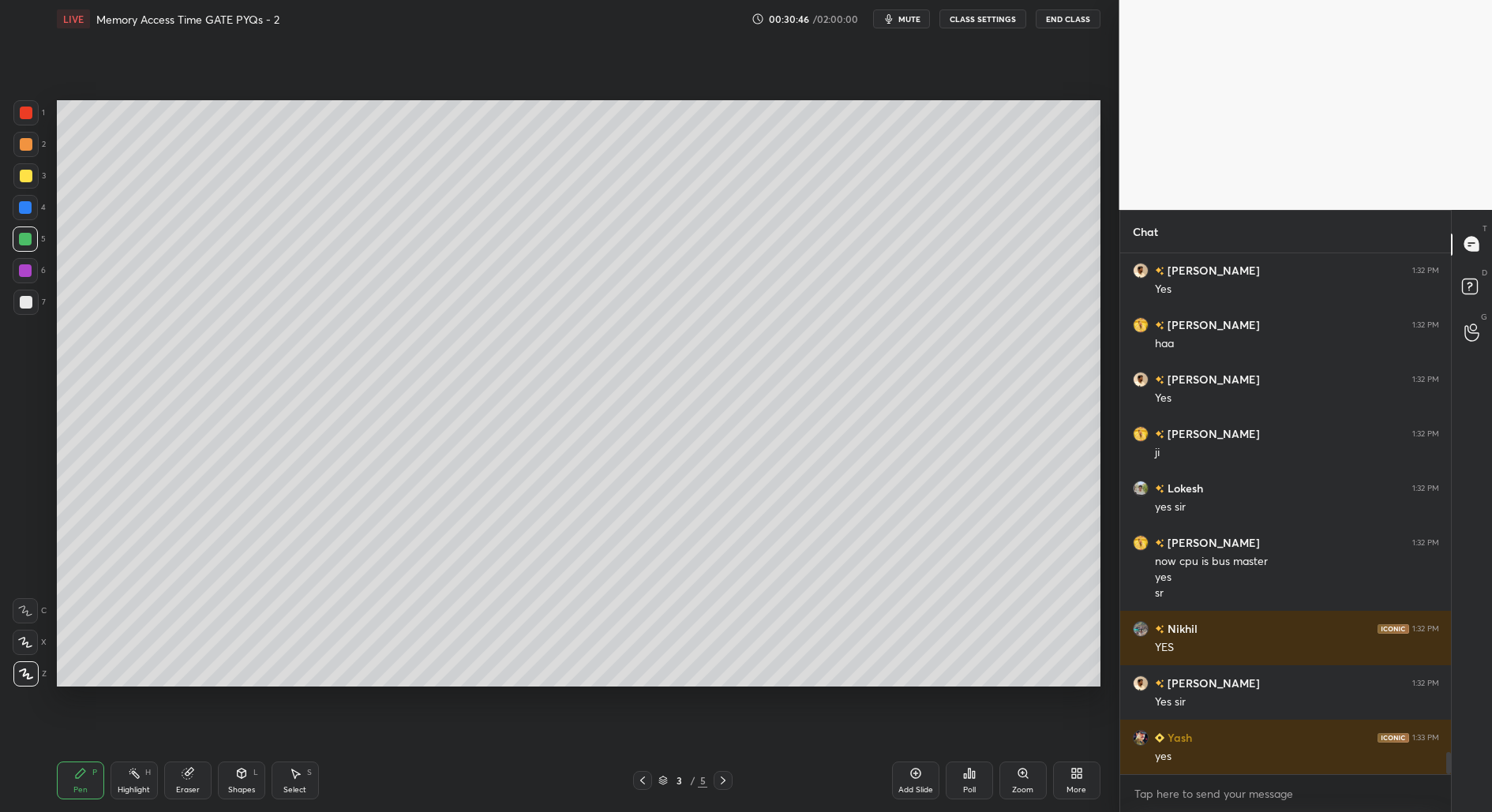
click at [296, 780] on div "Select S" at bounding box center [295, 780] width 47 height 38
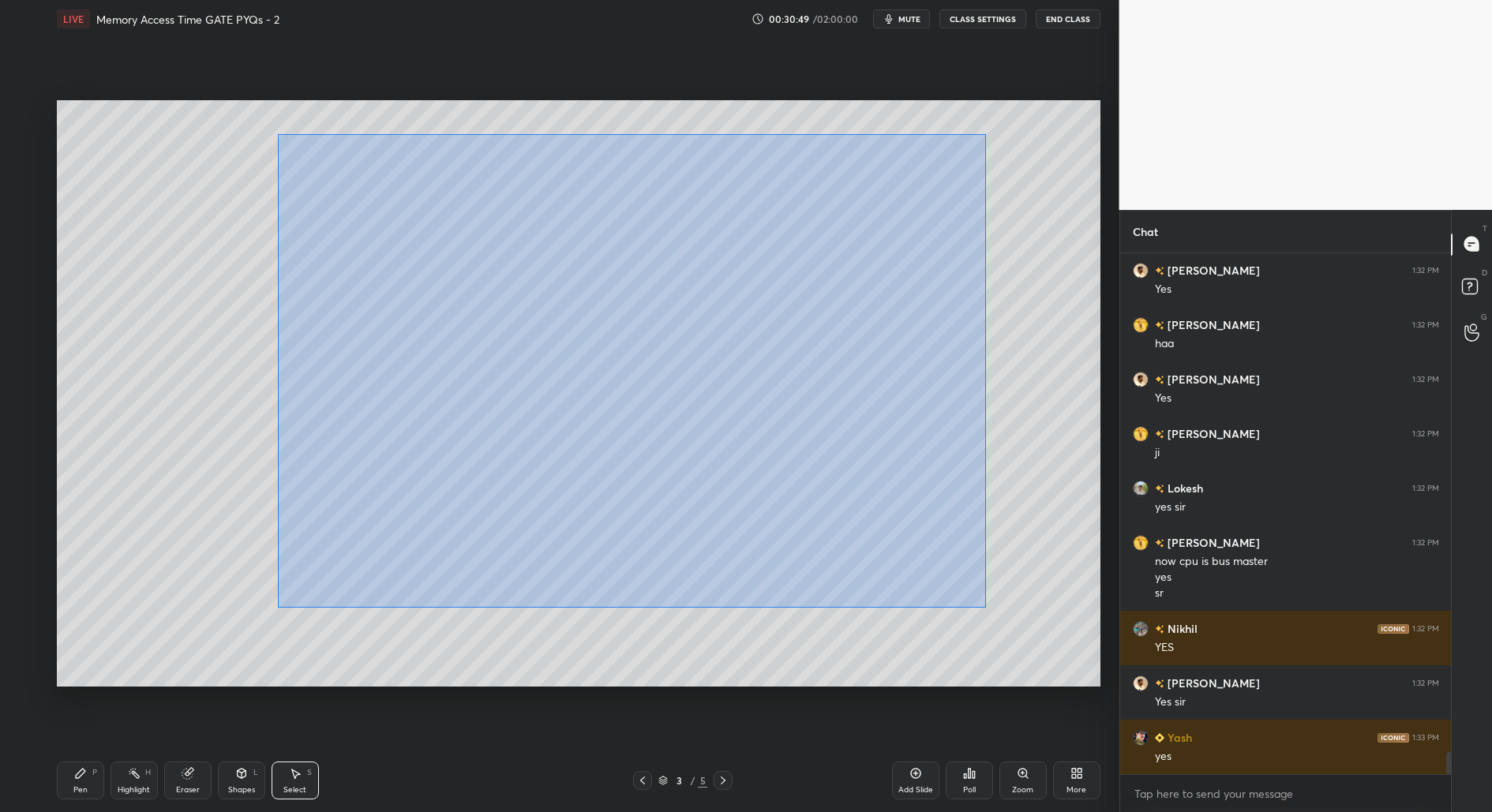
drag, startPoint x: 277, startPoint y: 134, endPoint x: 972, endPoint y: 638, distance: 858.5
click at [983, 636] on div "0 ° Undo Copy Duplicate Duplicate to new slide Delete" at bounding box center [578, 394] width 1044 height 587
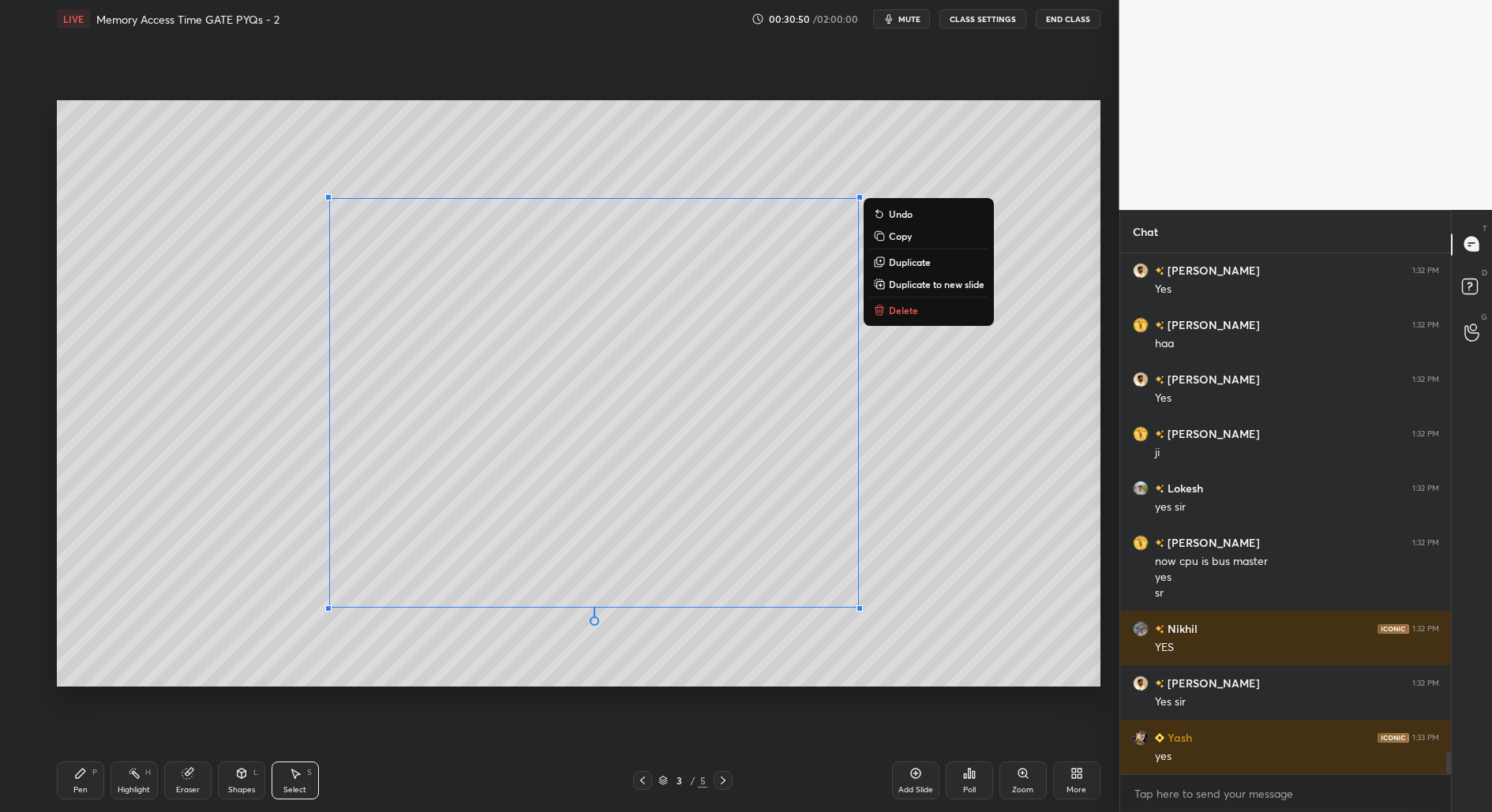
drag, startPoint x: 925, startPoint y: 280, endPoint x: 917, endPoint y: 284, distance: 8.9
click at [924, 280] on p "Duplicate to new slide" at bounding box center [936, 284] width 95 height 12
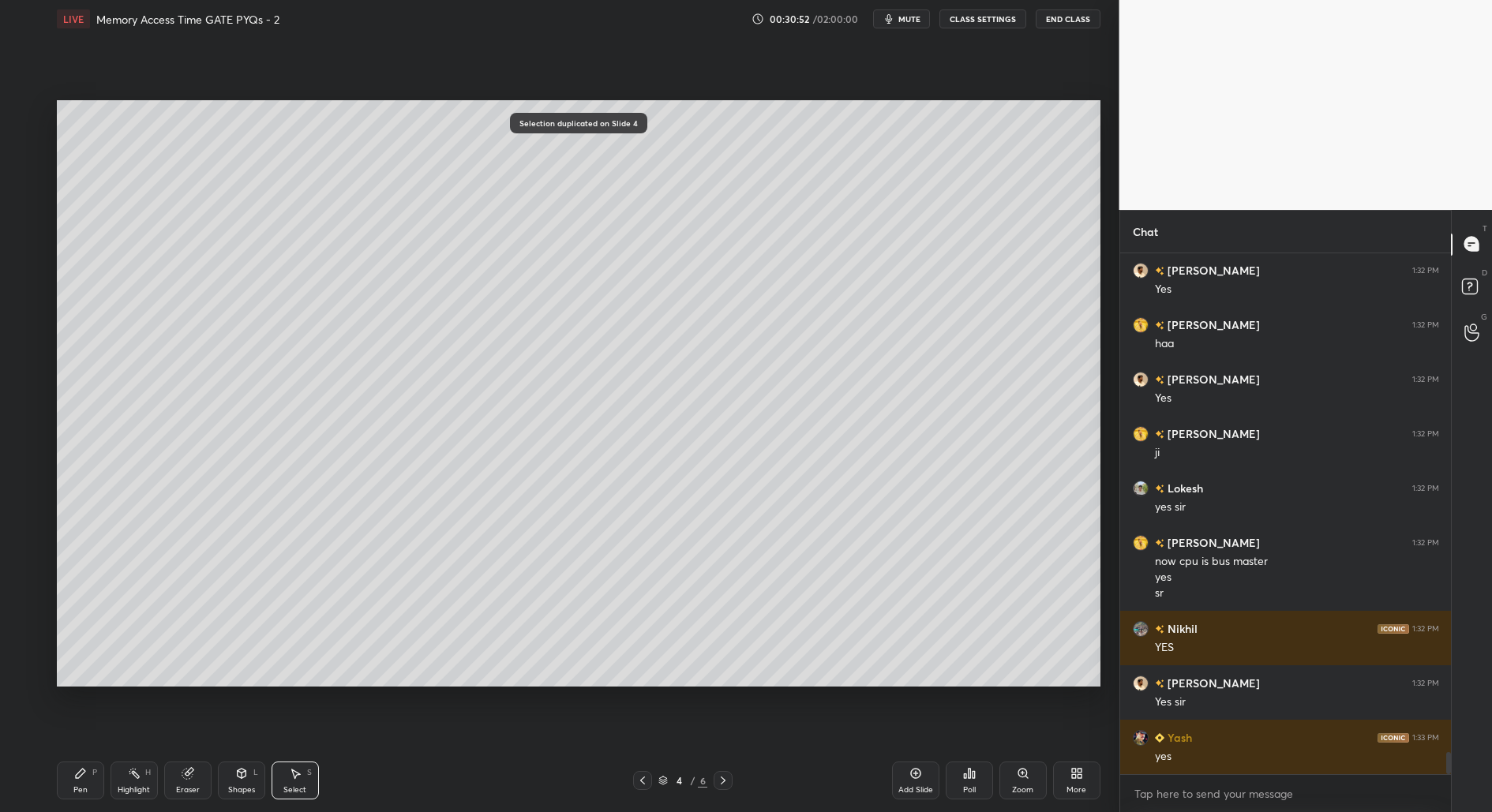
click at [344, 649] on div "0 ° Undo Copy Duplicate Duplicate to new slide Delete" at bounding box center [578, 394] width 1044 height 587
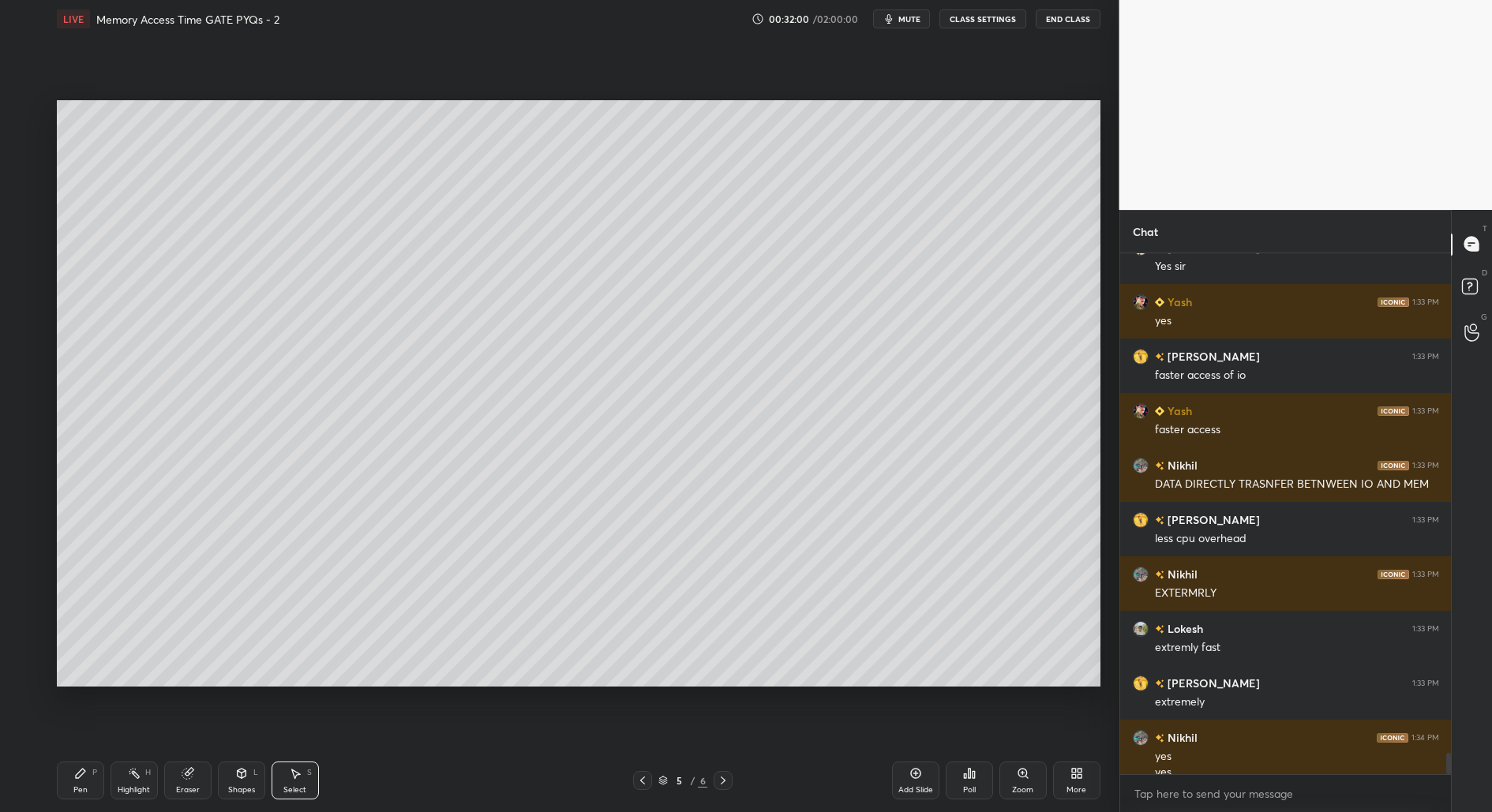
scroll to position [12067, 0]
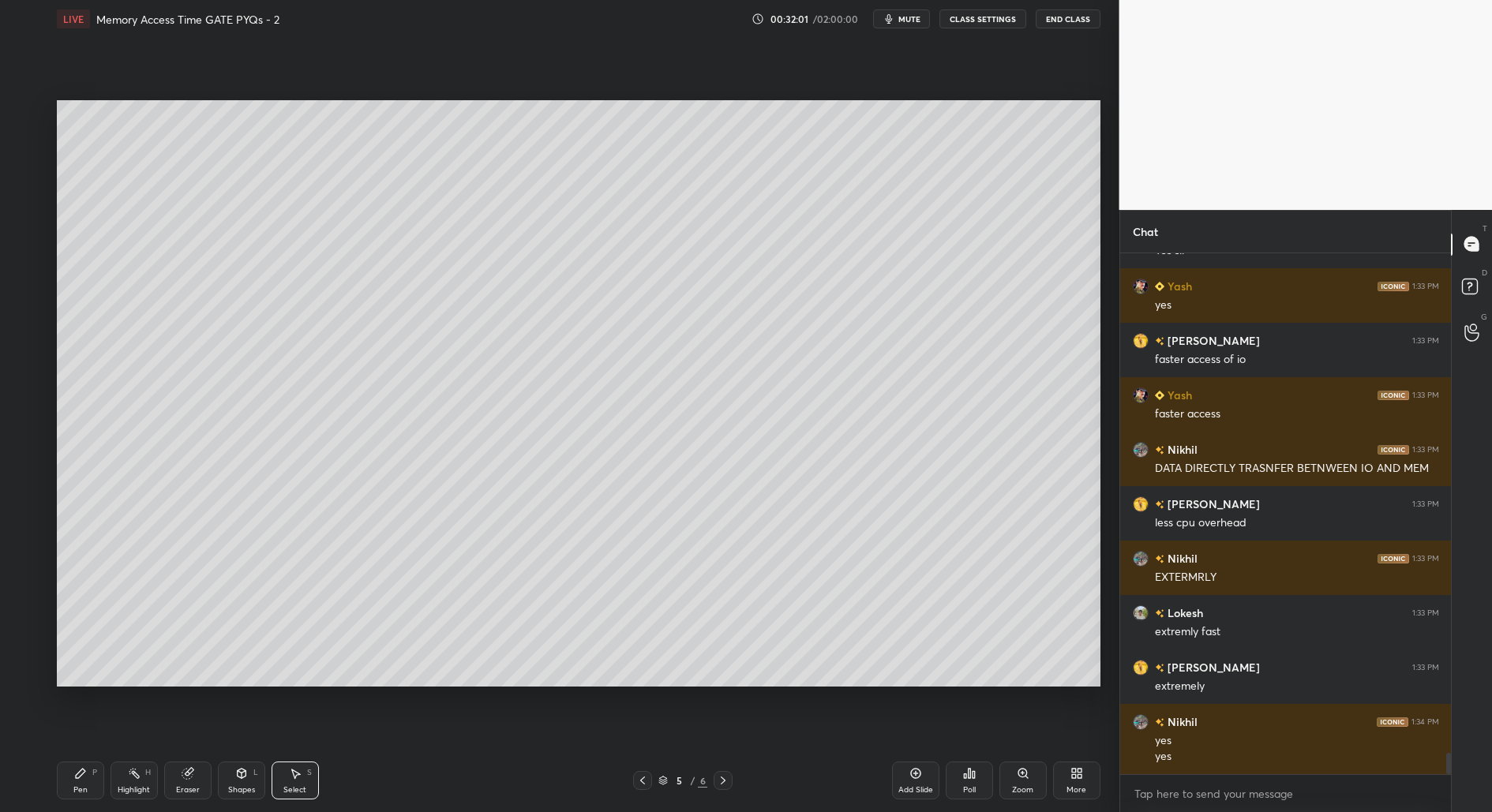
drag, startPoint x: 83, startPoint y: 776, endPoint x: 76, endPoint y: 756, distance: 21.2
click at [84, 777] on icon at bounding box center [80, 773] width 12 height 12
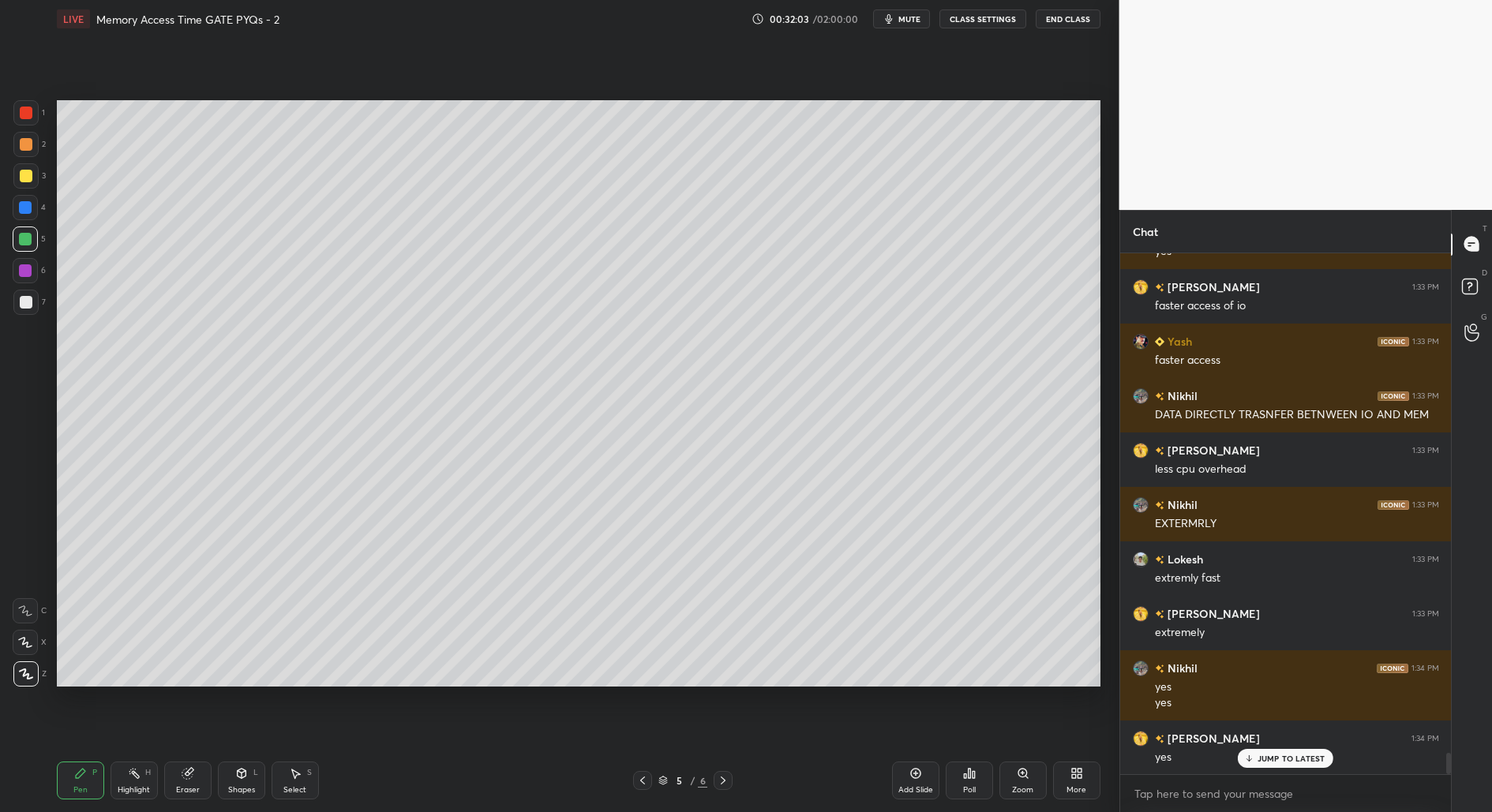
drag, startPoint x: 22, startPoint y: 143, endPoint x: 39, endPoint y: 151, distance: 18.8
click at [22, 143] on div at bounding box center [26, 143] width 12 height 12
click at [24, 644] on icon at bounding box center [25, 642] width 14 height 11
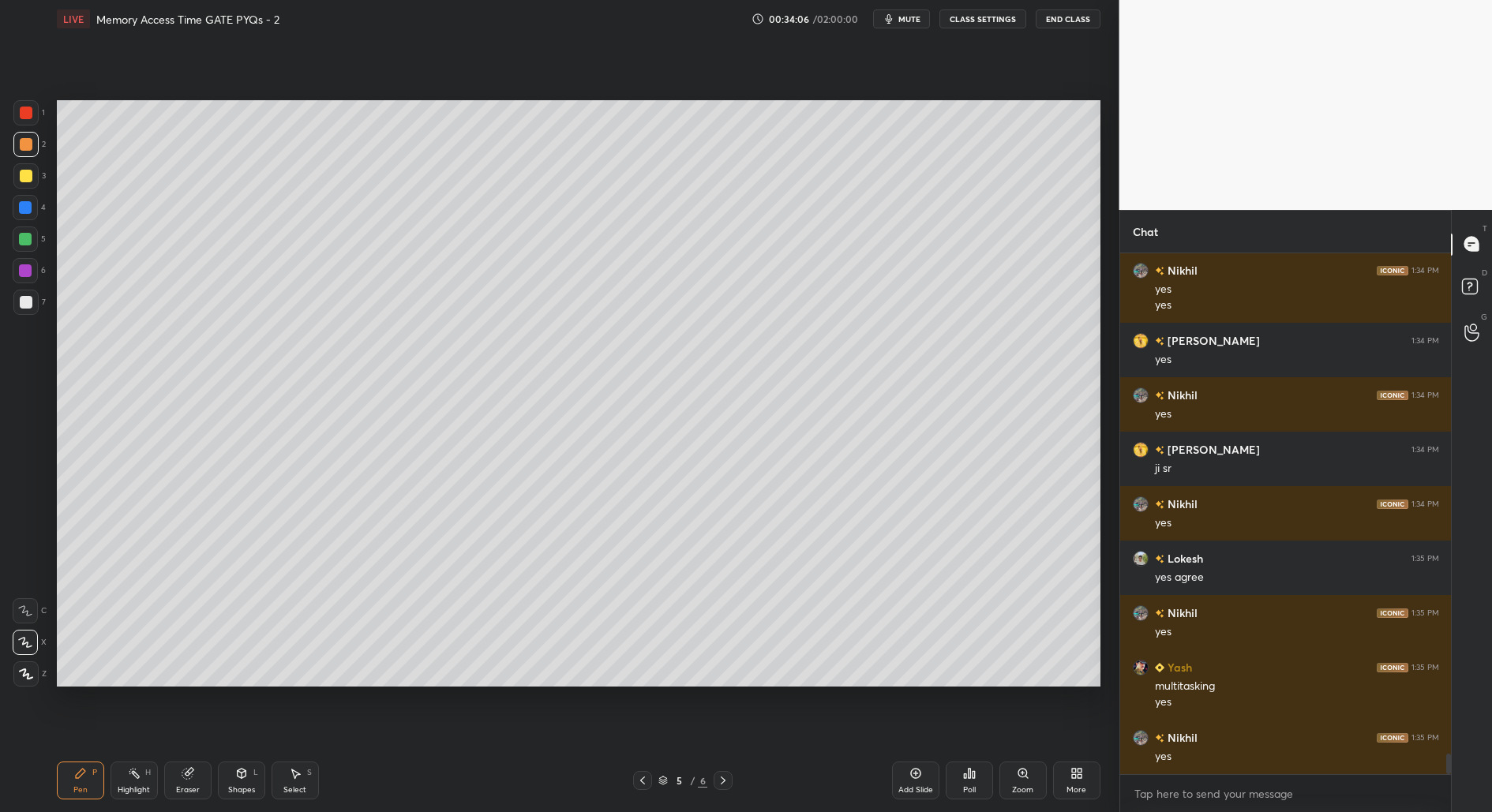
scroll to position [12572, 0]
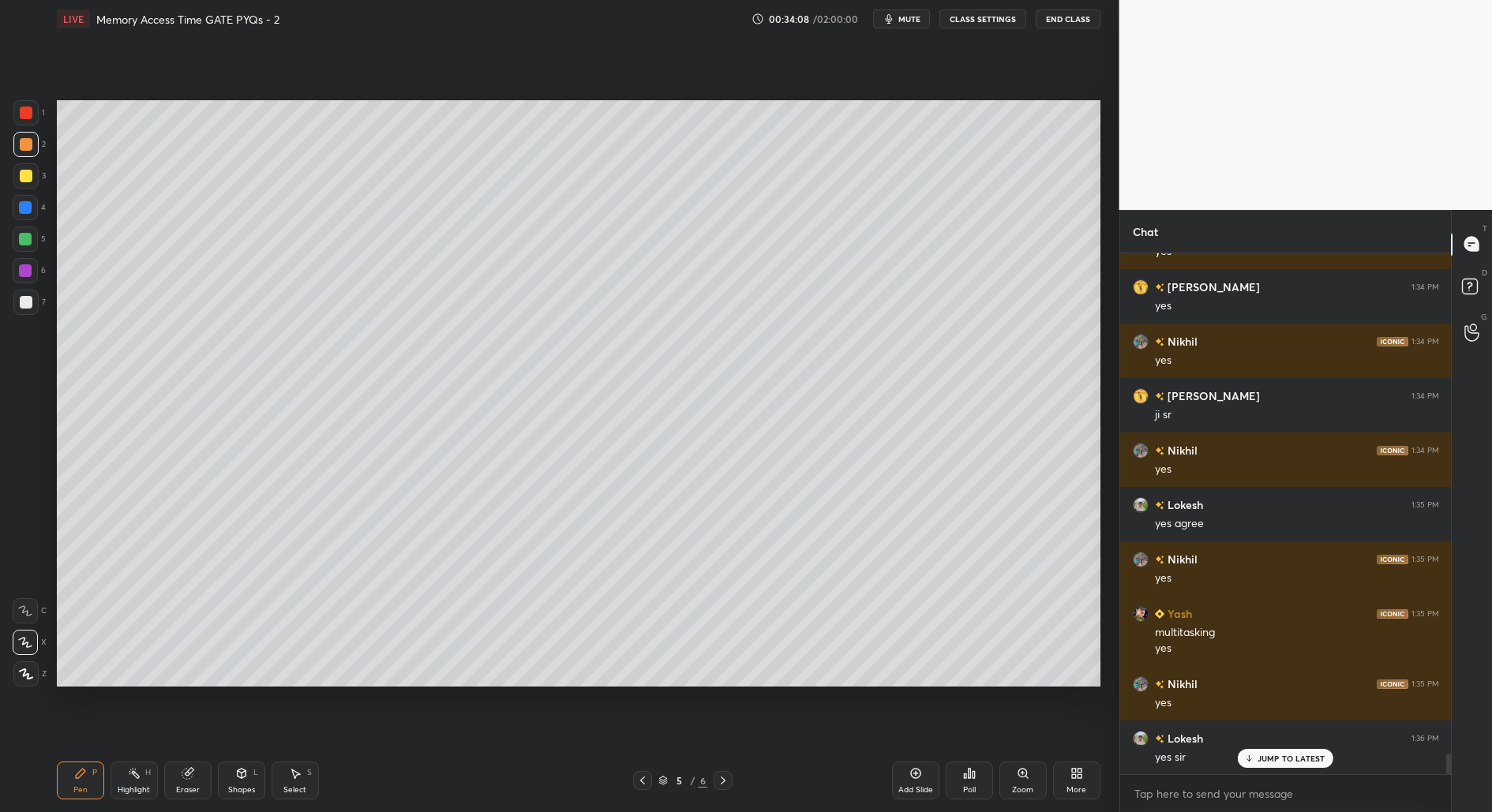
drag, startPoint x: 22, startPoint y: 616, endPoint x: 9, endPoint y: 449, distance: 167.5
click at [22, 616] on div at bounding box center [25, 610] width 25 height 25
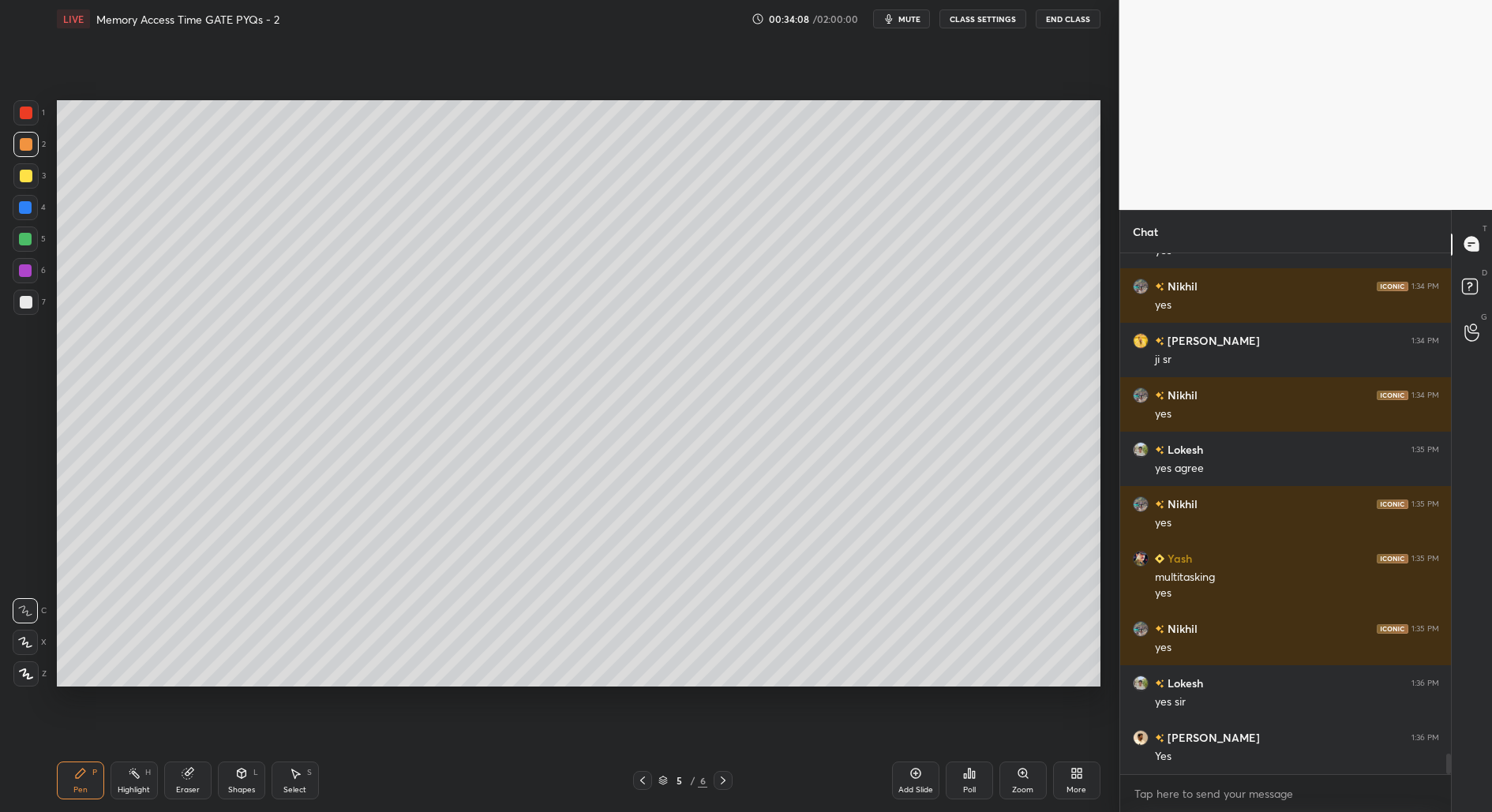
click at [18, 309] on div at bounding box center [26, 302] width 25 height 25
click at [188, 787] on div "Eraser" at bounding box center [188, 790] width 24 height 8
drag, startPoint x: 74, startPoint y: 776, endPoint x: 87, endPoint y: 746, distance: 32.7
click at [74, 776] on icon at bounding box center [80, 773] width 12 height 12
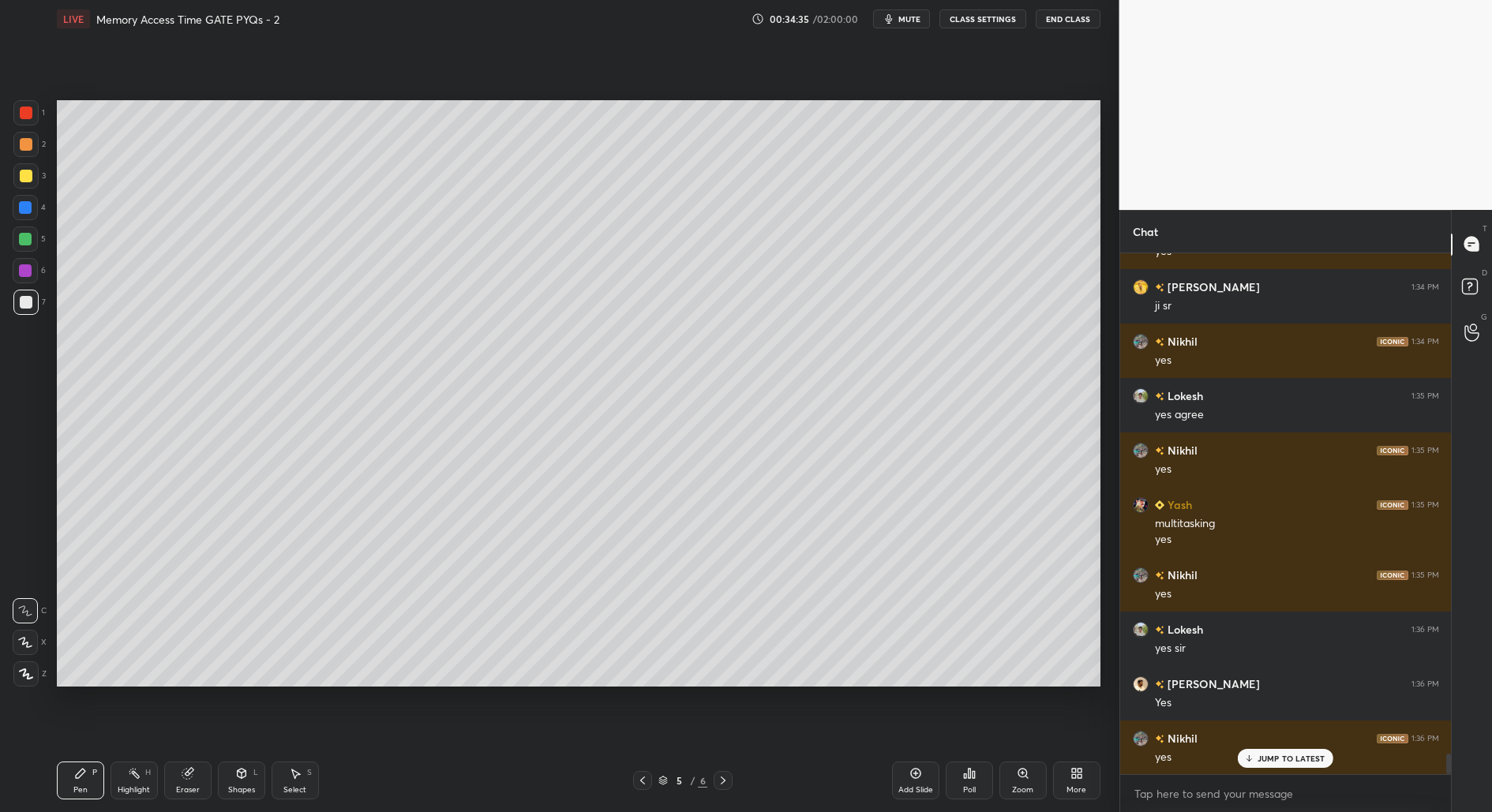
scroll to position [12737, 0]
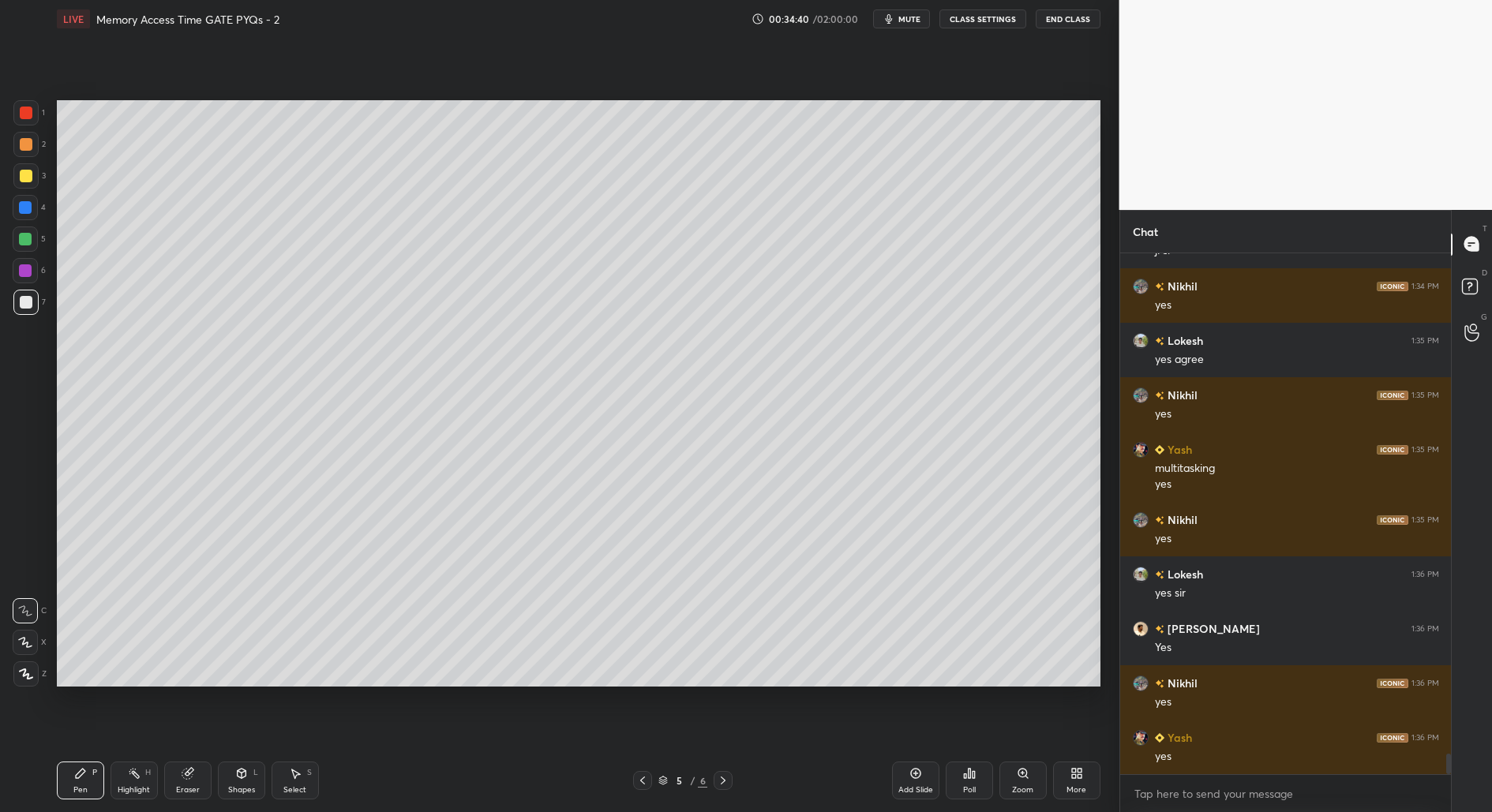
click at [178, 787] on div "Eraser" at bounding box center [188, 790] width 24 height 8
drag, startPoint x: 85, startPoint y: 775, endPoint x: 91, endPoint y: 766, distance: 10.8
click at [85, 780] on div "Pen P" at bounding box center [80, 780] width 47 height 38
click at [187, 780] on div "Eraser" at bounding box center [188, 780] width 47 height 38
drag, startPoint x: 77, startPoint y: 780, endPoint x: 90, endPoint y: 763, distance: 21.4
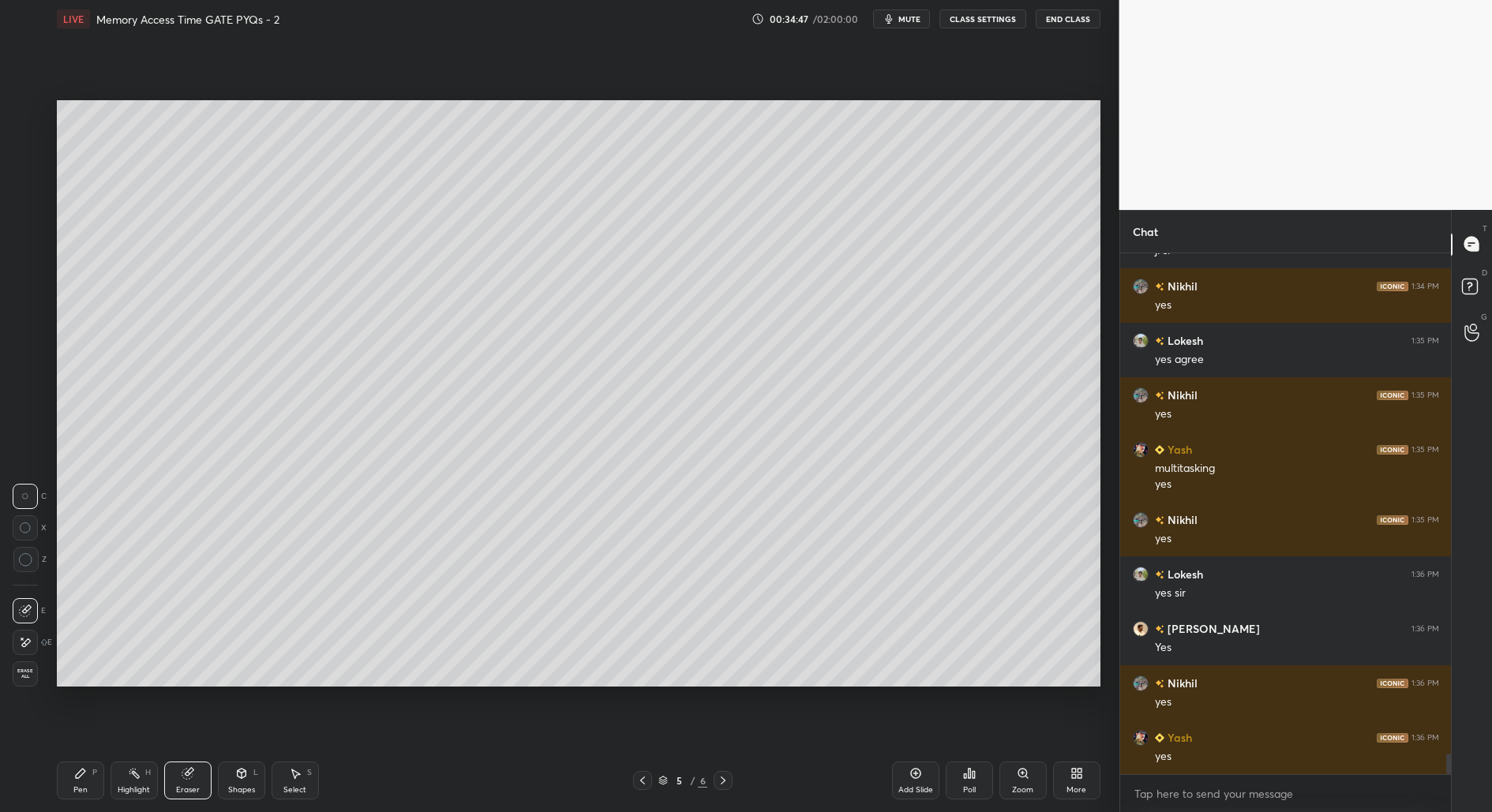
click at [80, 777] on icon at bounding box center [80, 773] width 12 height 12
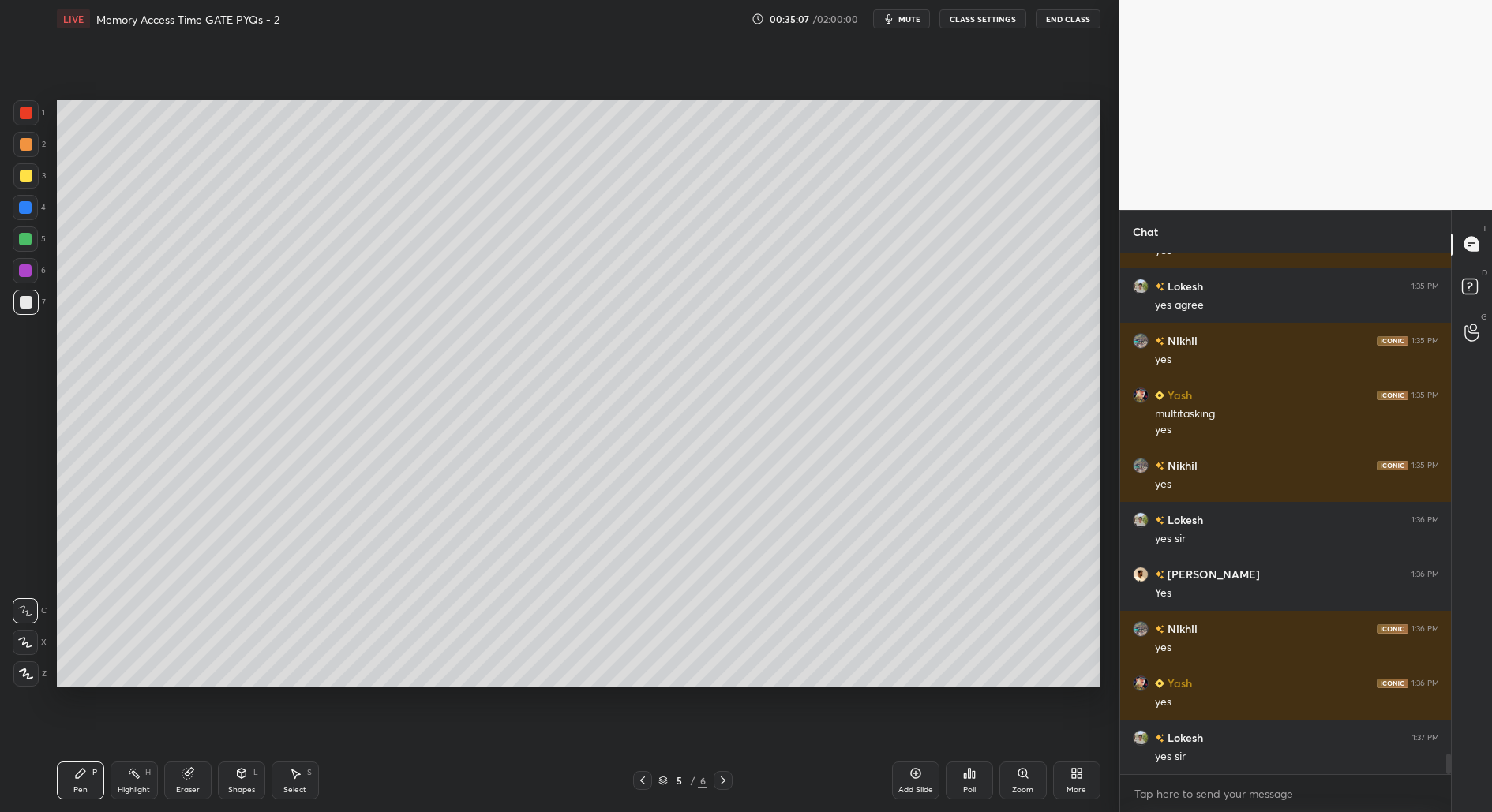
scroll to position [12844, 0]
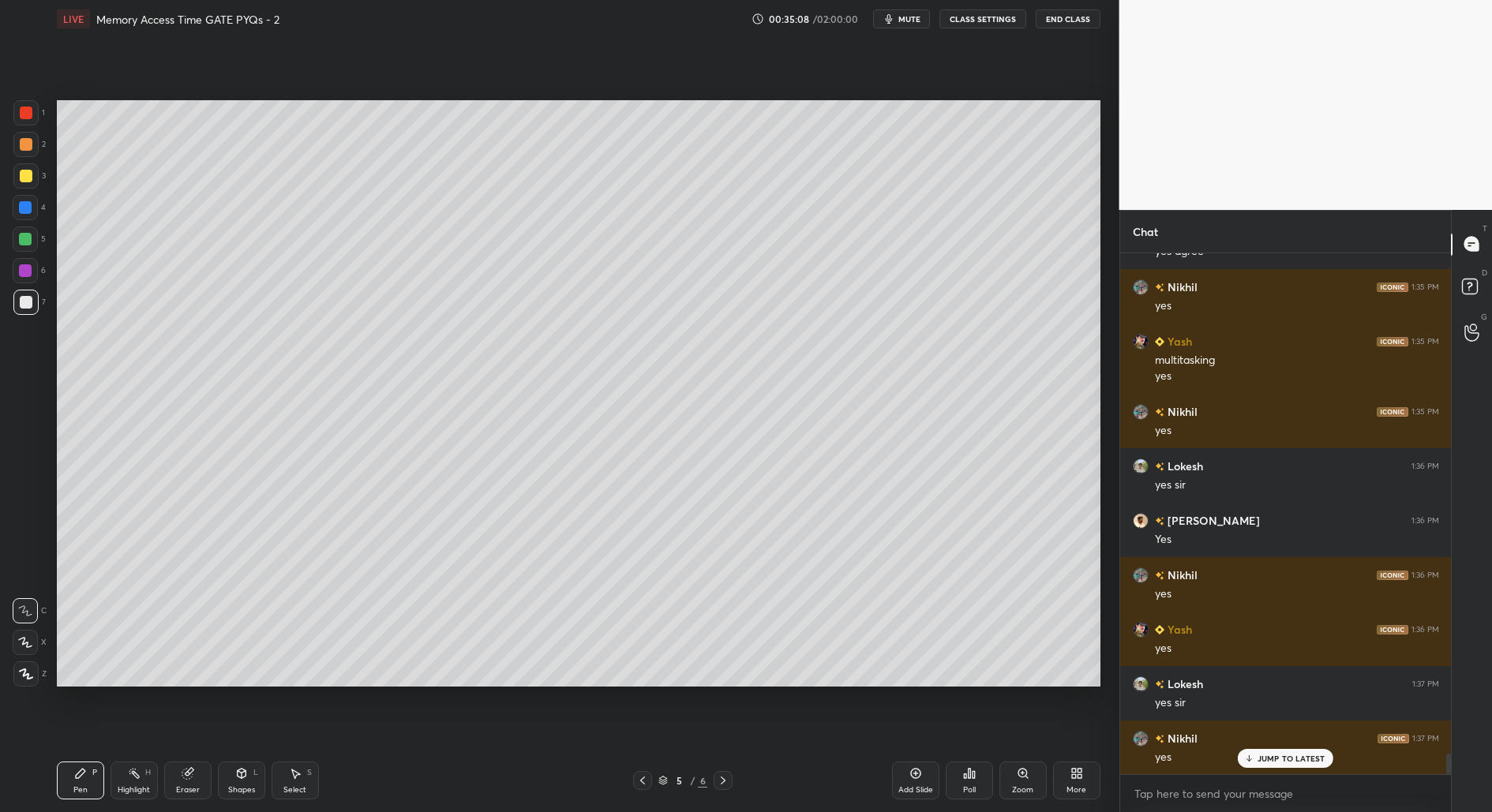
click at [196, 790] on div "Eraser" at bounding box center [188, 790] width 24 height 8
click at [73, 780] on div "Pen P" at bounding box center [80, 780] width 47 height 38
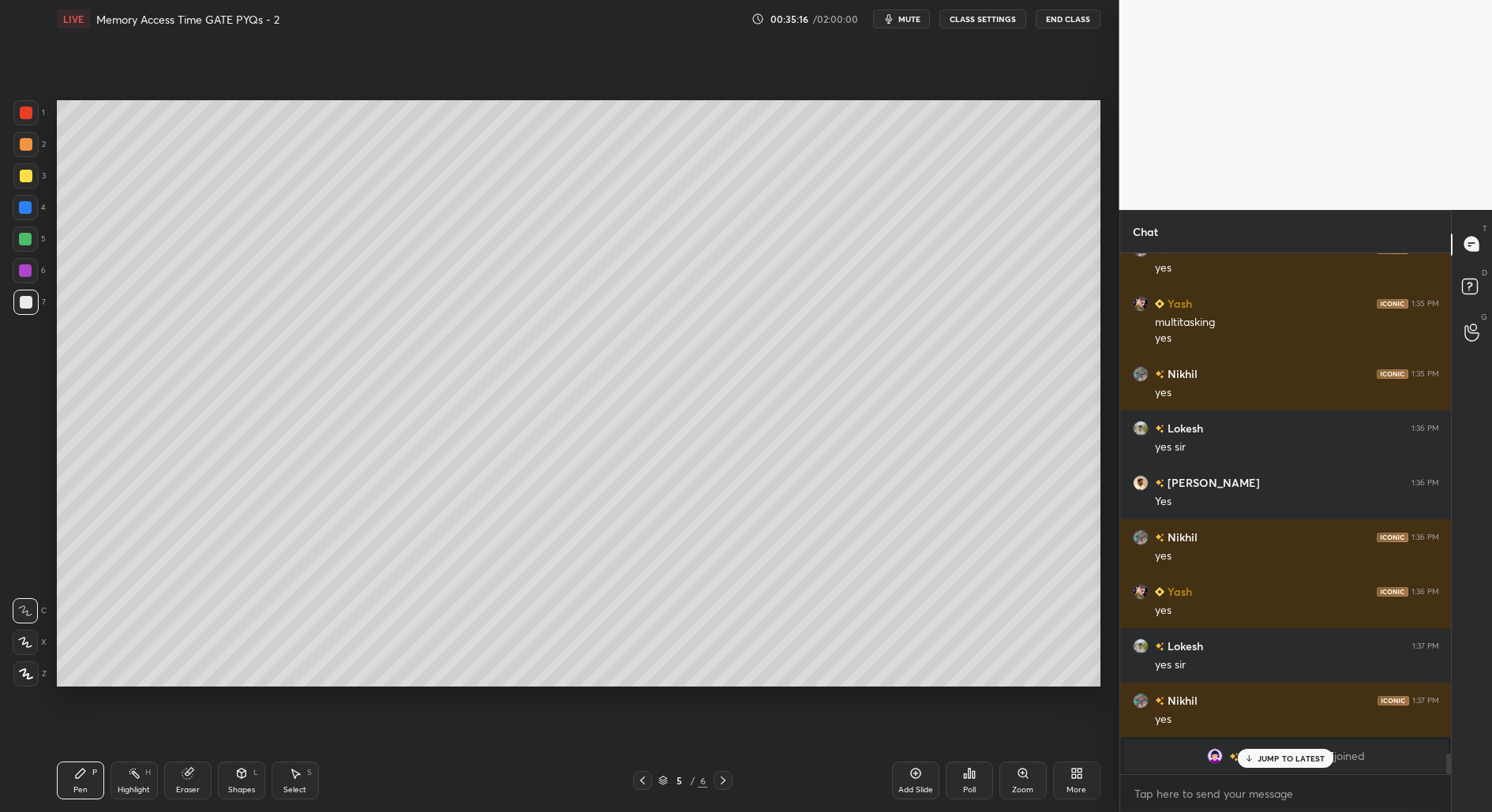
drag, startPoint x: 193, startPoint y: 778, endPoint x: 246, endPoint y: 709, distance: 87.0
click at [193, 777] on icon at bounding box center [188, 773] width 12 height 12
drag, startPoint x: 74, startPoint y: 788, endPoint x: 76, endPoint y: 780, distance: 8.2
click at [75, 786] on div "Pen" at bounding box center [80, 790] width 14 height 8
drag, startPoint x: 173, startPoint y: 785, endPoint x: 185, endPoint y: 763, distance: 25.1
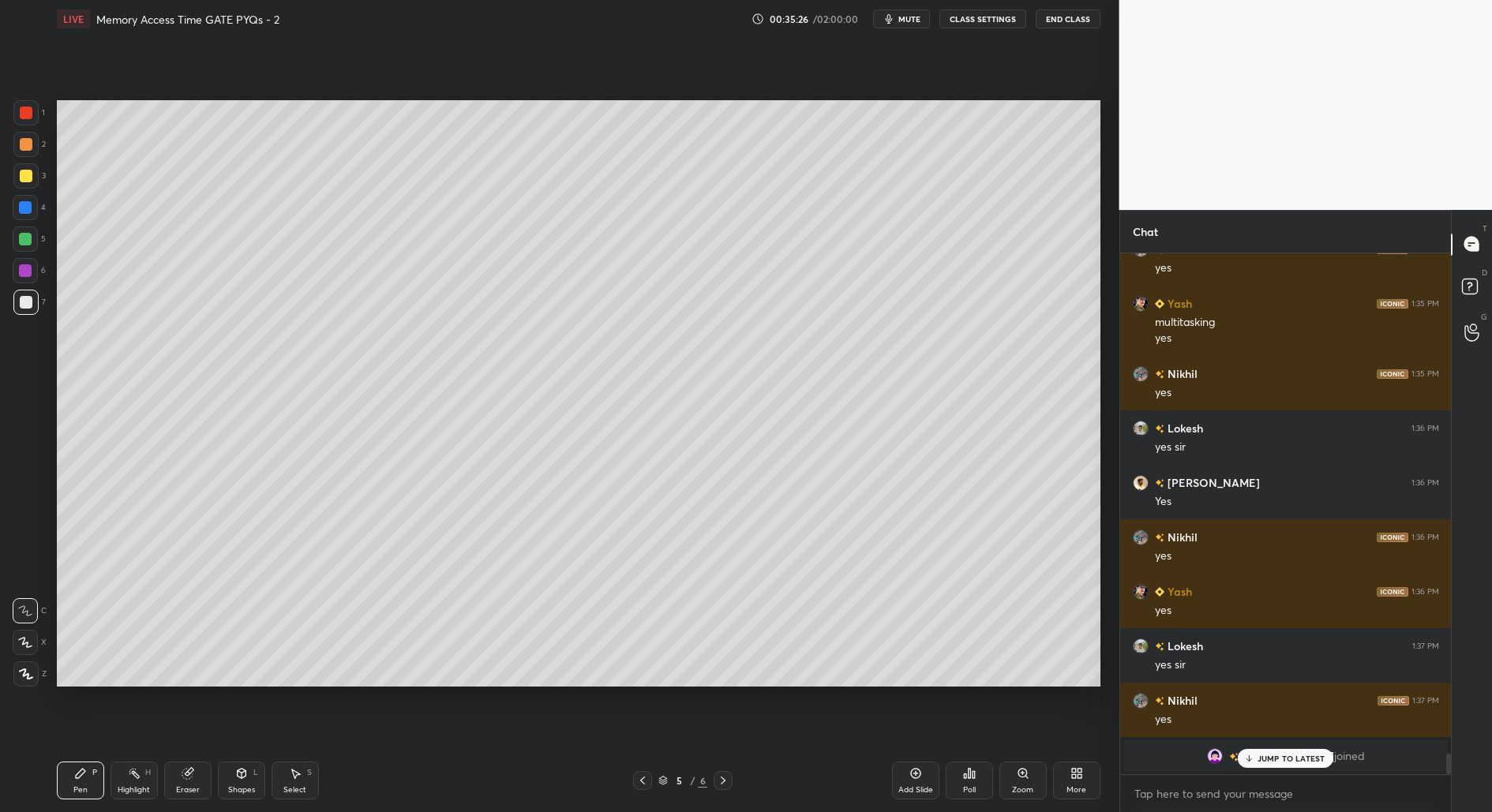
click at [173, 785] on div "Eraser" at bounding box center [188, 780] width 47 height 38
drag, startPoint x: 76, startPoint y: 782, endPoint x: 100, endPoint y: 751, distance: 39.2
click at [81, 776] on div "Pen P" at bounding box center [80, 780] width 47 height 38
drag, startPoint x: 1299, startPoint y: 759, endPoint x: 1289, endPoint y: 782, distance: 25.1
click at [1299, 760] on p "JUMP TO LATEST" at bounding box center [1291, 758] width 68 height 9
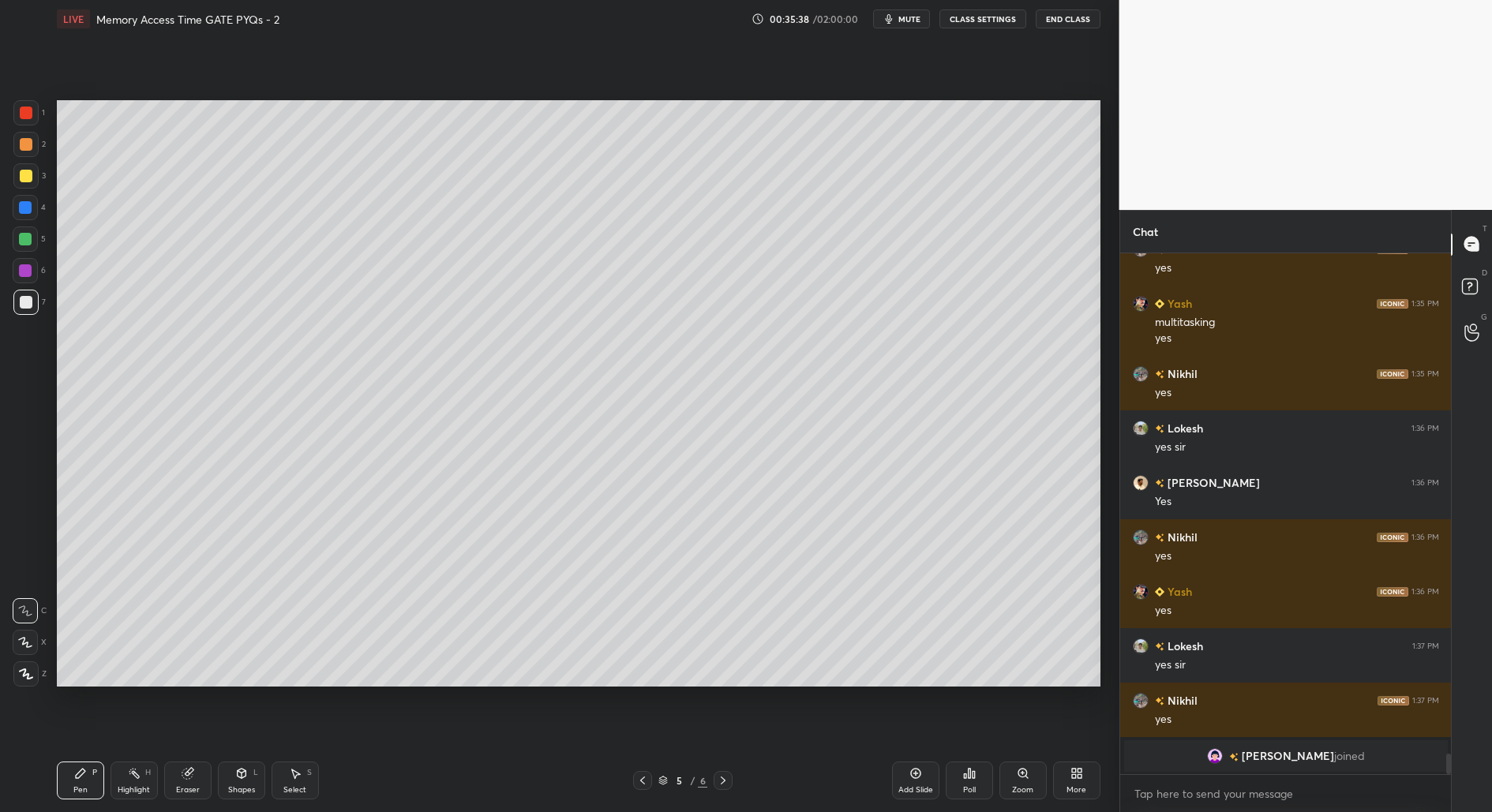
click at [300, 777] on div "Select S" at bounding box center [295, 780] width 47 height 38
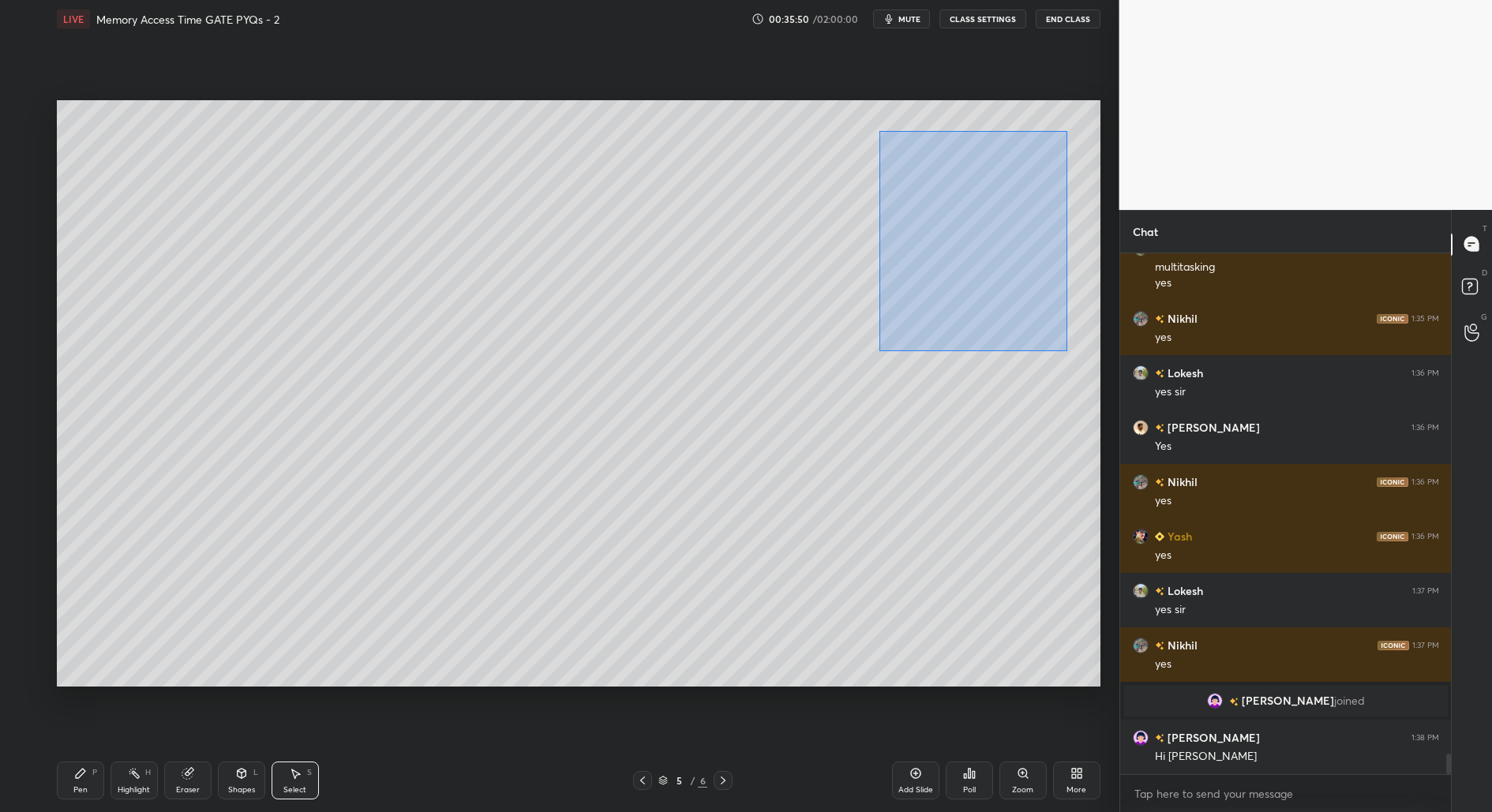
drag, startPoint x: 880, startPoint y: 166, endPoint x: 1056, endPoint y: 333, distance: 242.6
click at [1067, 350] on div "0 ° Undo Copy Duplicate Duplicate to new slide Delete" at bounding box center [578, 394] width 1044 height 587
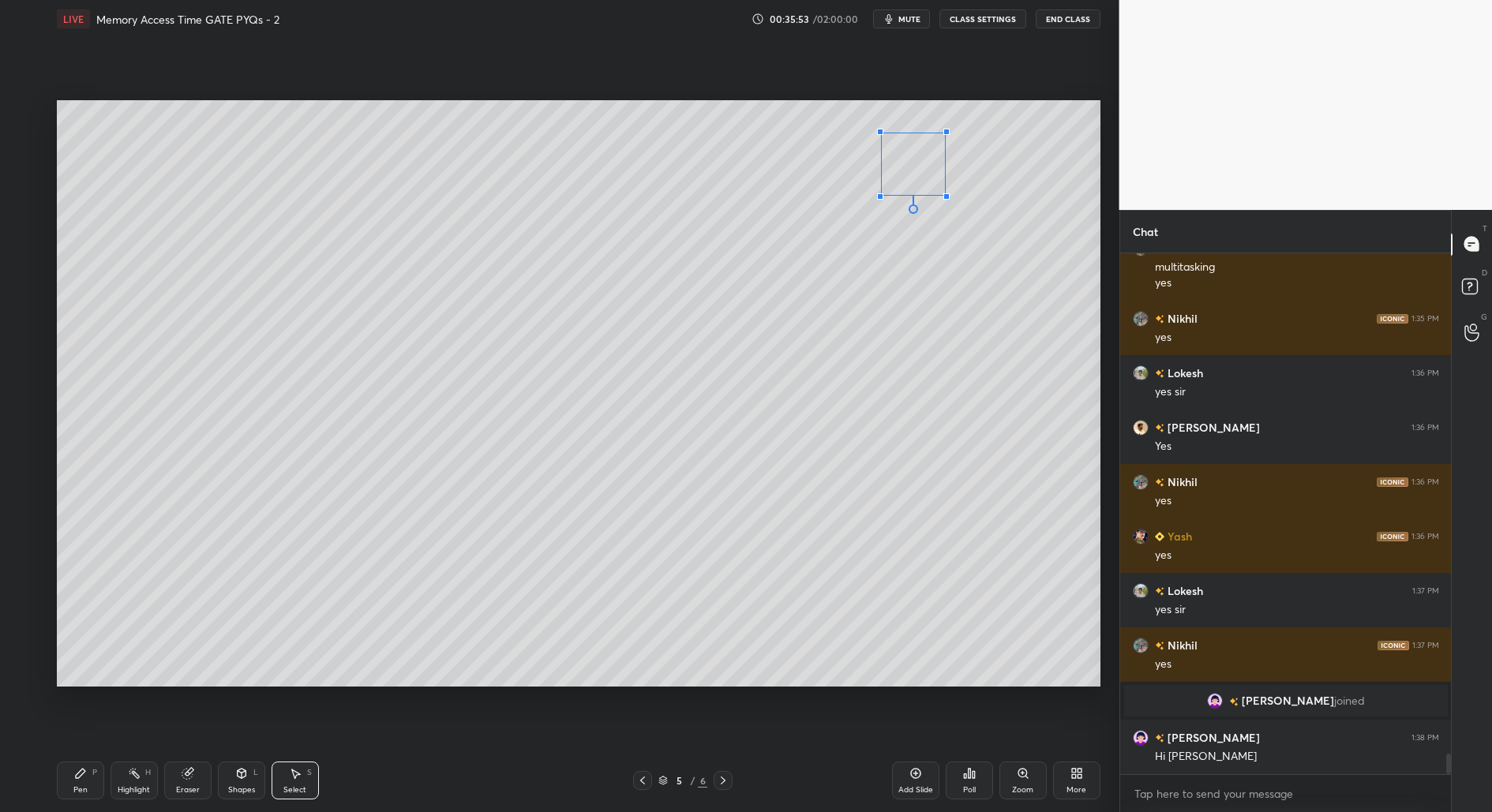
drag, startPoint x: 1053, startPoint y: 357, endPoint x: 943, endPoint y: 192, distance: 198.3
click at [945, 195] on div at bounding box center [947, 197] width 7 height 7
drag, startPoint x: 903, startPoint y: 184, endPoint x: 765, endPoint y: 284, distance: 170.4
click at [766, 284] on div "0 ° Undo Copy Duplicate Duplicate to new slide Delete" at bounding box center [578, 394] width 1044 height 587
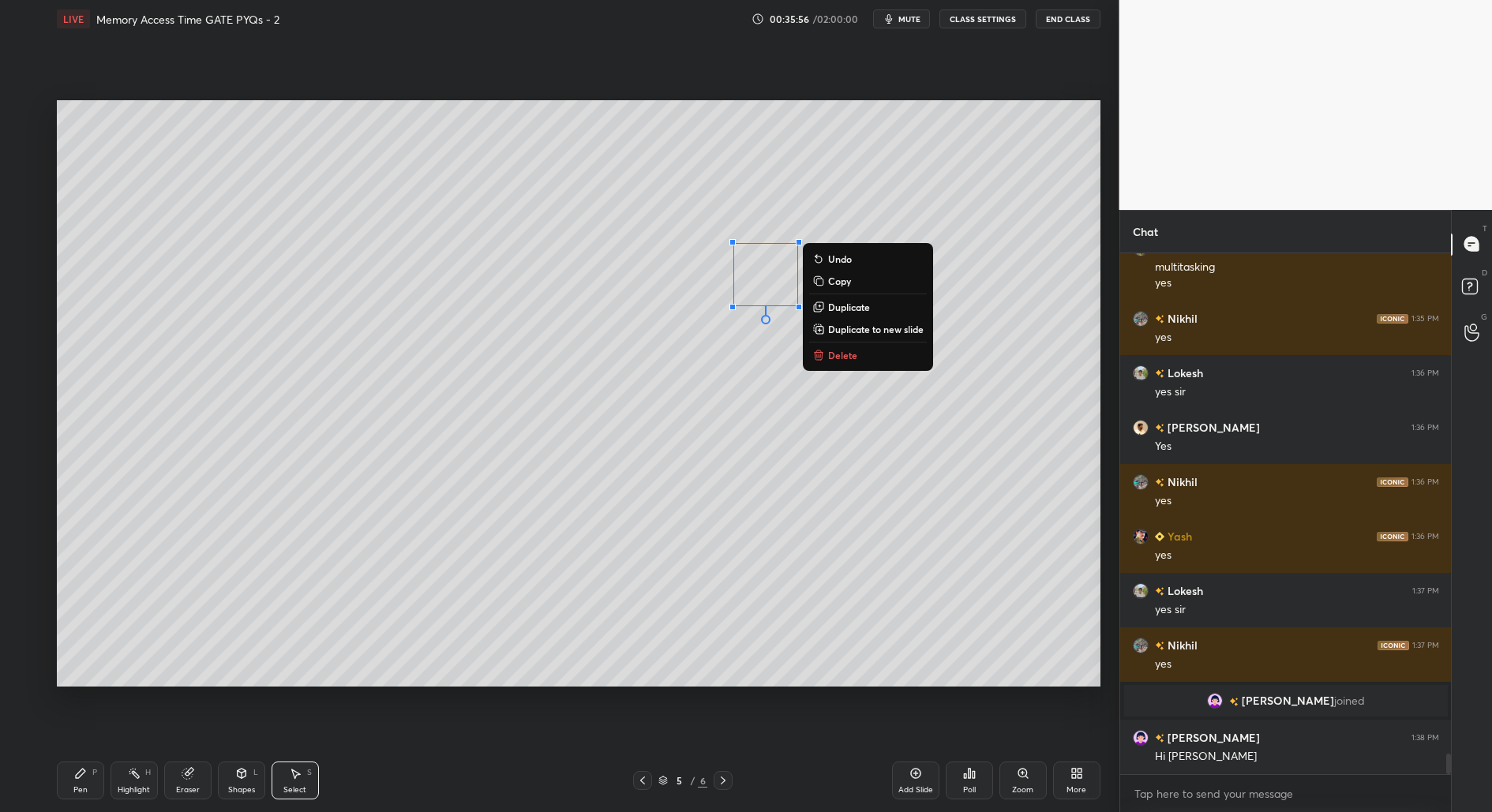
click at [72, 789] on div "Pen P" at bounding box center [80, 780] width 47 height 38
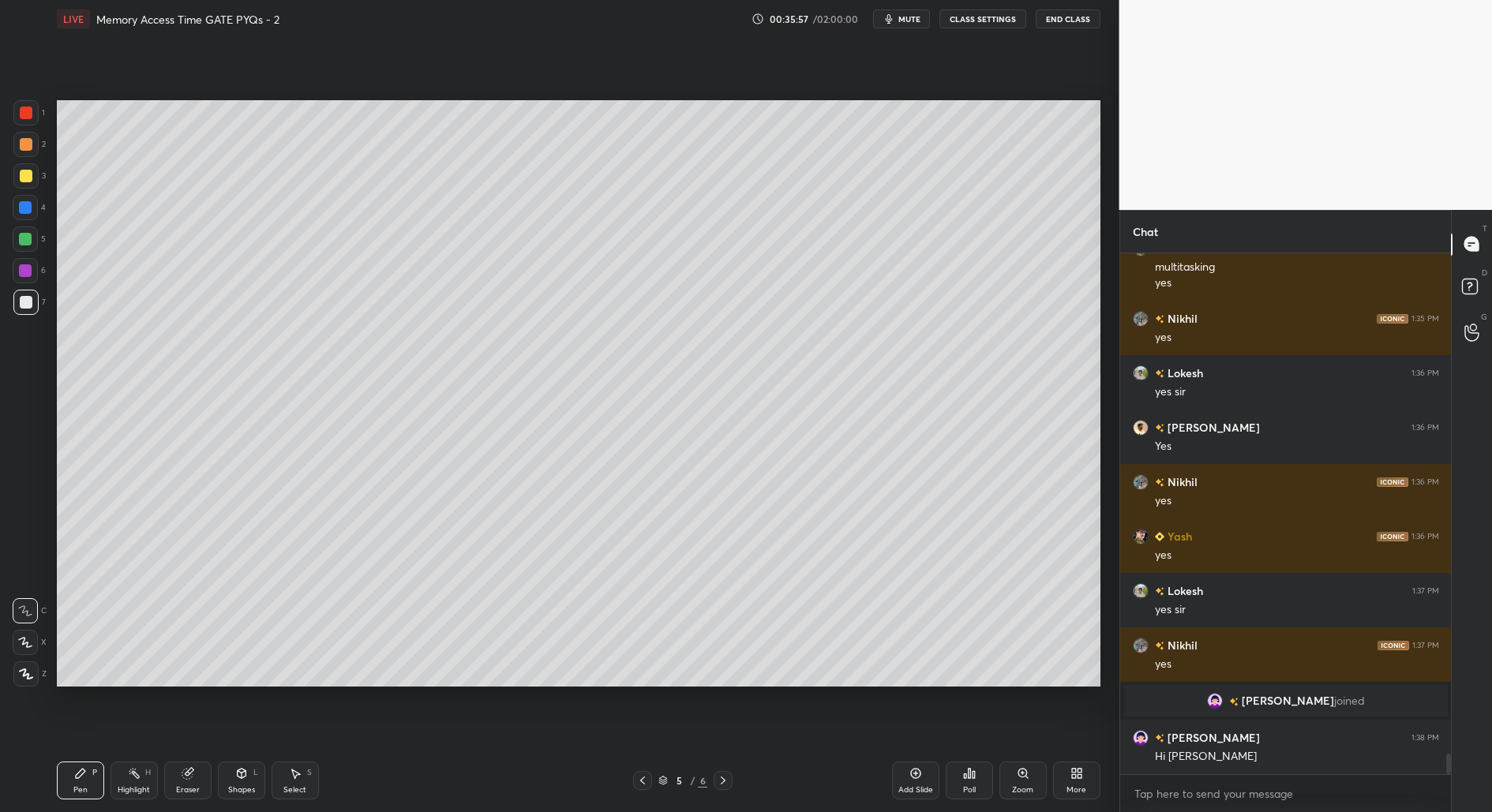
scroll to position [12992, 0]
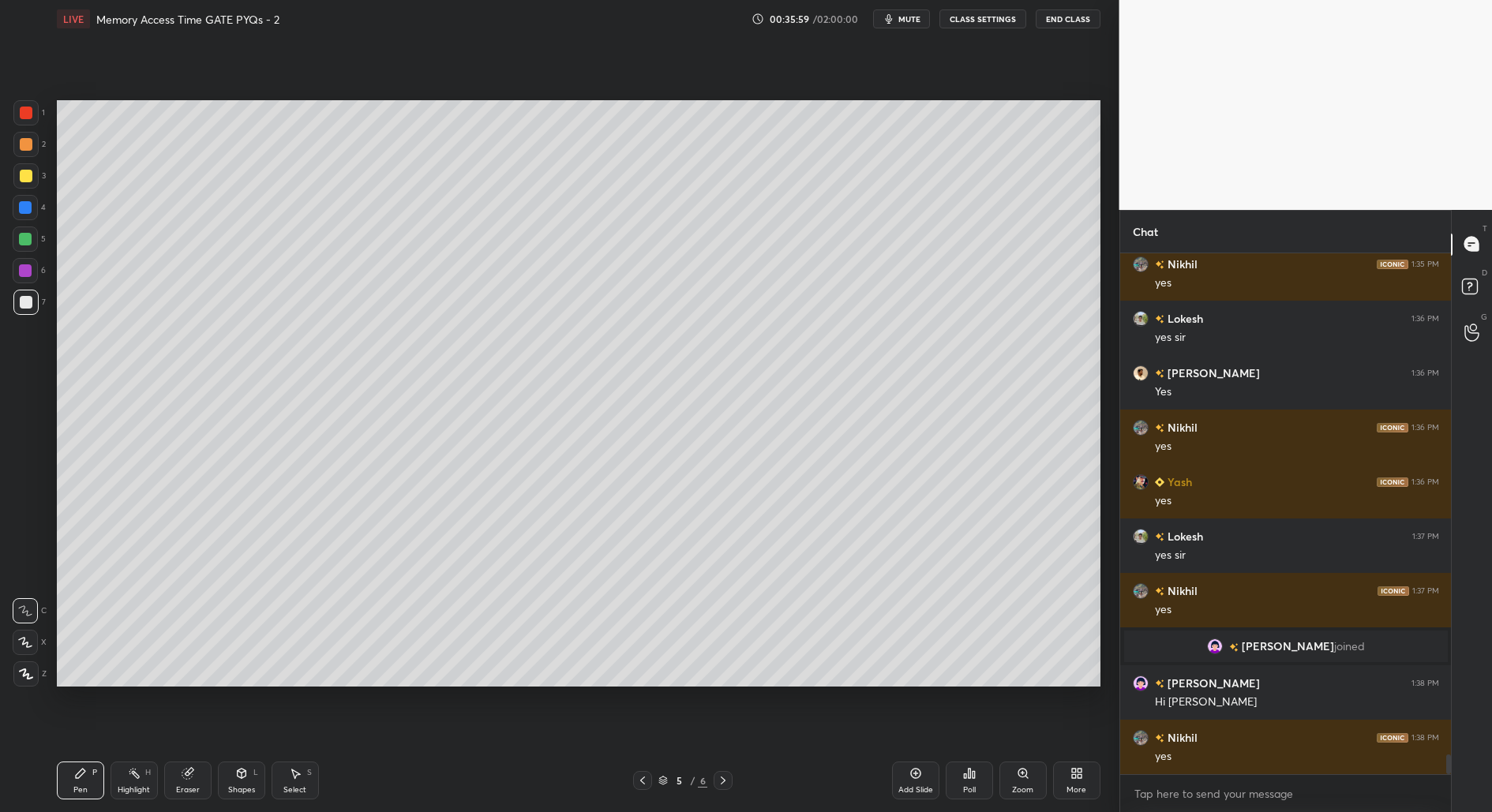
drag, startPoint x: 193, startPoint y: 784, endPoint x: 213, endPoint y: 760, distance: 31.2
click at [194, 783] on div "Eraser" at bounding box center [188, 780] width 47 height 38
drag, startPoint x: 82, startPoint y: 784, endPoint x: 97, endPoint y: 762, distance: 26.6
click at [83, 786] on div "Pen" at bounding box center [80, 790] width 14 height 8
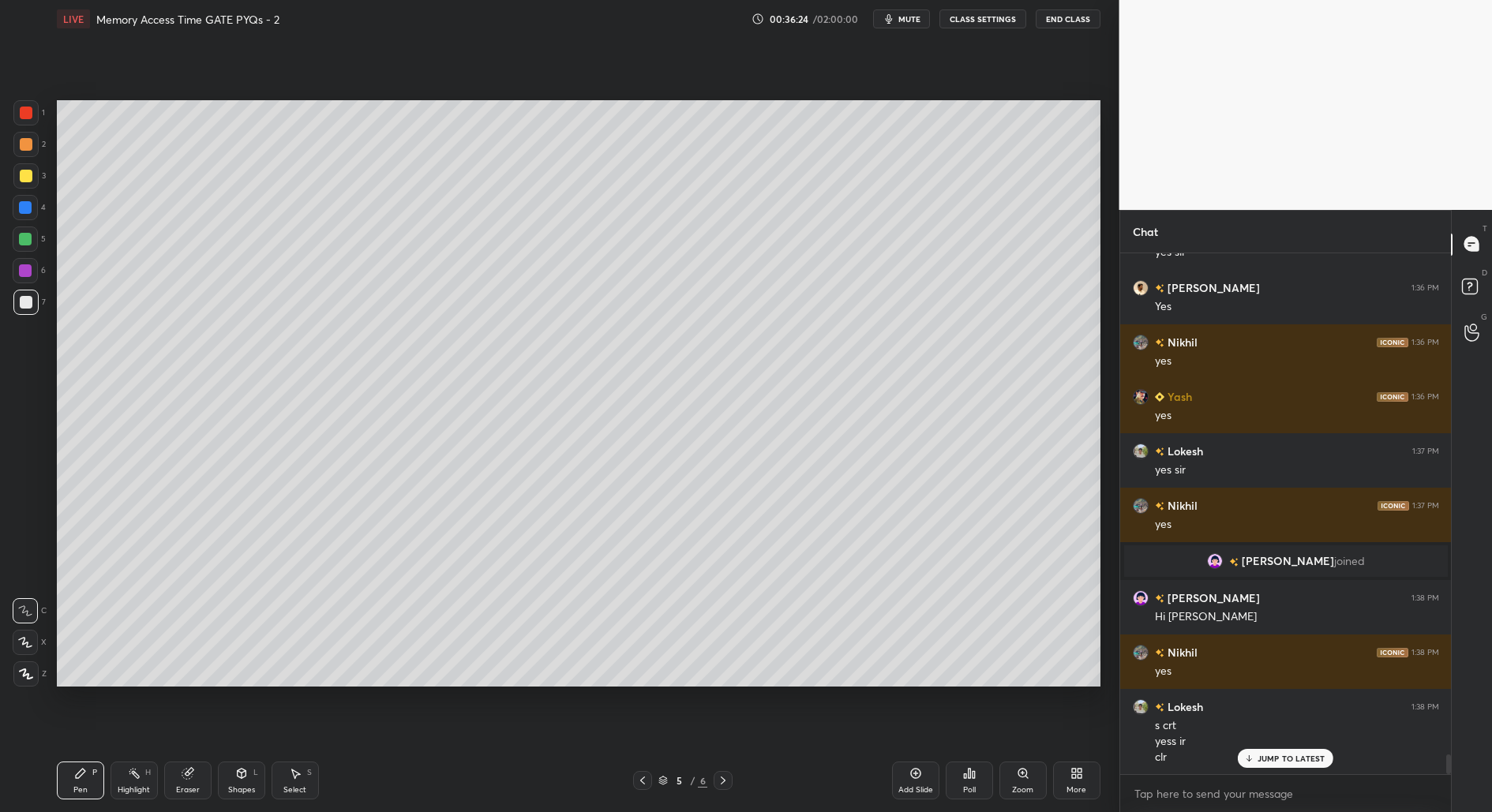
scroll to position [13132, 0]
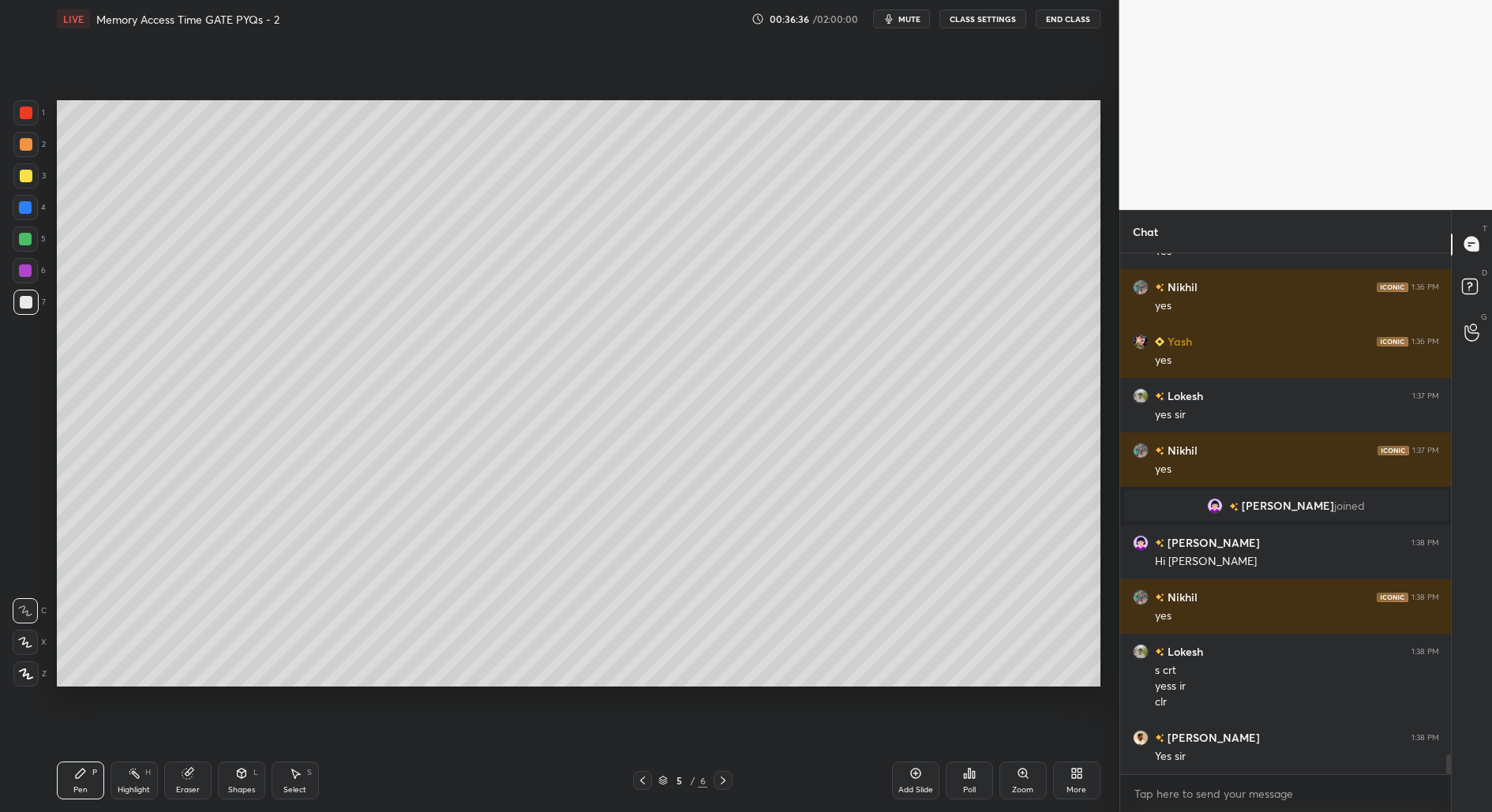
drag, startPoint x: 1026, startPoint y: 783, endPoint x: 1018, endPoint y: 703, distance: 80.4
click at [1026, 785] on div "Zoom" at bounding box center [1022, 780] width 47 height 38
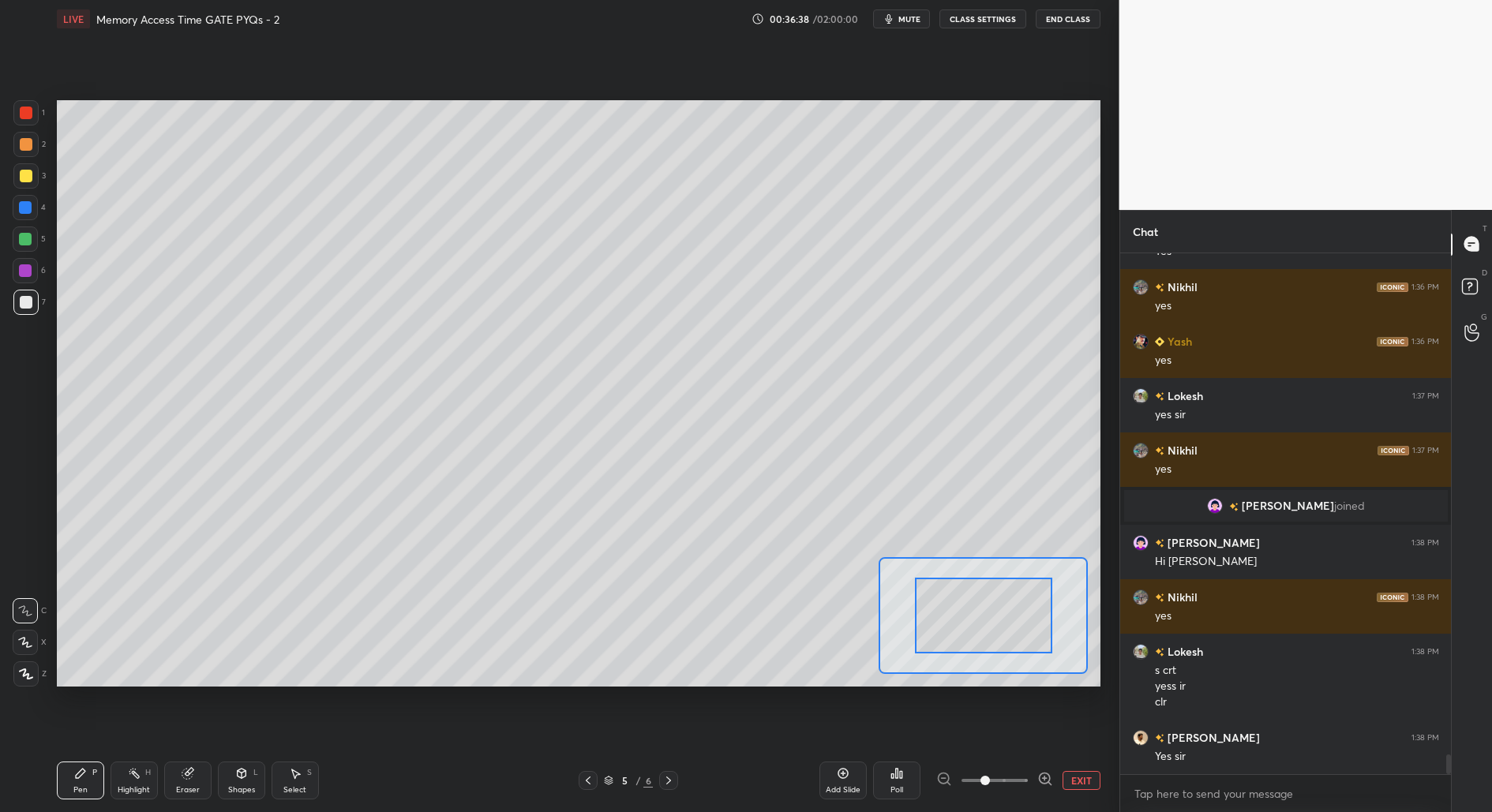
drag, startPoint x: 981, startPoint y: 783, endPoint x: 1056, endPoint y: 786, distance: 75.1
click at [1056, 786] on div "EXIT" at bounding box center [1018, 780] width 164 height 19
click at [1002, 598] on div at bounding box center [1001, 598] width 82 height 46
click at [1073, 785] on button "EXIT" at bounding box center [1082, 780] width 38 height 19
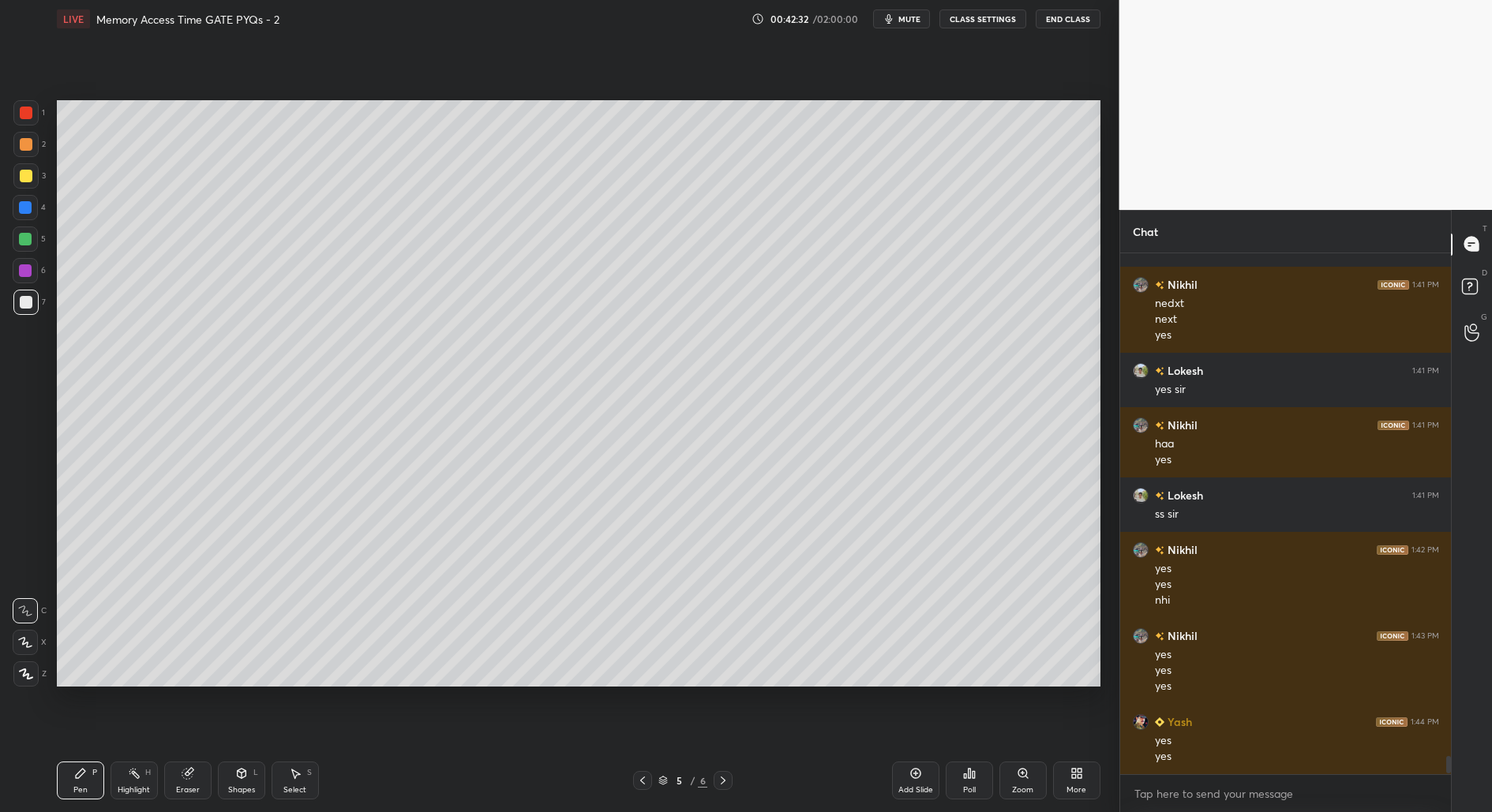
scroll to position [14543, 0]
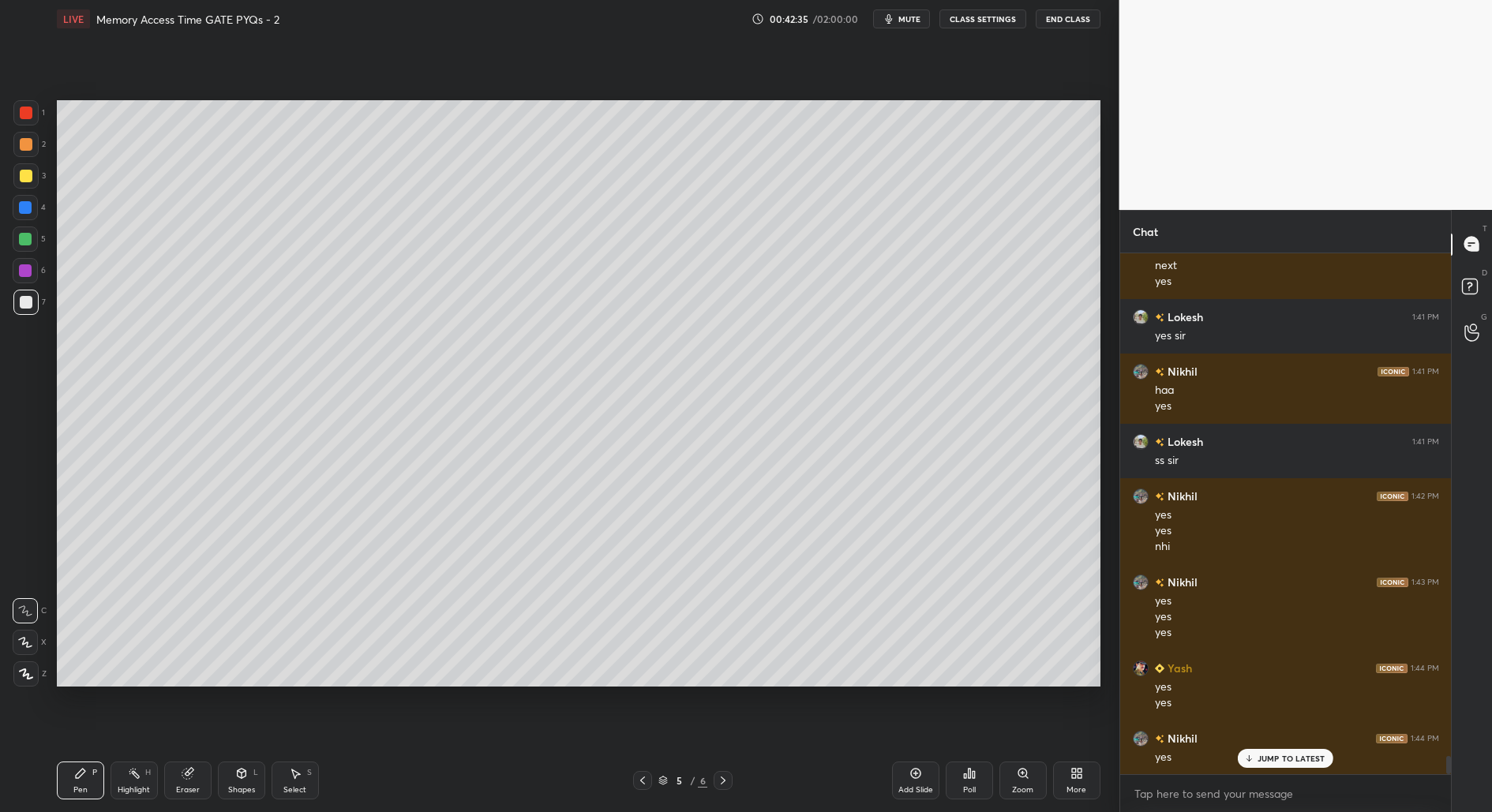
drag, startPoint x: 298, startPoint y: 781, endPoint x: 324, endPoint y: 697, distance: 87.9
click at [298, 780] on div "Select S" at bounding box center [295, 780] width 47 height 38
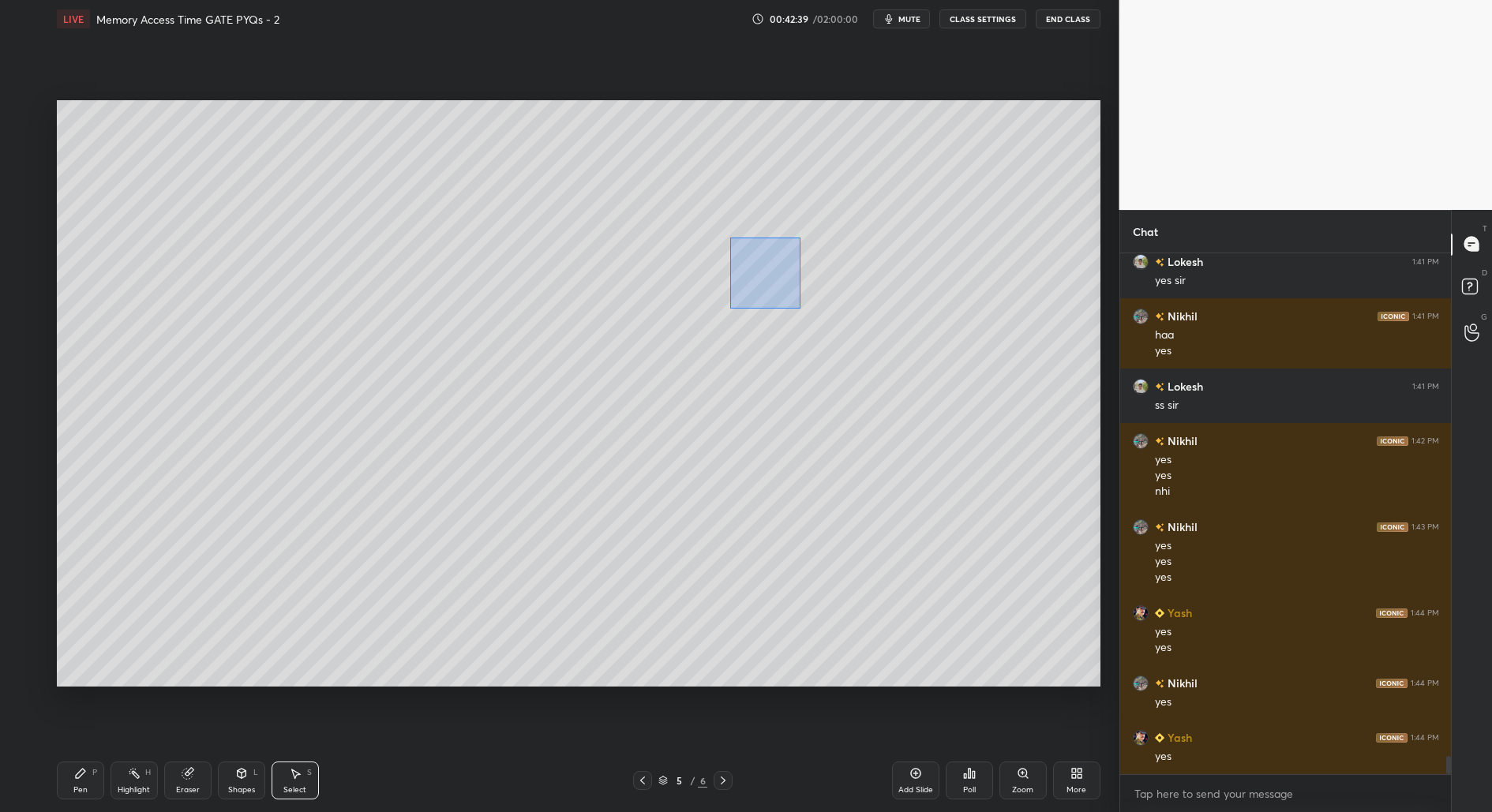
drag, startPoint x: 730, startPoint y: 236, endPoint x: 793, endPoint y: 289, distance: 82.3
click at [799, 308] on div "0 ° Undo Copy Duplicate Duplicate to new slide Delete" at bounding box center [578, 394] width 1044 height 587
drag, startPoint x: 854, startPoint y: 283, endPoint x: 889, endPoint y: 274, distance: 36.1
click at [890, 274] on div "0 ° Undo Copy Duplicate Duplicate to new slide Delete" at bounding box center [578, 394] width 1044 height 587
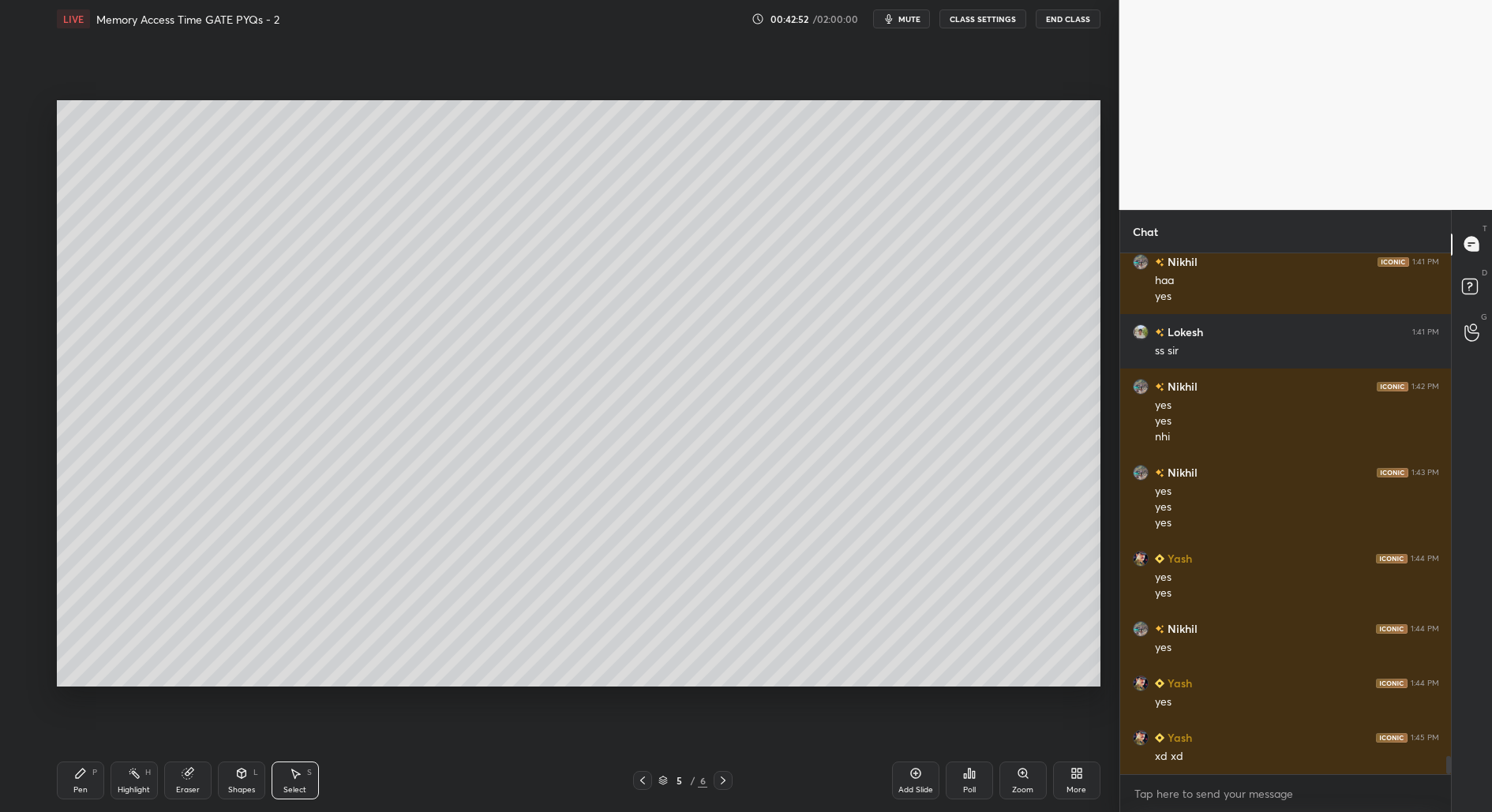
click at [79, 782] on div "Pen P" at bounding box center [80, 780] width 47 height 38
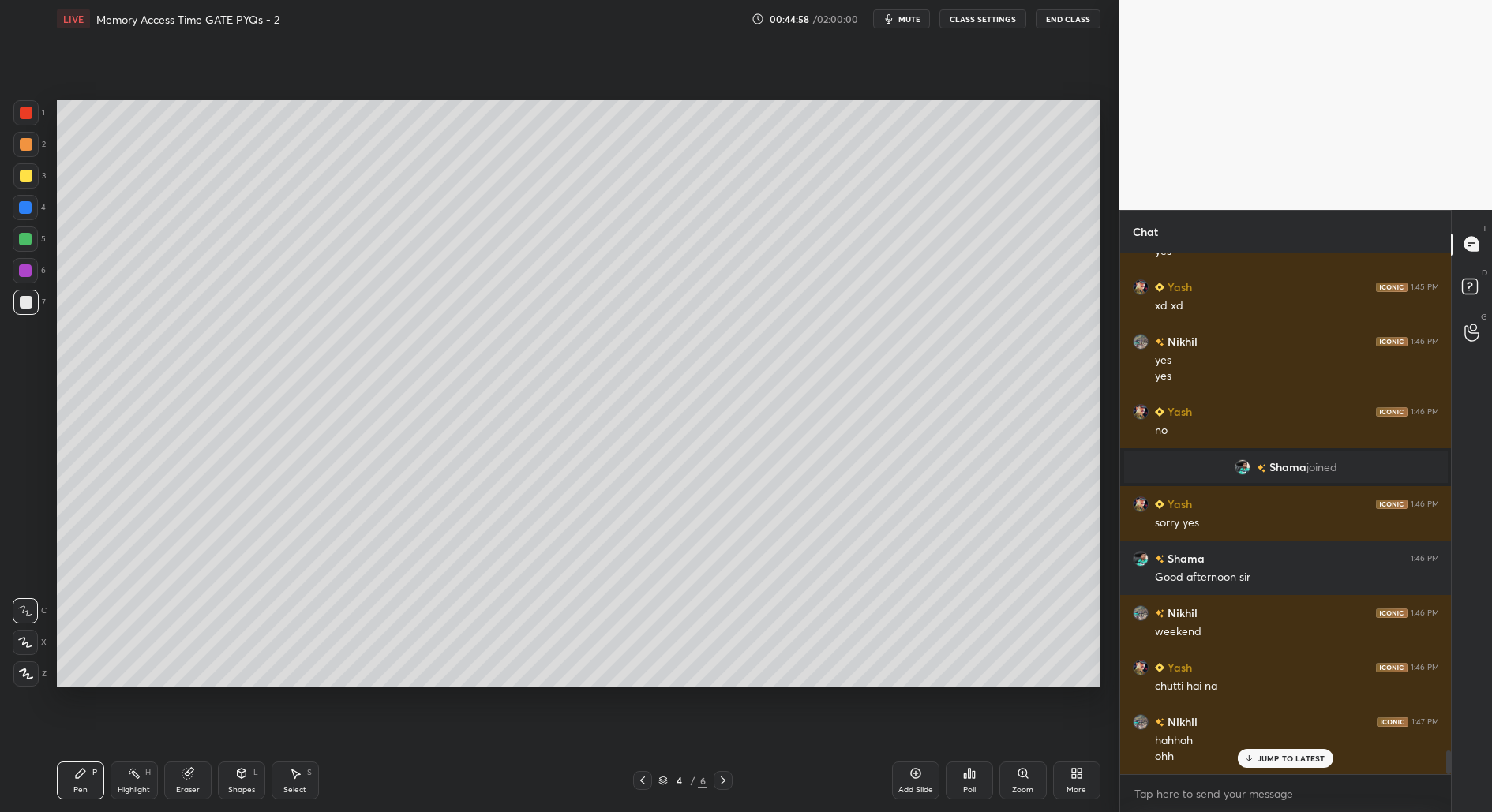
scroll to position [10927, 0]
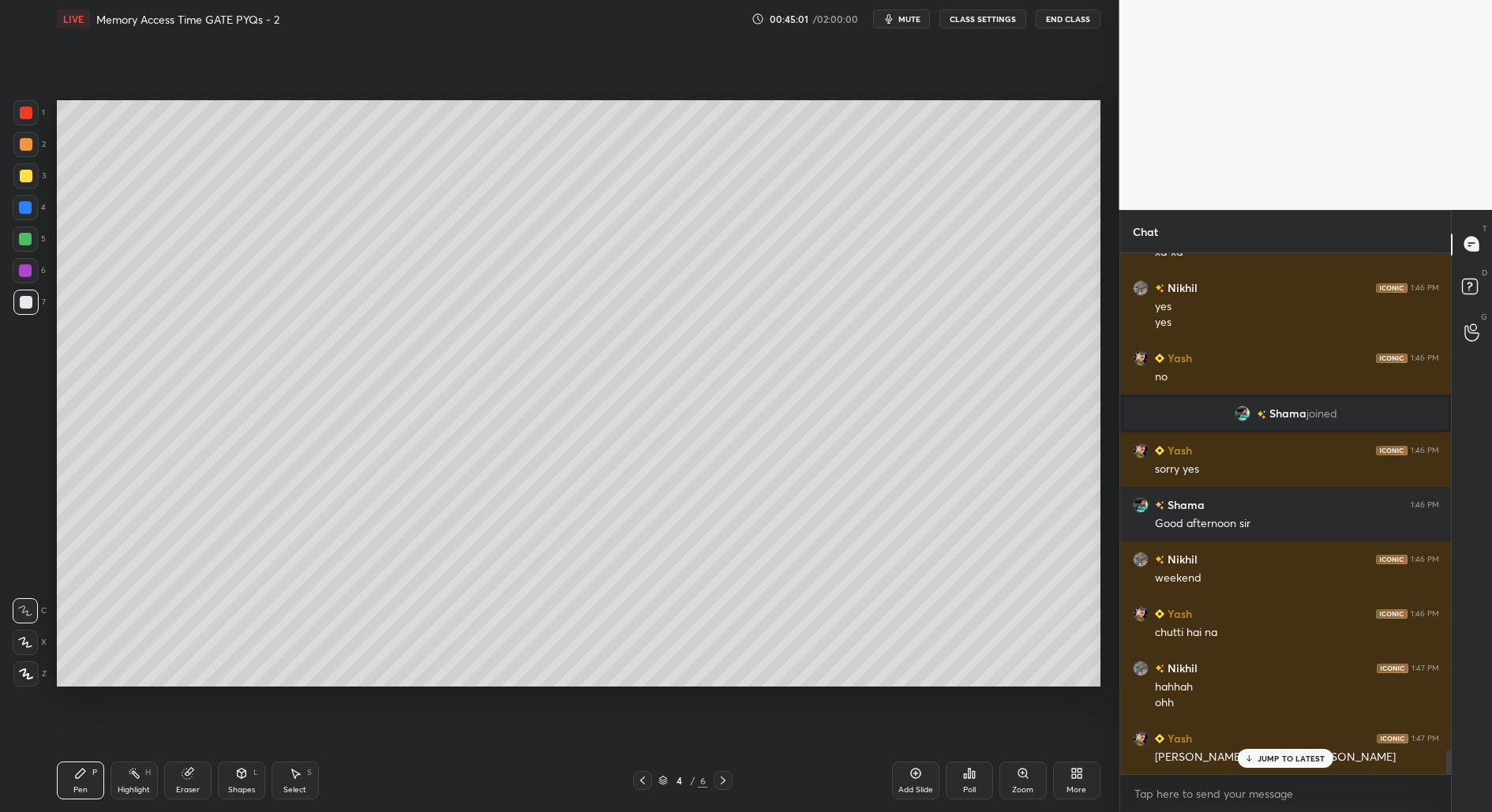
drag, startPoint x: 1274, startPoint y: 749, endPoint x: 1275, endPoint y: 778, distance: 29.0
click at [1274, 751] on div "JUMP TO LATEST" at bounding box center [1285, 758] width 95 height 19
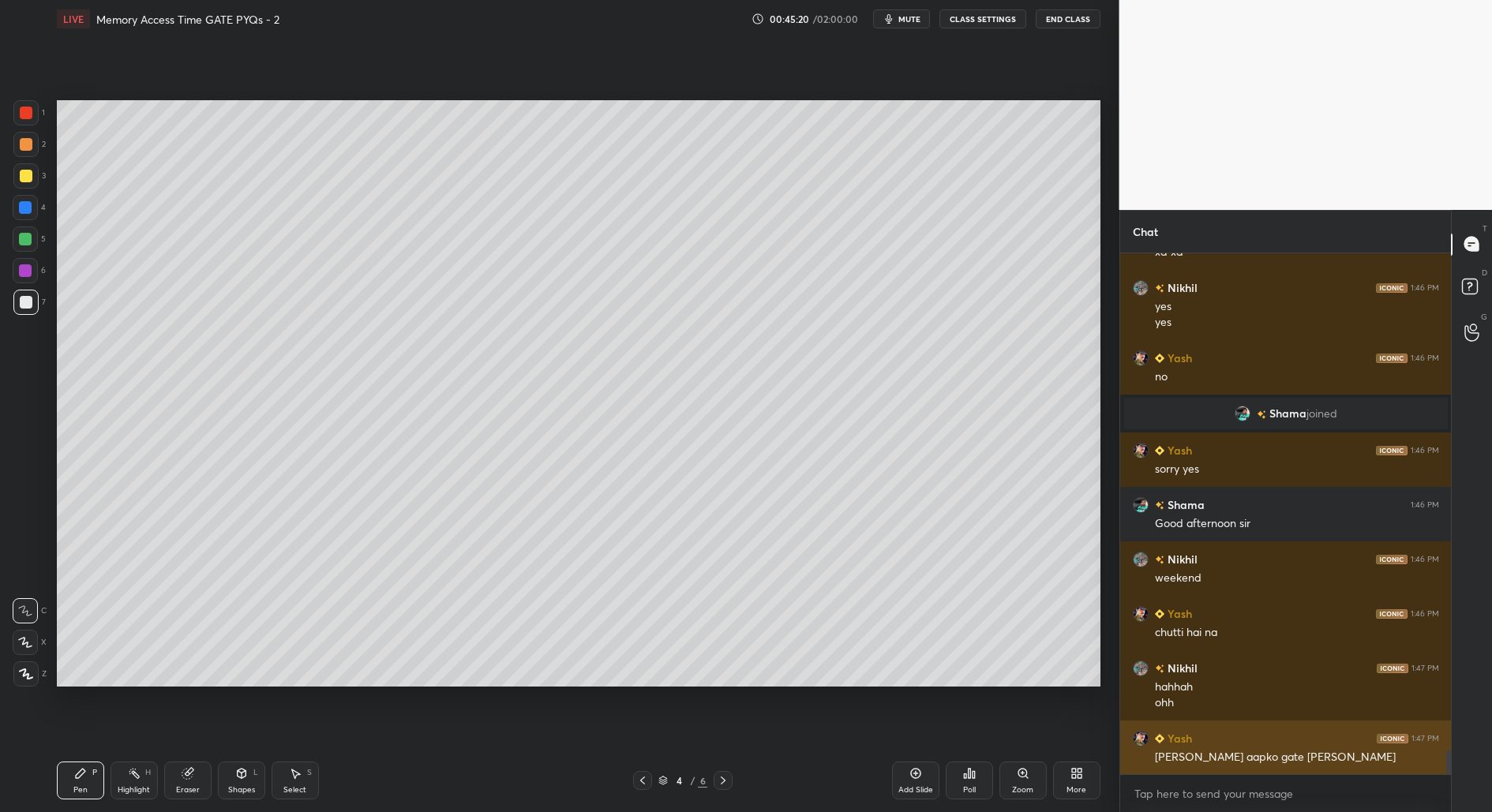
scroll to position [10943, 0]
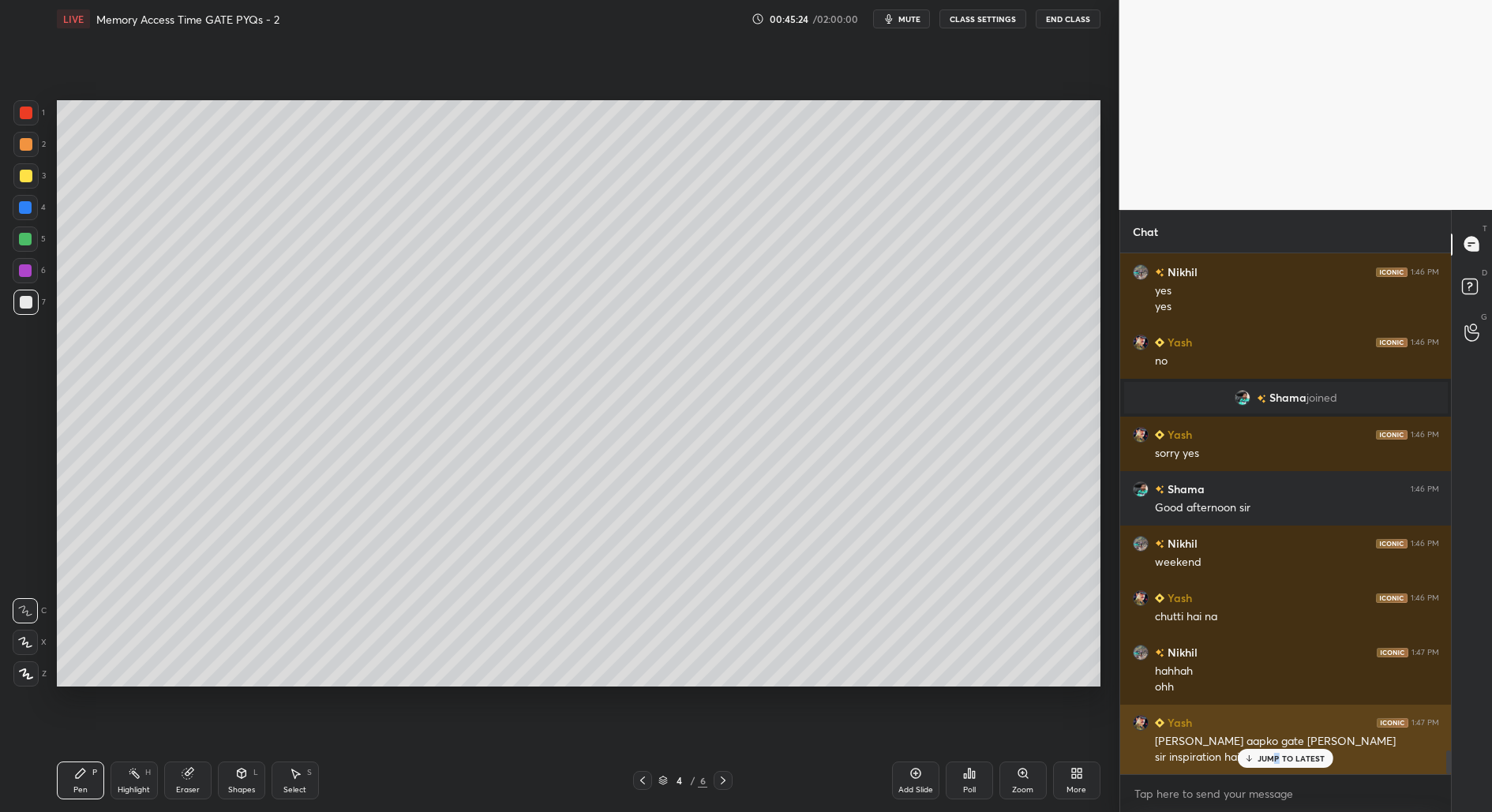
click at [1274, 757] on p "JUMP TO LATEST" at bounding box center [1291, 758] width 68 height 9
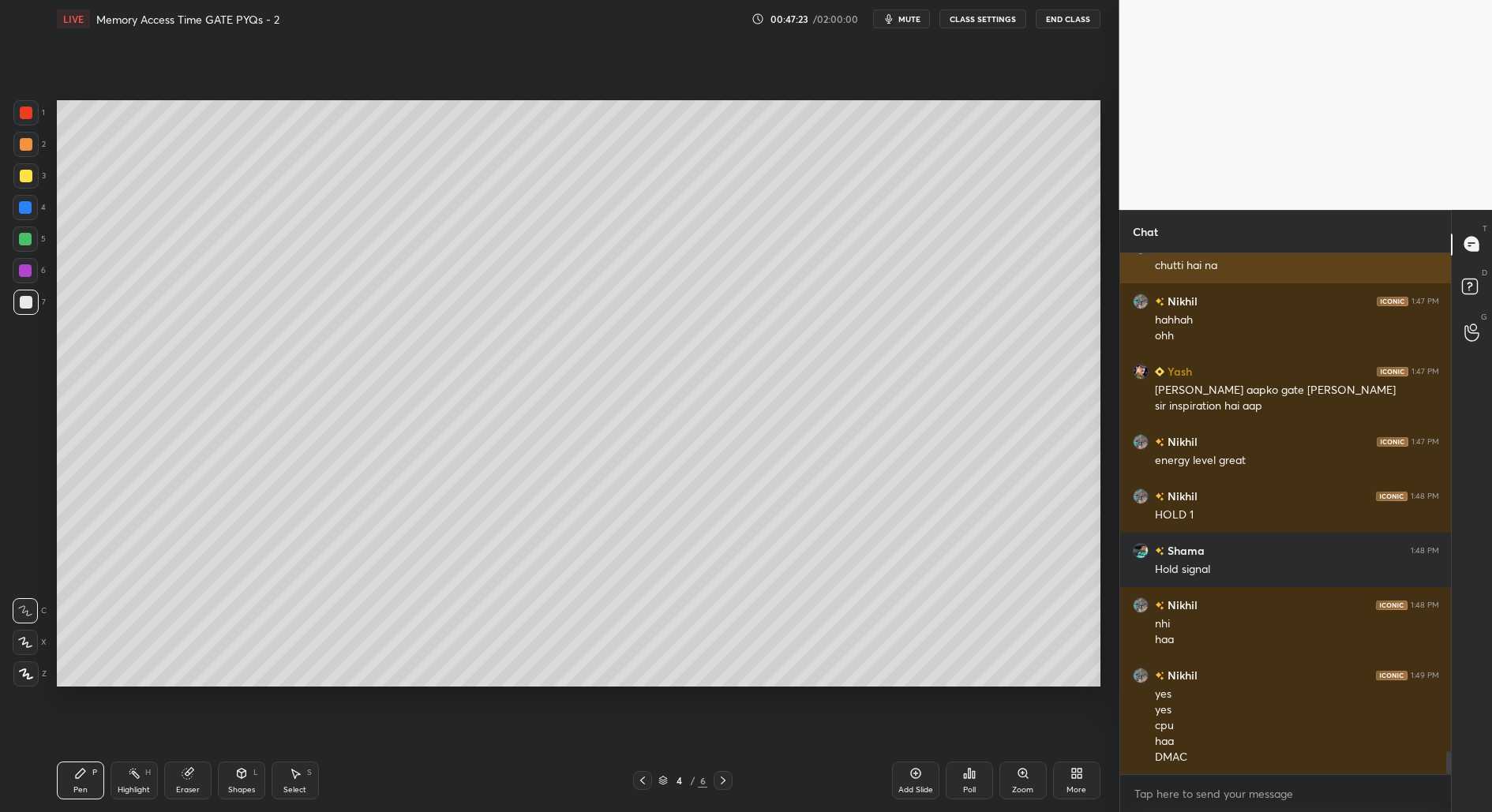
scroll to position [11349, 0]
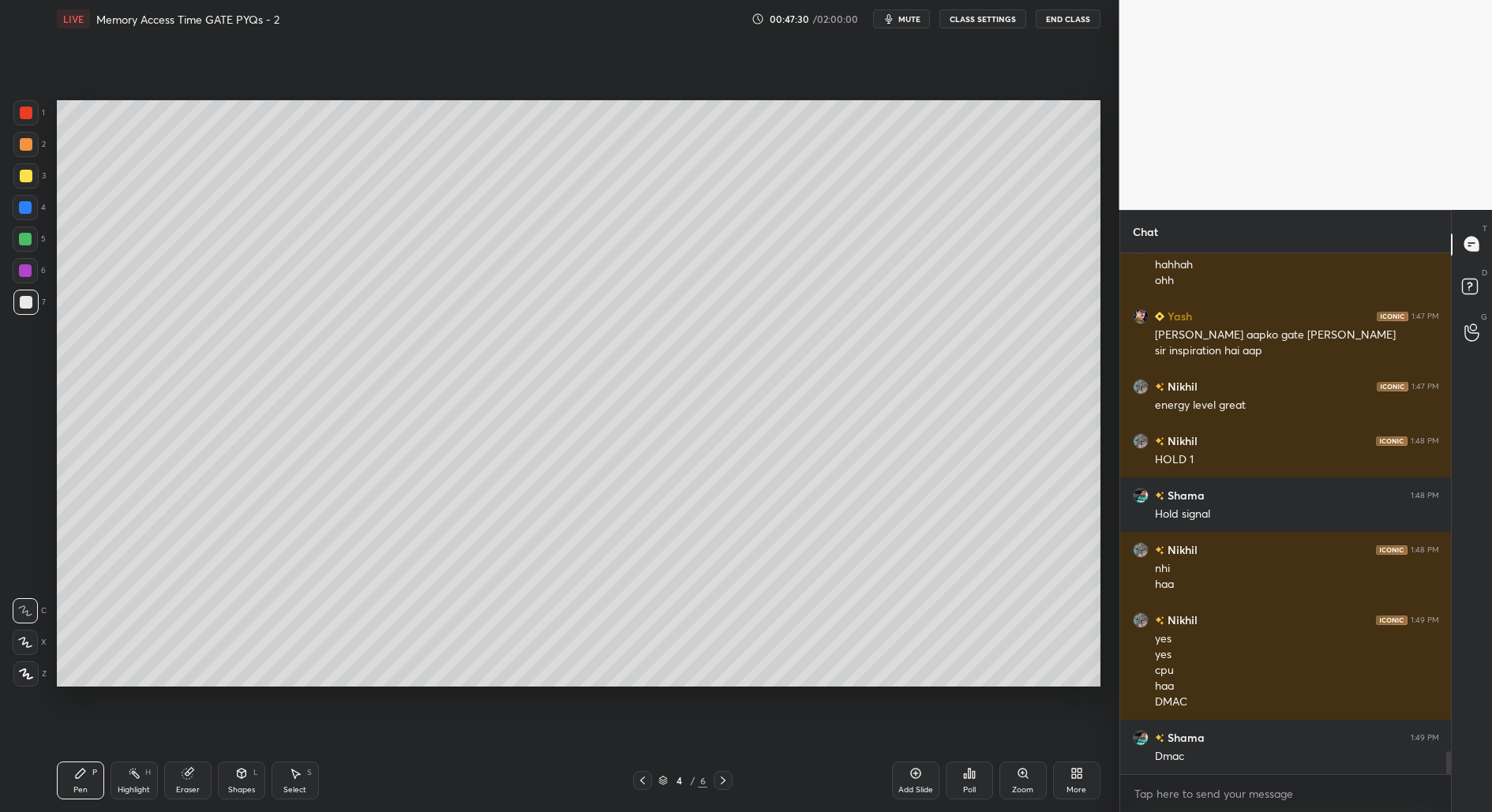
drag, startPoint x: 24, startPoint y: 147, endPoint x: 19, endPoint y: 155, distance: 9.4
click at [22, 151] on div at bounding box center [26, 144] width 25 height 25
drag, startPoint x: 295, startPoint y: 780, endPoint x: 295, endPoint y: 757, distance: 23.0
click at [294, 780] on div "Select S" at bounding box center [295, 780] width 47 height 38
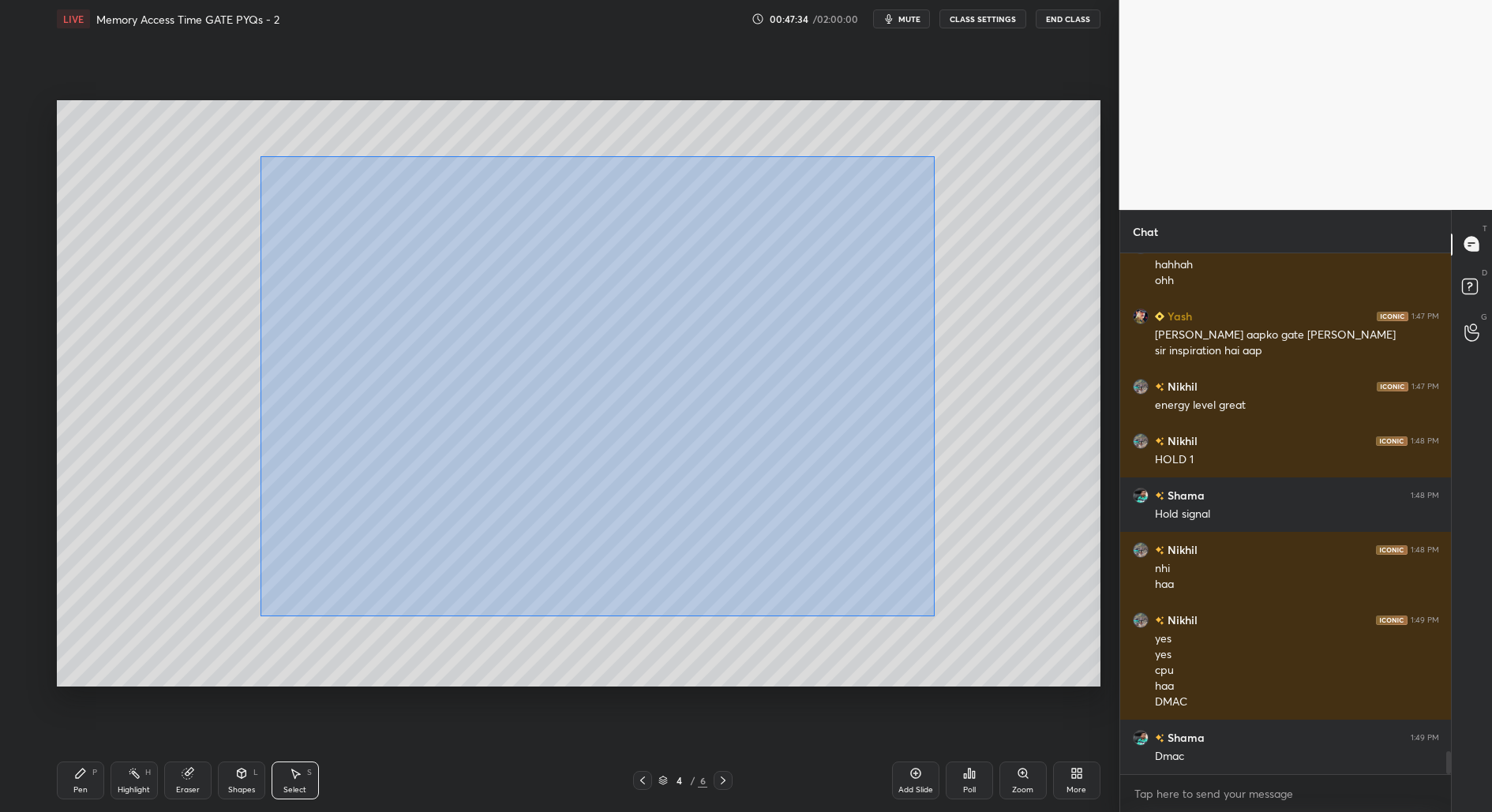
drag, startPoint x: 265, startPoint y: 163, endPoint x: 952, endPoint y: 630, distance: 830.7
click at [953, 631] on div "0 ° Undo Copy Duplicate Duplicate to new slide Delete" at bounding box center [578, 394] width 1044 height 587
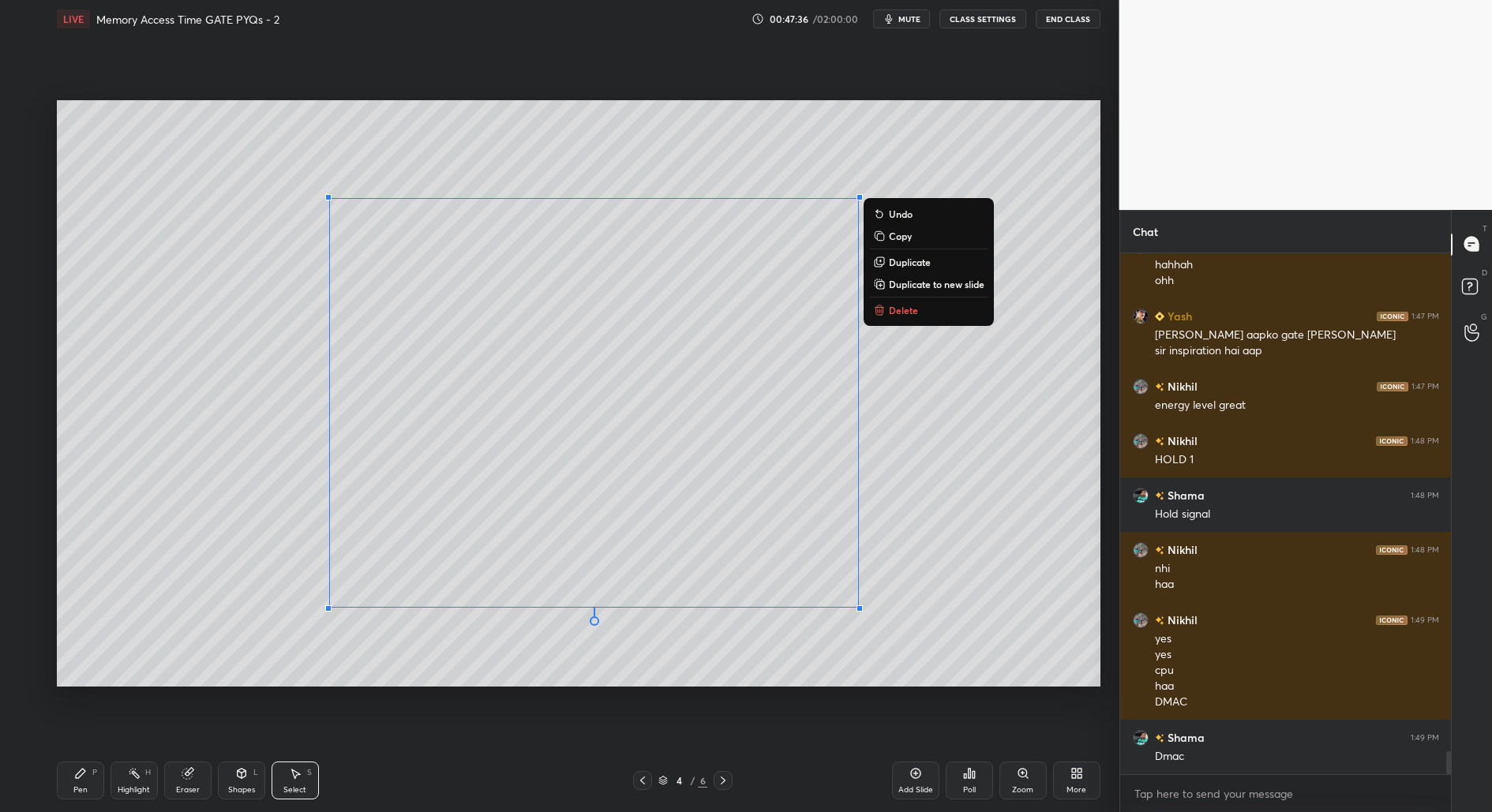
click at [912, 284] on p "Duplicate to new slide" at bounding box center [936, 284] width 95 height 12
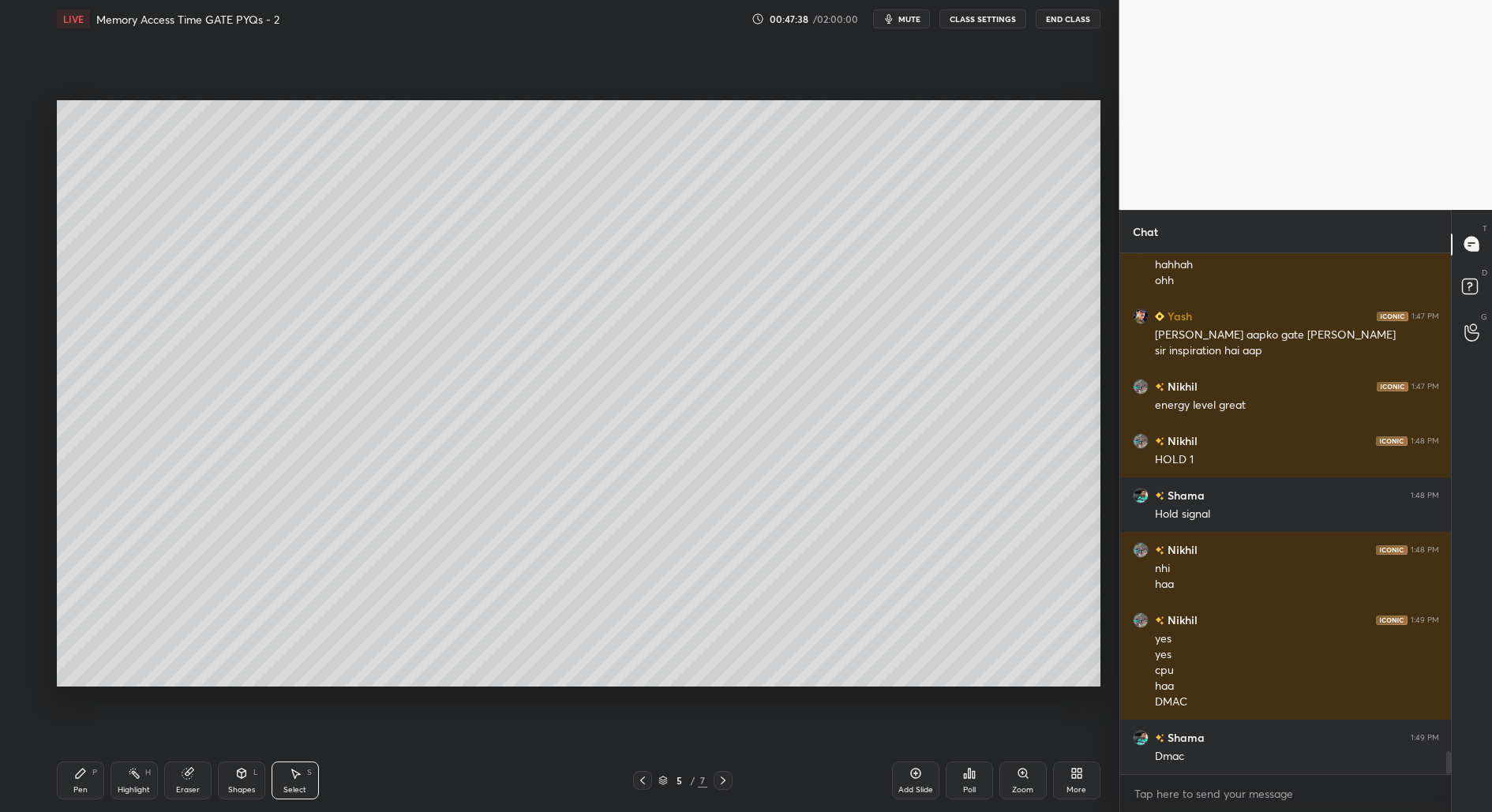
click at [86, 782] on div "Pen P" at bounding box center [80, 780] width 47 height 38
click at [25, 673] on icon at bounding box center [26, 673] width 14 height 11
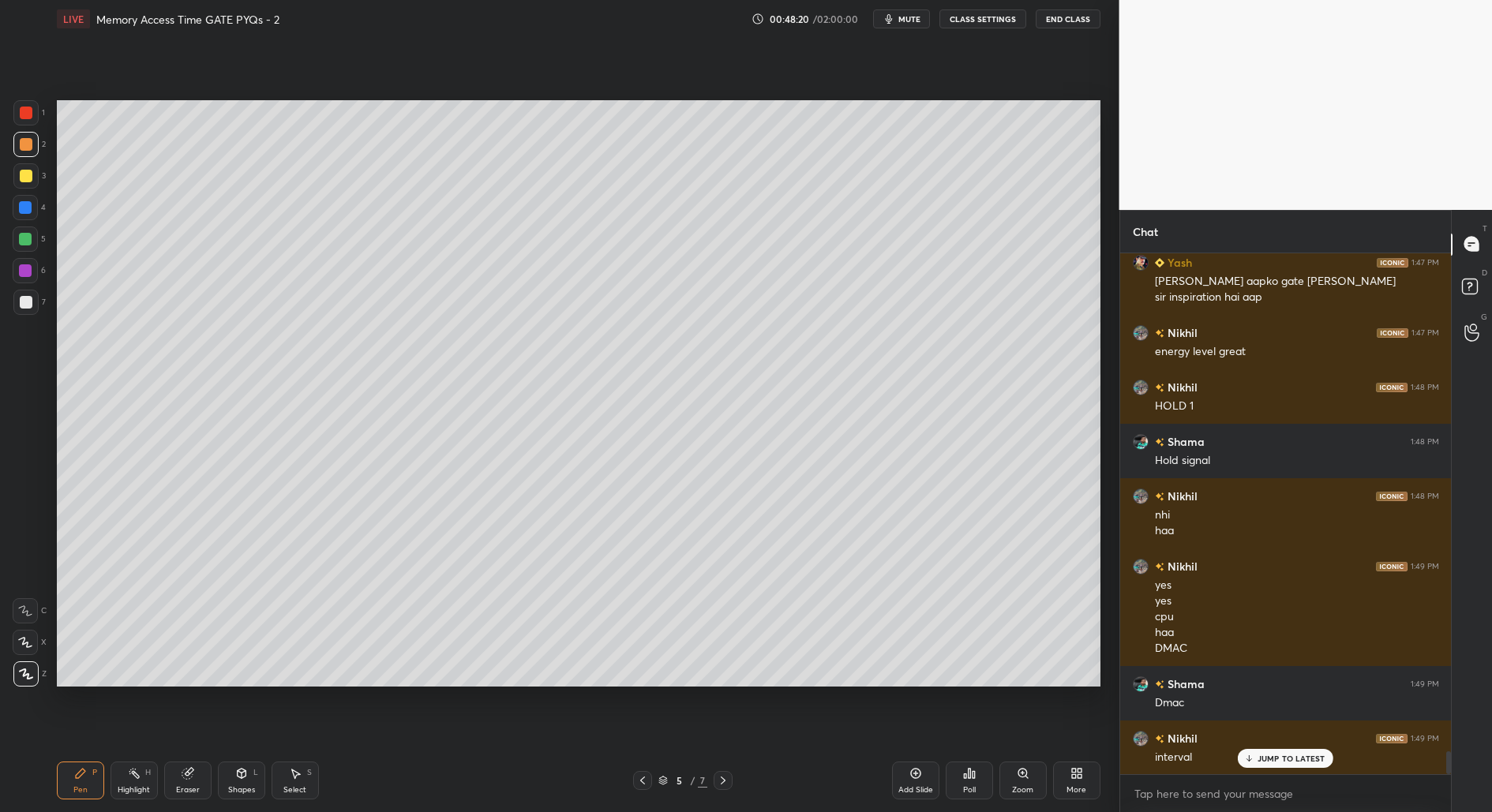
scroll to position [11458, 0]
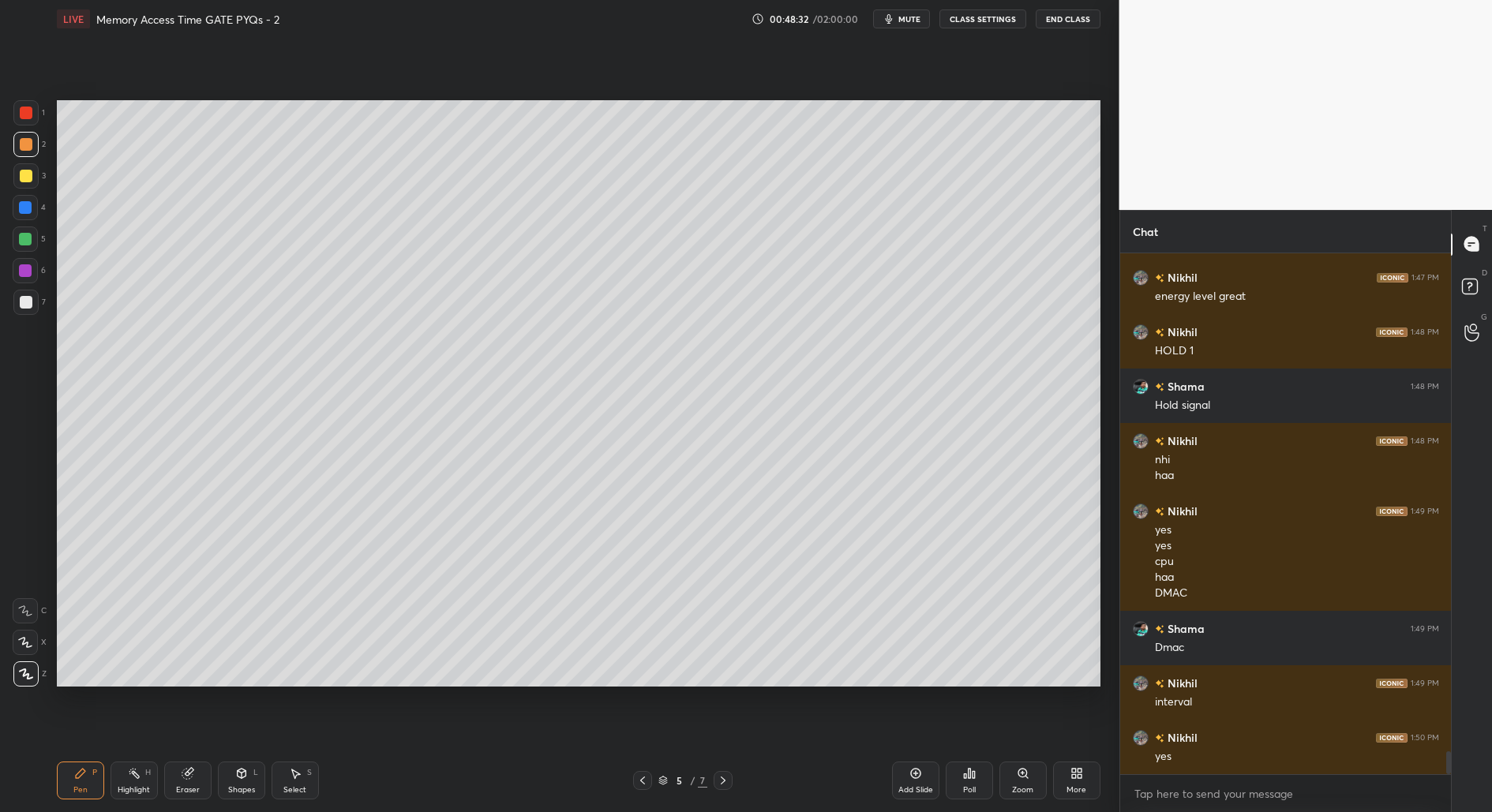
click at [22, 309] on div at bounding box center [26, 302] width 25 height 25
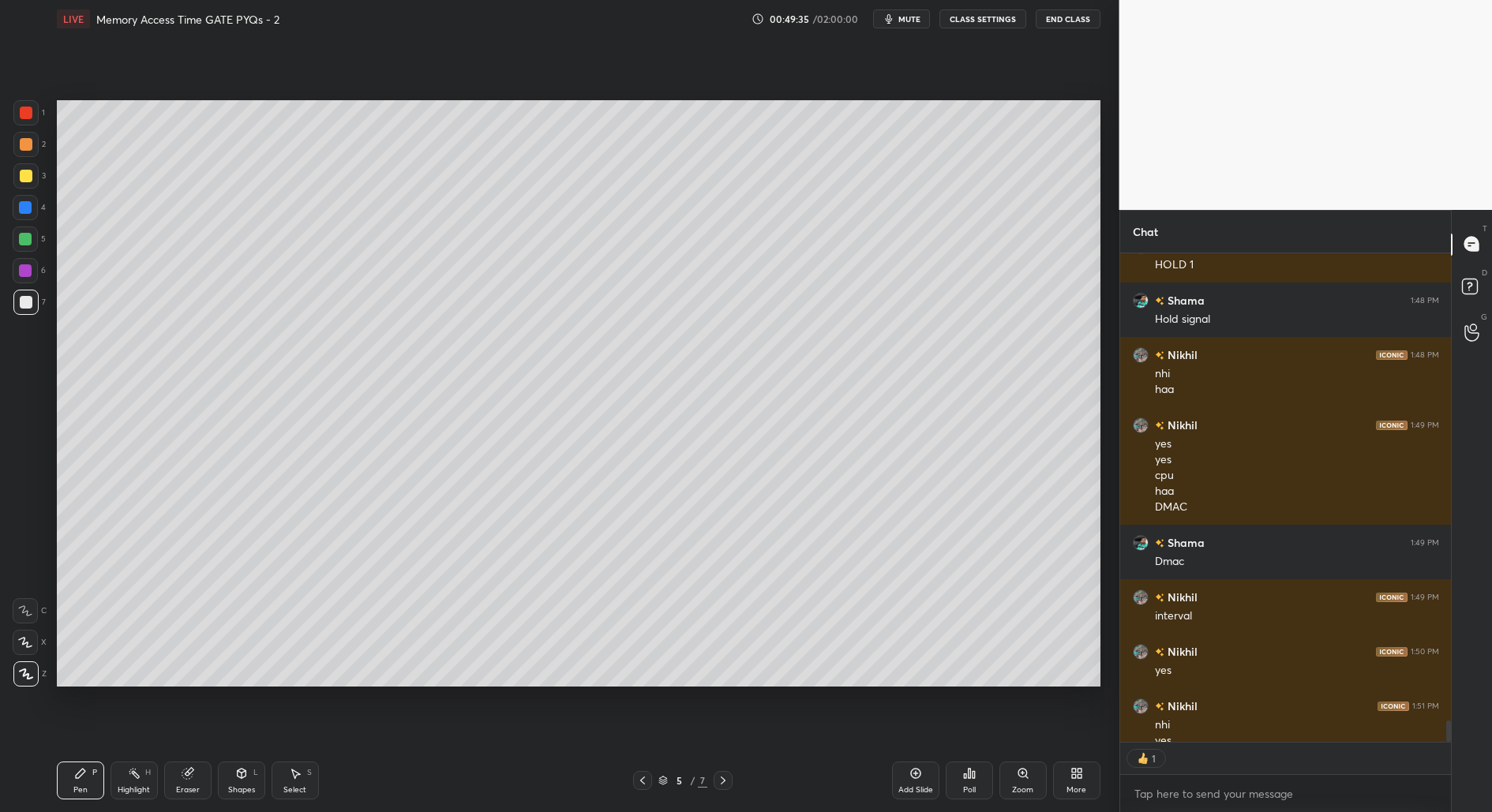
scroll to position [5, 5]
drag, startPoint x: 289, startPoint y: 781, endPoint x: 299, endPoint y: 696, distance: 85.6
click at [290, 782] on div "Select S" at bounding box center [295, 780] width 47 height 38
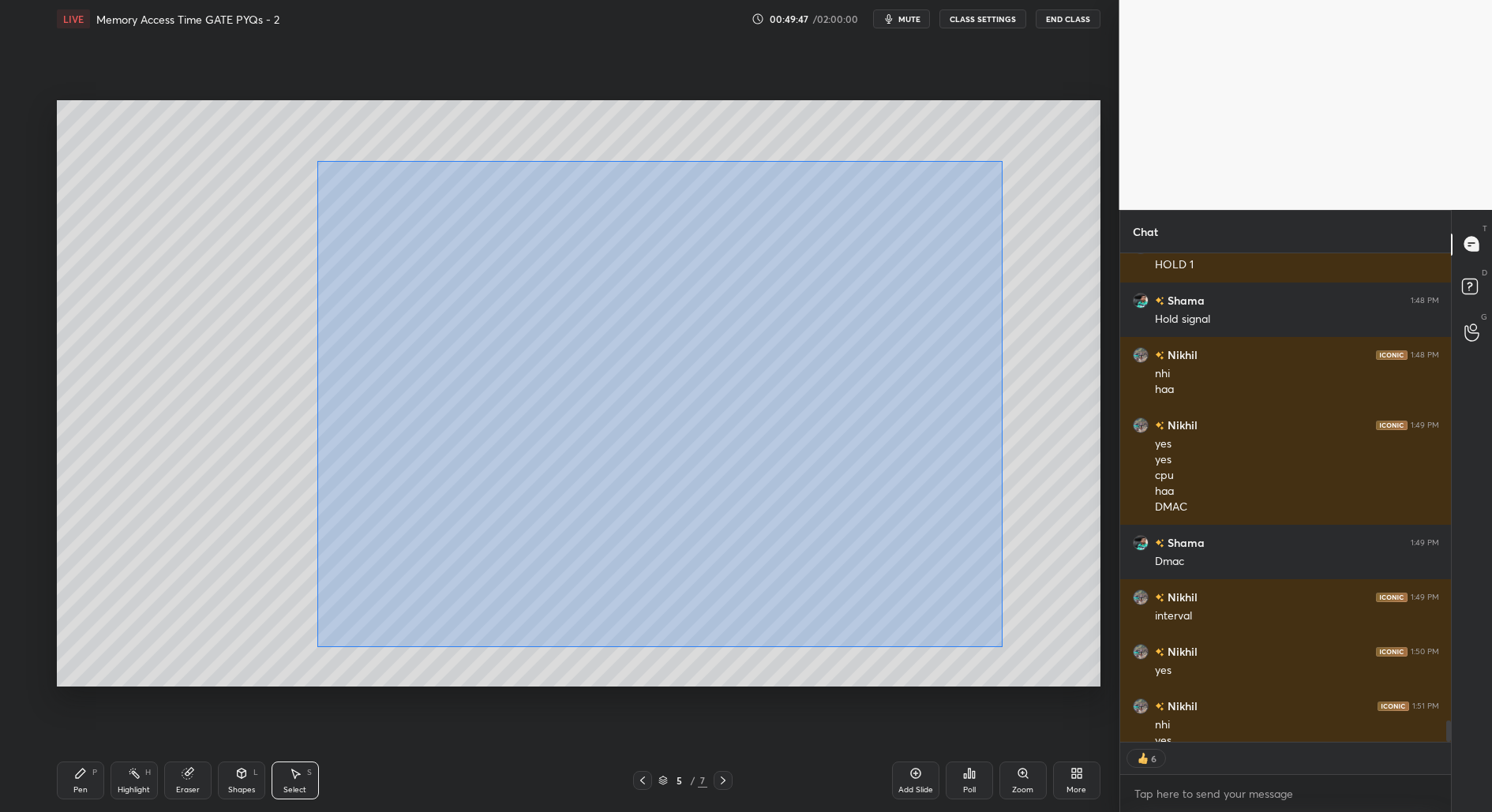
drag, startPoint x: 350, startPoint y: 300, endPoint x: 1007, endPoint y: 635, distance: 737.5
click at [1005, 647] on div "0 ° Undo Copy Duplicate Duplicate to new slide Delete" at bounding box center [578, 394] width 1044 height 587
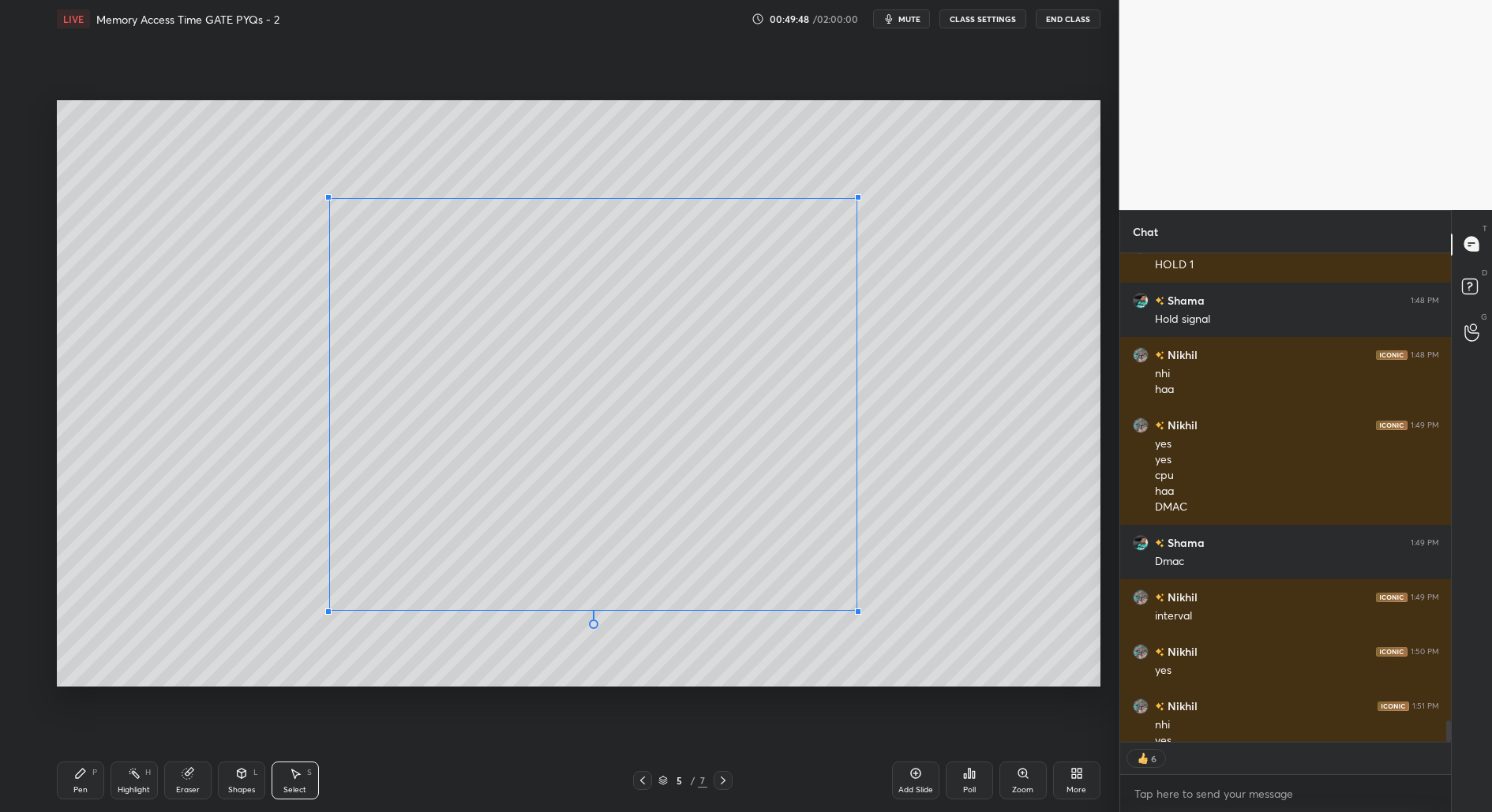
click at [858, 610] on div at bounding box center [858, 611] width 7 height 7
drag, startPoint x: 860, startPoint y: 610, endPoint x: 1004, endPoint y: 662, distance: 153.1
click at [1012, 663] on div at bounding box center [1012, 664] width 7 height 7
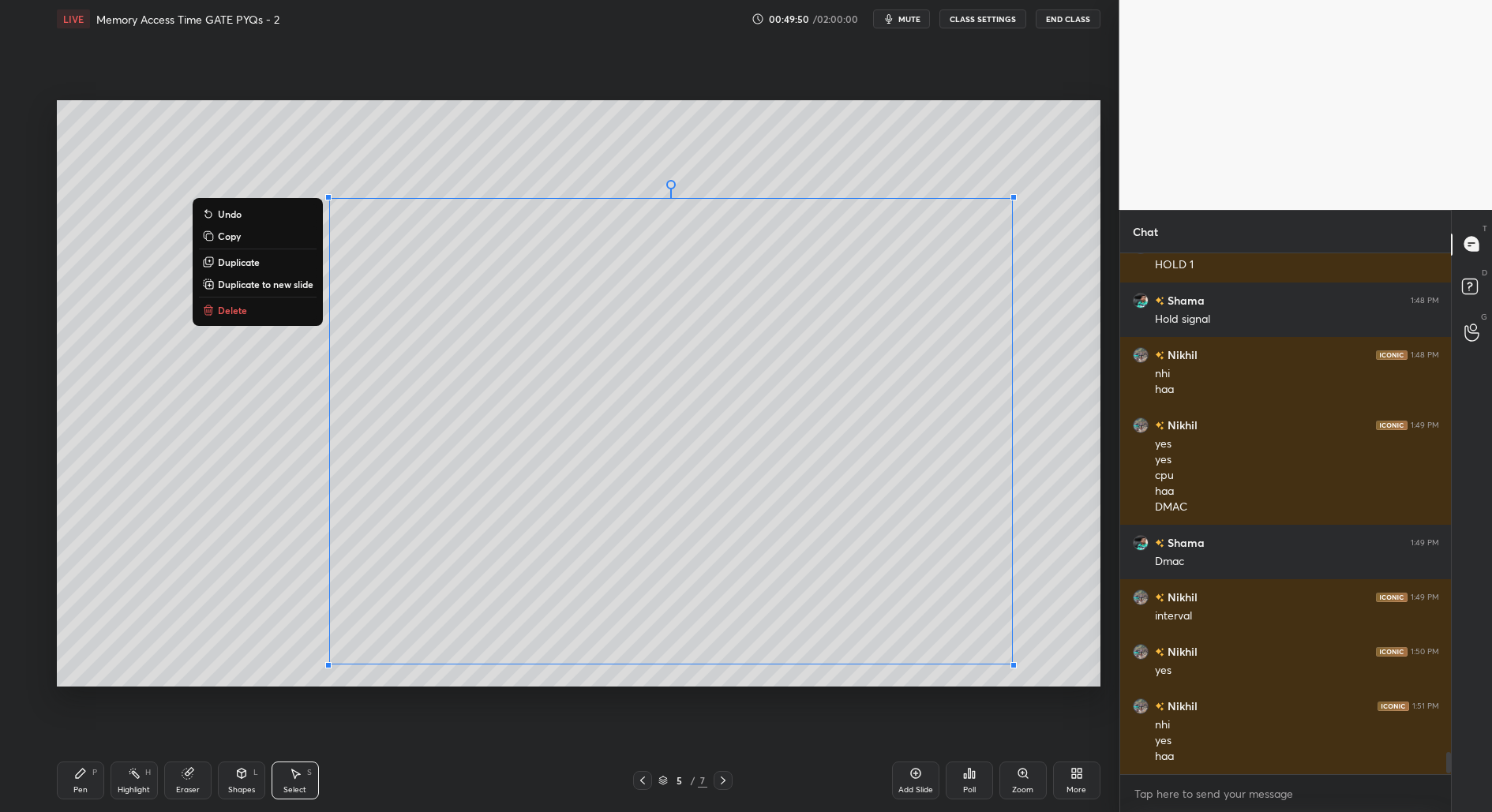
scroll to position [11544, 0]
click at [68, 794] on div "Pen P" at bounding box center [80, 780] width 47 height 38
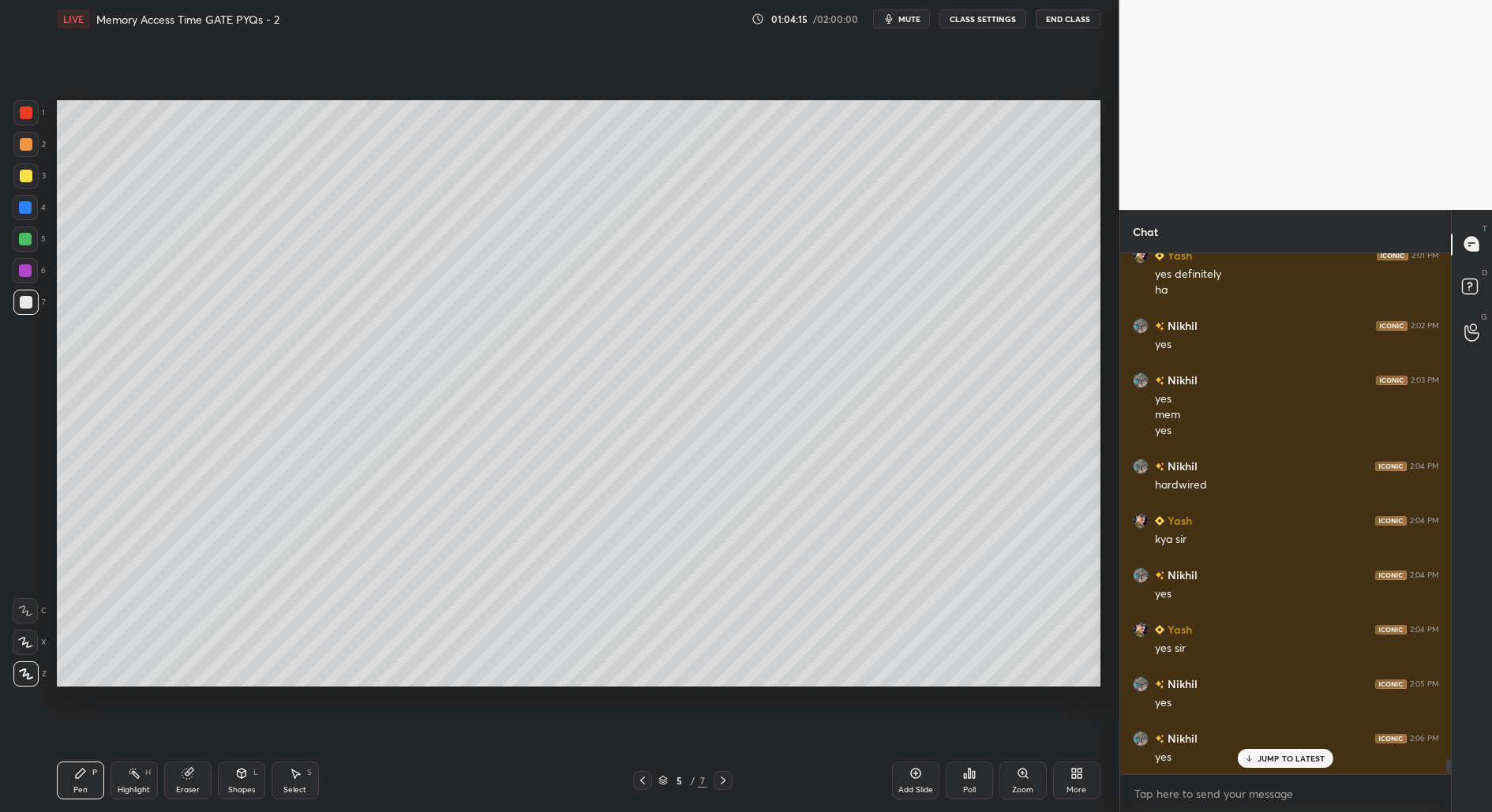
scroll to position [17831, 0]
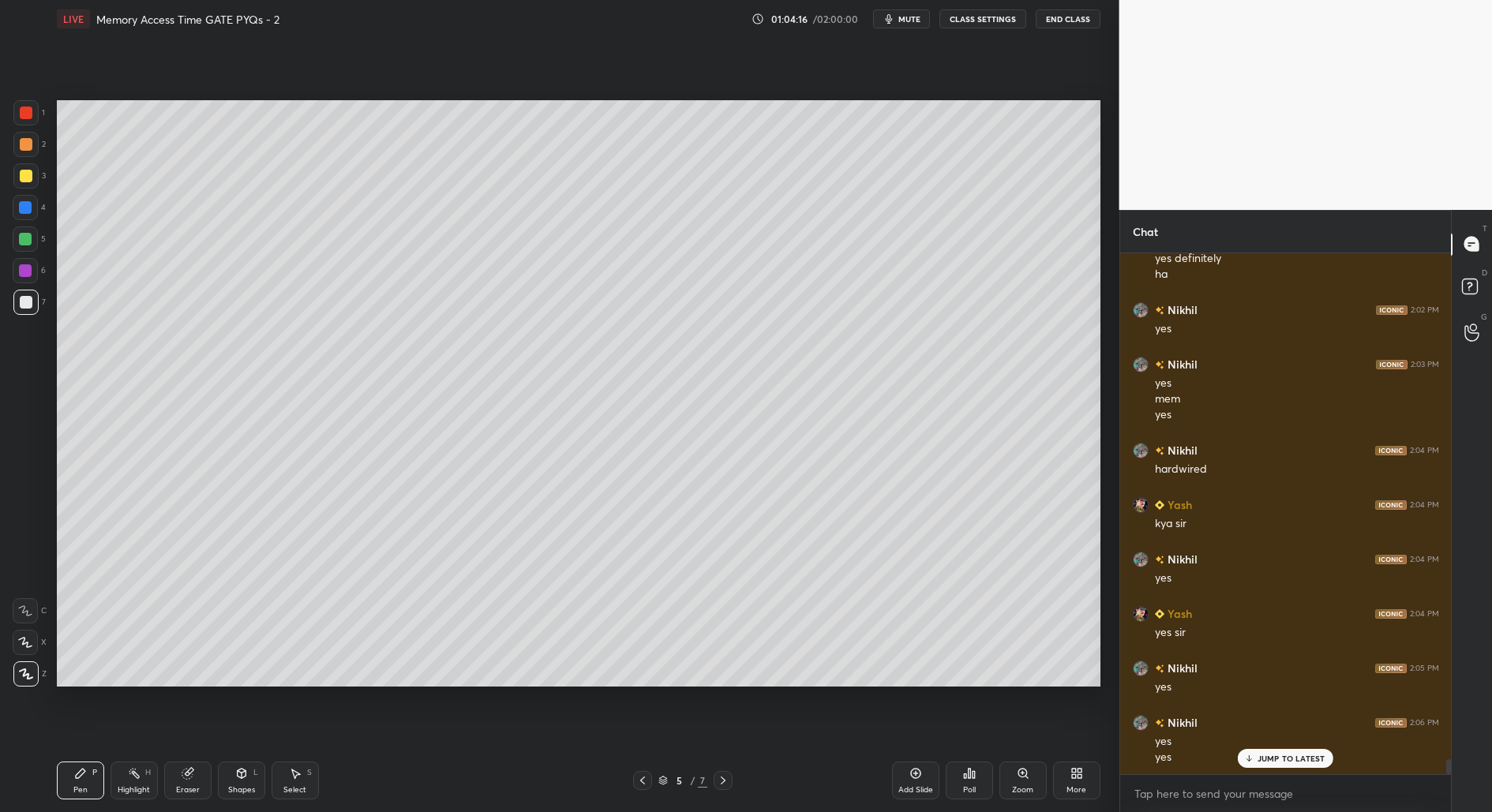
drag, startPoint x: 295, startPoint y: 778, endPoint x: 325, endPoint y: 703, distance: 80.8
click at [295, 779] on icon at bounding box center [295, 773] width 12 height 12
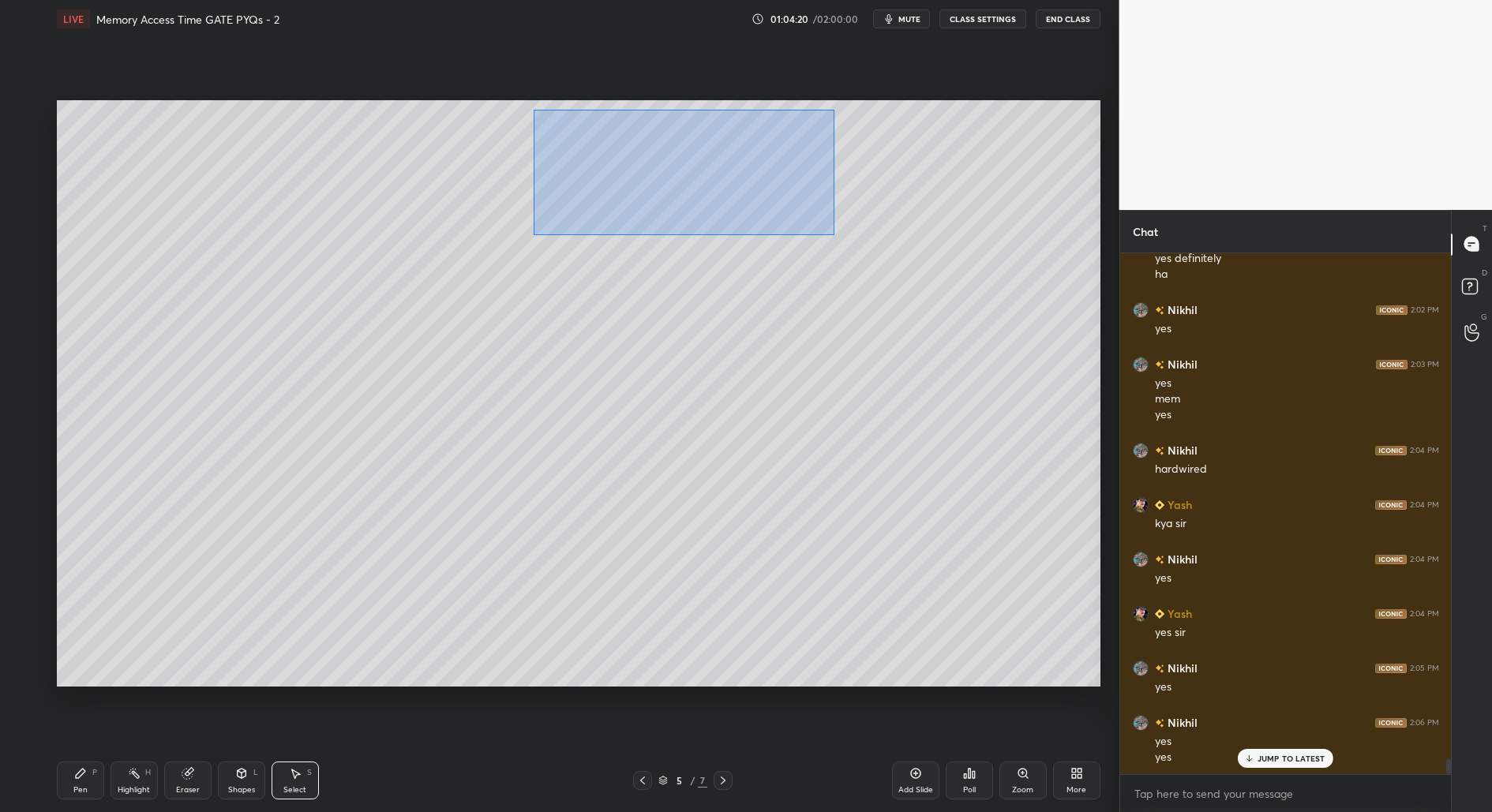
drag, startPoint x: 536, startPoint y: 114, endPoint x: 834, endPoint y: 253, distance: 328.8
click at [836, 235] on div "0 ° Undo Copy Duplicate Duplicate to new slide Delete" at bounding box center [578, 394] width 1044 height 587
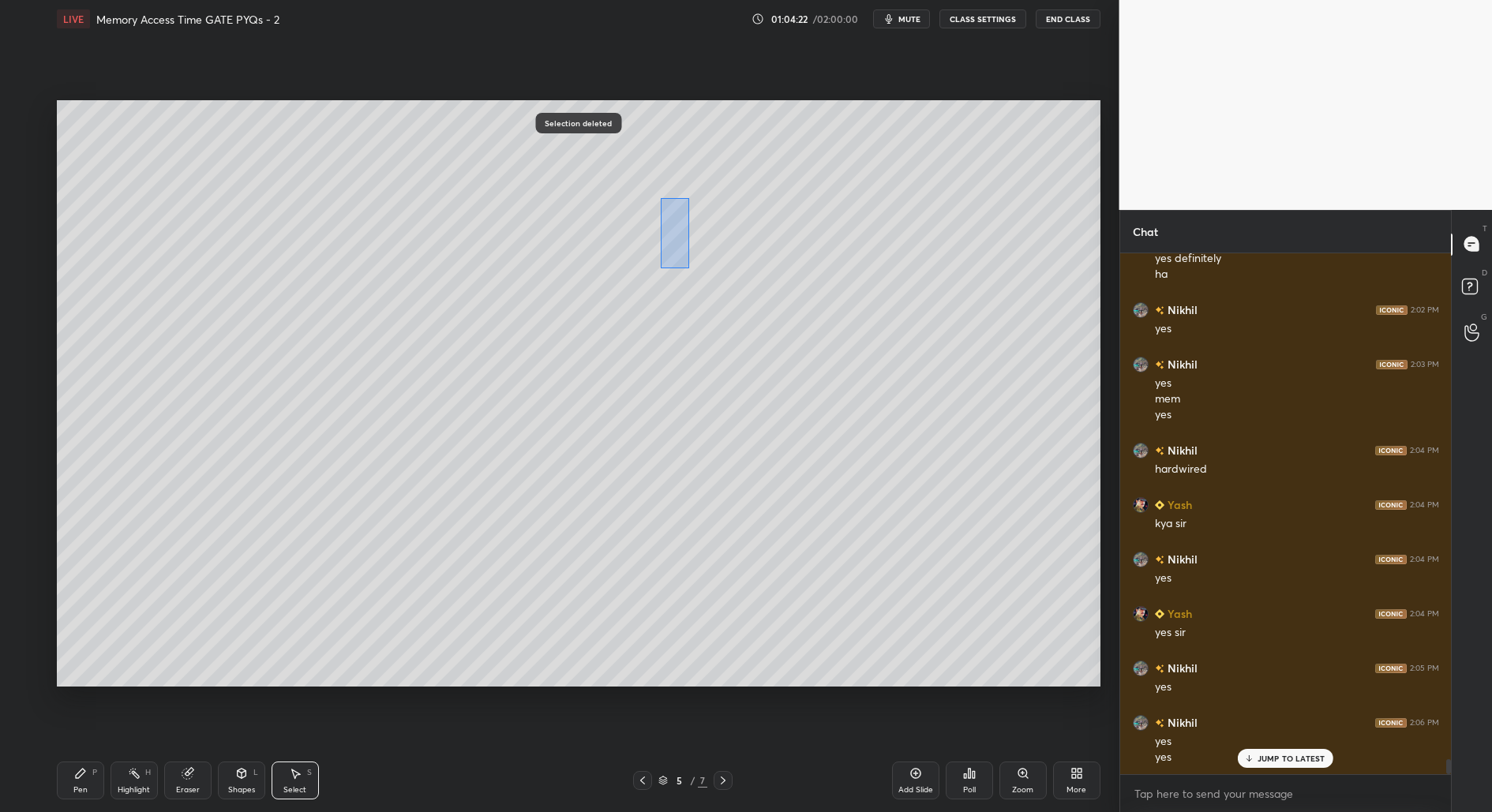
drag, startPoint x: 685, startPoint y: 264, endPoint x: 725, endPoint y: 247, distance: 43.5
click at [709, 268] on div "0 ° Undo Copy Duplicate Duplicate to new slide Delete" at bounding box center [578, 394] width 1044 height 587
drag, startPoint x: 803, startPoint y: 119, endPoint x: 900, endPoint y: 158, distance: 104.5
click at [900, 158] on div "0 ° Undo Copy Duplicate Duplicate to new slide Delete" at bounding box center [578, 394] width 1044 height 587
click at [81, 780] on div "Pen P" at bounding box center [80, 780] width 47 height 38
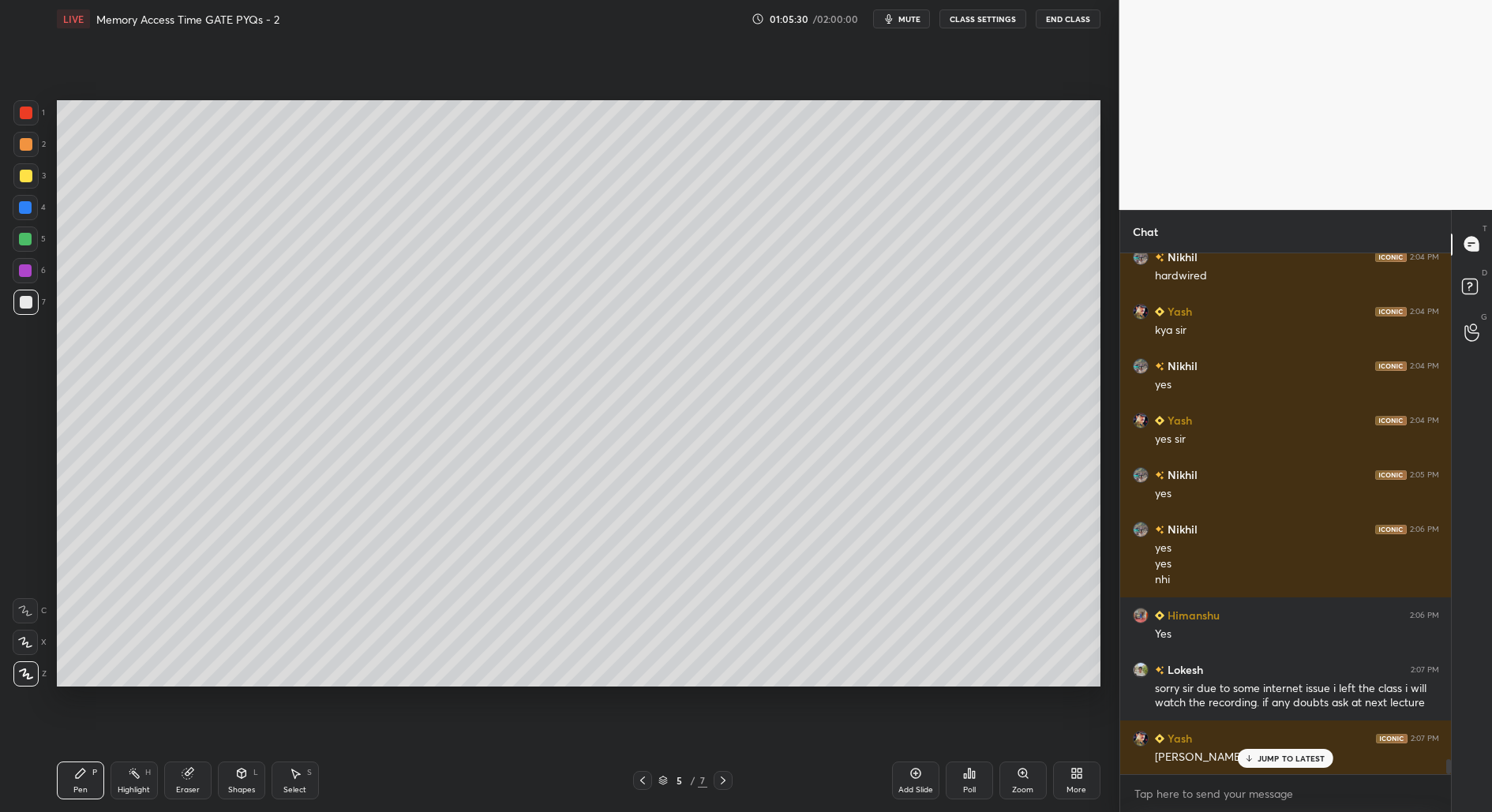
scroll to position [18080, 0]
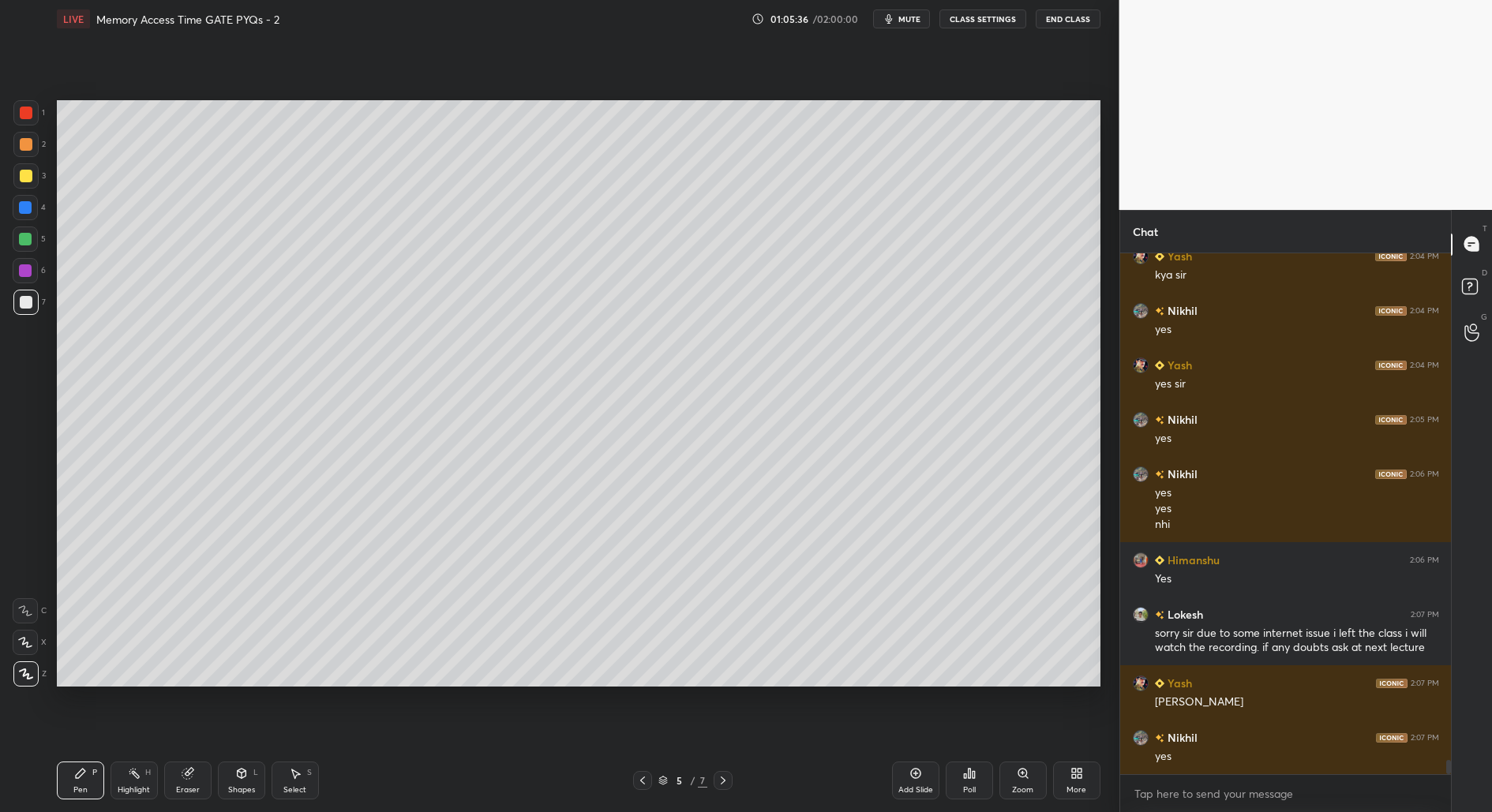
click at [297, 783] on div "Select S" at bounding box center [295, 780] width 47 height 38
drag, startPoint x: 800, startPoint y: 126, endPoint x: 908, endPoint y: 163, distance: 114.2
click at [919, 162] on div "0 ° Undo Copy Duplicate Duplicate to new slide Delete" at bounding box center [578, 394] width 1044 height 587
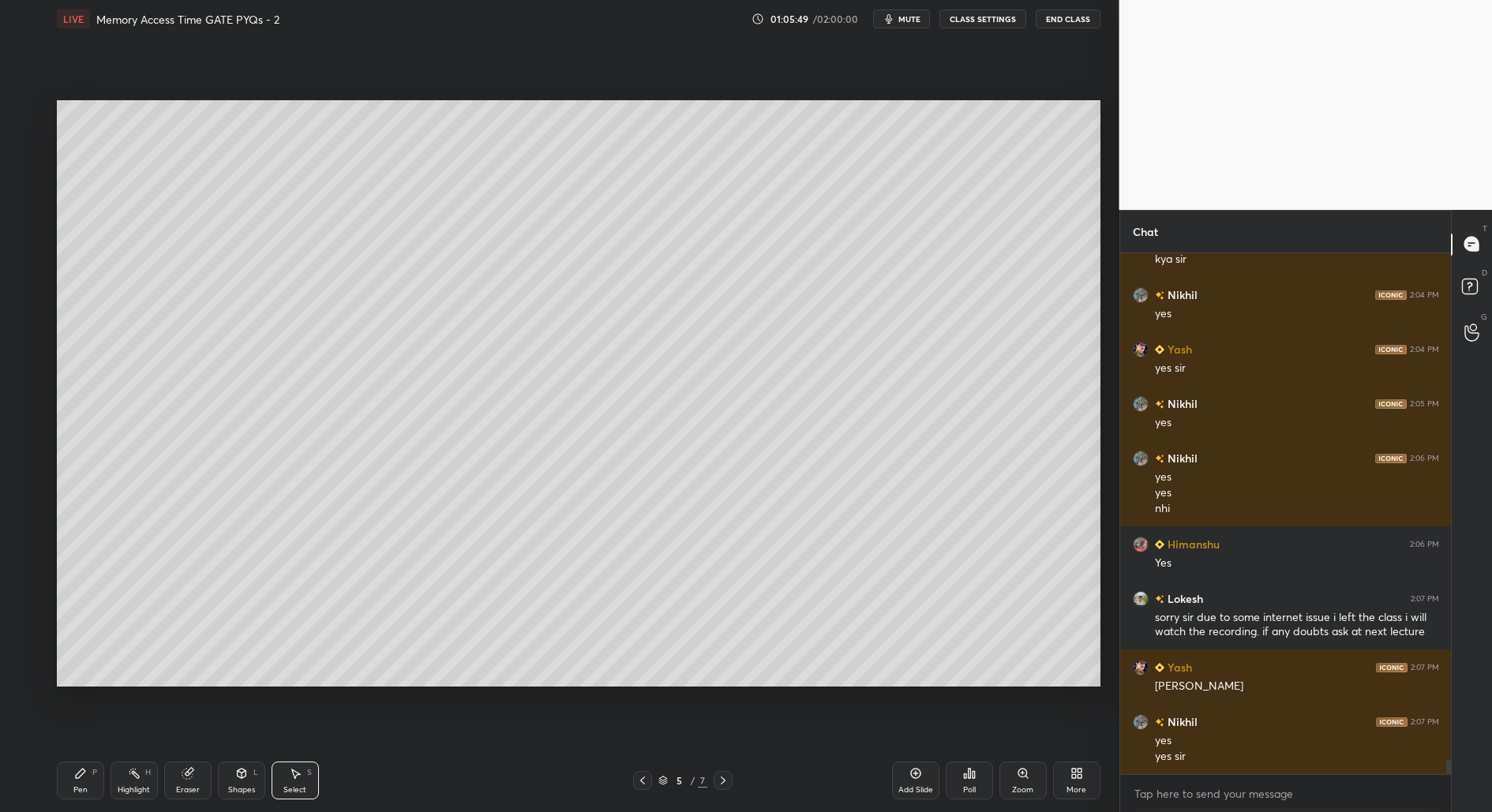
click at [719, 781] on icon at bounding box center [723, 780] width 12 height 12
drag, startPoint x: 643, startPoint y: 777, endPoint x: 733, endPoint y: 761, distance: 91.4
click at [643, 777] on icon at bounding box center [642, 780] width 12 height 12
click at [915, 780] on div "Add Slide" at bounding box center [915, 780] width 47 height 38
drag, startPoint x: 77, startPoint y: 787, endPoint x: 92, endPoint y: 780, distance: 16.6
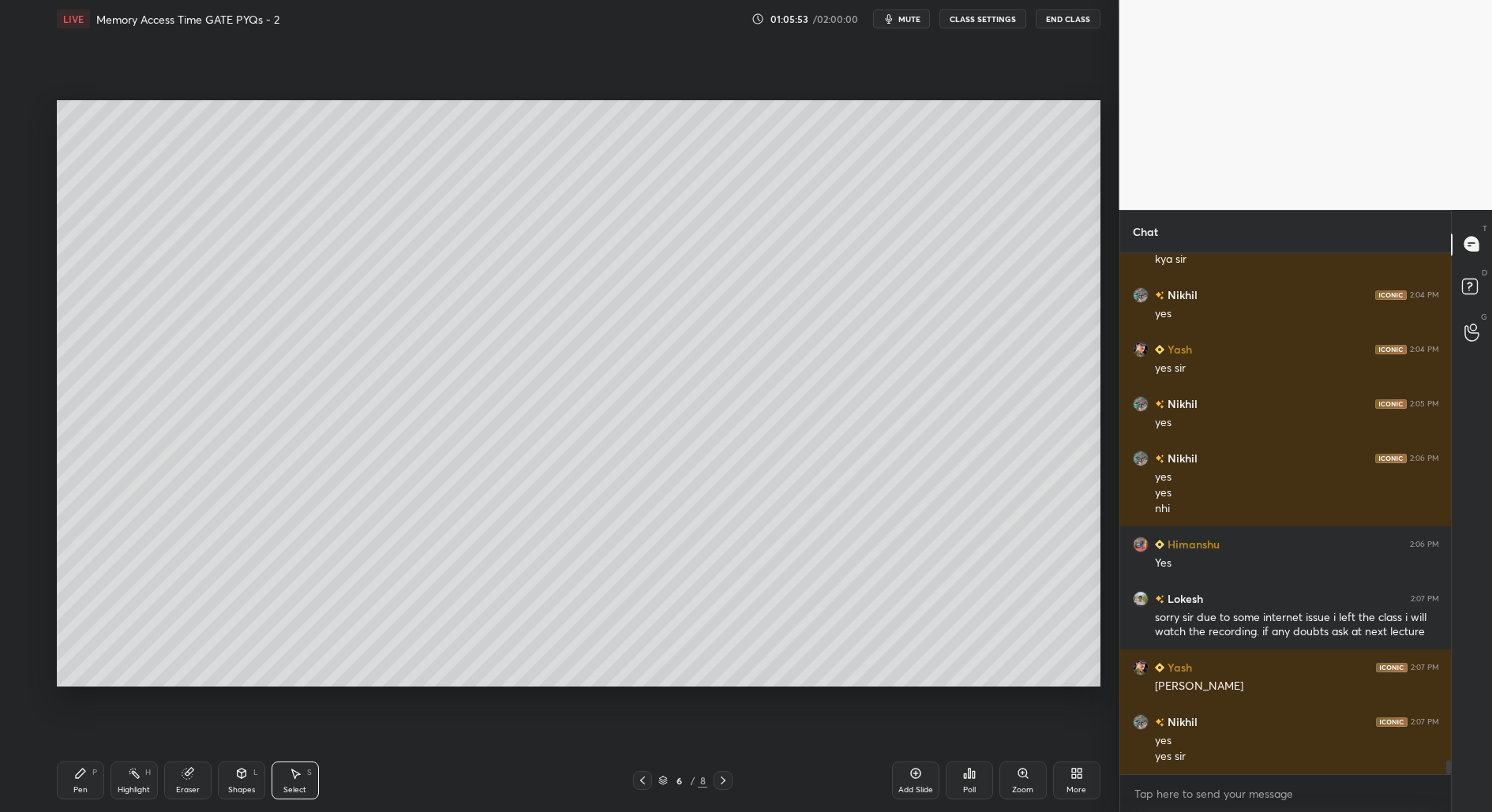
click at [76, 788] on div "Pen" at bounding box center [80, 790] width 14 height 8
click at [21, 148] on div at bounding box center [26, 143] width 12 height 12
drag, startPoint x: 232, startPoint y: 774, endPoint x: 233, endPoint y: 751, distance: 23.0
click at [232, 773] on div "Shapes L" at bounding box center [241, 780] width 47 height 38
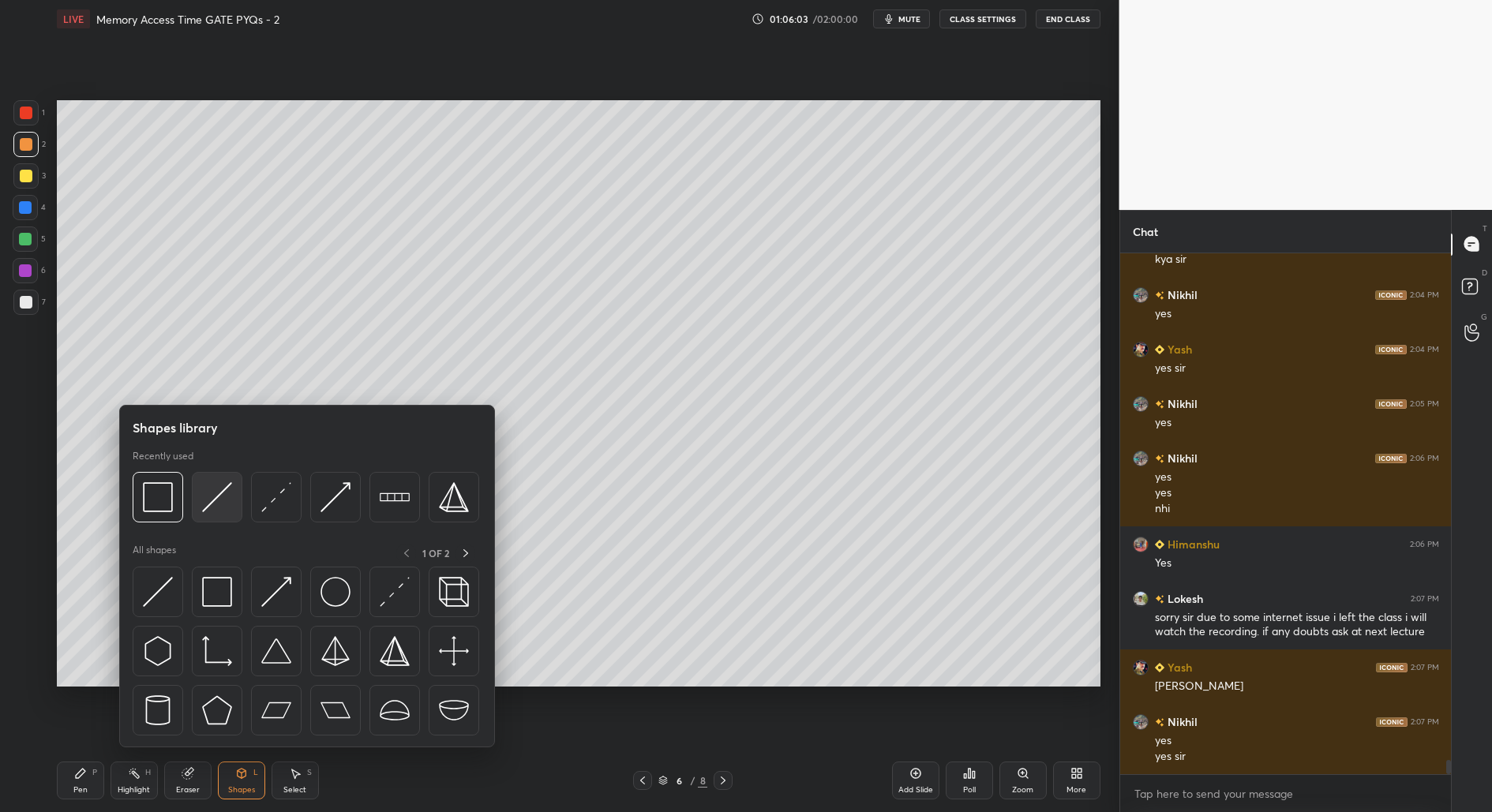
drag, startPoint x: 207, startPoint y: 494, endPoint x: 192, endPoint y: 682, distance: 188.6
click at [212, 501] on img at bounding box center [217, 497] width 30 height 30
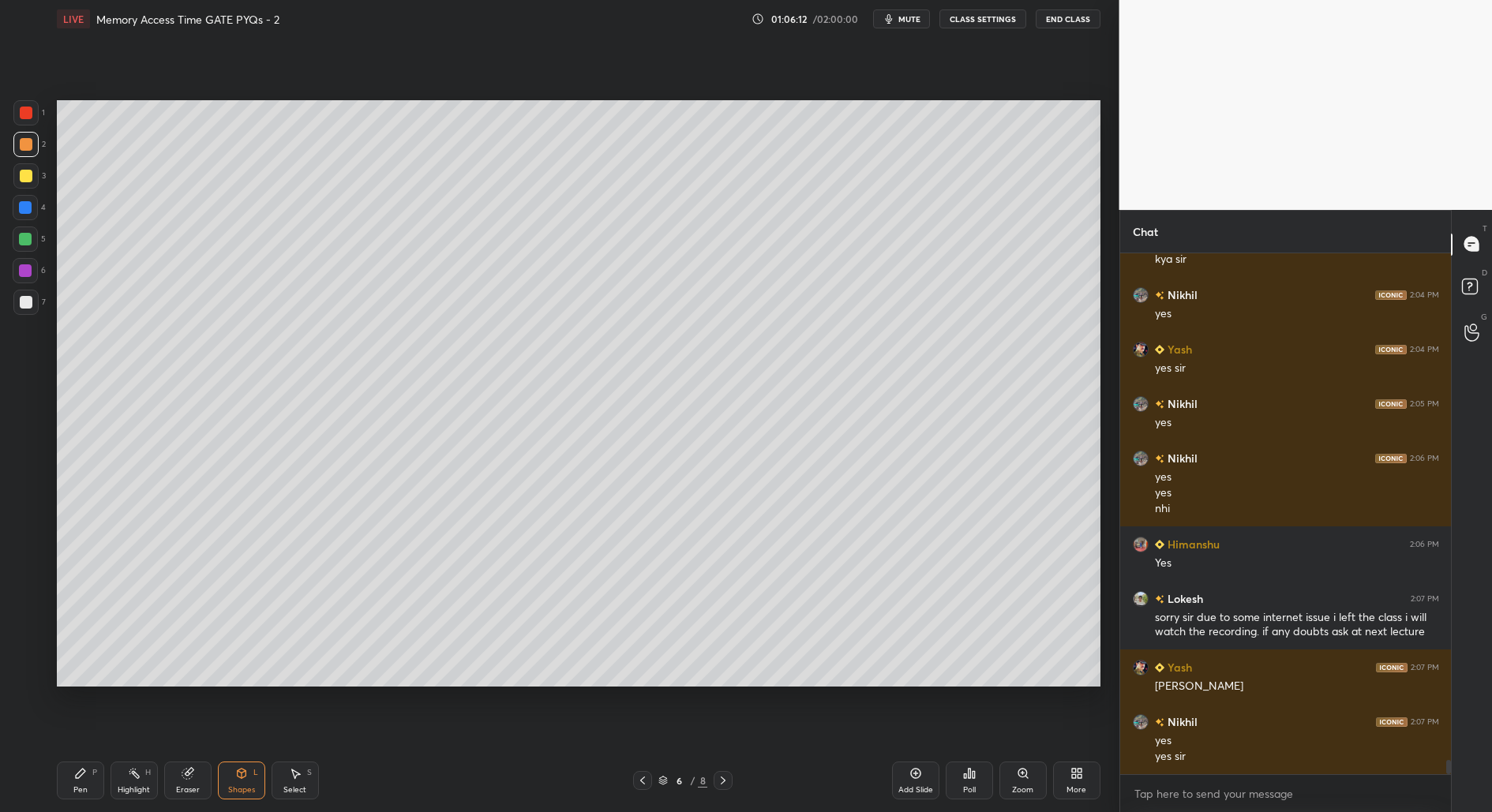
drag, startPoint x: 83, startPoint y: 779, endPoint x: 80, endPoint y: 754, distance: 25.2
click at [81, 776] on icon at bounding box center [80, 773] width 12 height 12
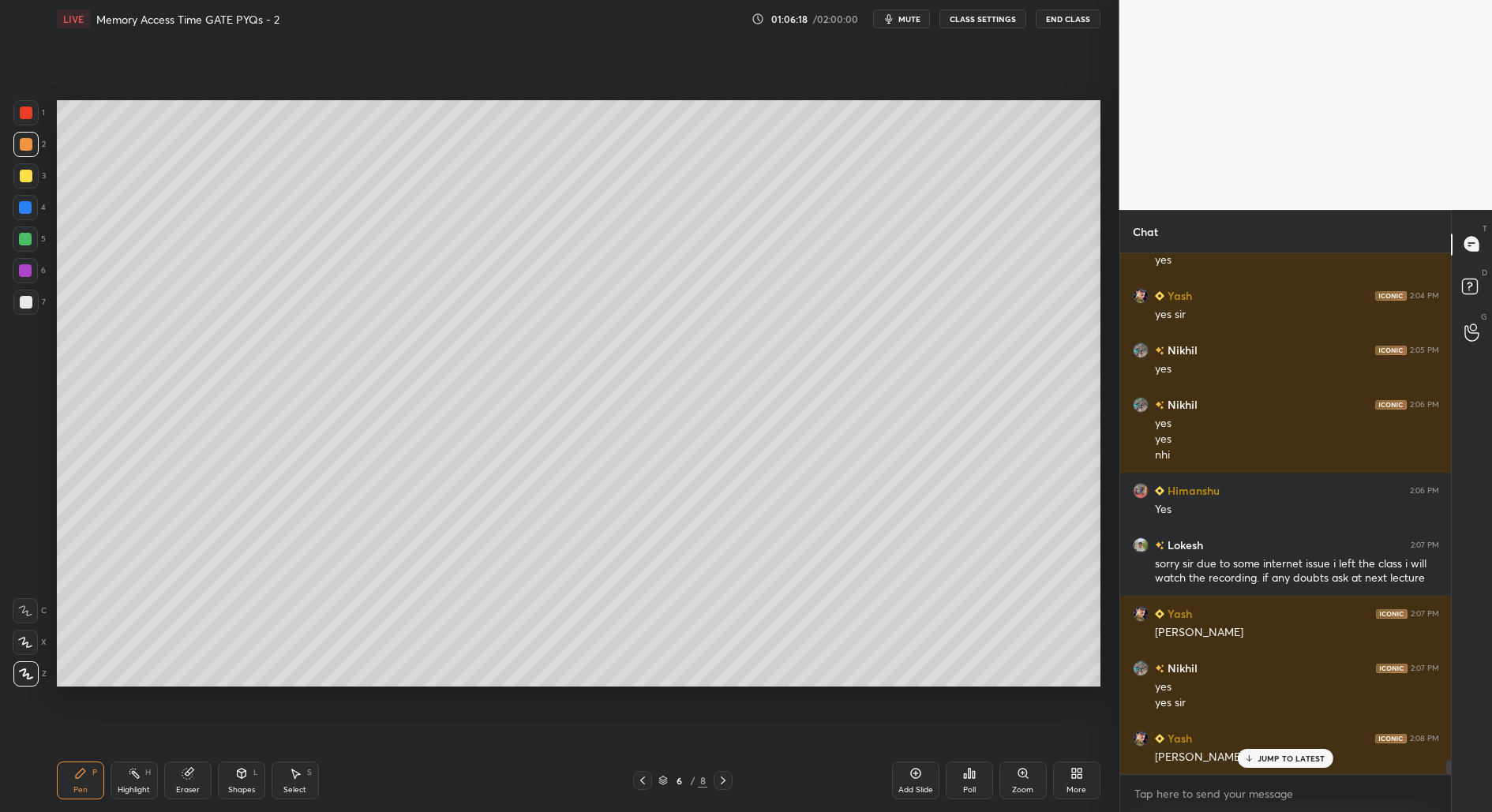
click at [24, 304] on div at bounding box center [26, 302] width 12 height 12
click at [242, 786] on div "Shapes" at bounding box center [241, 790] width 27 height 8
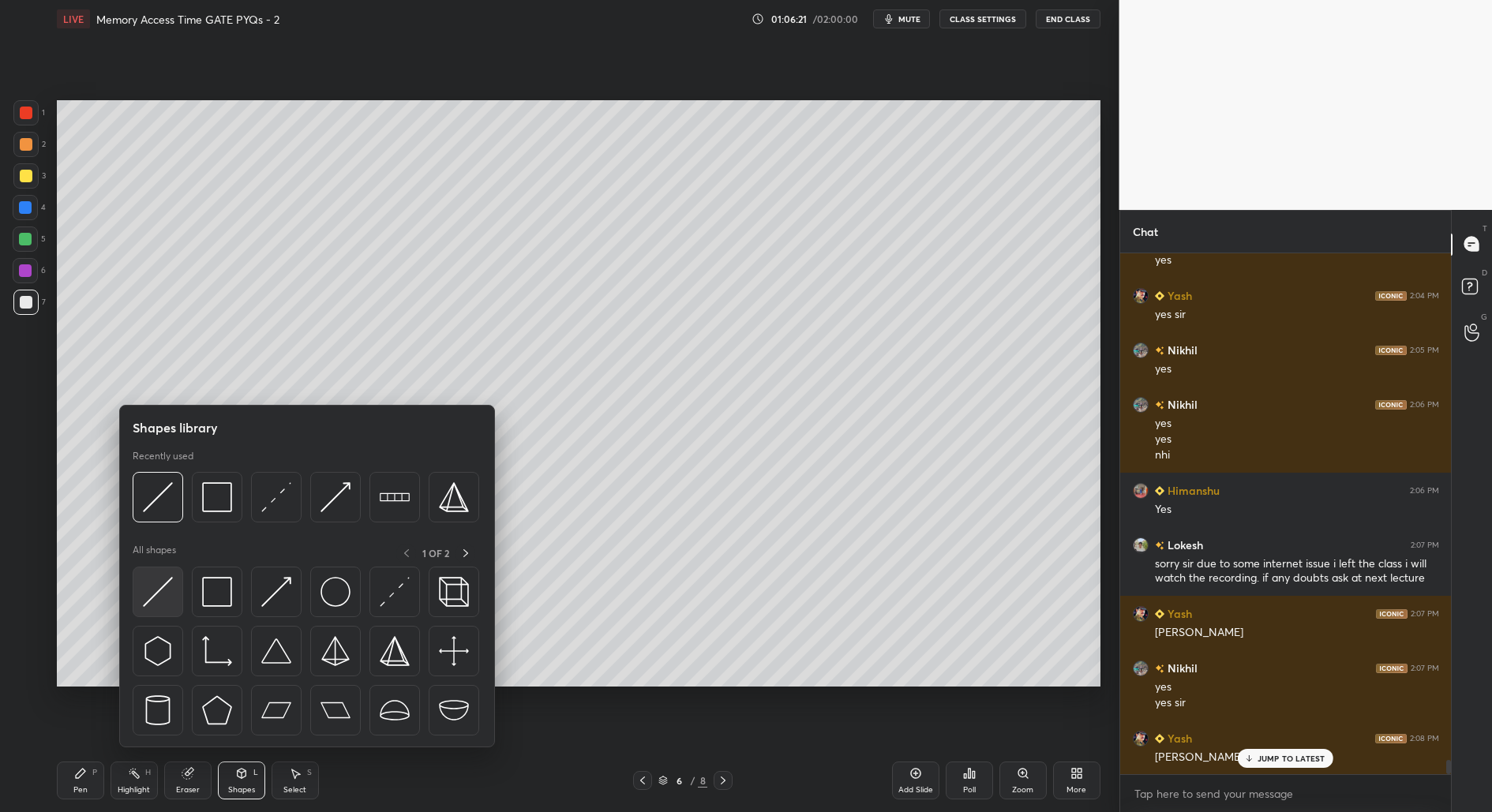
click at [156, 595] on img at bounding box center [158, 591] width 30 height 30
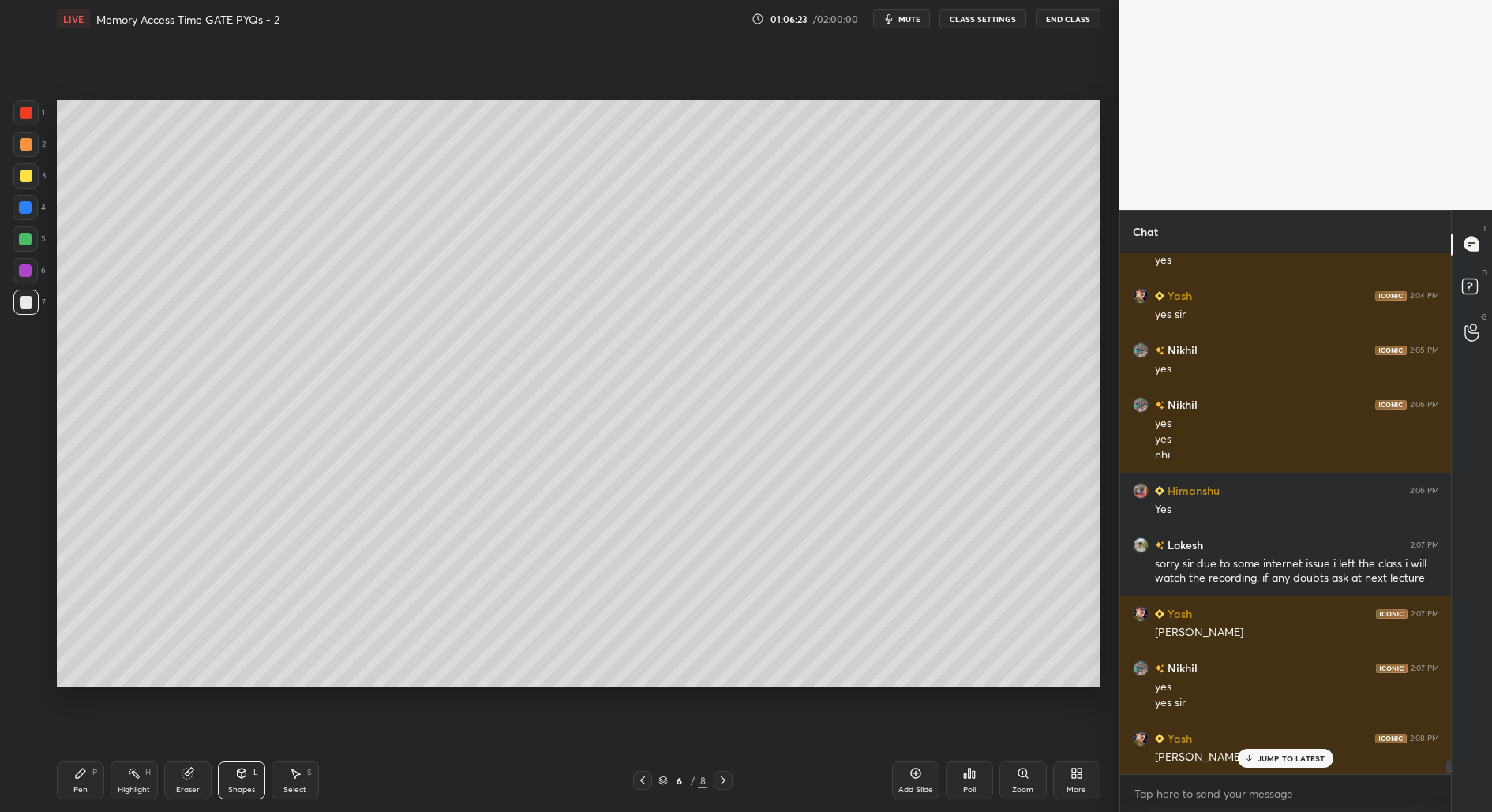
drag, startPoint x: 1285, startPoint y: 754, endPoint x: 1270, endPoint y: 786, distance: 35.3
click at [1285, 754] on p "JUMP TO LATEST" at bounding box center [1291, 758] width 68 height 9
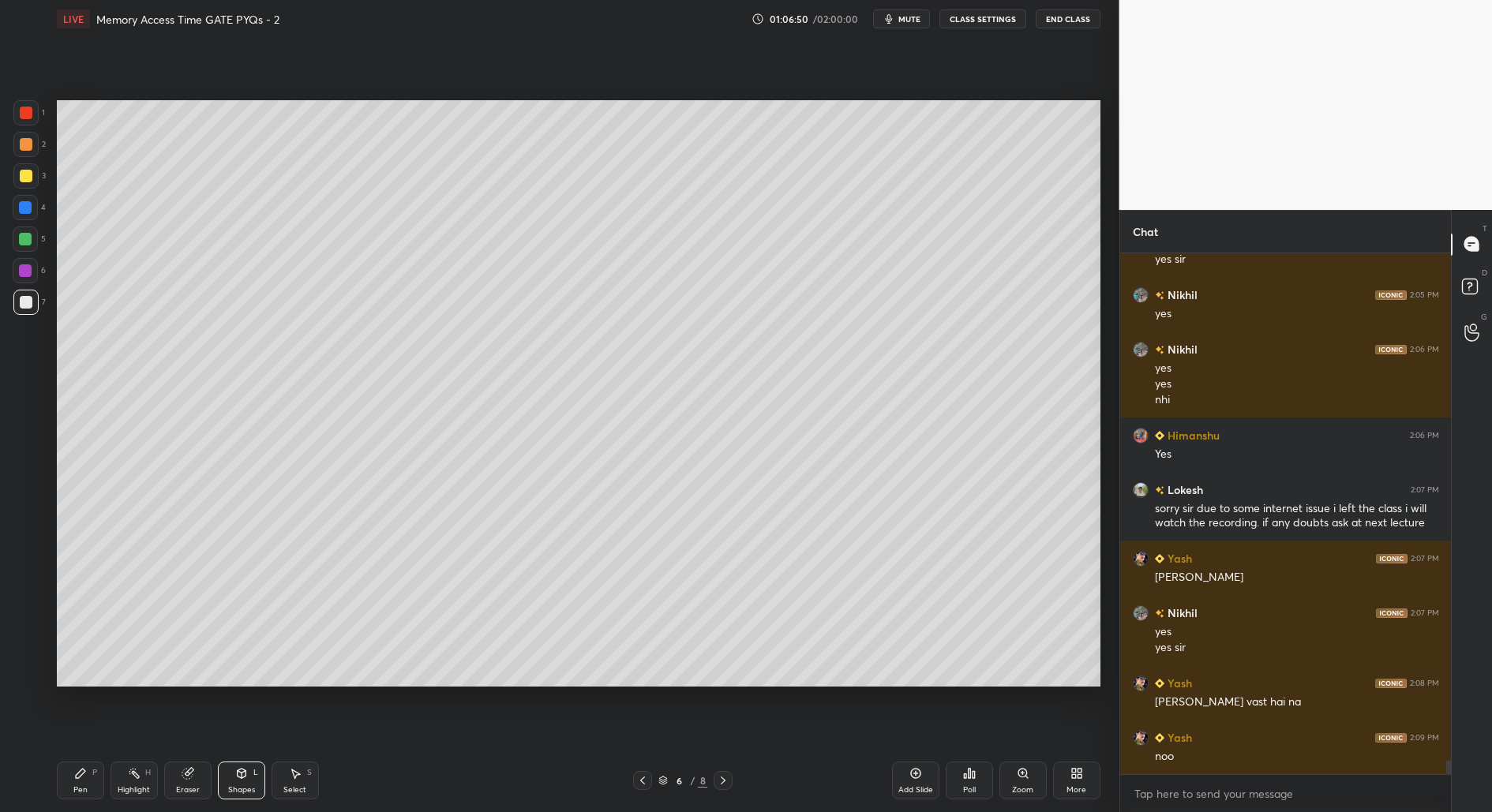
click at [84, 786] on div "Pen" at bounding box center [80, 790] width 14 height 8
click at [24, 610] on icon at bounding box center [25, 610] width 14 height 11
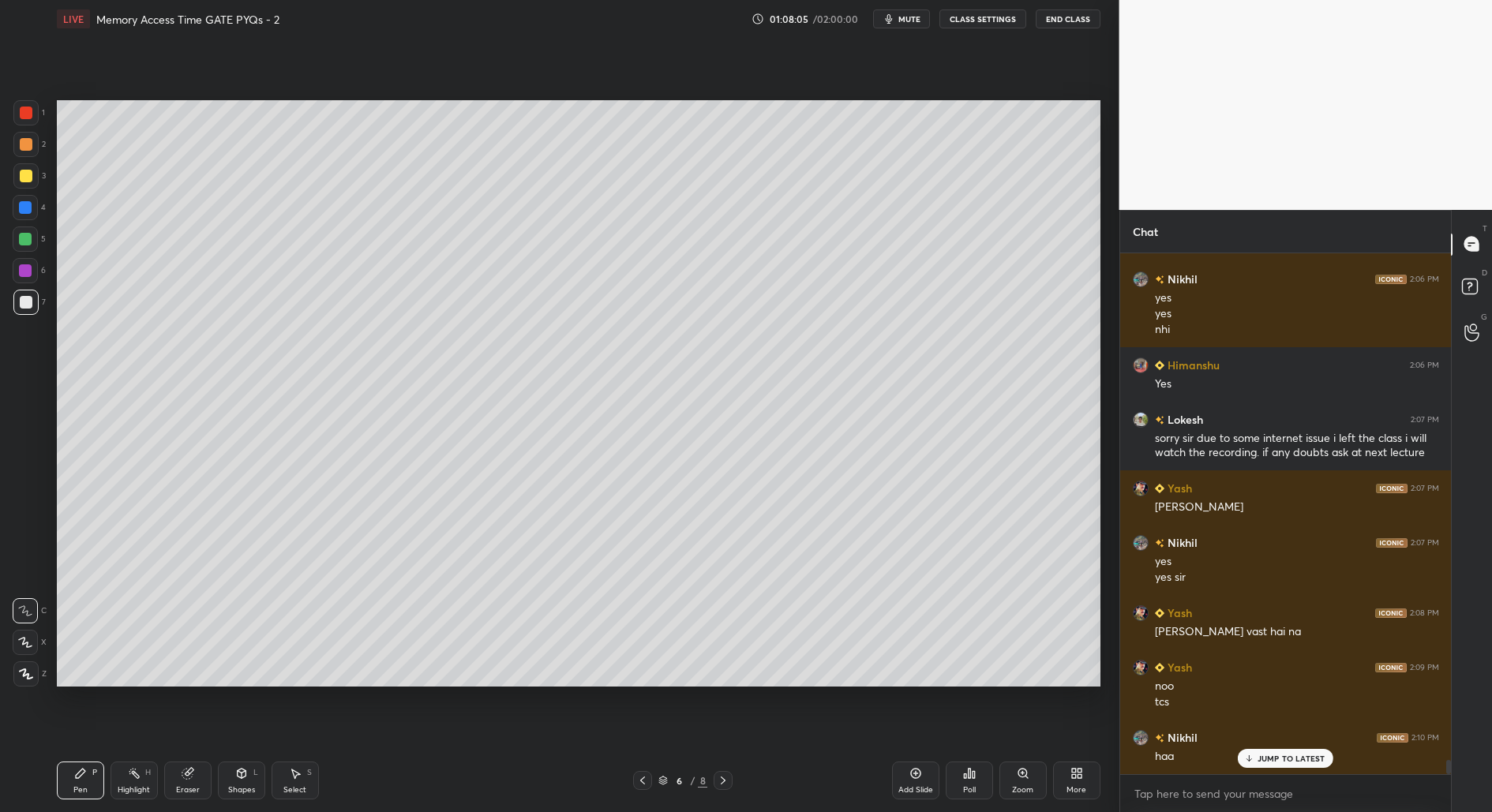
scroll to position [18343, 0]
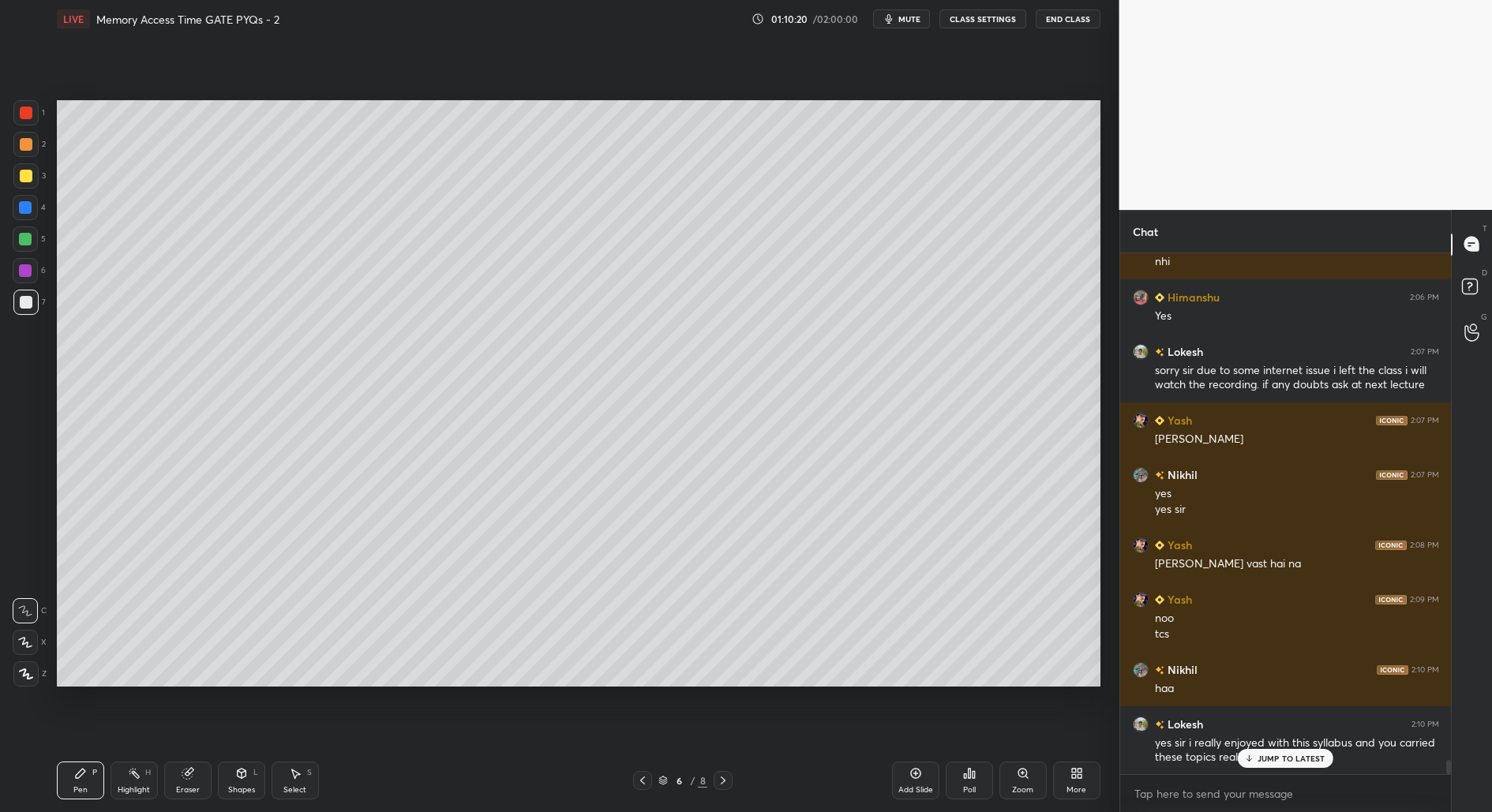
click at [22, 672] on icon at bounding box center [26, 673] width 14 height 11
click at [24, 144] on div at bounding box center [26, 143] width 12 height 12
click at [26, 304] on div at bounding box center [26, 302] width 12 height 12
click at [24, 144] on div at bounding box center [26, 143] width 12 height 12
drag, startPoint x: 29, startPoint y: 312, endPoint x: 49, endPoint y: 337, distance: 32.0
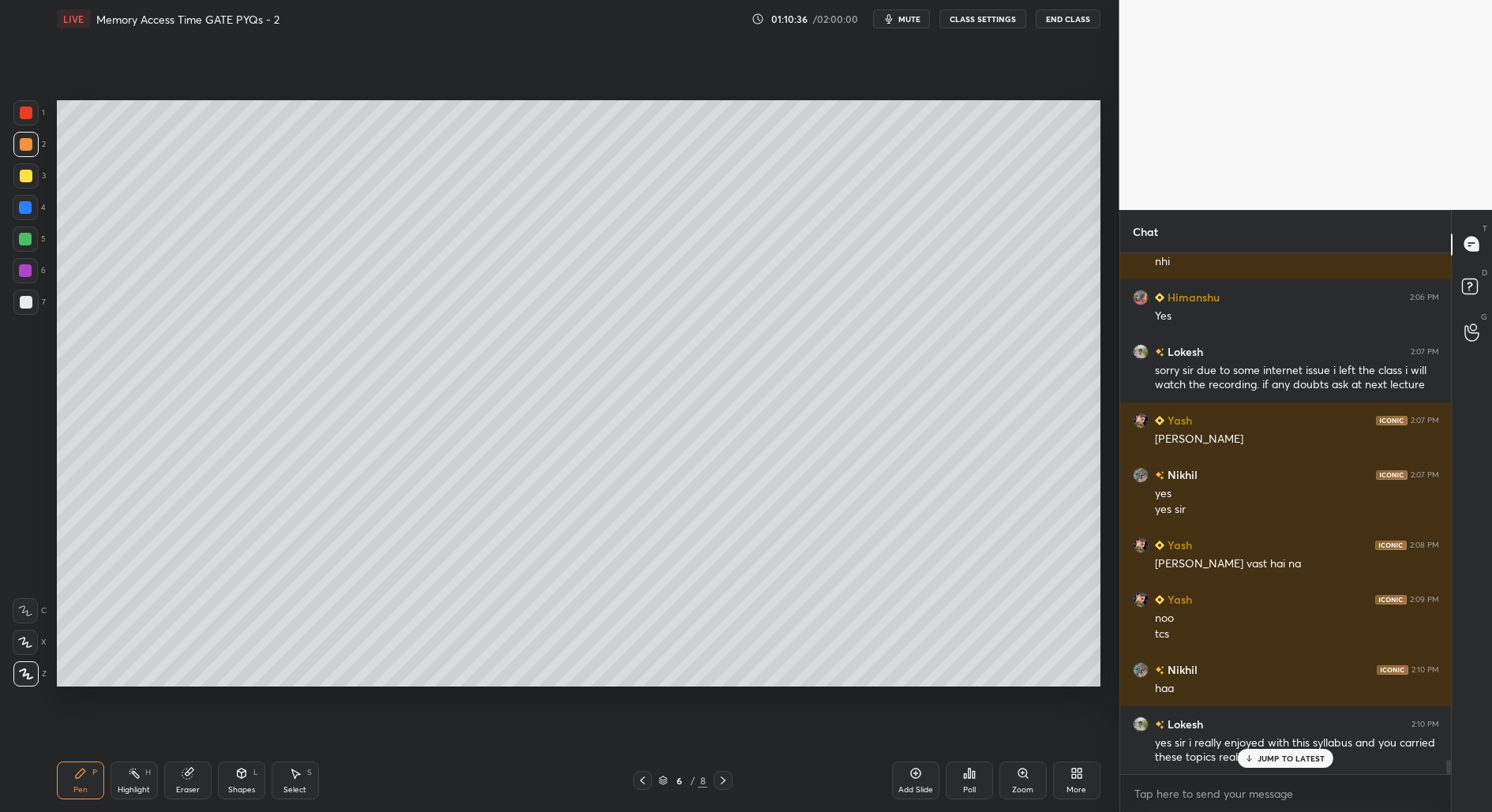
click at [28, 312] on div at bounding box center [26, 302] width 25 height 25
drag, startPoint x: 1281, startPoint y: 723, endPoint x: 1265, endPoint y: 743, distance: 25.6
click at [1280, 724] on p "JUMP TO LATEST" at bounding box center [1291, 726] width 68 height 9
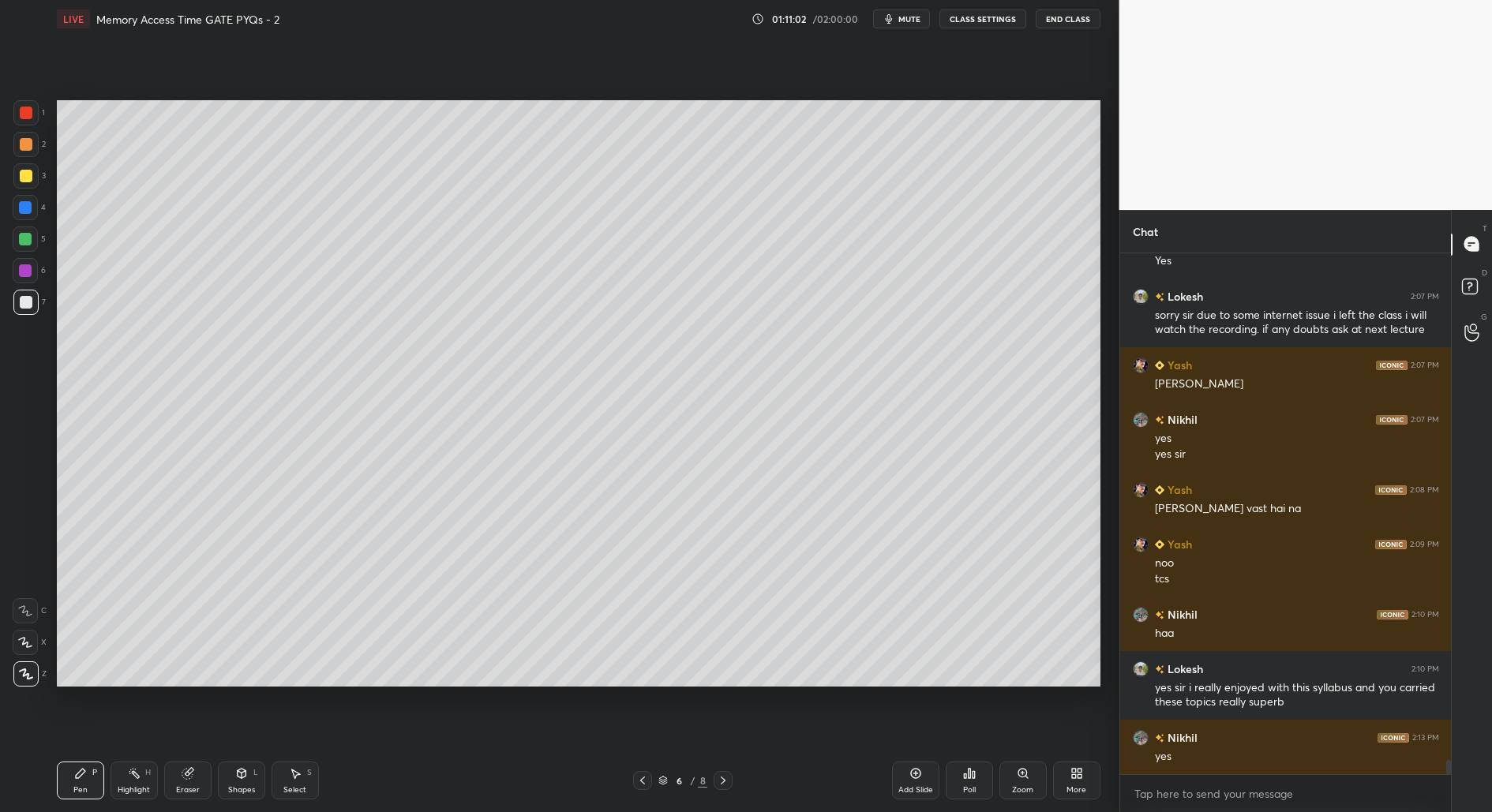
scroll to position [18452, 0]
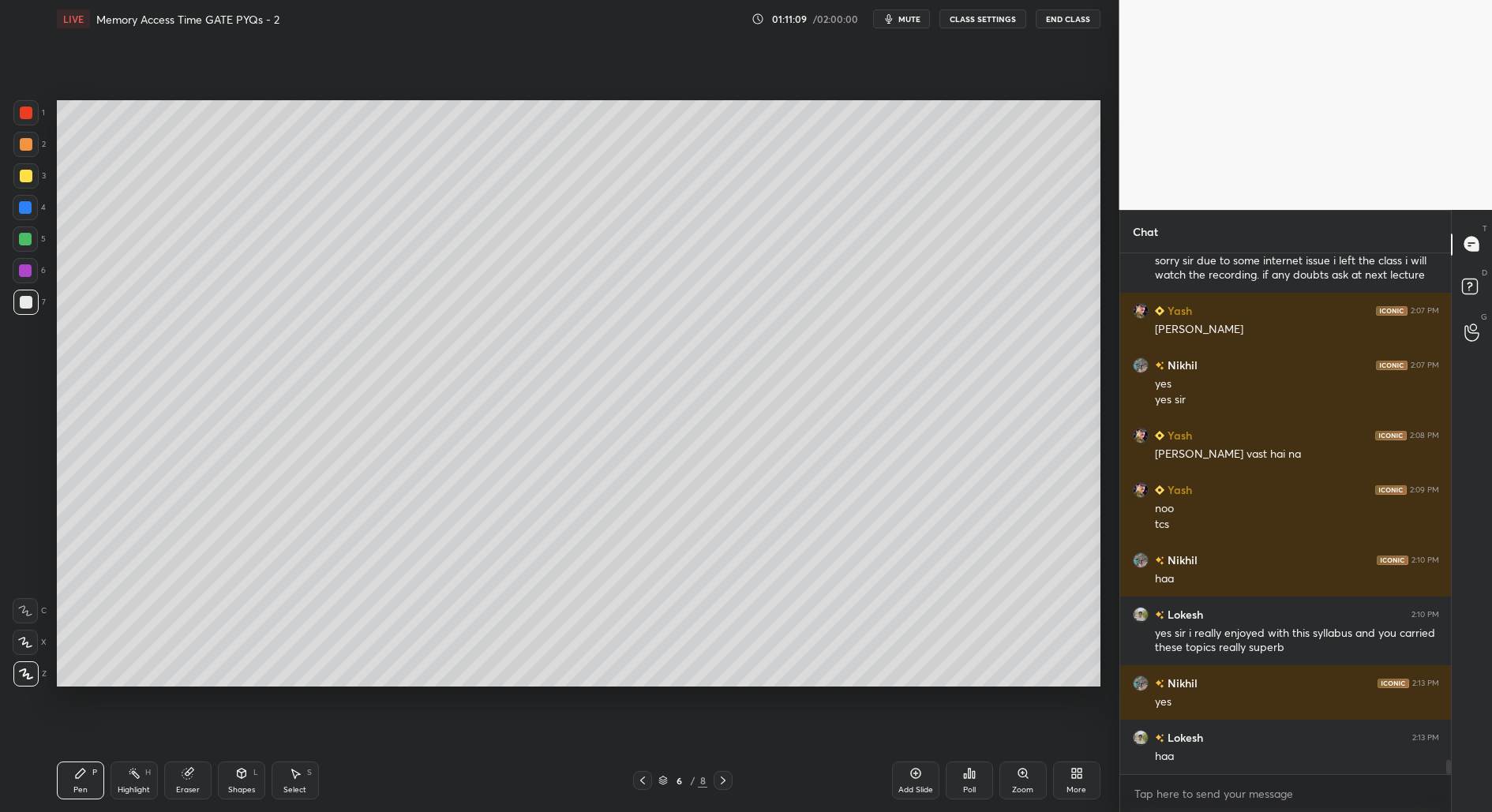
drag, startPoint x: 22, startPoint y: 148, endPoint x: 20, endPoint y: 158, distance: 10.2
click at [21, 150] on div at bounding box center [26, 144] width 25 height 25
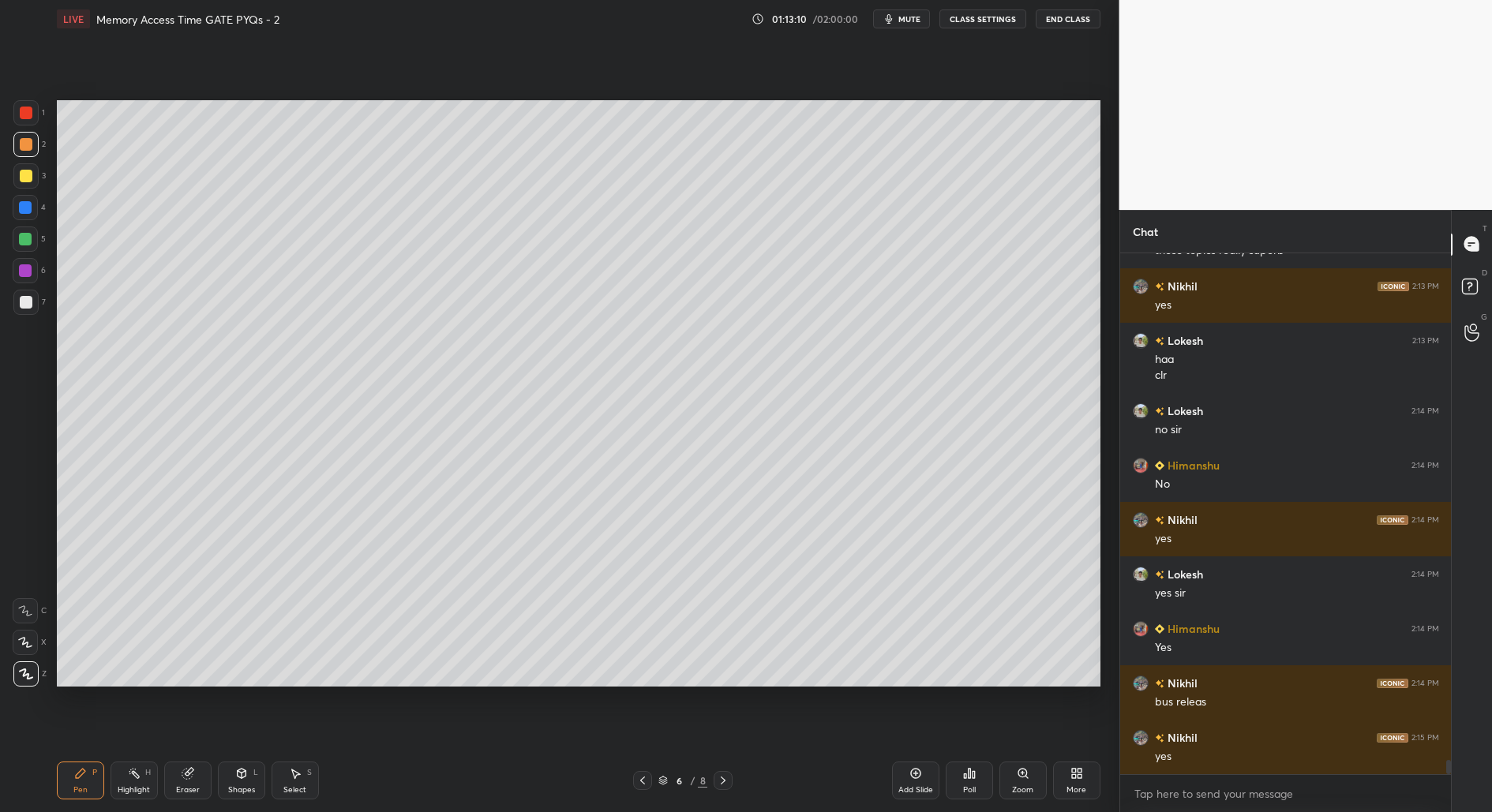
scroll to position [18865, 0]
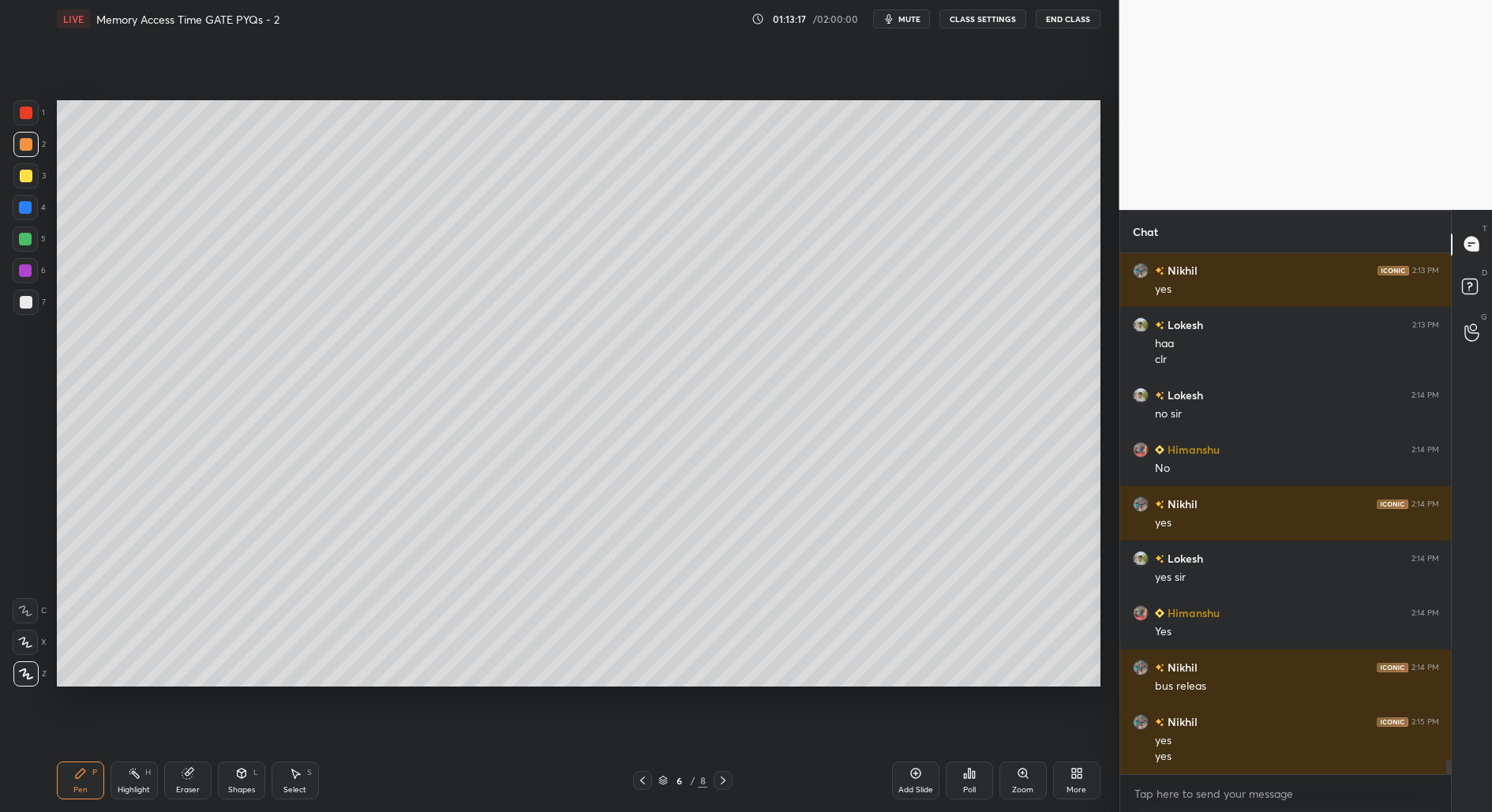
click at [21, 147] on div at bounding box center [26, 143] width 12 height 12
click at [24, 141] on div at bounding box center [26, 143] width 12 height 12
click at [284, 786] on div "Select" at bounding box center [295, 790] width 23 height 8
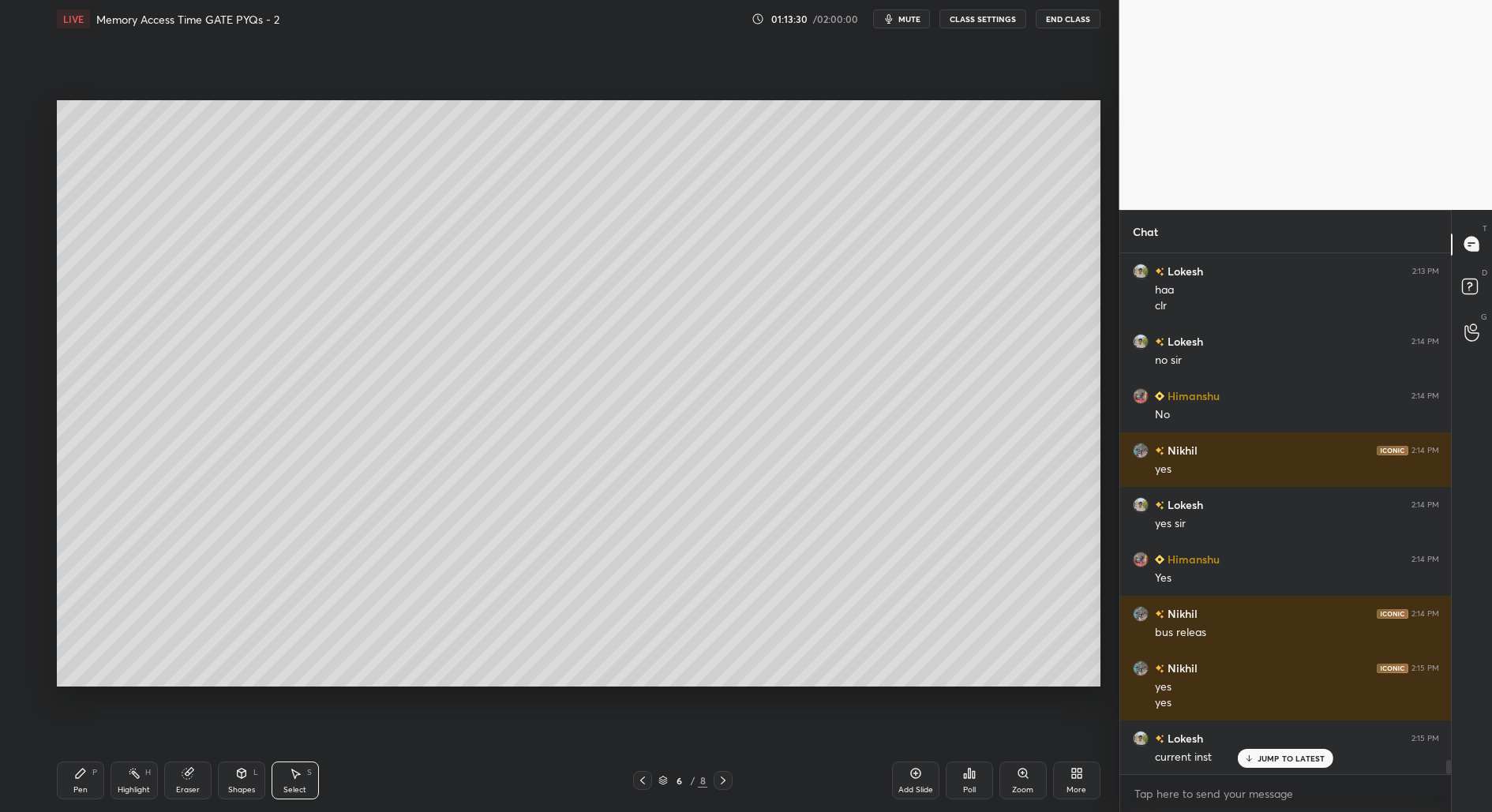
click at [236, 790] on div "Shapes" at bounding box center [241, 790] width 27 height 8
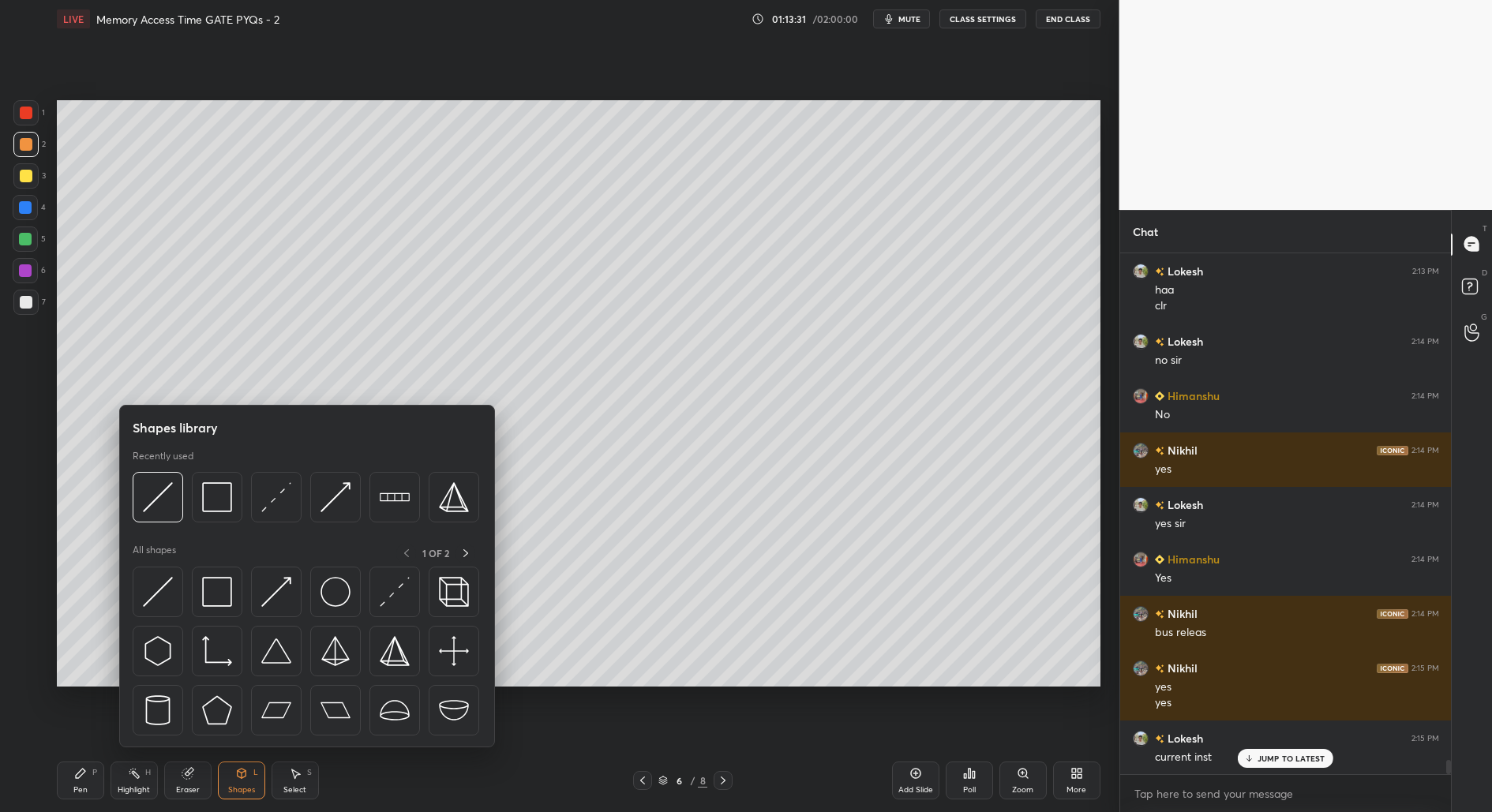
click at [239, 786] on div "Shapes" at bounding box center [241, 790] width 27 height 8
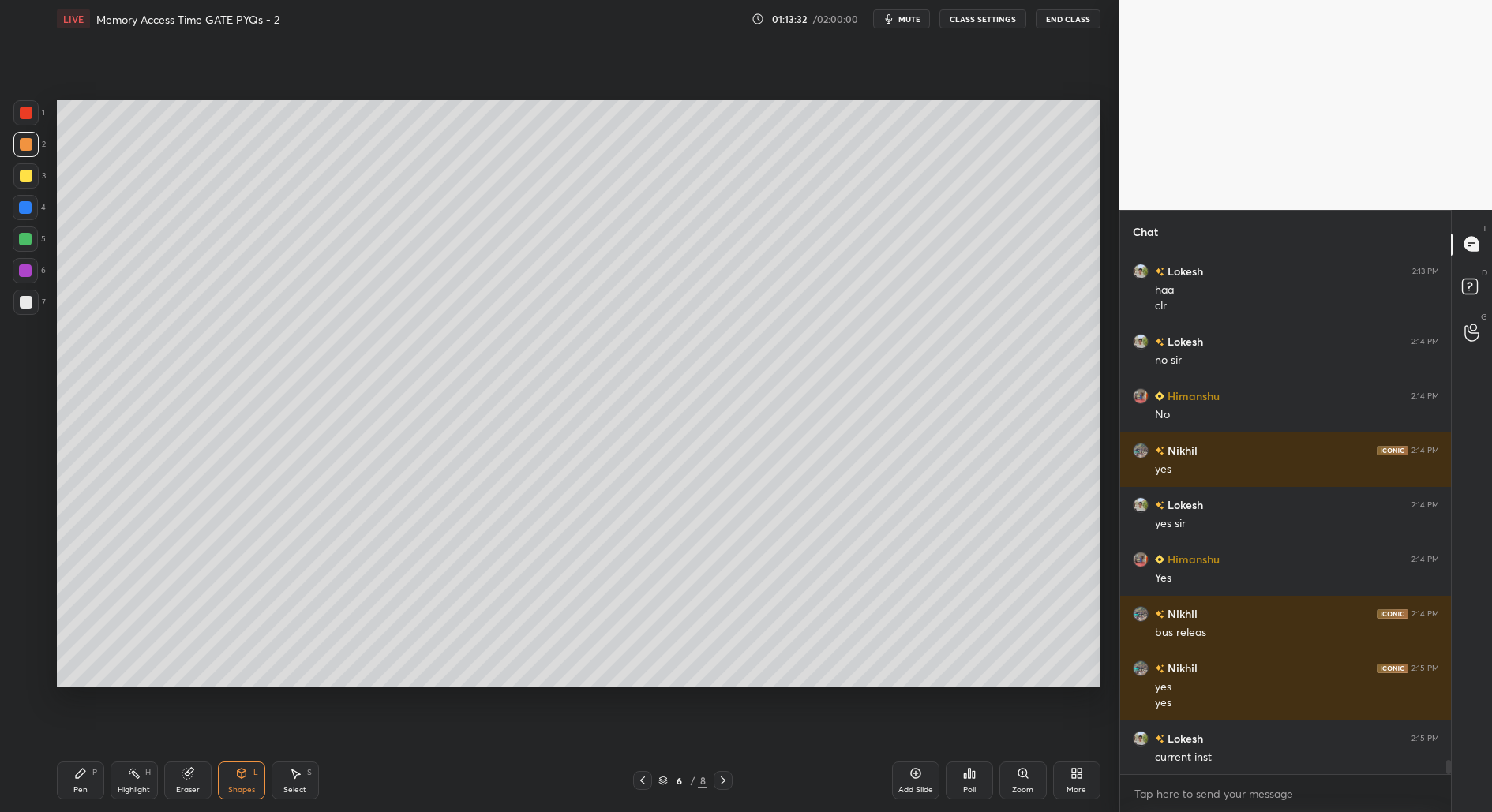
scroll to position [18974, 0]
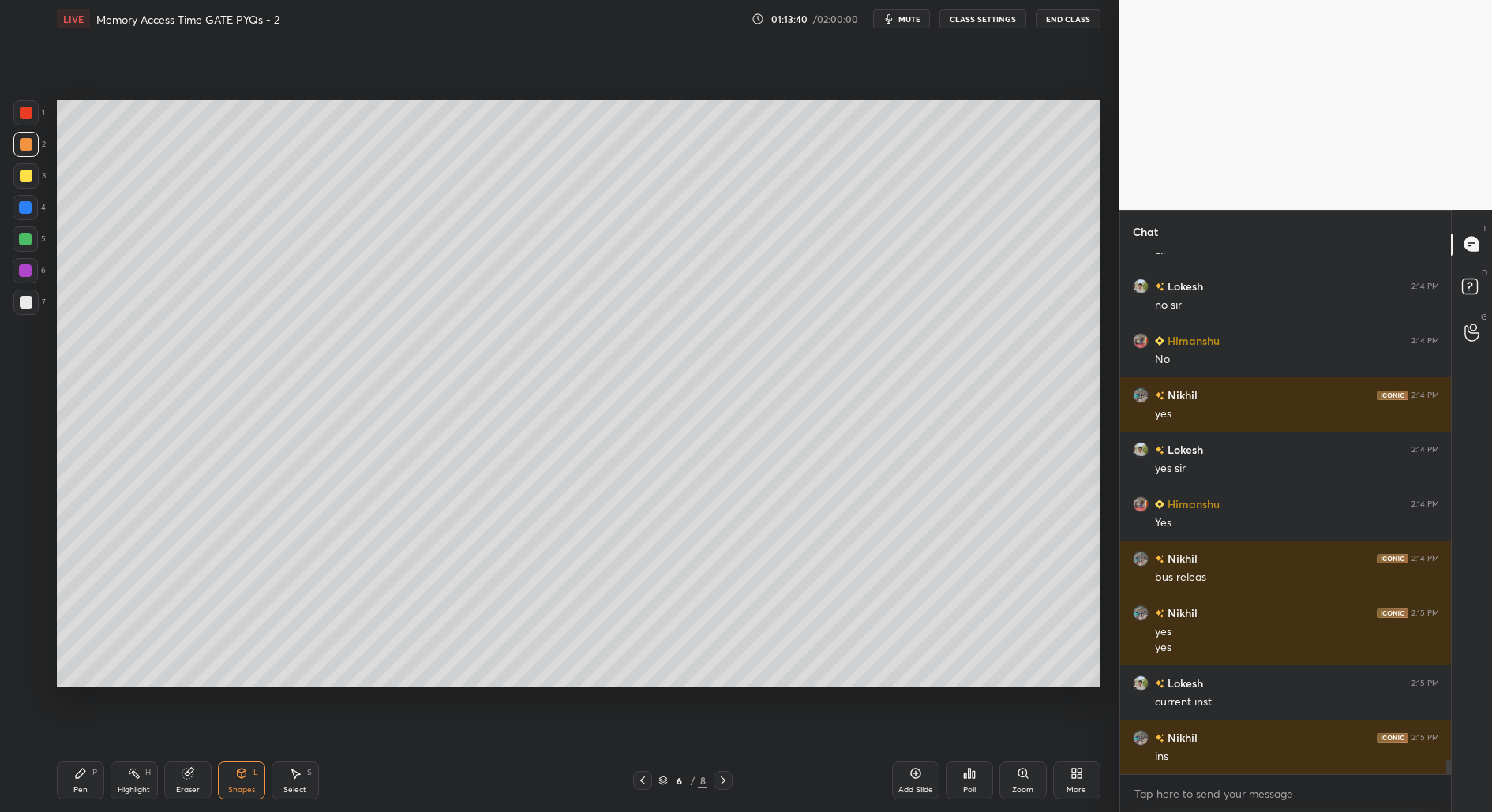
drag, startPoint x: 85, startPoint y: 784, endPoint x: 91, endPoint y: 778, distance: 8.5
click at [87, 783] on div "Pen P" at bounding box center [80, 780] width 47 height 38
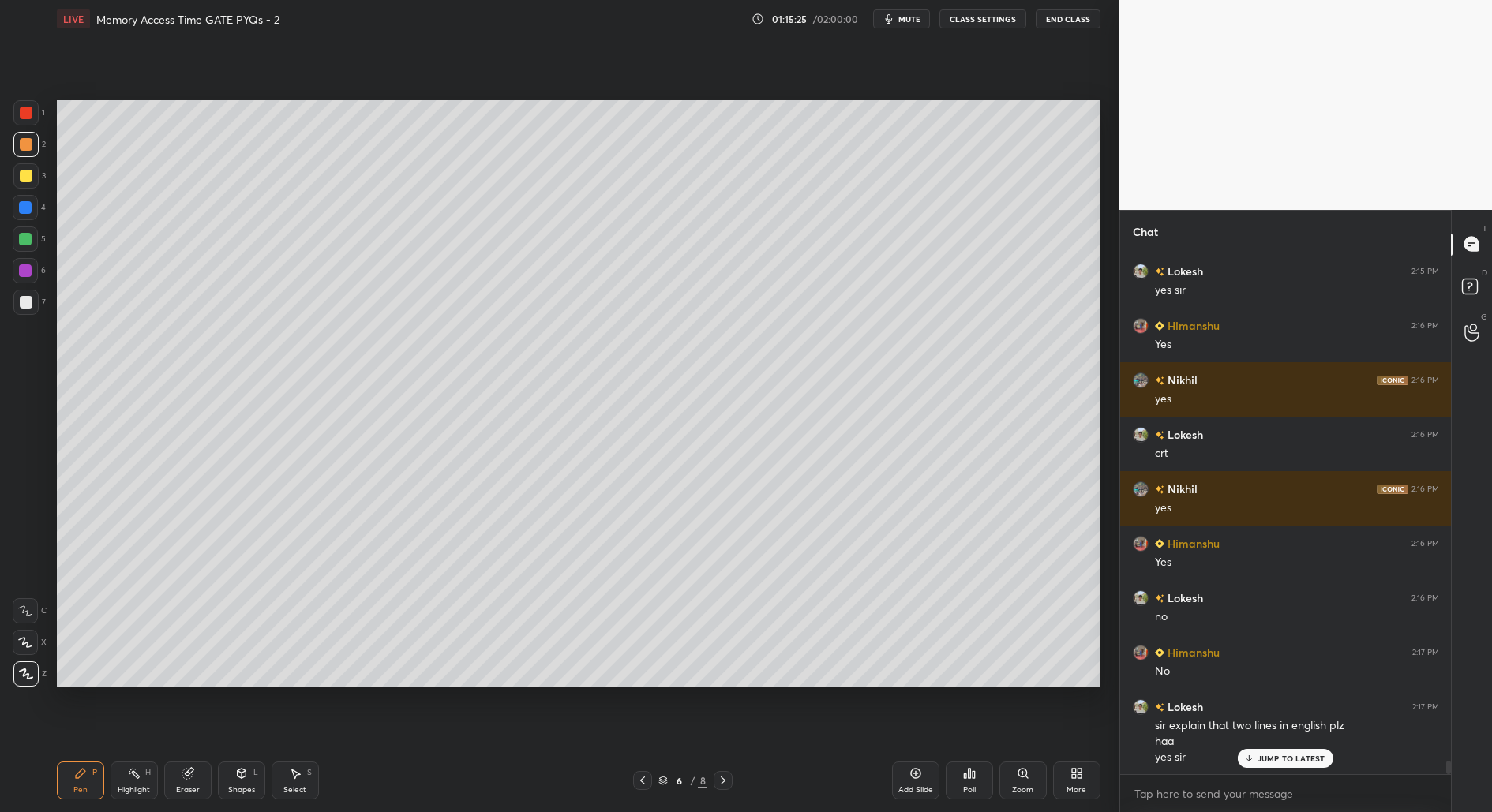
scroll to position [19526, 0]
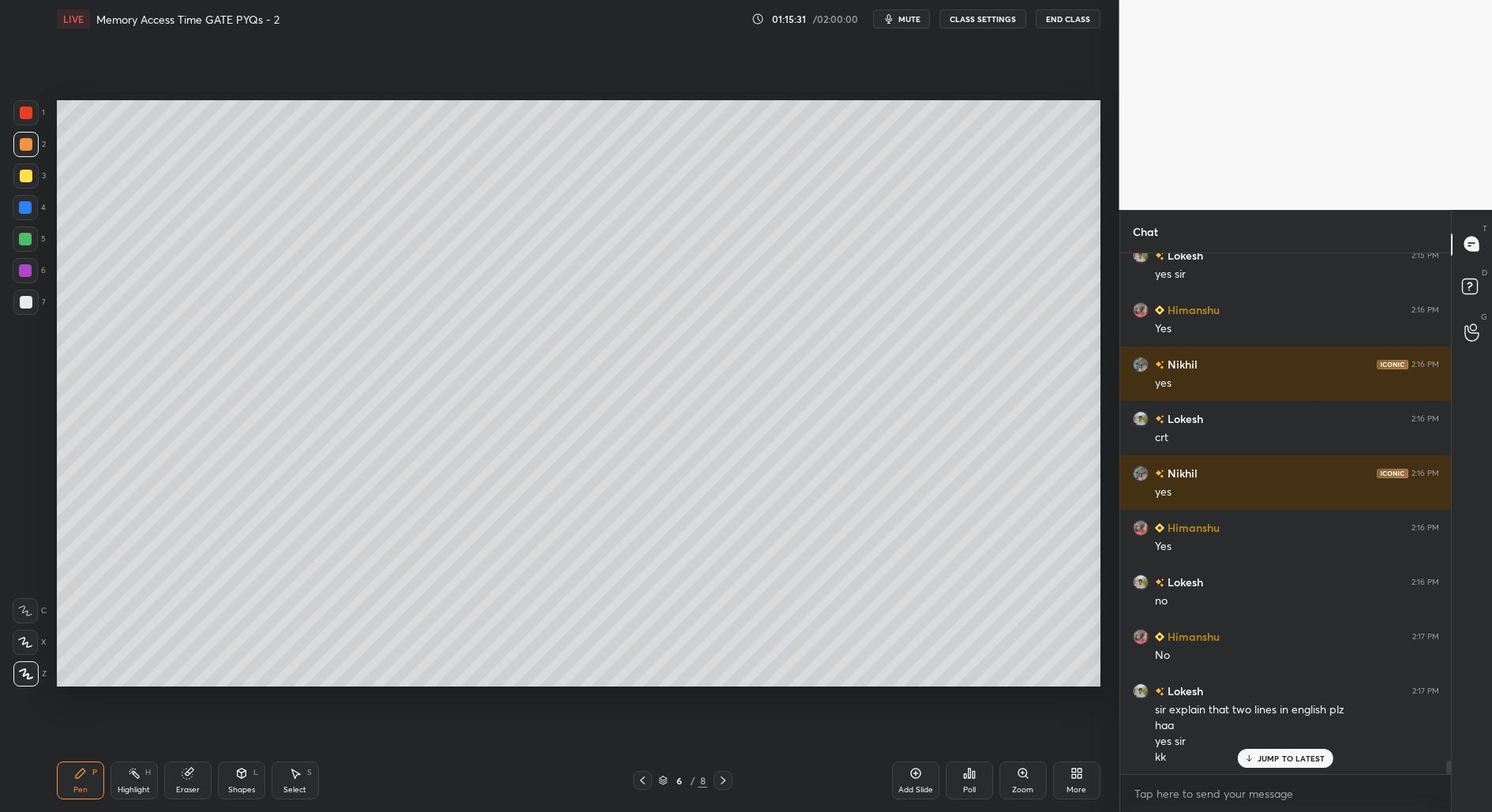
drag, startPoint x: 27, startPoint y: 306, endPoint x: 41, endPoint y: 315, distance: 16.6
click at [27, 308] on div at bounding box center [26, 302] width 25 height 25
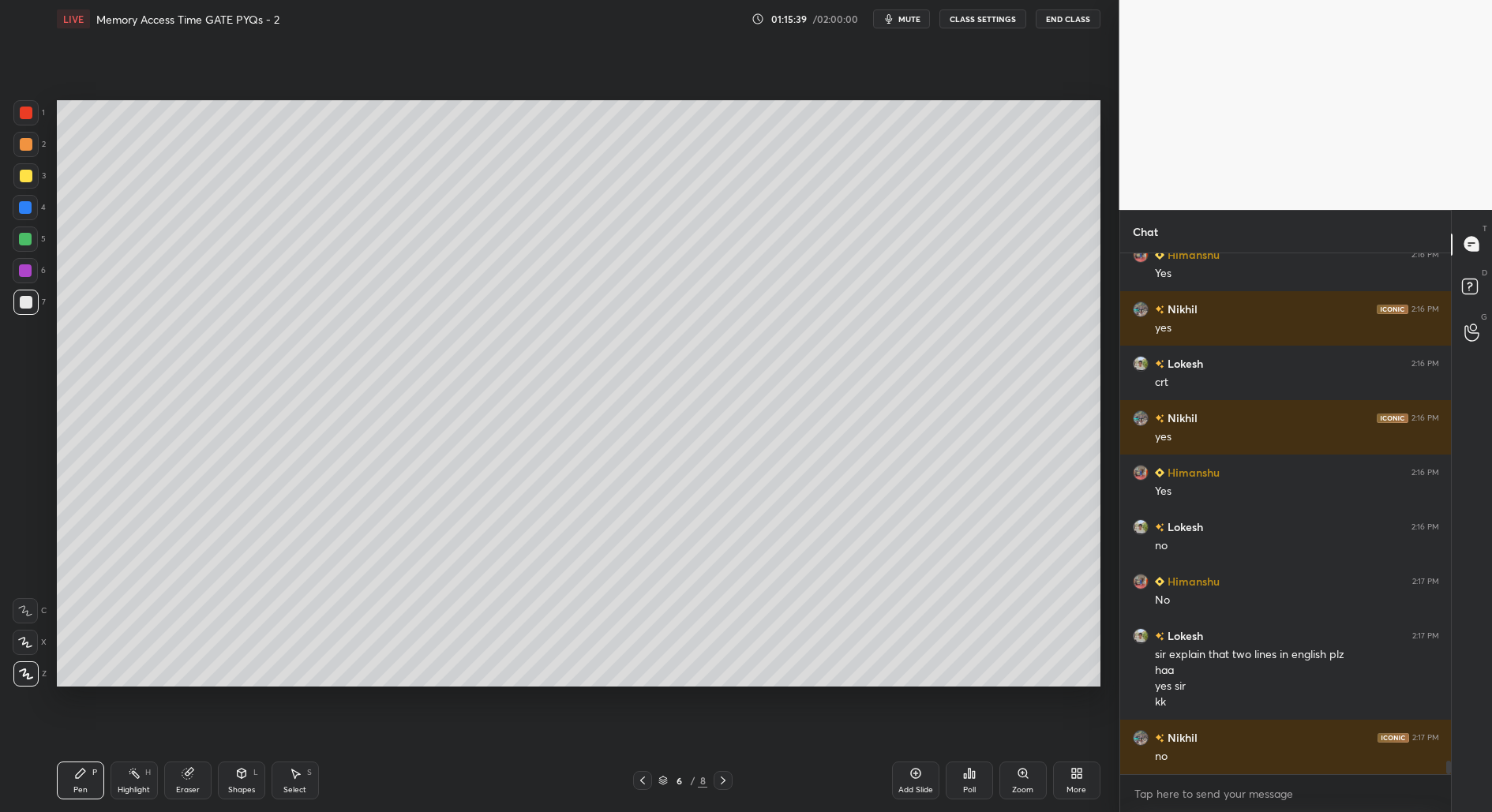
scroll to position [19636, 0]
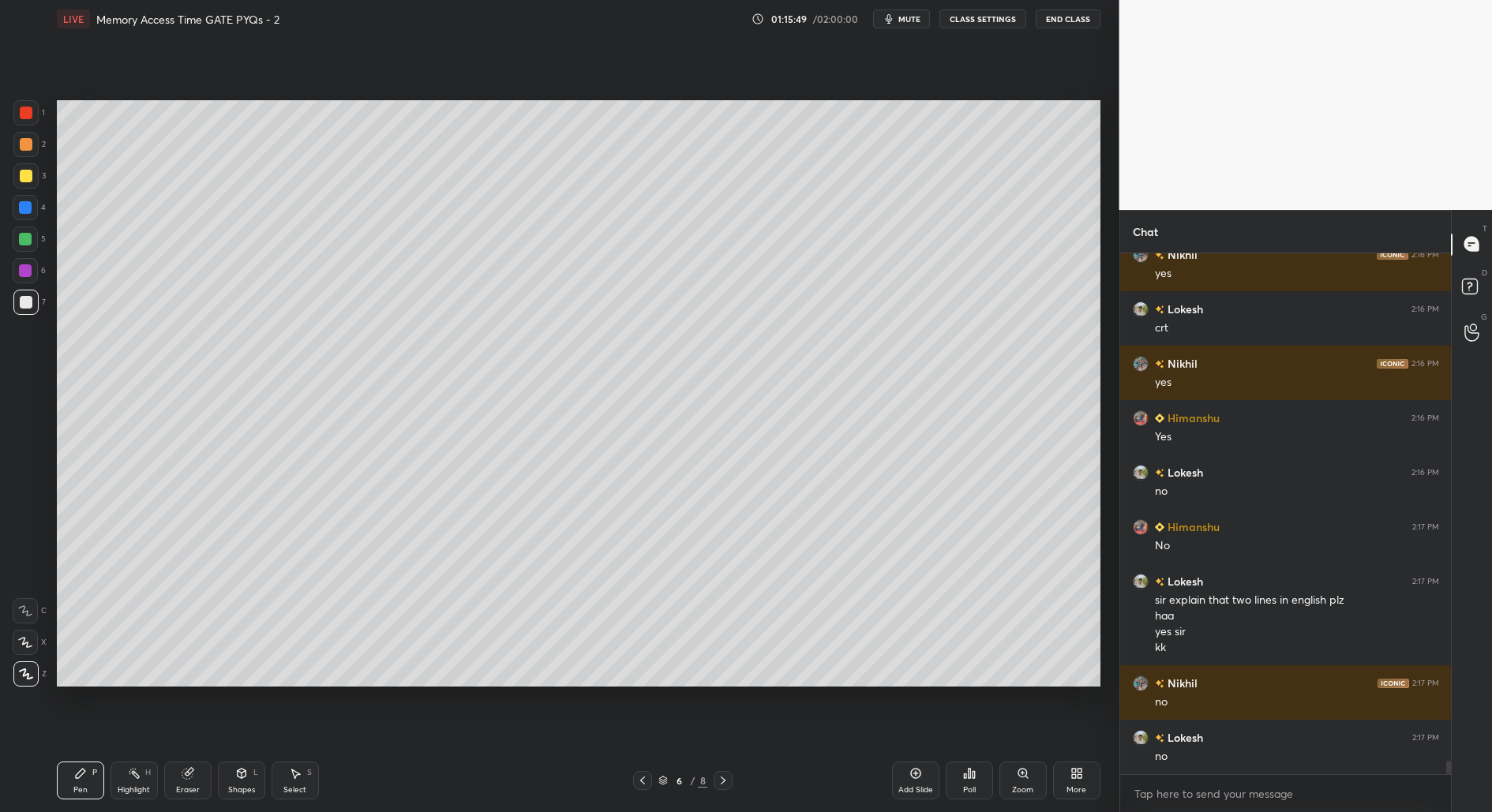
click at [240, 781] on div "Shapes L" at bounding box center [241, 780] width 47 height 38
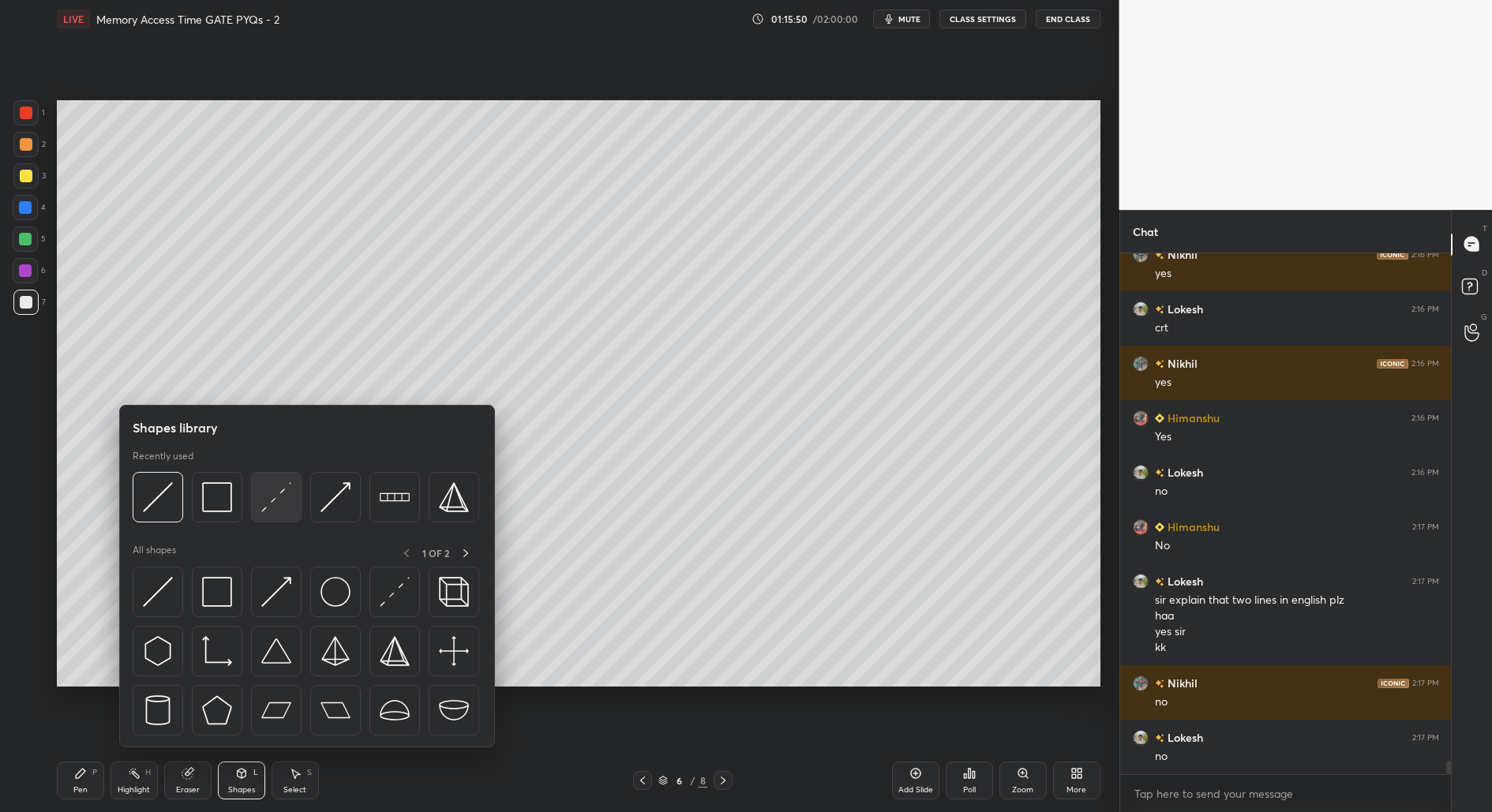
drag, startPoint x: 272, startPoint y: 505, endPoint x: 274, endPoint y: 497, distance: 8.2
click at [273, 497] on img at bounding box center [276, 497] width 30 height 30
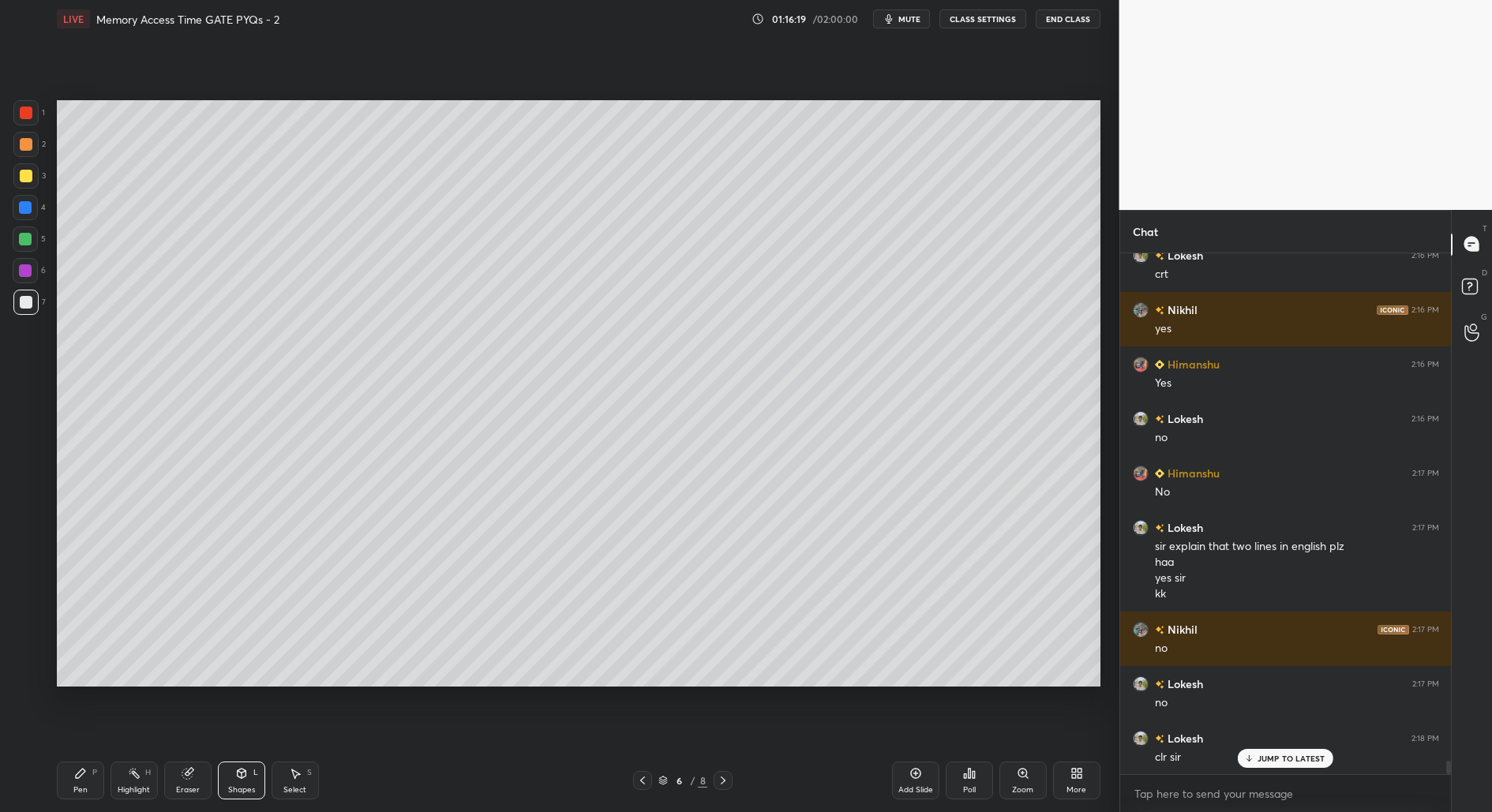
scroll to position [19744, 0]
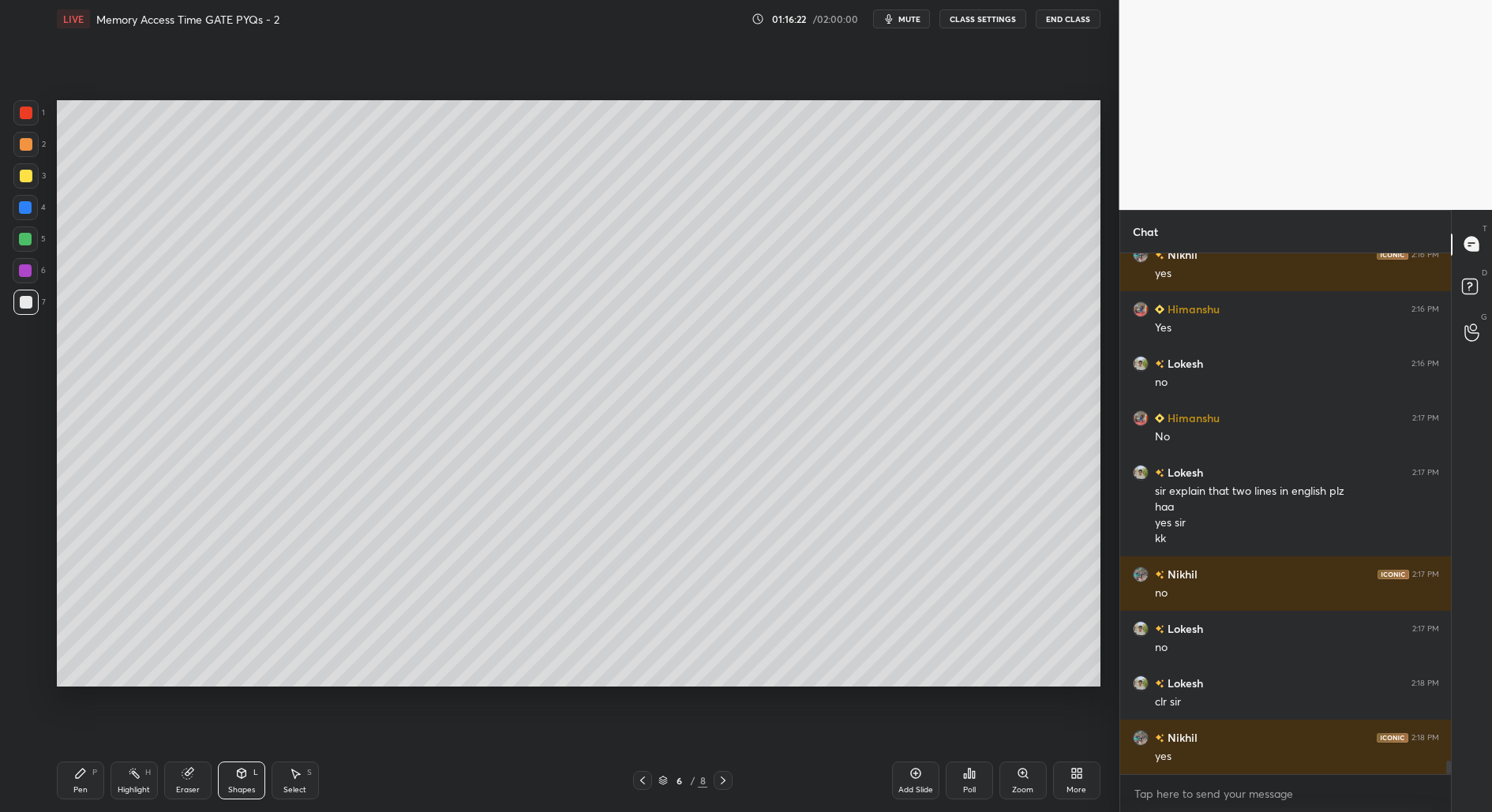
click at [77, 783] on div "Pen P" at bounding box center [80, 780] width 47 height 38
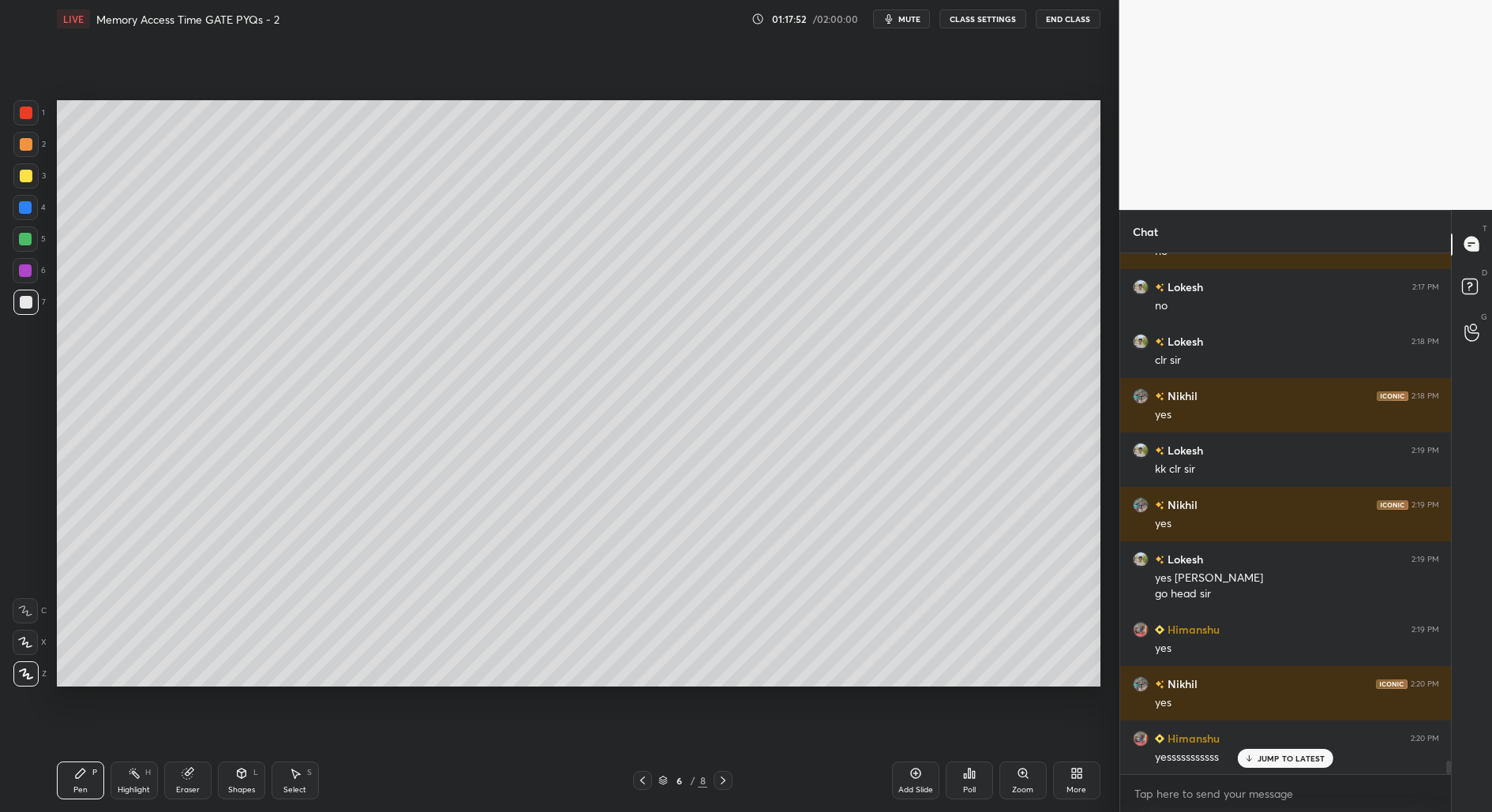
scroll to position [20102, 0]
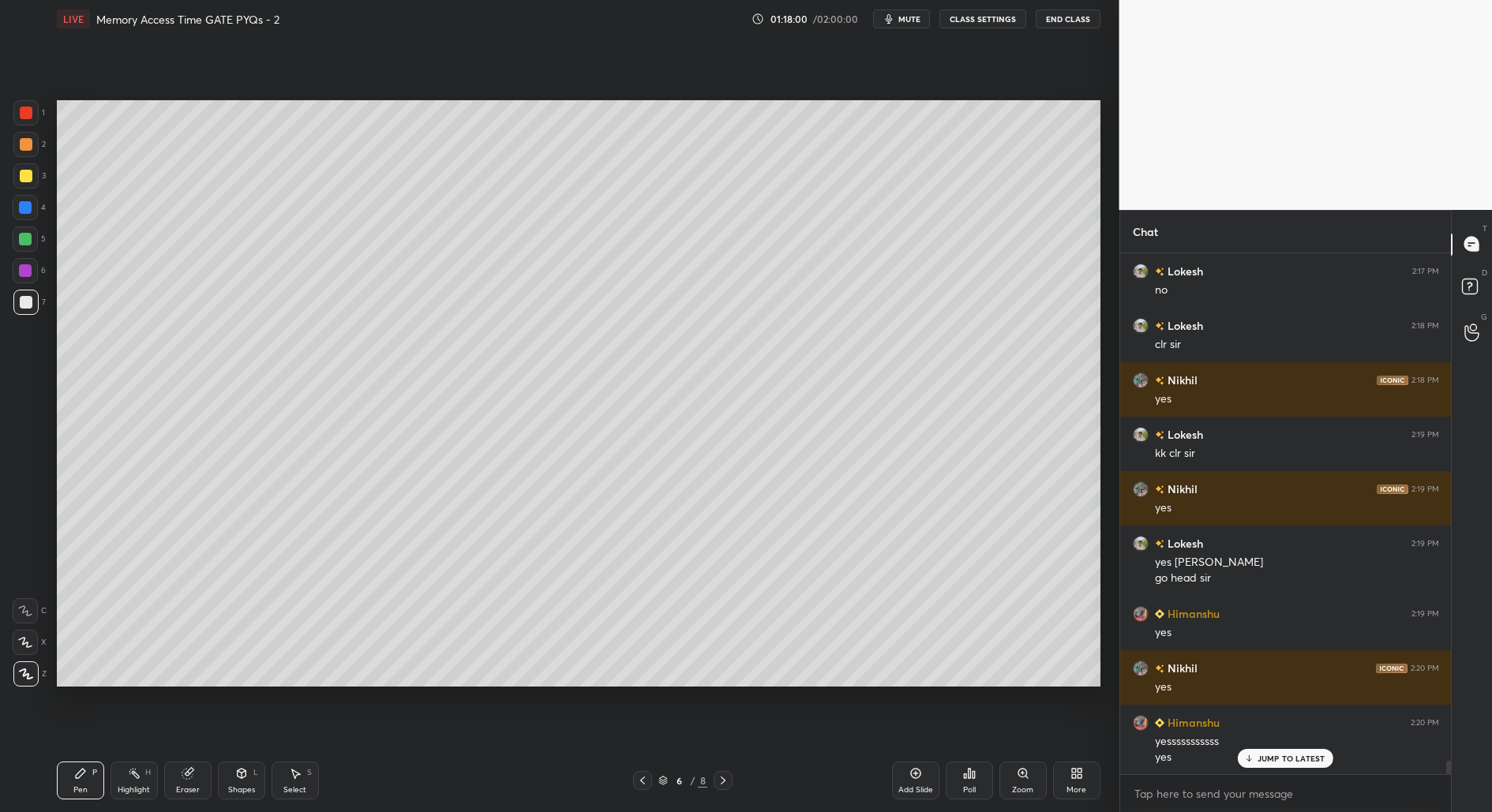
drag, startPoint x: 290, startPoint y: 781, endPoint x: 346, endPoint y: 688, distance: 108.6
click at [290, 783] on div "Select S" at bounding box center [295, 780] width 47 height 38
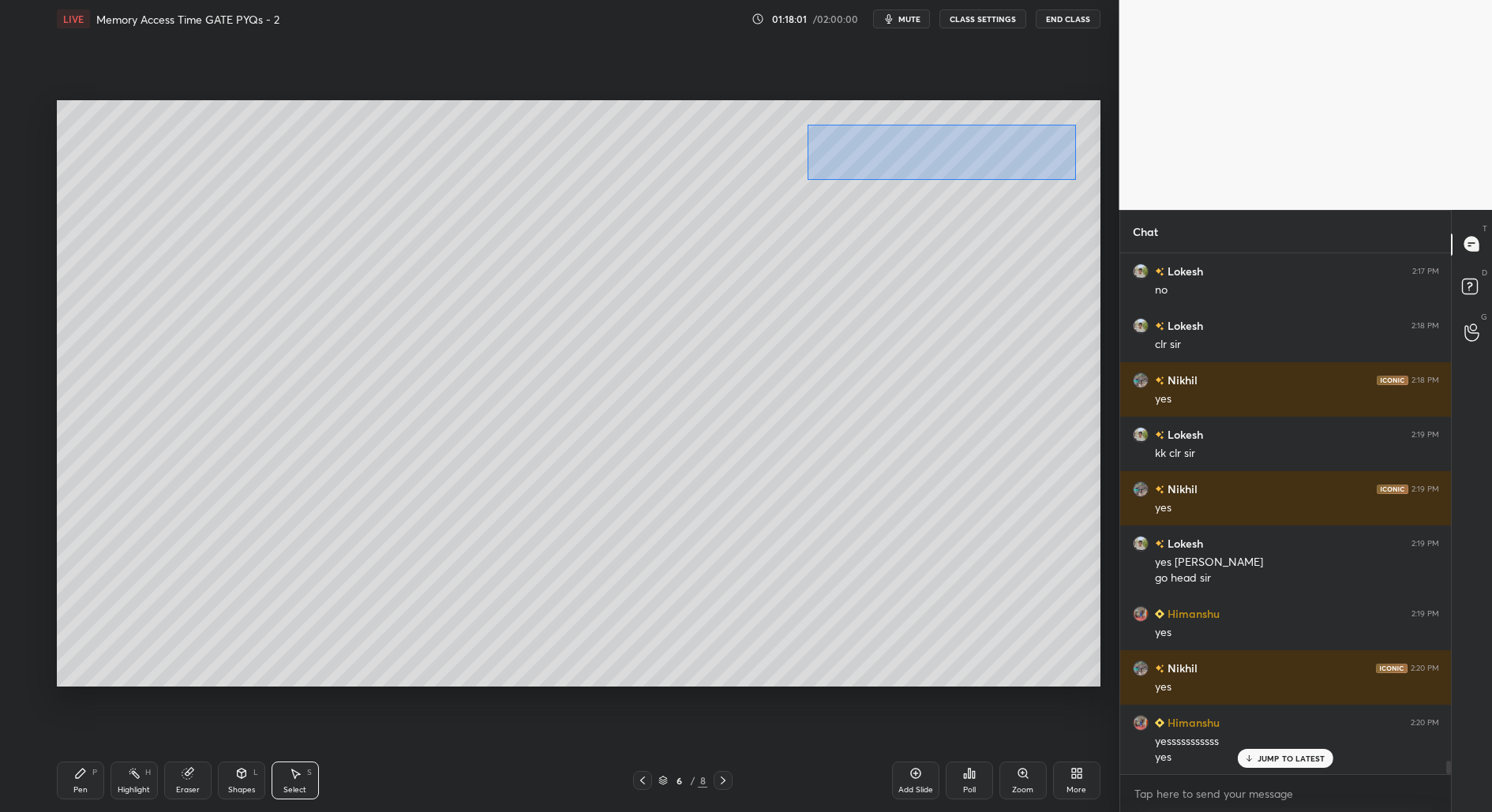
drag, startPoint x: 807, startPoint y: 124, endPoint x: 1041, endPoint y: 169, distance: 238.3
click at [1080, 182] on div "0 ° Undo Copy Duplicate Duplicate to new slide Delete" at bounding box center [578, 394] width 1044 height 587
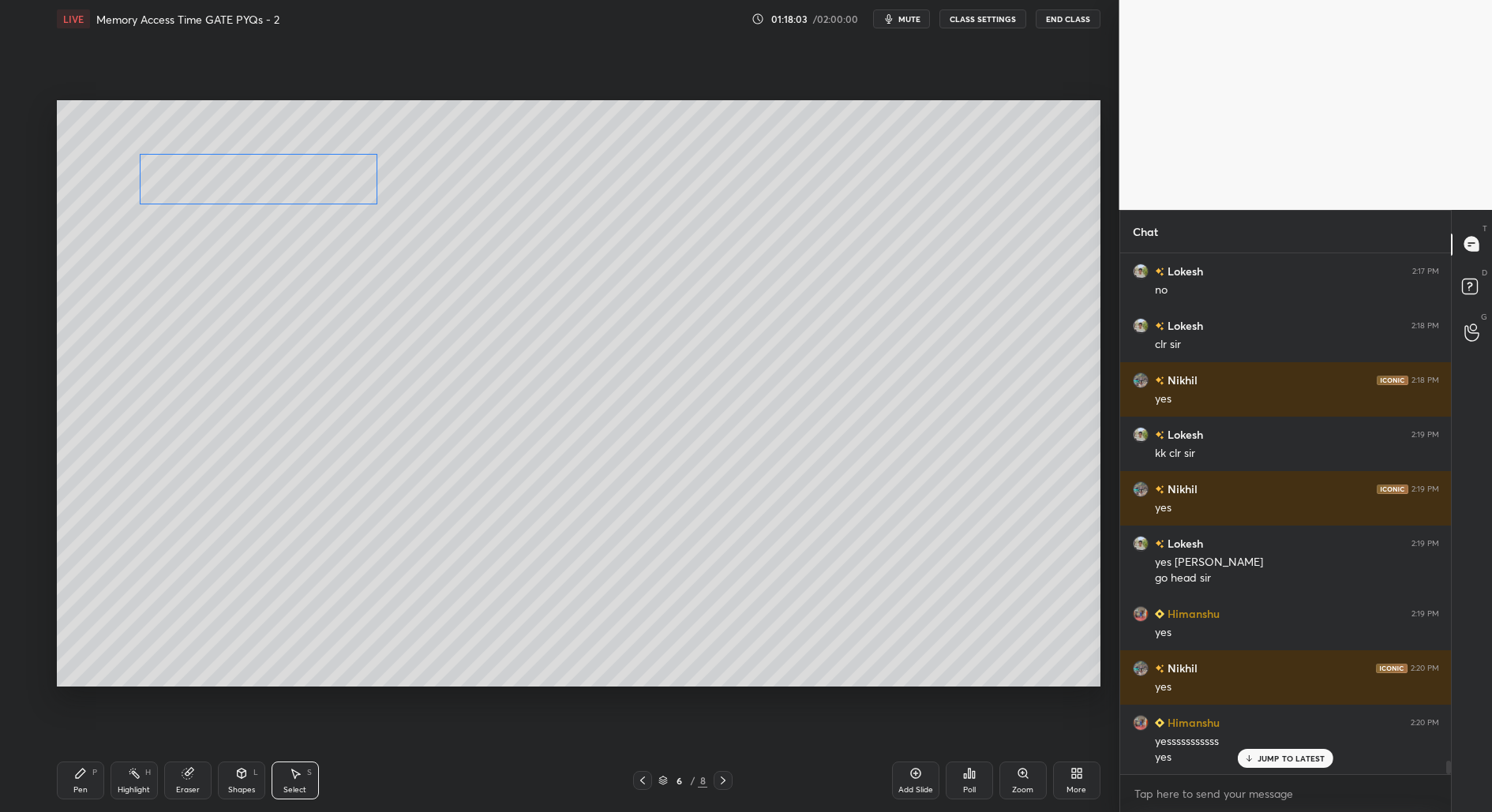
drag, startPoint x: 858, startPoint y: 180, endPoint x: 290, endPoint y: 187, distance: 568.0
click at [291, 187] on div "0 ° Undo Copy Duplicate Duplicate to new slide Delete" at bounding box center [578, 394] width 1044 height 587
drag, startPoint x: 352, startPoint y: 196, endPoint x: 291, endPoint y: 187, distance: 61.7
click at [297, 191] on div at bounding box center [295, 194] width 7 height 7
drag, startPoint x: 228, startPoint y: 178, endPoint x: 294, endPoint y: 210, distance: 73.3
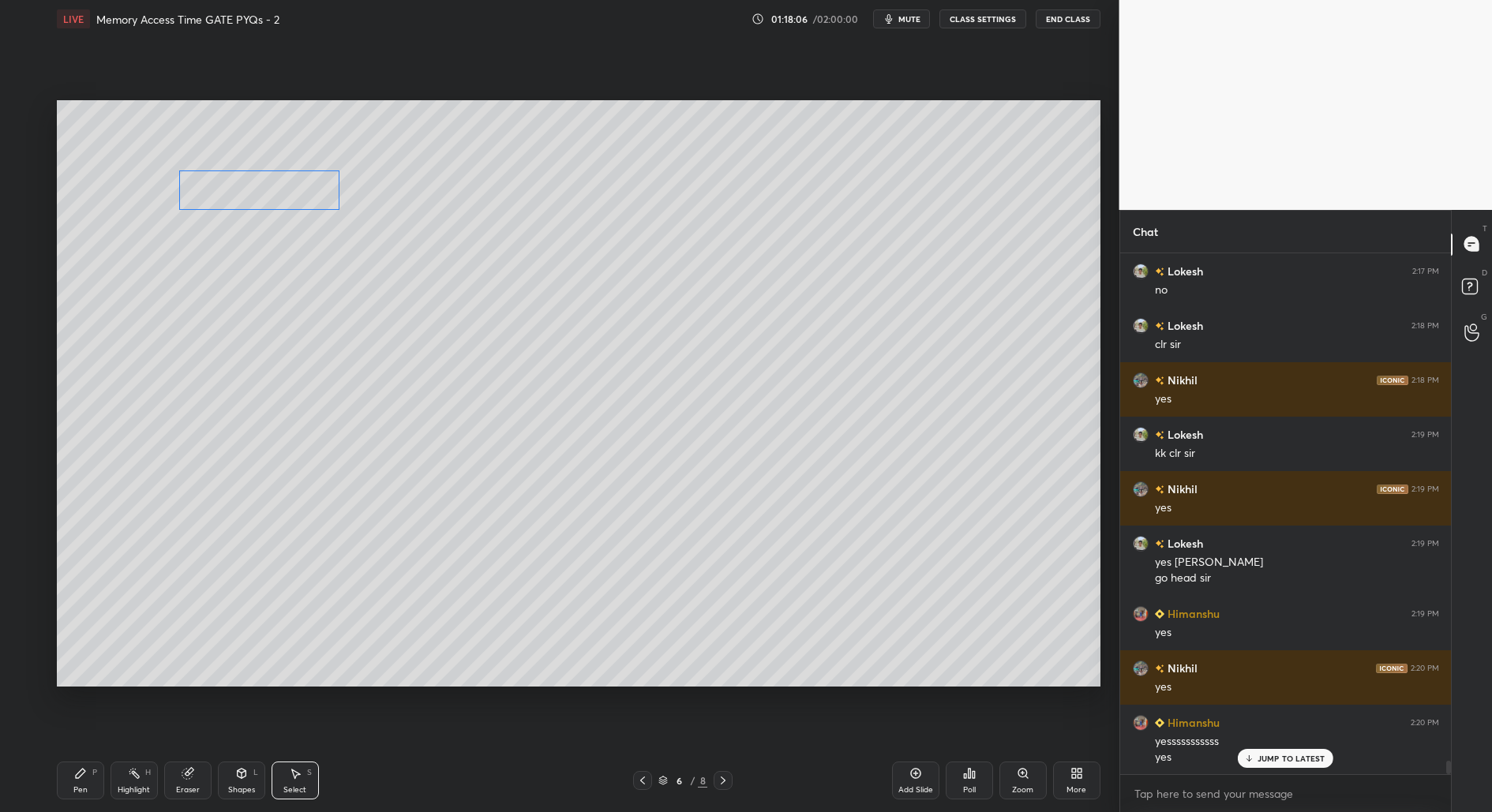
click at [269, 198] on div "0 ° Undo Copy Duplicate Duplicate to new slide Delete" at bounding box center [578, 394] width 1044 height 587
click at [185, 634] on div "0 ° Undo Copy Duplicate Duplicate to new slide Delete" at bounding box center [578, 394] width 1044 height 587
drag, startPoint x: 72, startPoint y: 786, endPoint x: 73, endPoint y: 766, distance: 20.0
click at [73, 786] on div "Pen P" at bounding box center [80, 780] width 47 height 38
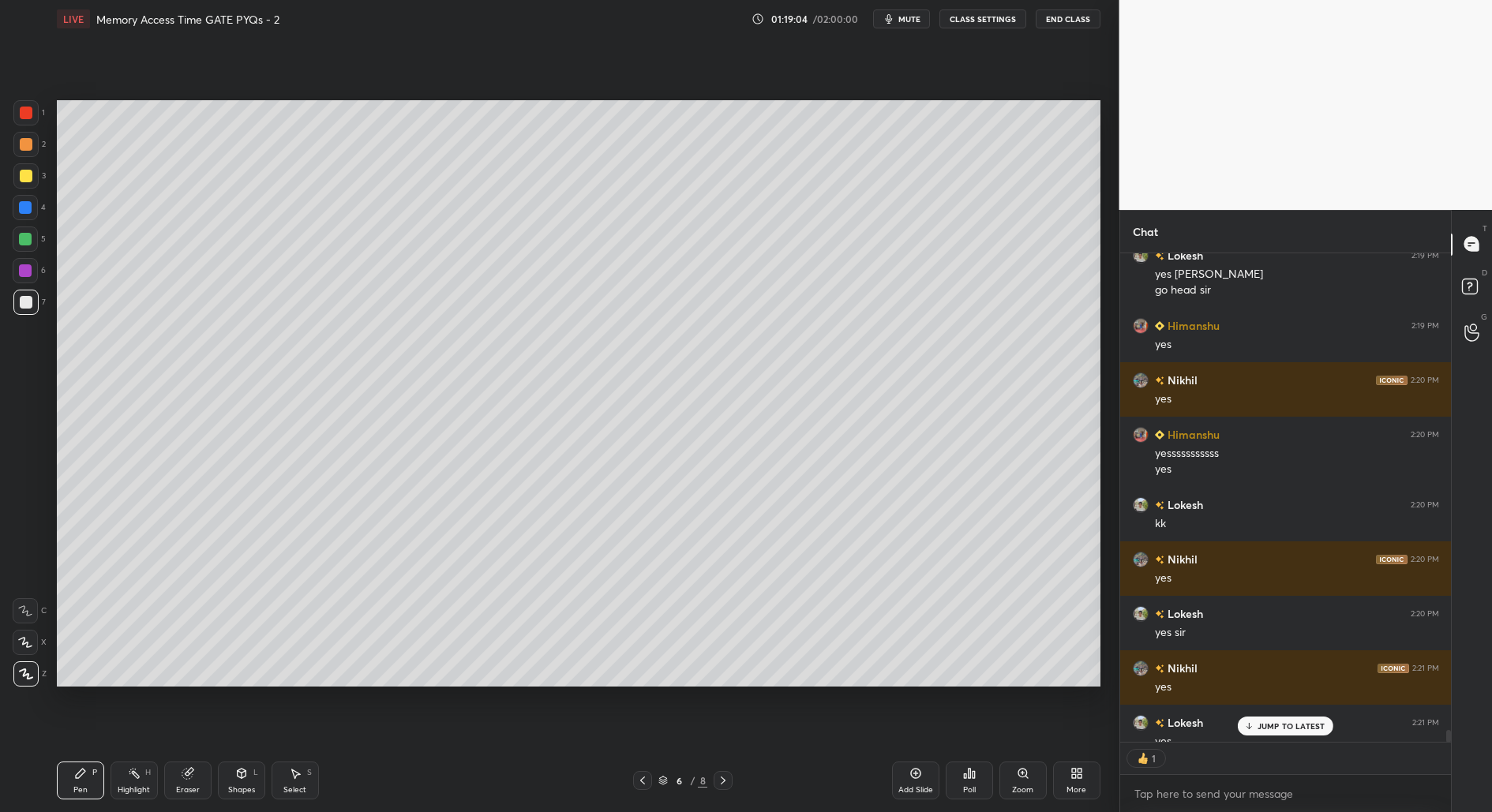
scroll to position [20390, 0]
click at [22, 611] on icon at bounding box center [25, 610] width 14 height 11
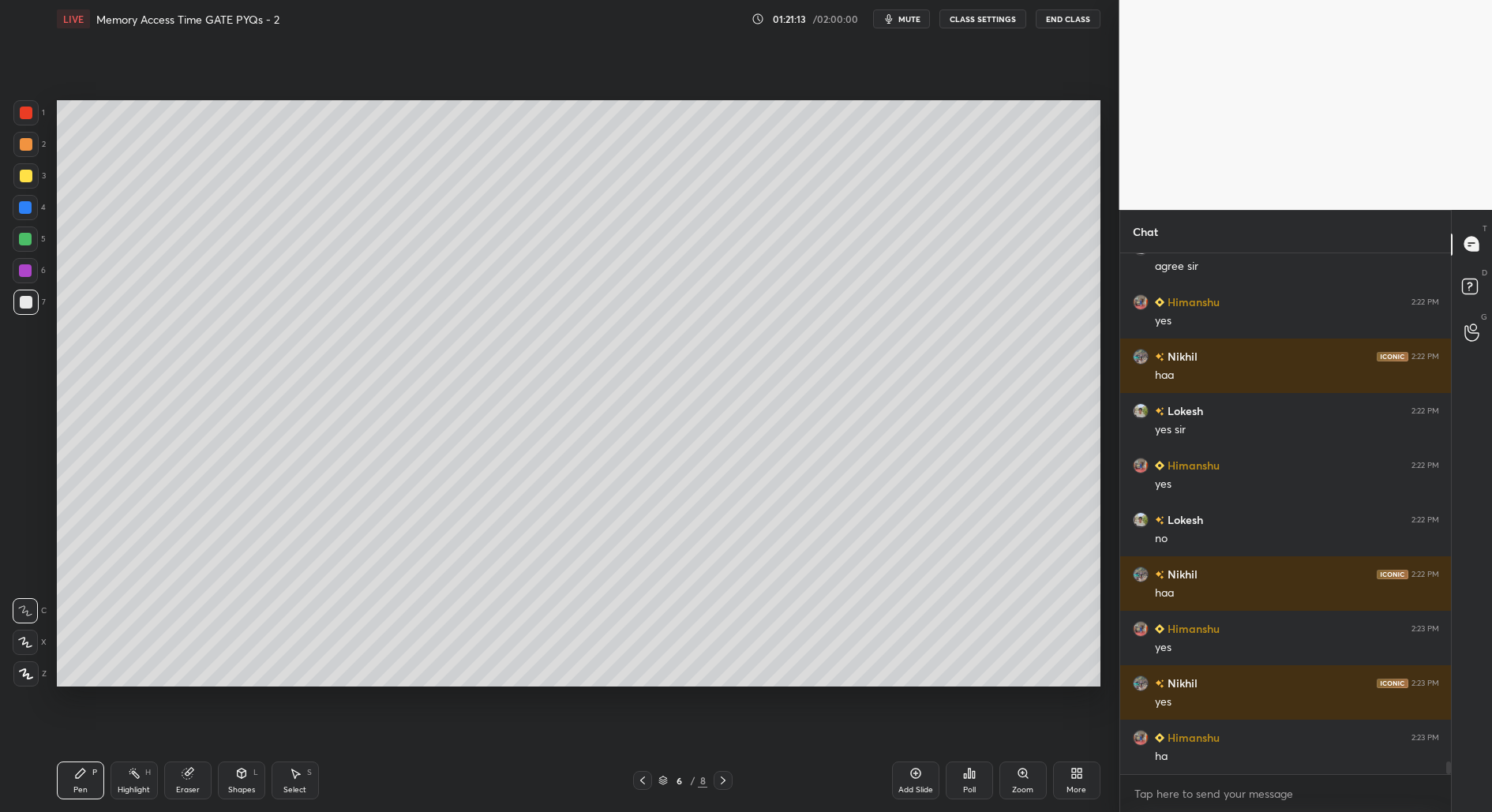
scroll to position [21254, 0]
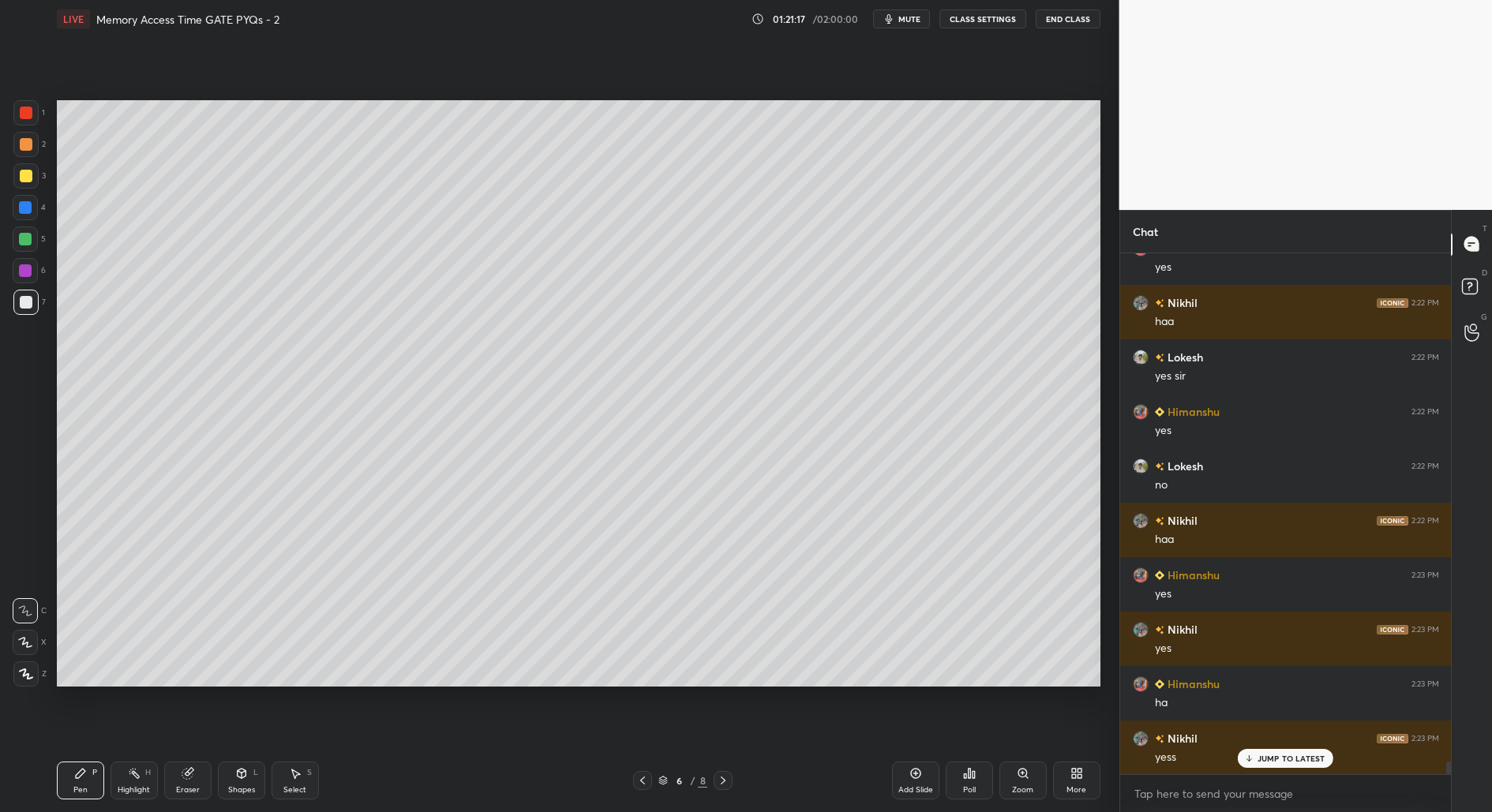
click at [24, 235] on div at bounding box center [25, 239] width 12 height 12
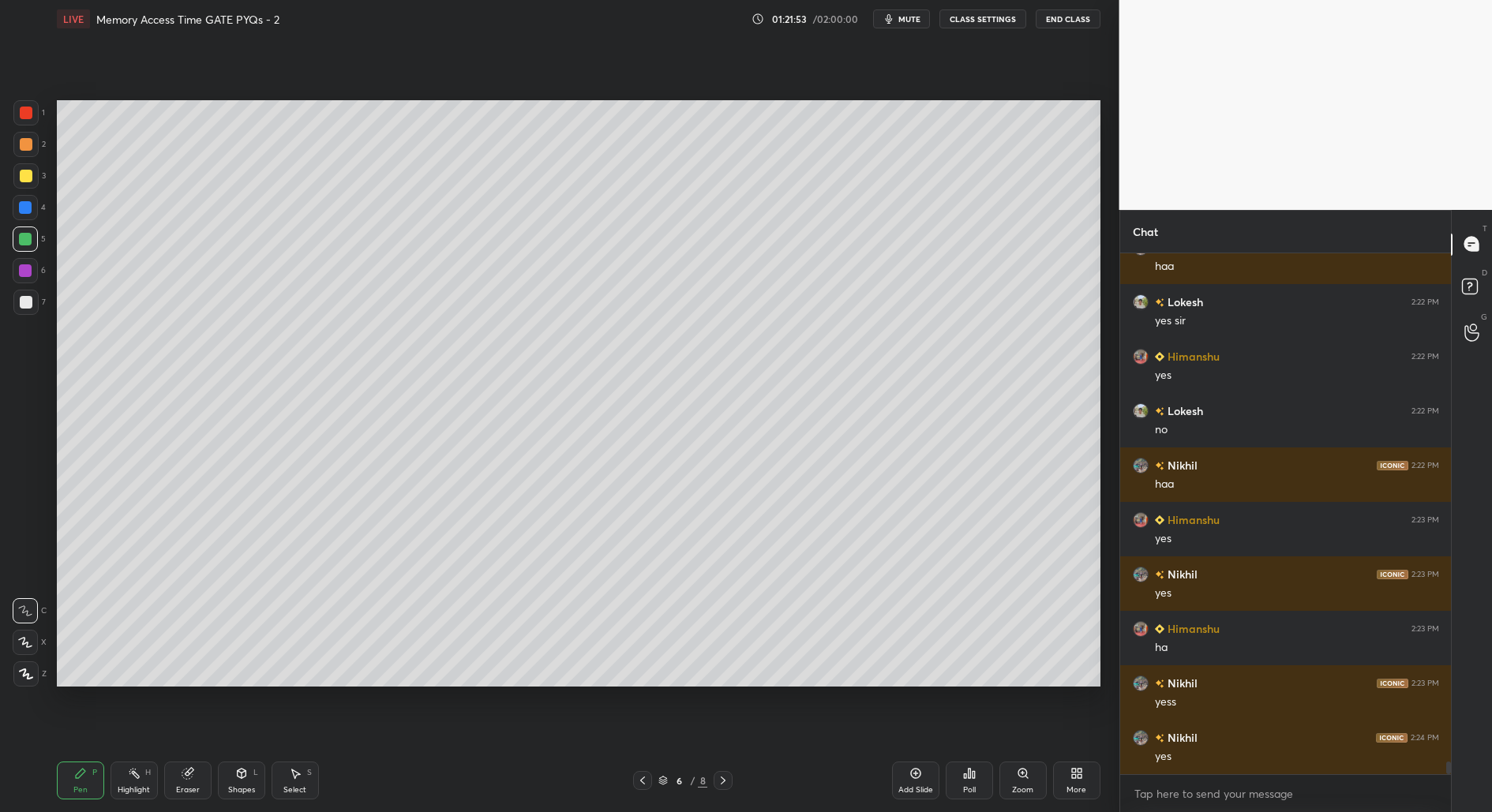
scroll to position [21364, 0]
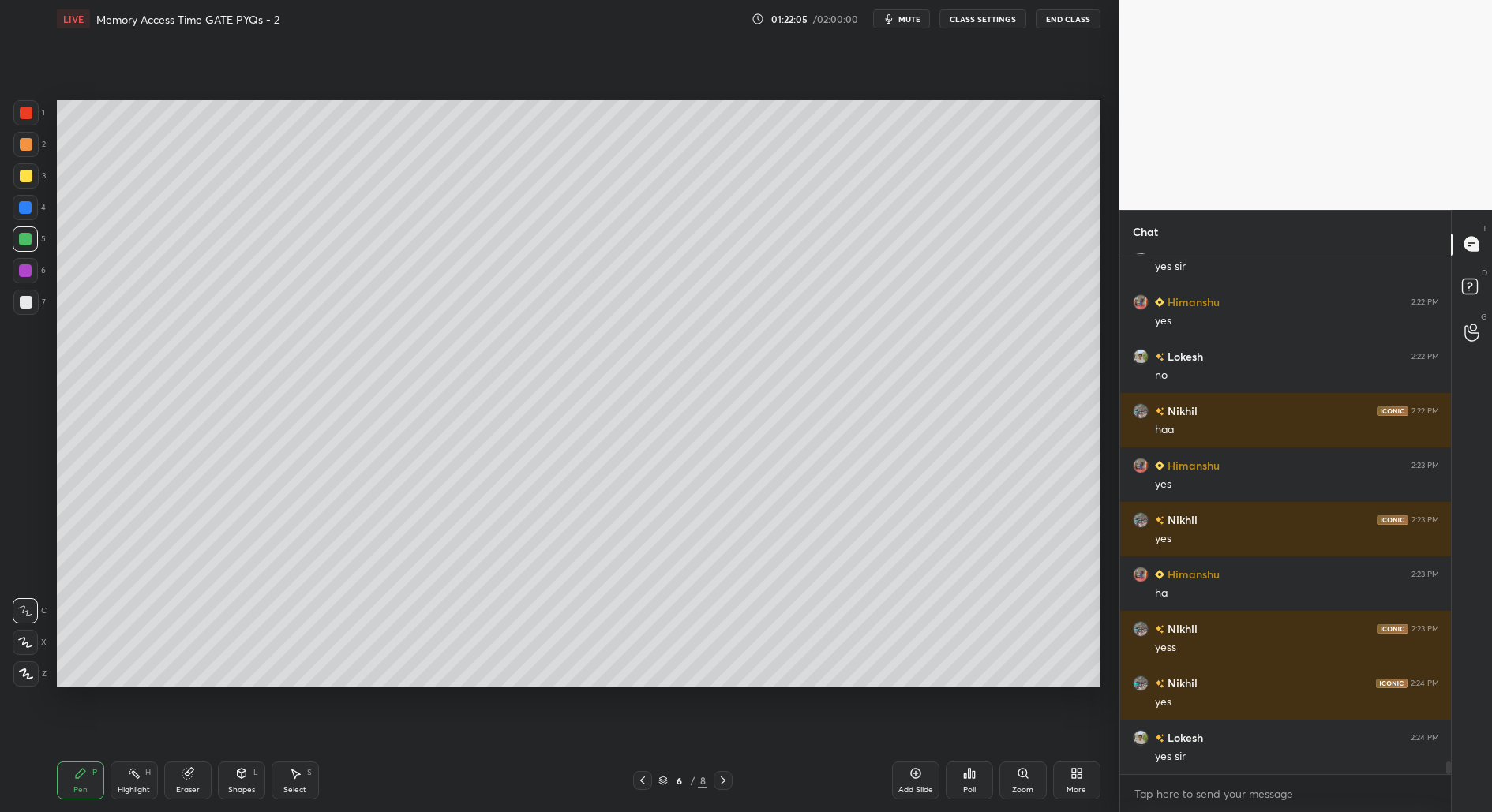
click at [243, 790] on div "Shapes" at bounding box center [241, 790] width 27 height 8
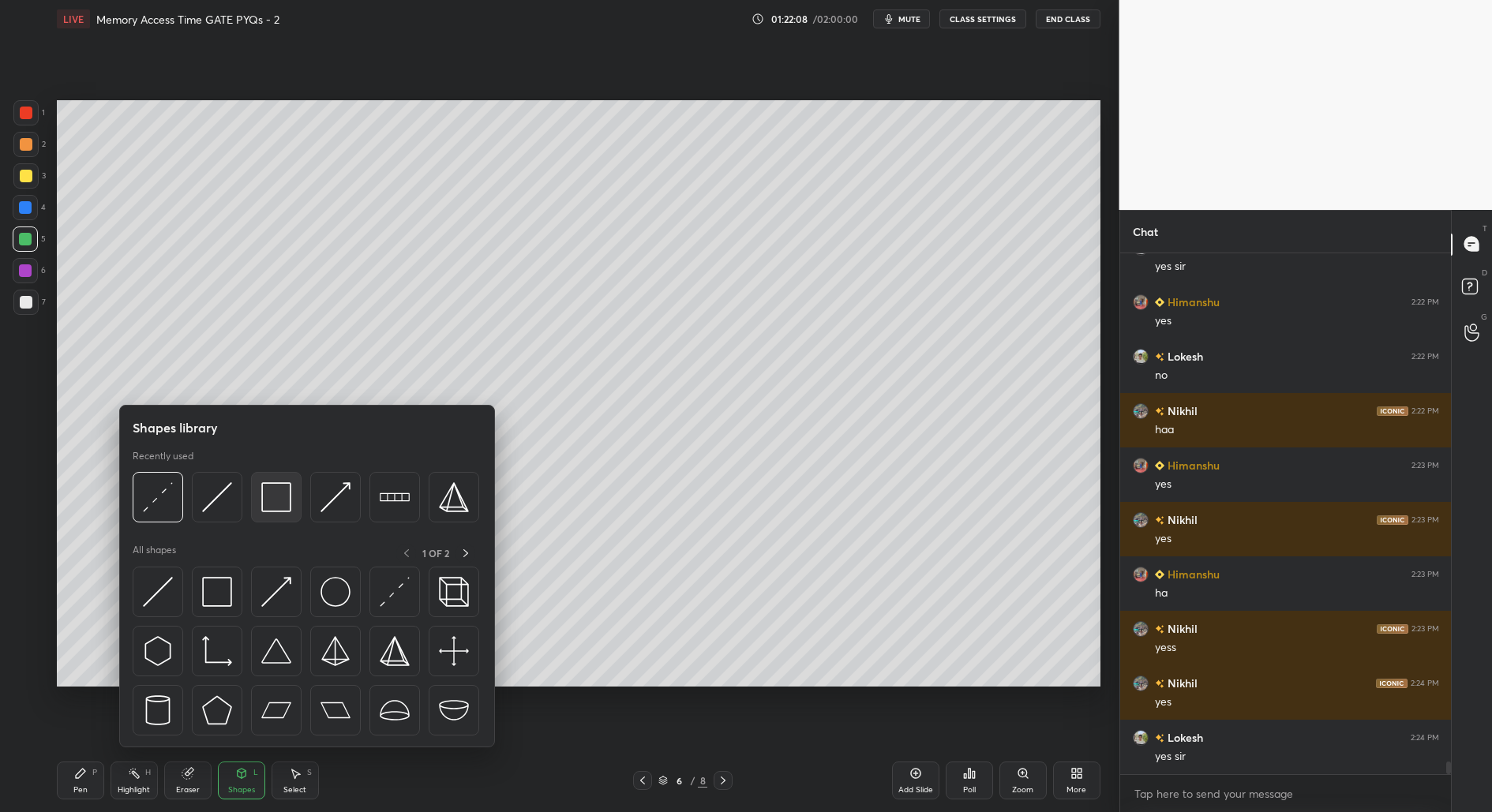
click at [277, 513] on div at bounding box center [276, 497] width 51 height 51
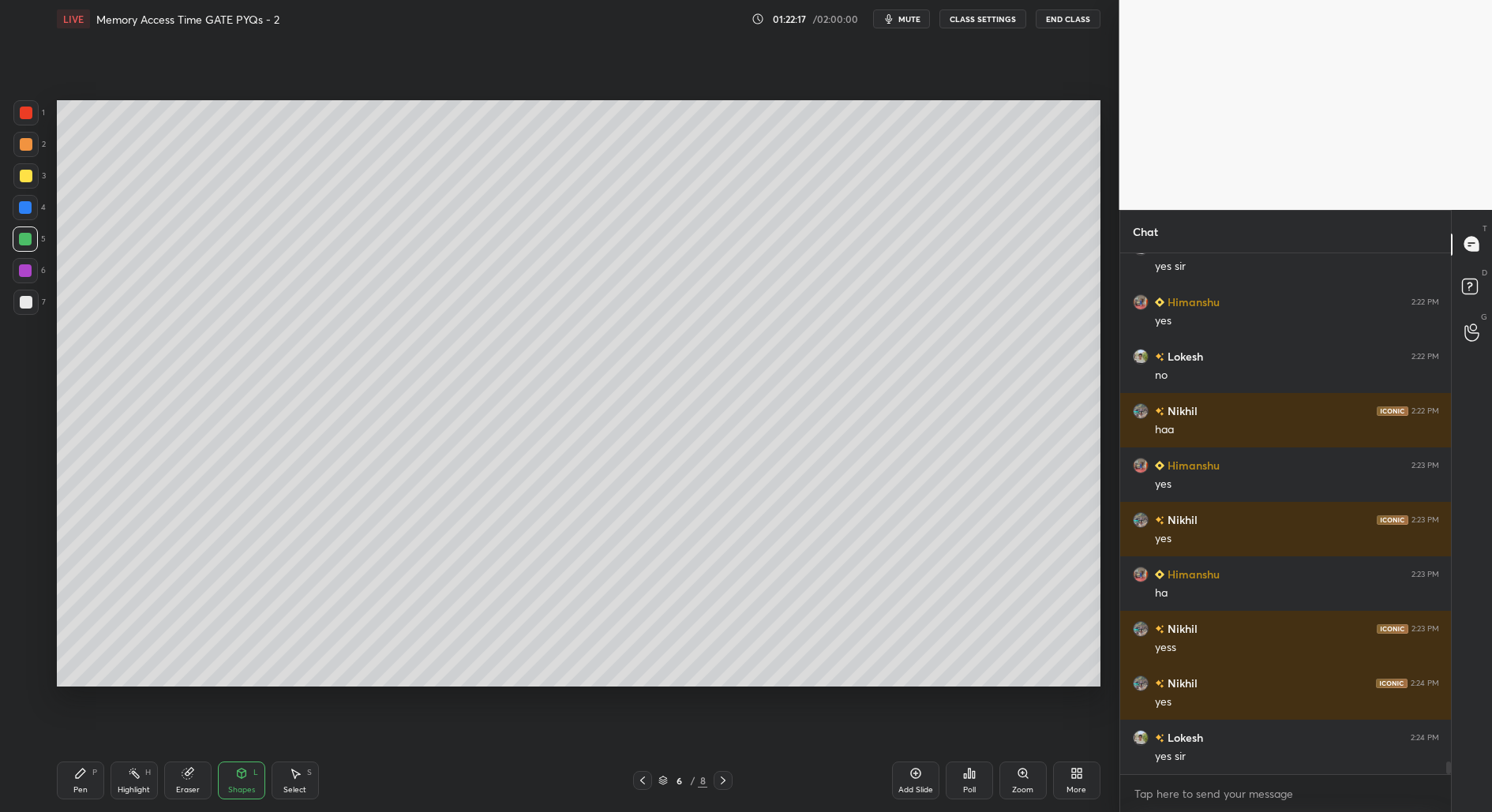
drag, startPoint x: 907, startPoint y: 790, endPoint x: 911, endPoint y: 799, distance: 9.8
click at [906, 792] on div "Add Slide" at bounding box center [916, 790] width 35 height 8
click at [25, 304] on div at bounding box center [26, 302] width 12 height 12
drag, startPoint x: 83, startPoint y: 782, endPoint x: 91, endPoint y: 753, distance: 30.1
click at [79, 786] on div "Pen P" at bounding box center [80, 780] width 47 height 38
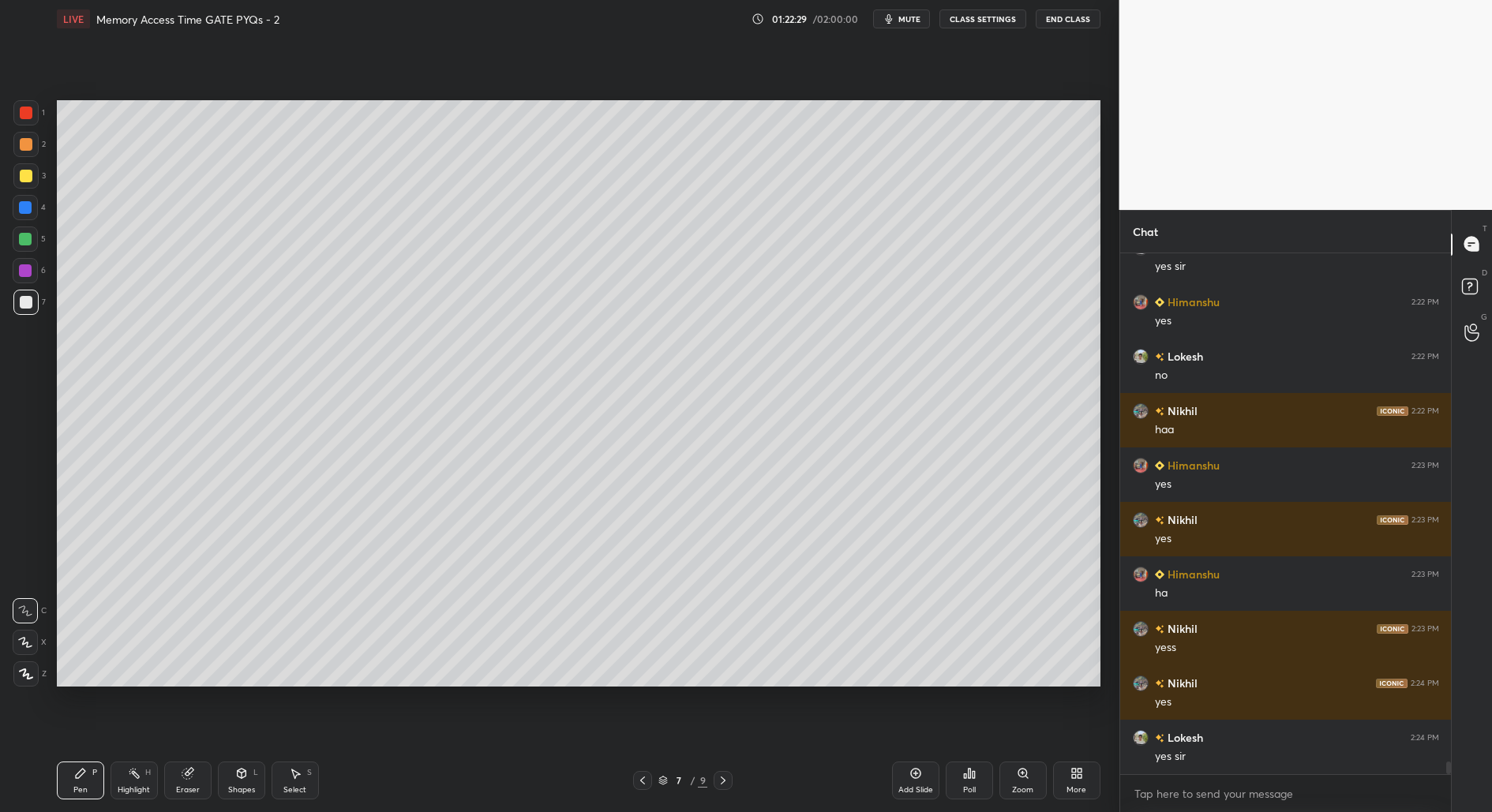
drag, startPoint x: 246, startPoint y: 786, endPoint x: 246, endPoint y: 758, distance: 28.0
click at [246, 787] on div "Shapes" at bounding box center [241, 790] width 27 height 8
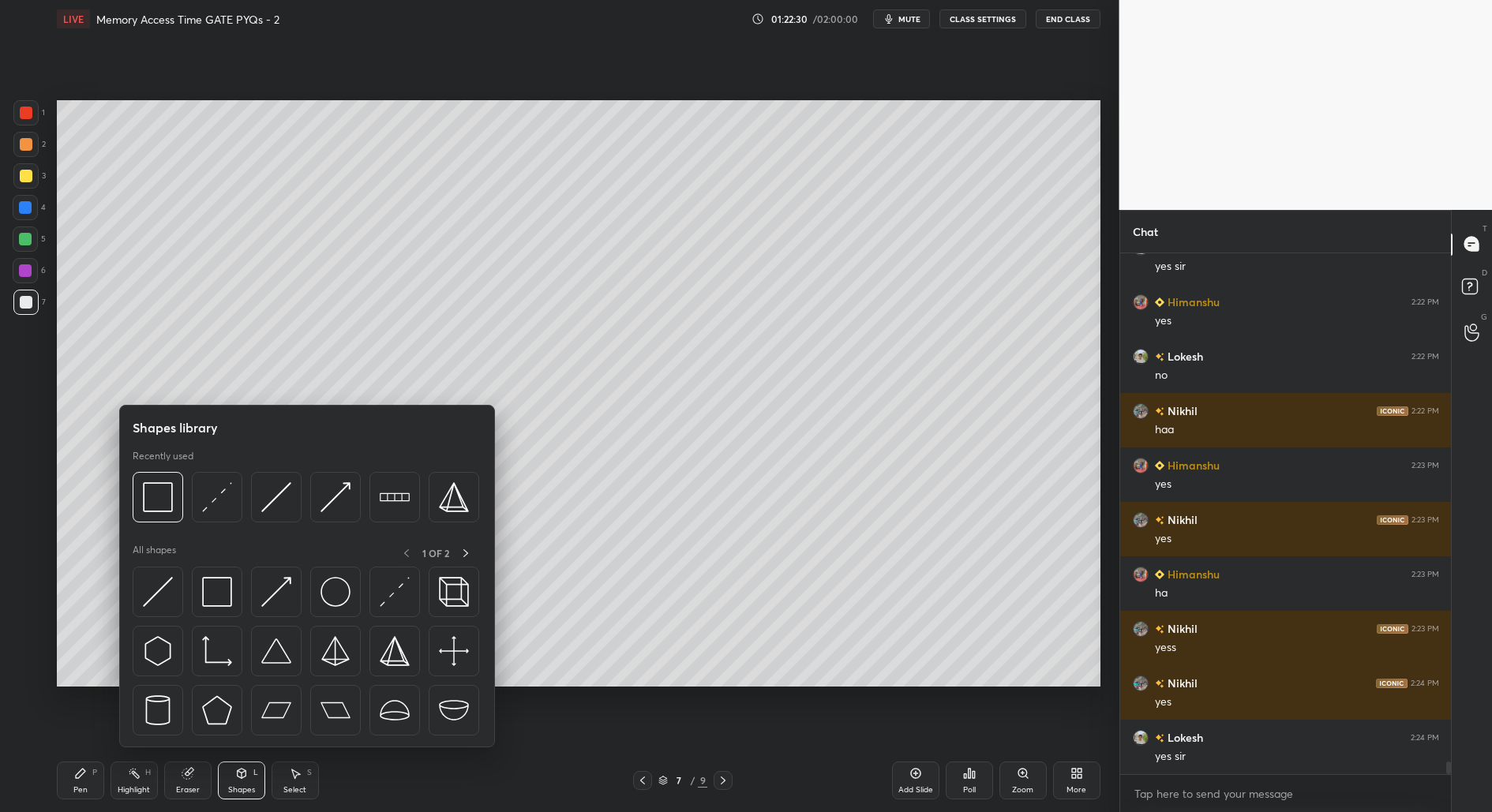
scroll to position [21417, 0]
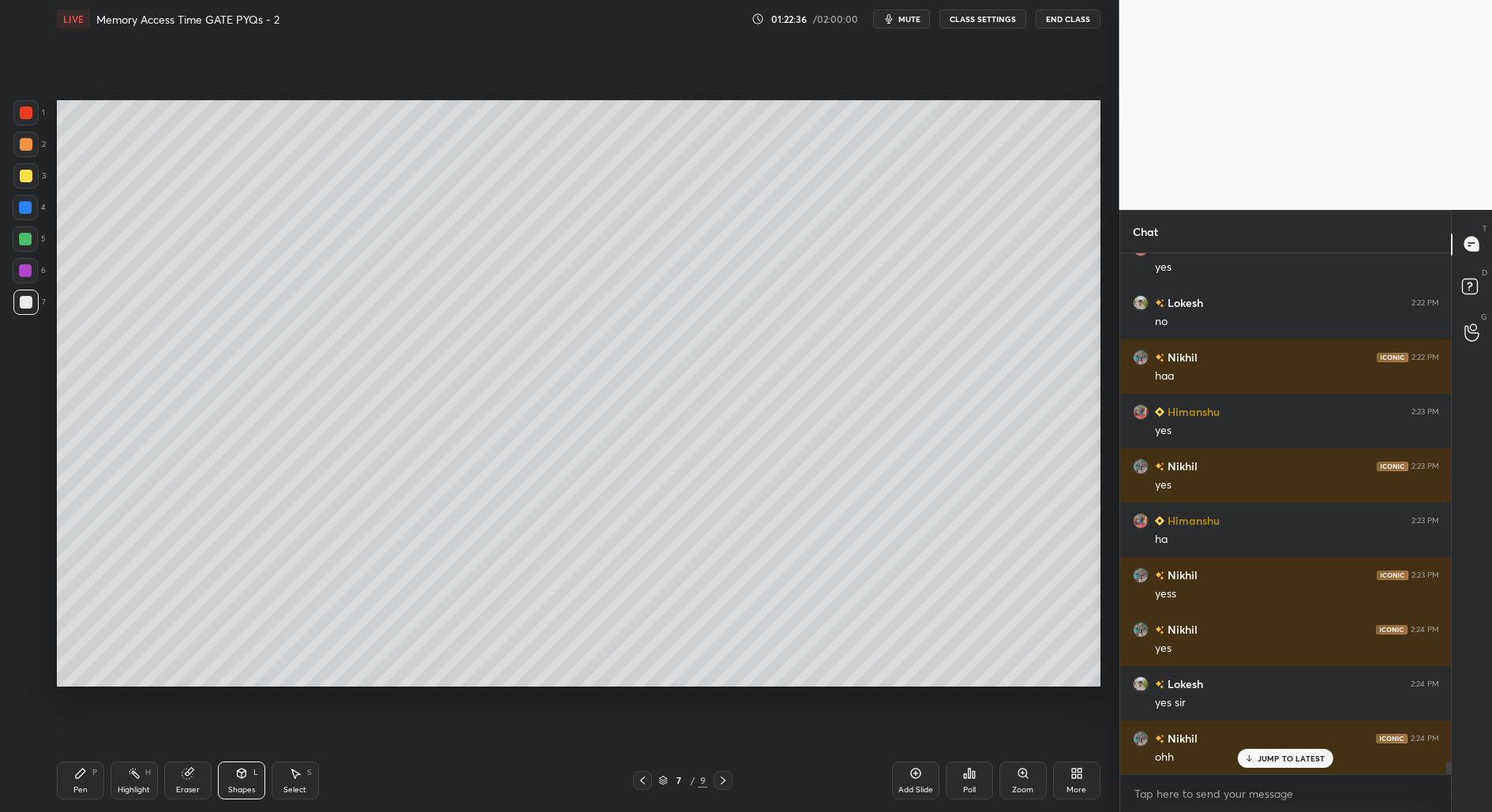
drag, startPoint x: 85, startPoint y: 782, endPoint x: 110, endPoint y: 722, distance: 65.0
click at [86, 780] on div "Pen P" at bounding box center [80, 780] width 47 height 38
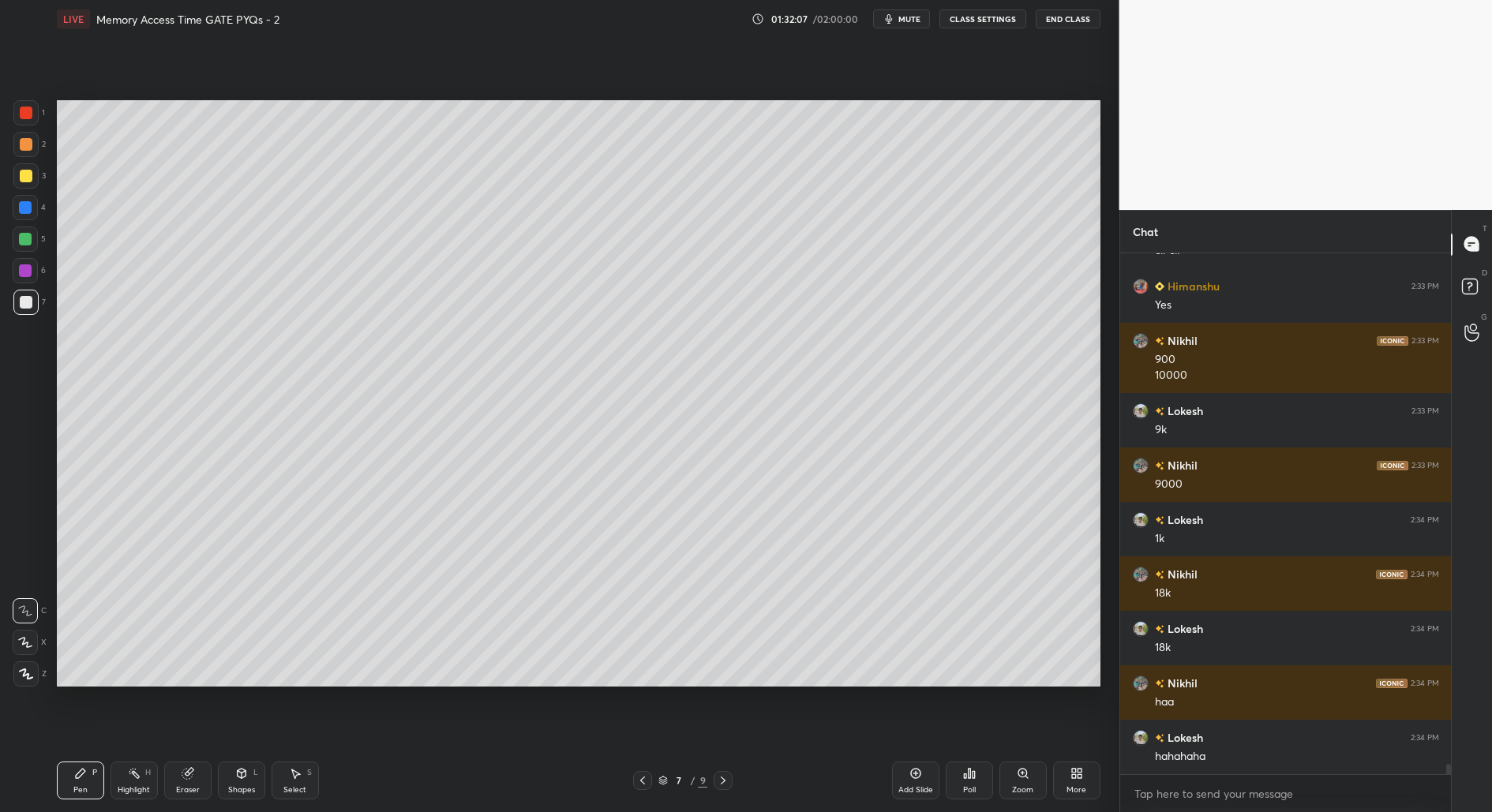
scroll to position [25365, 0]
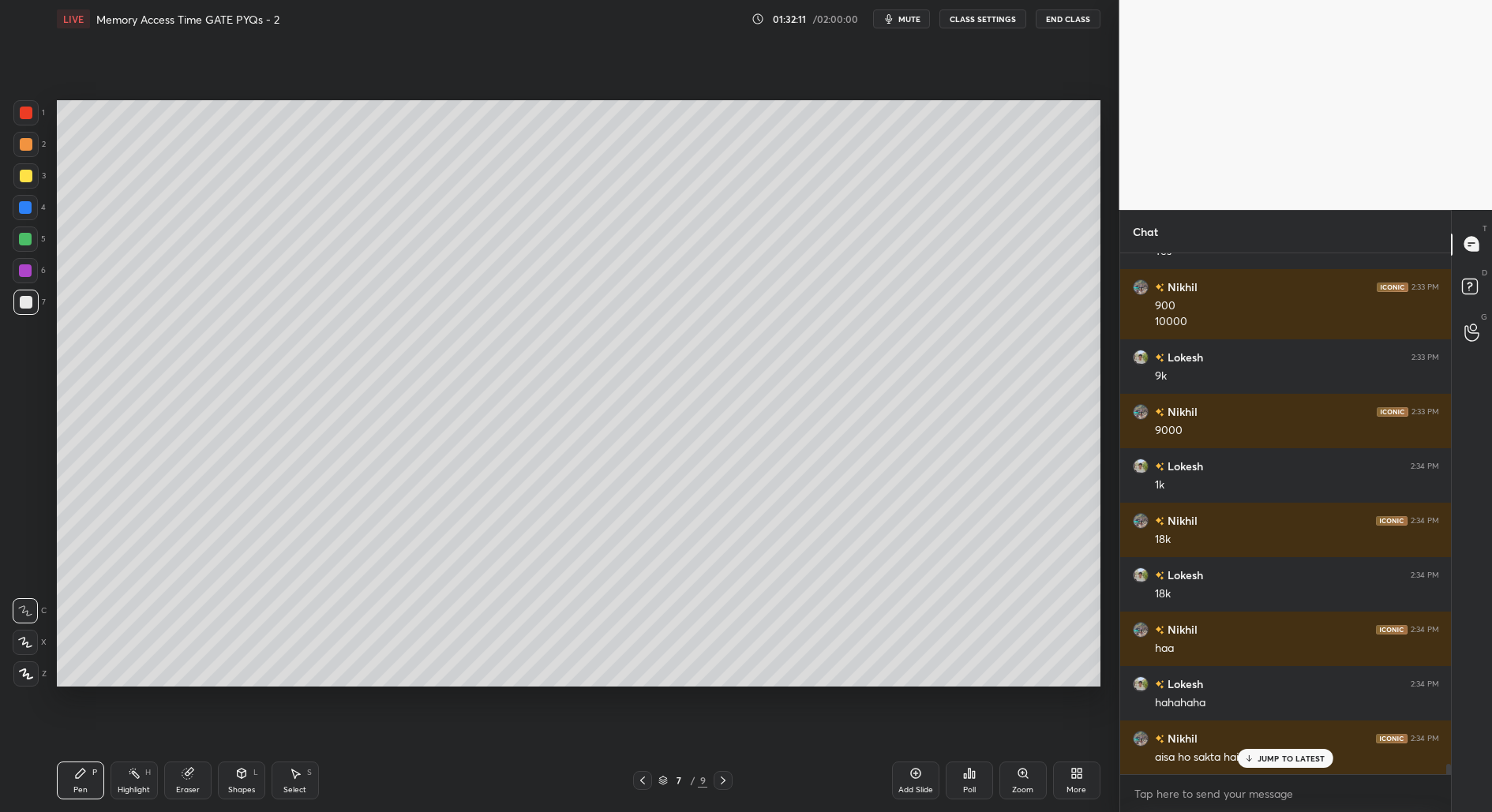
click at [1291, 758] on p "JUMP TO LATEST" at bounding box center [1291, 758] width 68 height 9
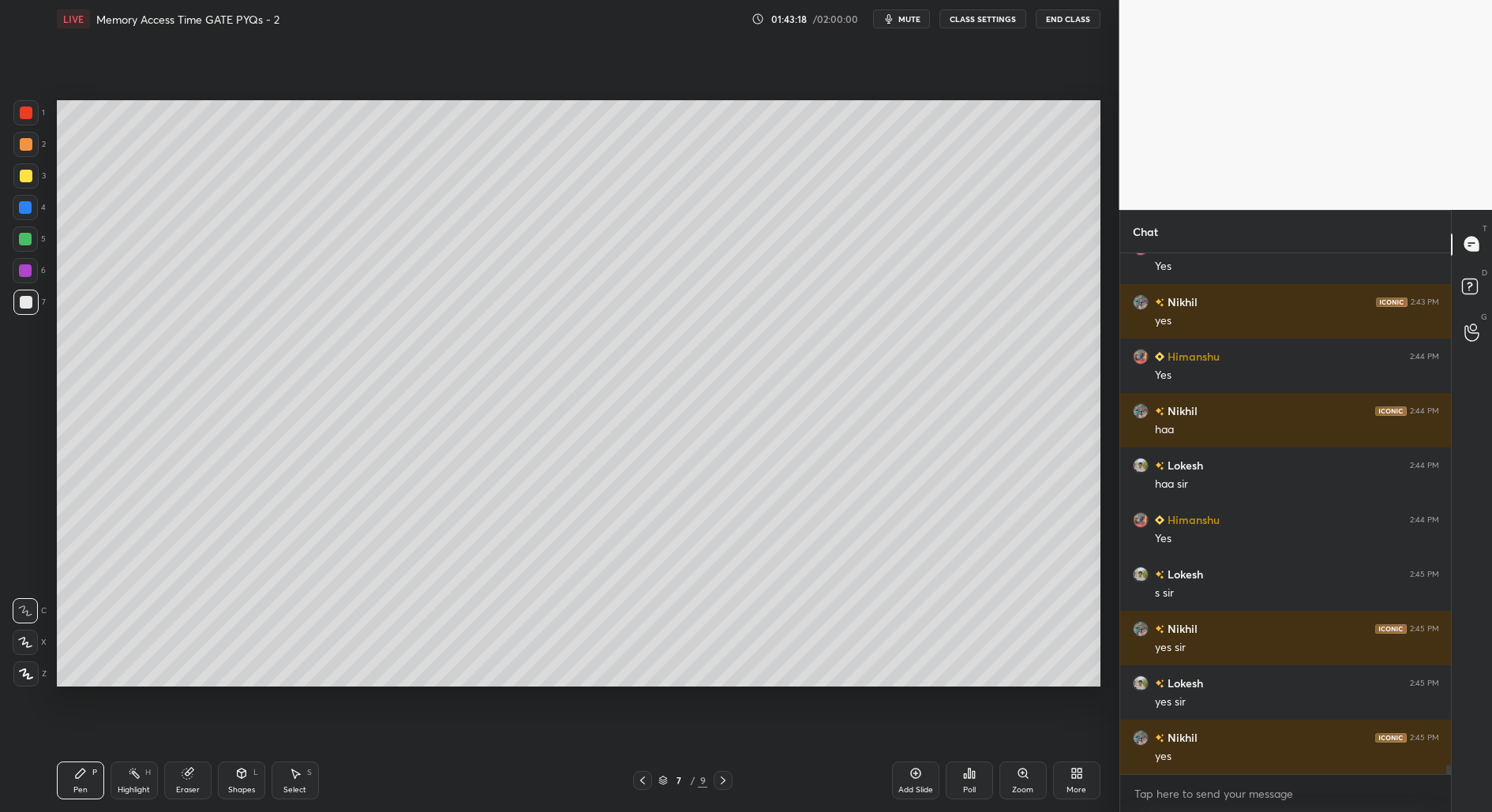
scroll to position [27600, 0]
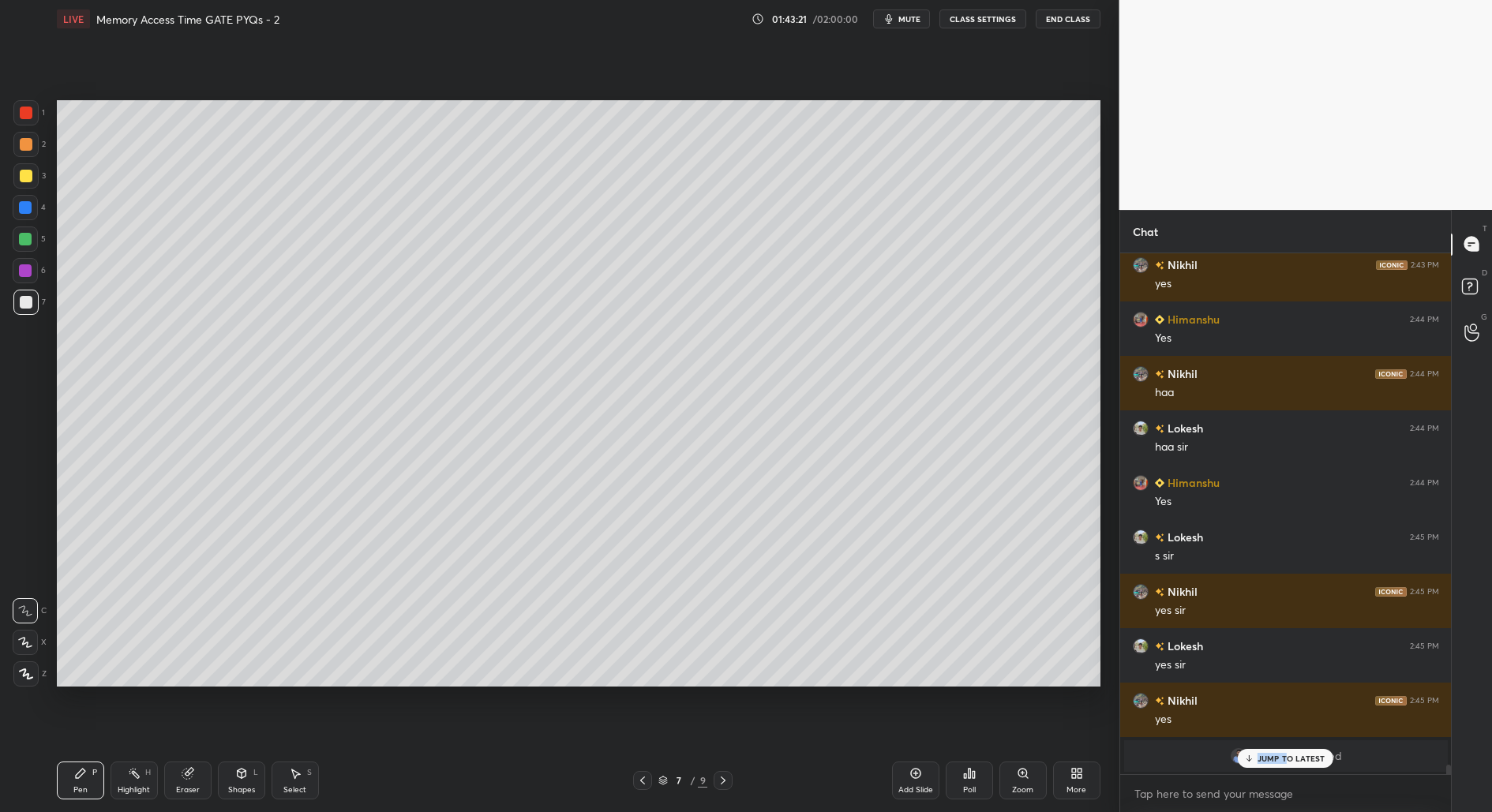
drag, startPoint x: 1288, startPoint y: 753, endPoint x: 1241, endPoint y: 771, distance: 50.3
click at [1286, 756] on div "JUMP TO LATEST" at bounding box center [1285, 758] width 95 height 19
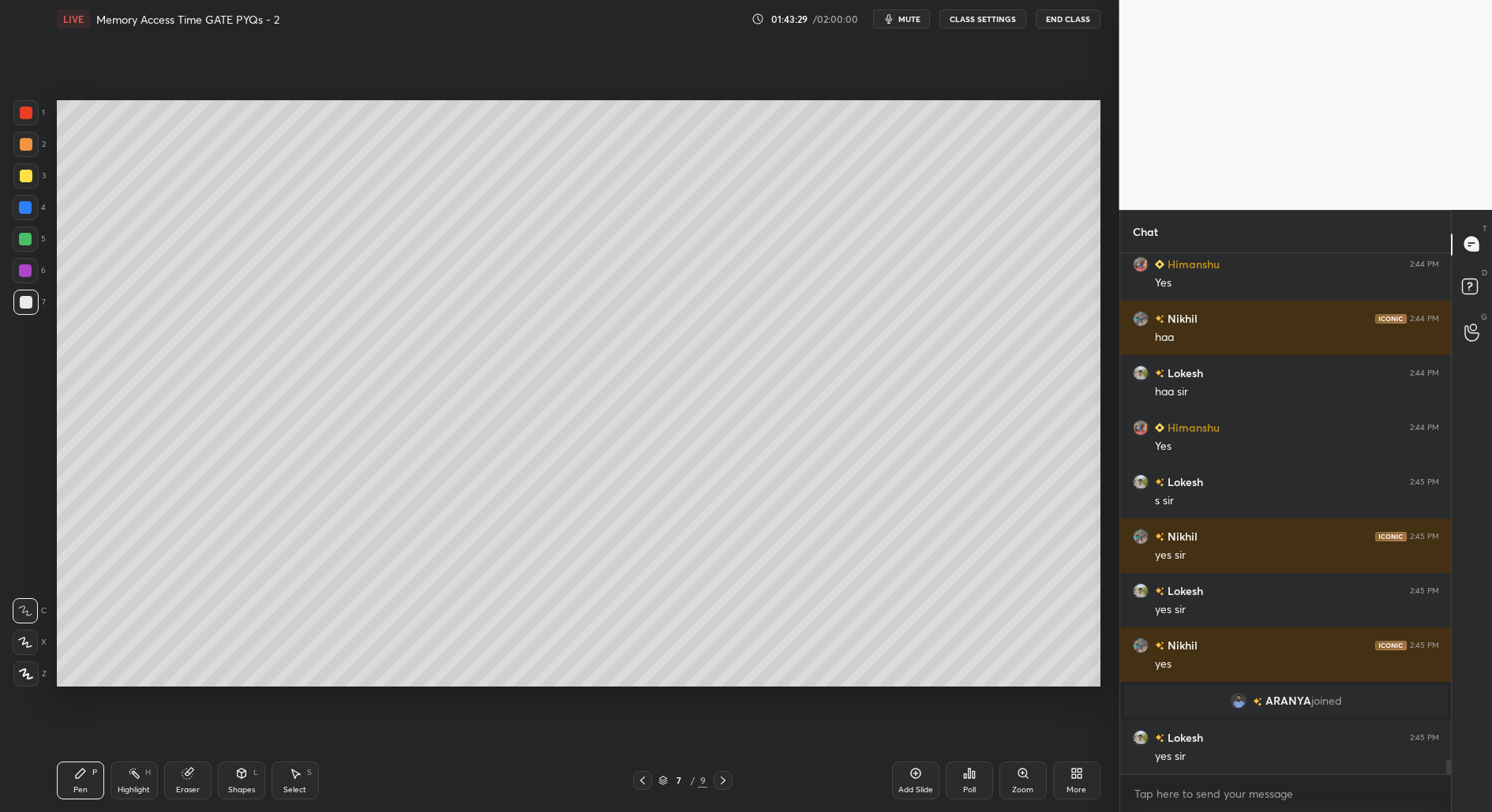
click at [917, 789] on div "Add Slide" at bounding box center [916, 790] width 35 height 8
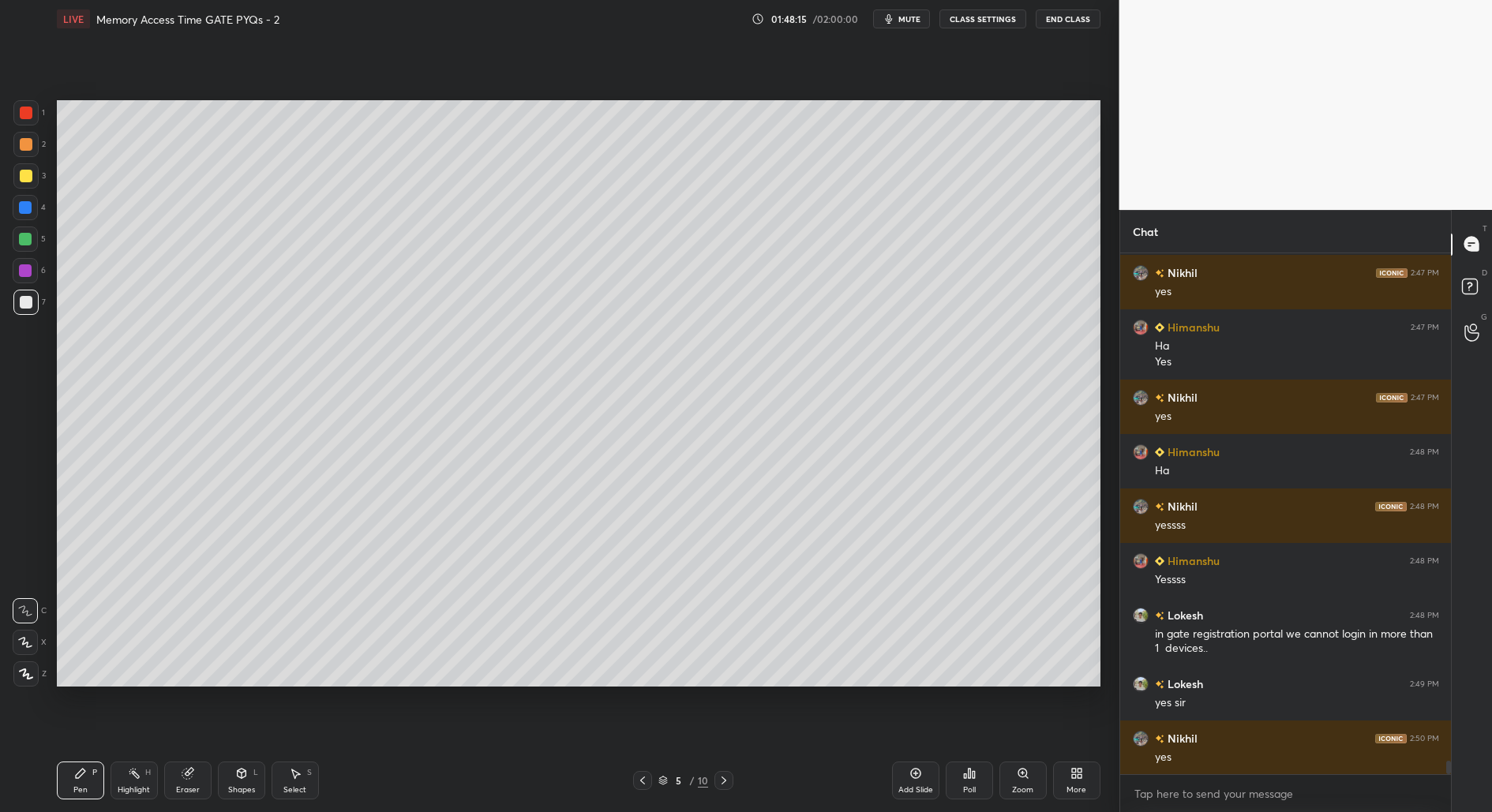
scroll to position [19421, 0]
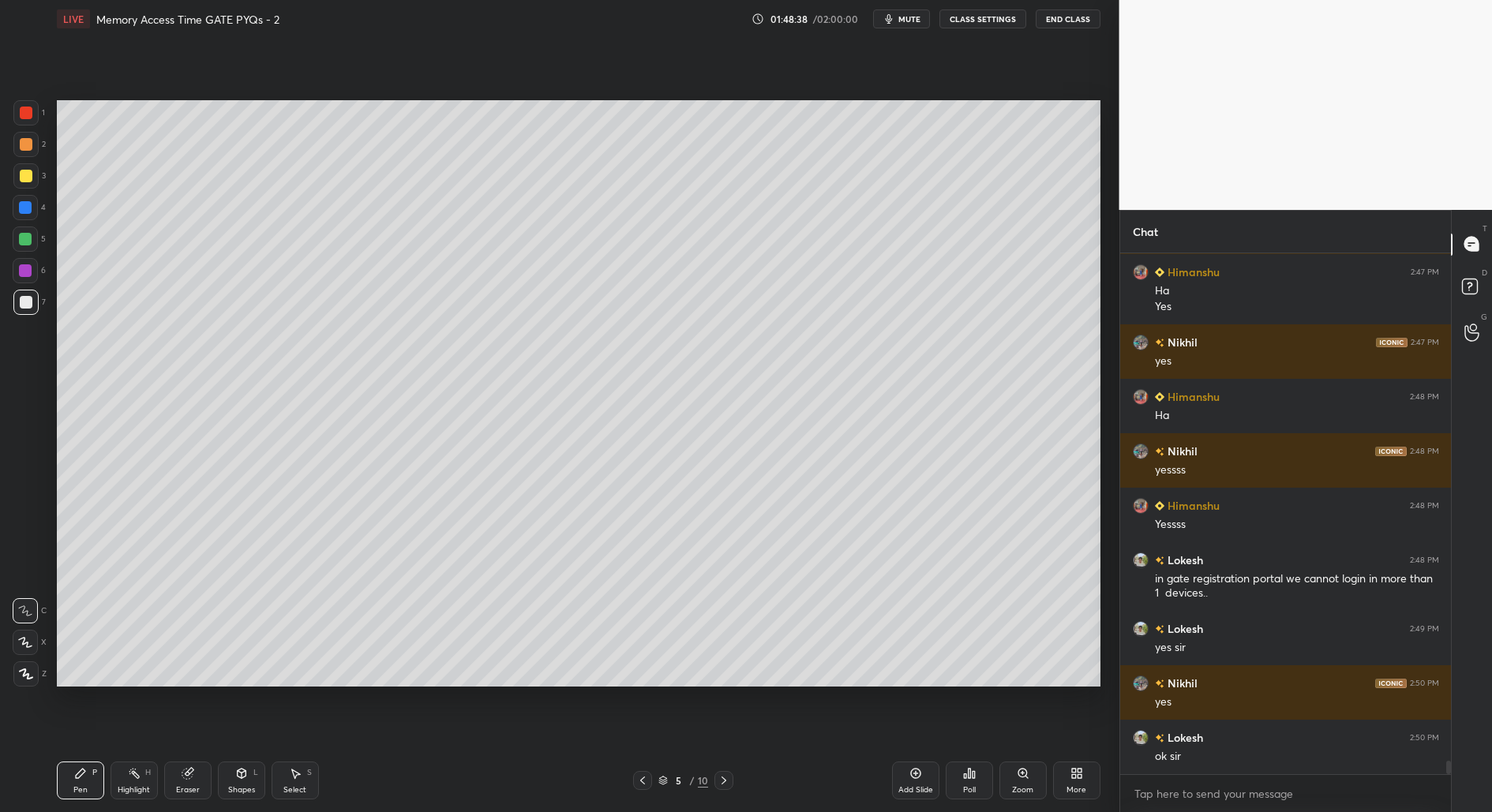
click at [293, 771] on icon at bounding box center [295, 773] width 12 height 12
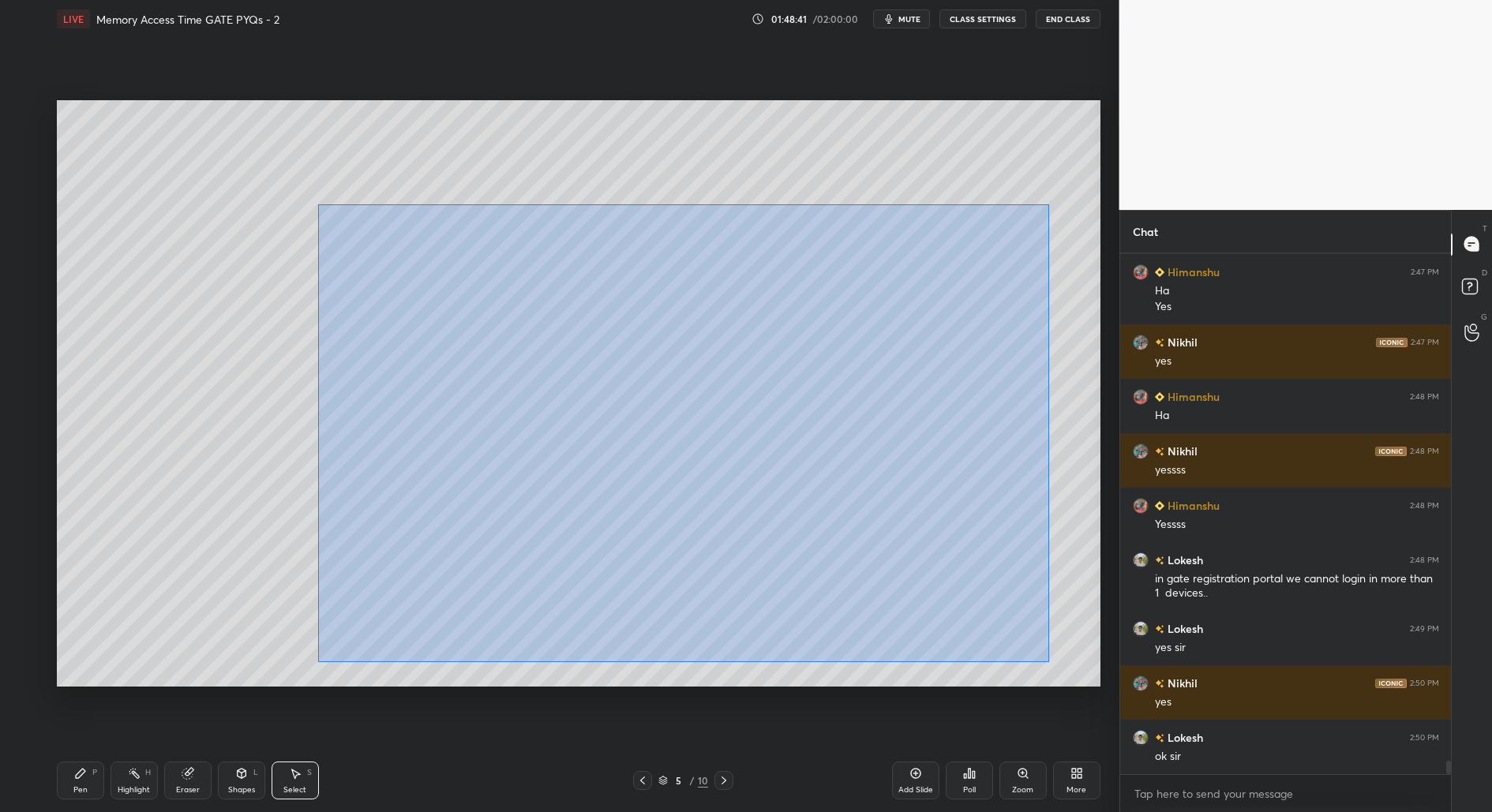
drag, startPoint x: 318, startPoint y: 204, endPoint x: 1028, endPoint y: 602, distance: 813.9
click at [1047, 663] on div "0 ° Undo Copy Duplicate Duplicate to new slide Delete" at bounding box center [578, 394] width 1044 height 587
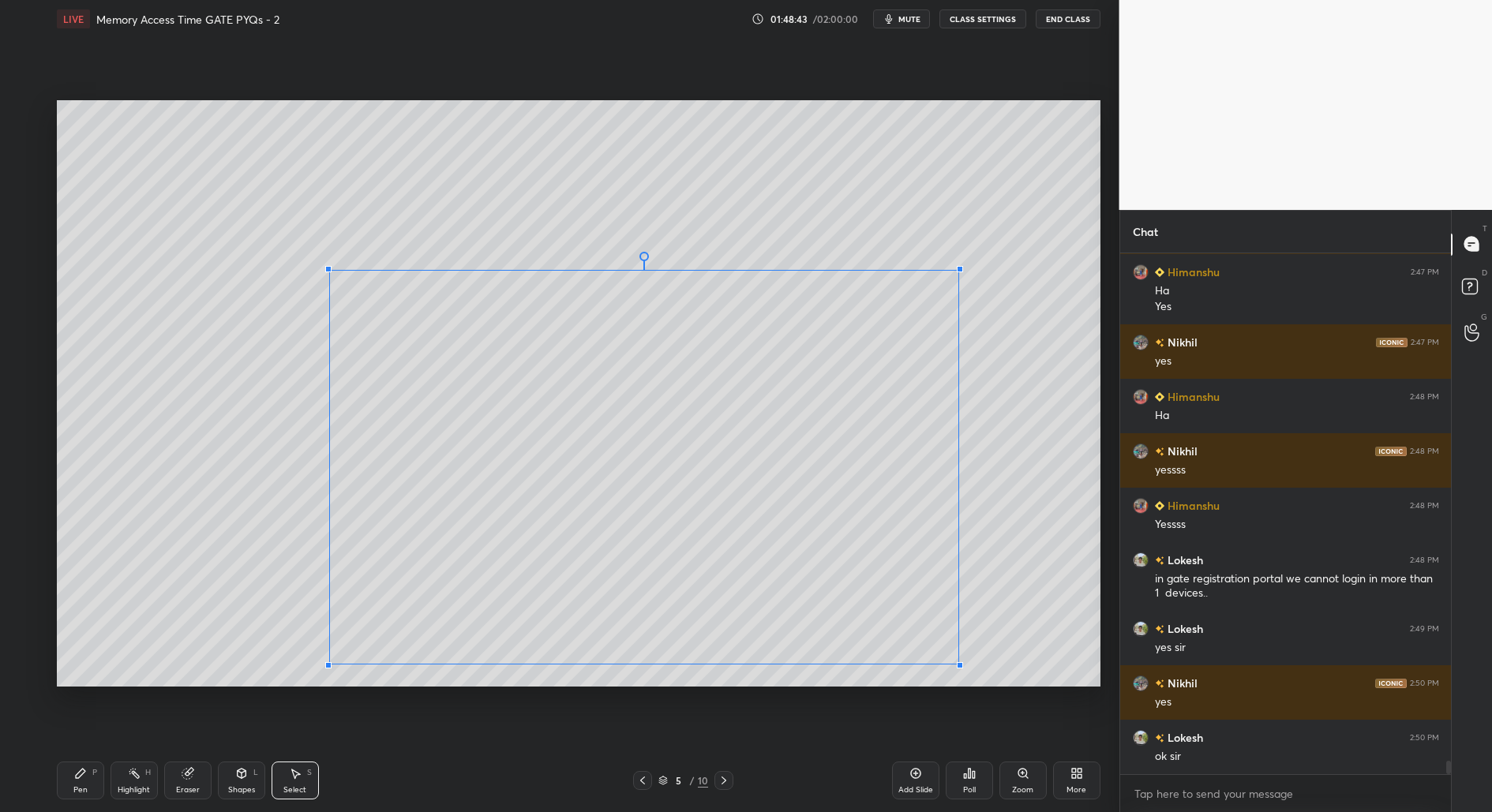
drag, startPoint x: 1012, startPoint y: 195, endPoint x: 943, endPoint y: 314, distance: 137.6
click at [959, 270] on div at bounding box center [960, 270] width 7 height 7
drag, startPoint x: 910, startPoint y: 350, endPoint x: 870, endPoint y: 391, distance: 57.3
click at [932, 354] on div "0 ° Undo Copy Duplicate Duplicate to new slide Delete" at bounding box center [578, 394] width 1044 height 587
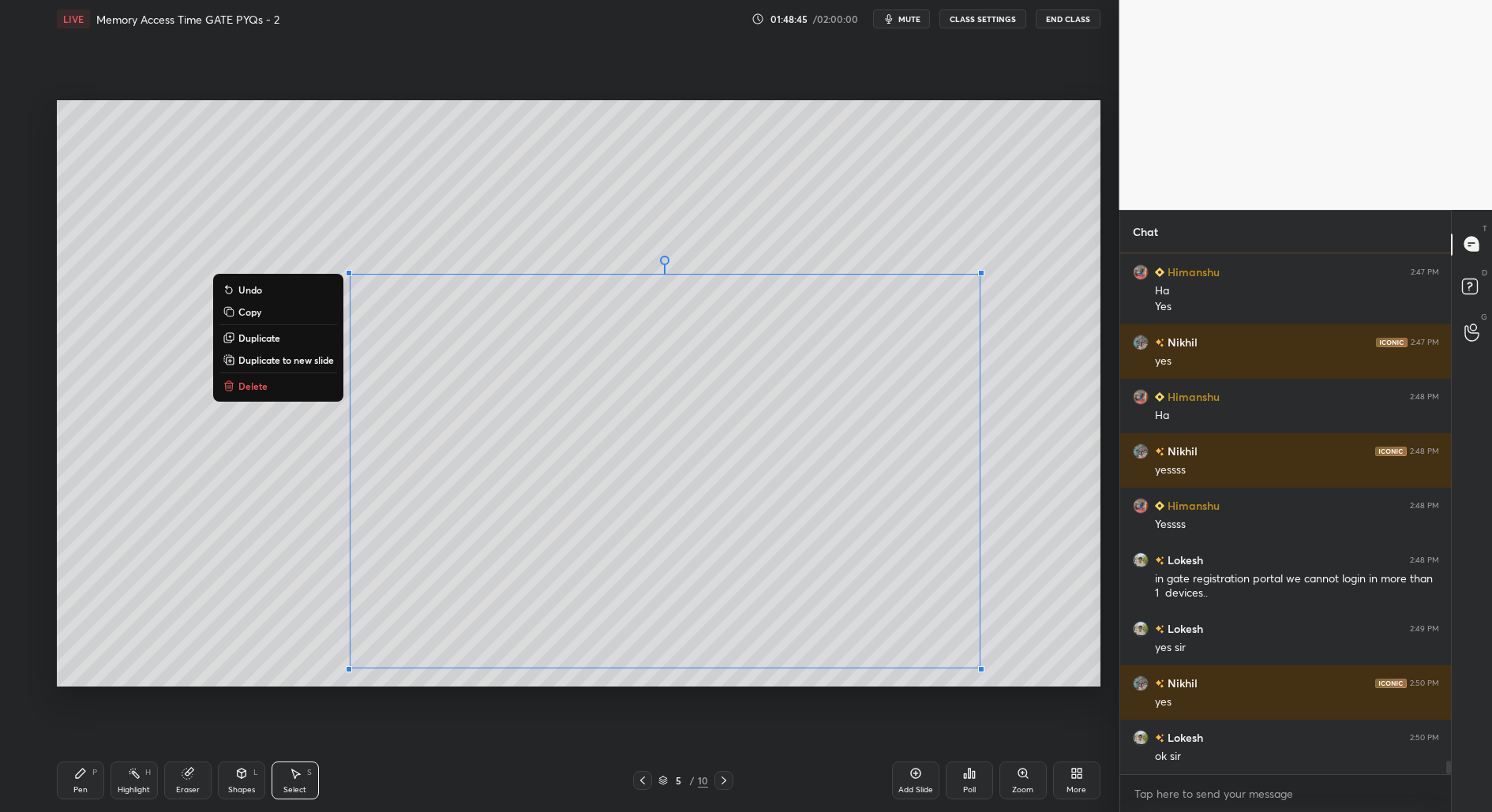
click at [183, 655] on div "0 ° Undo Copy Duplicate Duplicate to new slide Delete" at bounding box center [578, 394] width 1044 height 587
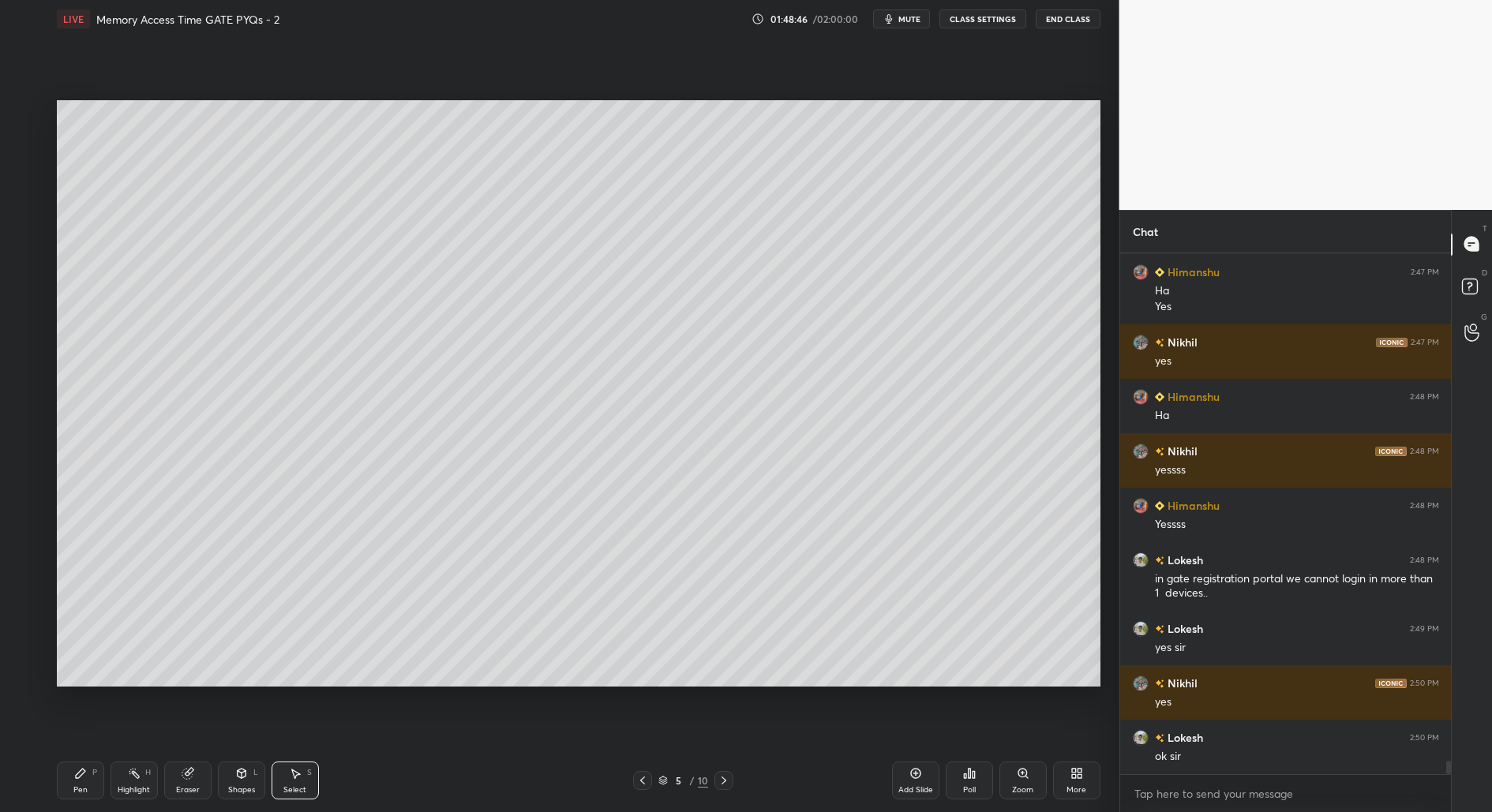
drag, startPoint x: 76, startPoint y: 793, endPoint x: 88, endPoint y: 771, distance: 25.1
click at [76, 792] on div "Pen" at bounding box center [80, 790] width 14 height 8
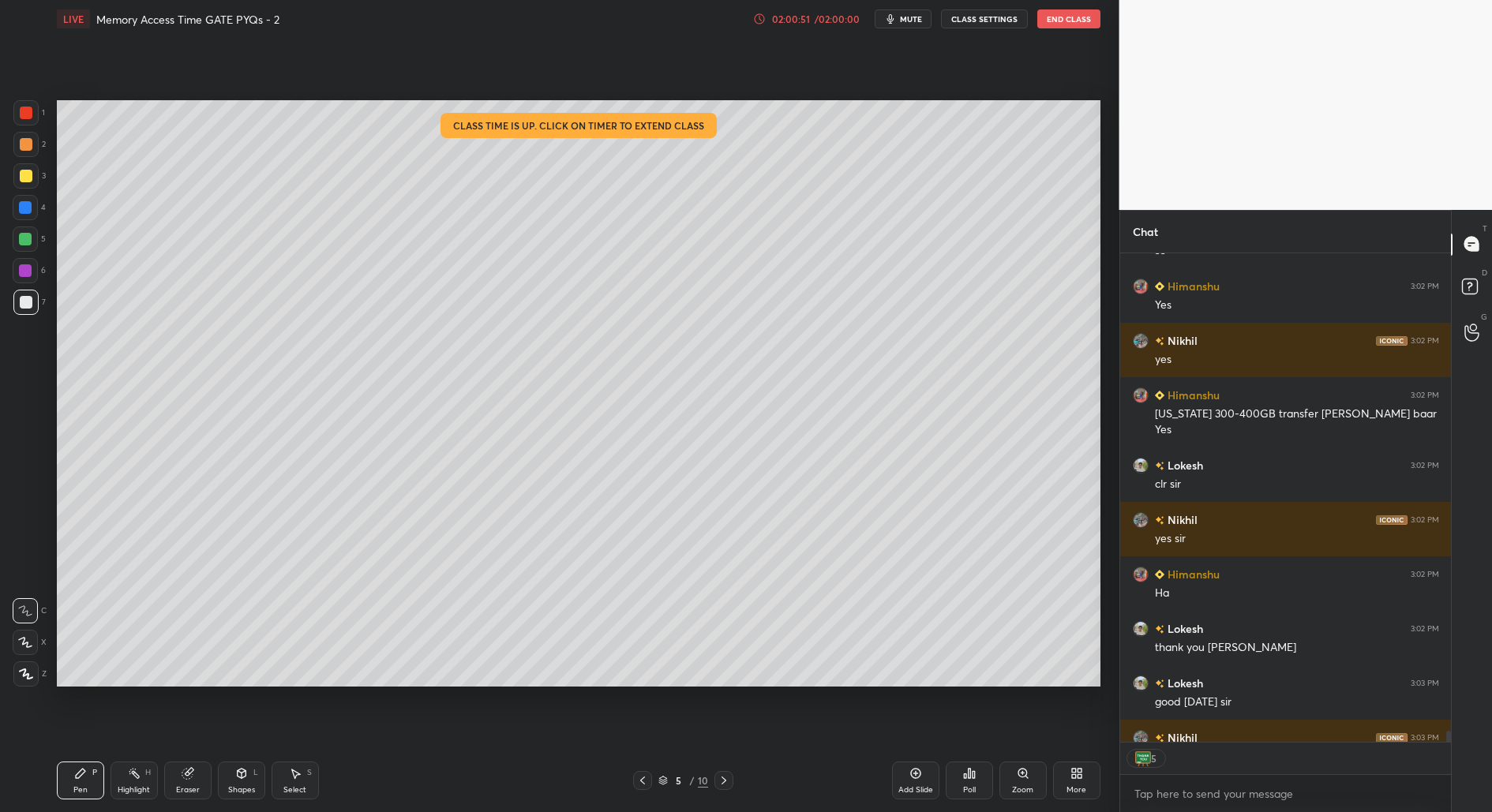
scroll to position [22776, 0]
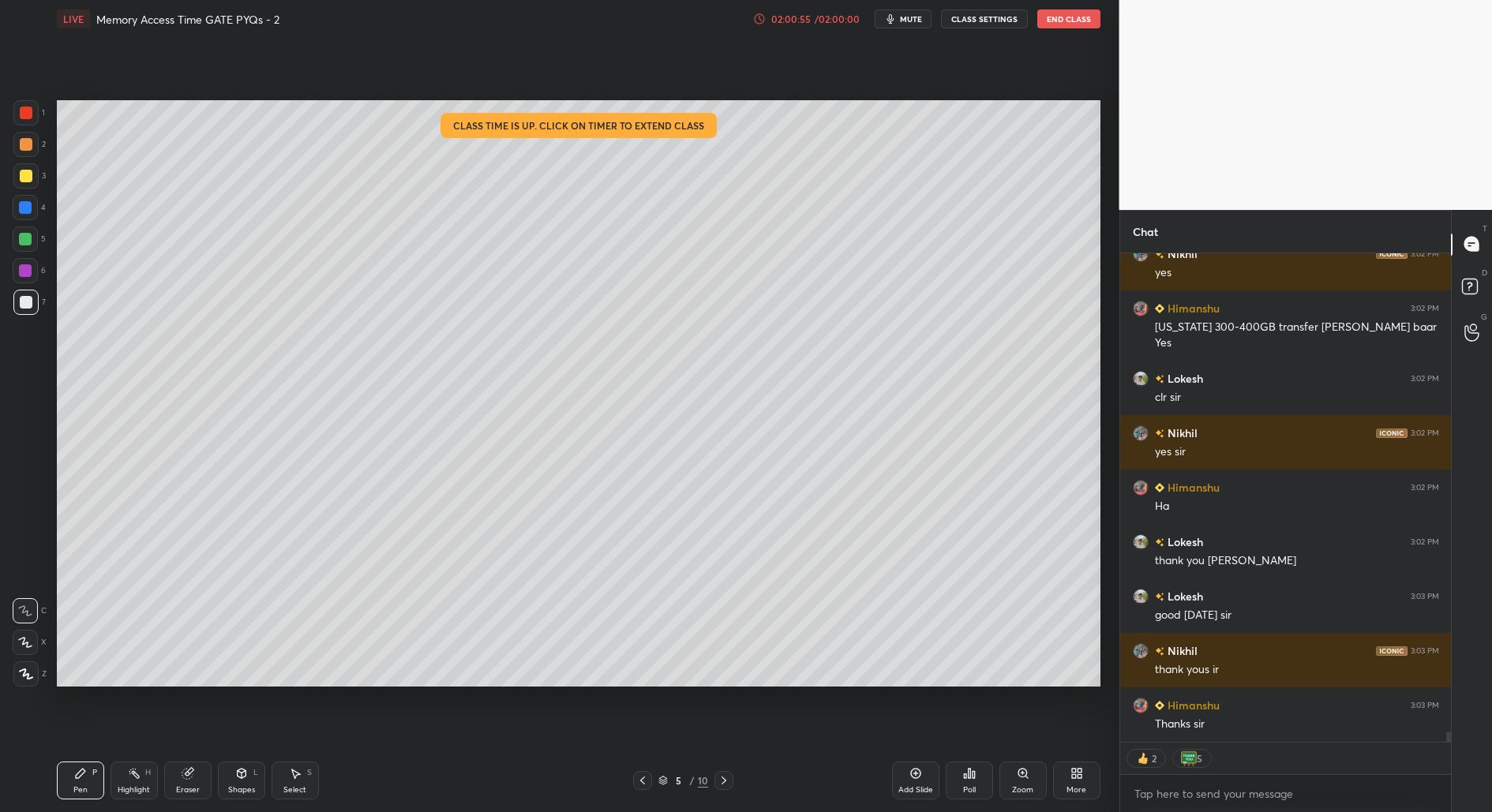
click at [1083, 20] on button "End Class" at bounding box center [1069, 18] width 63 height 19
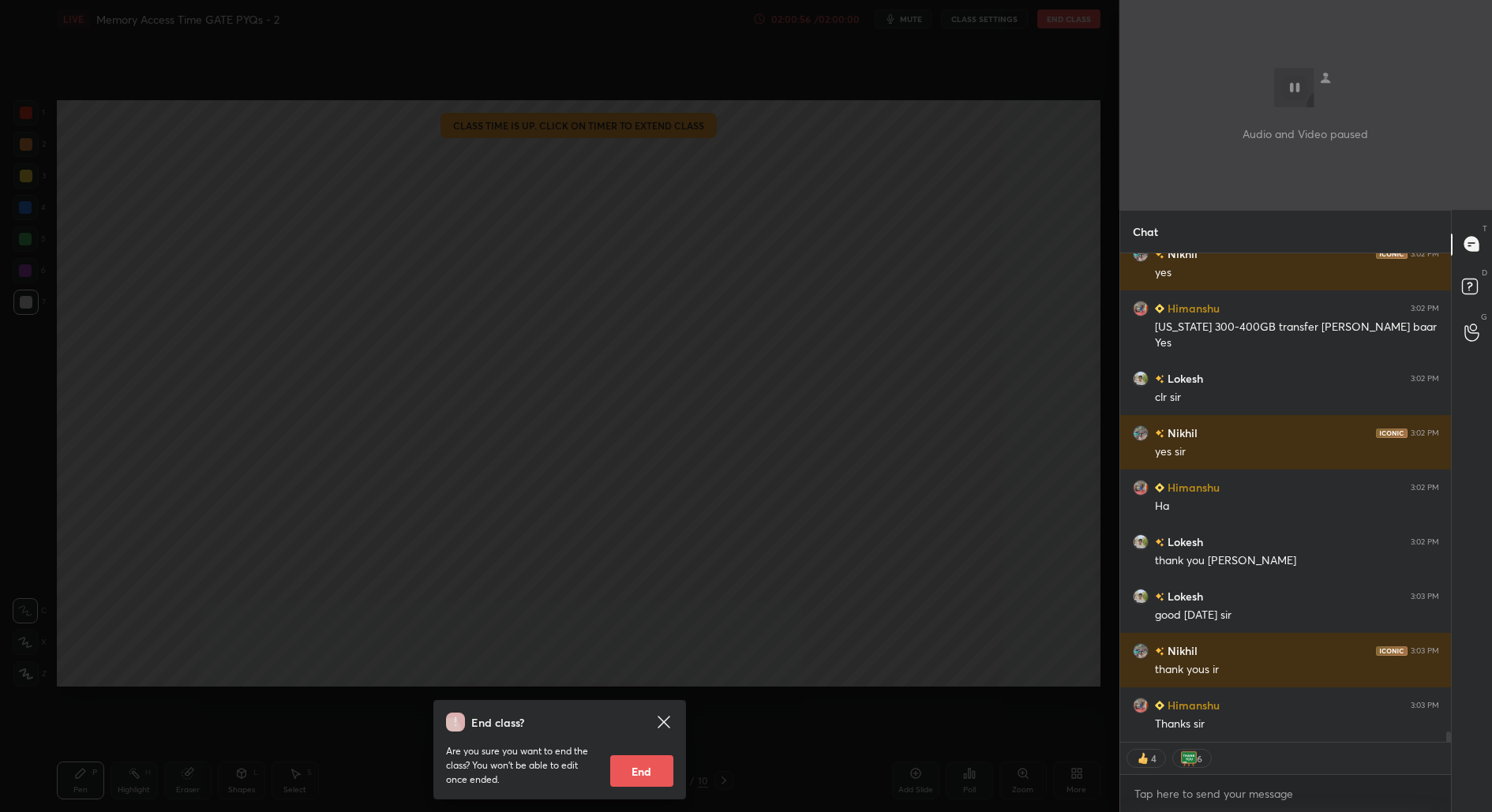
click at [647, 774] on button "End" at bounding box center [641, 771] width 63 height 32
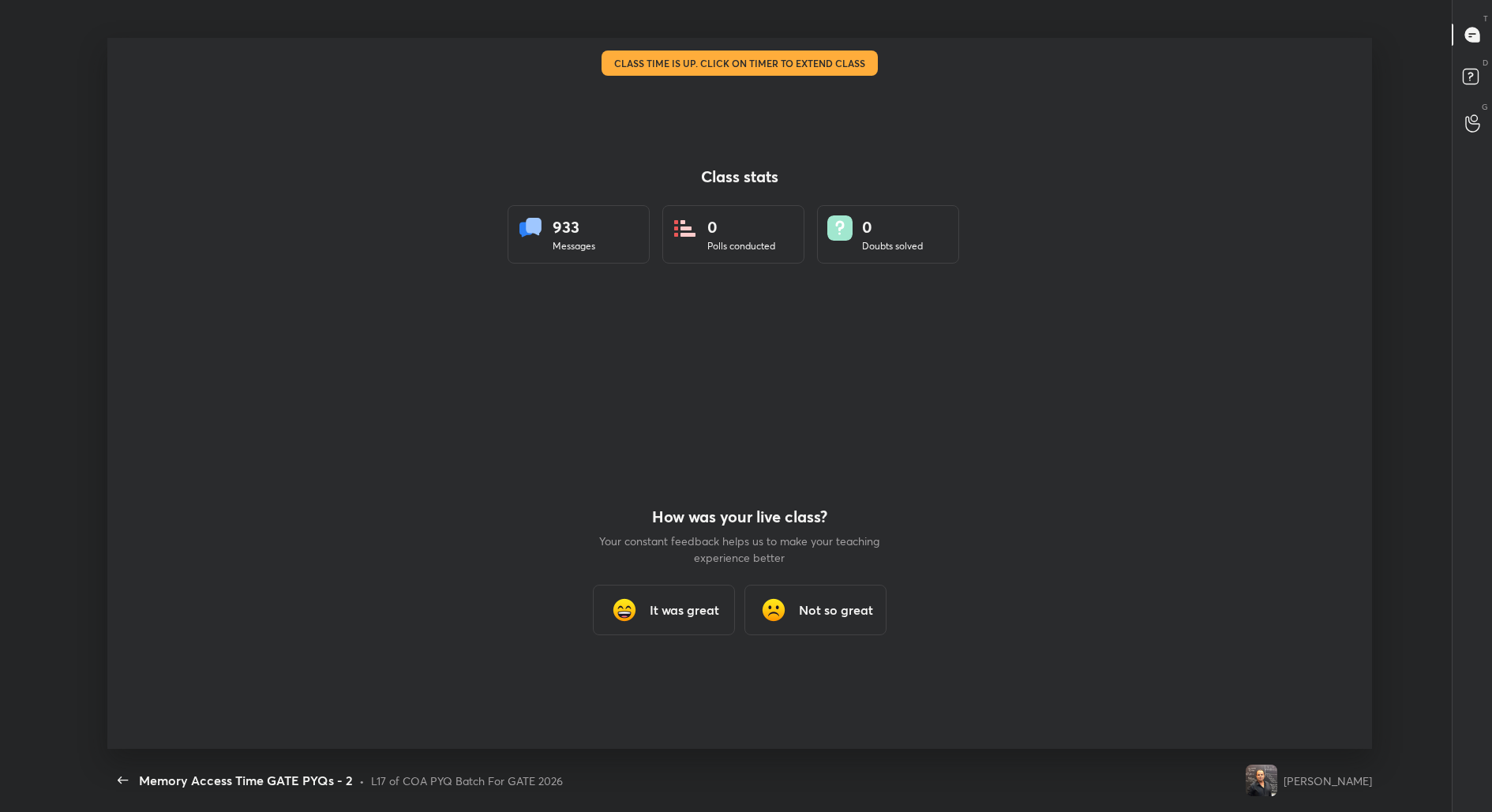
scroll to position [78195, 77464]
click at [698, 606] on h3 "It was great" at bounding box center [685, 610] width 70 height 19
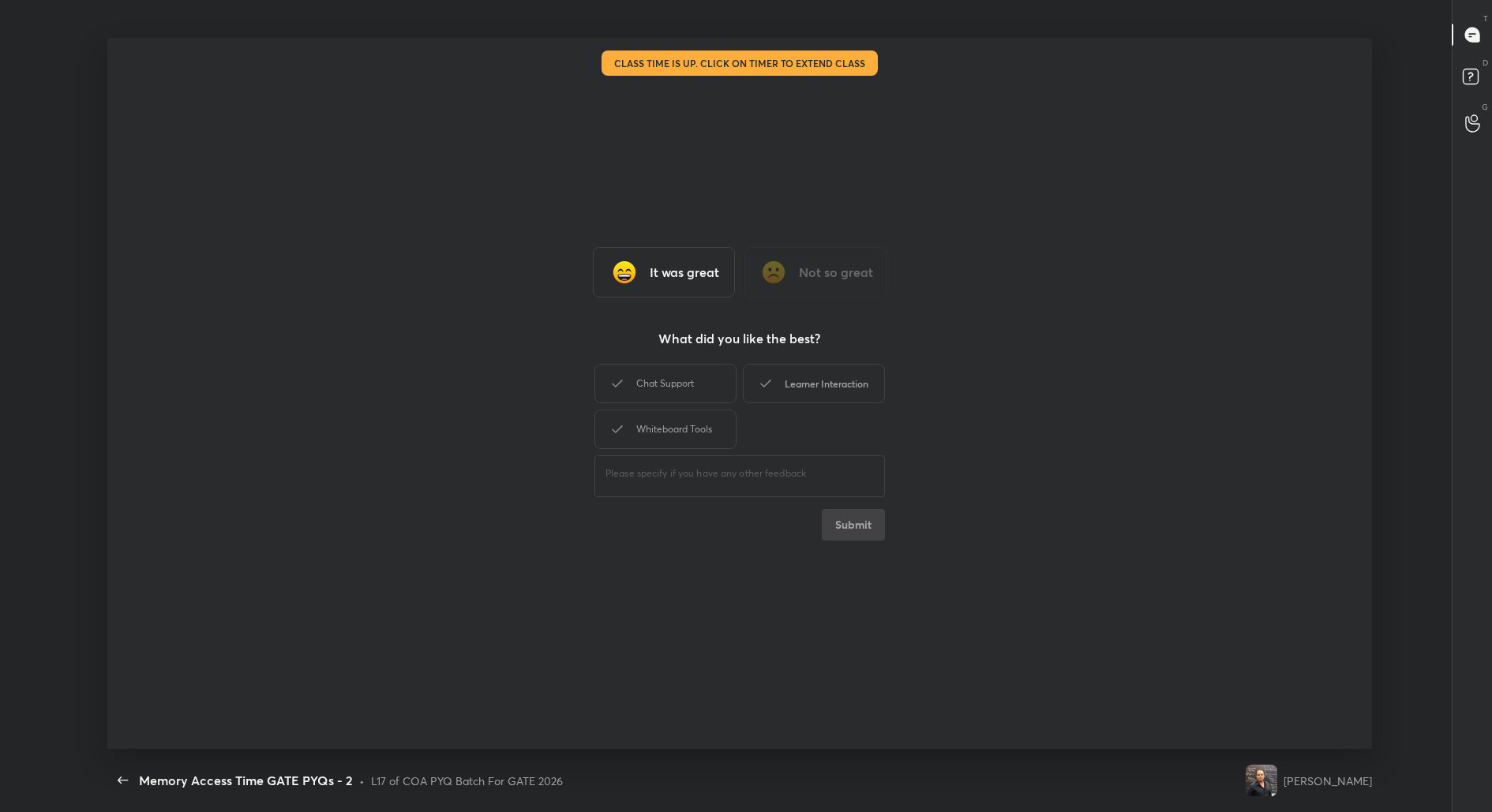
click at [848, 373] on div "Learner Interaction" at bounding box center [813, 384] width 142 height 40
click at [868, 528] on button "Submit" at bounding box center [853, 525] width 63 height 32
type textarea "x"
